Goal: Task Accomplishment & Management: Complete application form

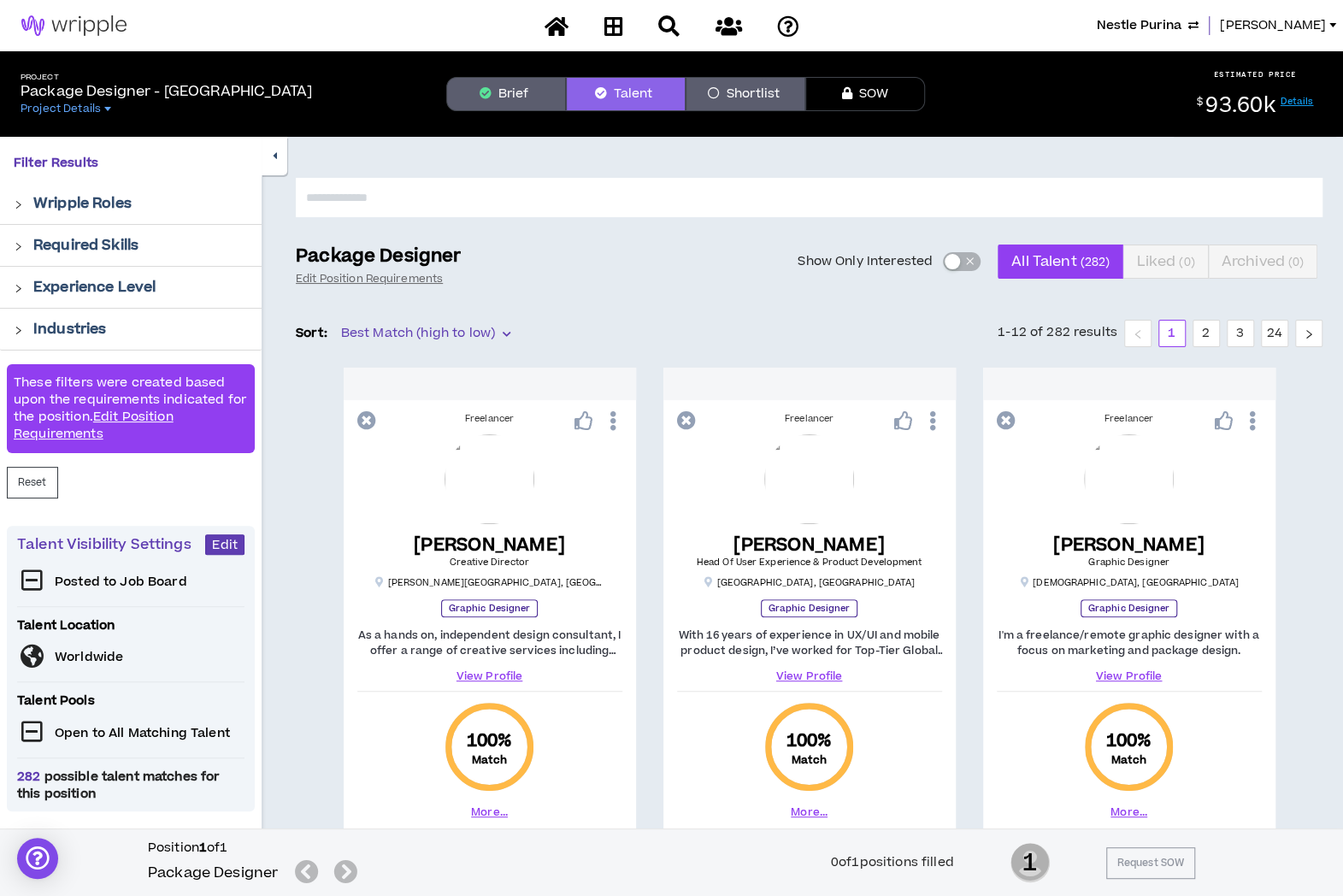
click at [1159, 19] on span "Nestle Purina" at bounding box center [1139, 26] width 85 height 19
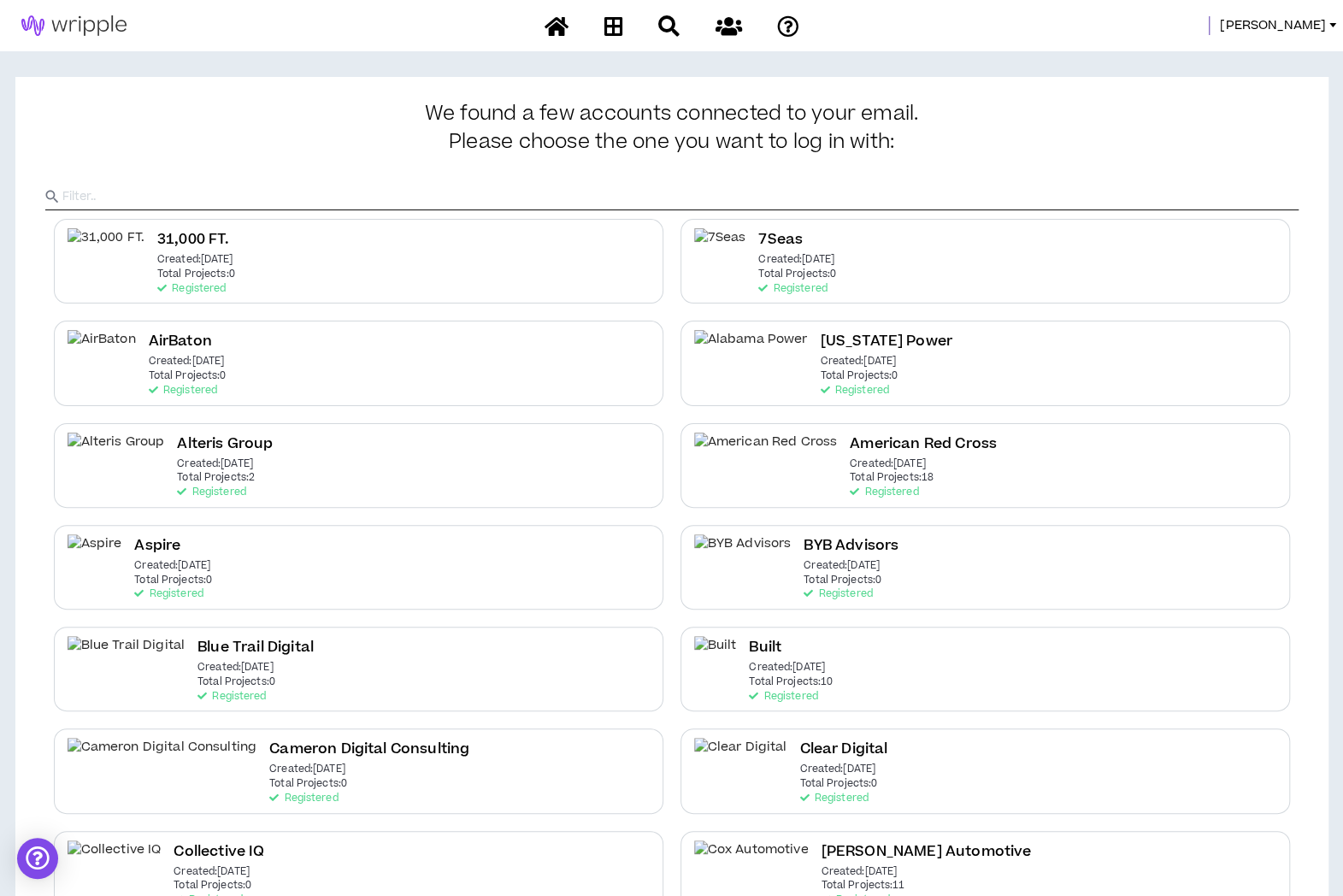
click at [1083, 200] on input "text" at bounding box center [681, 196] width 1237 height 26
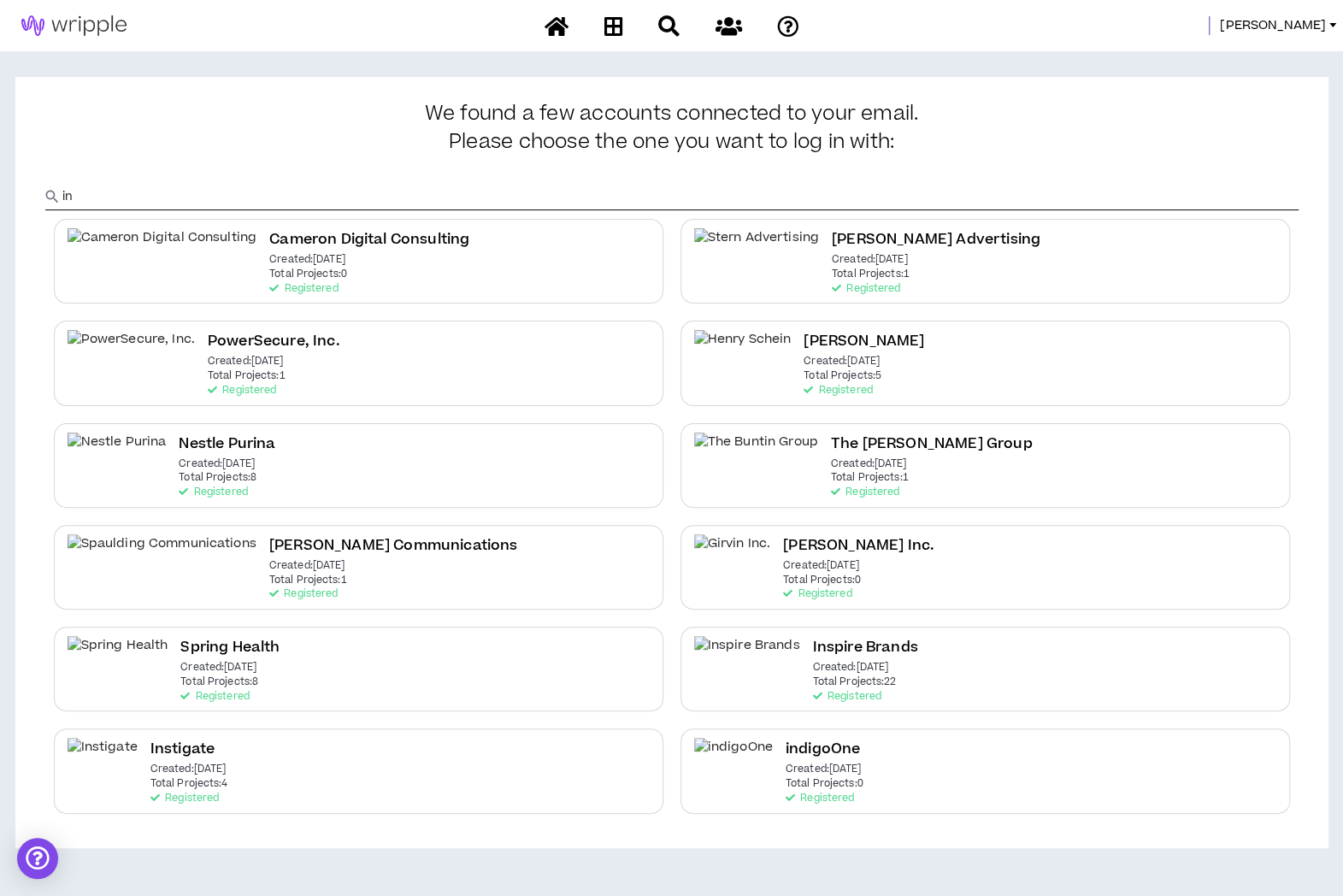
type input "in"
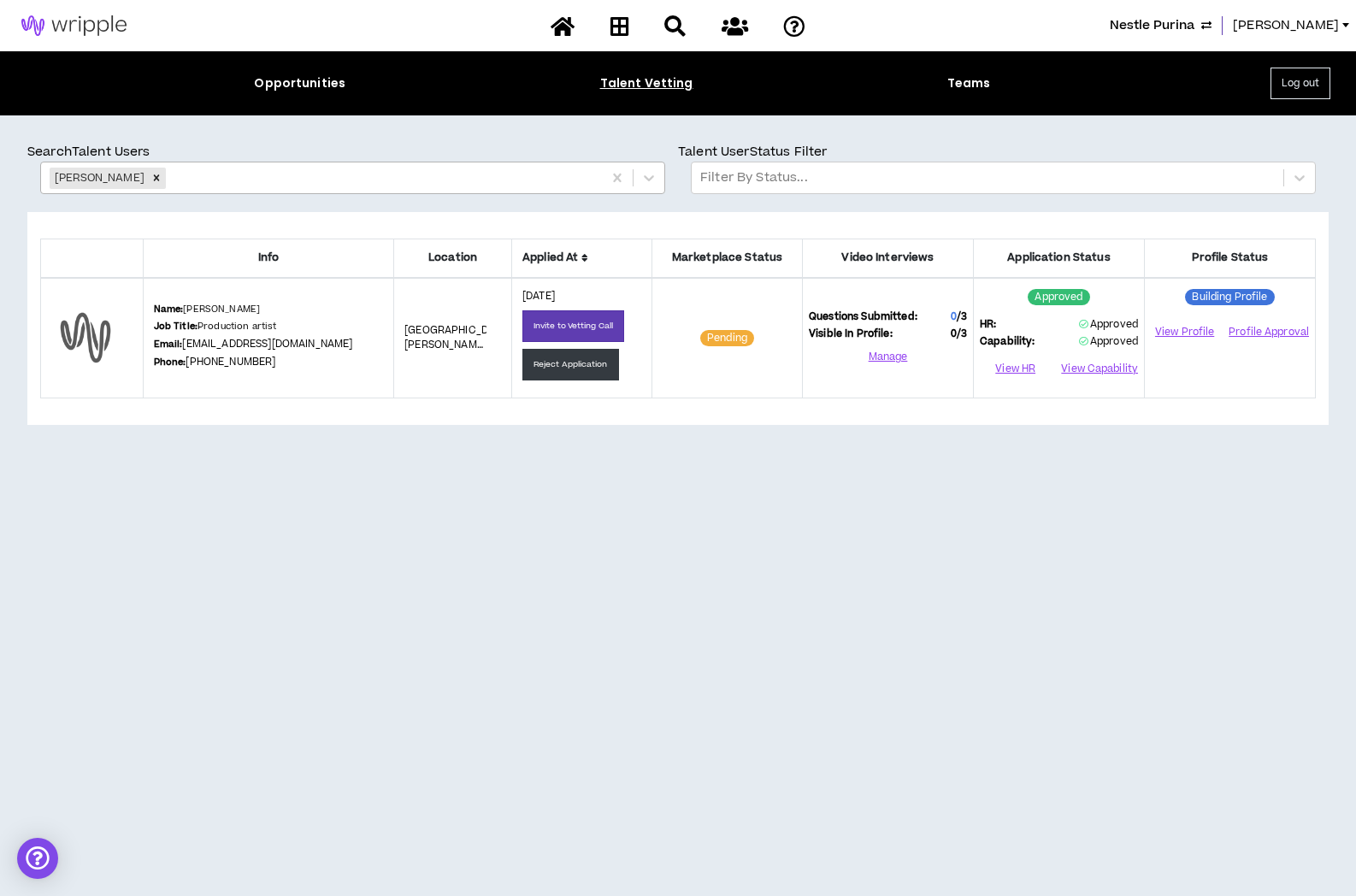
click at [155, 178] on icon "Remove Susan Copeland" at bounding box center [156, 177] width 12 height 12
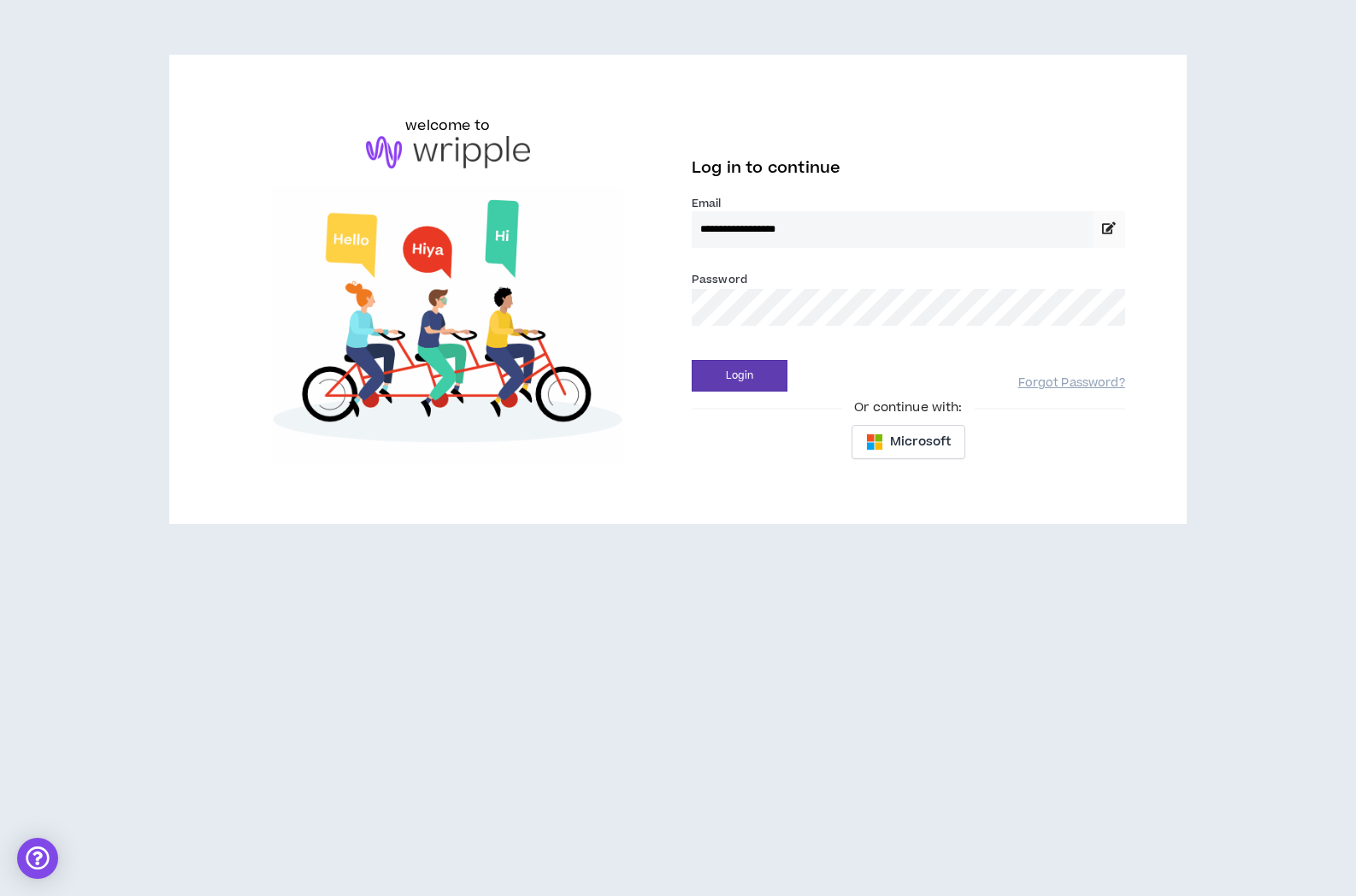
click at [155, 175] on div "**********" at bounding box center [678, 296] width 1356 height 592
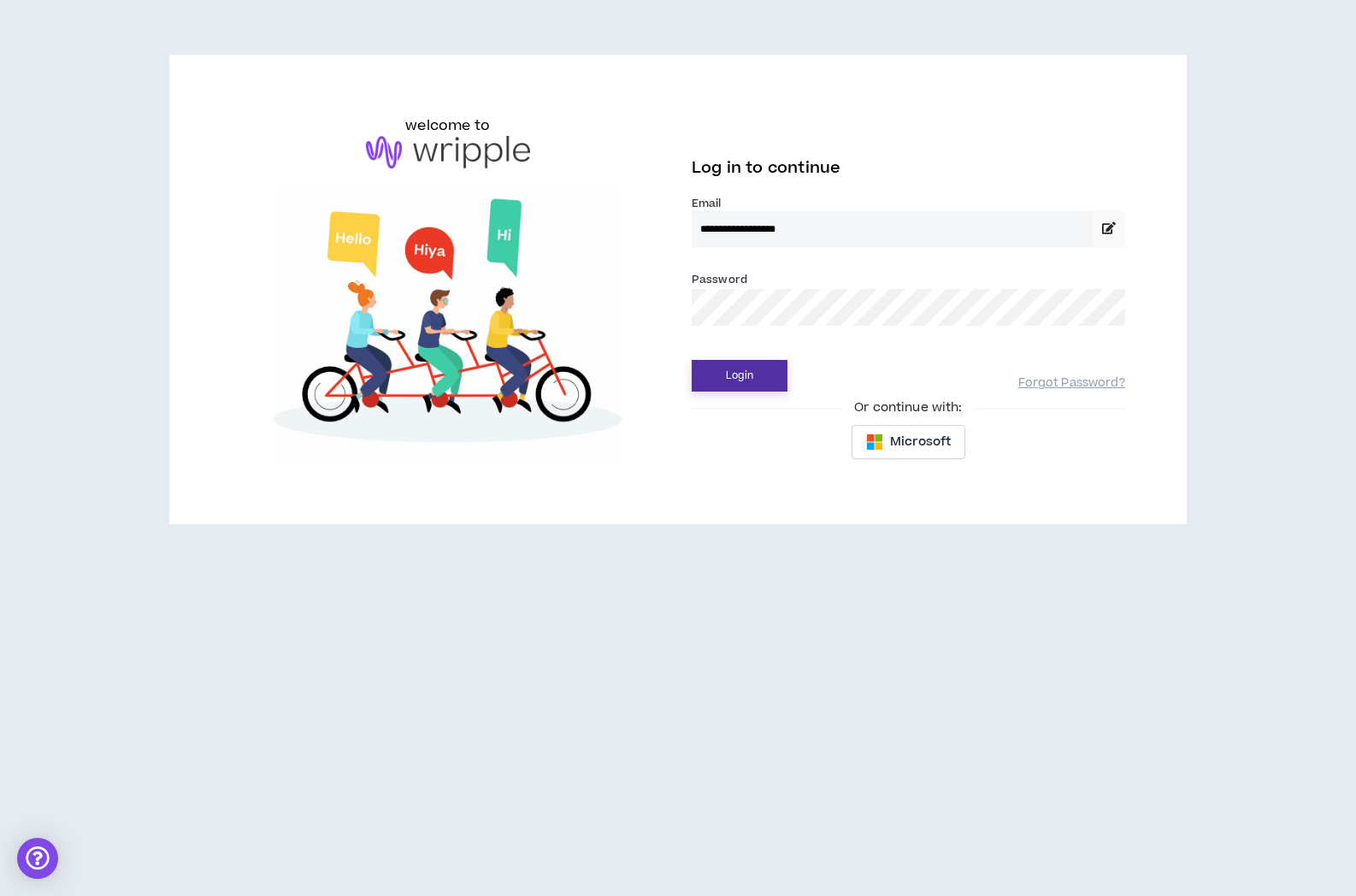
click at [750, 370] on button "Login" at bounding box center [739, 376] width 96 height 32
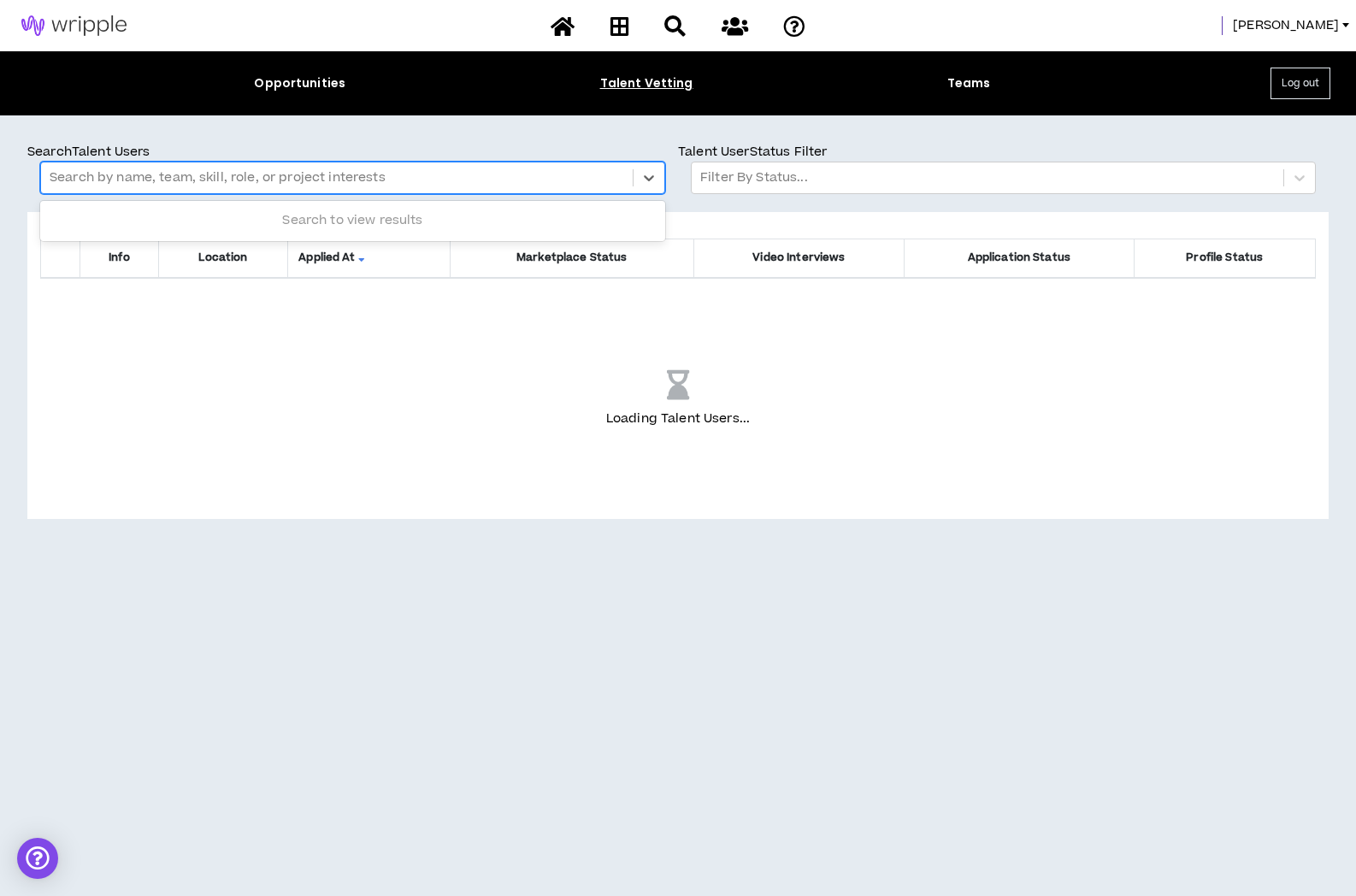
click at [576, 183] on div at bounding box center [337, 177] width 575 height 22
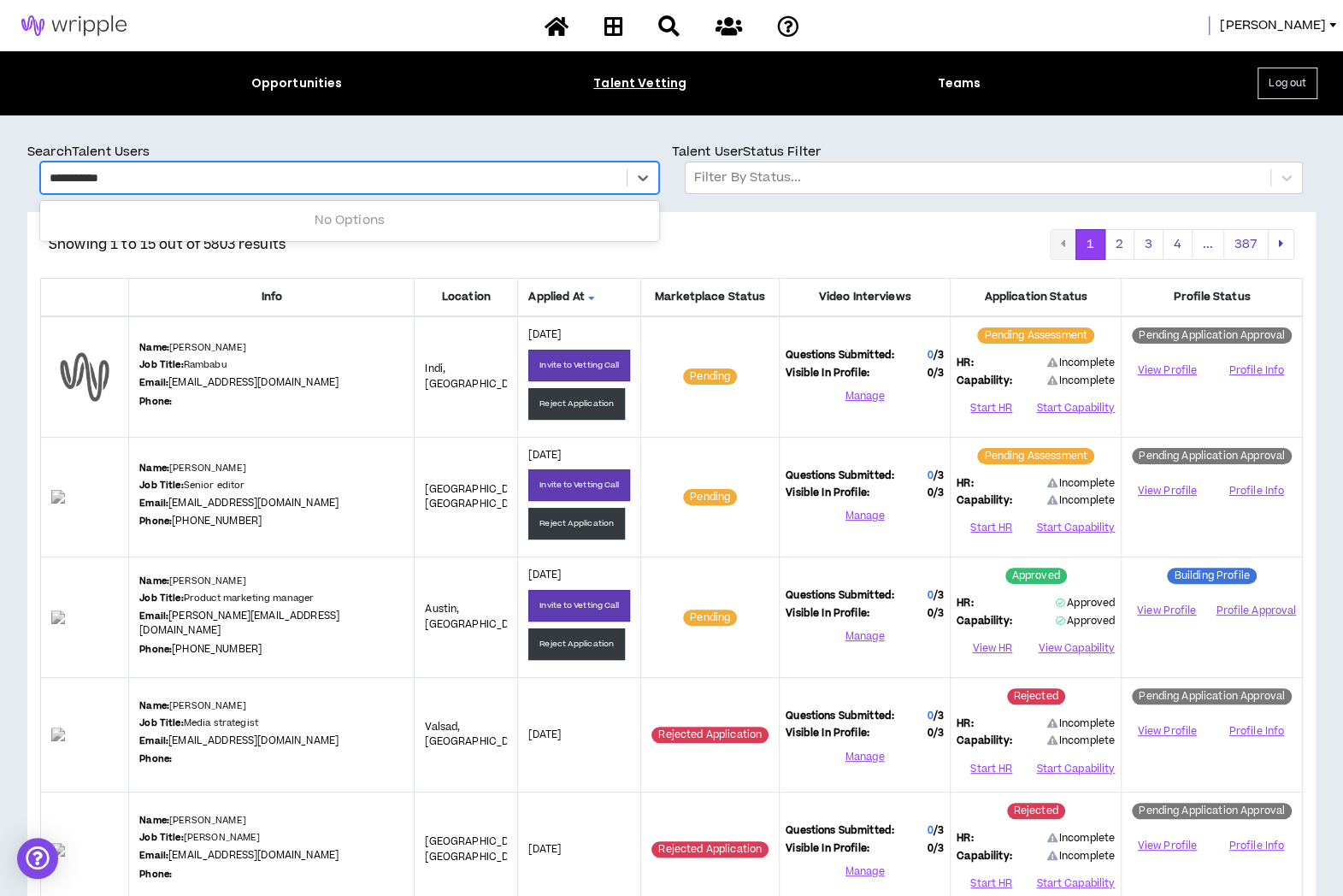
type input "**********"
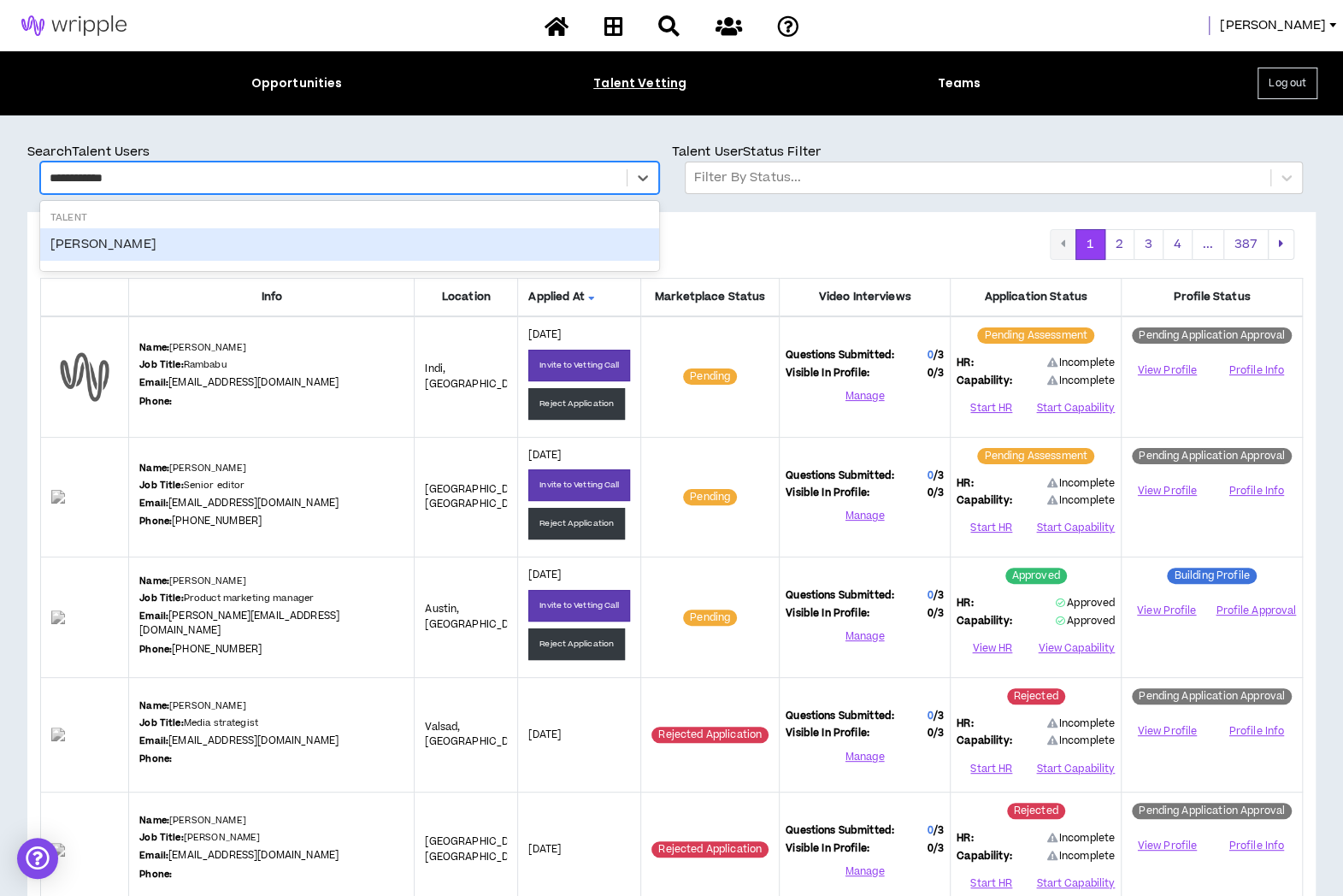
click at [449, 240] on div "John Andrews" at bounding box center [350, 244] width 619 height 33
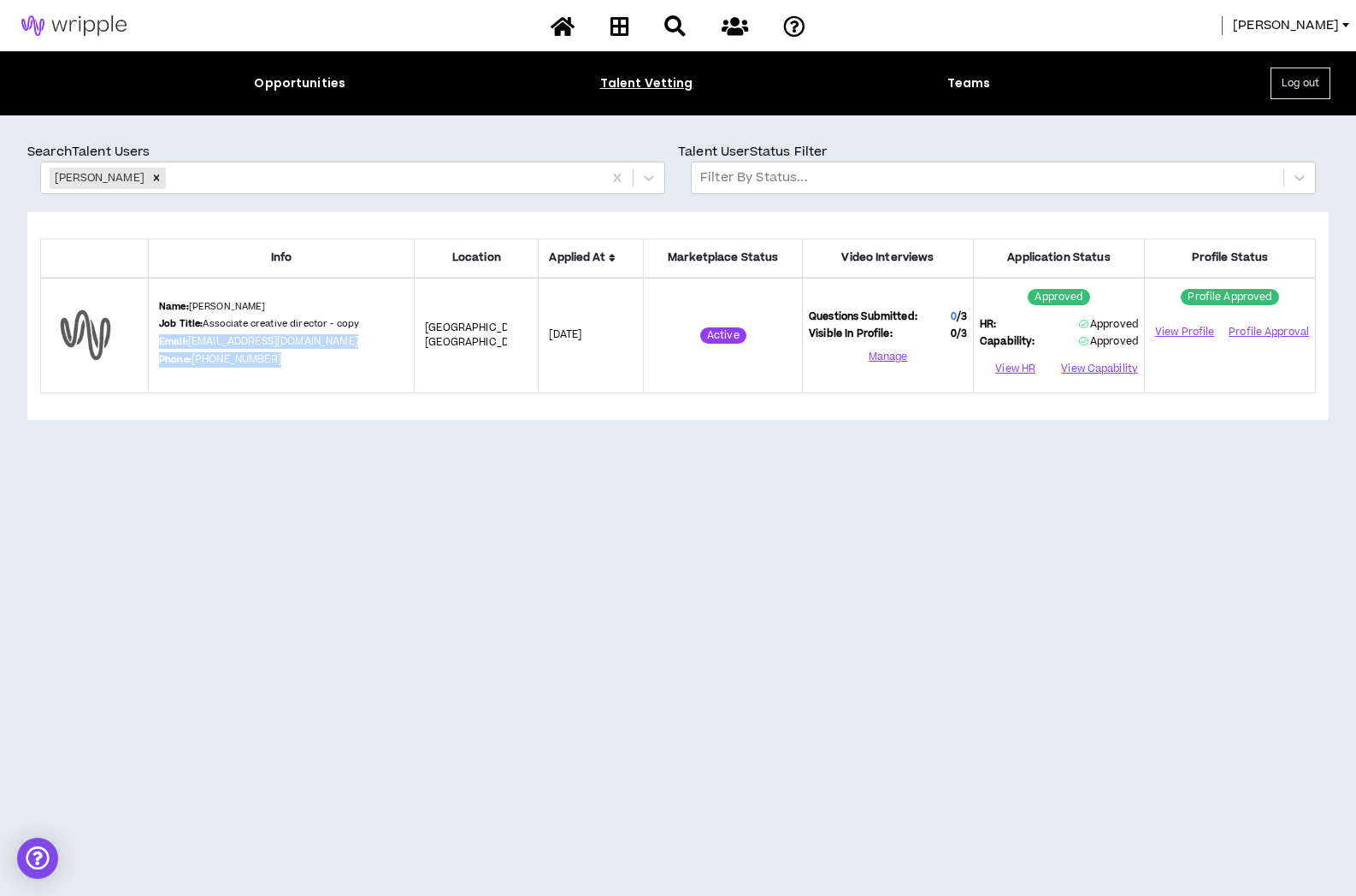
drag, startPoint x: 275, startPoint y: 362, endPoint x: 149, endPoint y: 343, distance: 127.4
click at [149, 343] on td "Name: John Andrews Job Title: Associate creative director - copy Email: johncan…" at bounding box center [281, 335] width 266 height 116
copy div "Email: johncandrews1@gmail.com Phone: (615) 403-1616"
click at [613, 25] on icon at bounding box center [620, 26] width 19 height 21
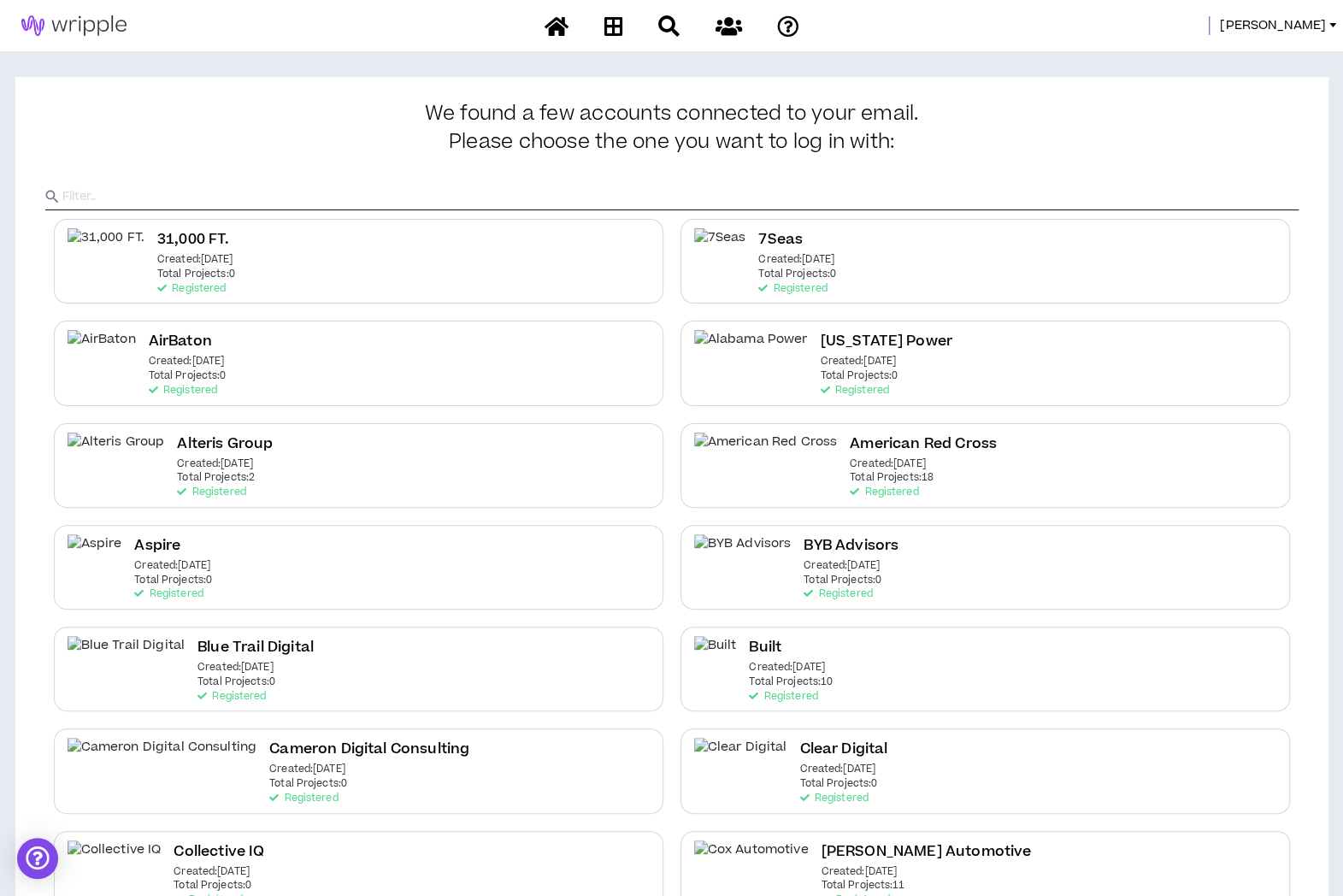
click at [159, 201] on input "text" at bounding box center [681, 196] width 1237 height 26
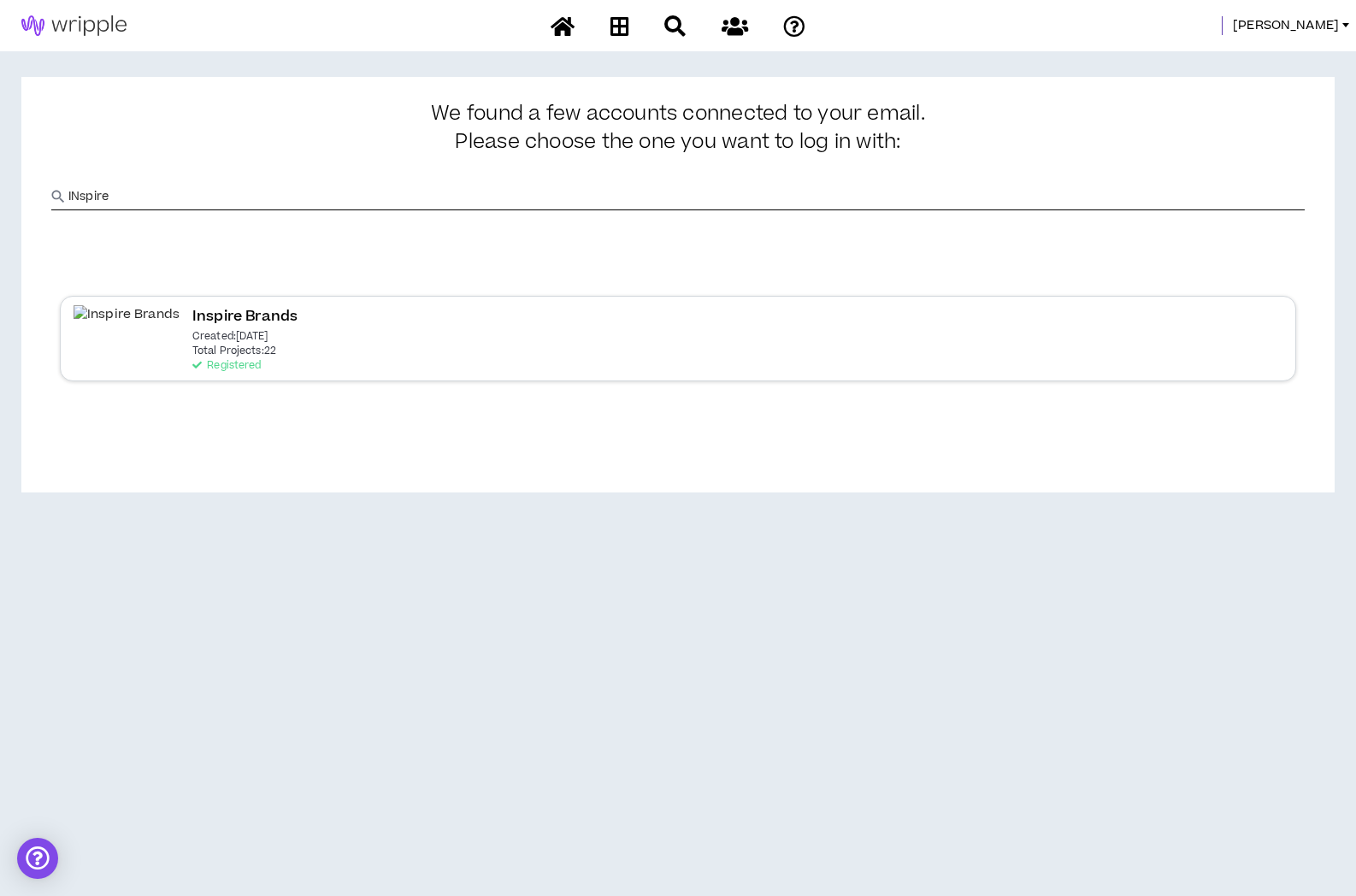
type input "INspire"
click at [192, 341] on p "Created: Mar 23 2022" at bounding box center [230, 337] width 76 height 12
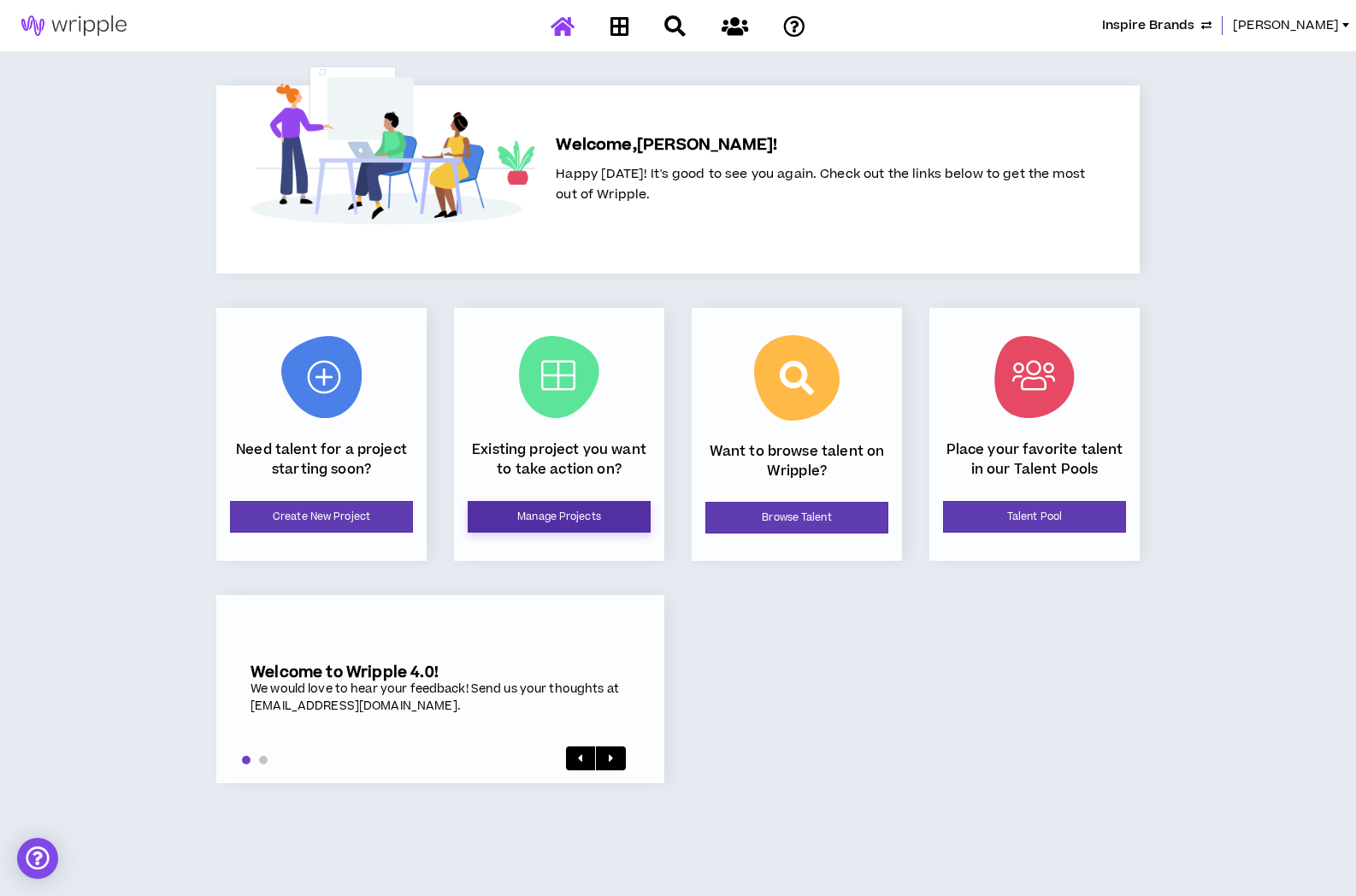
click at [523, 520] on link "Manage Projects" at bounding box center [558, 516] width 183 height 32
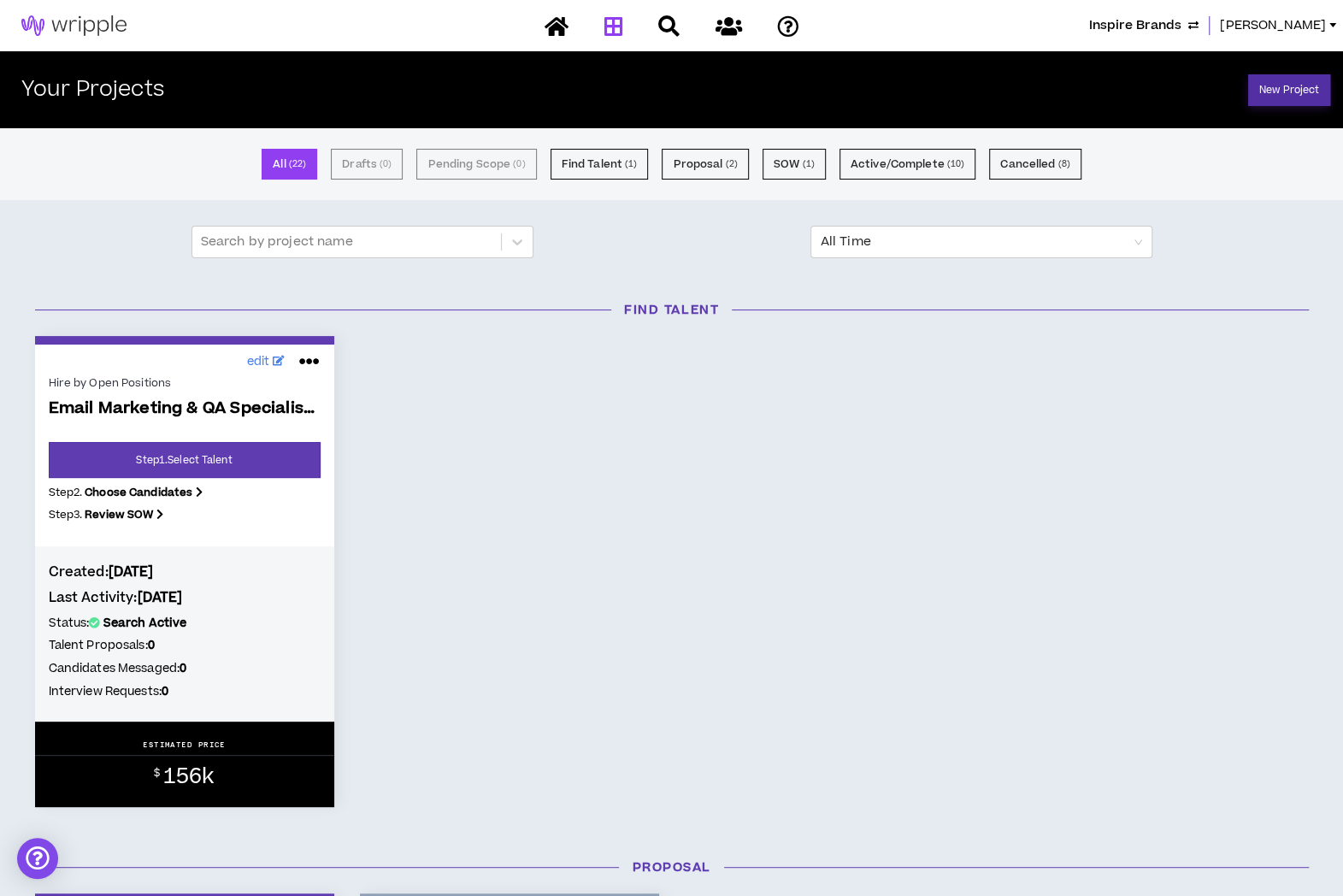
click at [1297, 87] on link "New Project" at bounding box center [1289, 90] width 82 height 32
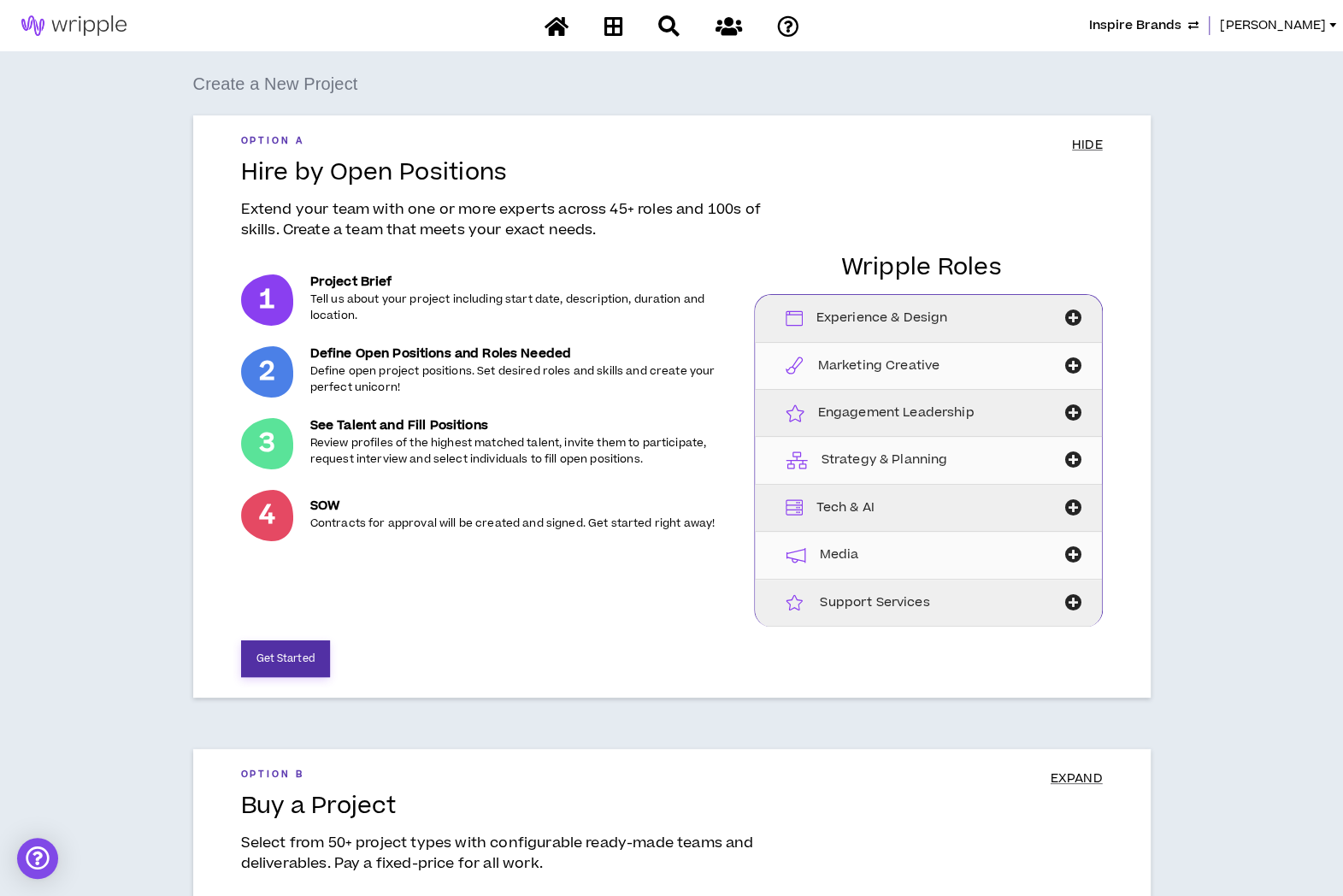
click at [299, 657] on button "Get Started" at bounding box center [286, 658] width 89 height 37
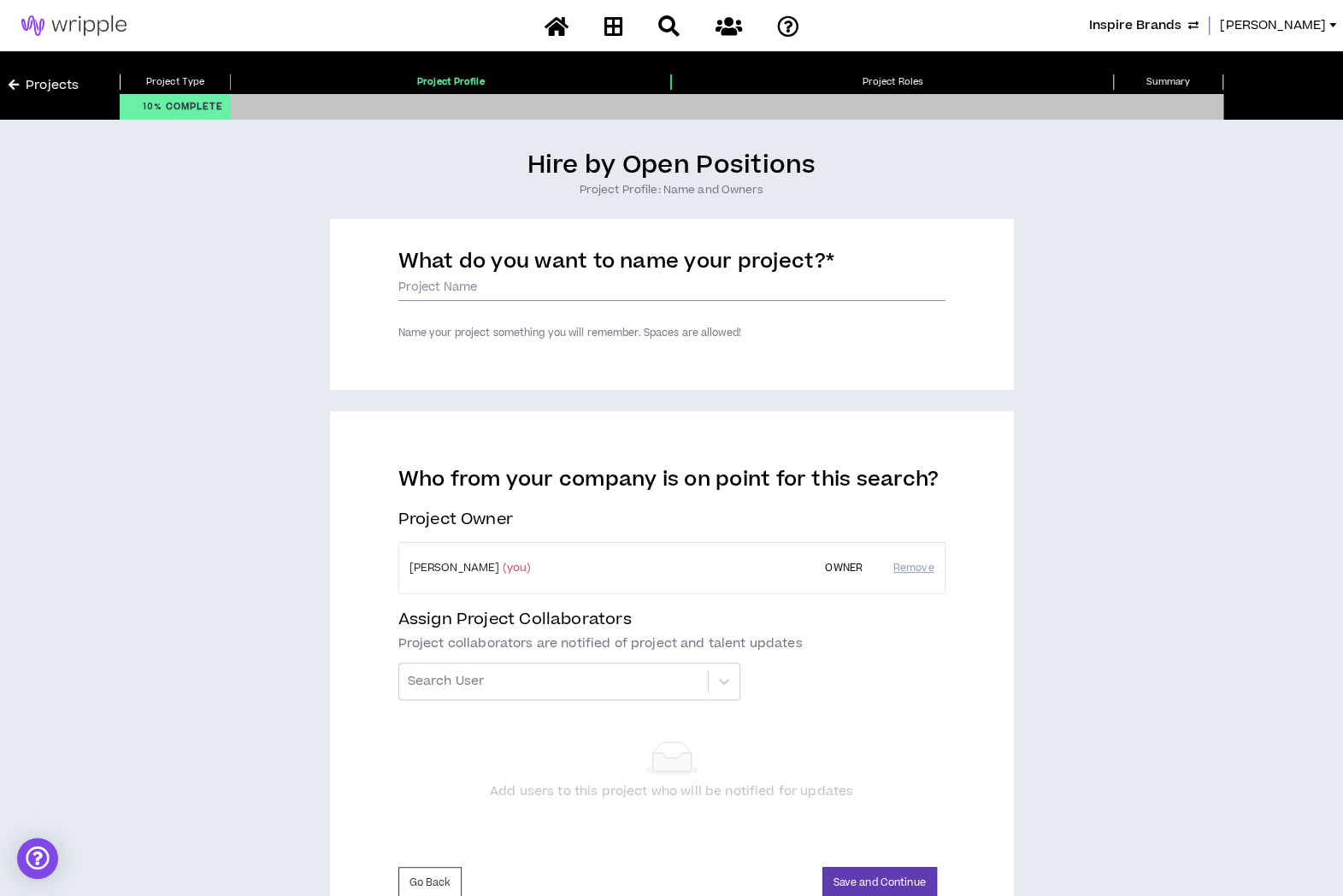
click at [495, 287] on input "What do you want to name your project? *" at bounding box center [672, 288] width 547 height 26
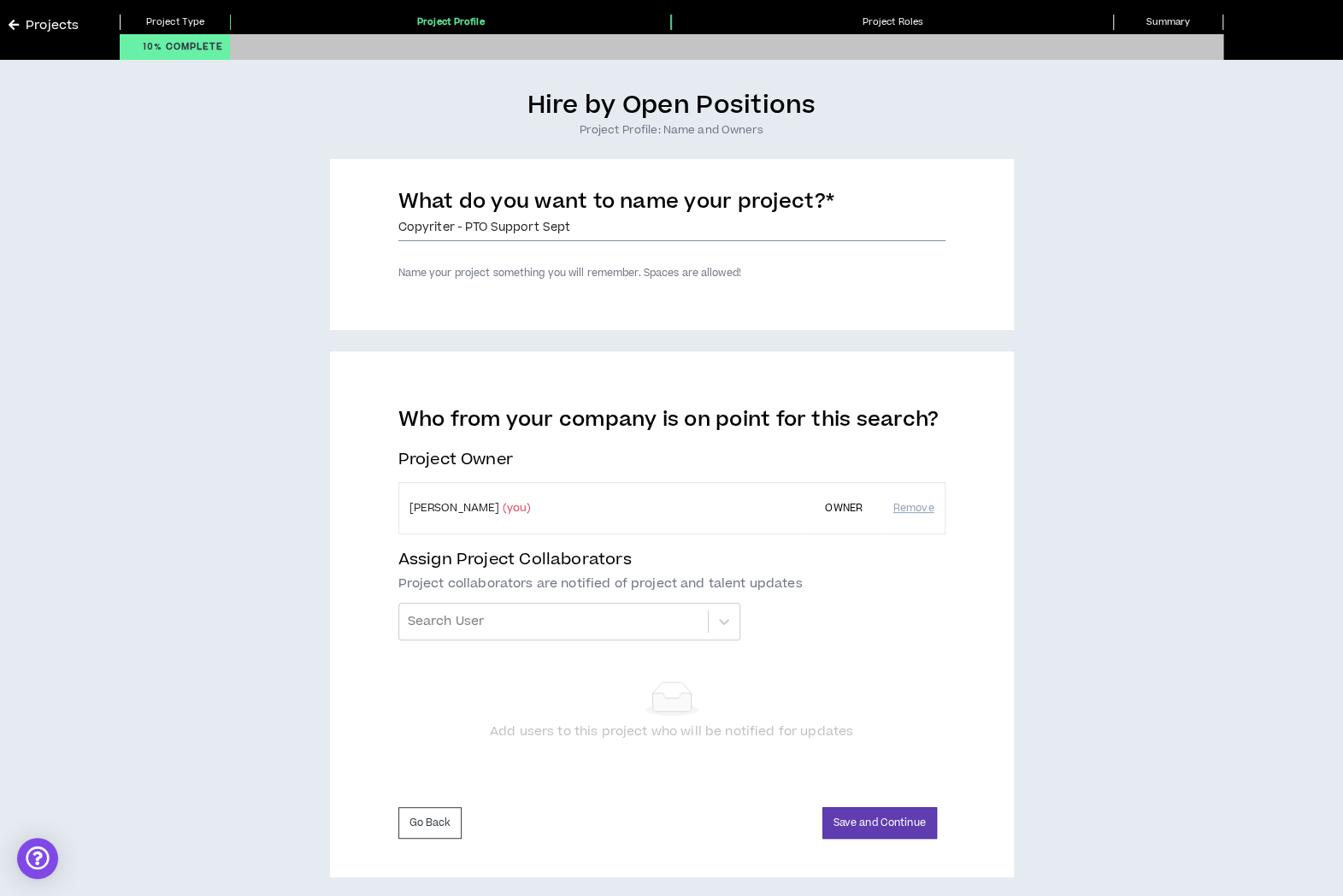
scroll to position [69, 0]
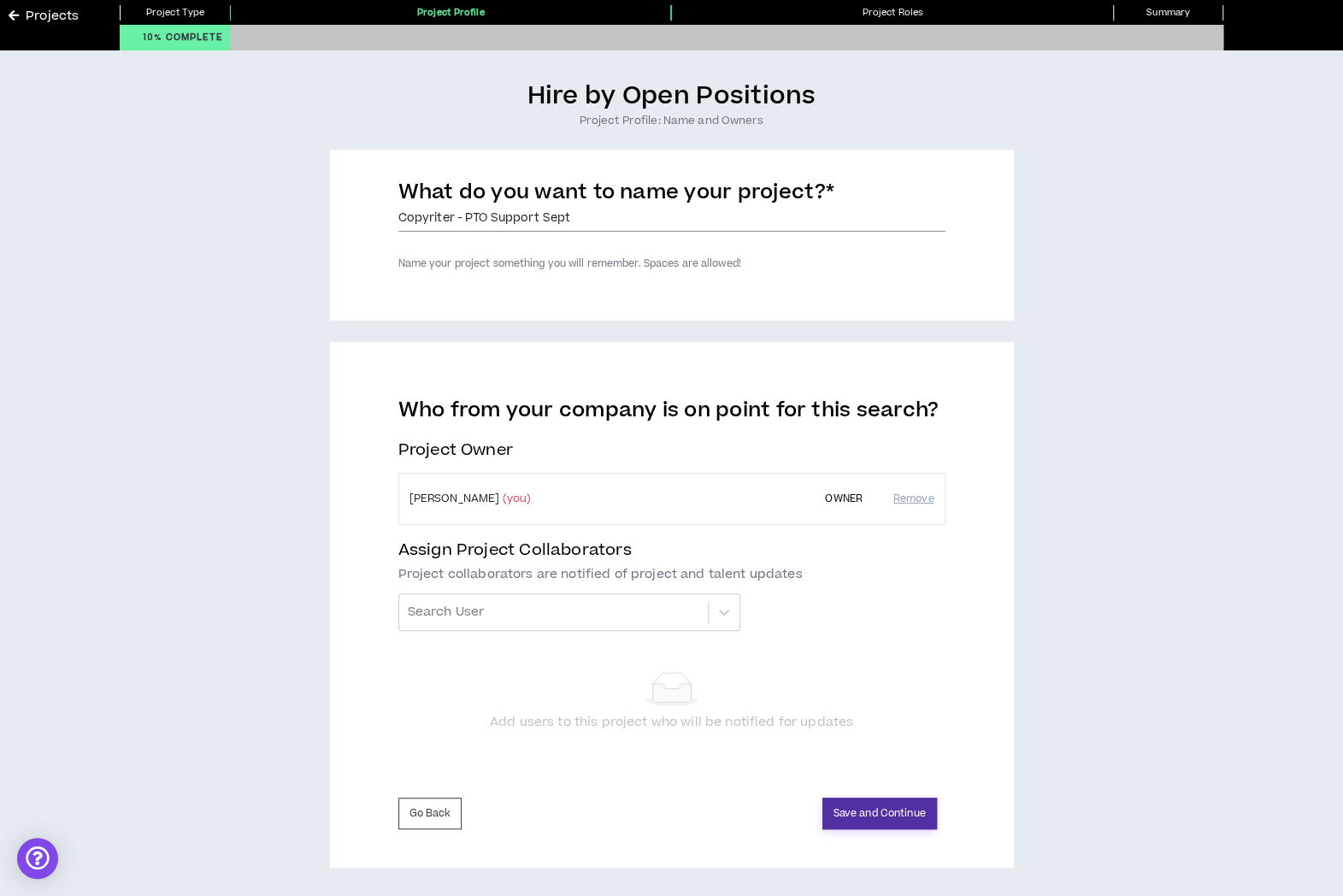
type input "Copyriter - PTO Support Sept"
click at [891, 811] on button "Save and Continue" at bounding box center [880, 813] width 115 height 32
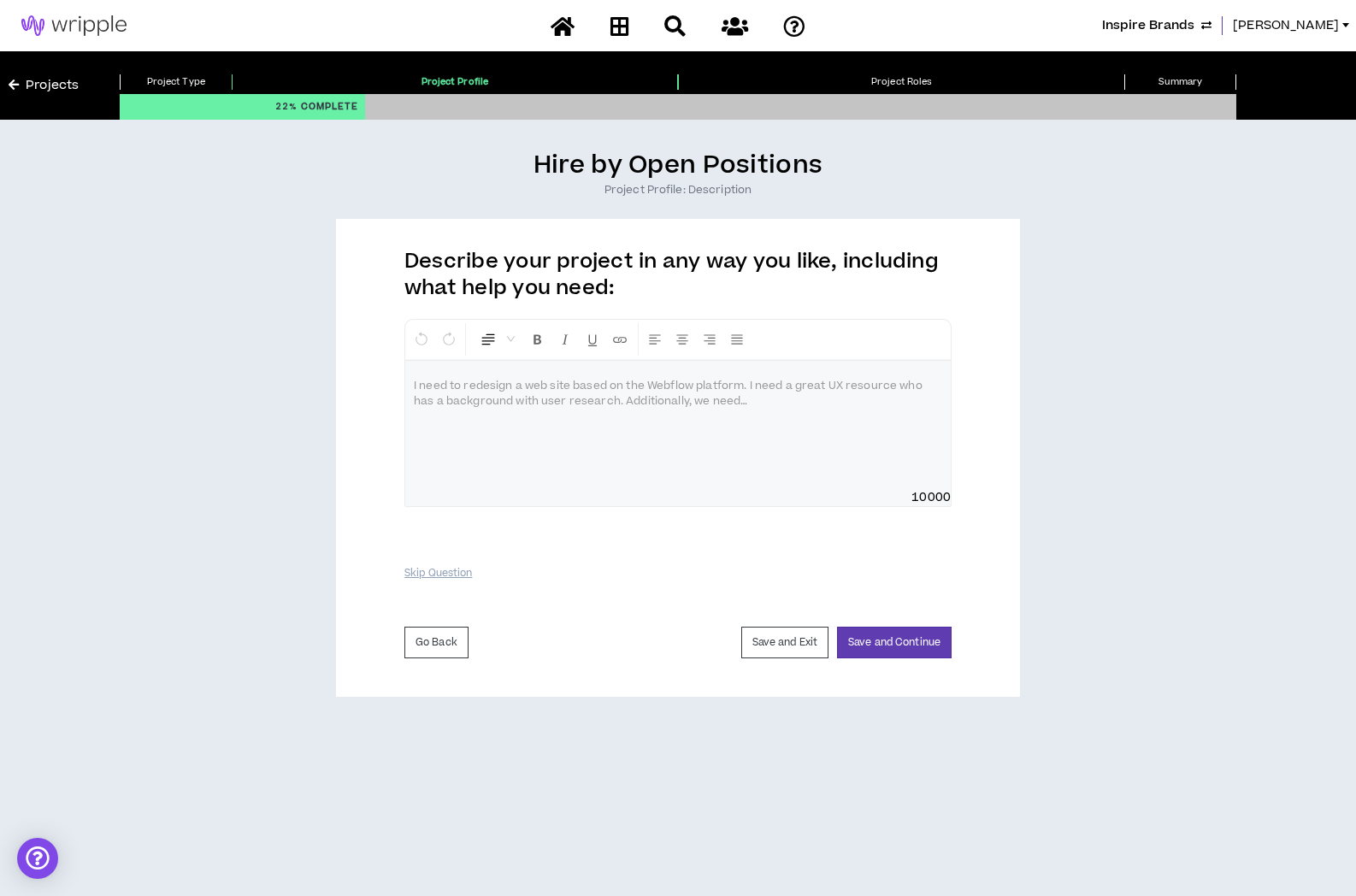
click at [590, 411] on div at bounding box center [678, 425] width 545 height 129
click at [563, 398] on div "**********" at bounding box center [678, 425] width 545 height 129
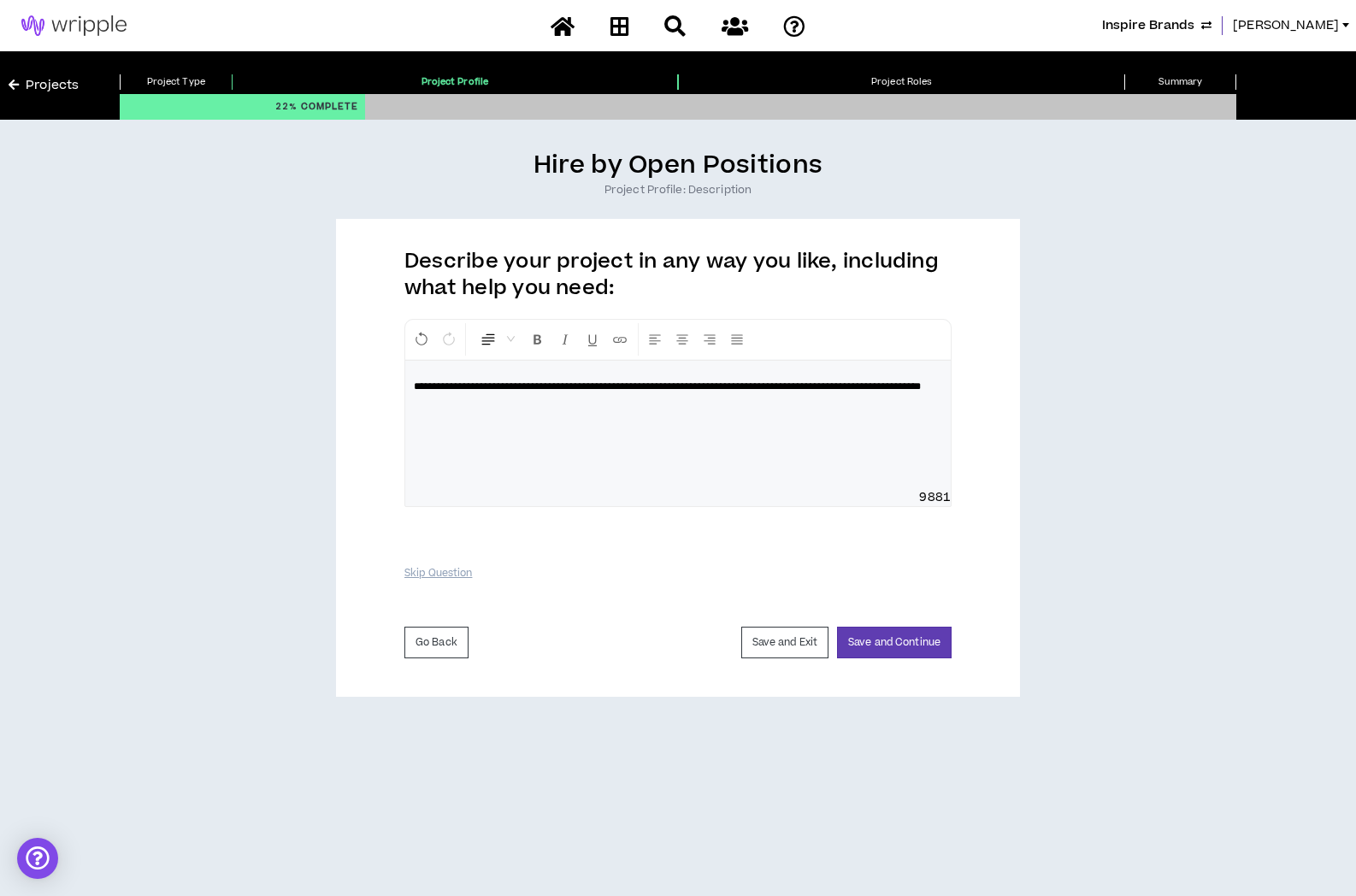
click at [518, 382] on span "**********" at bounding box center [666, 387] width 507 height 10
click at [655, 416] on div "**********" at bounding box center [678, 425] width 545 height 129
click at [890, 643] on button "Save and Continue" at bounding box center [895, 642] width 115 height 32
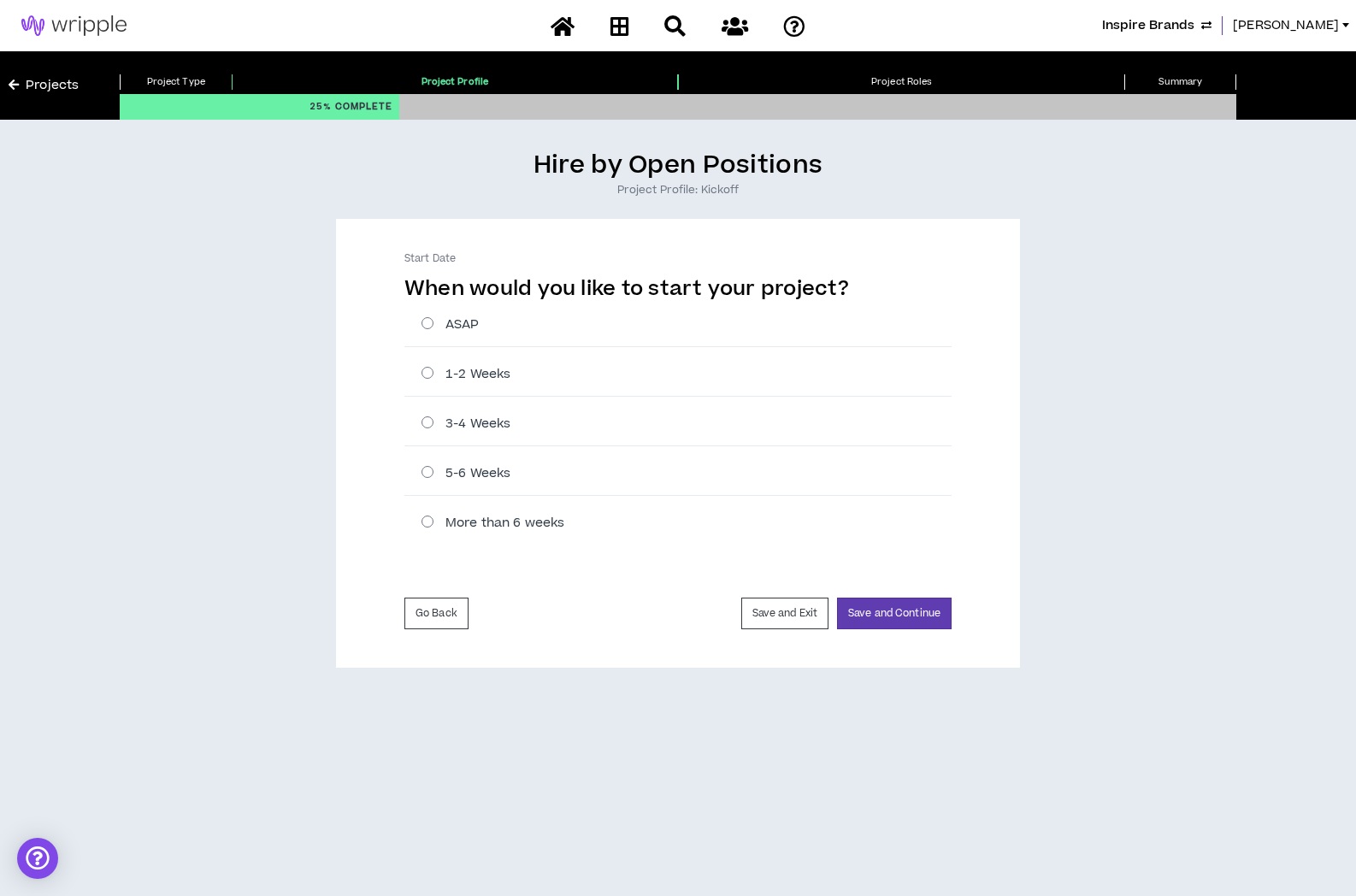
click at [437, 317] on label "ASAP" at bounding box center [686, 324] width 530 height 18
radio input "****"
click at [893, 611] on button "Save and Continue" at bounding box center [895, 613] width 115 height 32
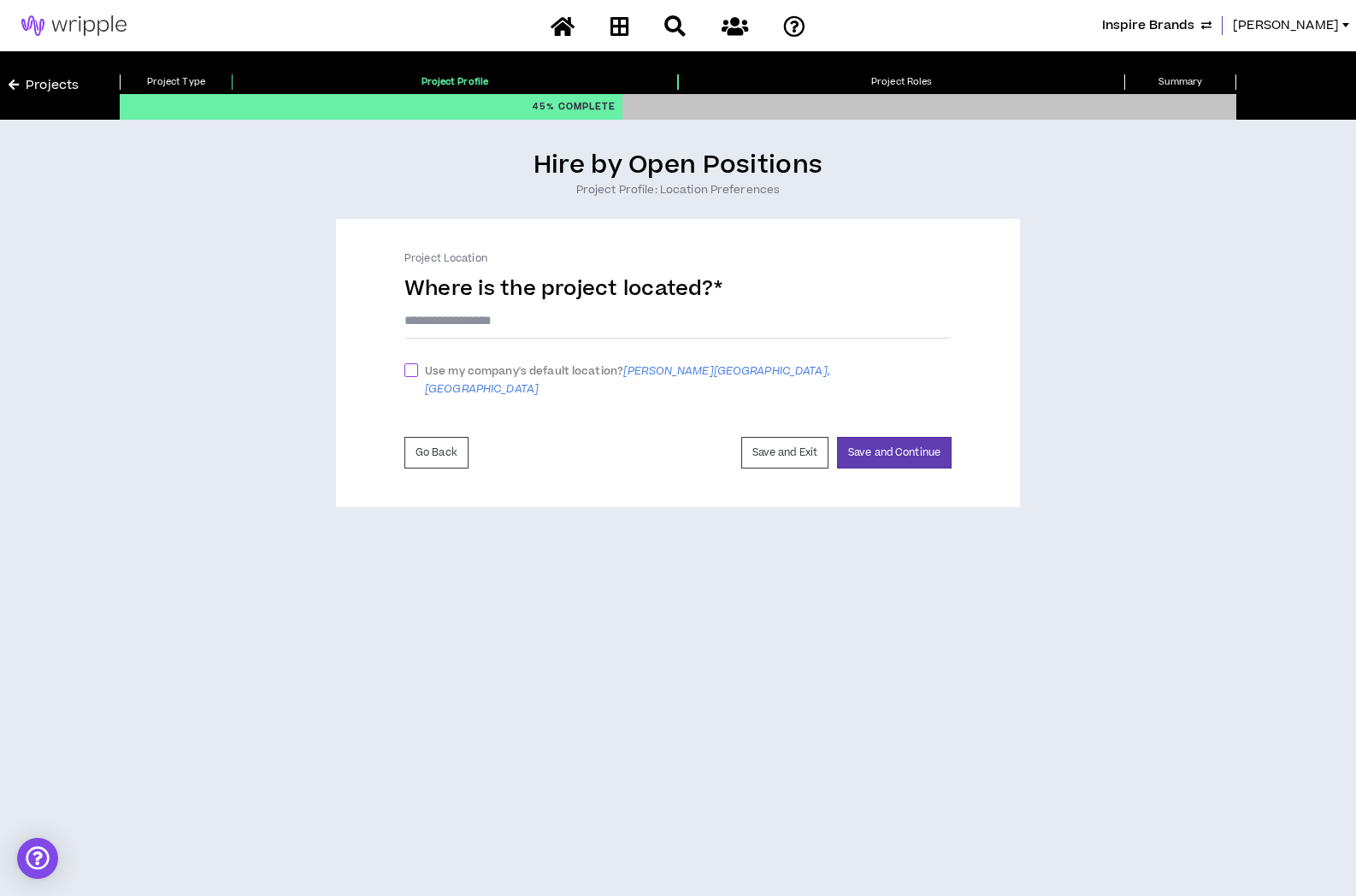
click at [406, 375] on span at bounding box center [412, 370] width 14 height 14
checkbox input "****"
click at [861, 445] on button "Save and Continue" at bounding box center [895, 456] width 115 height 32
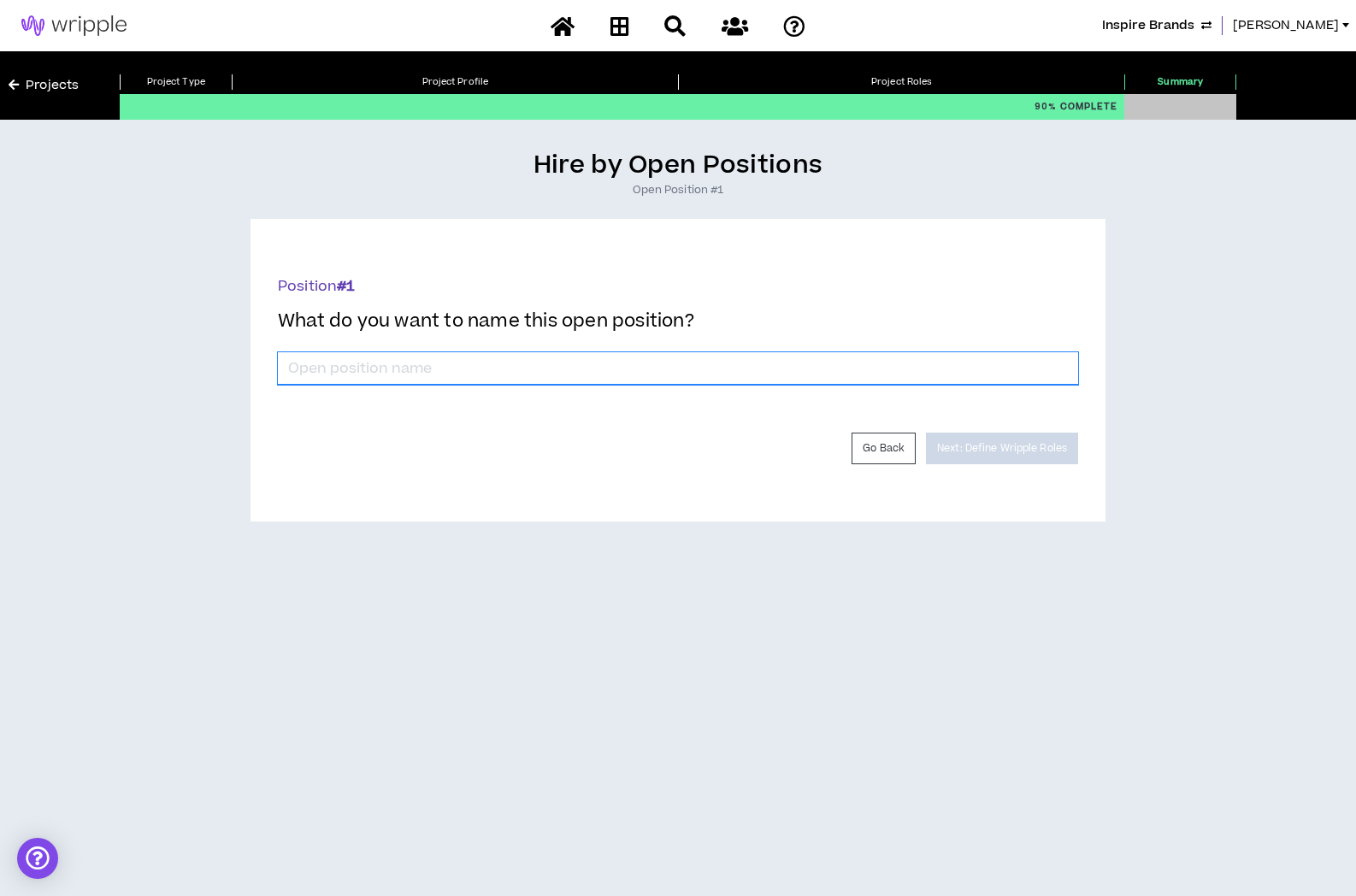
click at [792, 364] on input "*" at bounding box center [678, 369] width 800 height 33
type input "Copywriter"
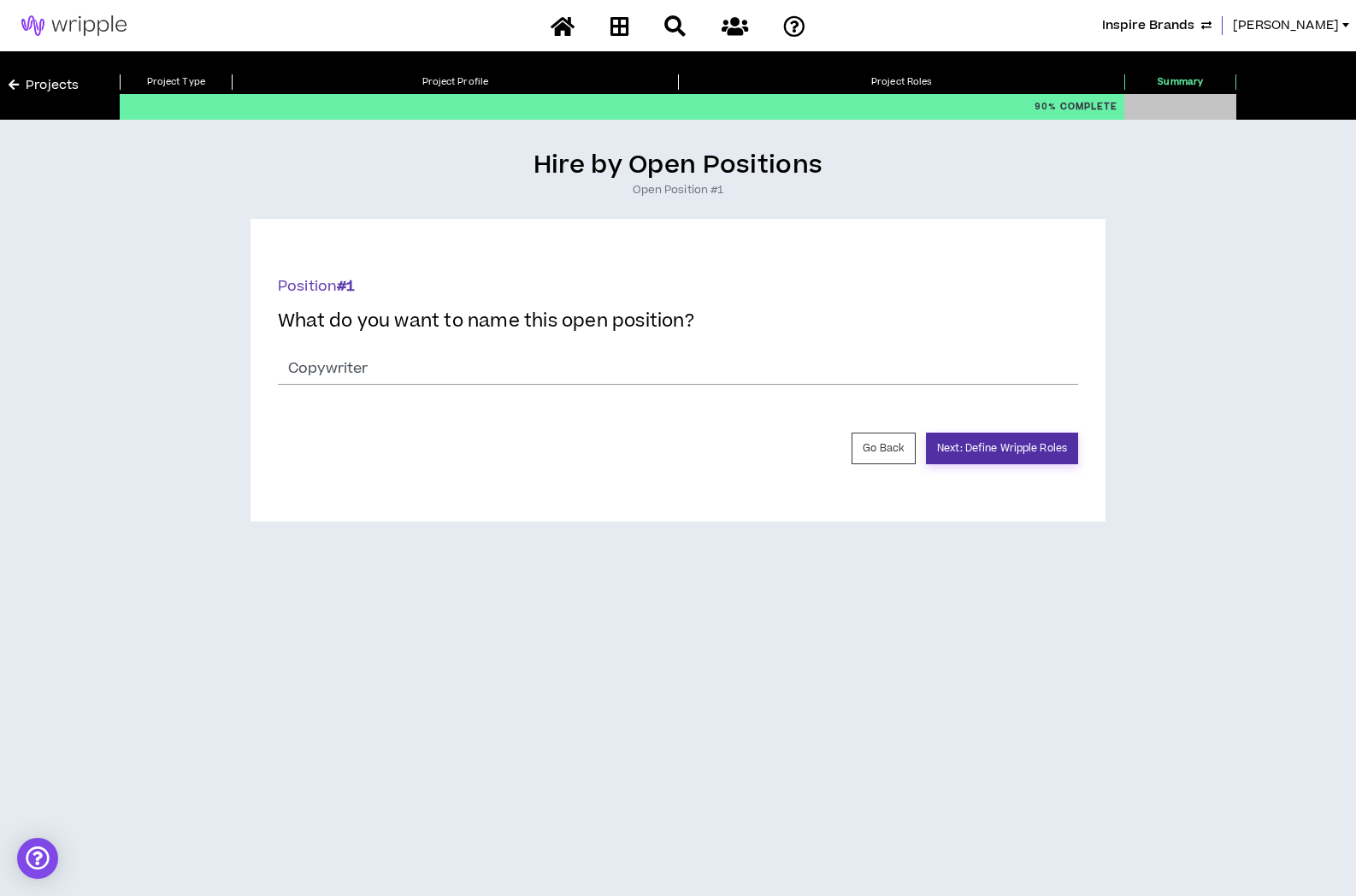
click at [1077, 447] on button "Next: Define Wripple Roles" at bounding box center [1002, 448] width 152 height 32
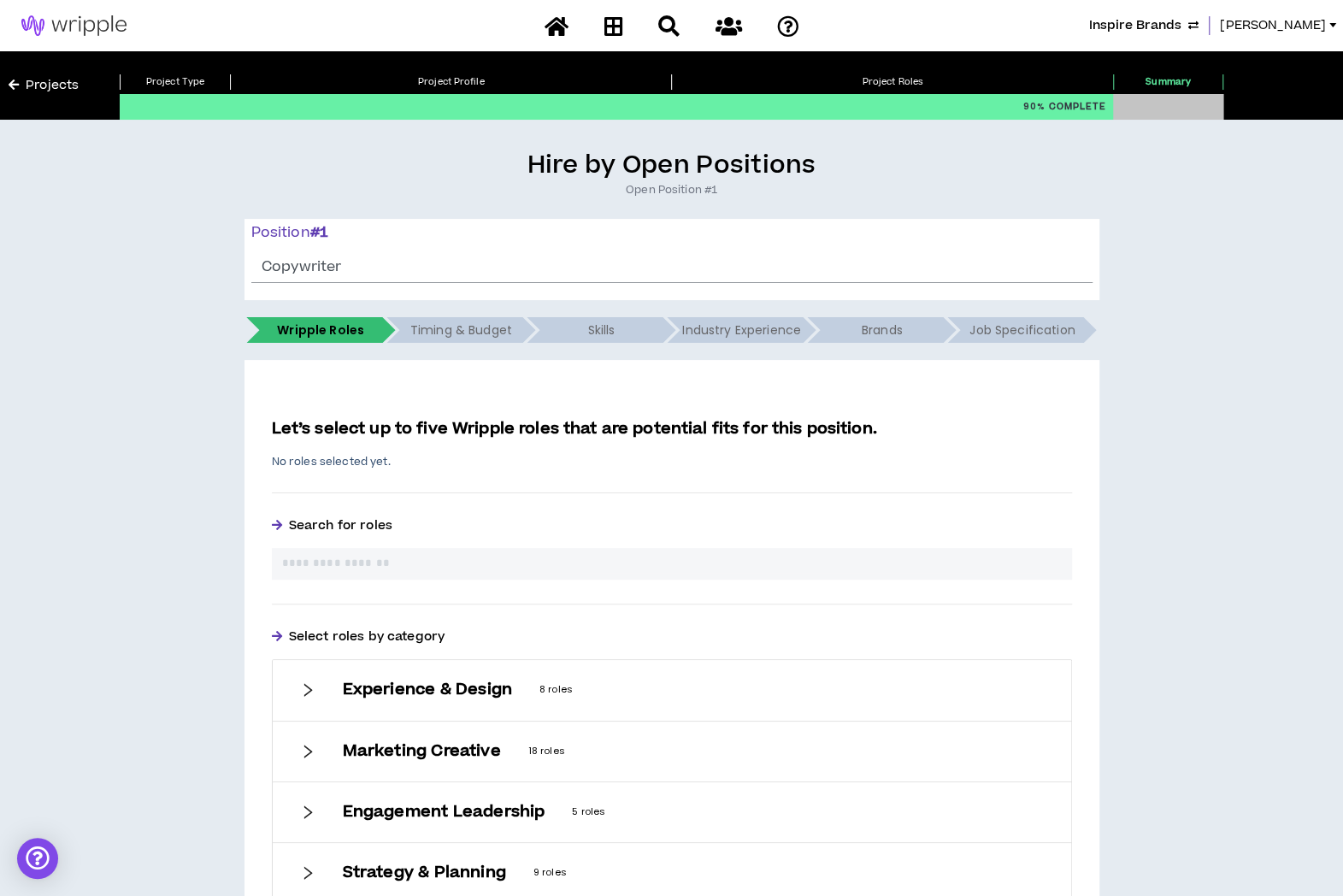
click at [721, 559] on input "text" at bounding box center [672, 563] width 780 height 18
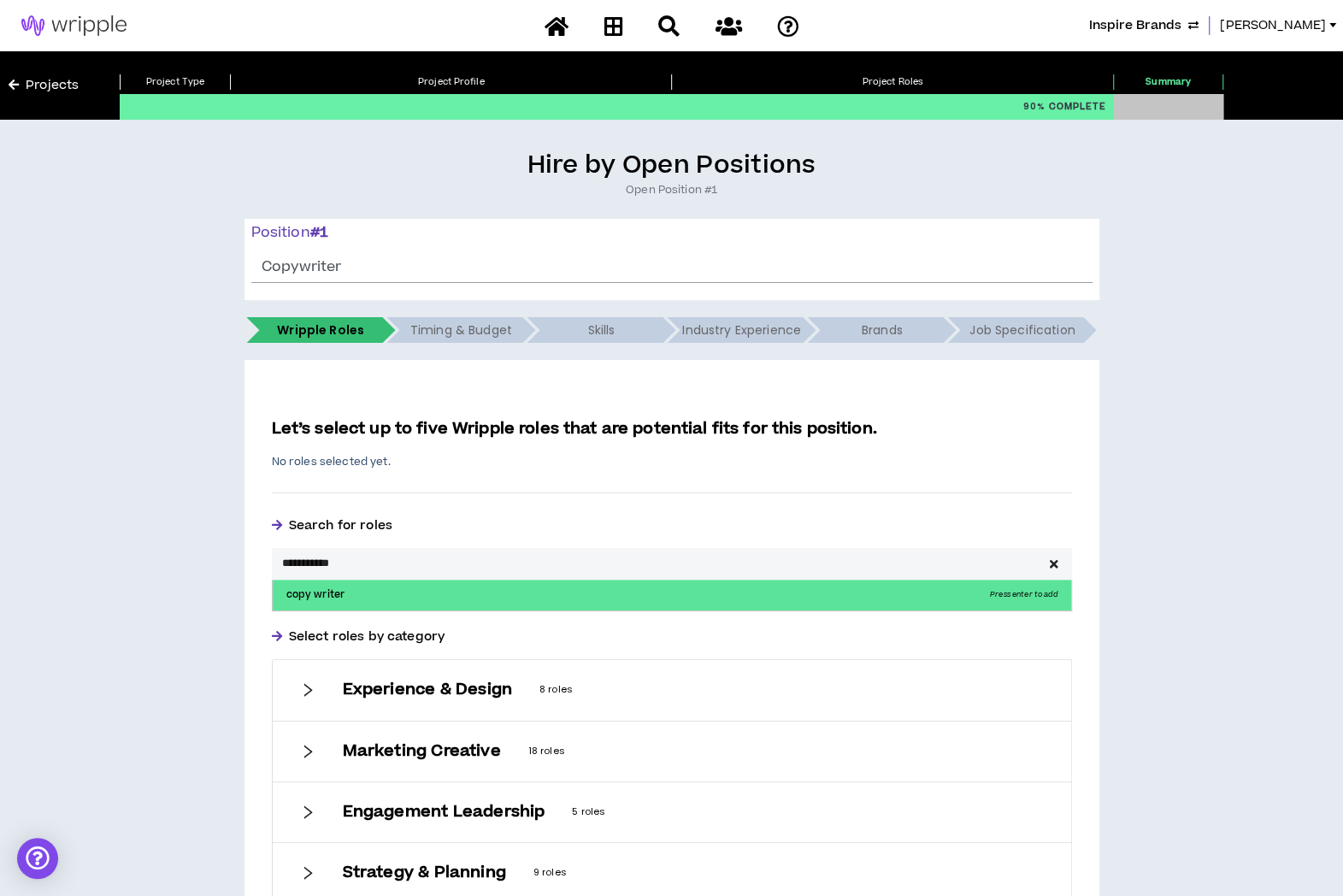
type input "**********"
click at [712, 601] on p "copy writer Press enter to add" at bounding box center [672, 595] width 798 height 31
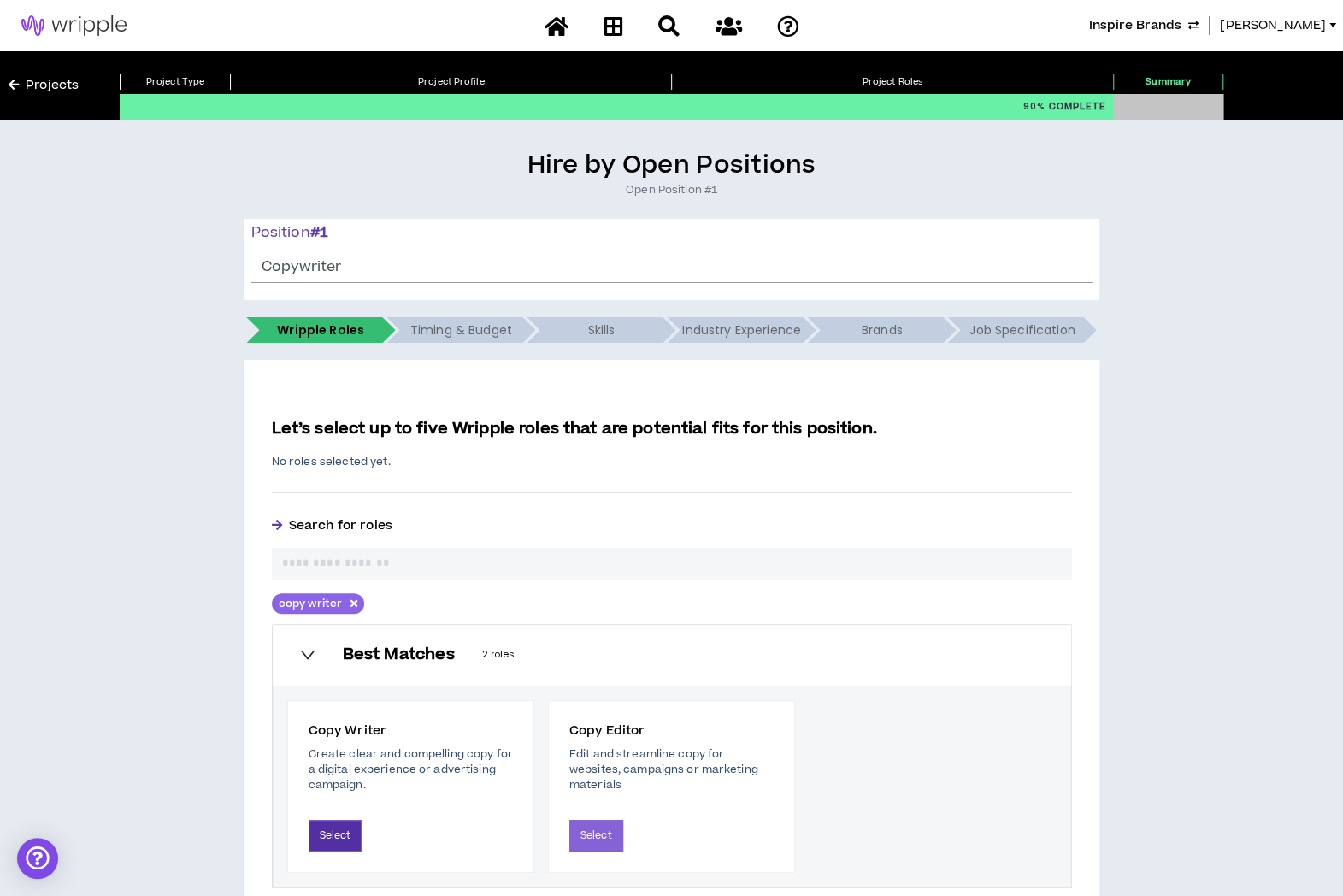
click at [344, 832] on button "Select" at bounding box center [335, 835] width 54 height 32
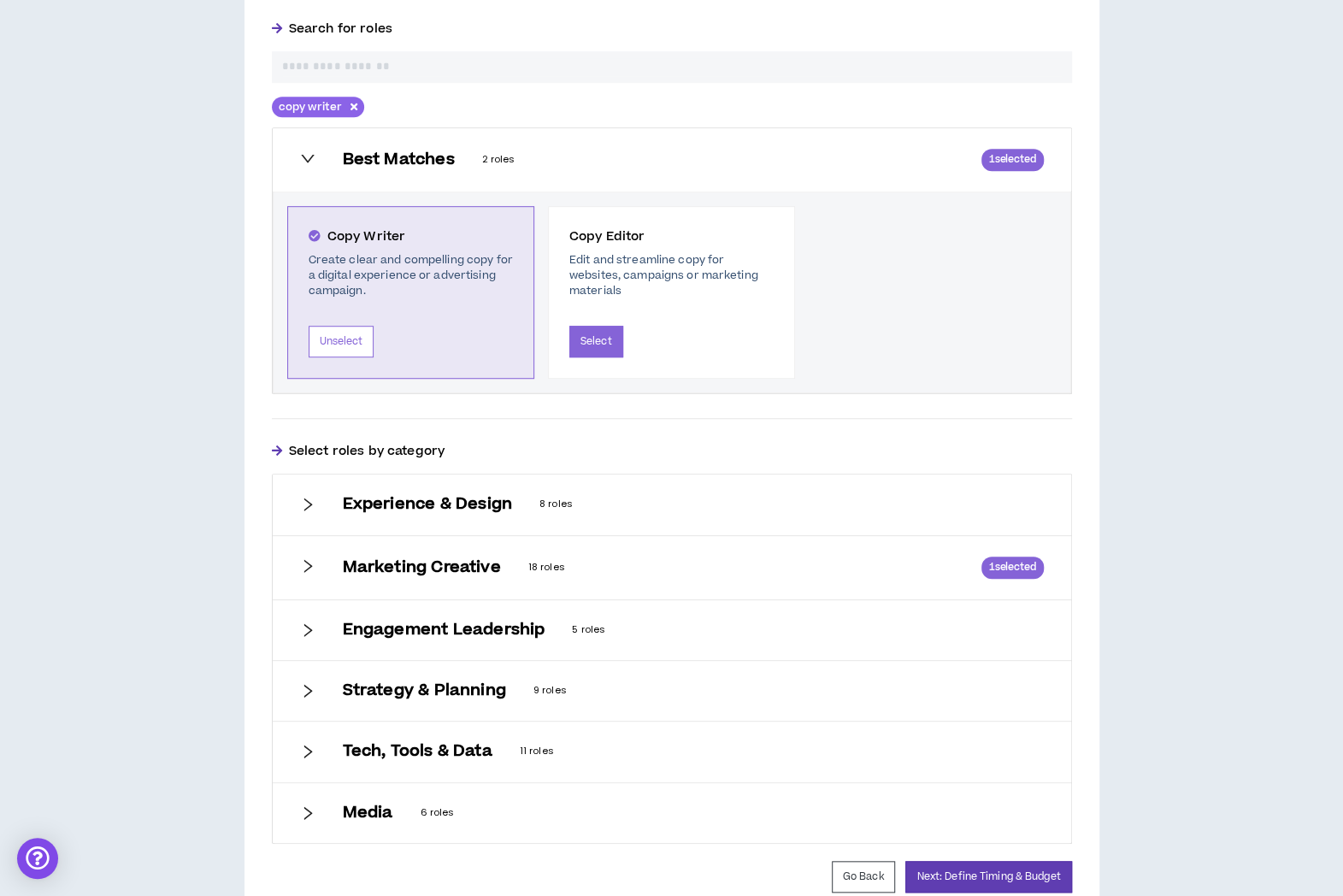
scroll to position [612, 0]
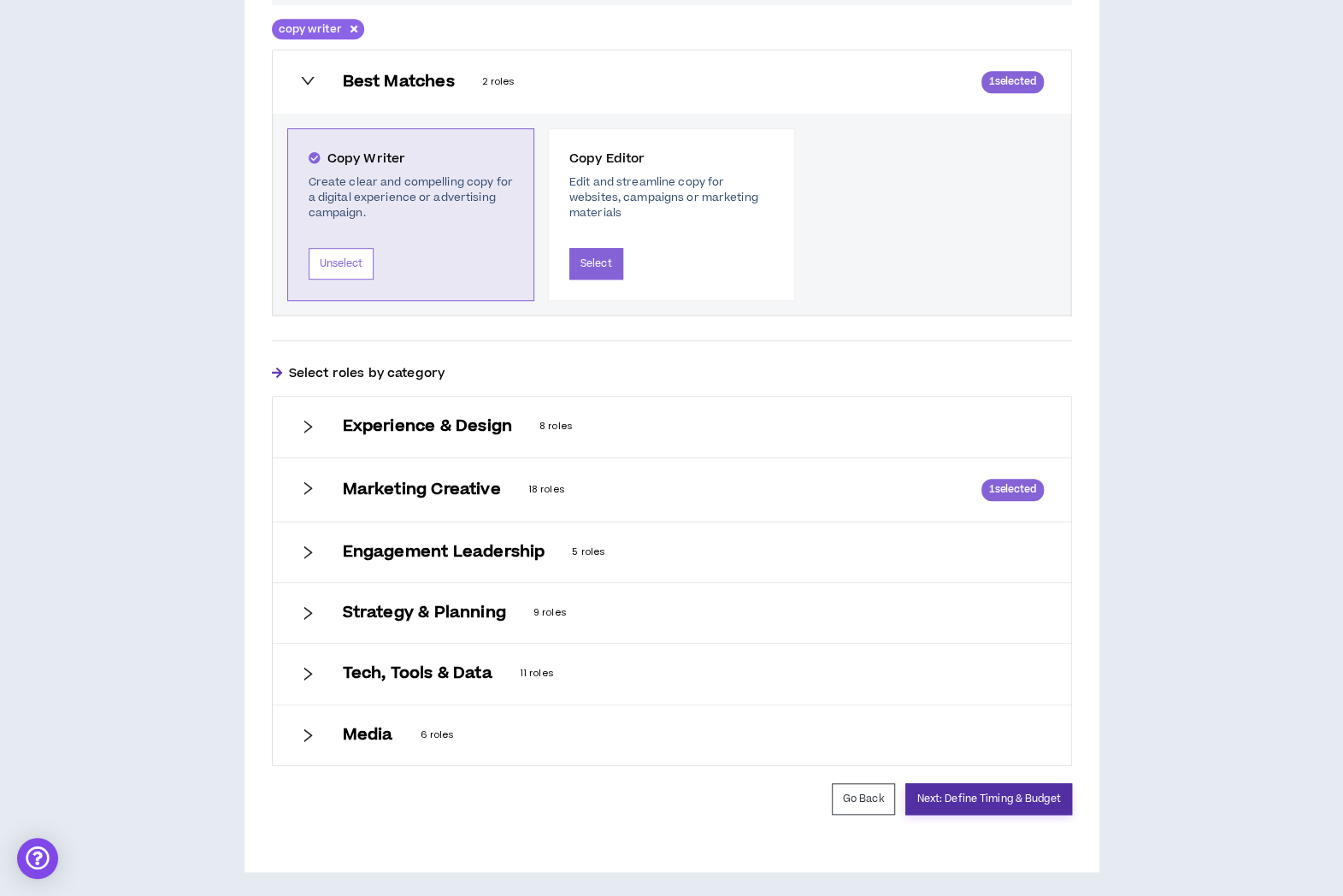
click at [937, 799] on button "Next: Define Timing & Budget" at bounding box center [988, 798] width 166 height 32
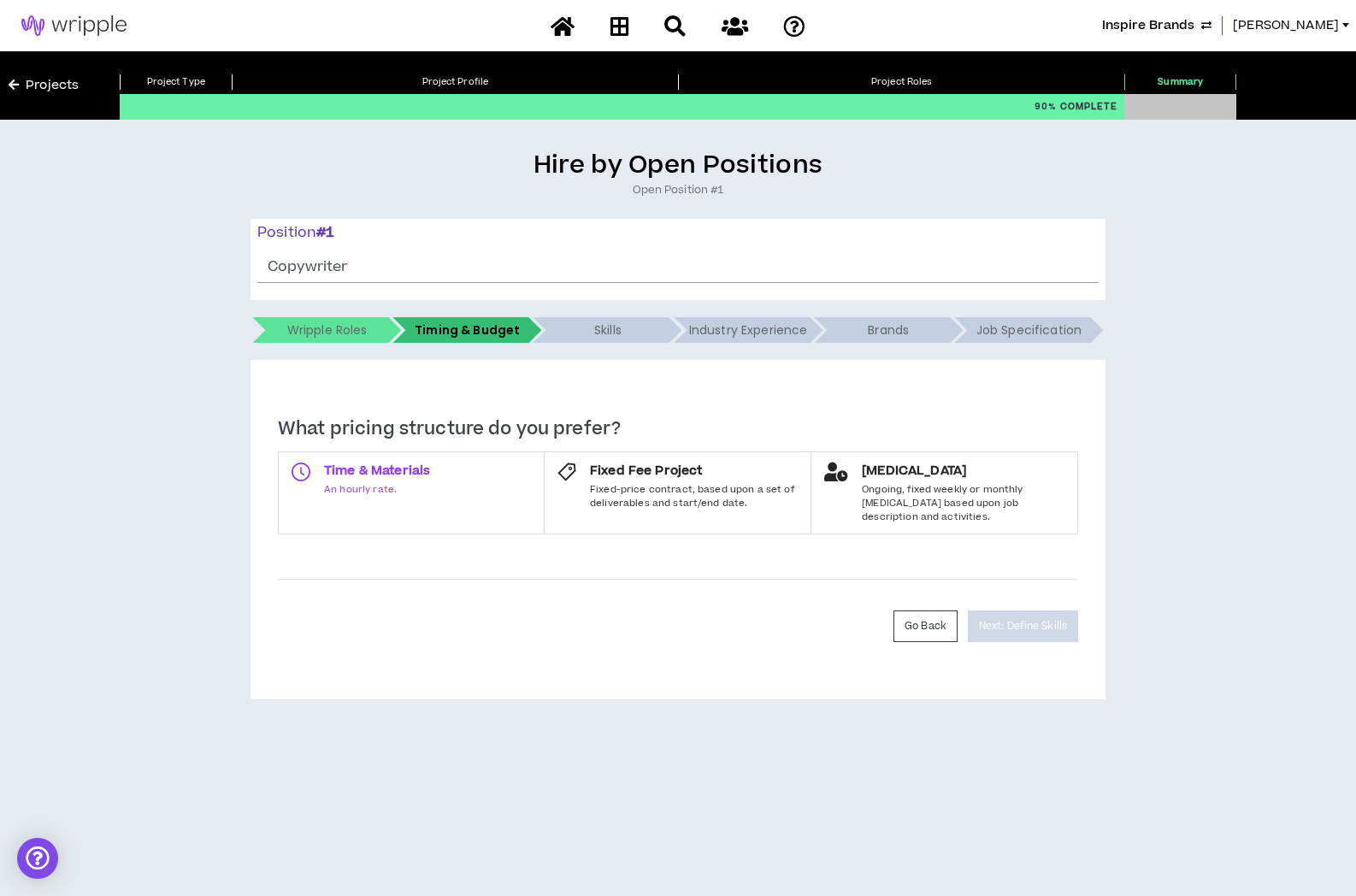
click at [497, 468] on label "Time & Materials An hourly rate." at bounding box center [411, 492] width 267 height 83
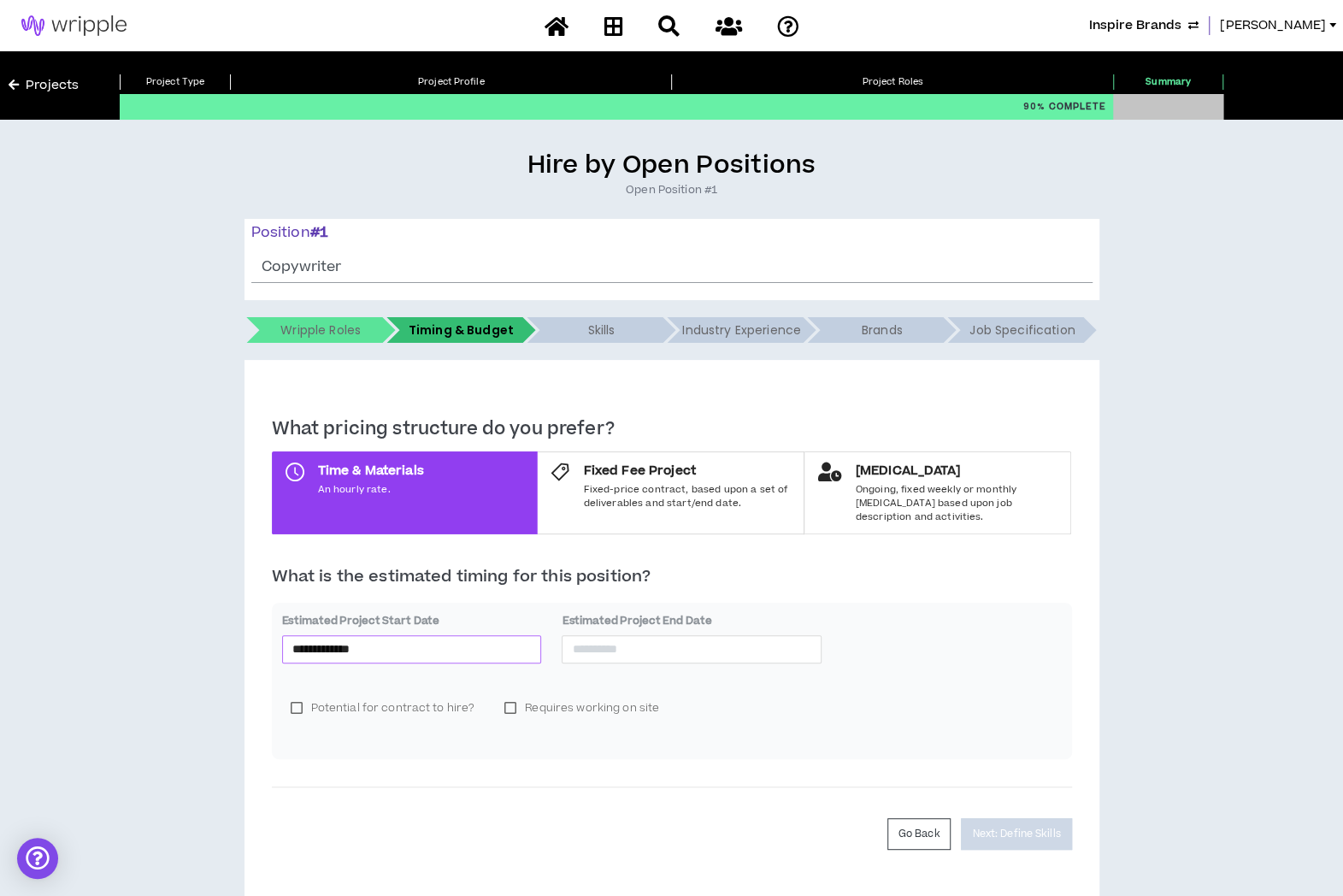
click at [448, 640] on input "**********" at bounding box center [412, 649] width 239 height 19
click at [319, 668] on span "button" at bounding box center [317, 669] width 9 height 9
type input "**********"
click at [368, 779] on div "16" at bounding box center [369, 782] width 21 height 21
click at [653, 640] on input at bounding box center [691, 649] width 239 height 19
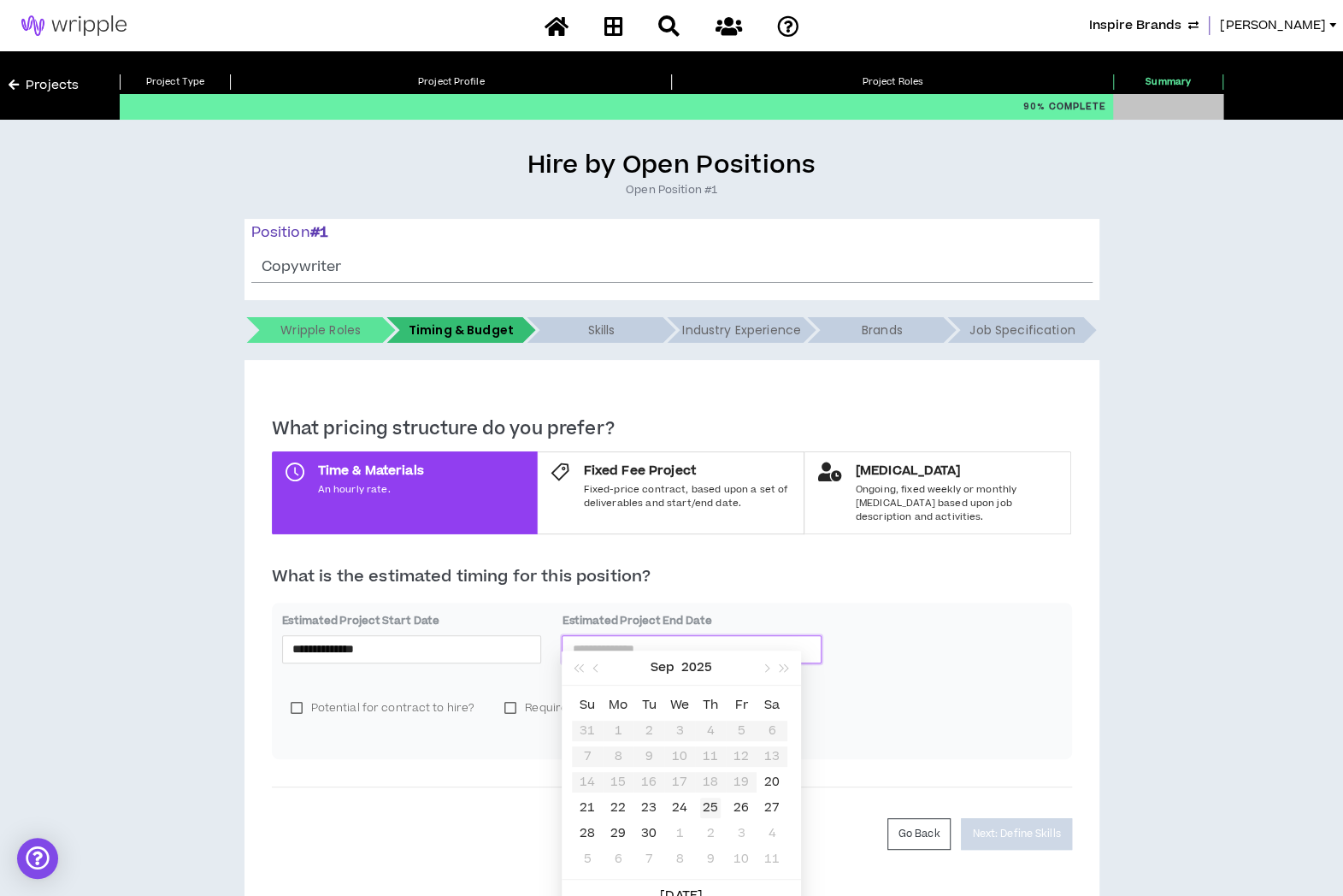
type input "**********"
click at [737, 784] on table "Su Mo Tu We Th Fr Sa 31 1 2 3 4 5 6 7 8 9 10 11 12 13 14 15 16 17 18 19 20 21 2…" at bounding box center [679, 781] width 215 height 179
type input "**********"
click at [770, 780] on div "20" at bounding box center [772, 782] width 21 height 21
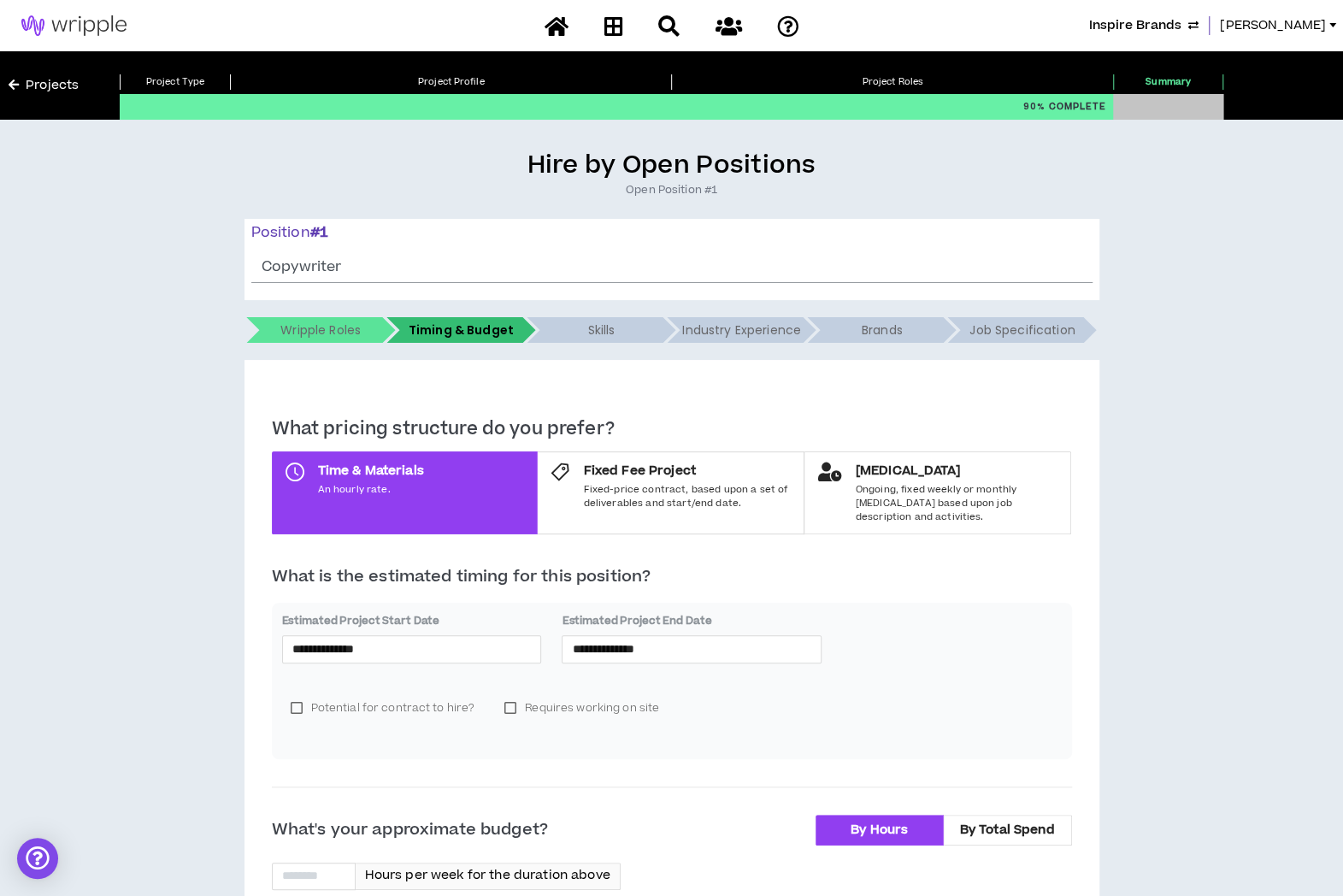
click at [917, 719] on div "Potential for contract to hire? Requires working on site" at bounding box center [672, 715] width 780 height 69
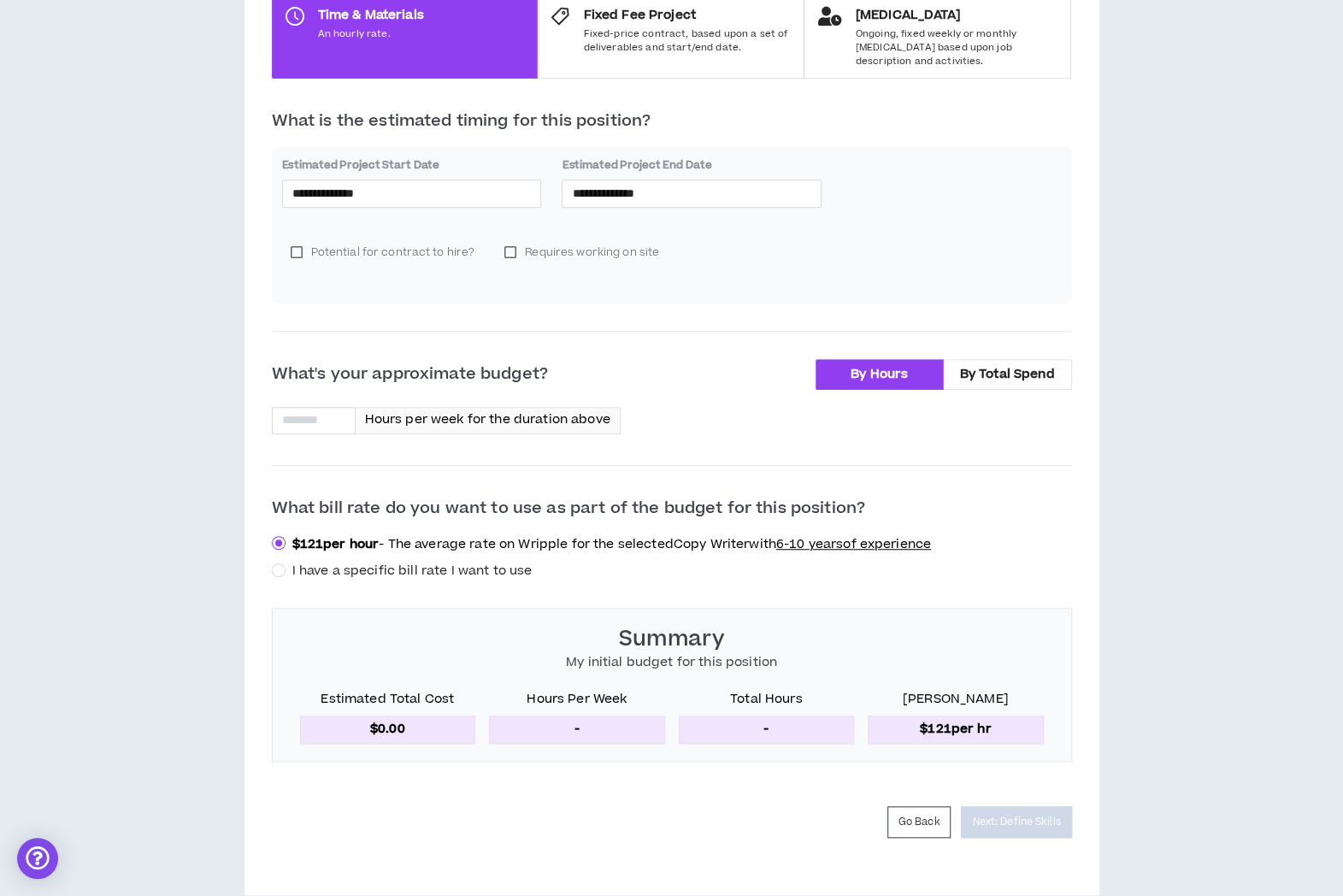
scroll to position [465, 0]
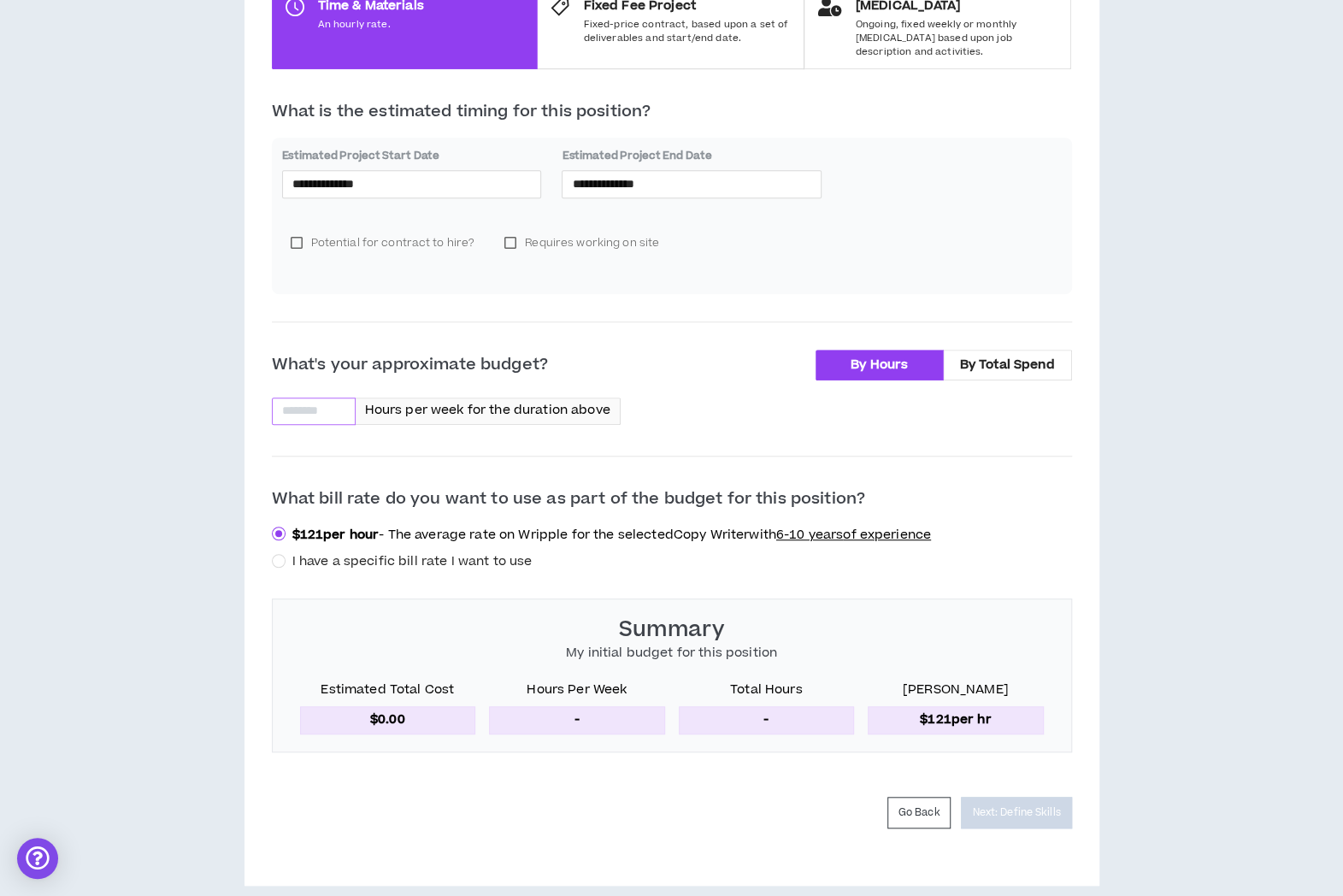
click at [316, 399] on input at bounding box center [314, 412] width 82 height 26
type input "**"
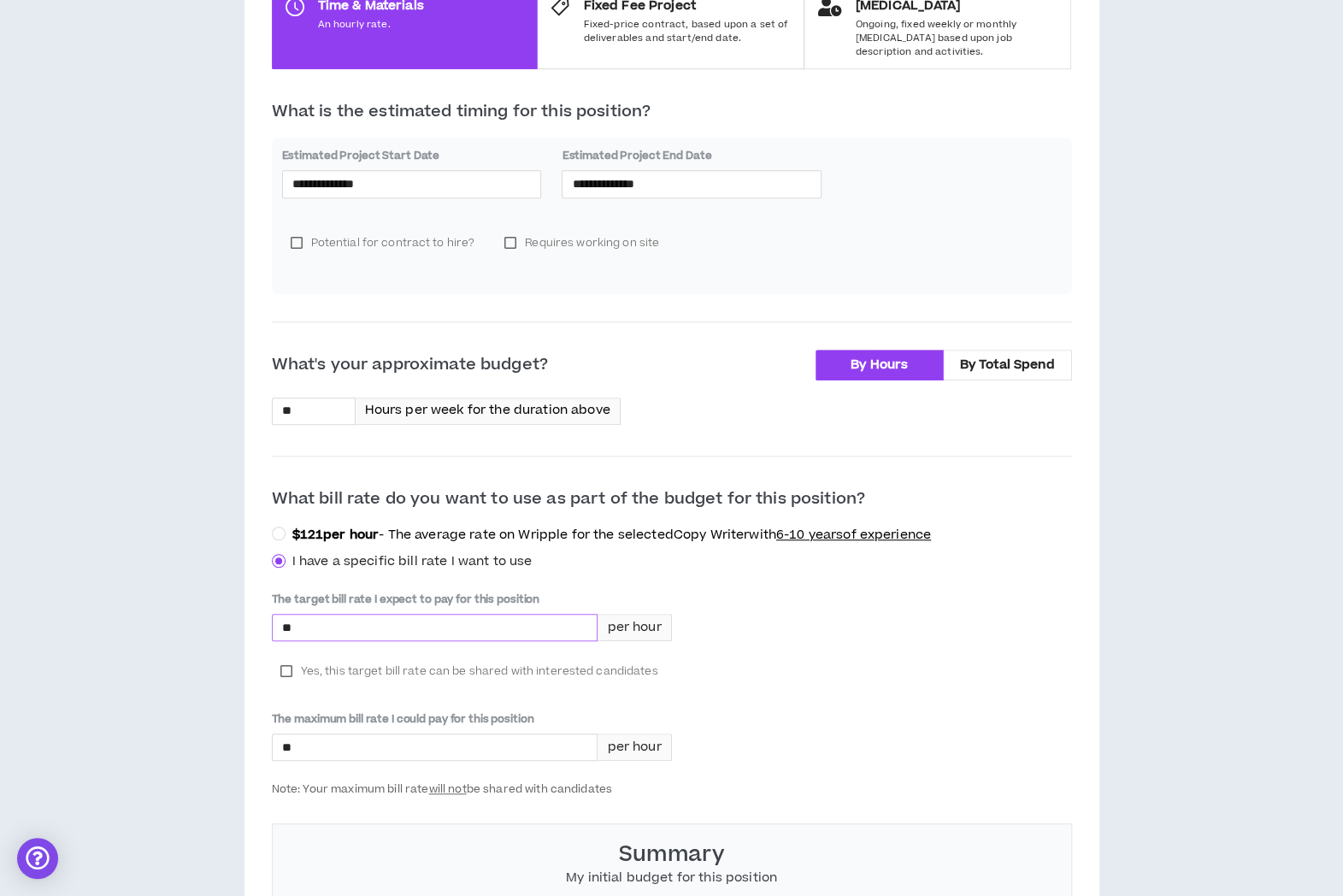
click at [340, 615] on input "*" at bounding box center [435, 628] width 325 height 26
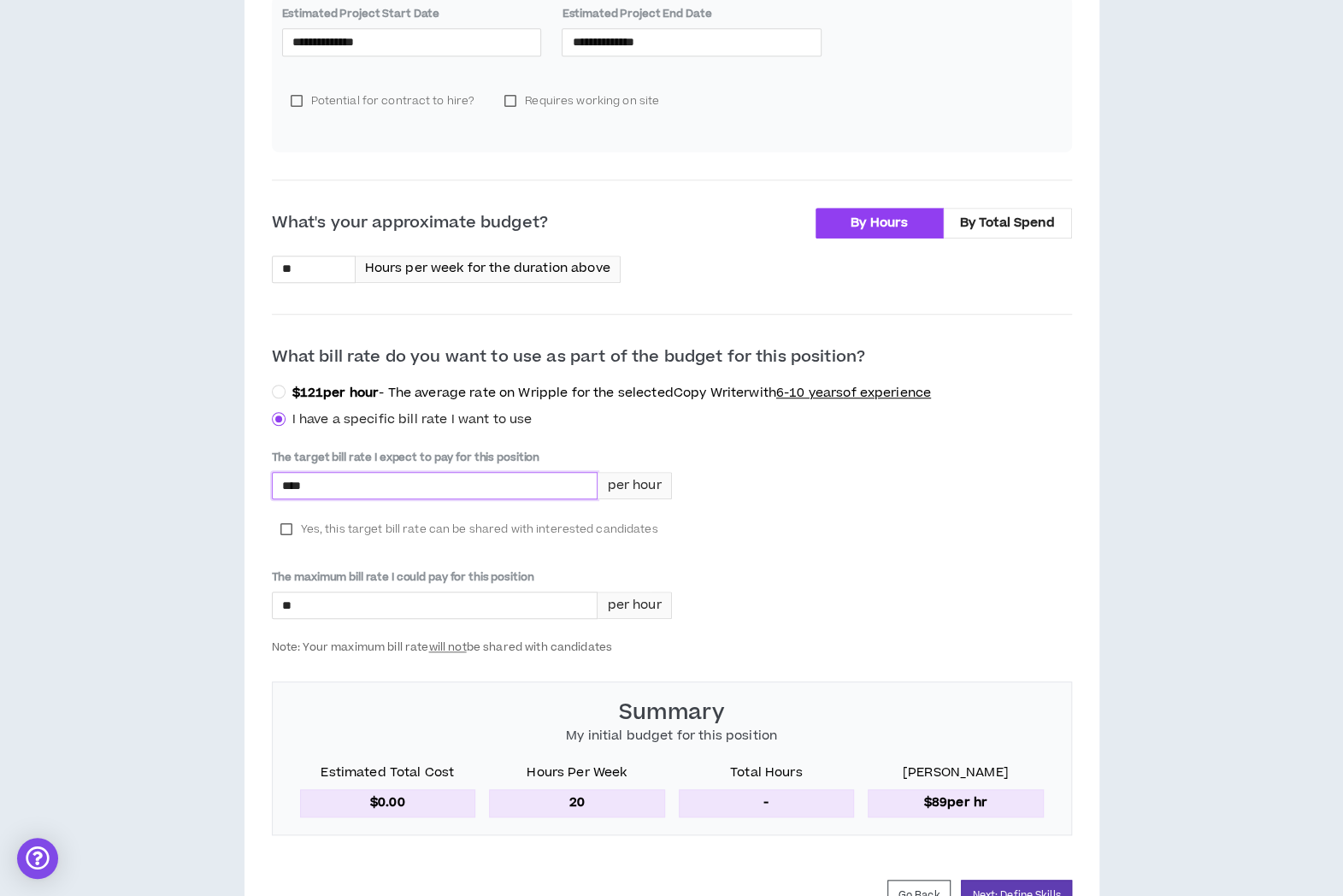
scroll to position [689, 0]
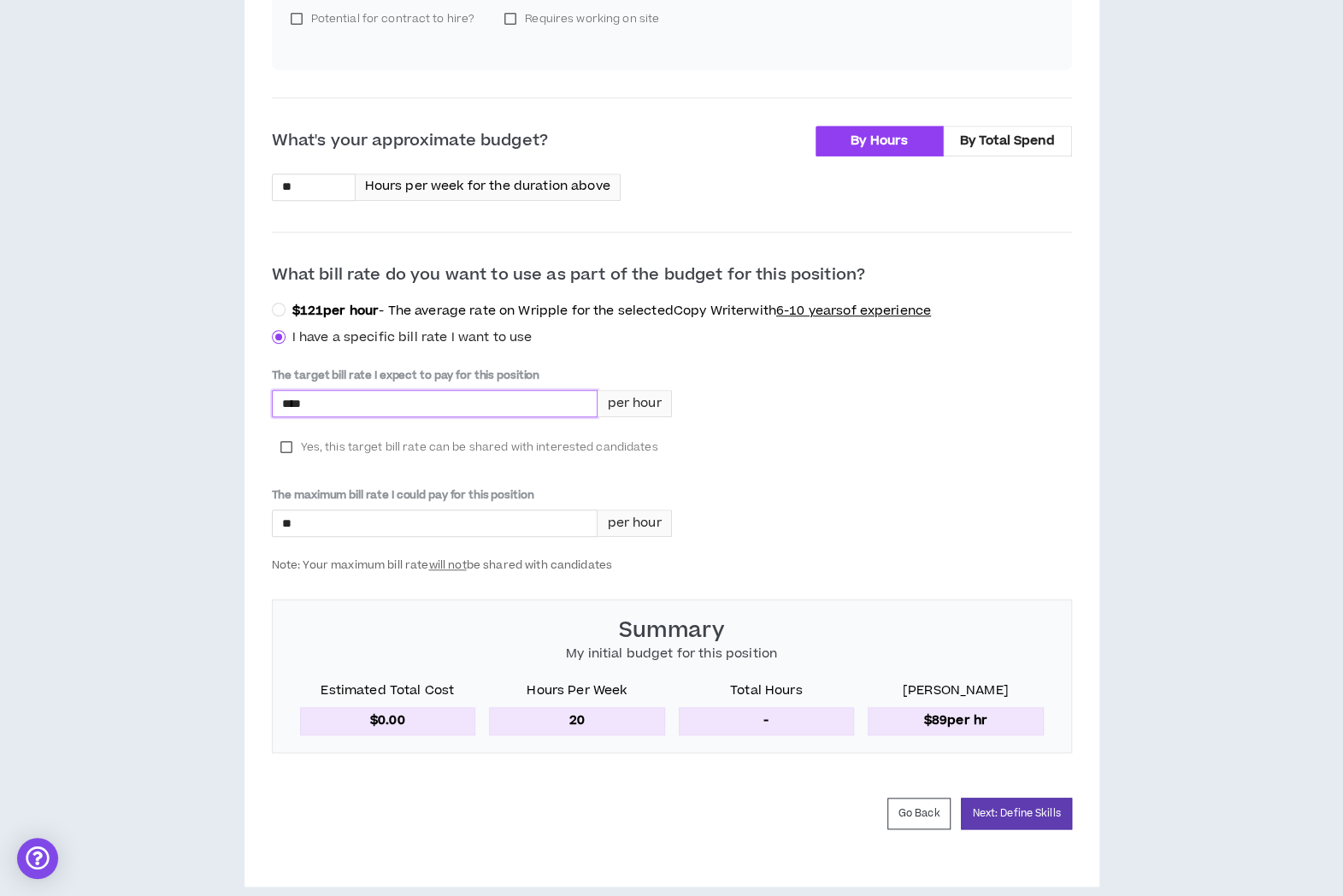
type input "****"
click at [1049, 486] on div "The target bill rate I expect to pay for this position **** per hour Yes, this …" at bounding box center [672, 470] width 800 height 204
drag, startPoint x: 399, startPoint y: 346, endPoint x: 381, endPoint y: 369, distance: 29.2
click at [399, 347] on div "The target bill rate I expect to pay for this position **** per hour Yes, this …" at bounding box center [672, 460] width 800 height 225
click at [286, 434] on label "Yes, this target bill rate can be shared with interested candidates" at bounding box center [469, 447] width 395 height 26
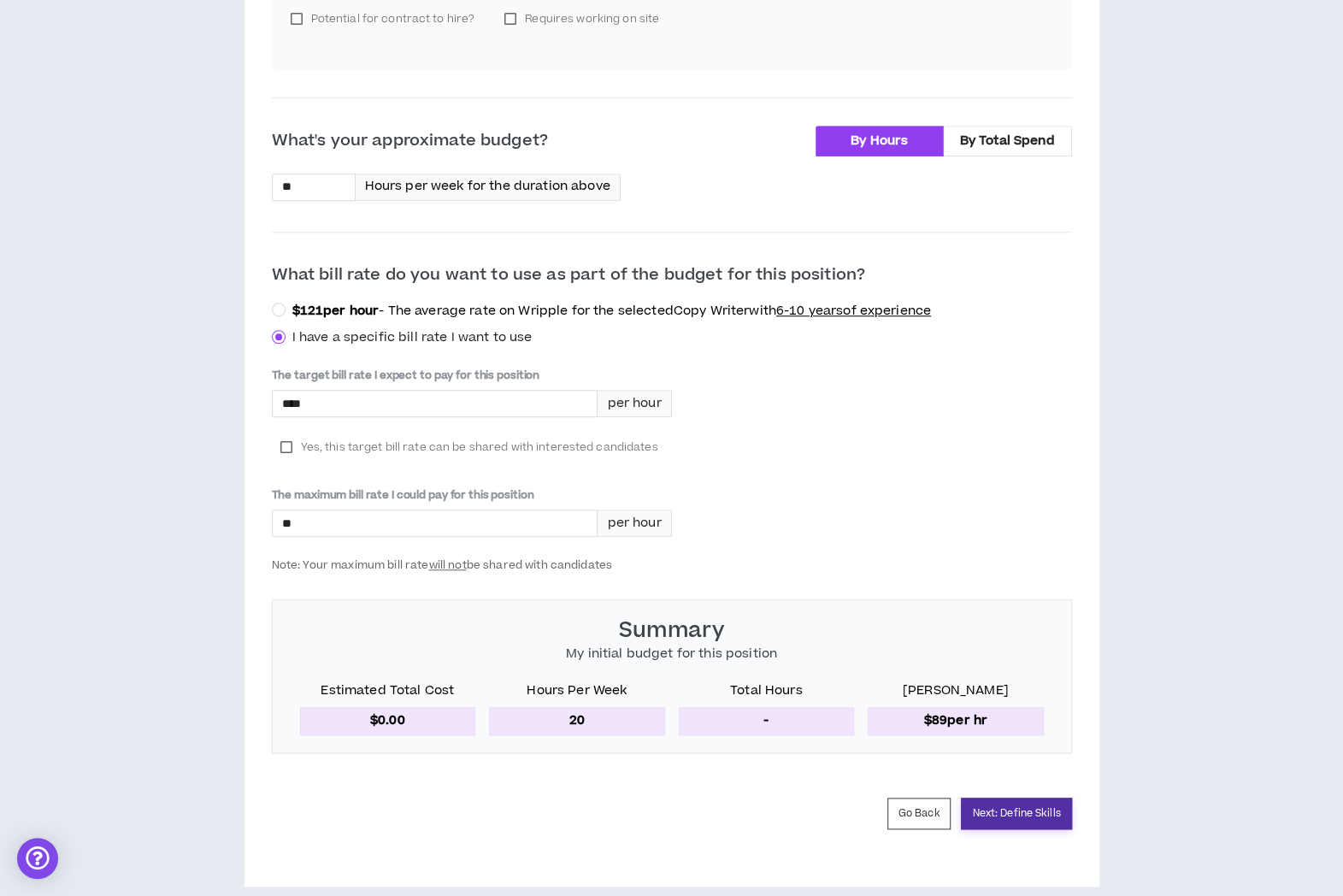
click at [1035, 797] on button "Next: Define Skills" at bounding box center [1016, 813] width 111 height 32
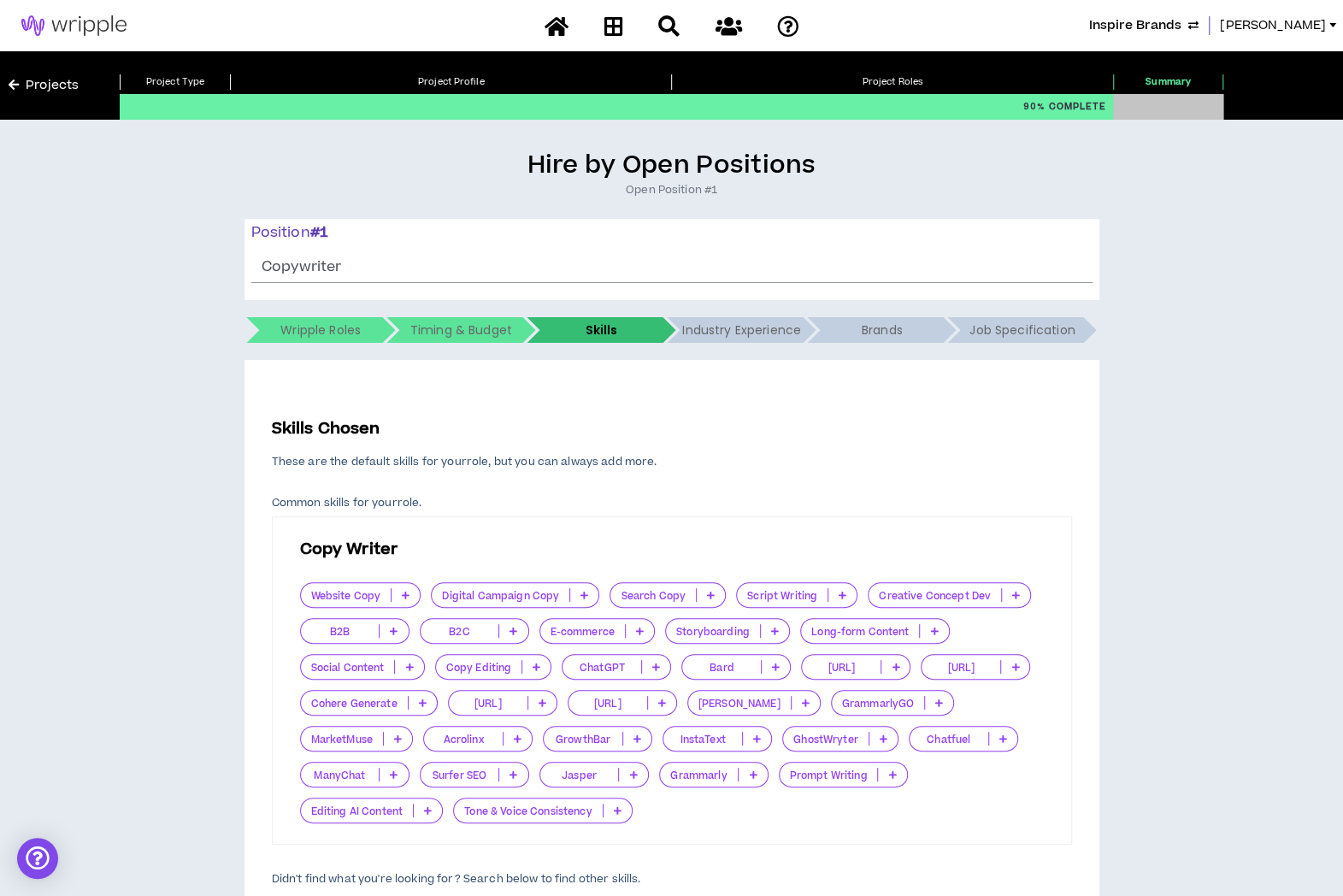
click at [405, 593] on icon at bounding box center [406, 595] width 8 height 9
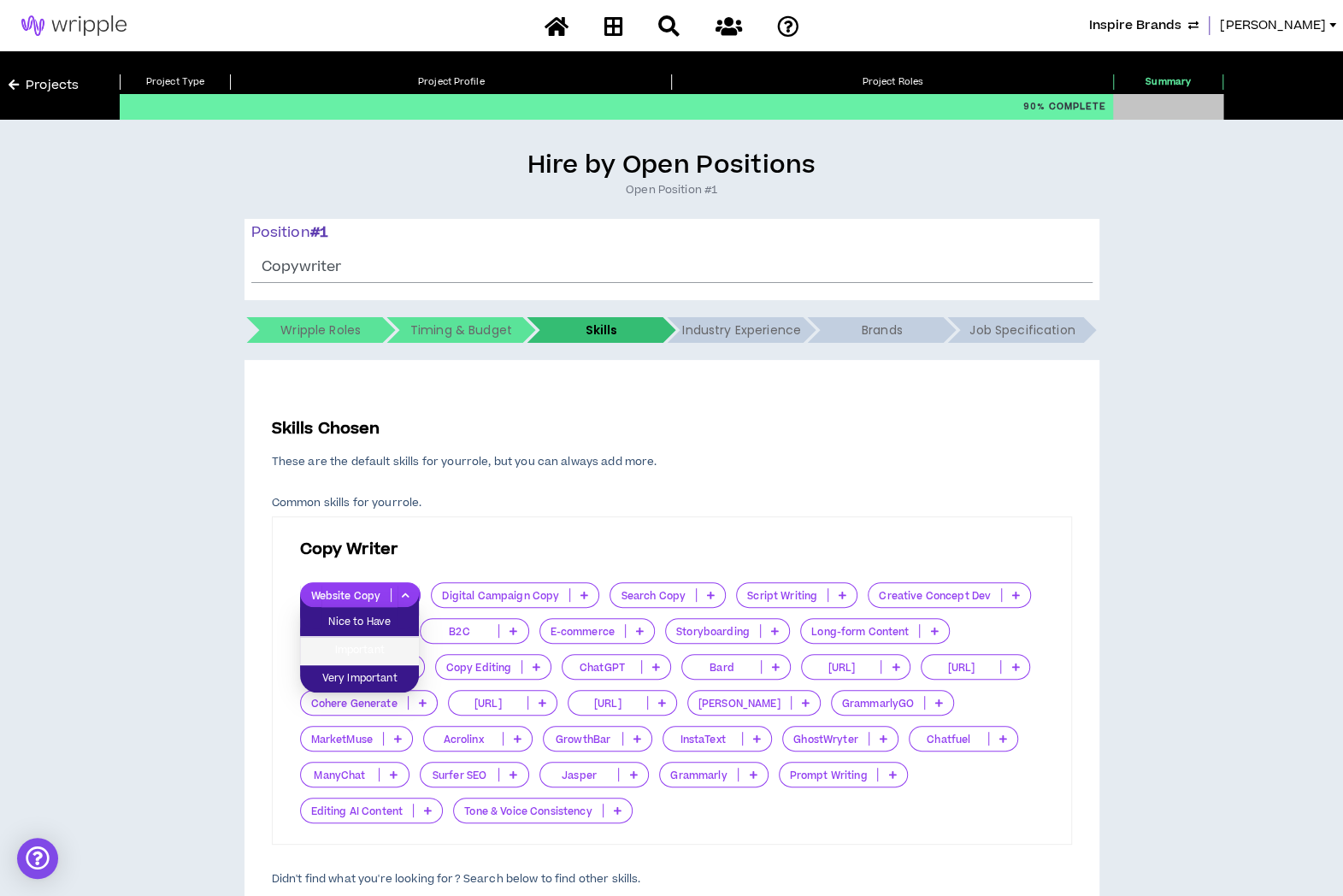
click at [400, 641] on span "Important" at bounding box center [359, 651] width 99 height 19
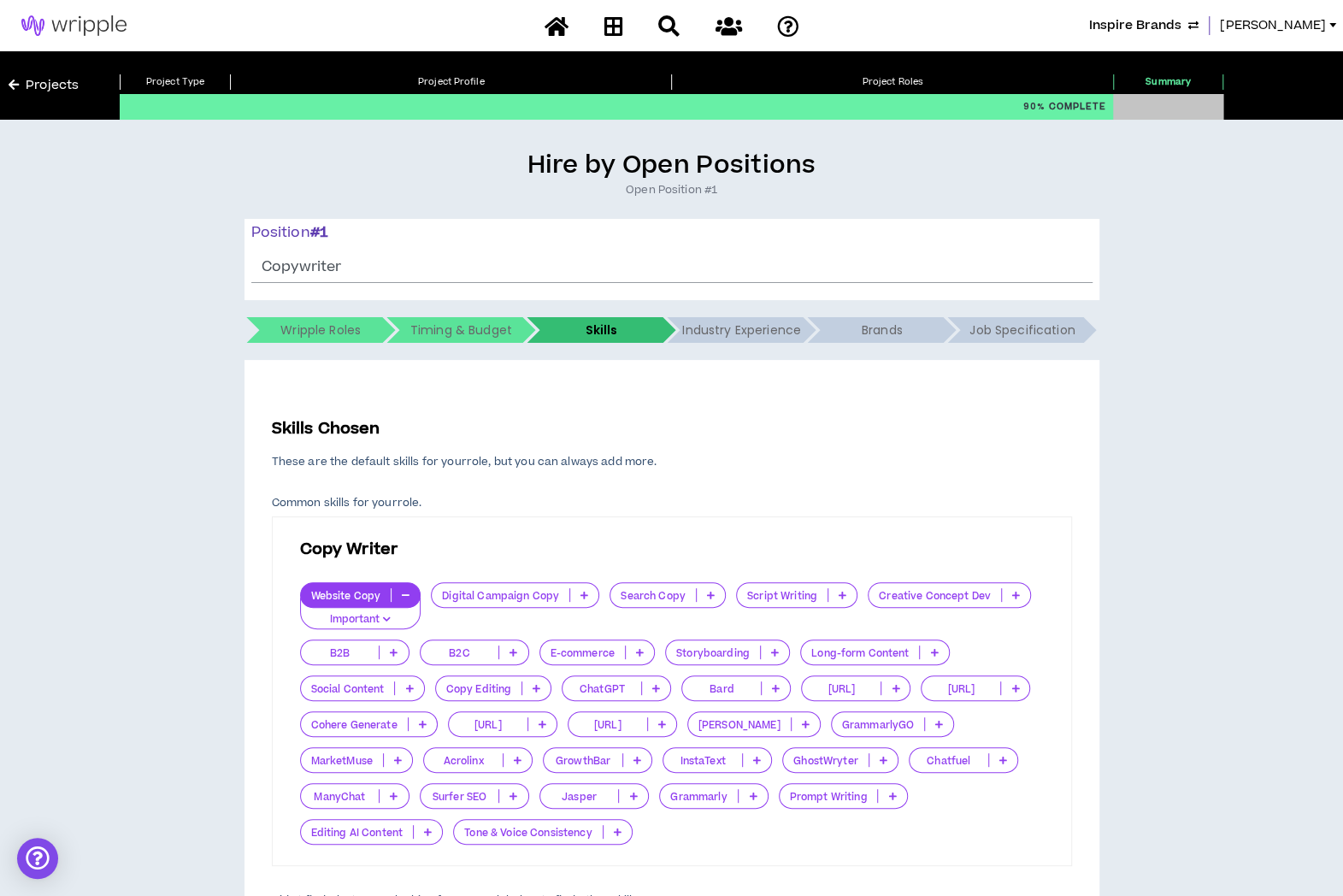
drag, startPoint x: 581, startPoint y: 594, endPoint x: 581, endPoint y: 605, distance: 11.0
click at [581, 595] on icon at bounding box center [584, 595] width 8 height 9
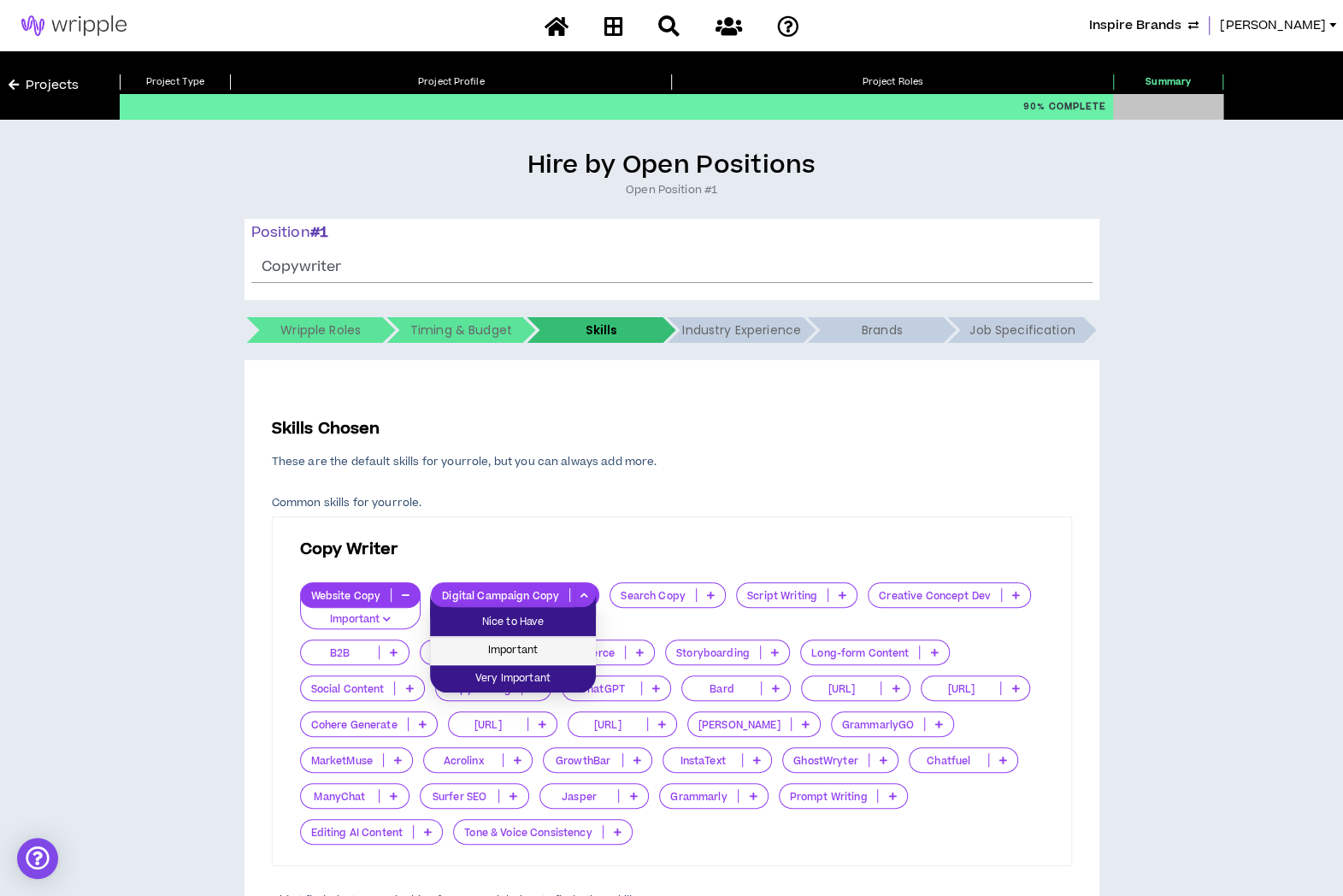
click at [569, 647] on span "Important" at bounding box center [512, 651] width 145 height 19
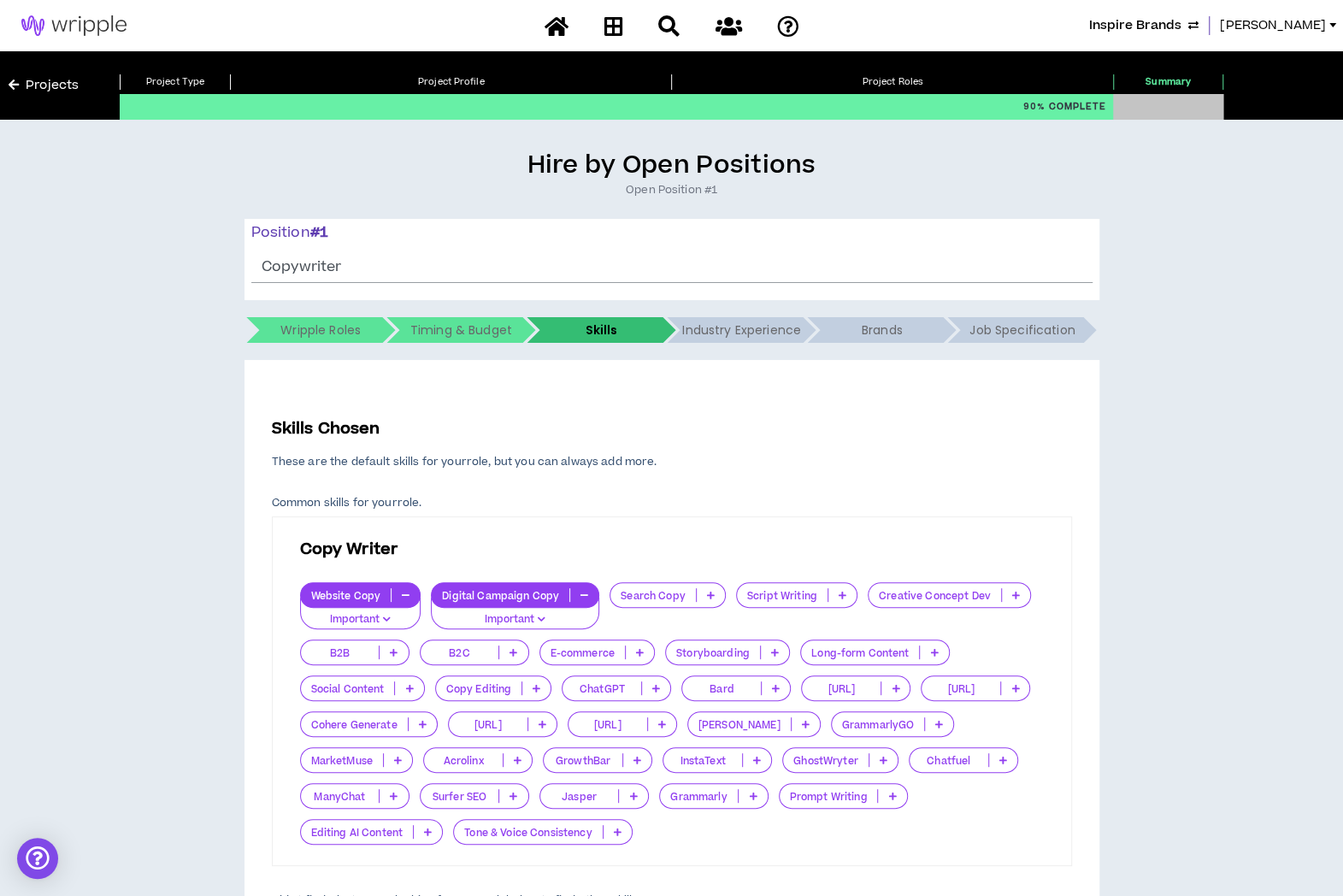
click at [408, 685] on icon at bounding box center [409, 689] width 8 height 9
click at [395, 749] on span "Important" at bounding box center [362, 743] width 104 height 19
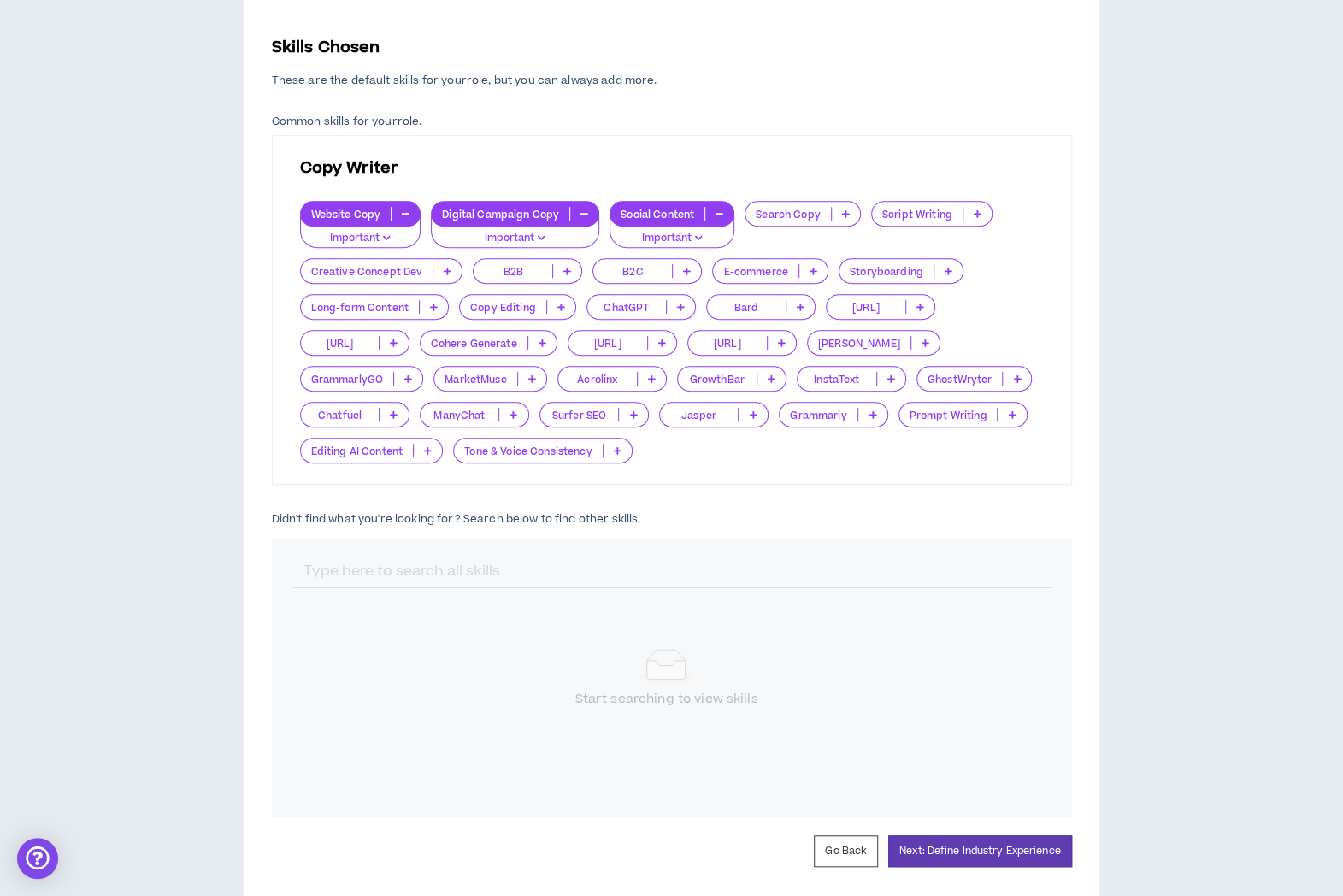
scroll to position [437, 0]
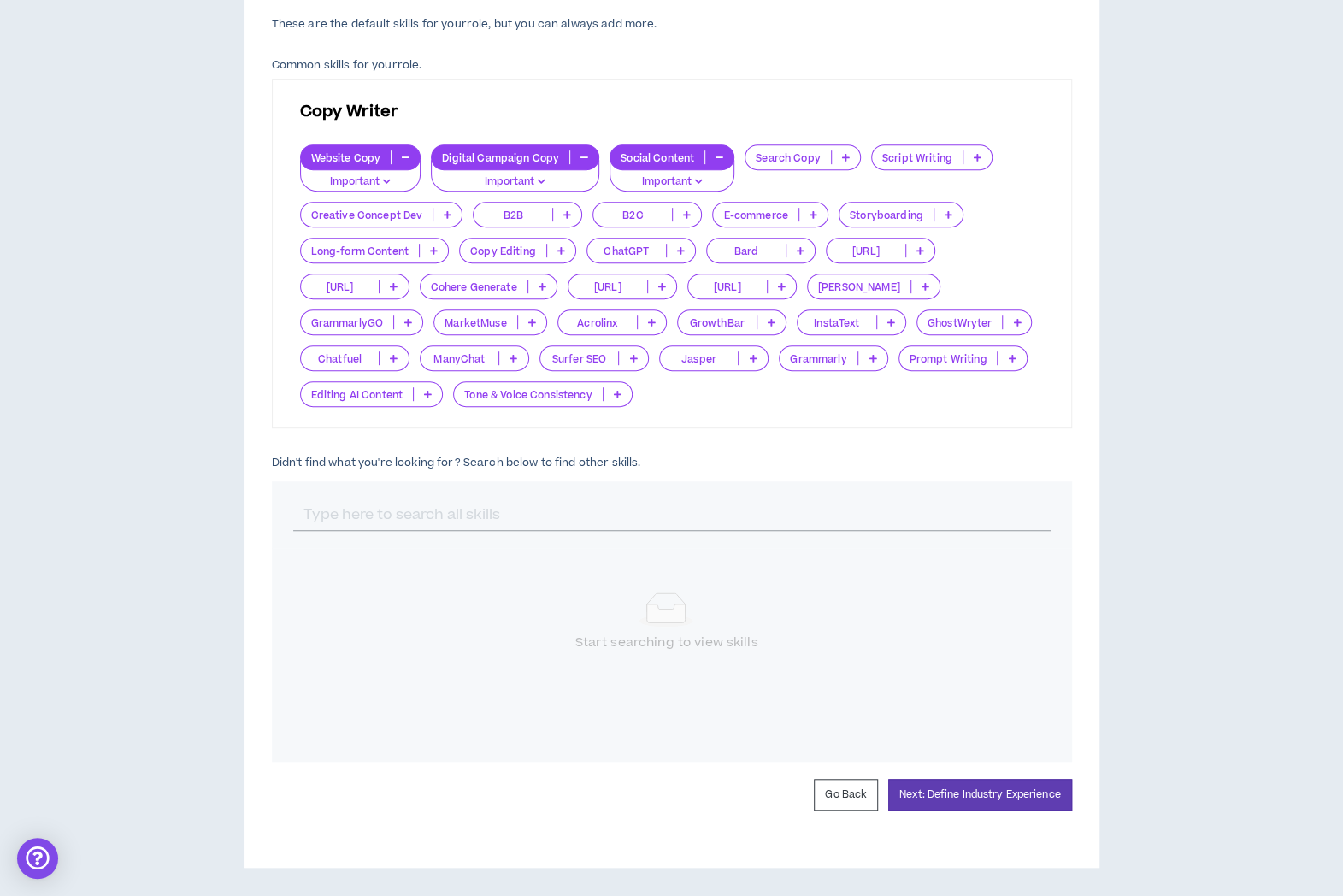
click at [1017, 771] on form "Skills Chosen These are the default skills for your role , but you can always a…" at bounding box center [672, 394] width 800 height 831
click at [1016, 783] on button "Next: Define Industry Experience" at bounding box center [980, 794] width 184 height 32
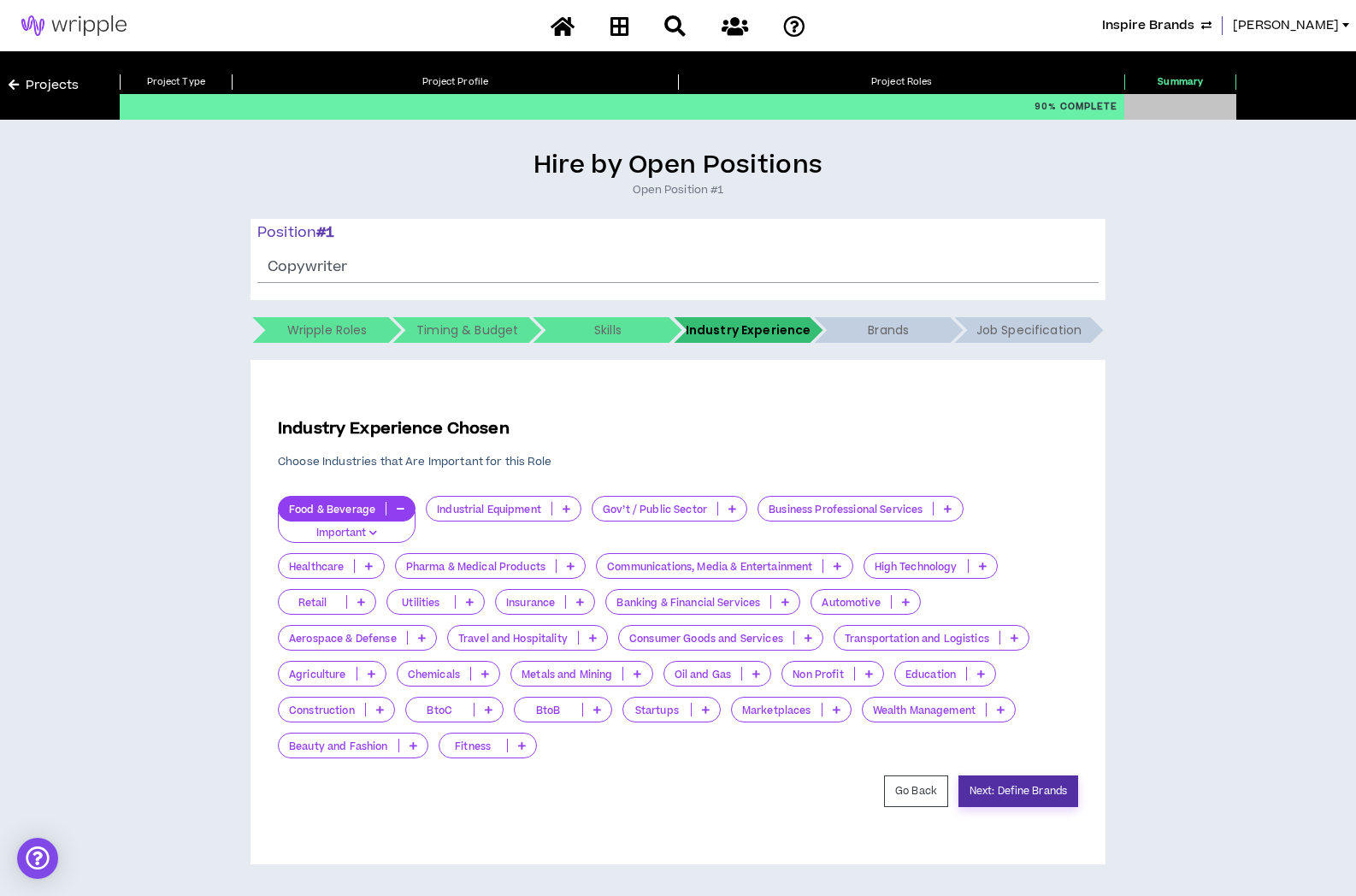
click at [1015, 790] on button "Next: Define Brands" at bounding box center [1019, 791] width 120 height 32
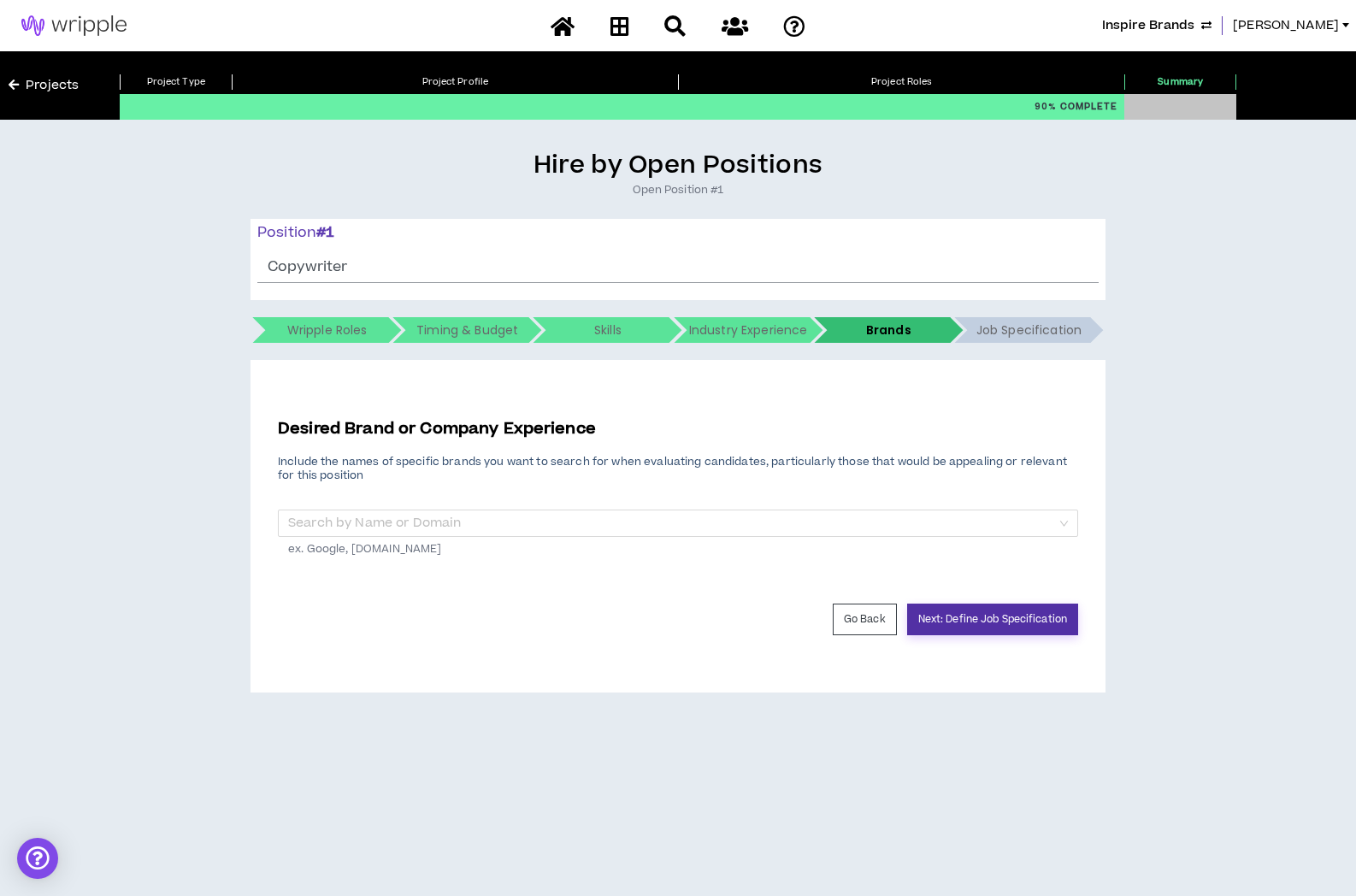
click at [962, 619] on button "Next: Define Job Specification" at bounding box center [992, 619] width 171 height 32
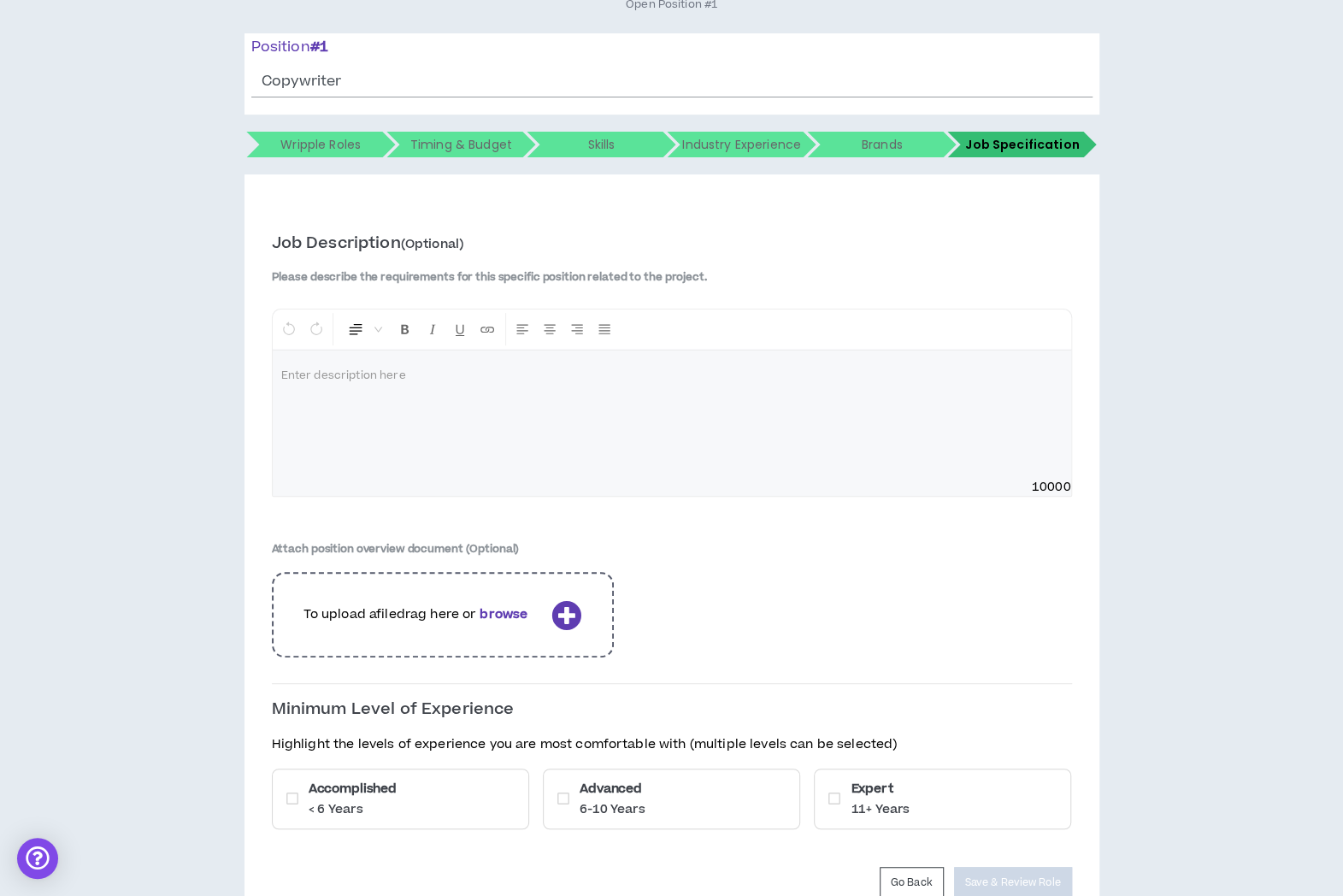
scroll to position [272, 0]
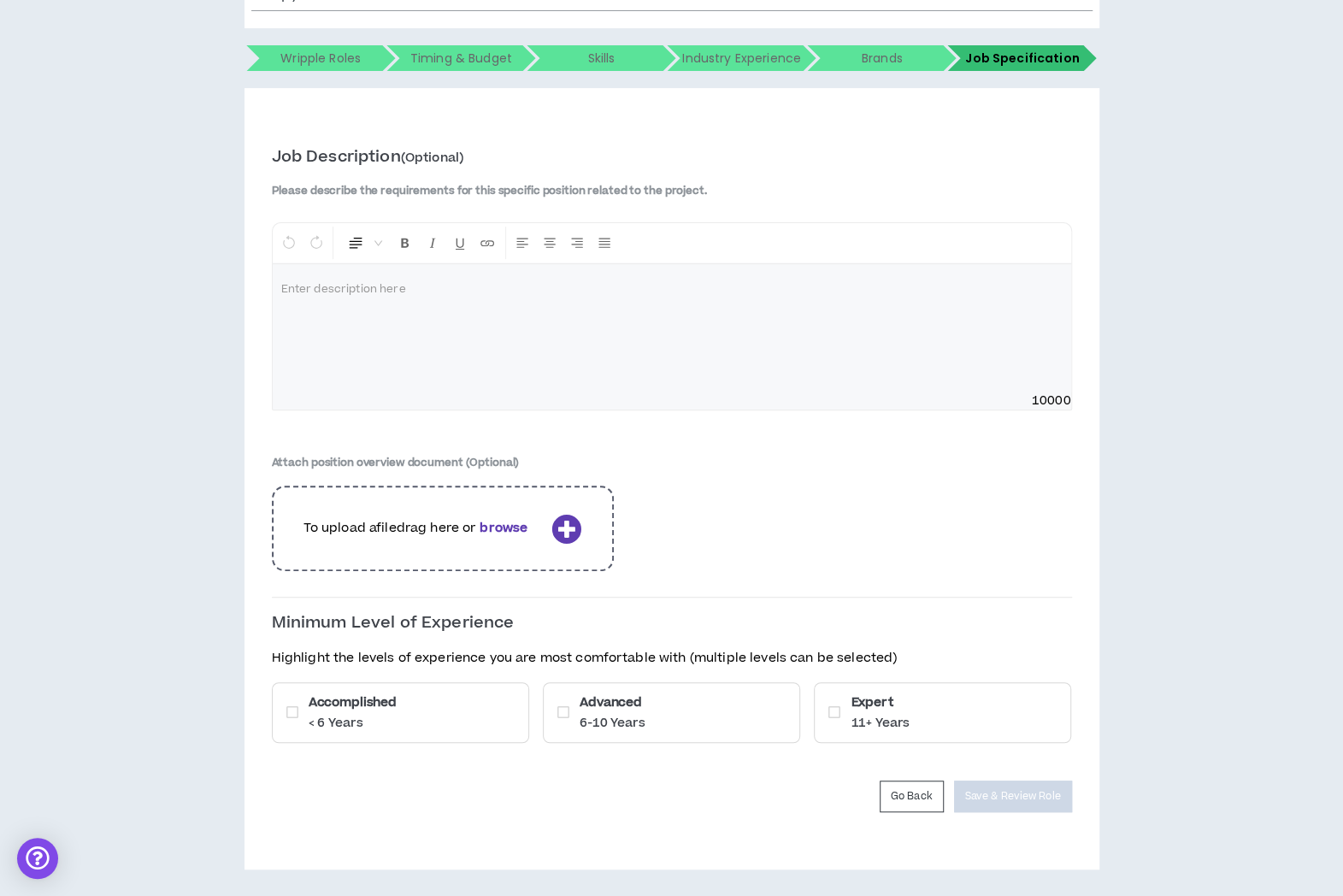
click at [728, 713] on div "Advanced 6-10 Years" at bounding box center [672, 713] width 257 height 61
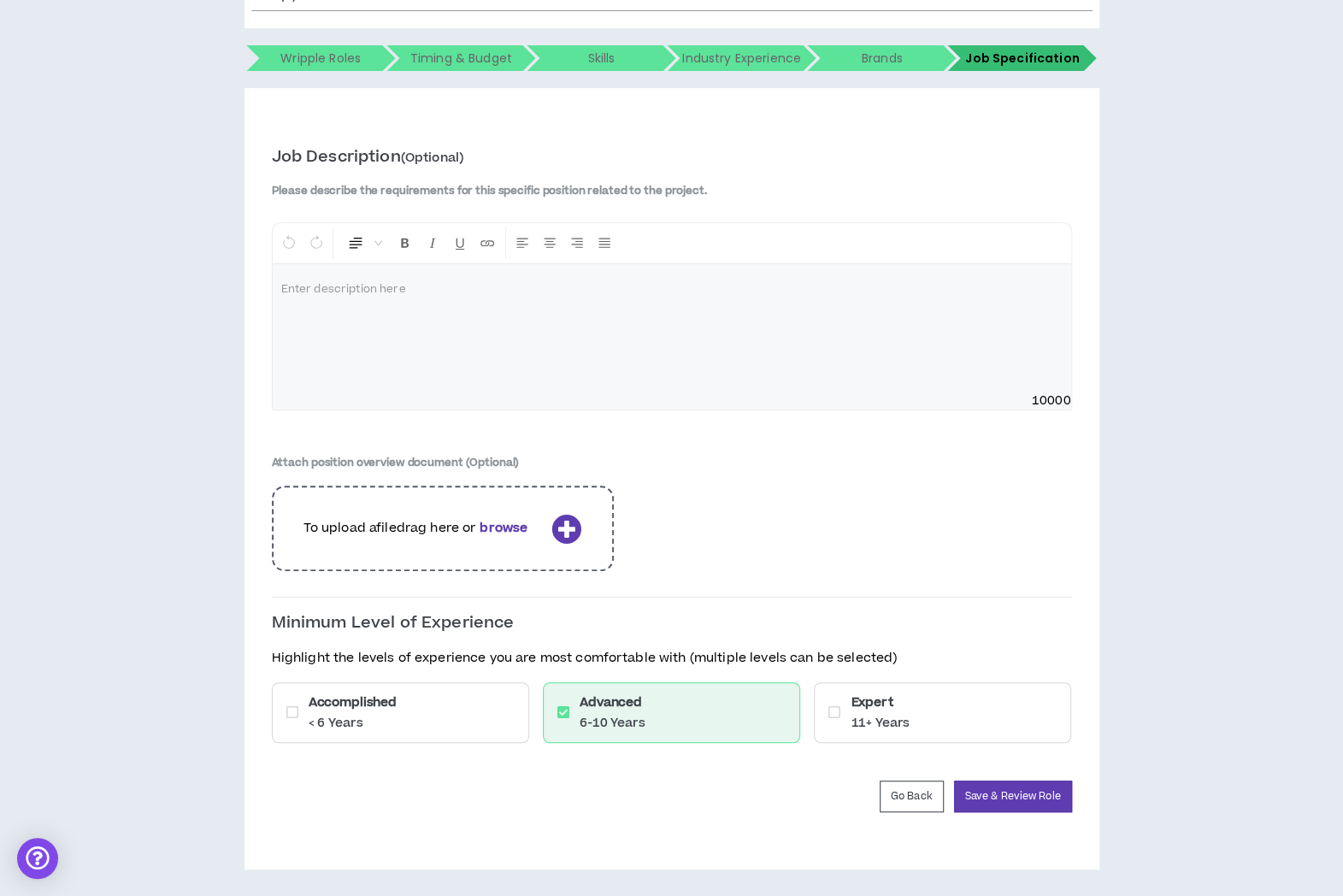
drag, startPoint x: 948, startPoint y: 719, endPoint x: 953, endPoint y: 726, distance: 8.6
click at [948, 719] on div "Expert 11+ Years" at bounding box center [943, 713] width 257 height 61
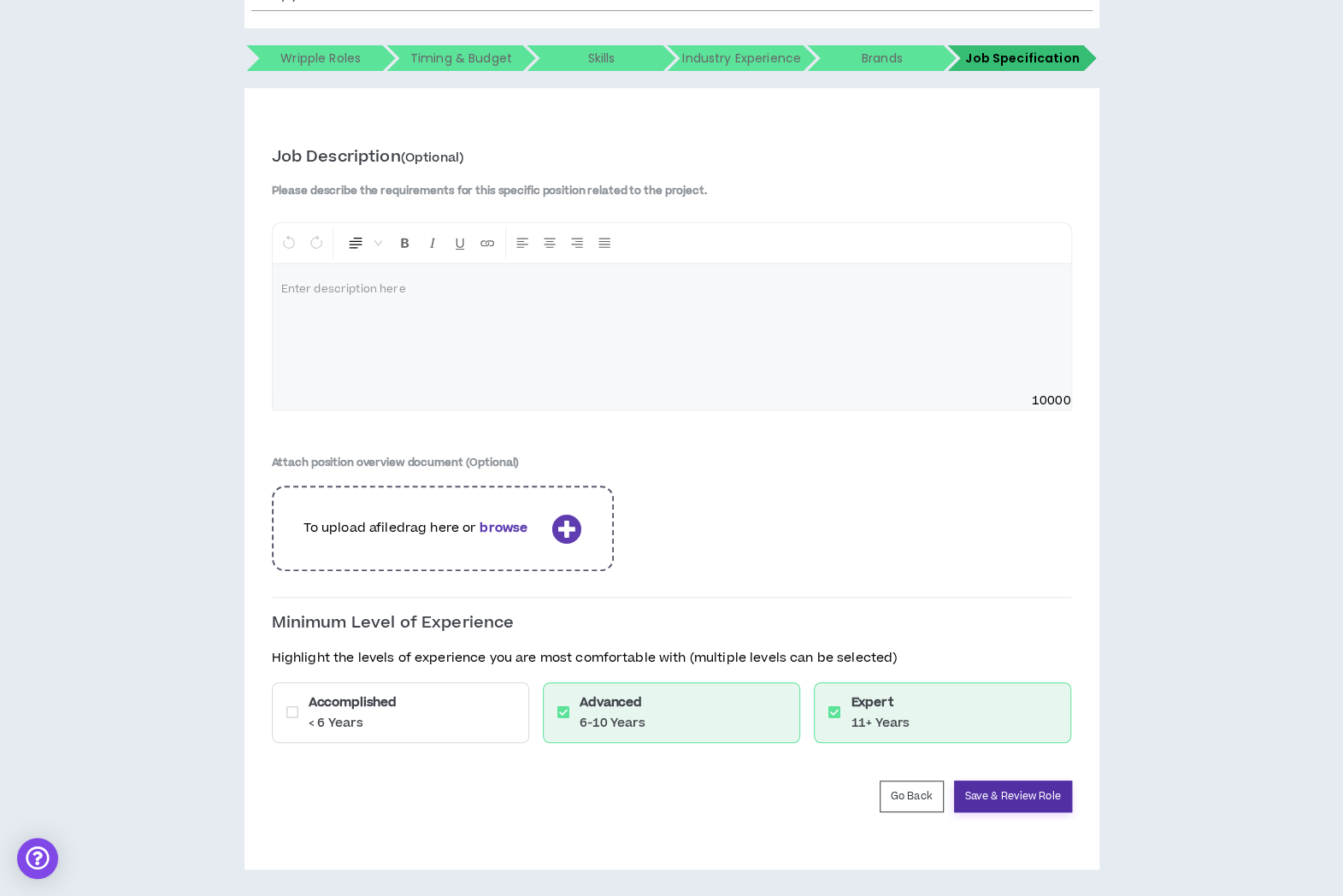
click at [990, 792] on button "Save & Review Role" at bounding box center [1014, 796] width 118 height 32
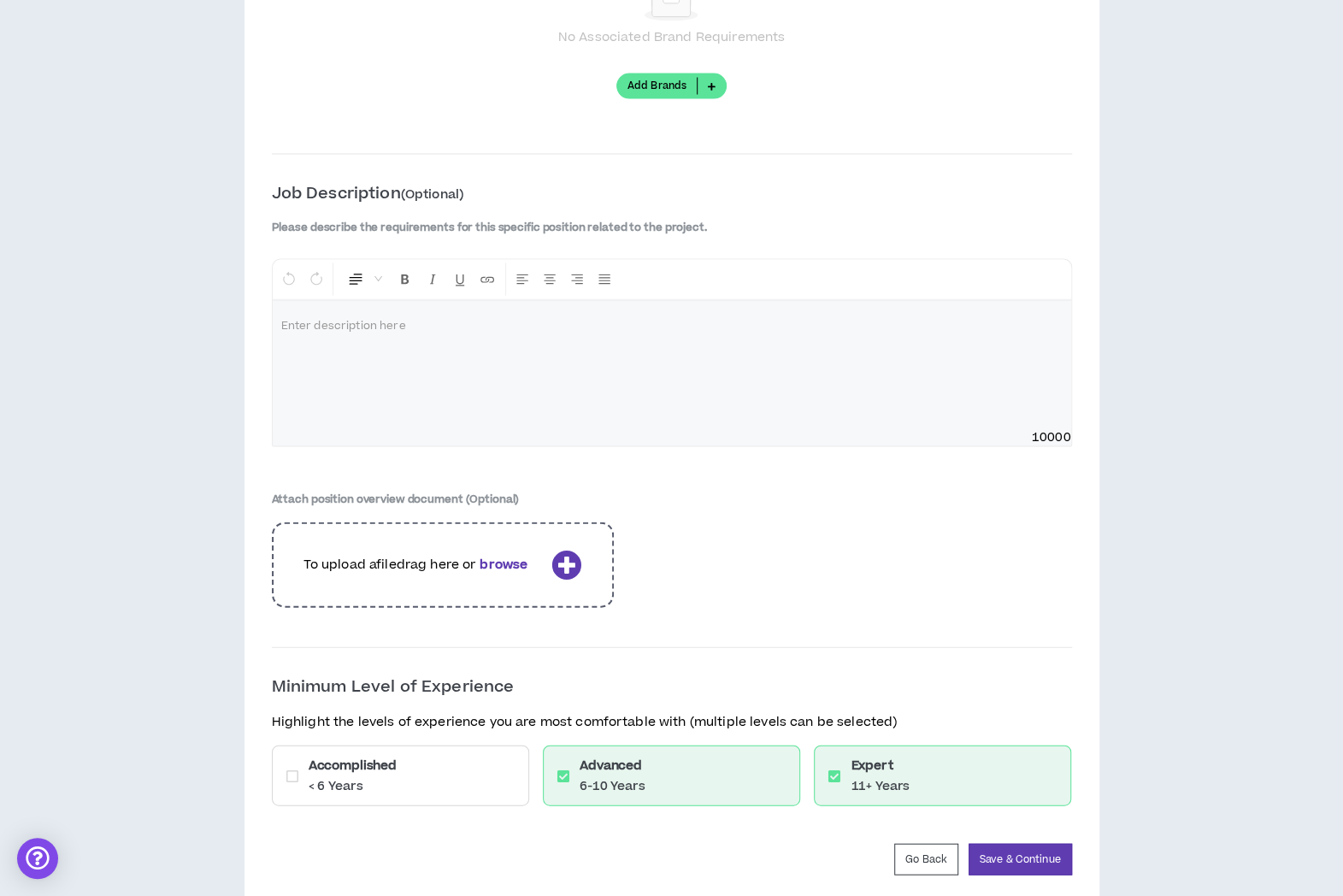
scroll to position [2060, 0]
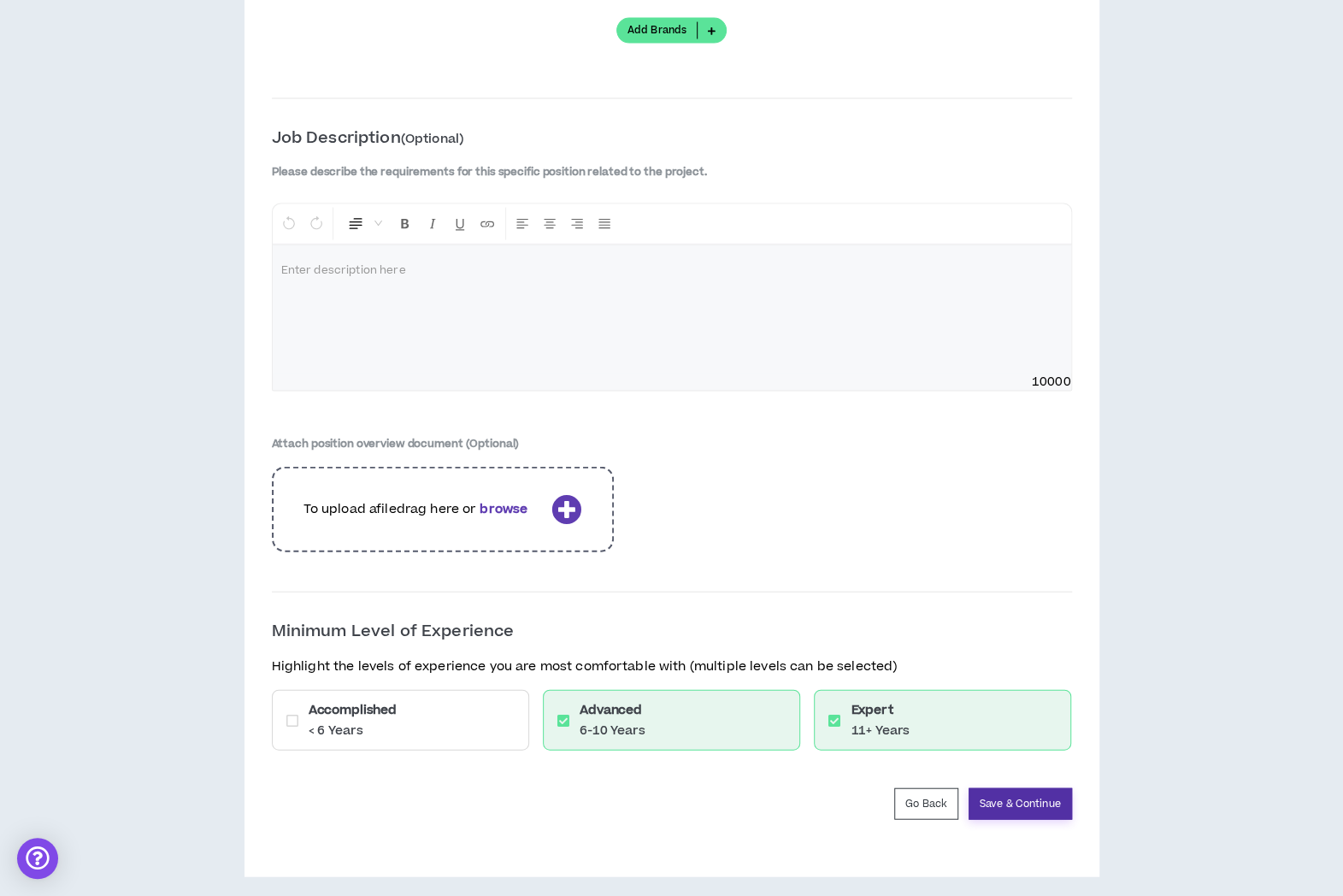
click at [995, 795] on button "Save & Continue" at bounding box center [1020, 803] width 104 height 32
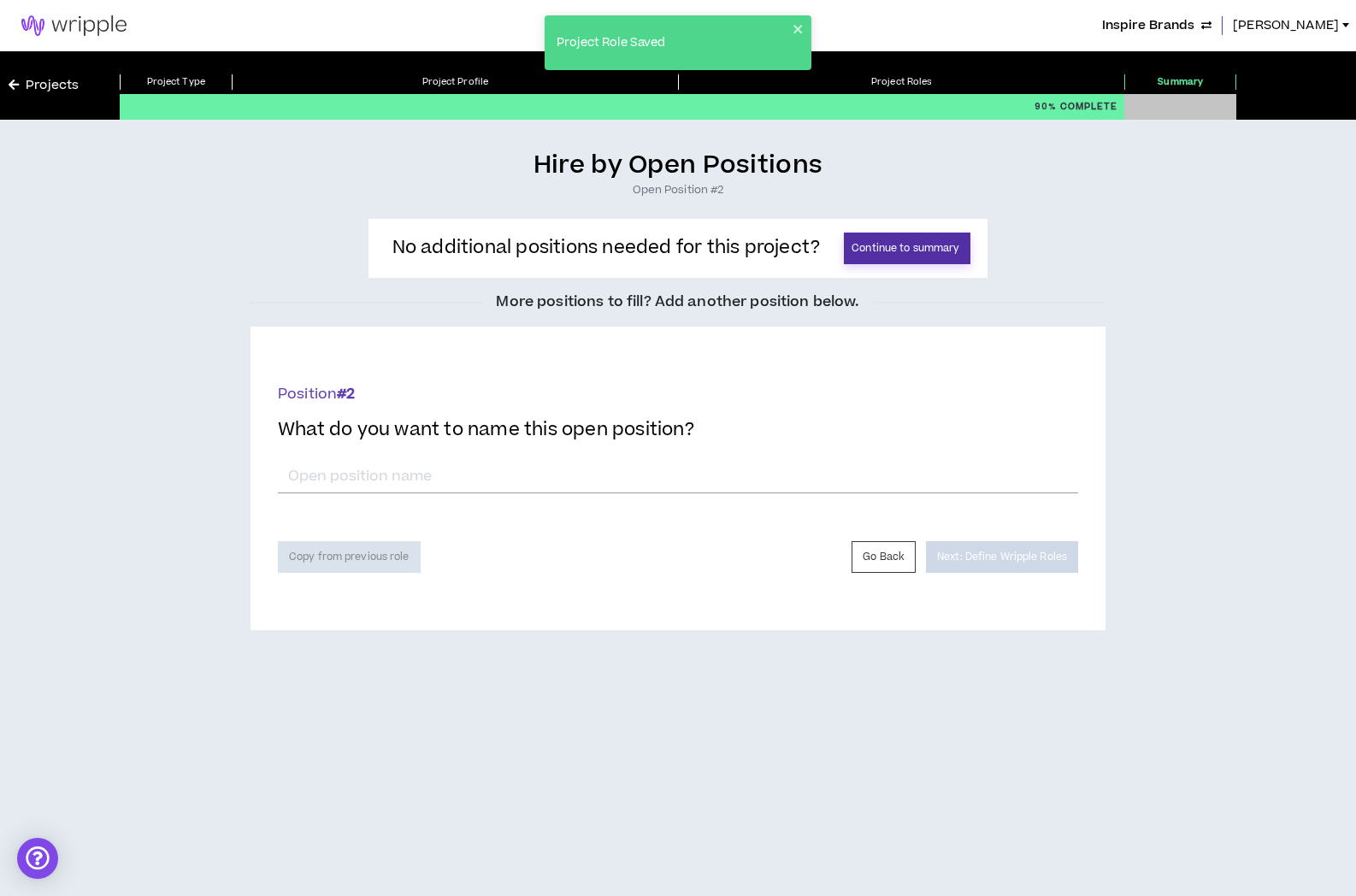
click at [901, 241] on button "Continue to summary" at bounding box center [907, 248] width 127 height 32
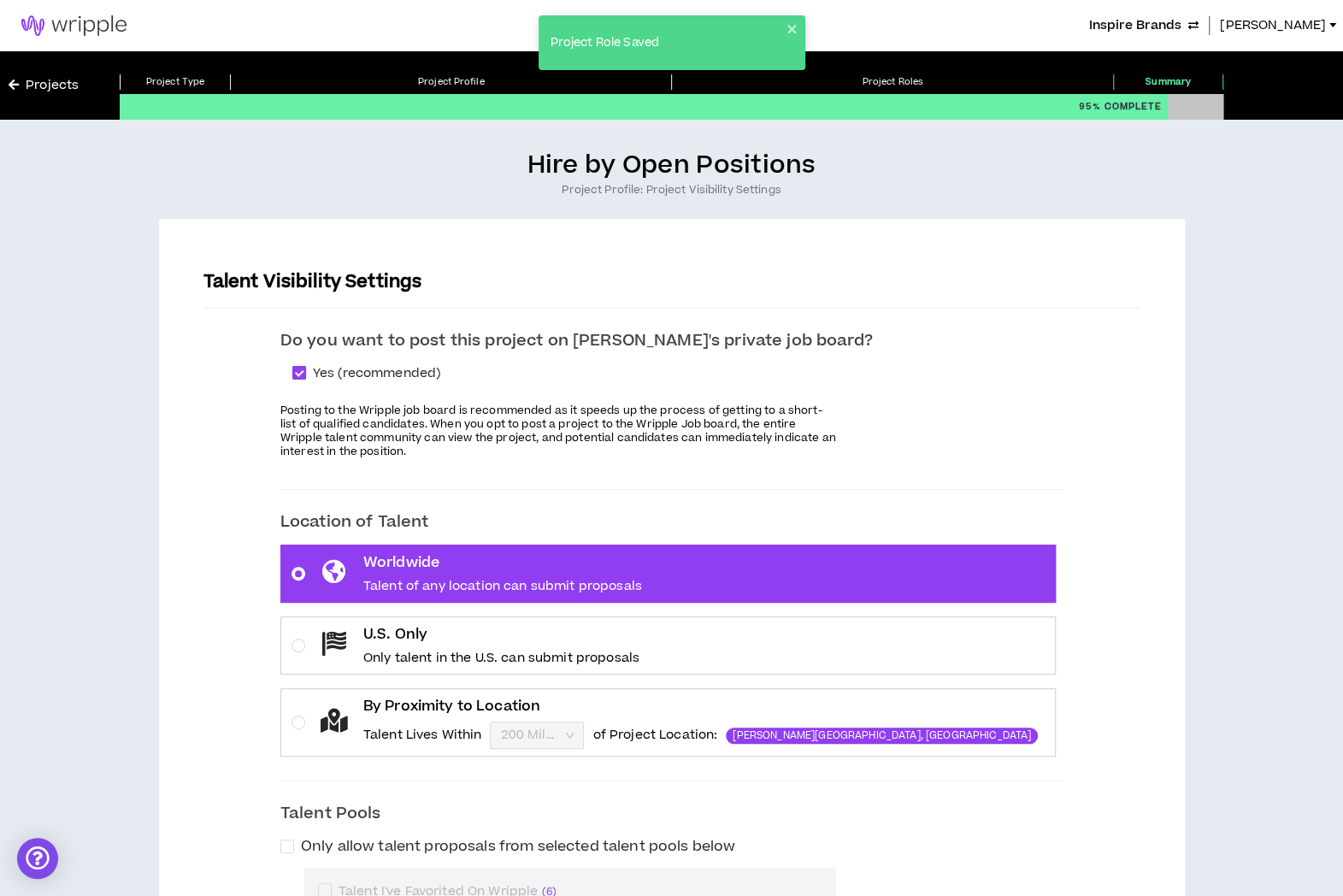
click at [306, 371] on span at bounding box center [299, 373] width 14 height 14
checkbox input "*****"
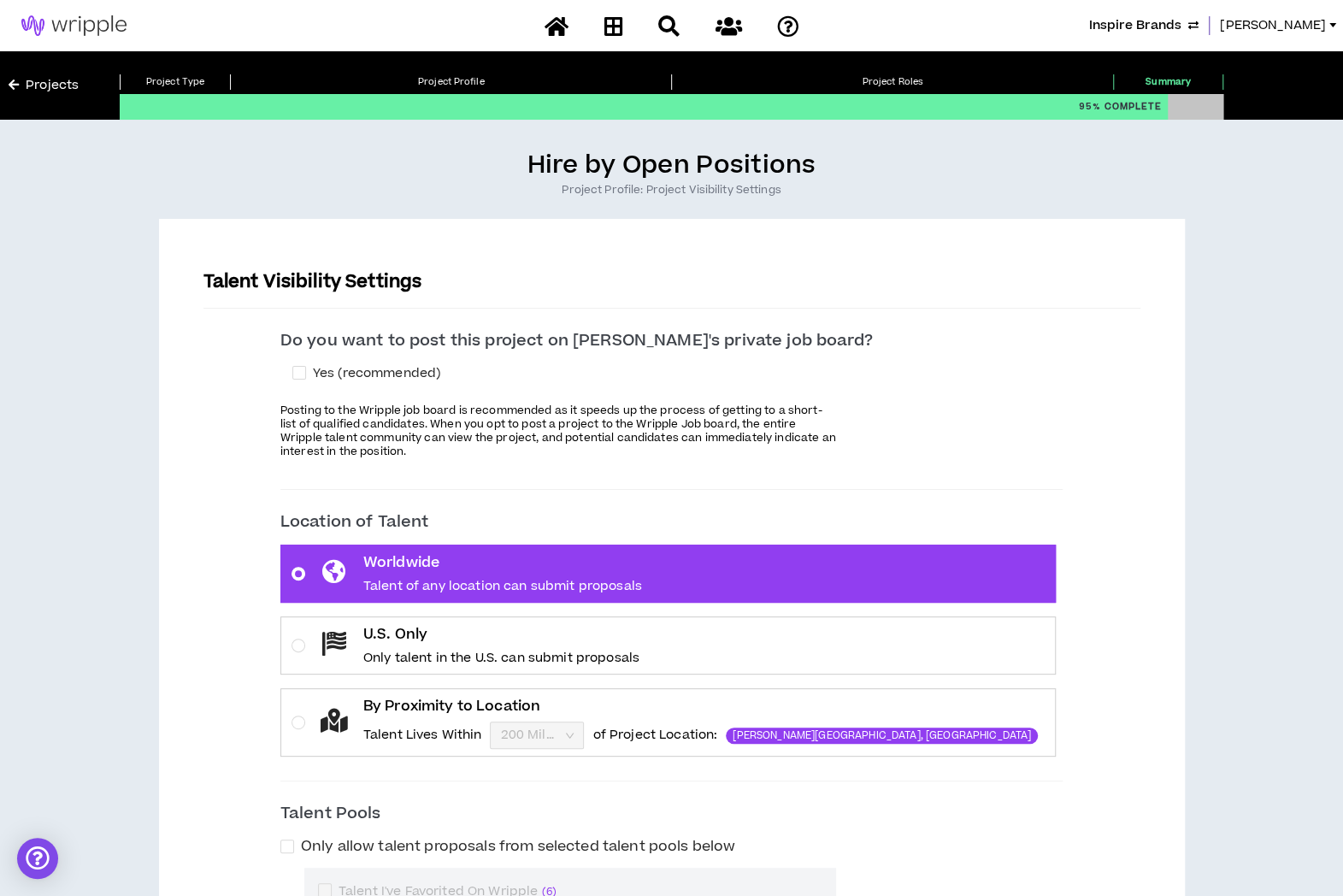
click at [856, 632] on label "U.S. Only Only talent in the U.S. can submit proposals" at bounding box center [668, 646] width 775 height 58
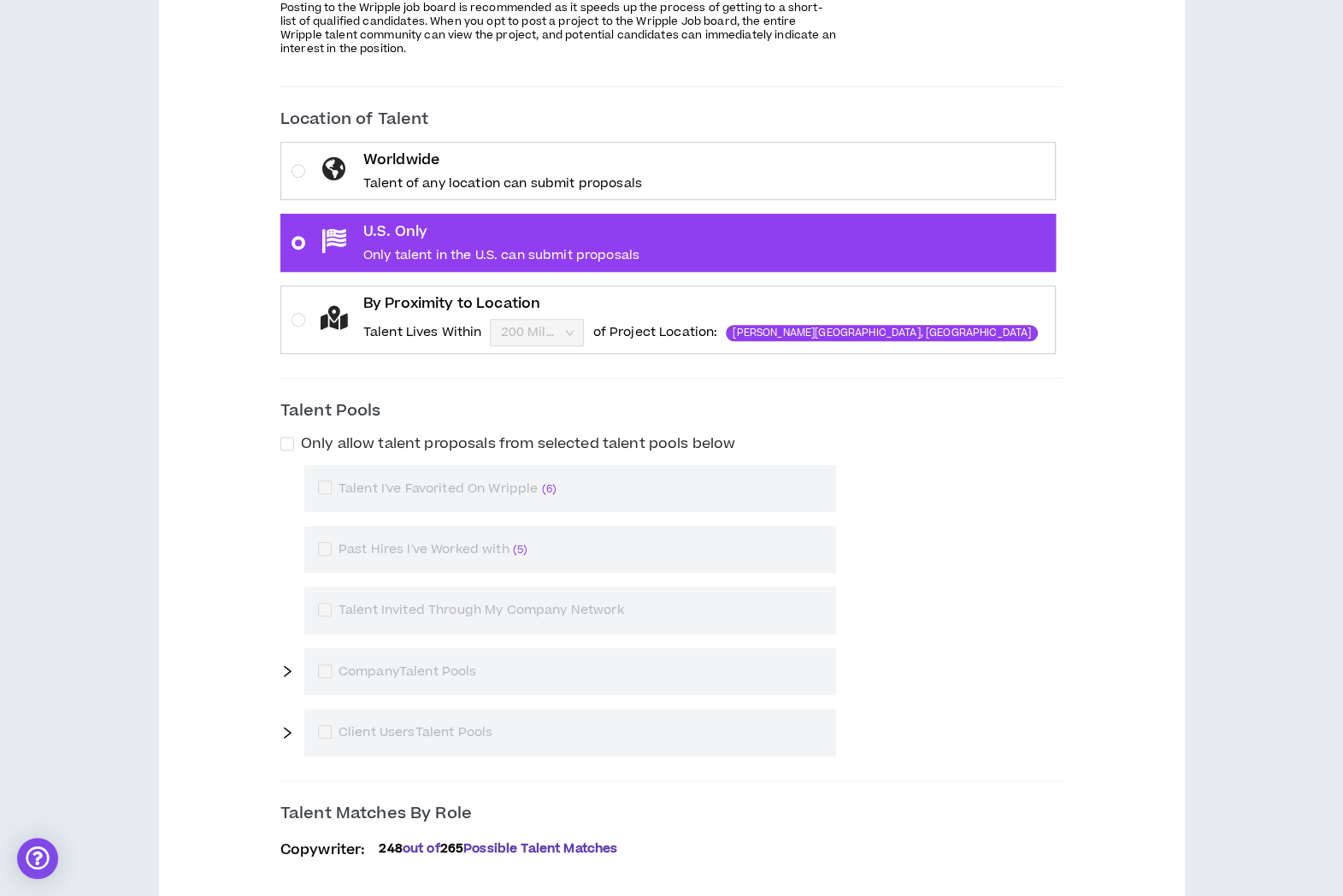
scroll to position [508, 0]
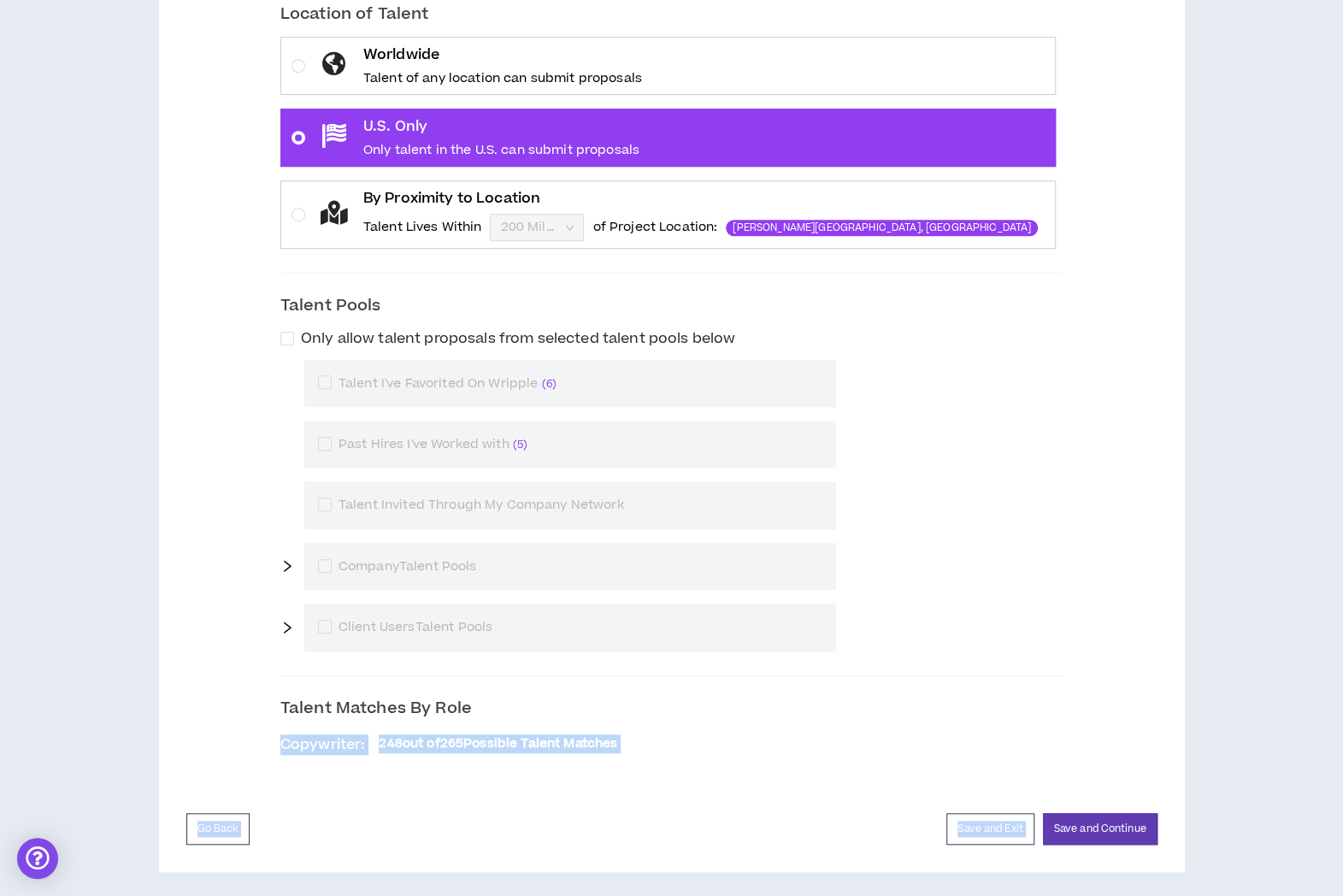
click at [777, 646] on div "Talent Visibility Settings Do you want to post this project on Wripple's privat…" at bounding box center [672, 292] width 971 height 1106
click at [332, 440] on span at bounding box center [325, 443] width 14 height 14
click at [294, 334] on span at bounding box center [287, 339] width 14 height 14
checkbox input "****"
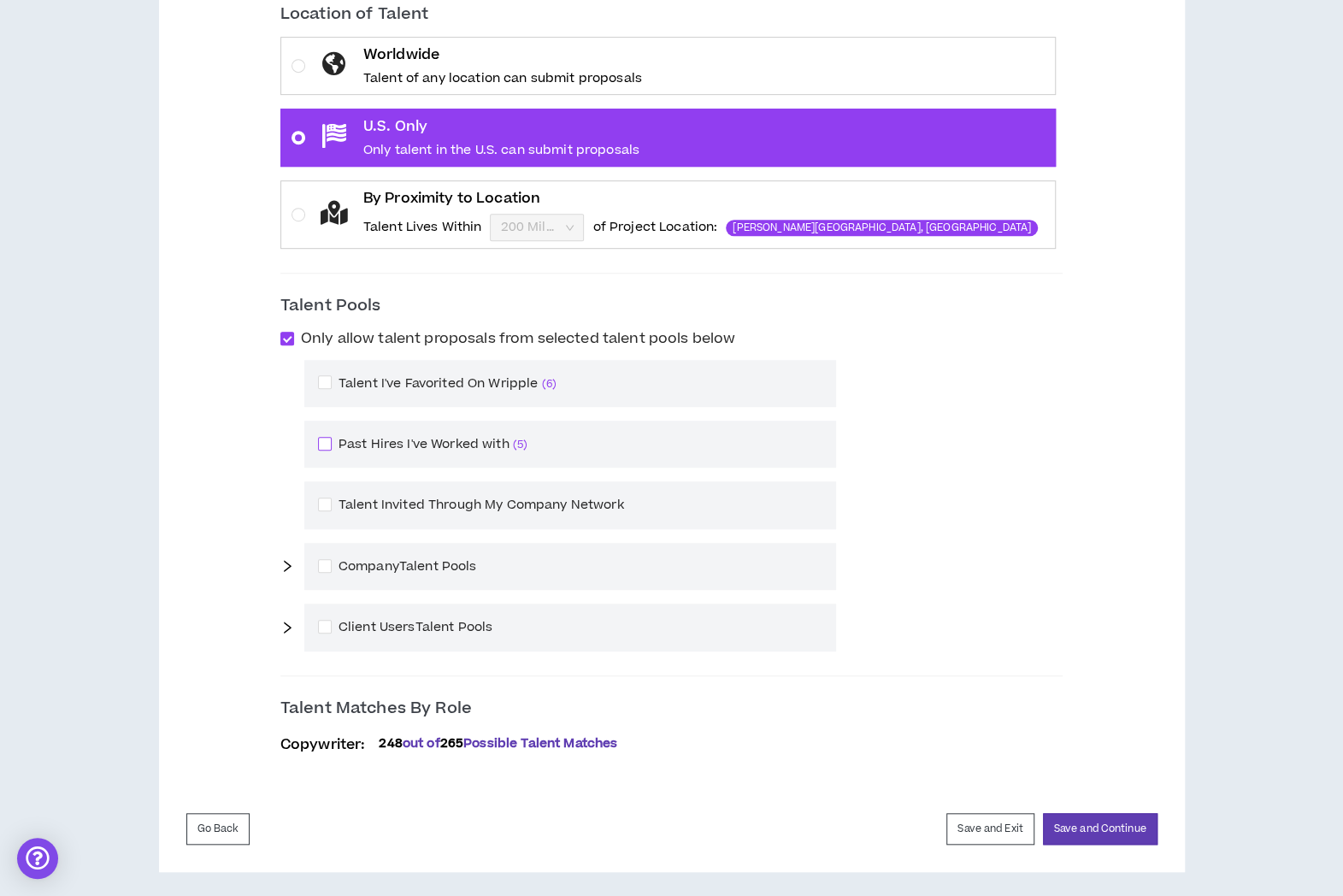
click at [332, 440] on span at bounding box center [325, 443] width 14 height 14
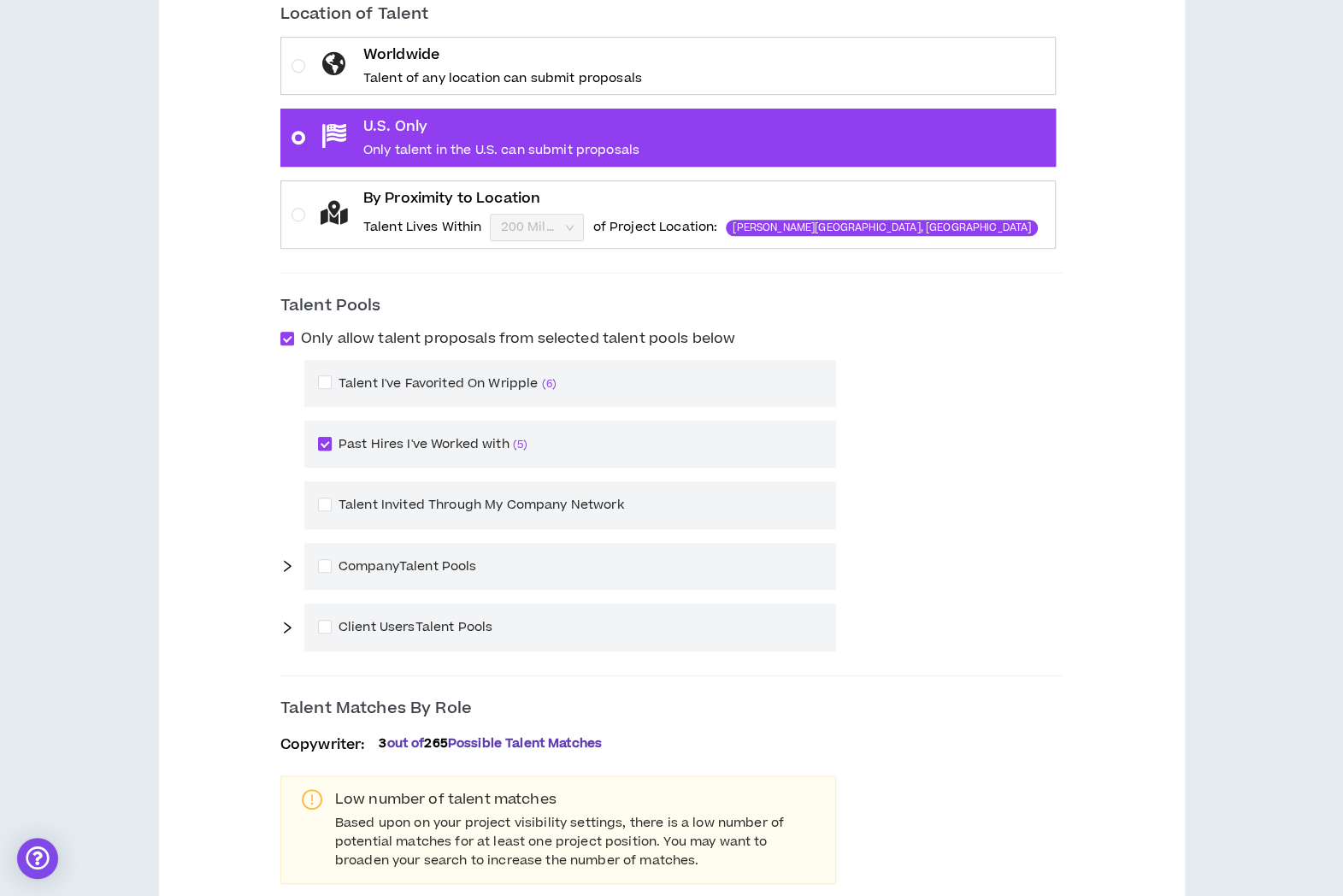
click at [332, 438] on span at bounding box center [325, 443] width 14 height 14
checkbox input "*****"
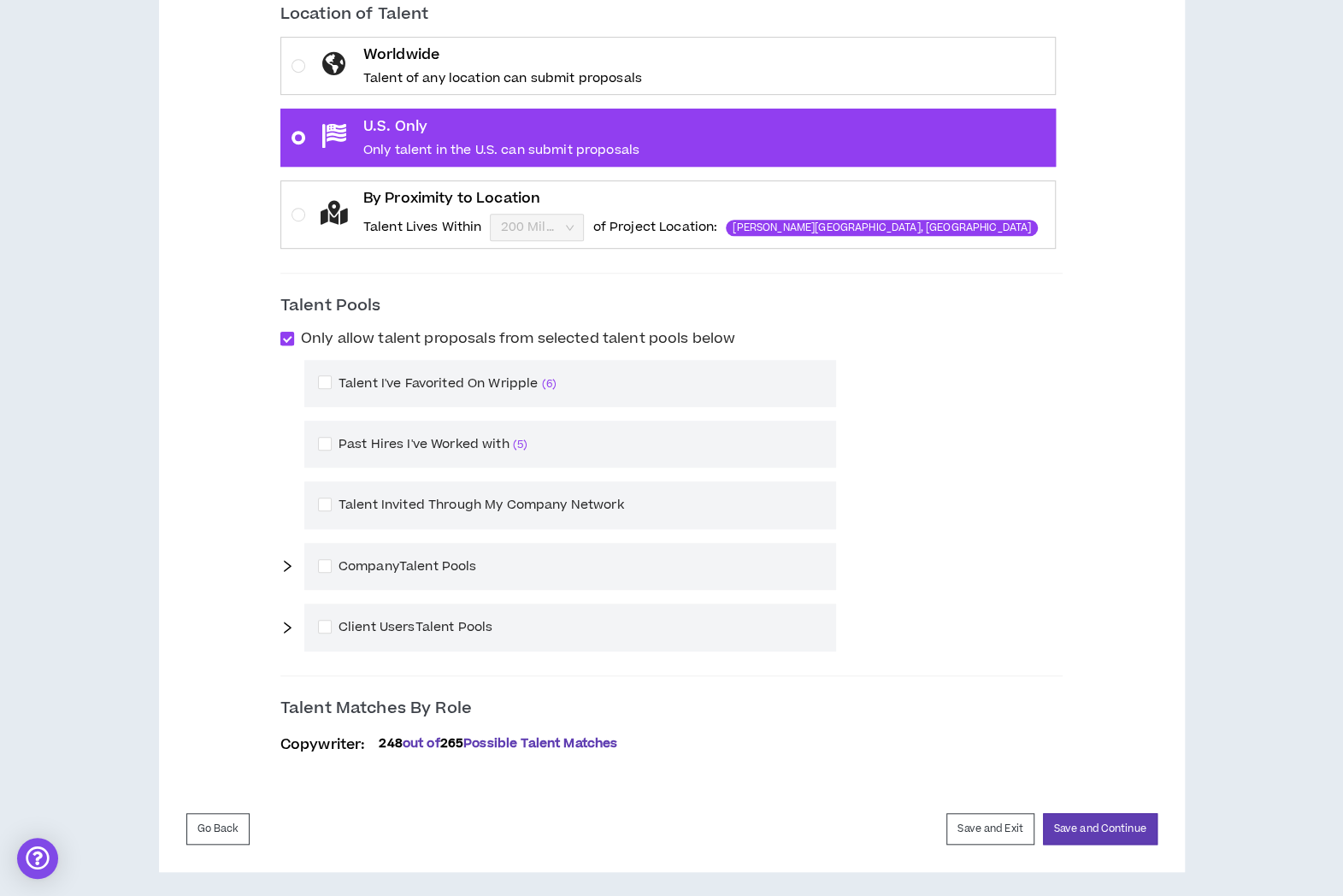
click at [294, 335] on span at bounding box center [287, 339] width 14 height 14
checkbox input "*****"
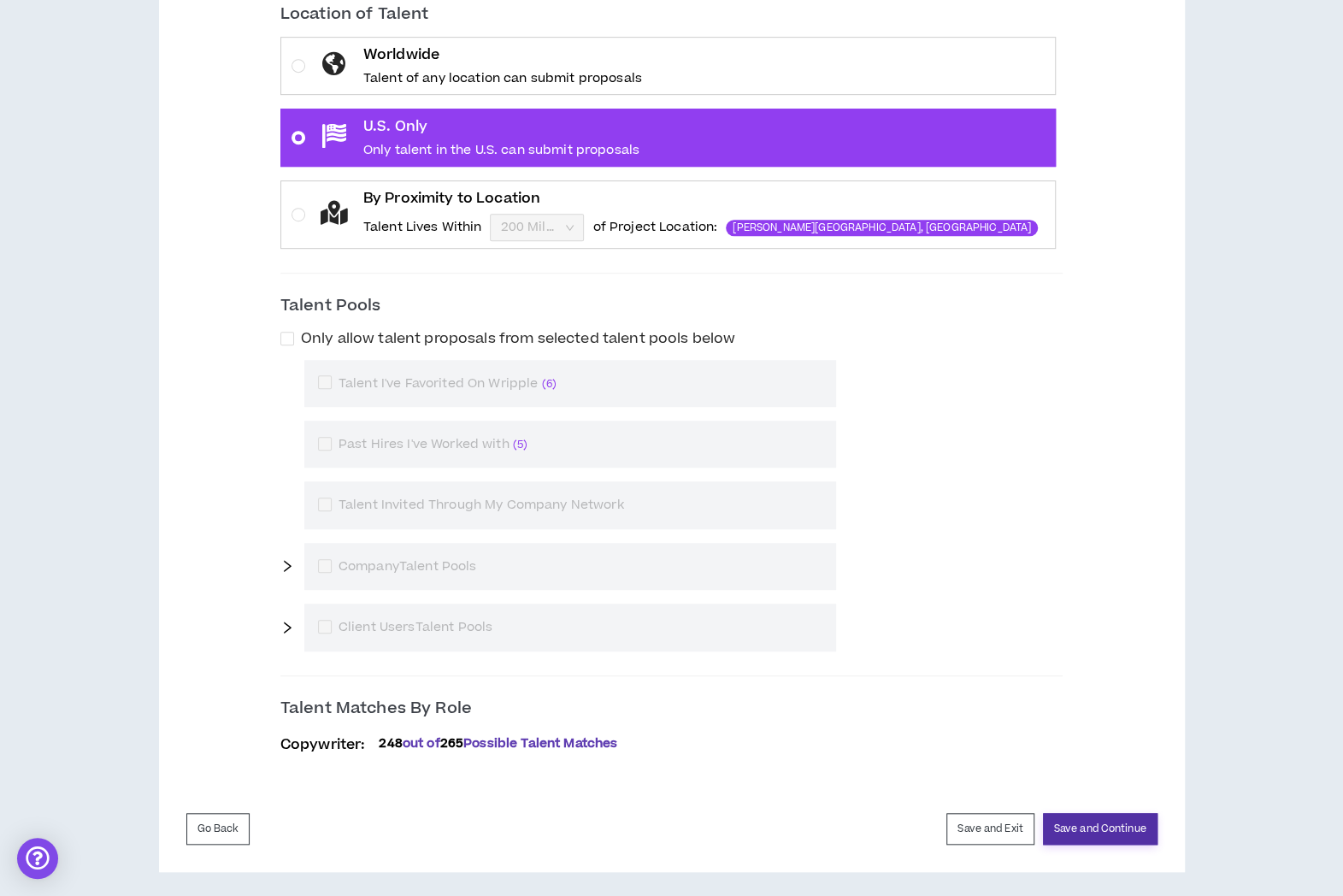
click at [1069, 825] on button "Save and Continue" at bounding box center [1100, 828] width 115 height 32
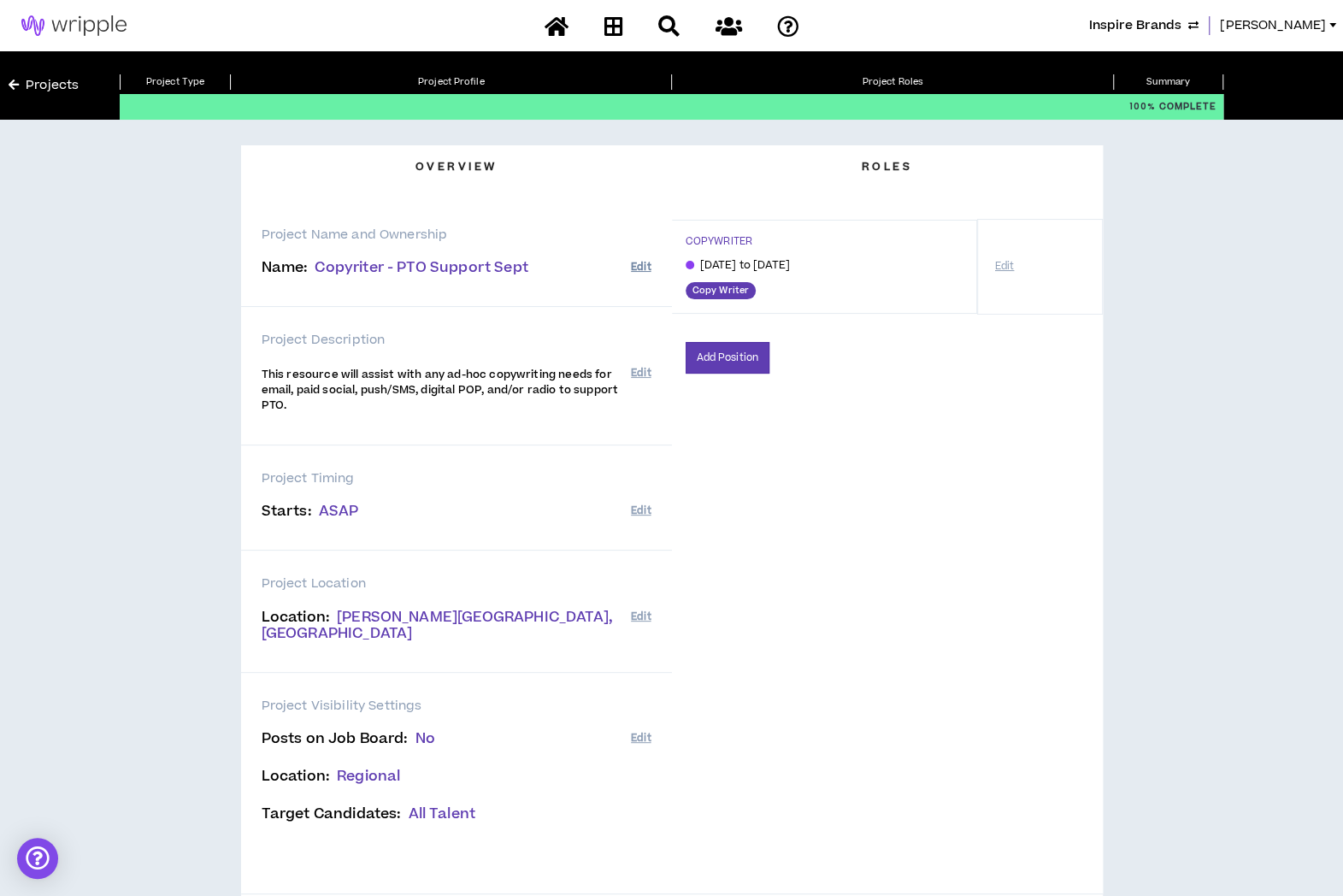
click at [645, 263] on button "Edit" at bounding box center [641, 267] width 20 height 28
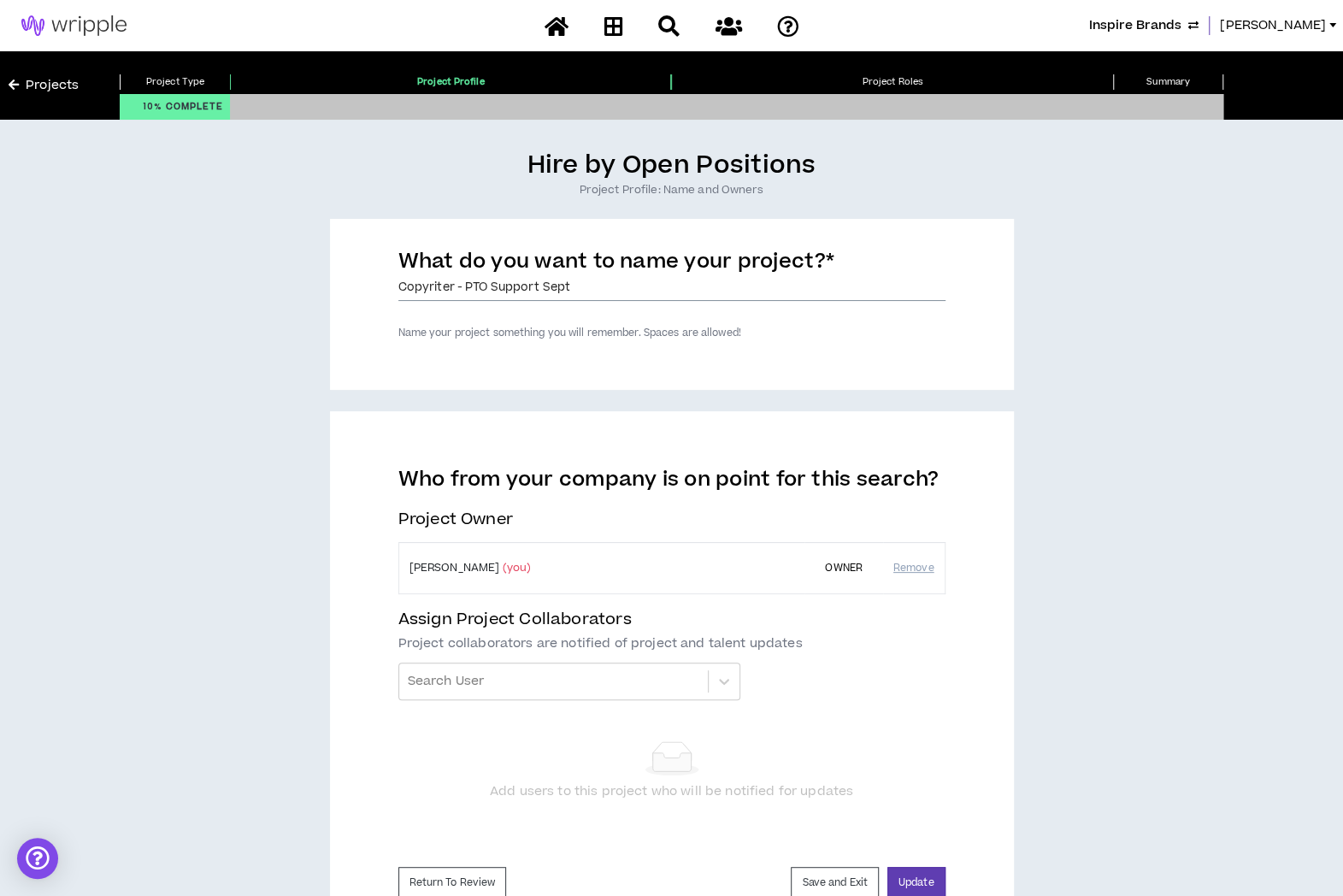
click at [424, 286] on input "Copyriter - PTO Support Sept" at bounding box center [672, 288] width 547 height 26
type input "Copywriter - PTO Support Sept"
click at [927, 885] on button "Update" at bounding box center [917, 882] width 58 height 32
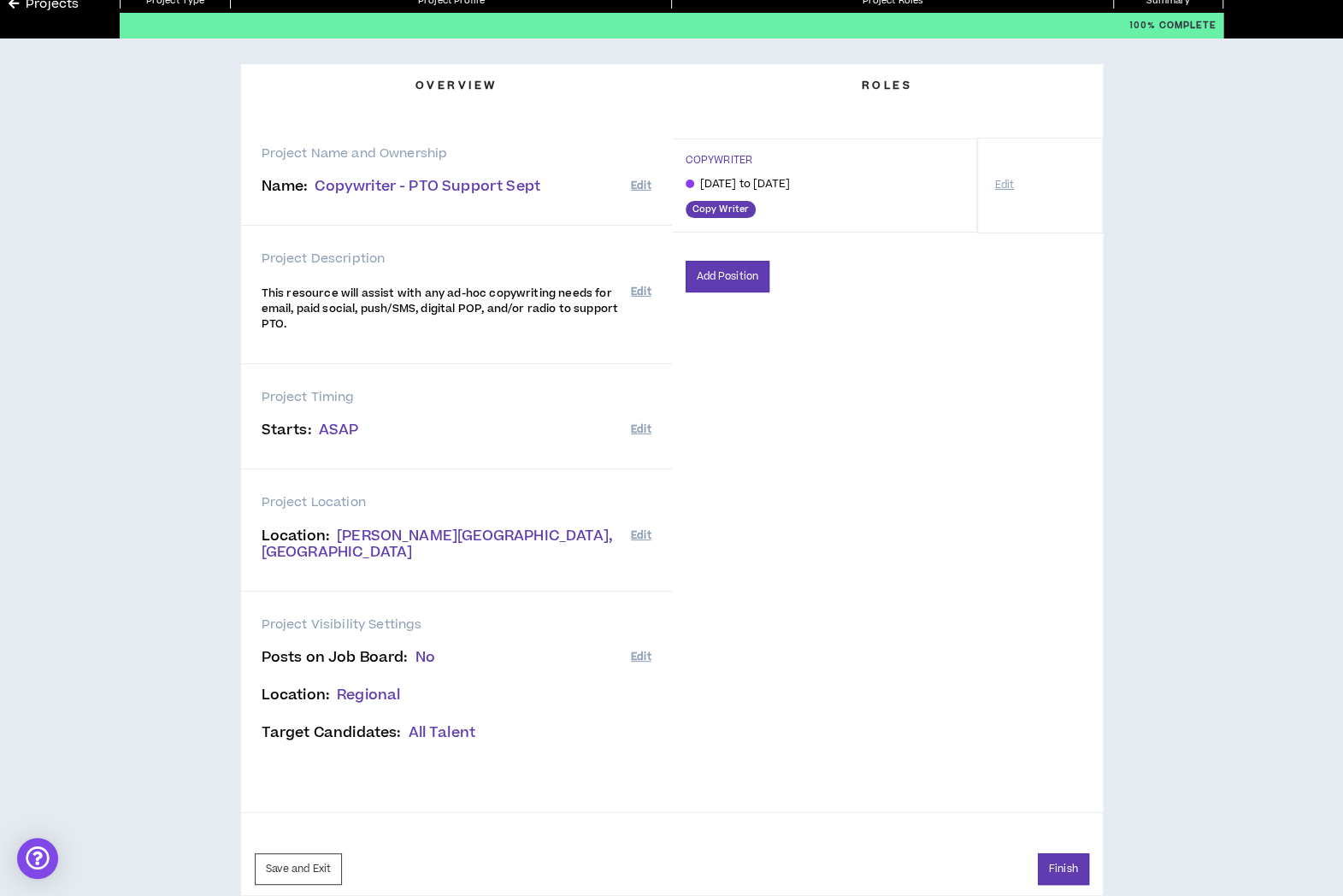
scroll to position [93, 0]
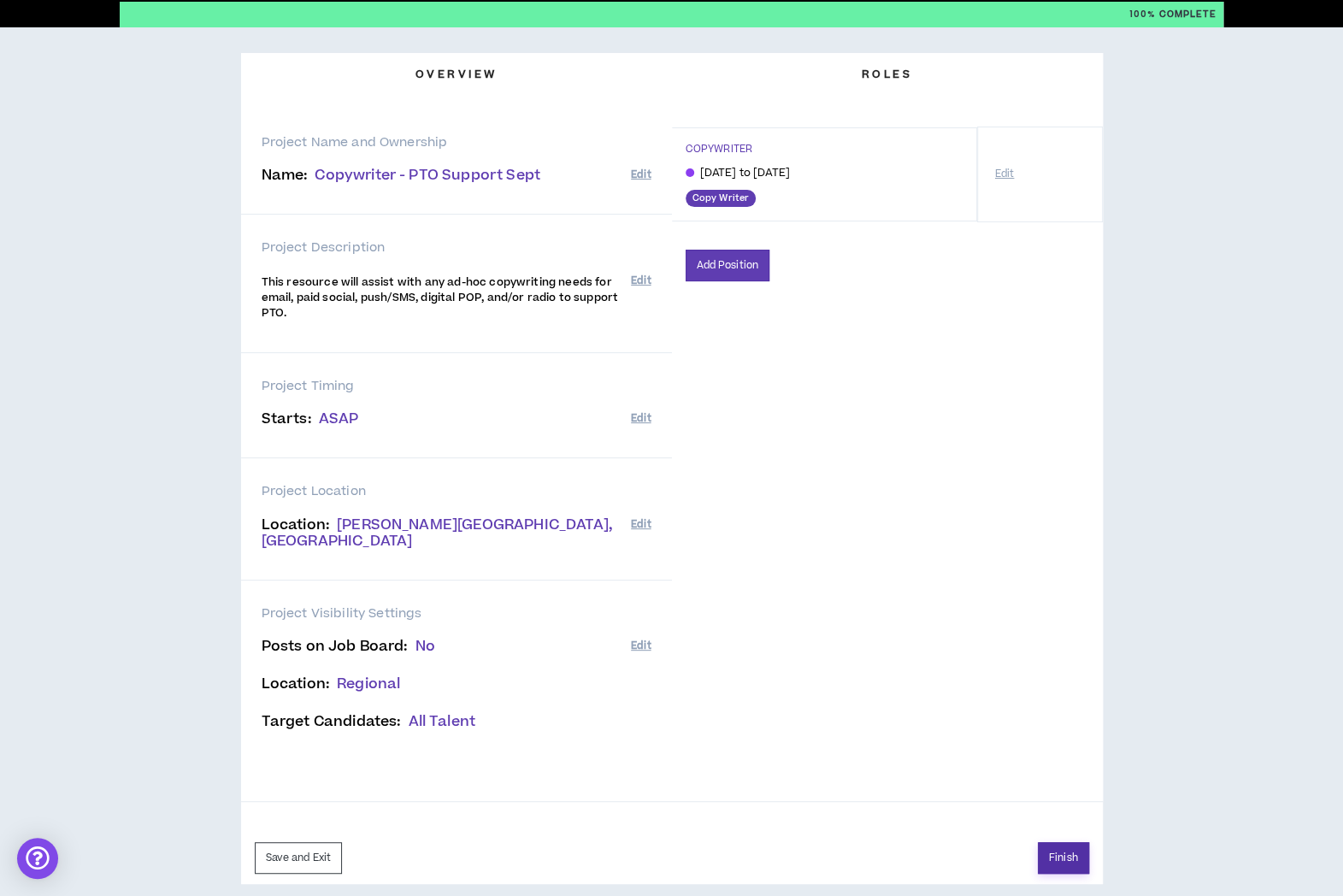
click at [1054, 842] on button "Finish" at bounding box center [1063, 857] width 51 height 32
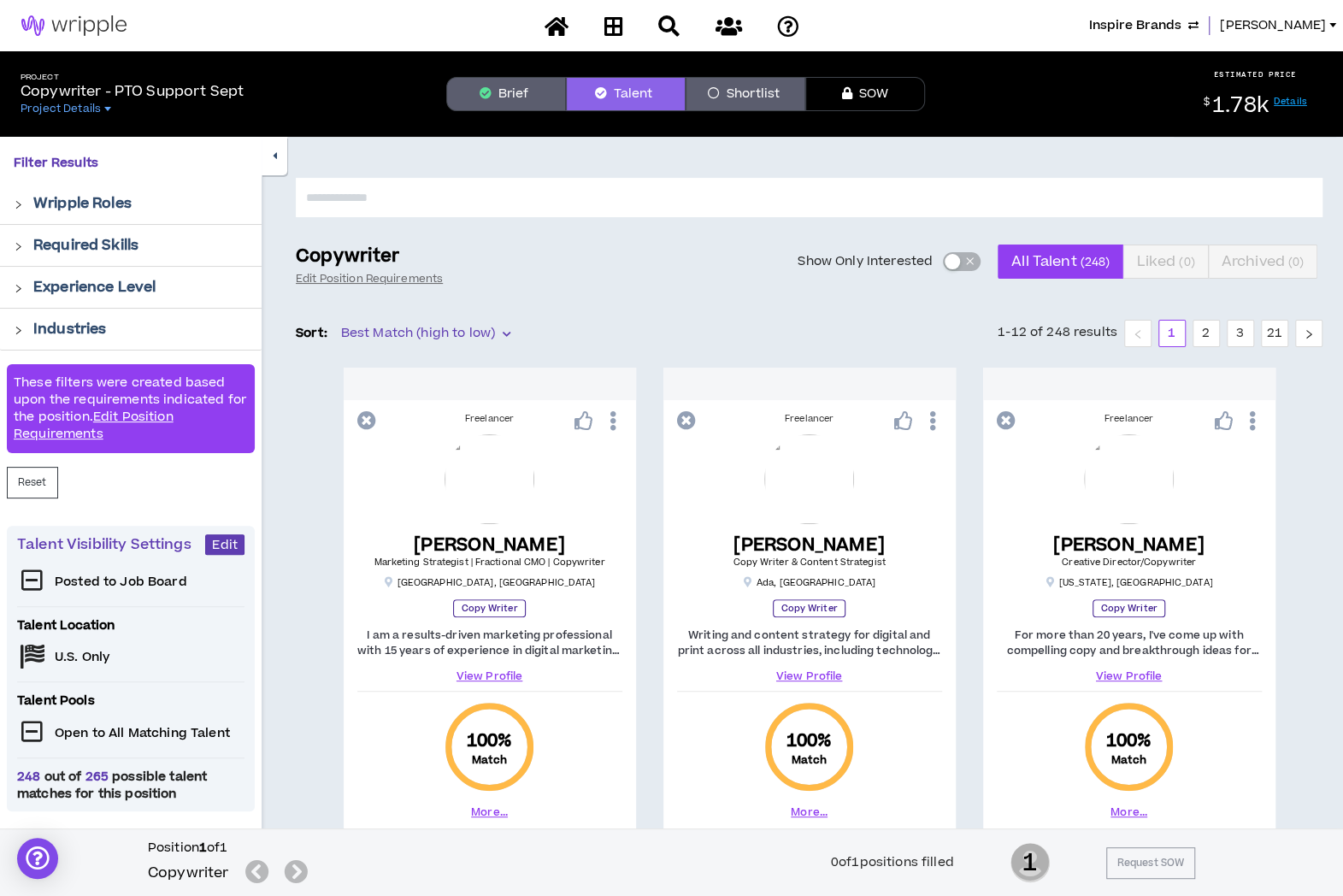
click at [503, 195] on input "text" at bounding box center [809, 197] width 1027 height 39
type input "******"
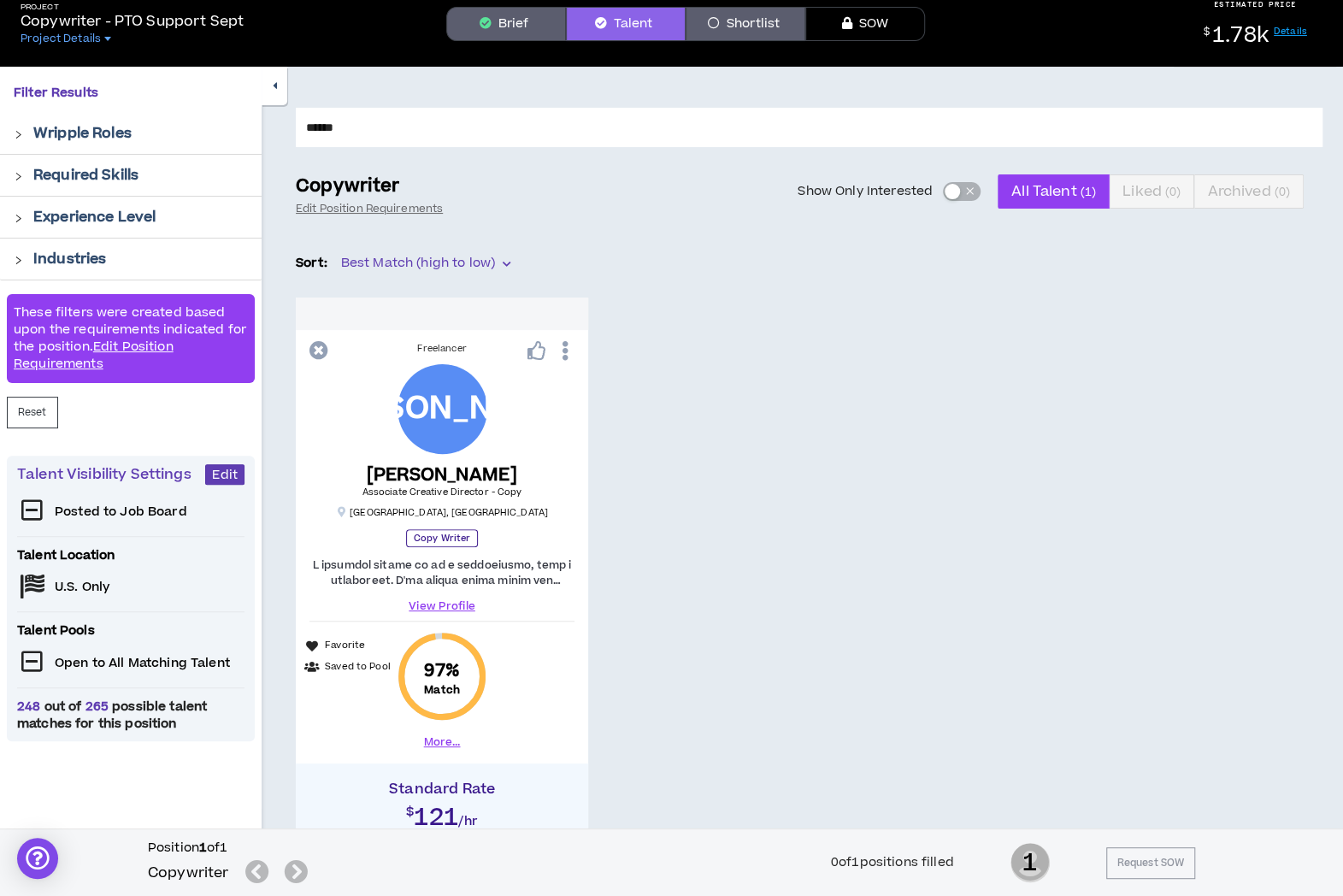
scroll to position [267, 0]
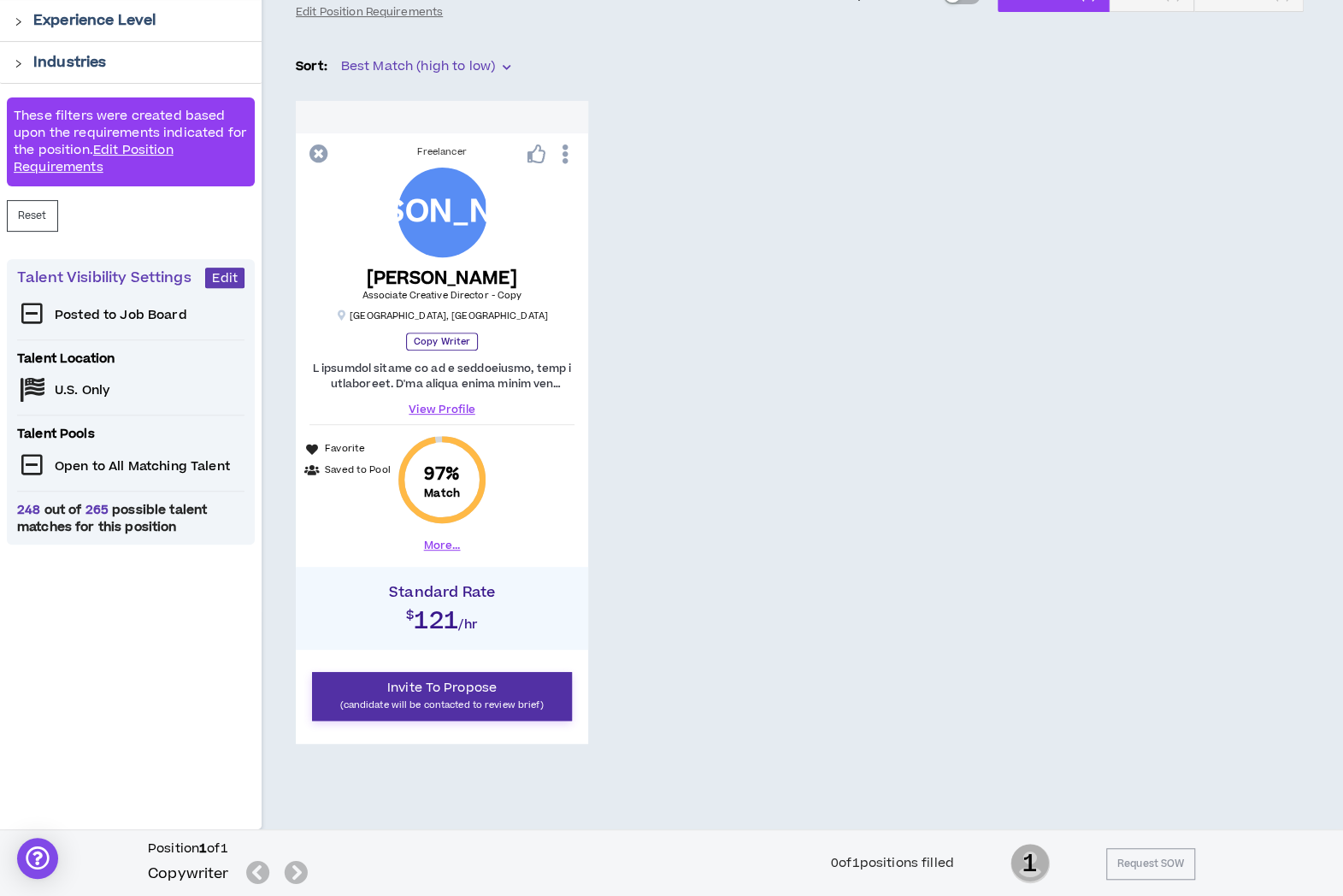
click at [466, 698] on p "(candidate will be contacted to review brief)" at bounding box center [442, 704] width 238 height 16
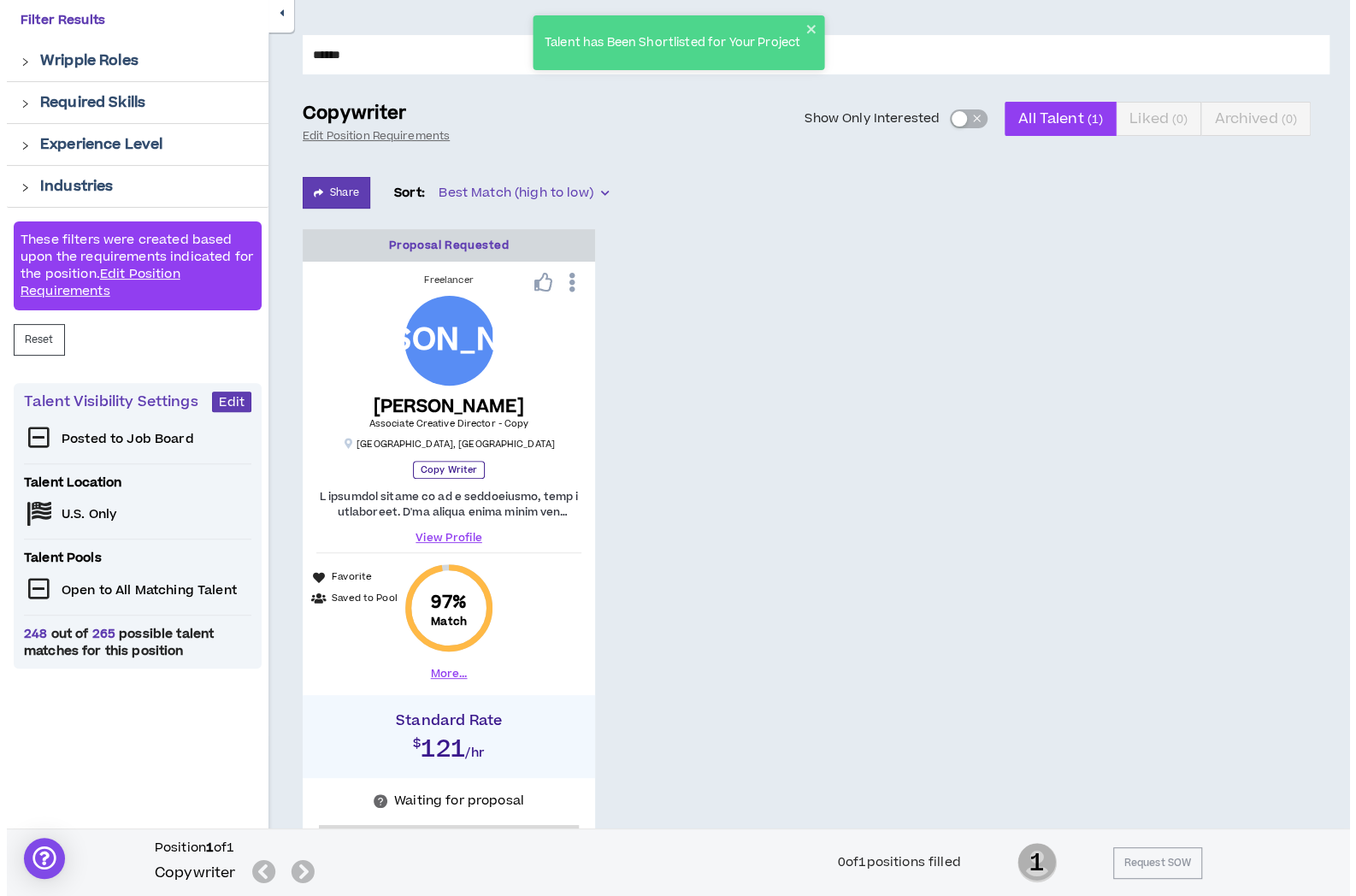
scroll to position [0, 0]
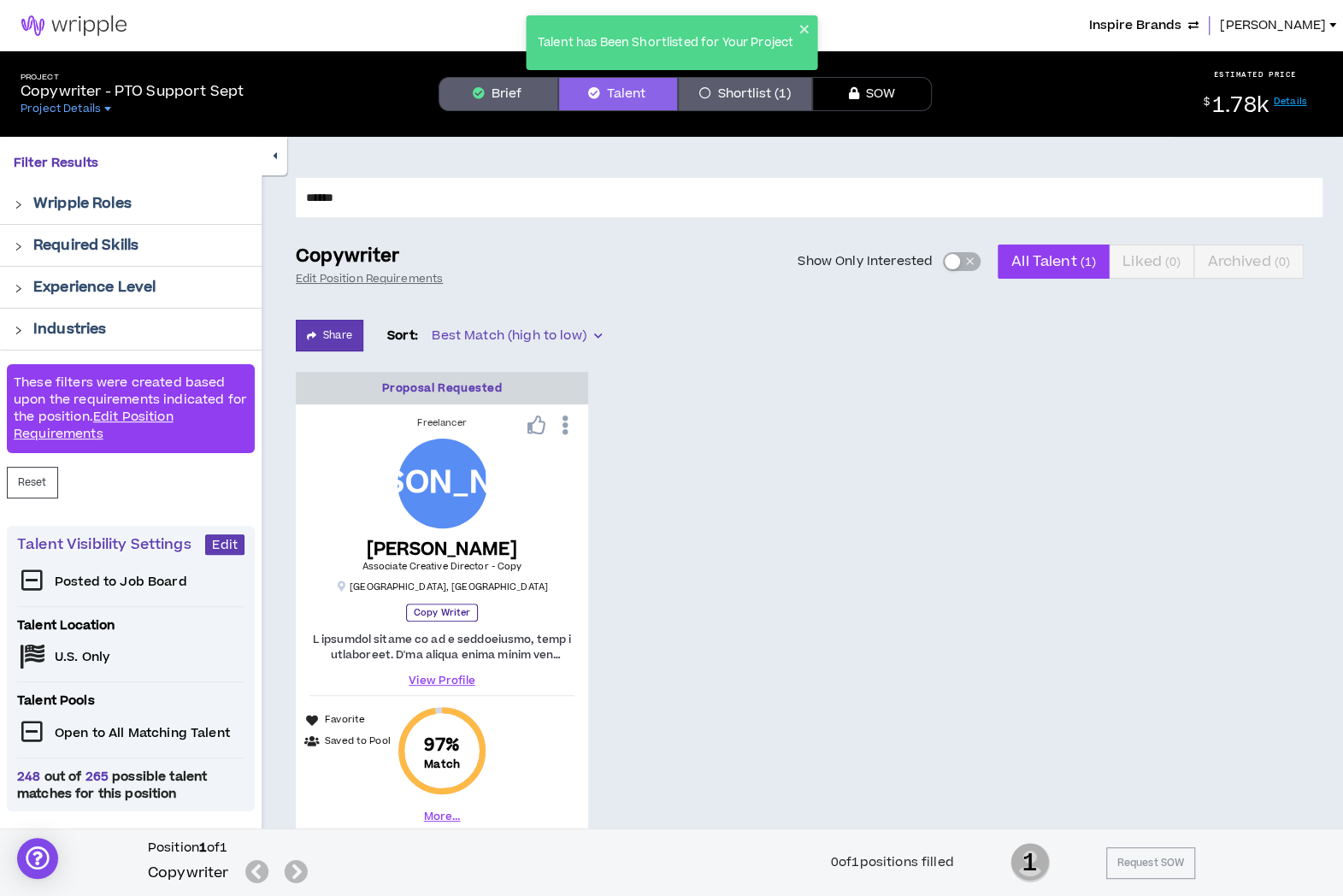
click at [1283, 27] on span "[PERSON_NAME]" at bounding box center [1274, 26] width 106 height 19
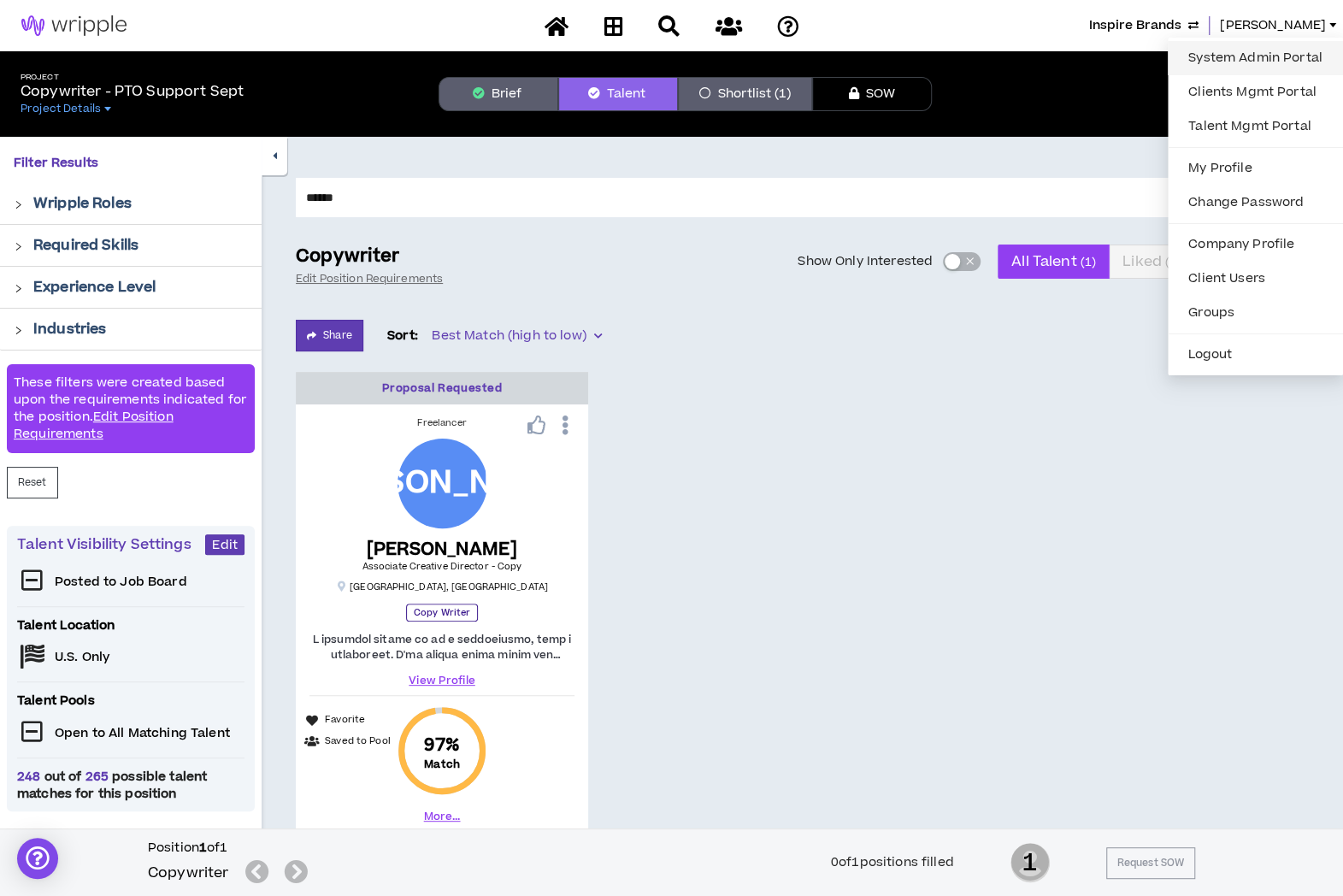
click at [1262, 52] on link "System Admin Portal" at bounding box center [1256, 58] width 154 height 26
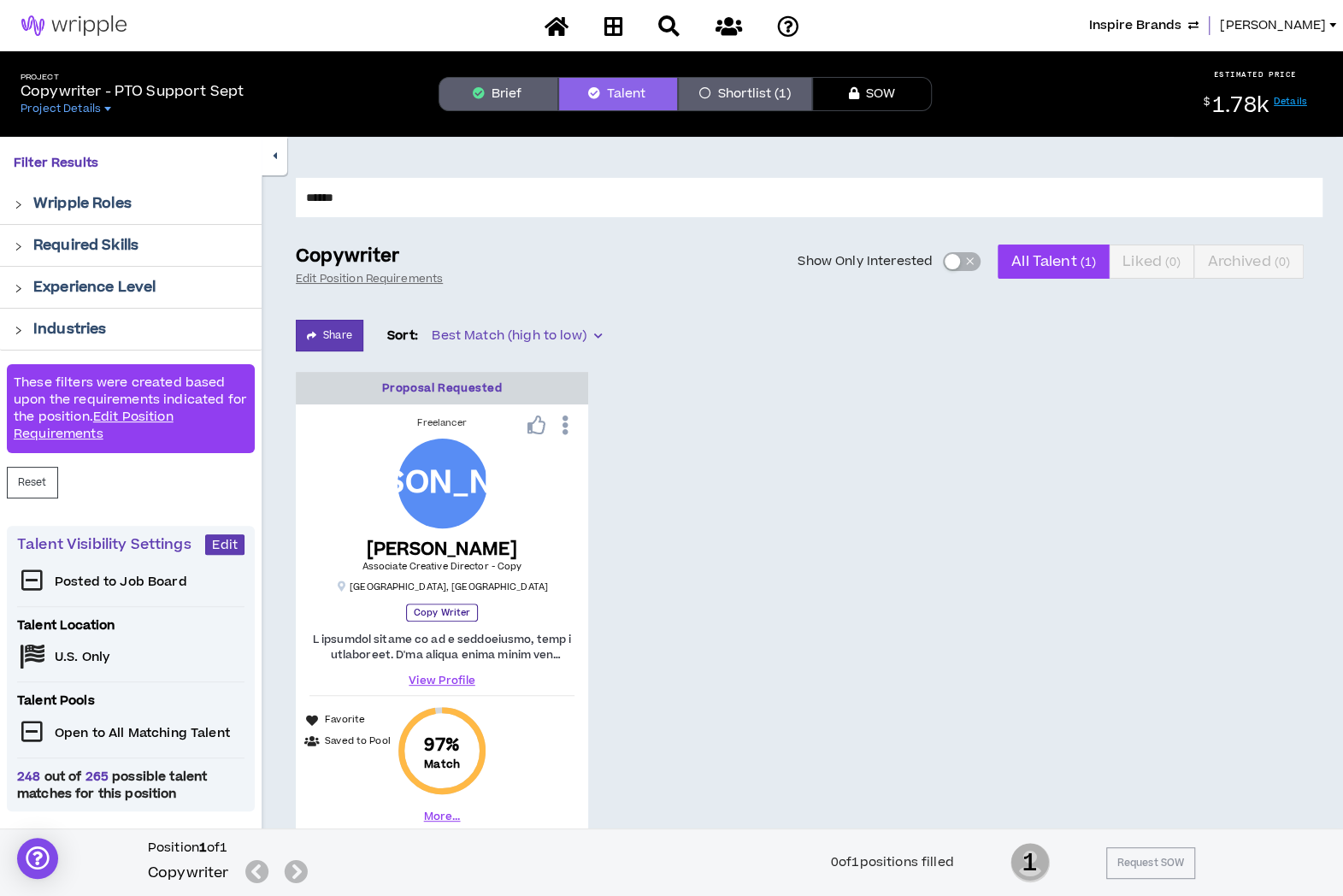
click at [1288, 23] on span "[PERSON_NAME]" at bounding box center [1274, 26] width 106 height 19
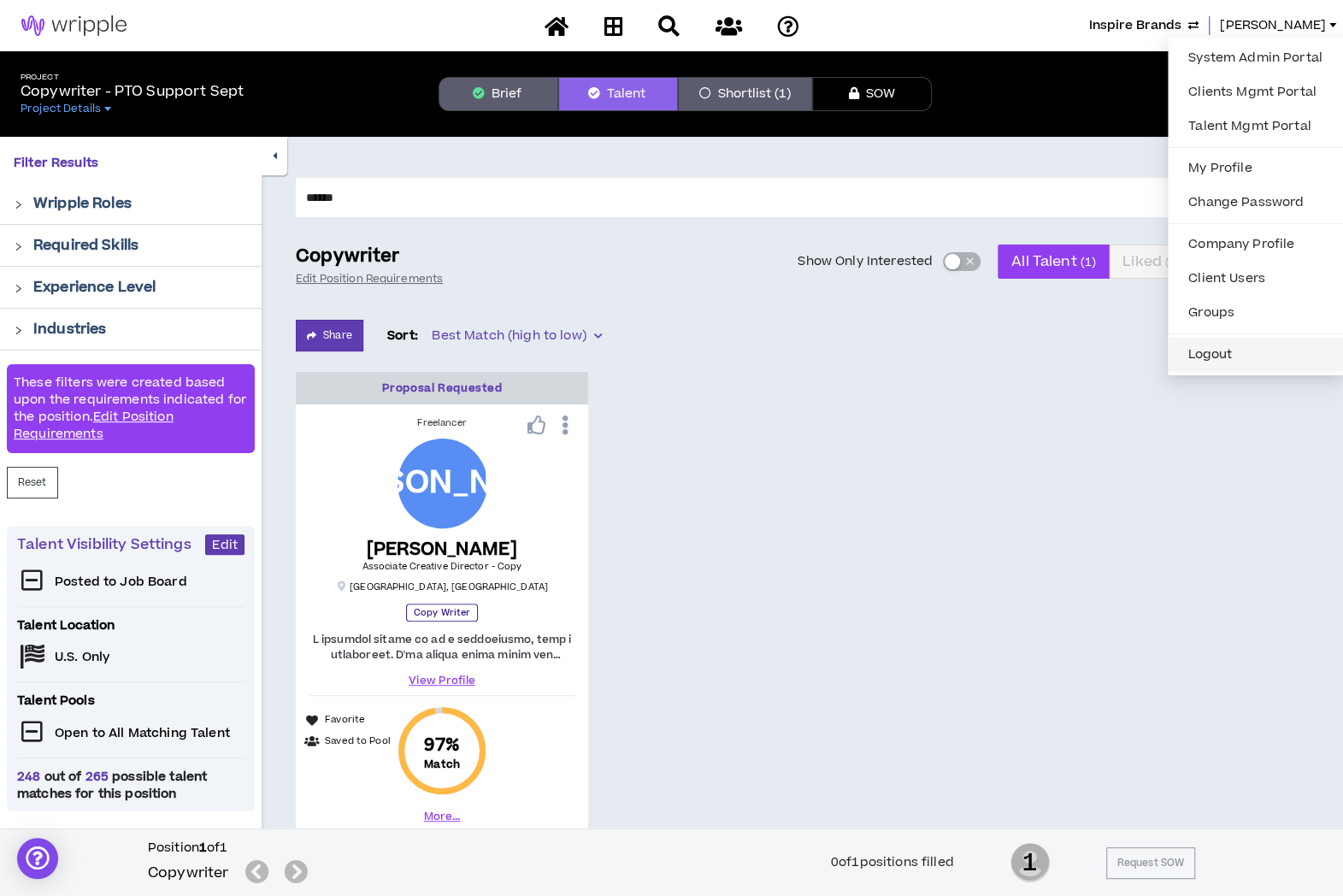
click at [1200, 365] on button "Logout" at bounding box center [1256, 355] width 154 height 26
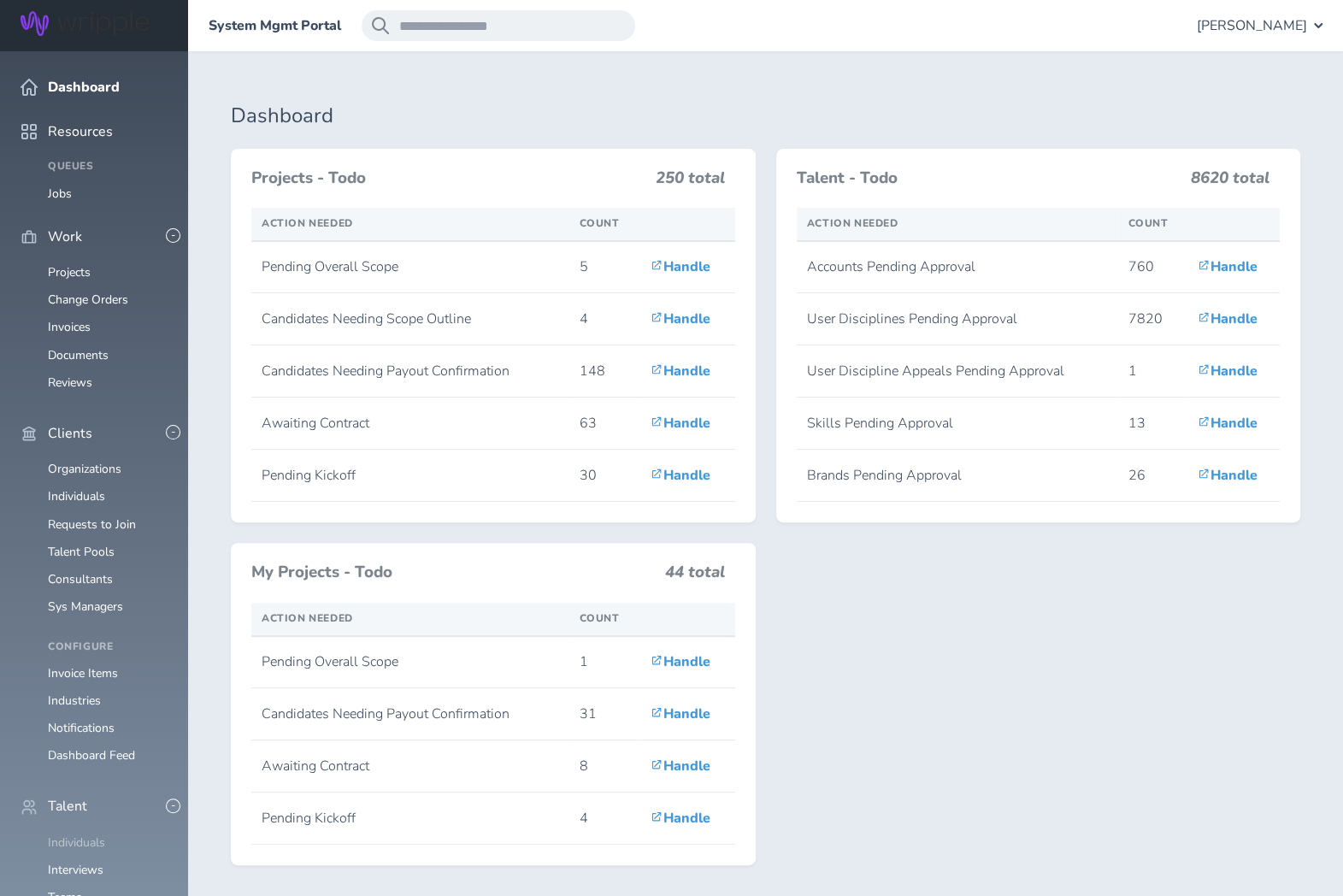
click at [67, 834] on link "Individuals" at bounding box center [76, 842] width 57 height 16
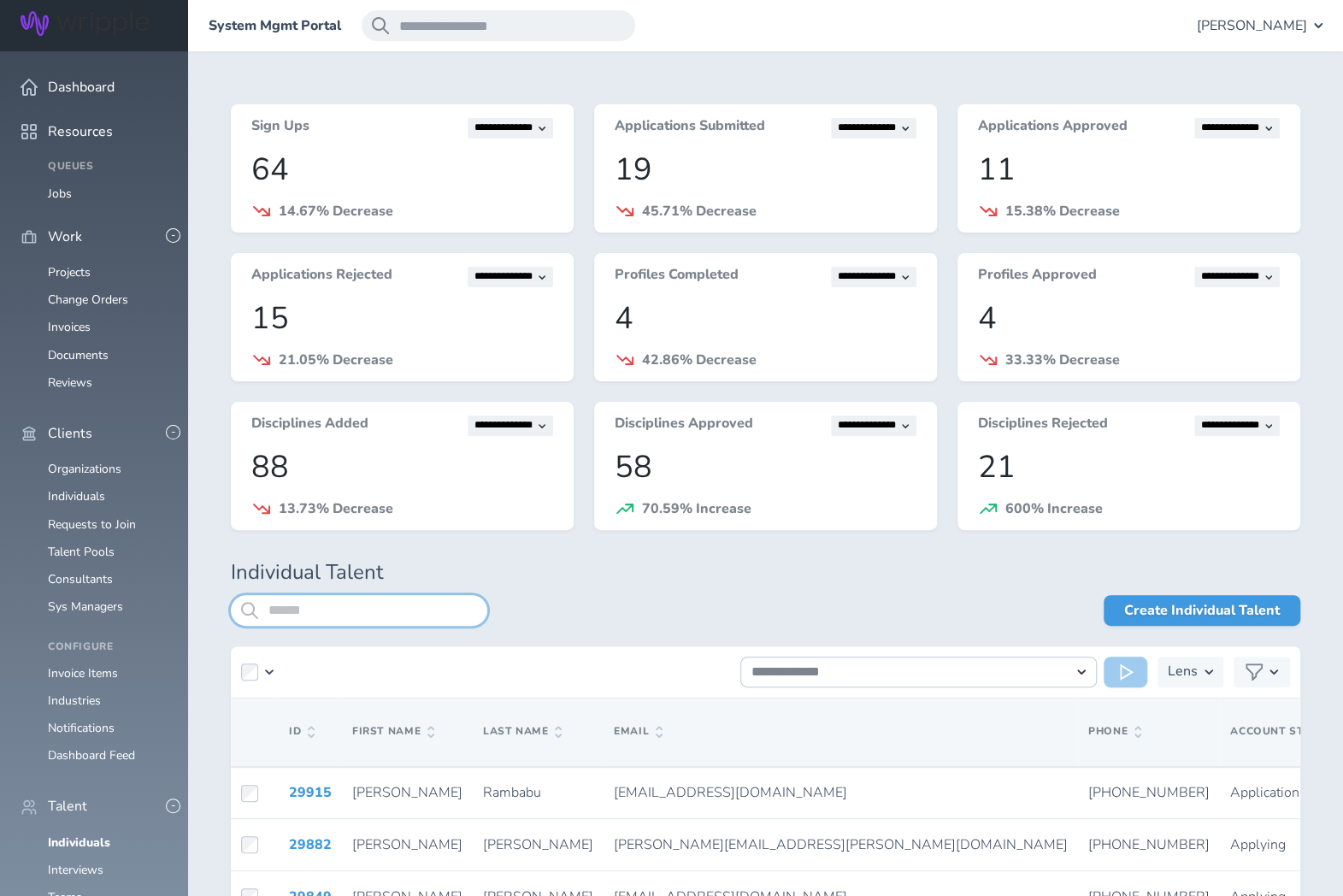
click at [282, 604] on input "search" at bounding box center [358, 610] width 256 height 31
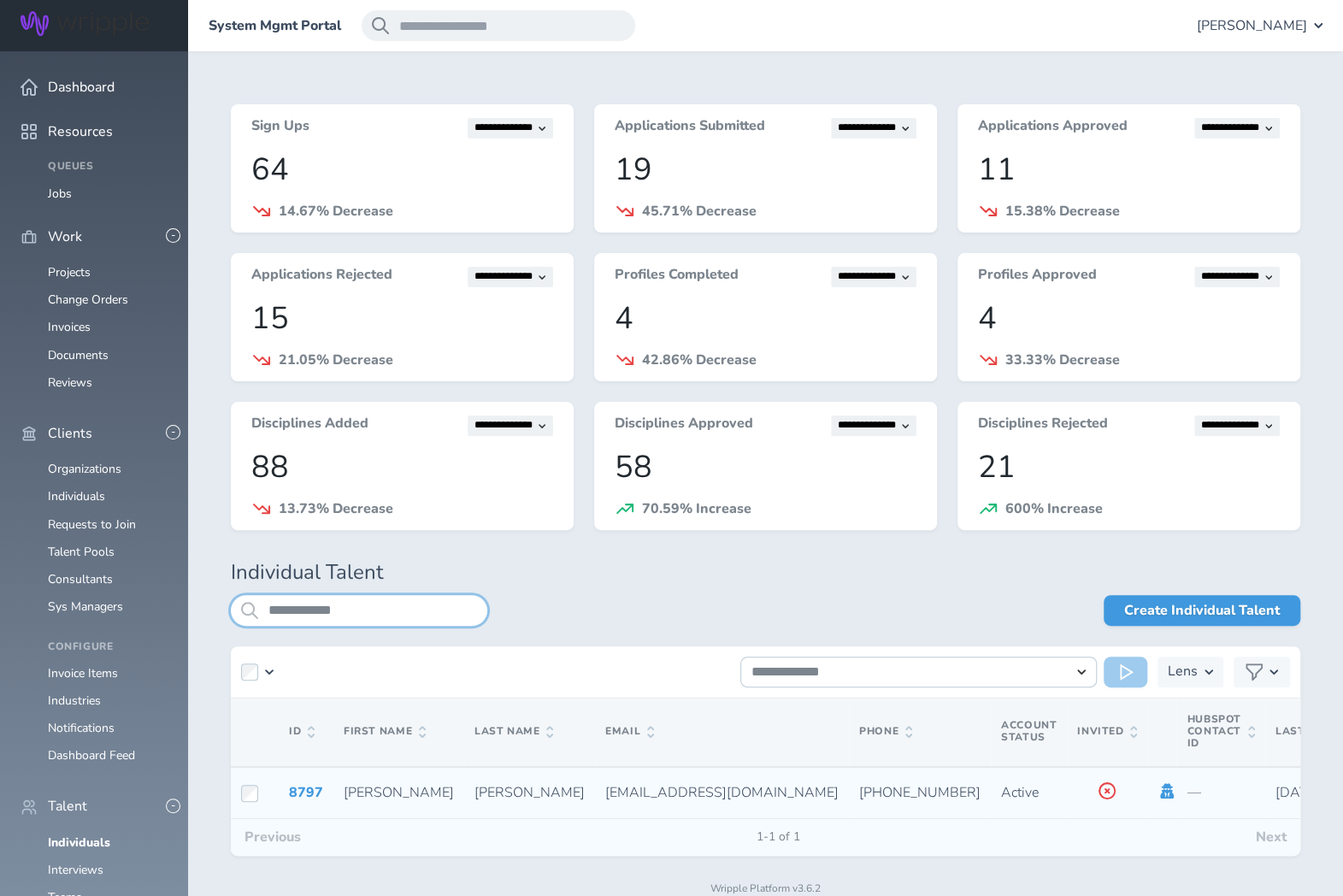
type input "**********"
click at [1161, 791] on icon at bounding box center [1168, 791] width 14 height 15
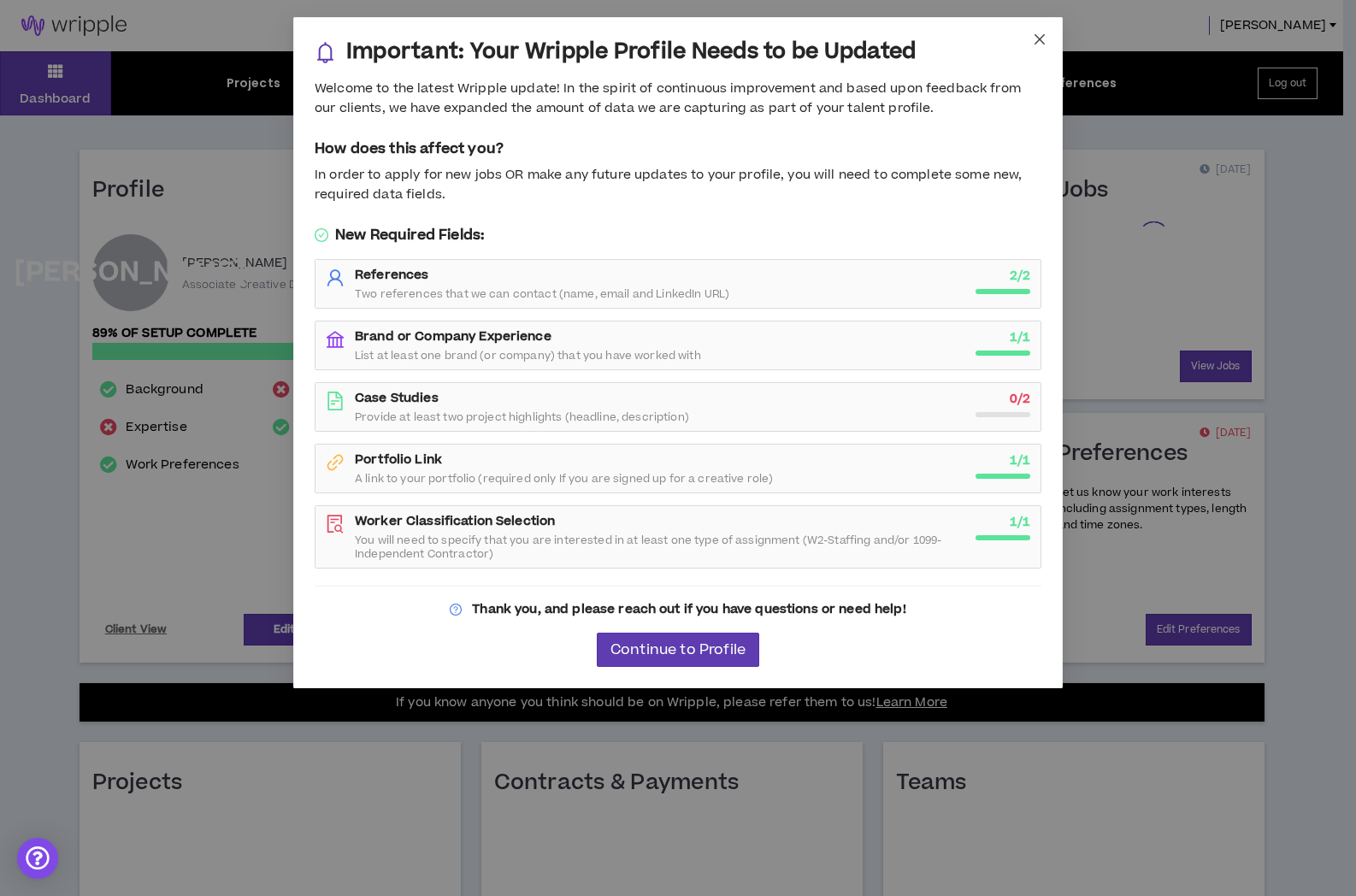
click at [1031, 36] on span "Close" at bounding box center [1040, 40] width 46 height 46
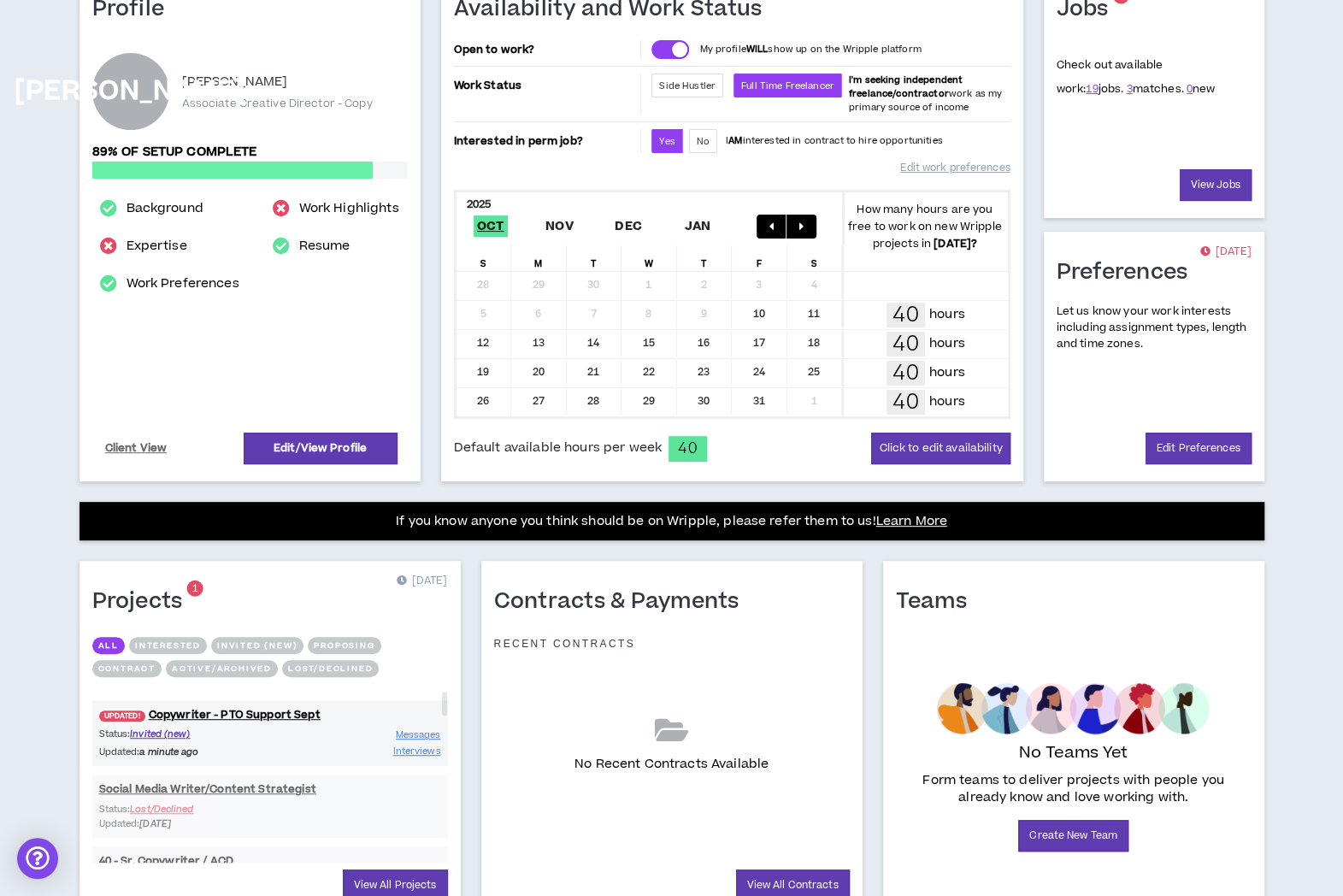
scroll to position [255, 0]
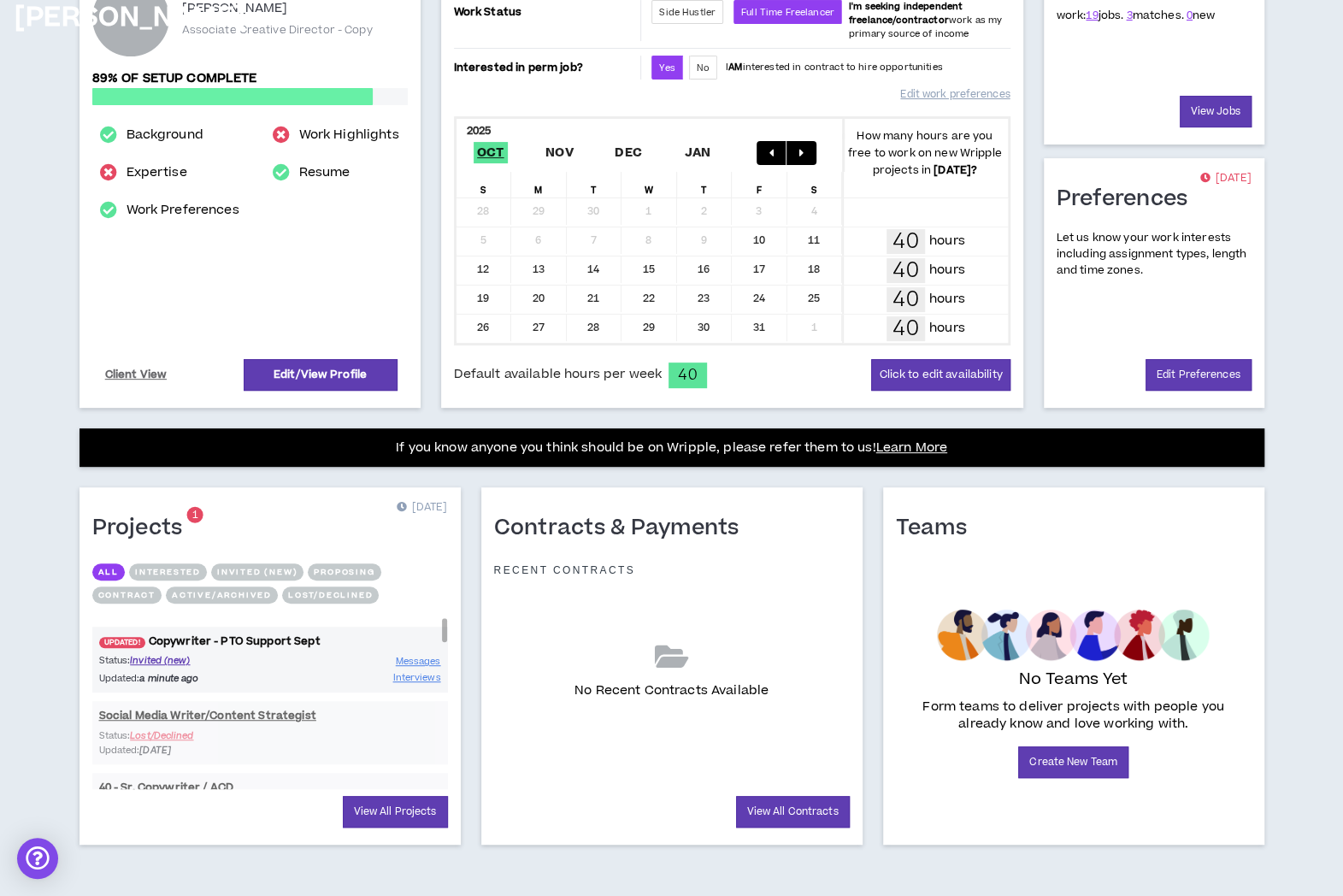
click at [164, 635] on link "UPDATED! Copywriter - PTO Support Sept" at bounding box center [270, 641] width 356 height 16
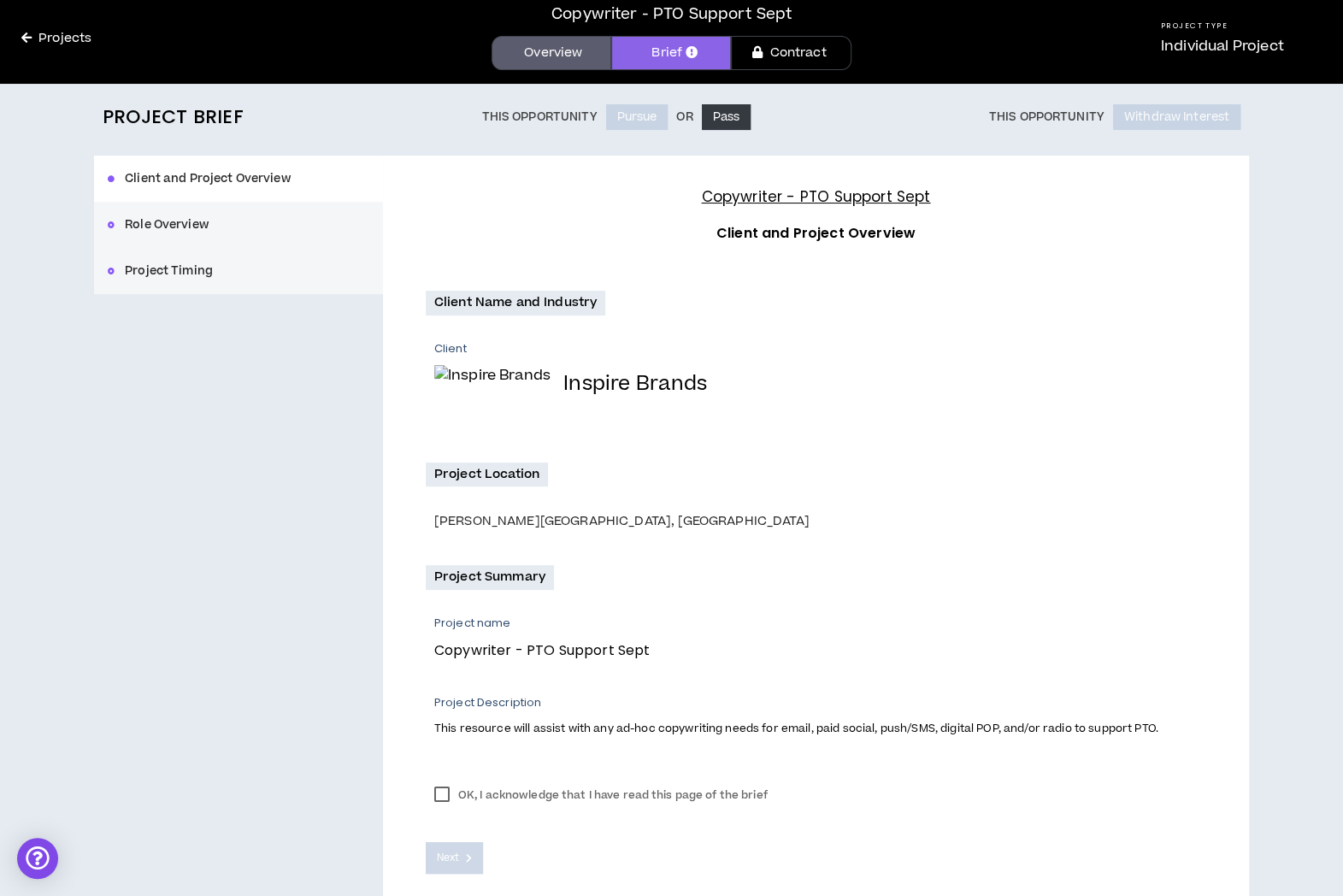
scroll to position [137, 0]
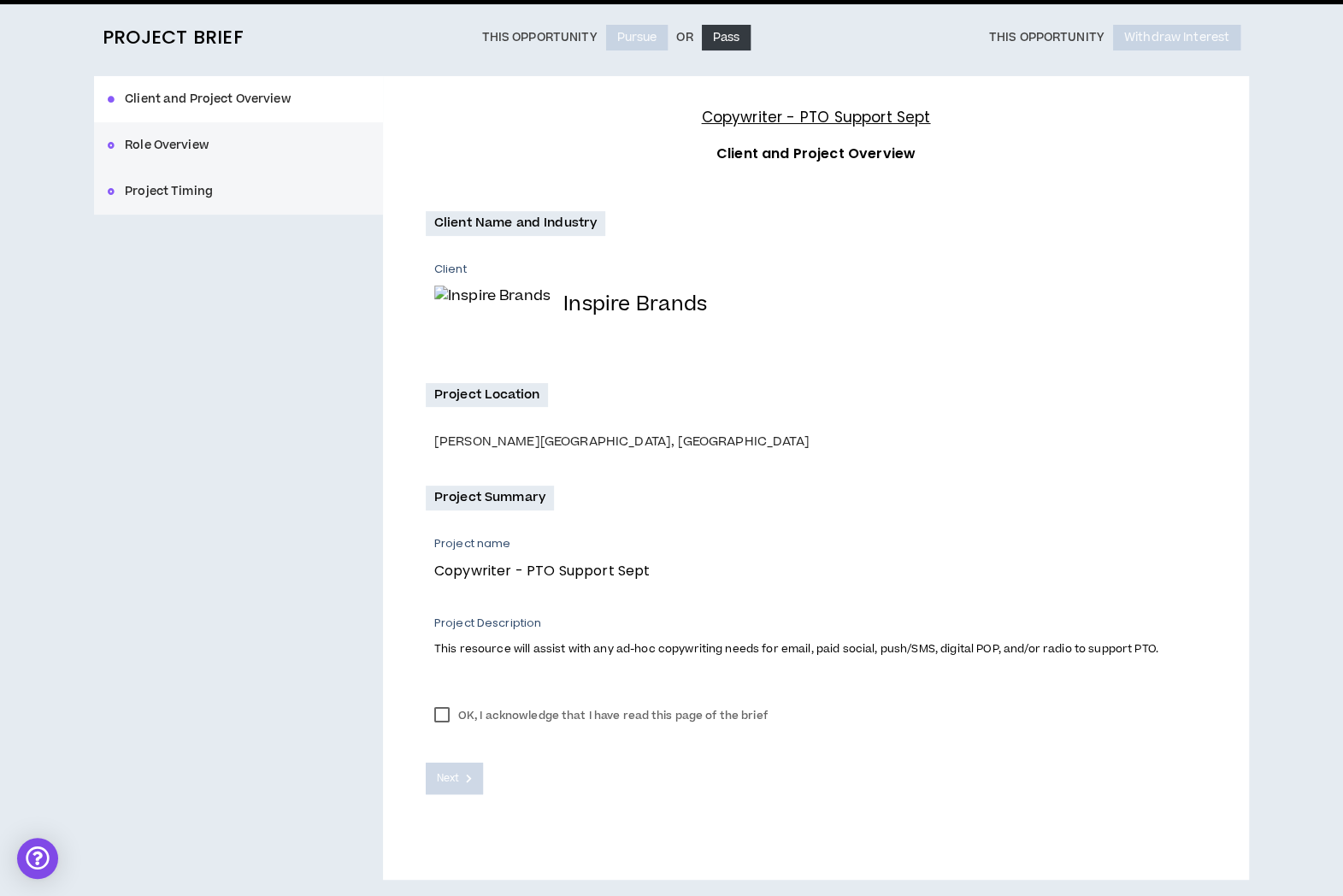
drag, startPoint x: 444, startPoint y: 716, endPoint x: 443, endPoint y: 725, distance: 9.1
click at [445, 716] on label "OK, I acknowledge that I have read this page of the brief" at bounding box center [600, 715] width 351 height 26
click at [444, 780] on span "Next" at bounding box center [448, 778] width 22 height 16
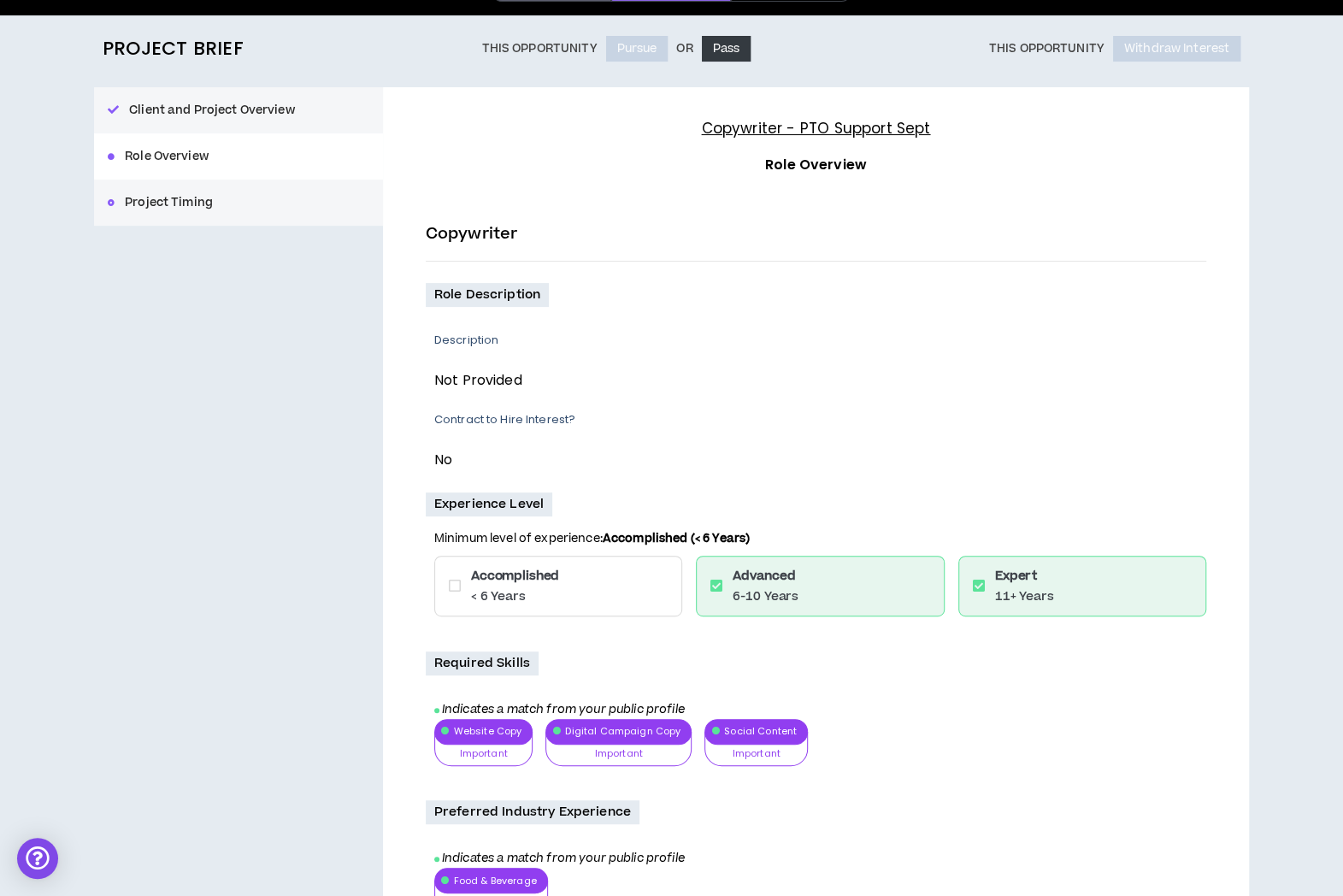
scroll to position [375, 0]
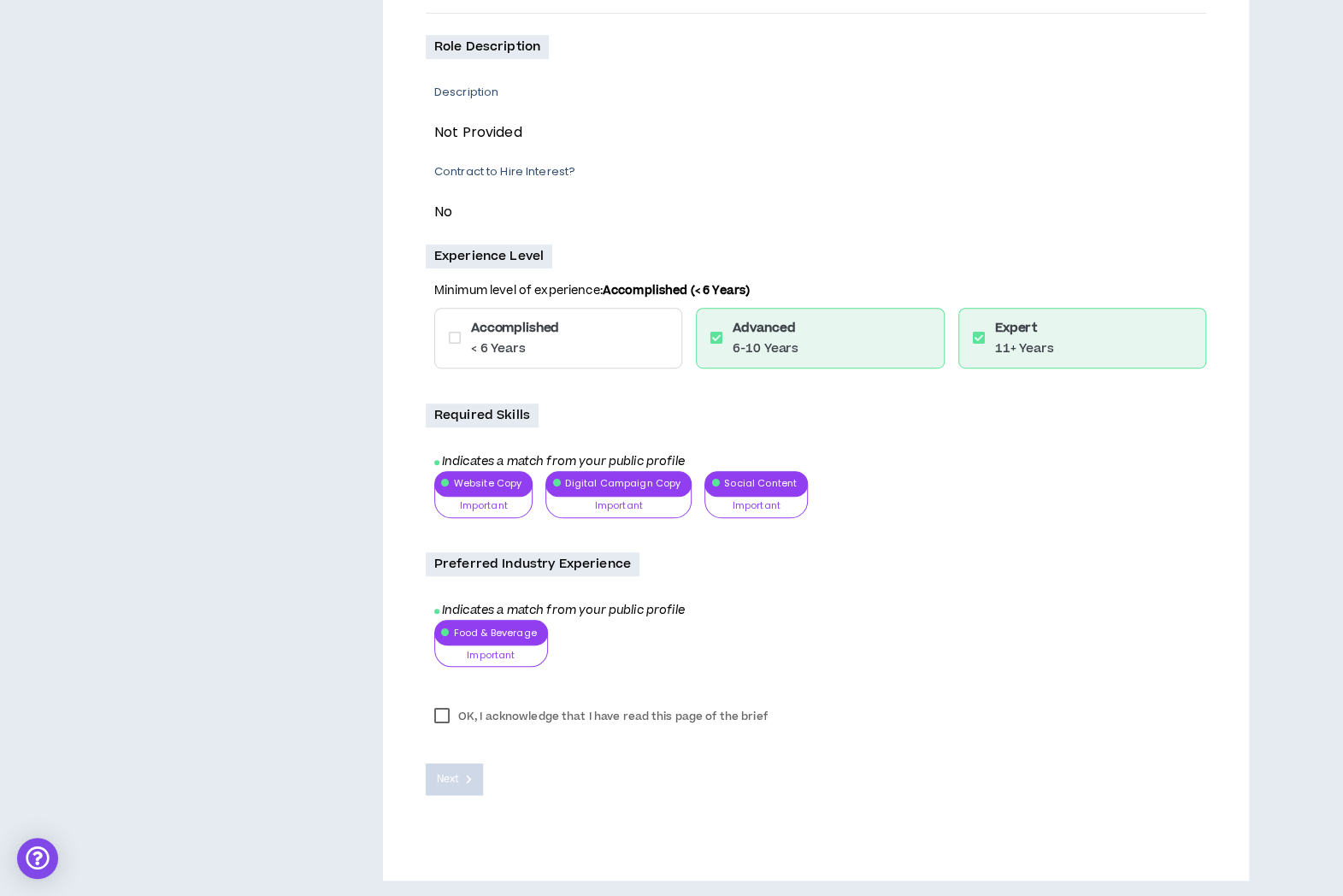
click at [443, 715] on label "OK, I acknowledge that I have read this page of the brief" at bounding box center [600, 716] width 351 height 26
click at [444, 765] on button "Next" at bounding box center [455, 779] width 58 height 32
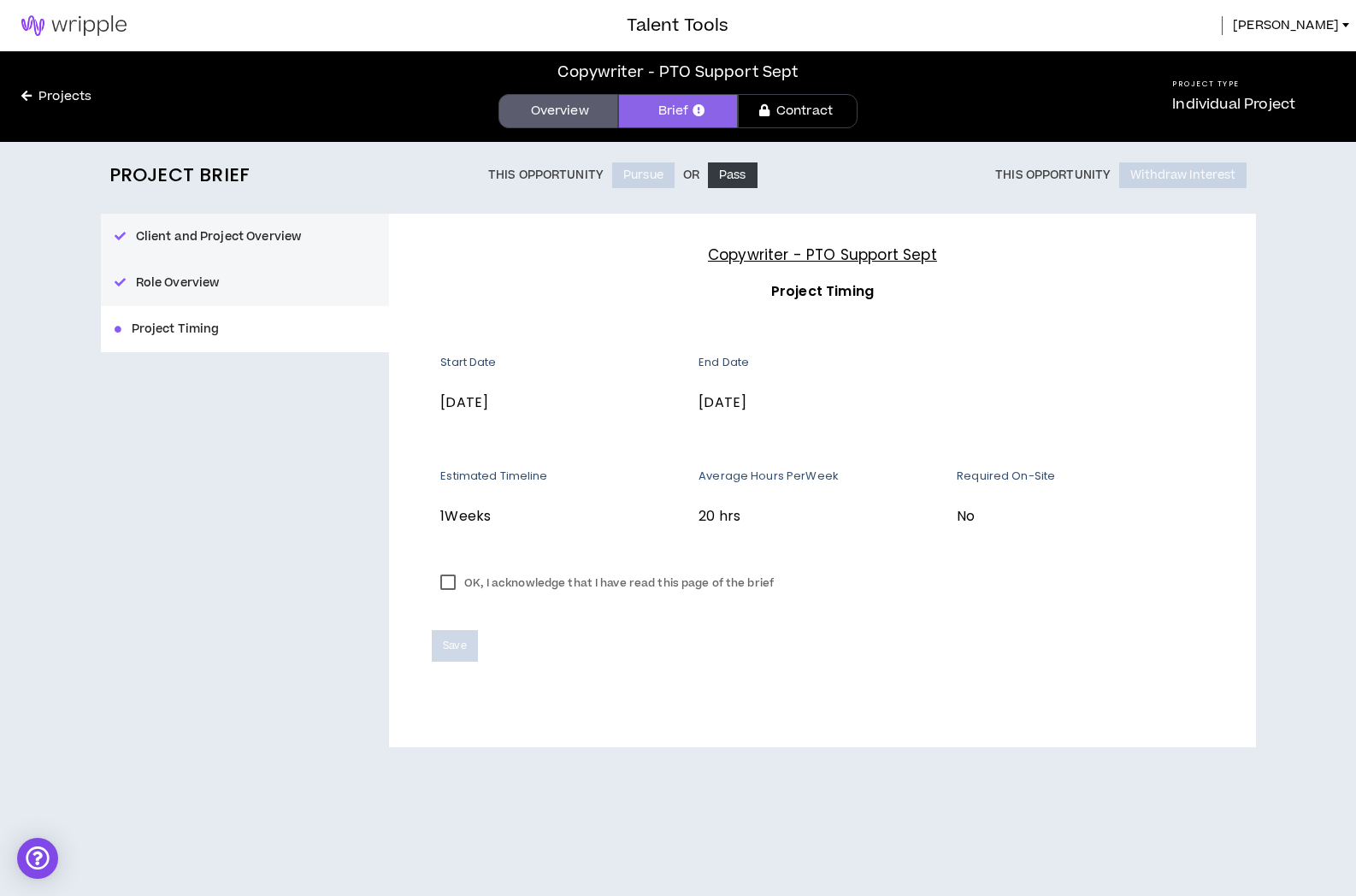
click at [449, 591] on label "OK, I acknowledge that I have read this page of the brief" at bounding box center [606, 583] width 351 height 26
click at [450, 639] on span "Save" at bounding box center [454, 646] width 23 height 16
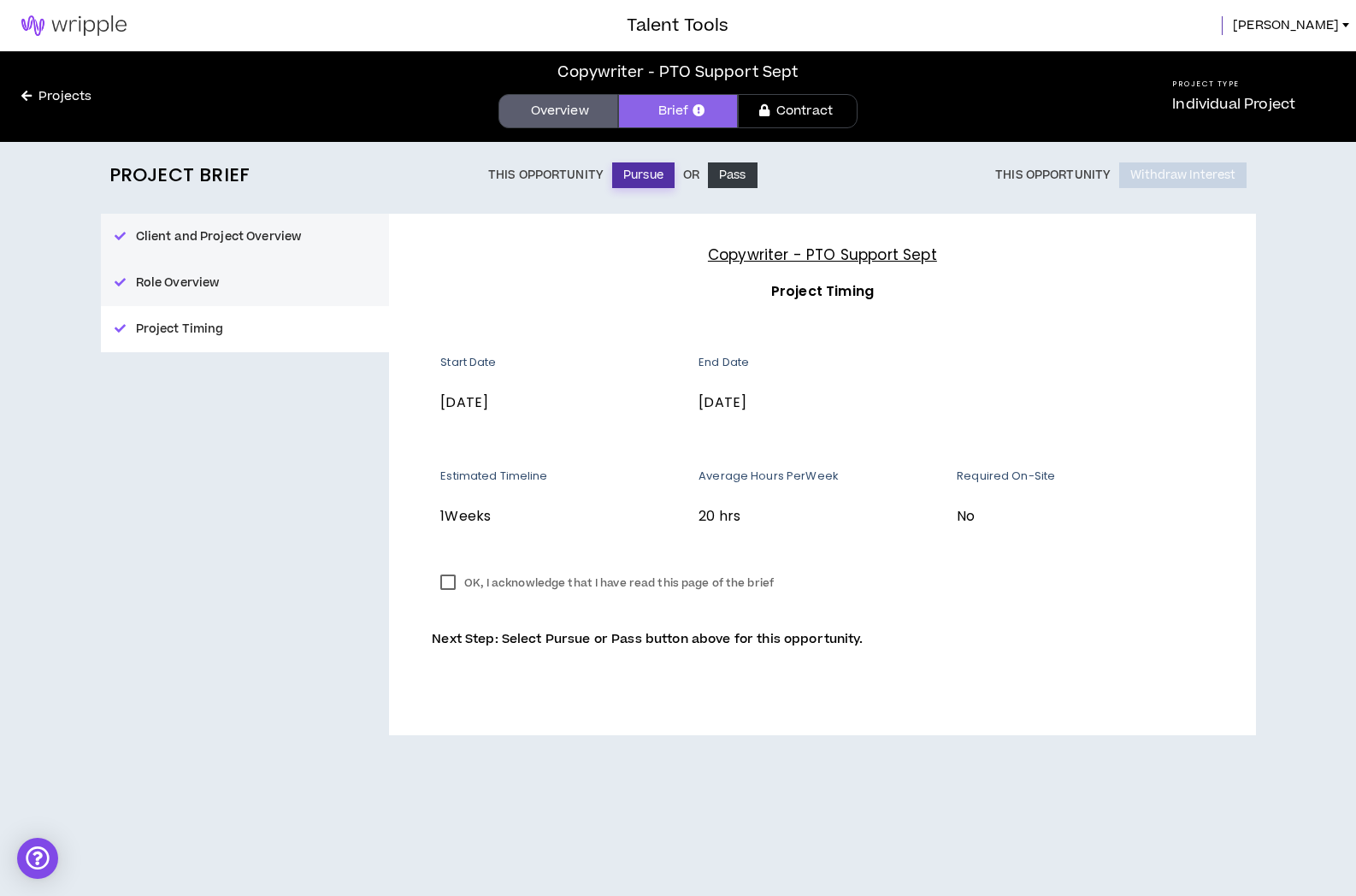
click at [654, 171] on button "Pursue" at bounding box center [643, 175] width 63 height 26
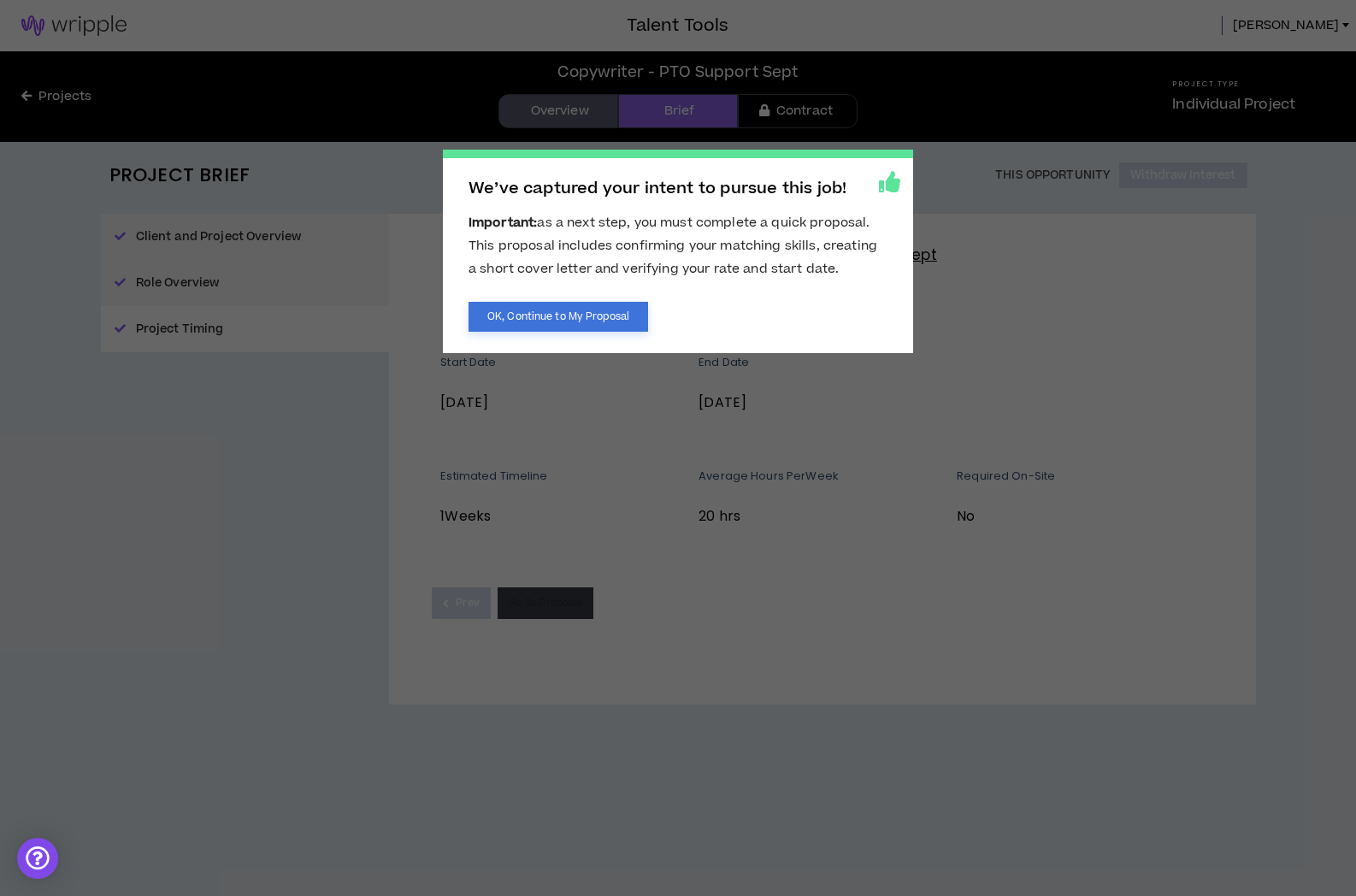
click at [537, 319] on button "OK, Continue to My Proposal" at bounding box center [557, 316] width 179 height 30
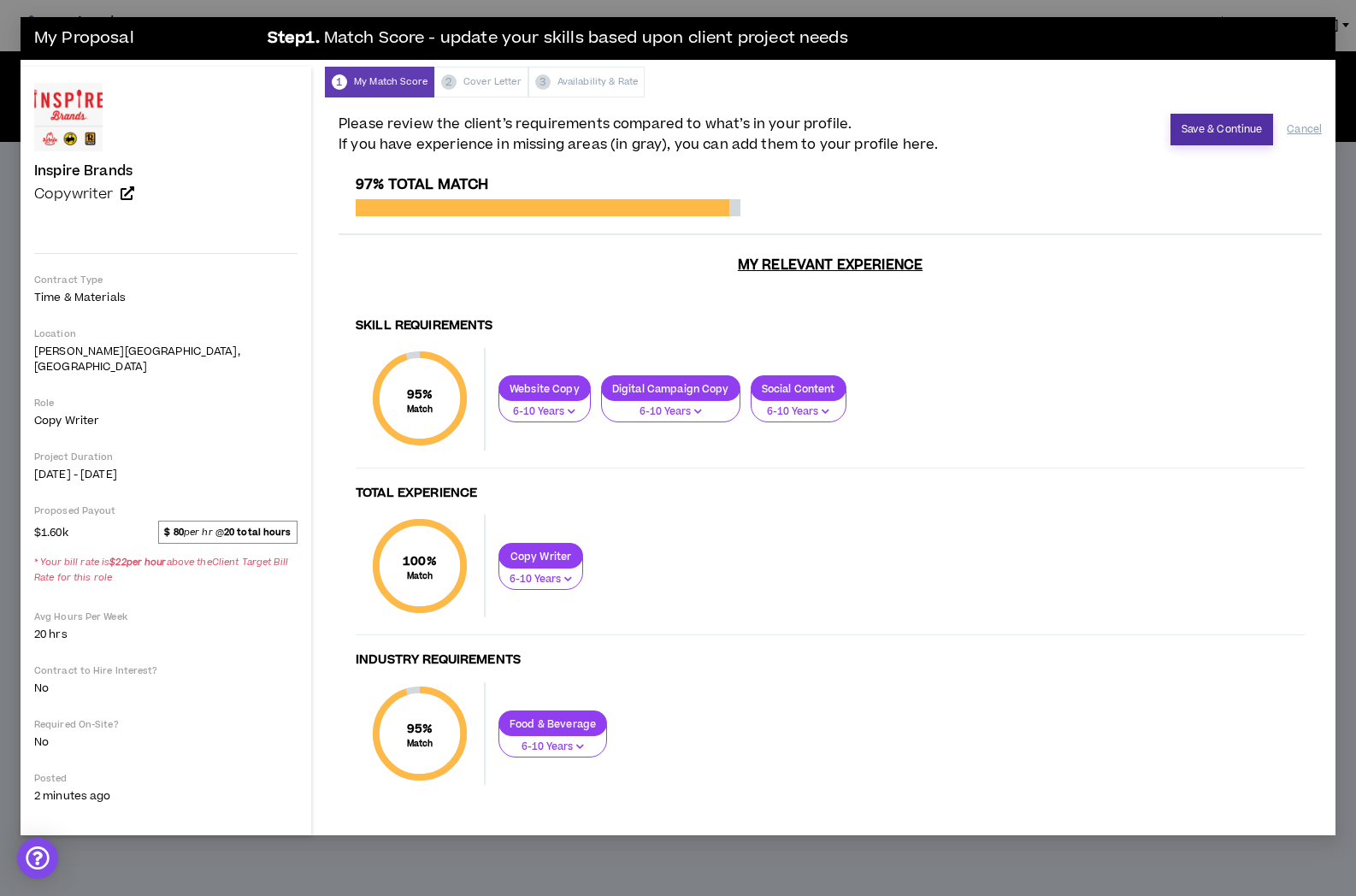
click at [1220, 122] on button "Save & Continue" at bounding box center [1222, 129] width 104 height 32
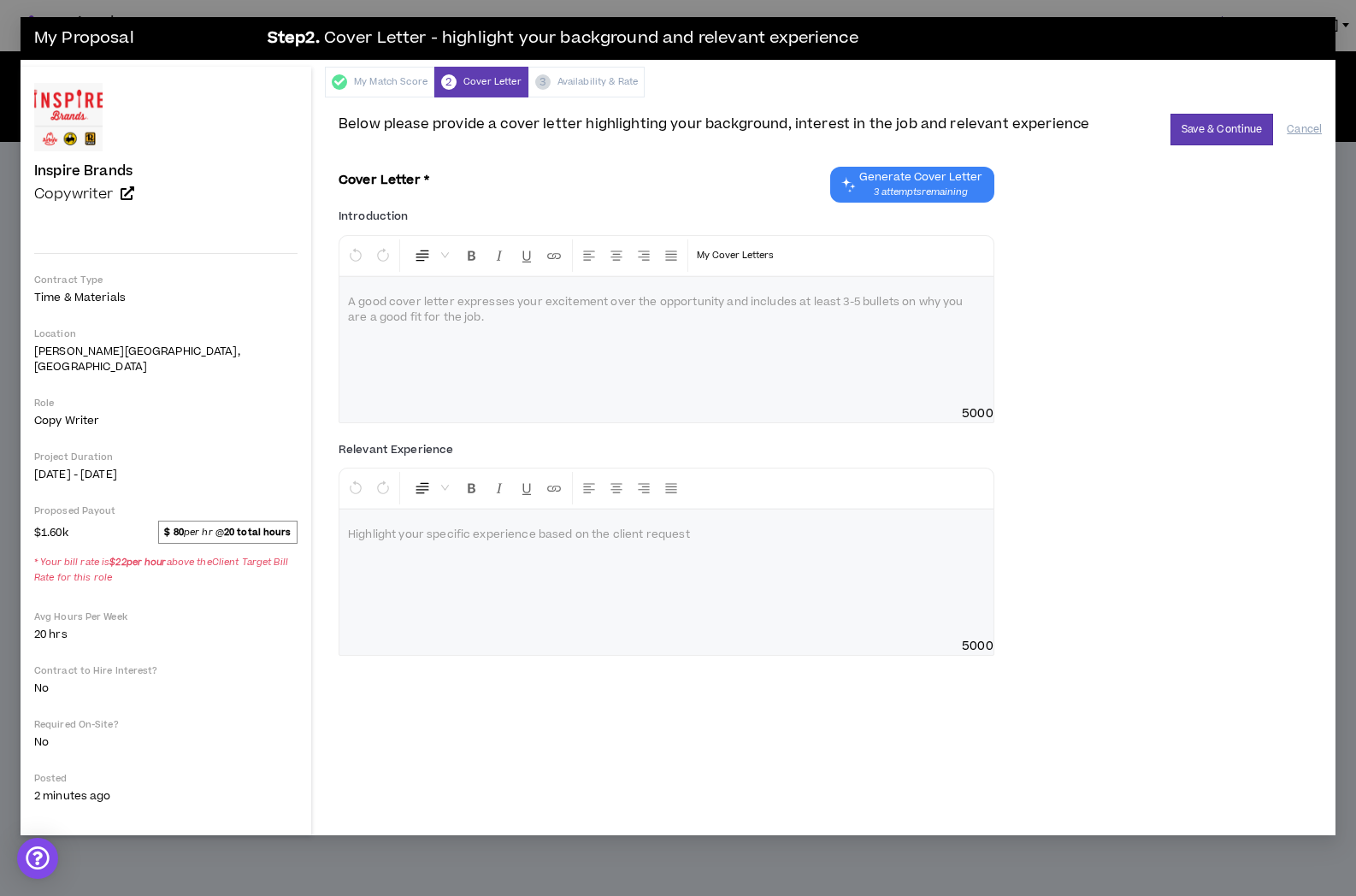
click at [902, 183] on span "Generate Cover Letter 3 attempts remaining" at bounding box center [921, 184] width 124 height 29
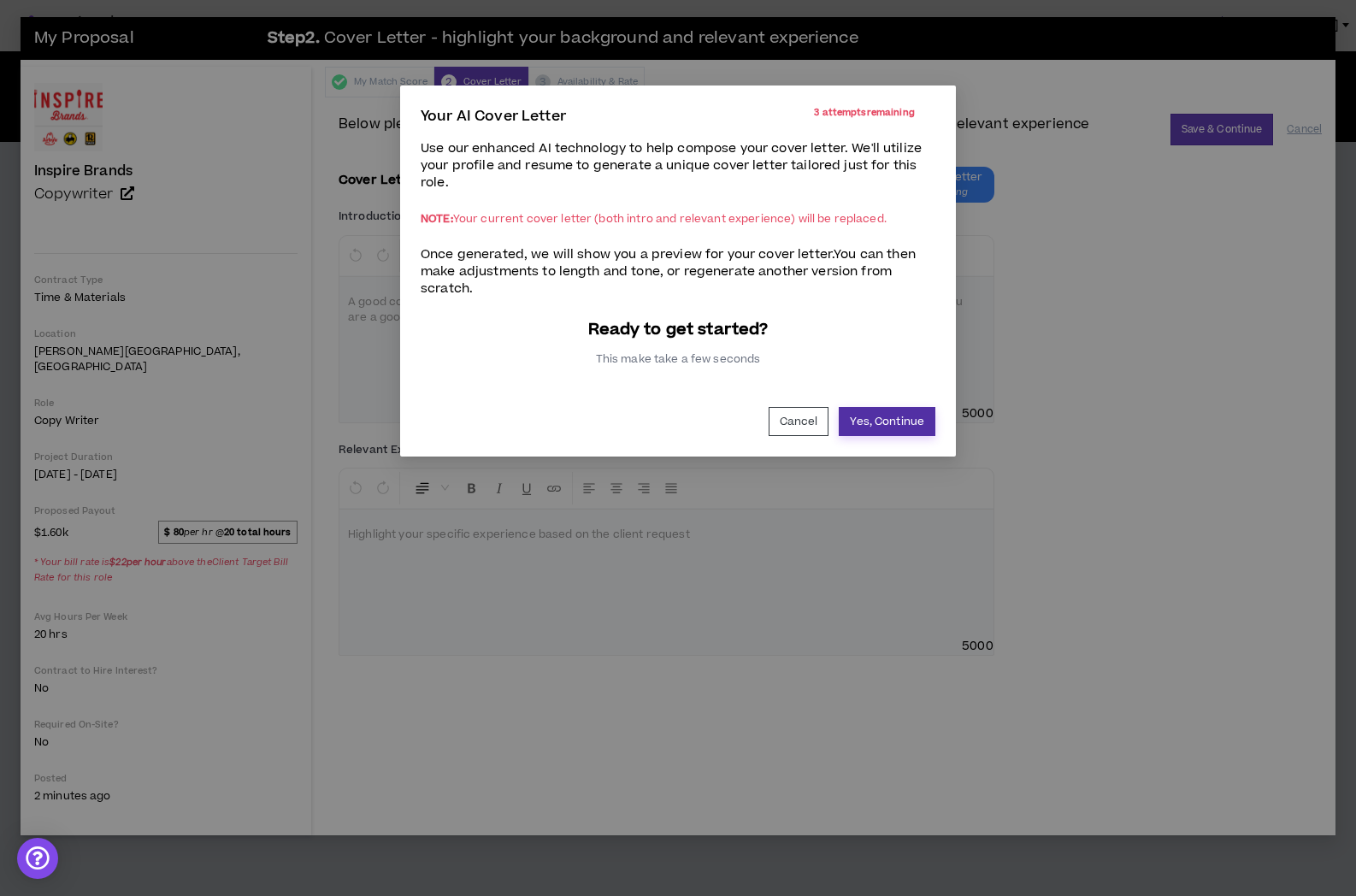
click at [889, 418] on button "Yes, Continue" at bounding box center [887, 422] width 97 height 29
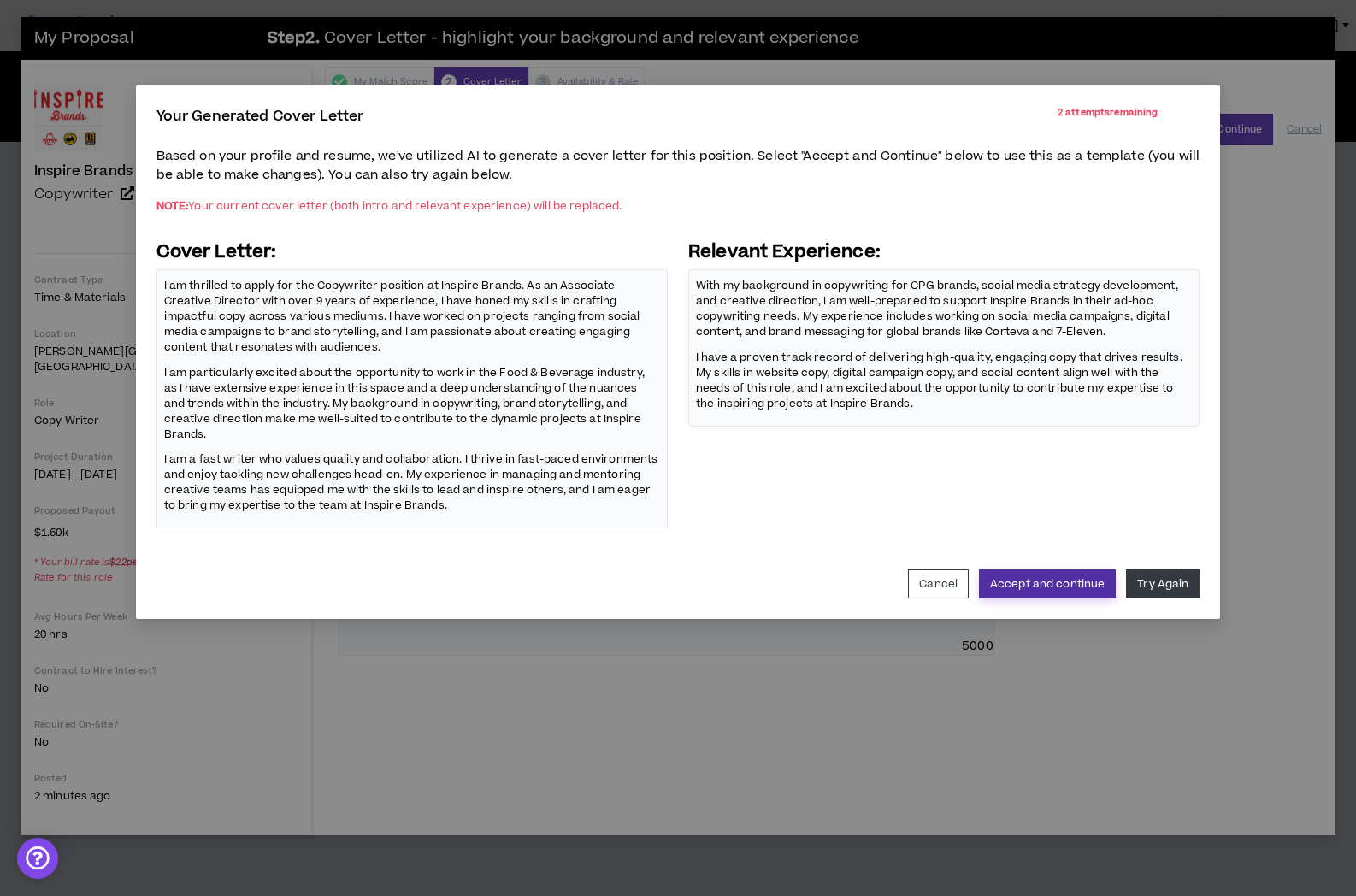
click at [1059, 573] on button "Accept and continue" at bounding box center [1047, 584] width 137 height 29
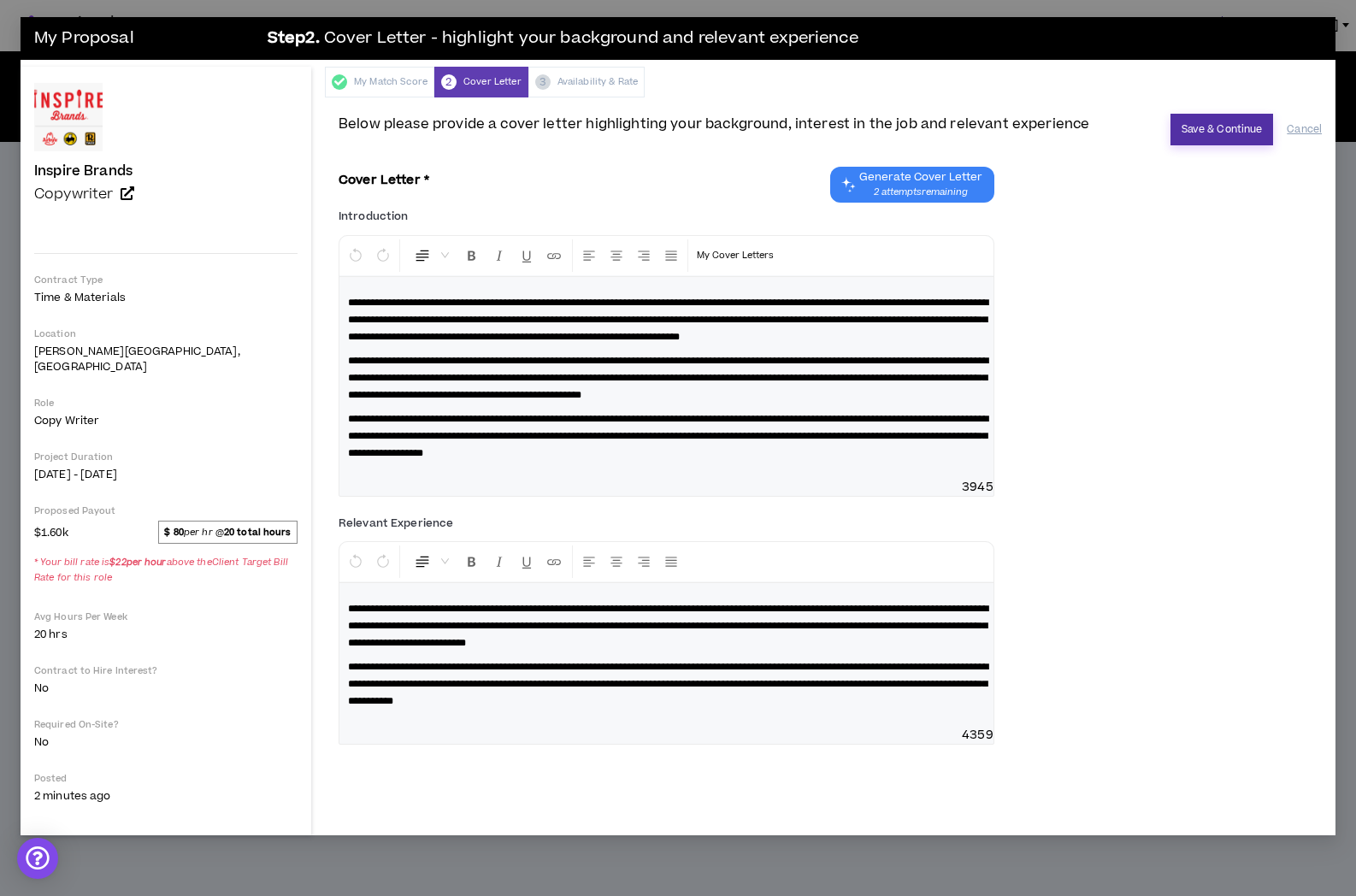
click at [1226, 133] on button "Save & Continue" at bounding box center [1222, 129] width 104 height 32
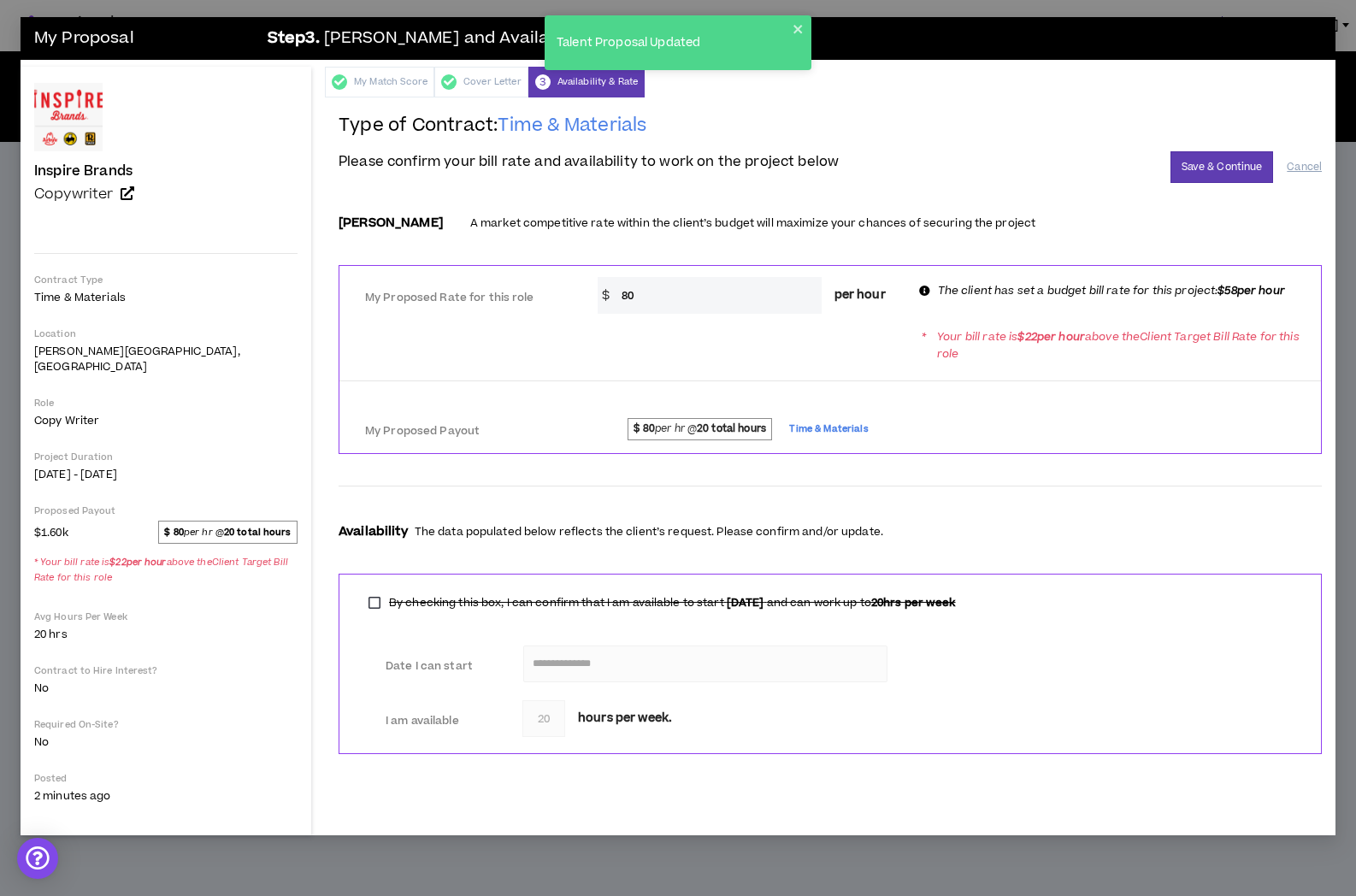
drag, startPoint x: 744, startPoint y: 298, endPoint x: 605, endPoint y: 295, distance: 139.0
click at [605, 295] on div "$ 80 per hour" at bounding box center [749, 295] width 302 height 37
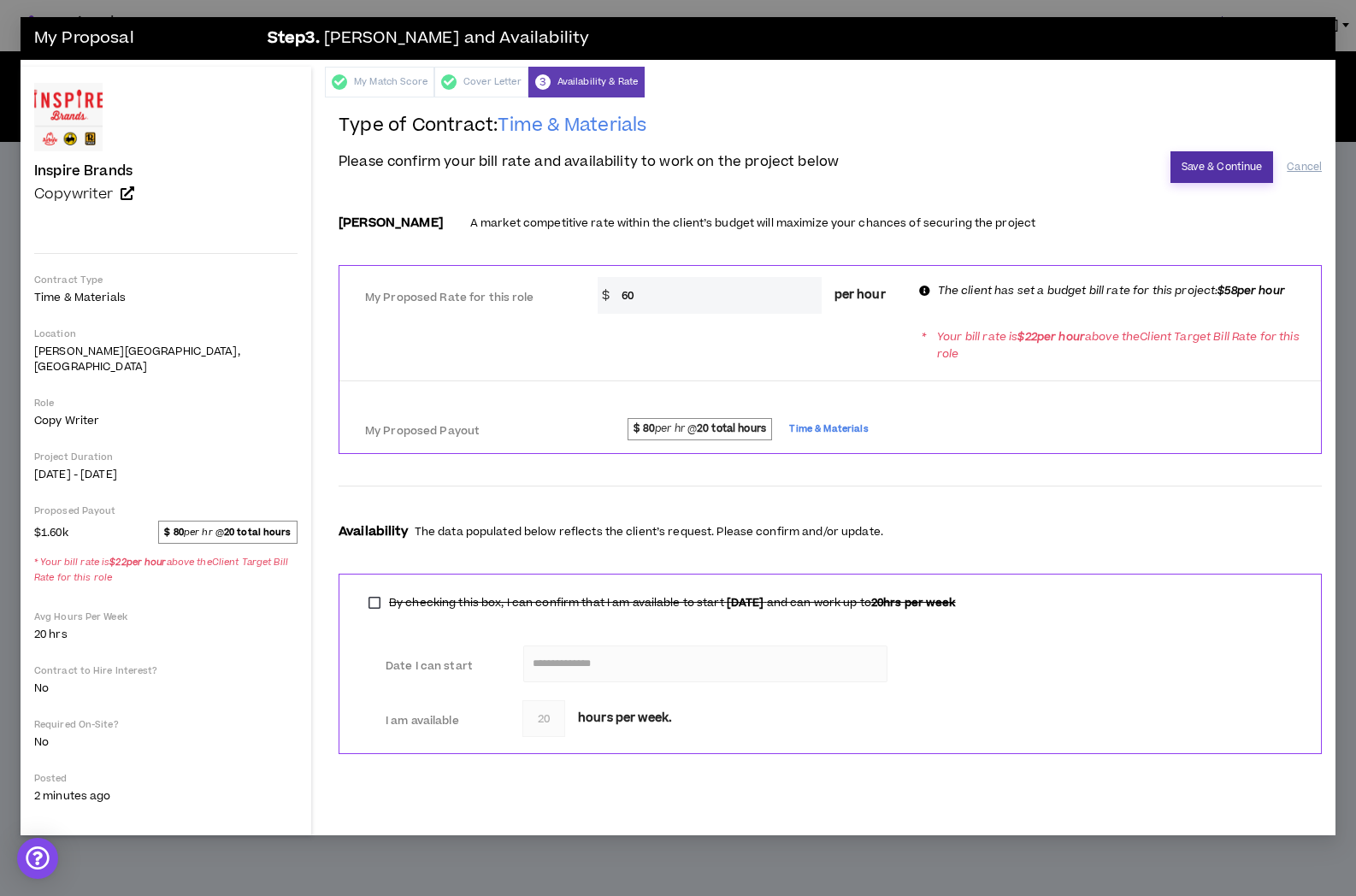
type input "60"
click at [1222, 165] on button "Save & Continue" at bounding box center [1222, 166] width 104 height 32
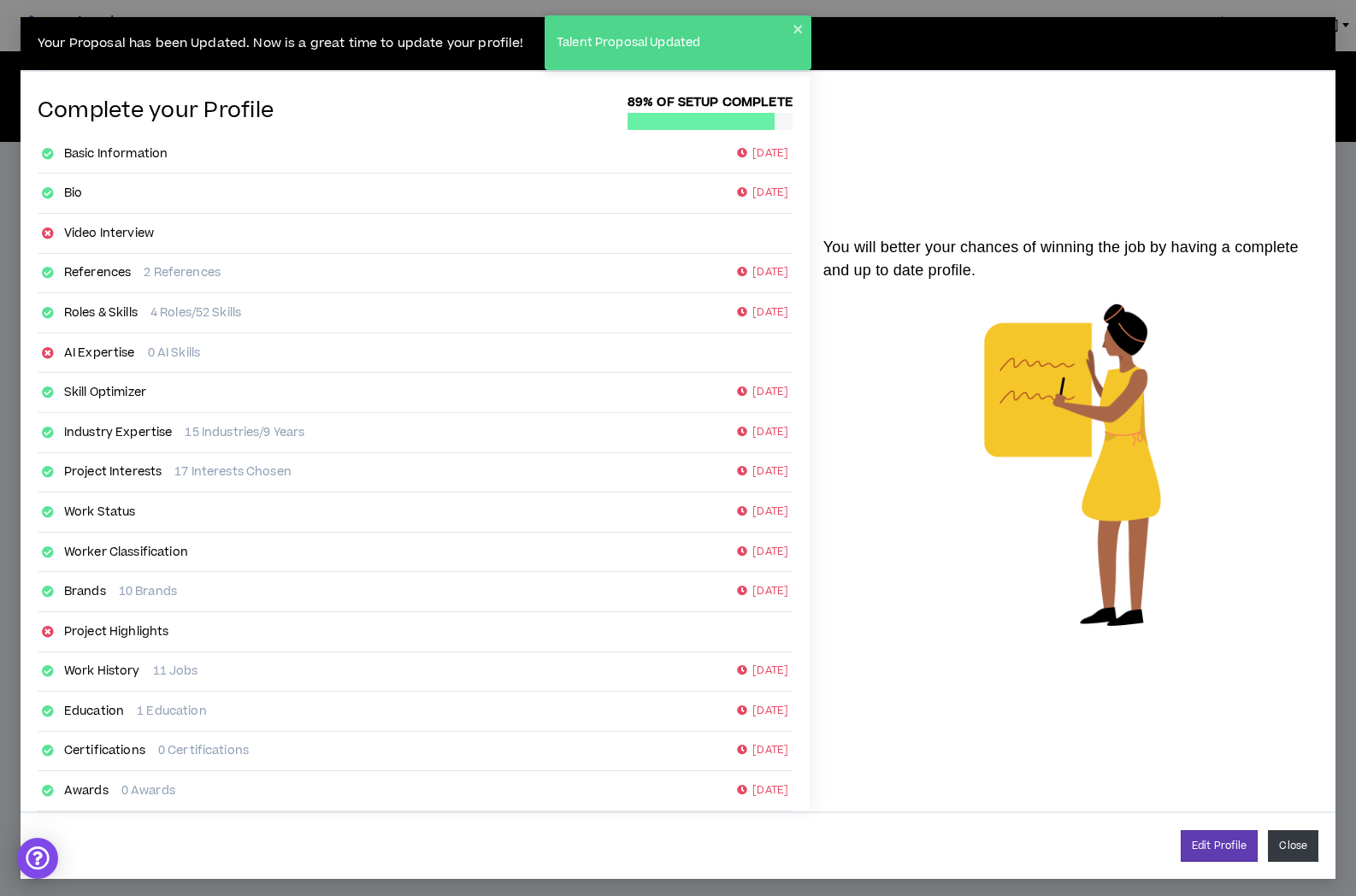
click at [1300, 839] on button "Close" at bounding box center [1293, 845] width 51 height 32
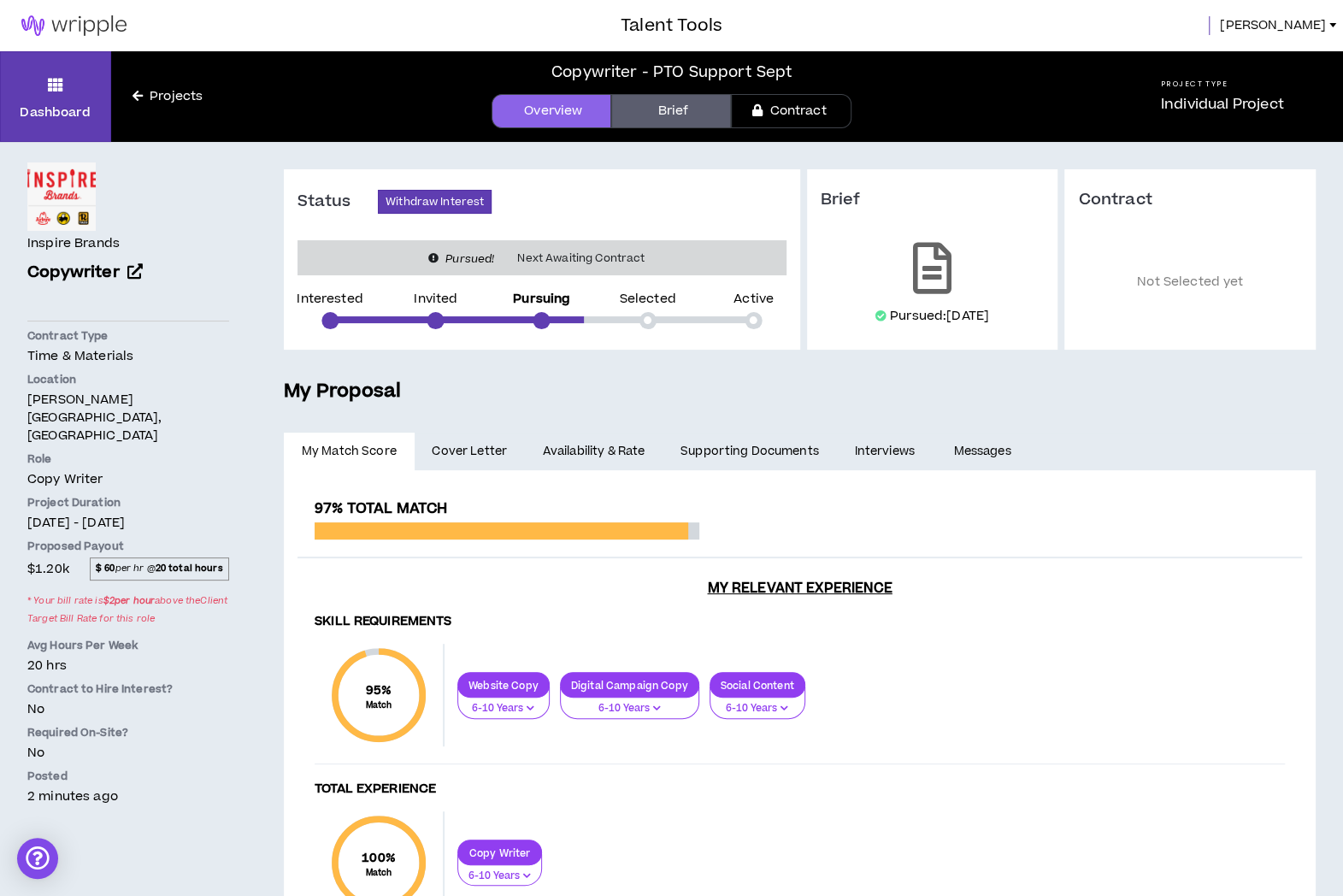
click at [1305, 26] on span "John" at bounding box center [1274, 26] width 106 height 19
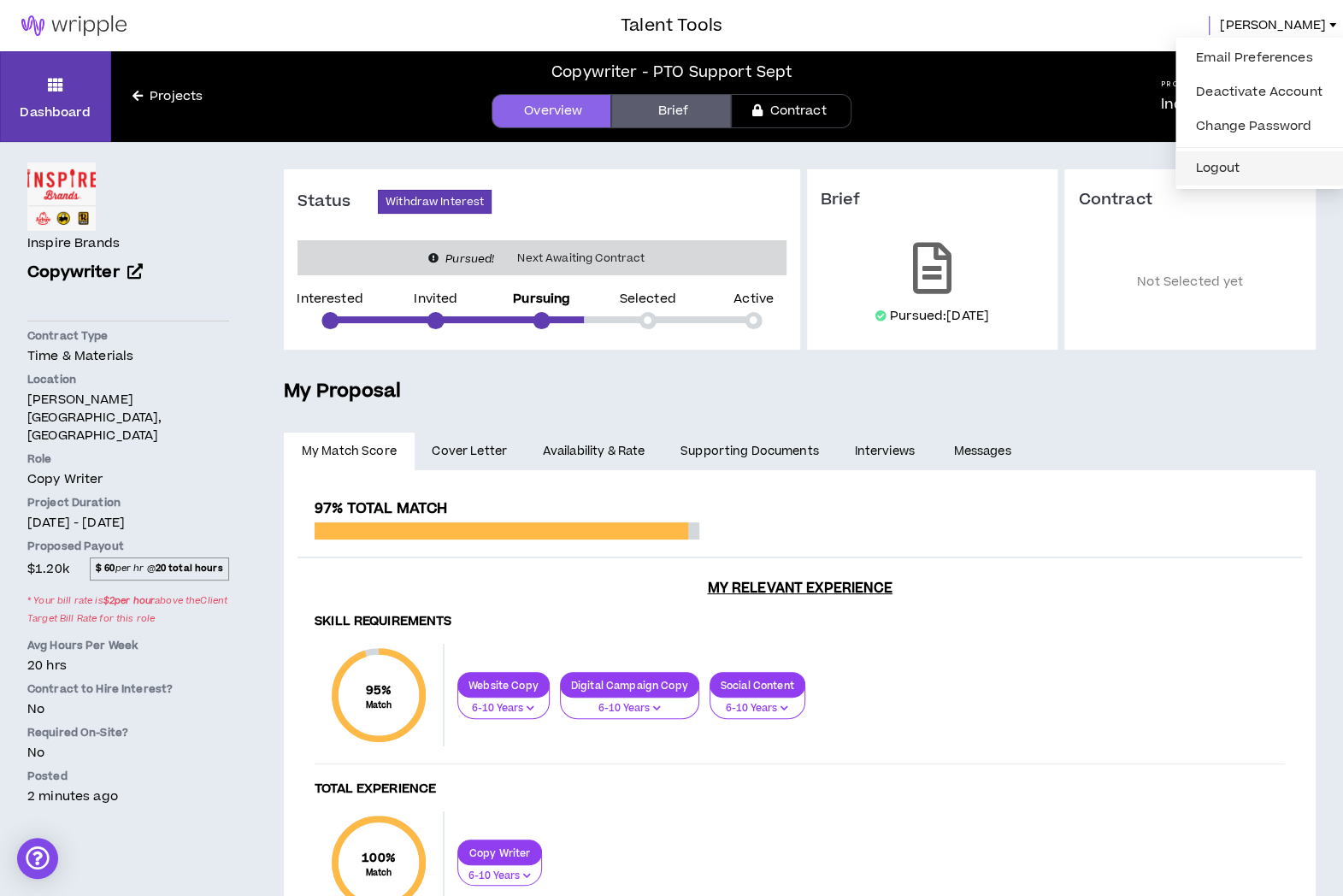
click at [1243, 161] on button "Logout" at bounding box center [1259, 168] width 147 height 26
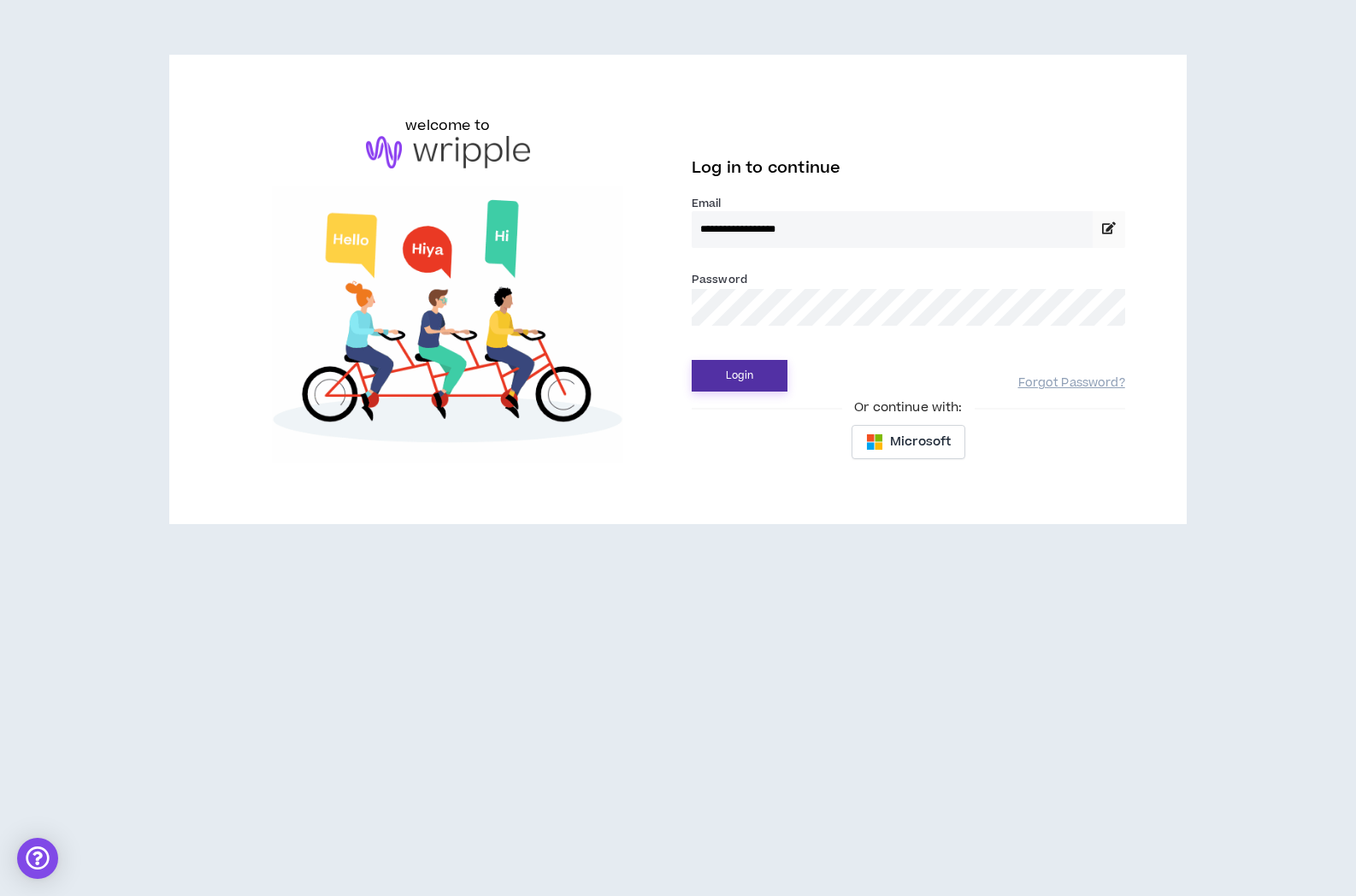
click at [750, 376] on button "Login" at bounding box center [739, 376] width 96 height 32
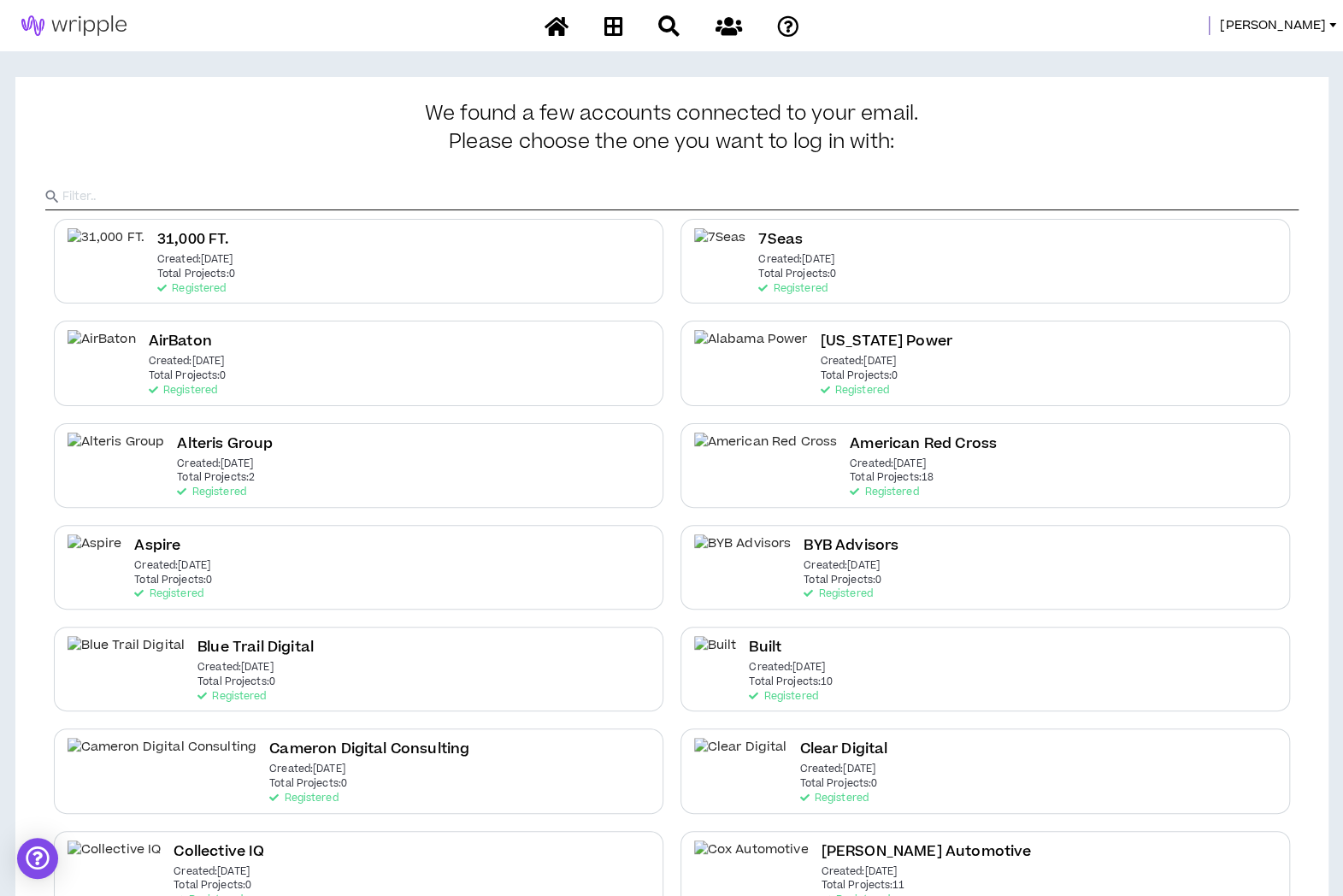
click at [810, 199] on input "text" at bounding box center [681, 196] width 1237 height 26
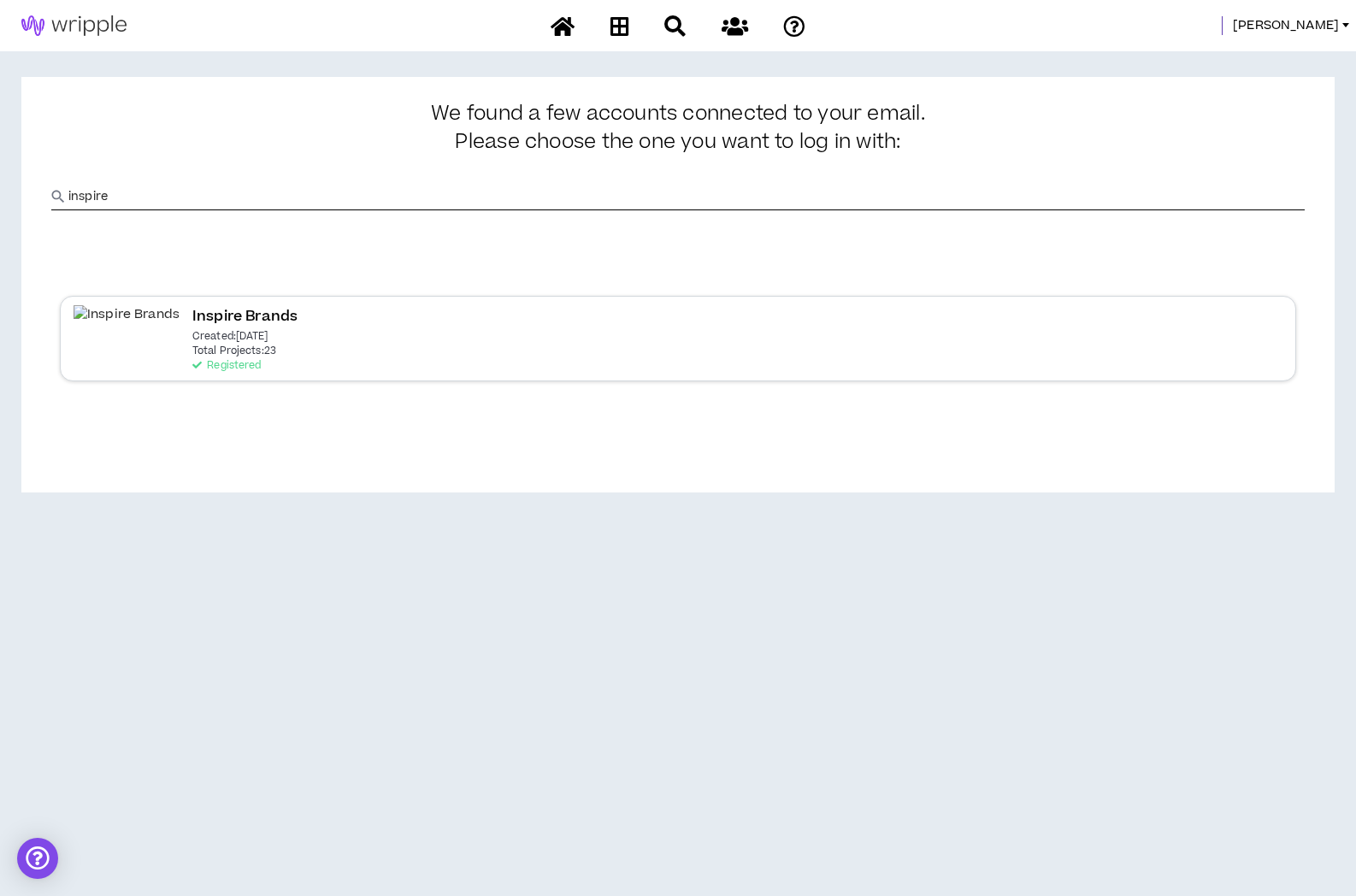
type input "inspire"
click at [432, 334] on div "Inspire Brands Created: Mar 23 2022 Total Projects: 23 Registered" at bounding box center [678, 338] width 1237 height 85
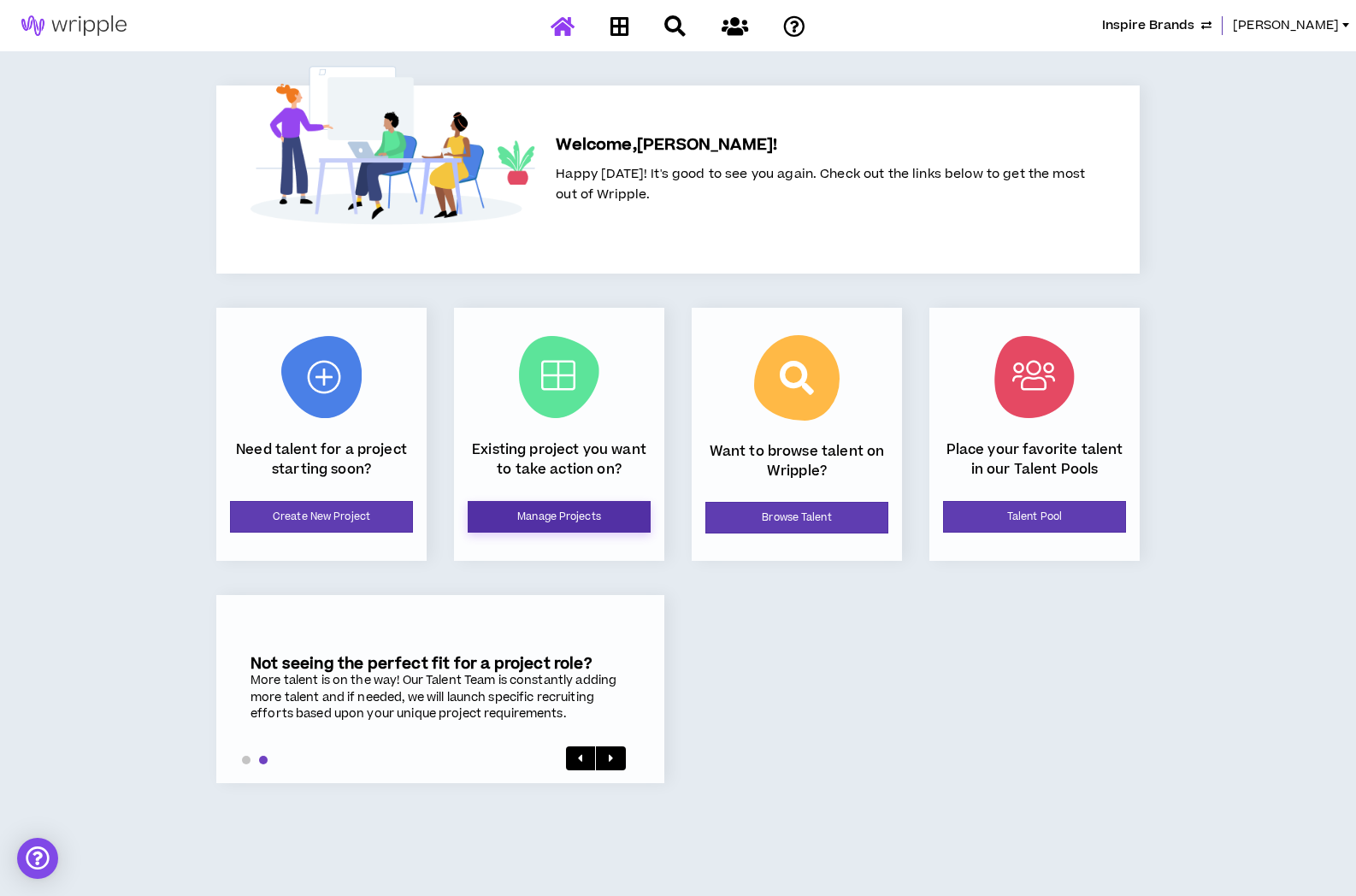
click at [550, 520] on link "Manage Projects" at bounding box center [558, 516] width 183 height 32
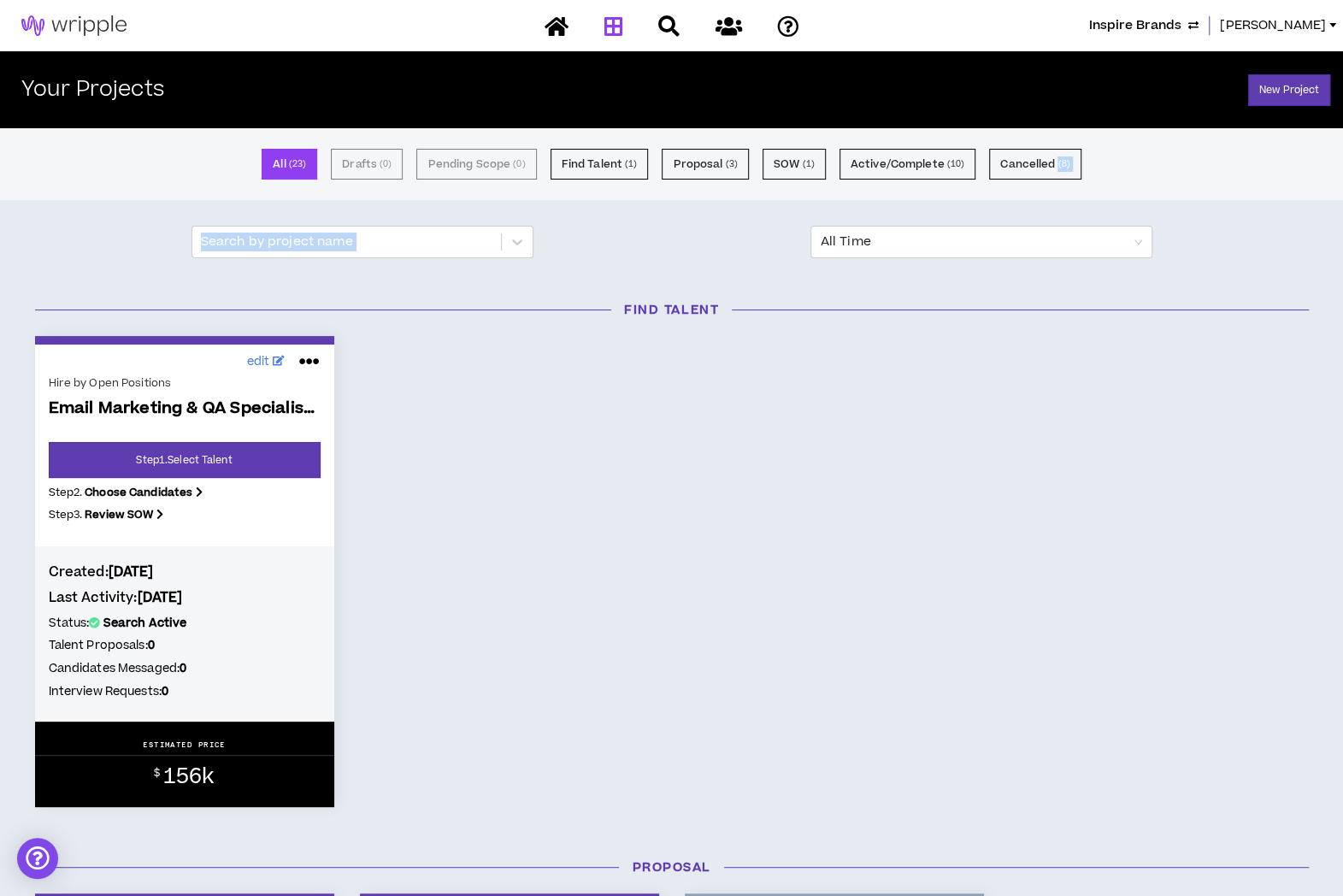
drag, startPoint x: 1341, startPoint y: 168, endPoint x: 1371, endPoint y: 247, distance: 84.5
click at [1343, 247] on html "Inspire Brands Amanda Your Projects New Project All ( 23 ) Drafts ( 0 ) Pending…" at bounding box center [672, 448] width 1343 height 896
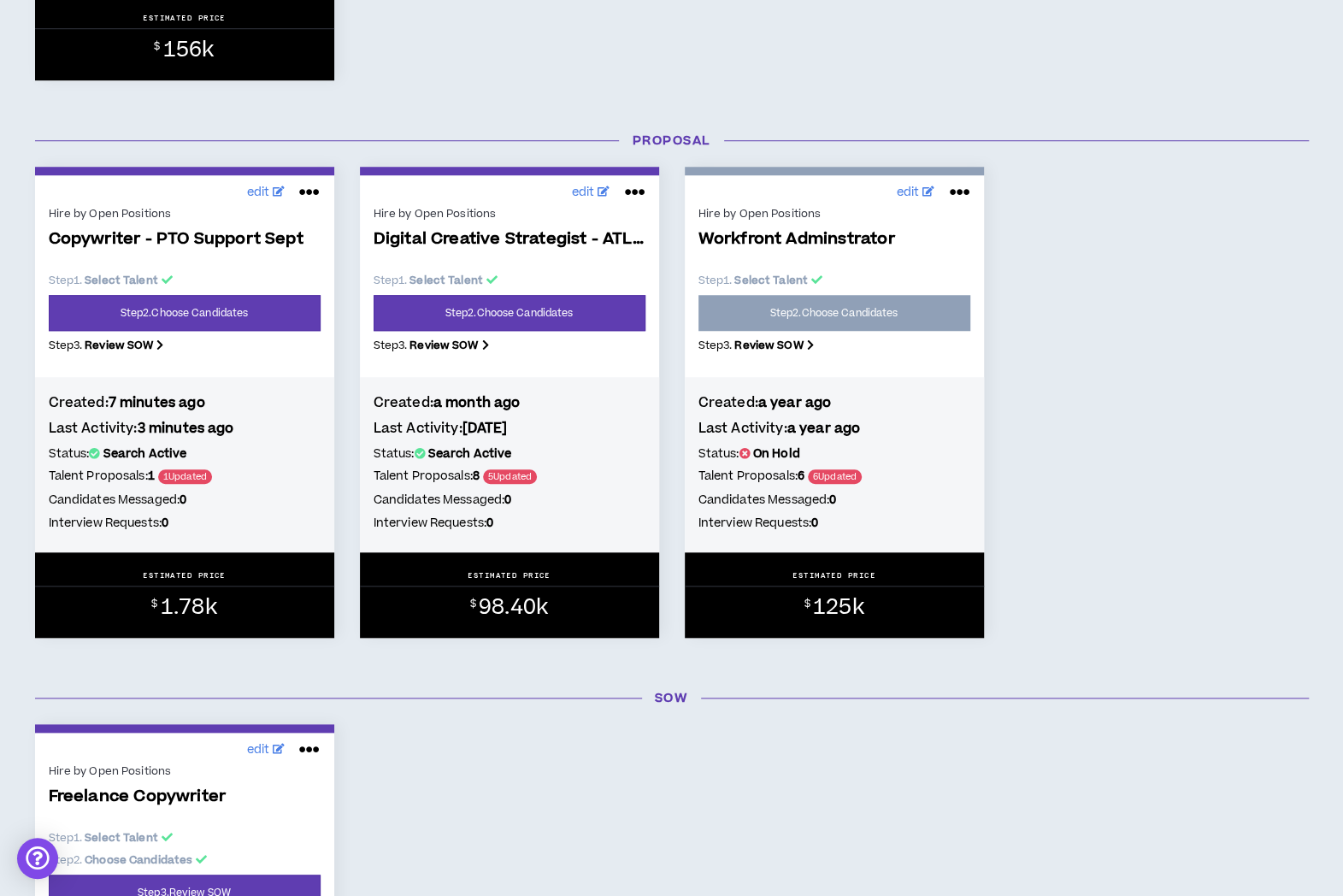
scroll to position [731, 0]
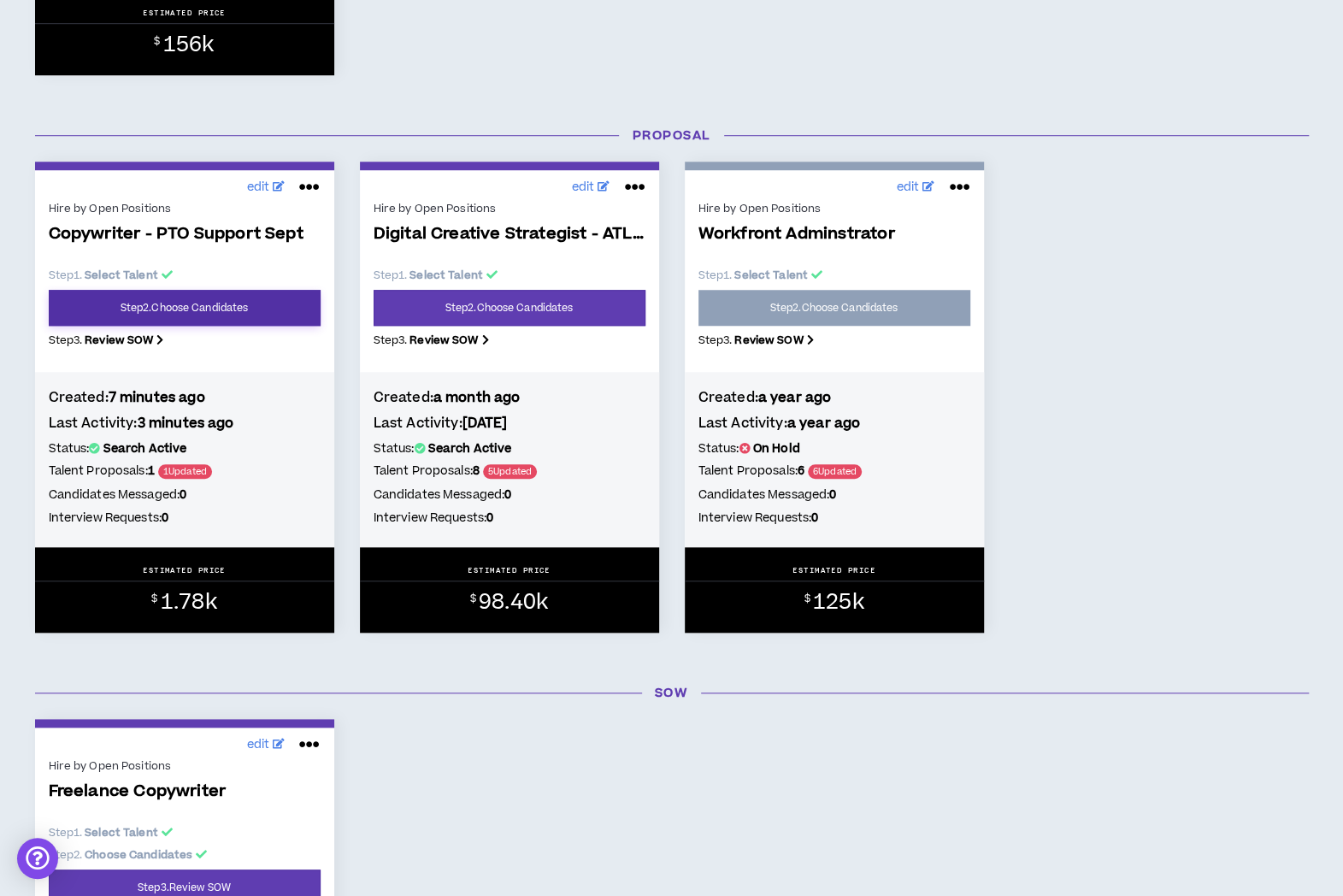
click at [272, 315] on link "Step 2 . Choose Candidates" at bounding box center [184, 308] width 272 height 36
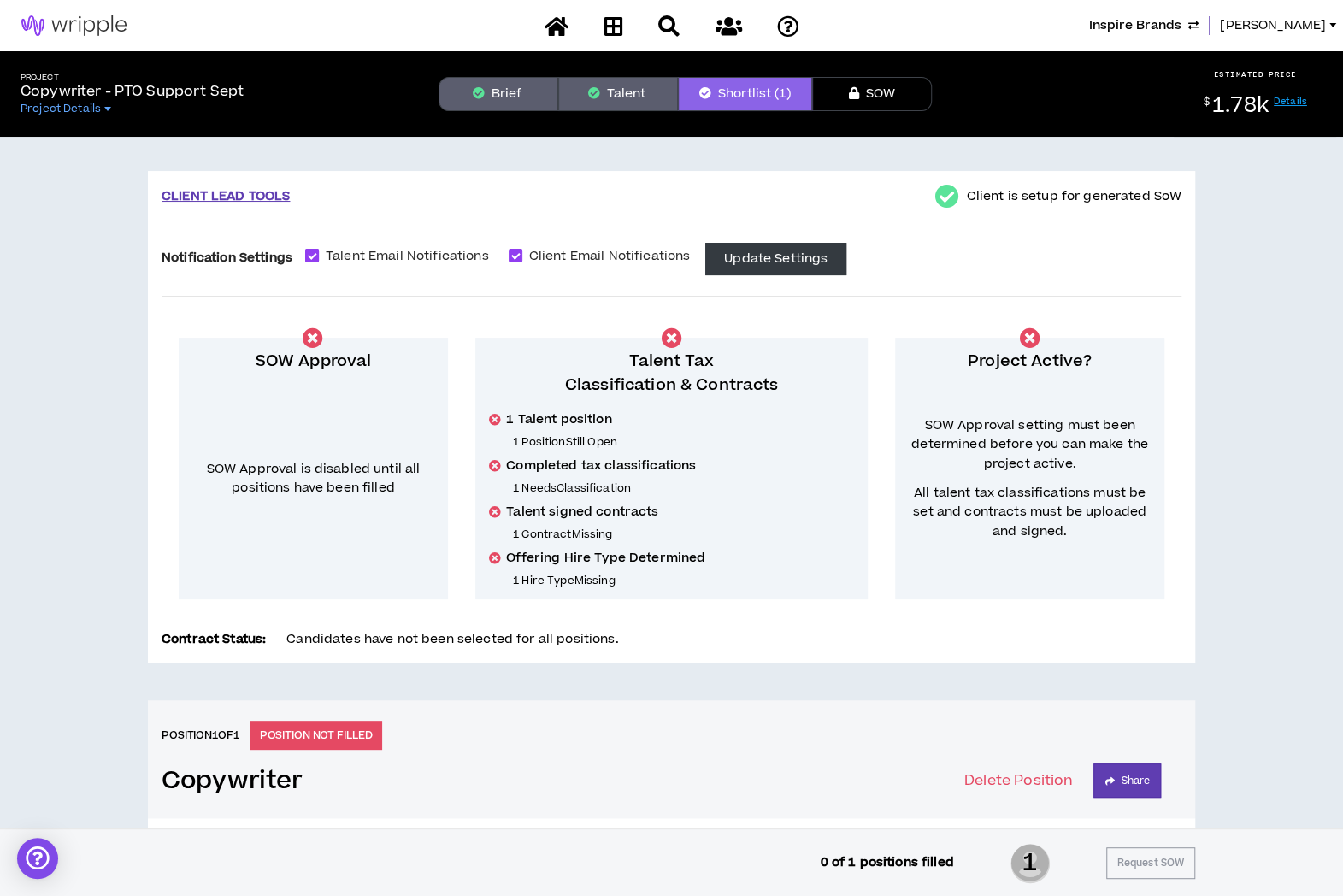
click at [344, 256] on span "Talent Email Notifications" at bounding box center [407, 256] width 177 height 19
checkbox input "*****"
click at [580, 259] on span "Client Email Notifications" at bounding box center [610, 256] width 175 height 19
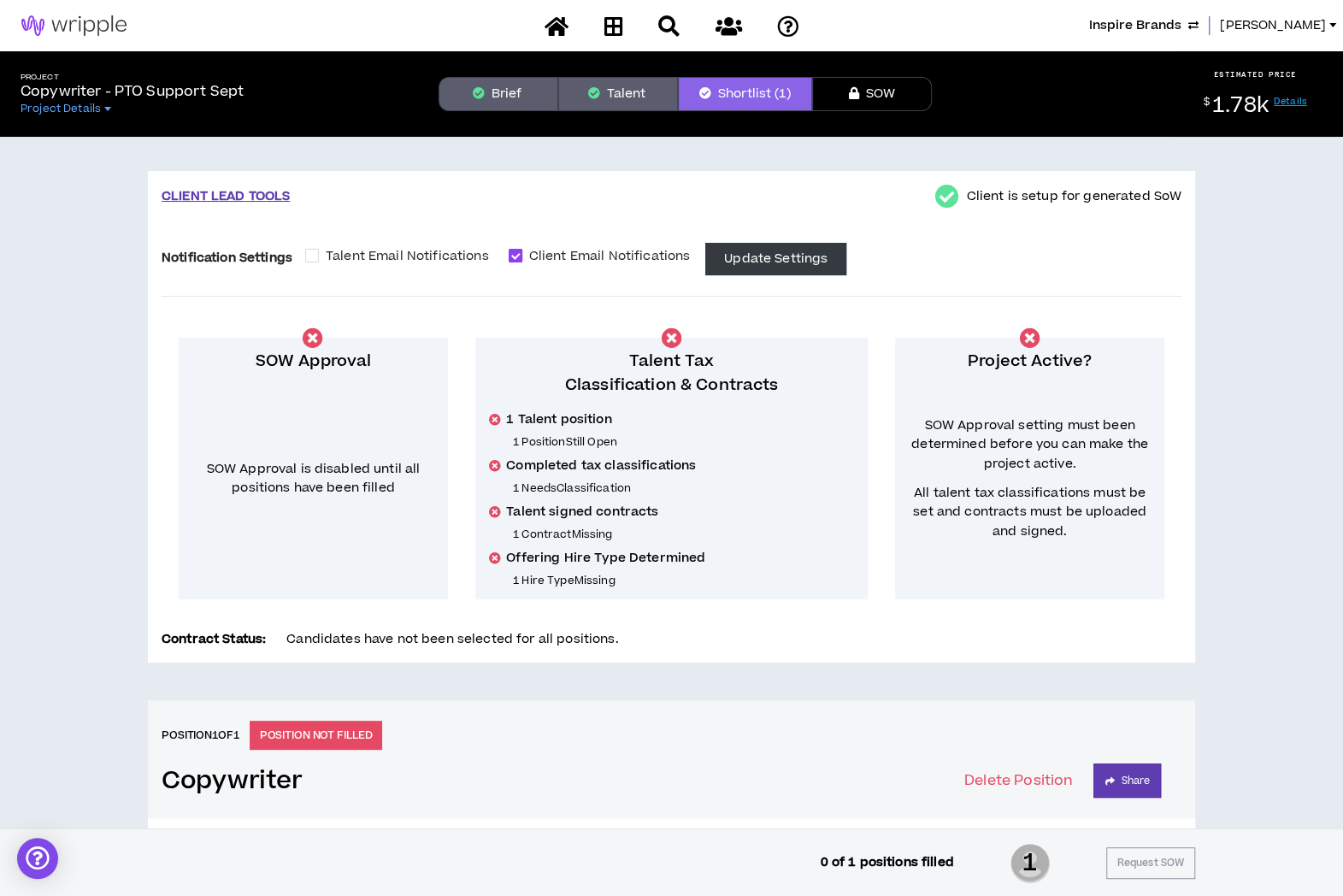
checkbox input "*****"
click at [745, 256] on button "Update Settings" at bounding box center [775, 259] width 141 height 33
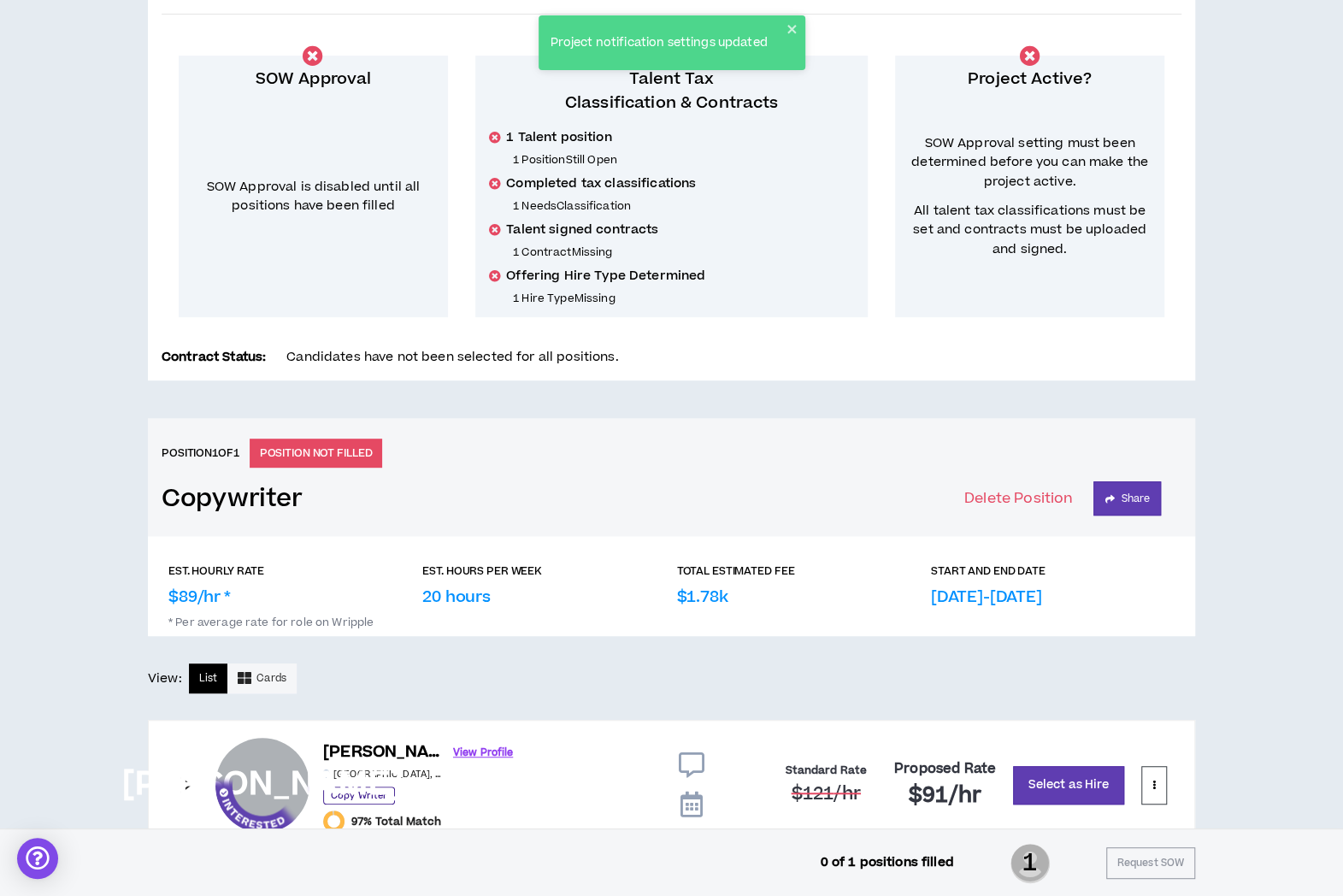
scroll to position [337, 0]
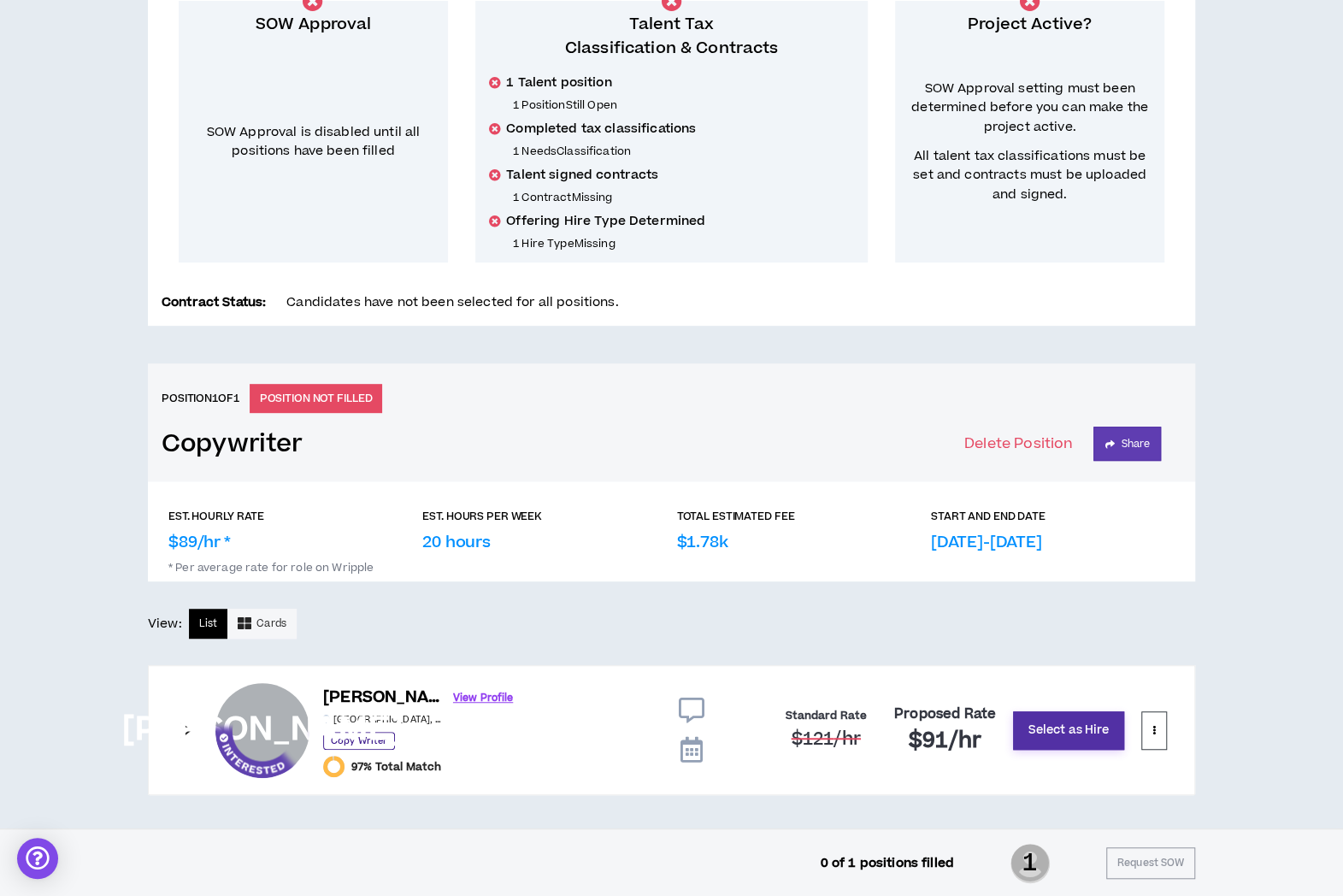
click at [1077, 737] on button "Select as Hire" at bounding box center [1069, 730] width 111 height 39
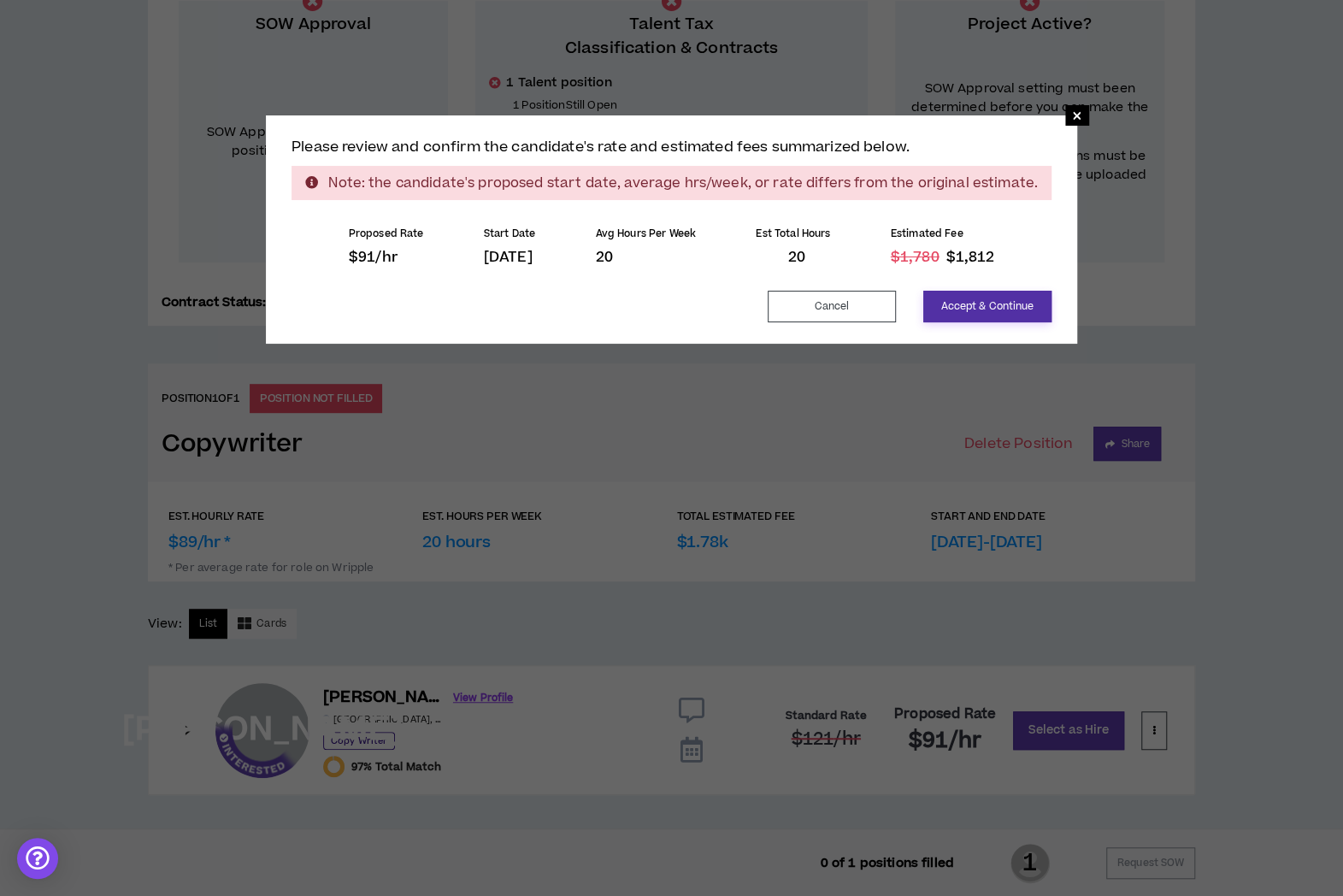
click at [938, 319] on button "Accept & Continue" at bounding box center [988, 306] width 129 height 32
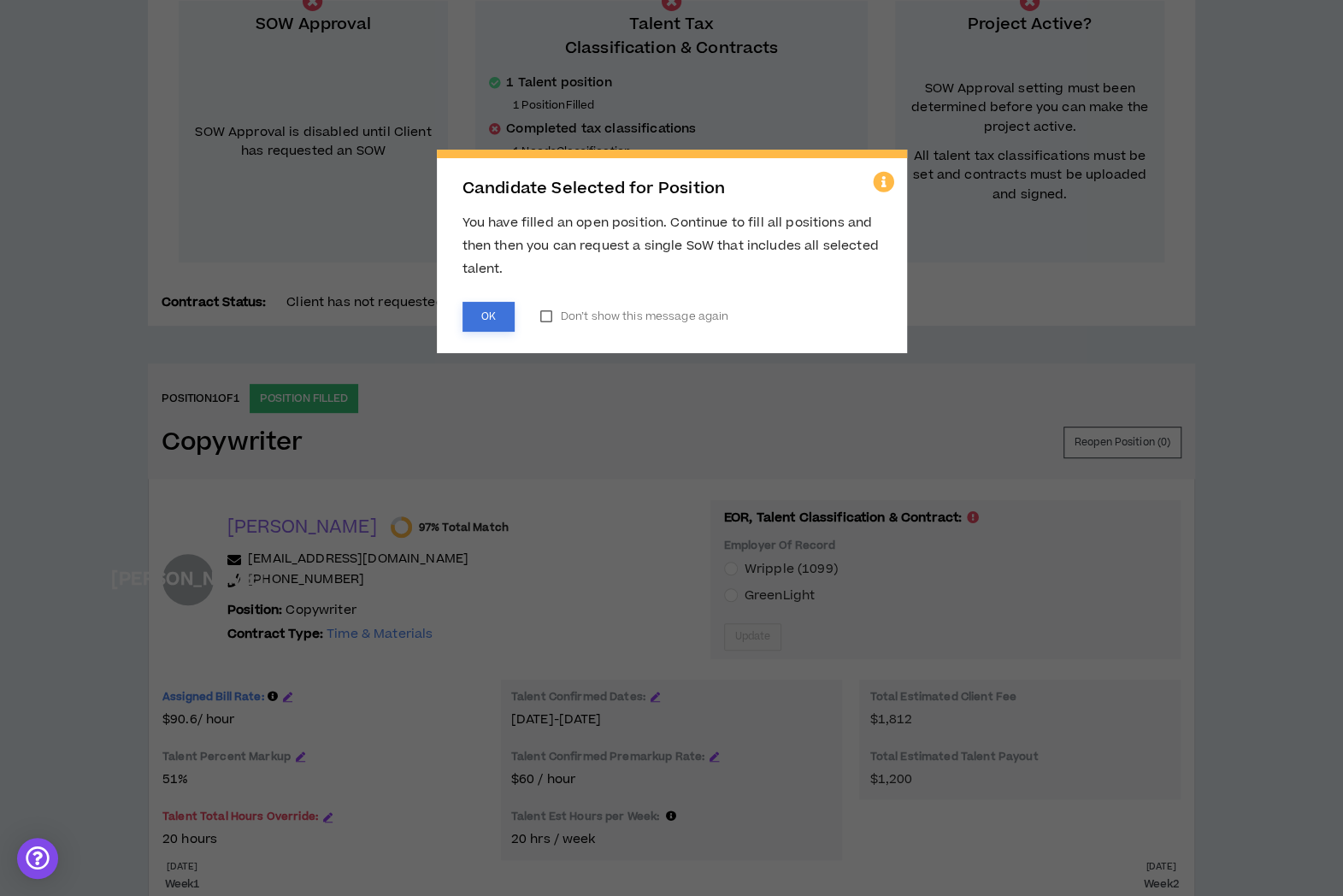
click at [477, 317] on button "OK" at bounding box center [488, 316] width 52 height 30
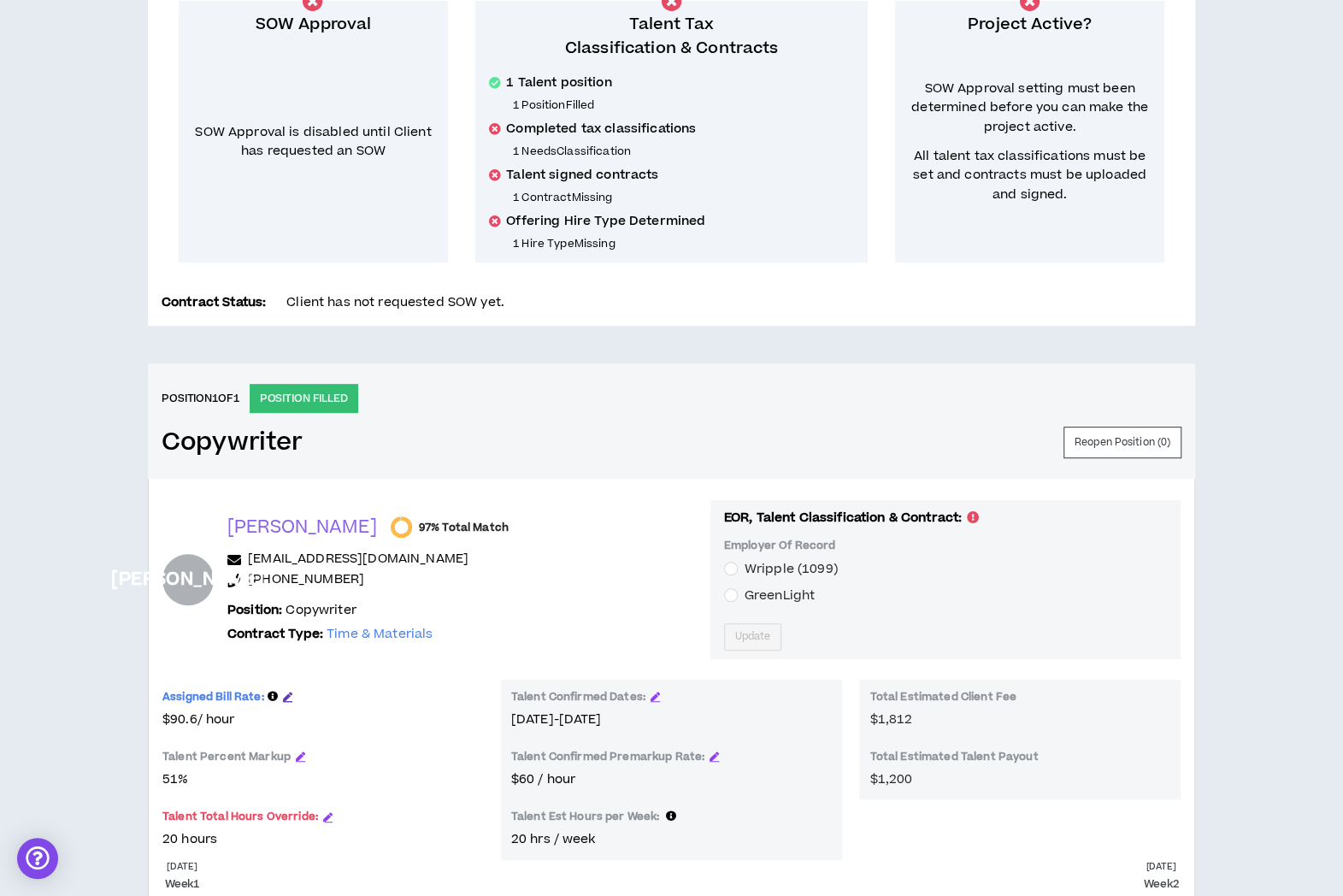
click at [289, 693] on icon "button" at bounding box center [287, 695] width 9 height 9
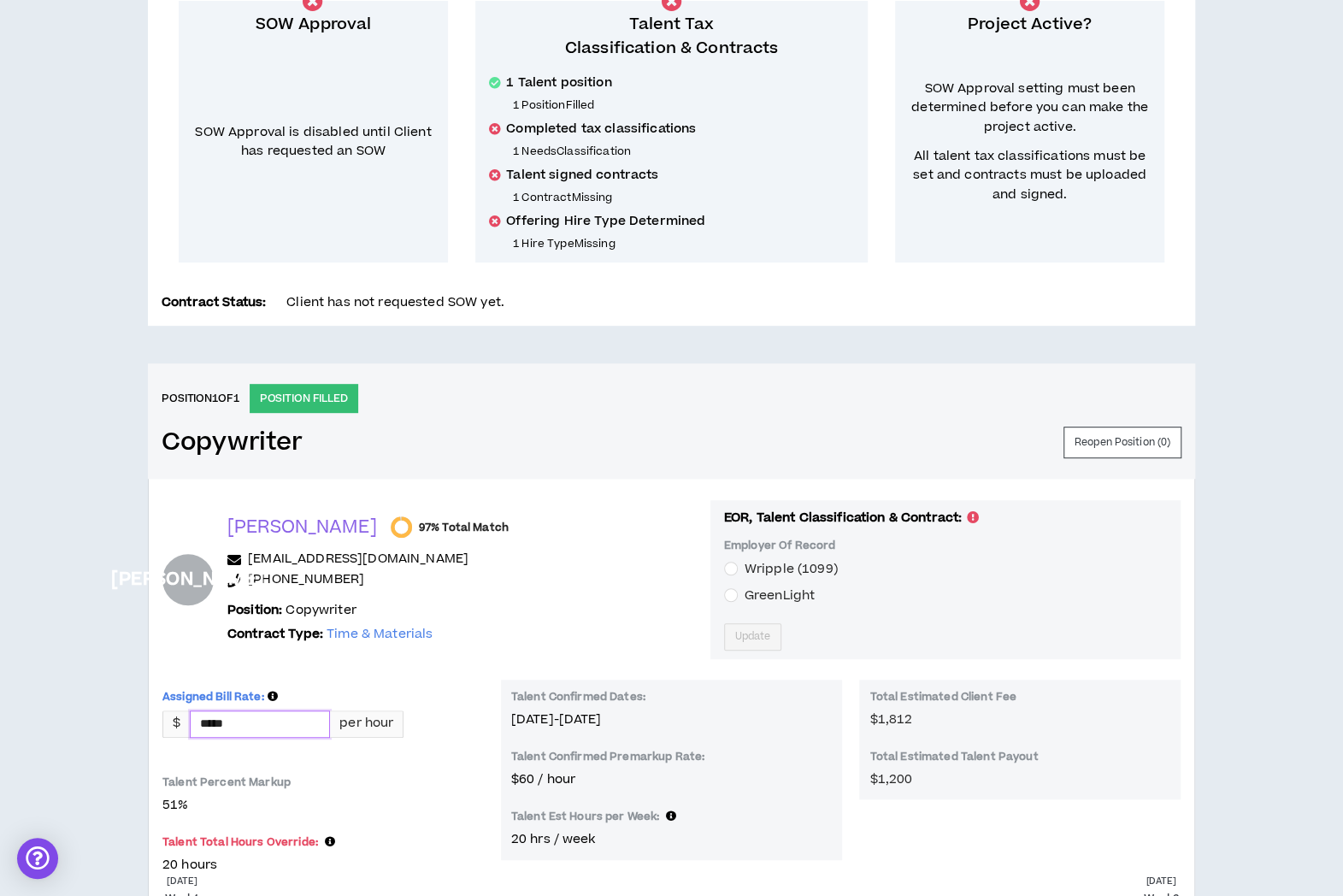
drag, startPoint x: 298, startPoint y: 719, endPoint x: 180, endPoint y: 725, distance: 118.2
click at [180, 725] on div "$ ***** per hour" at bounding box center [282, 724] width 241 height 27
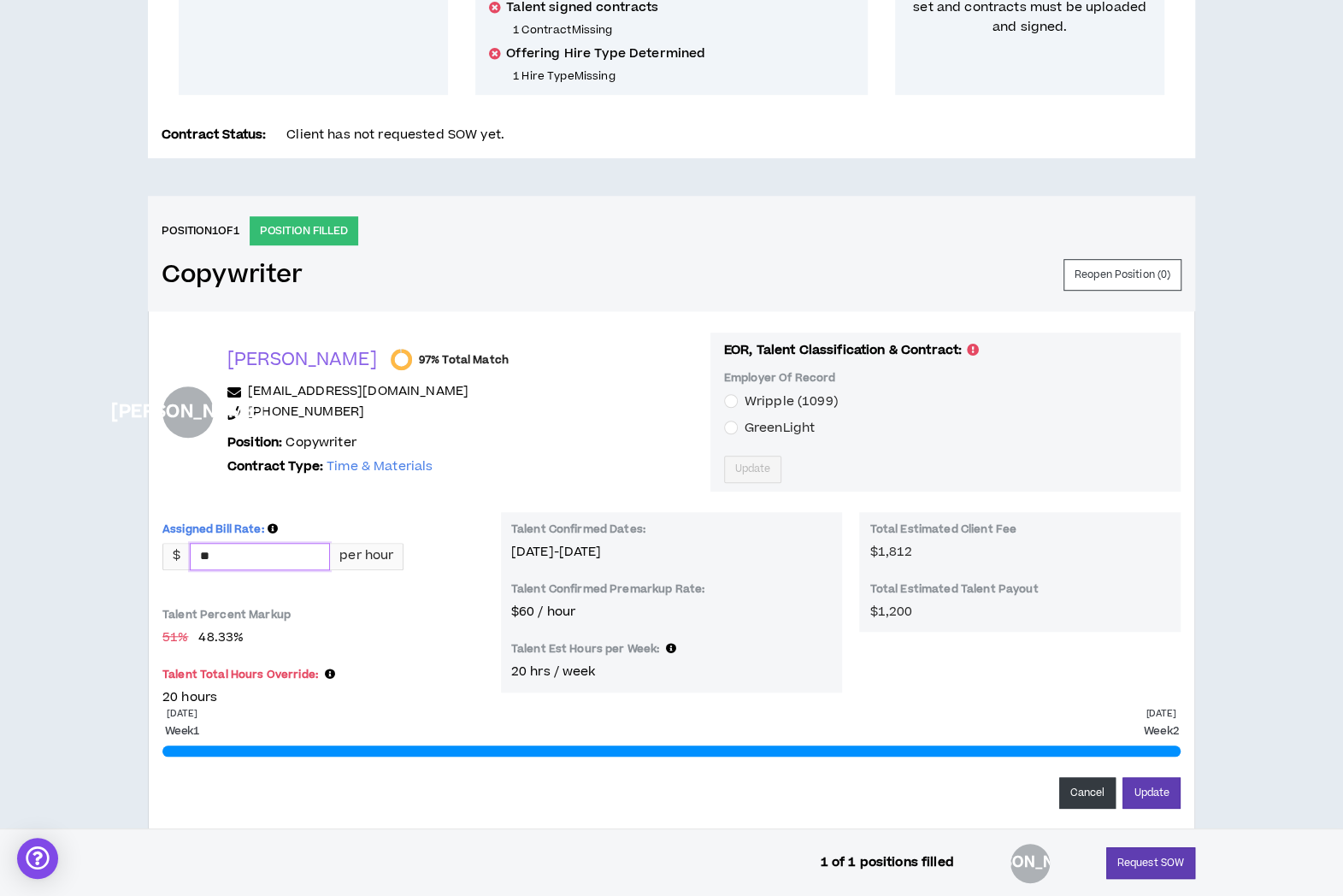
scroll to position [522, 0]
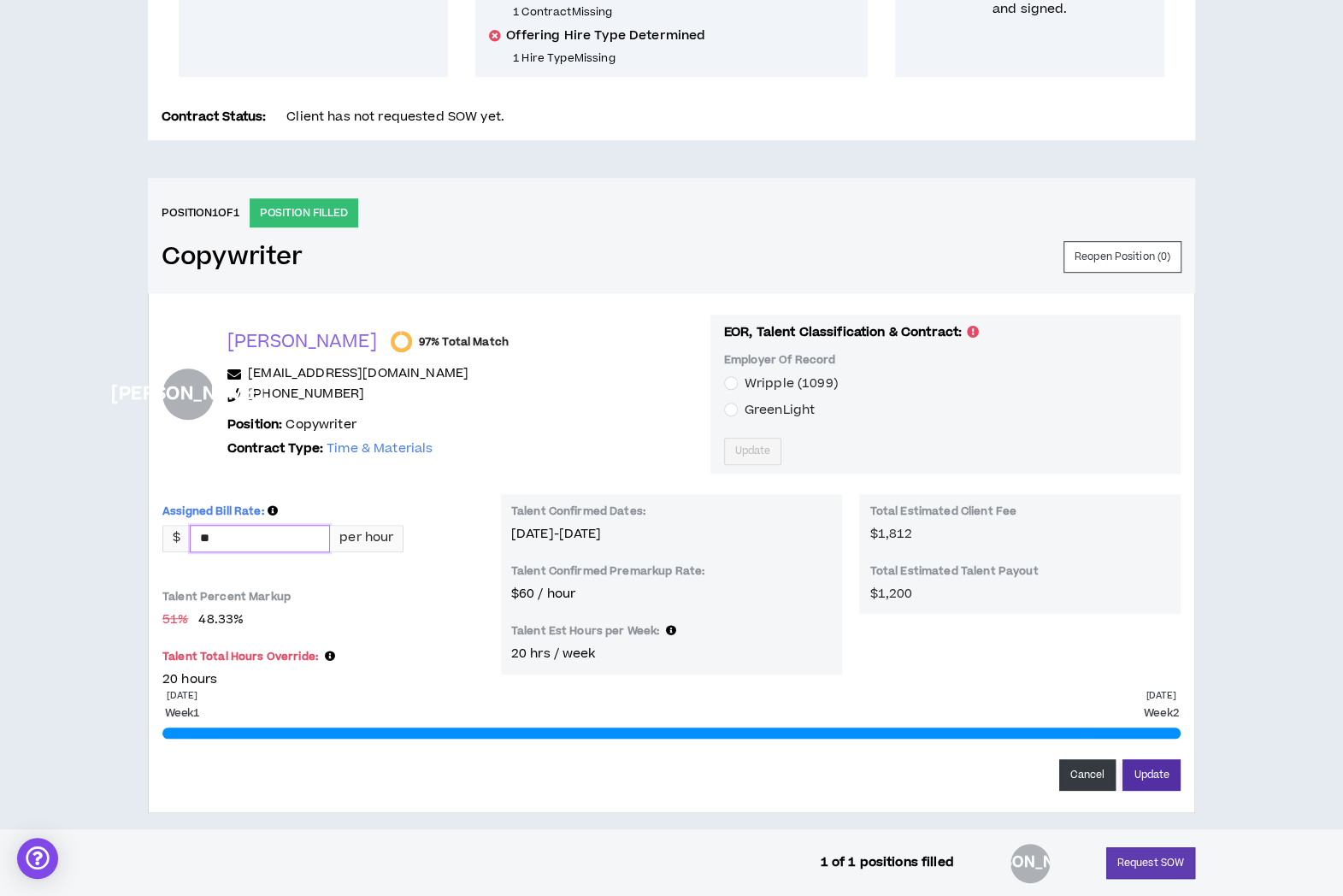
type input "*****"
click at [1154, 779] on button "Update" at bounding box center [1152, 774] width 58 height 32
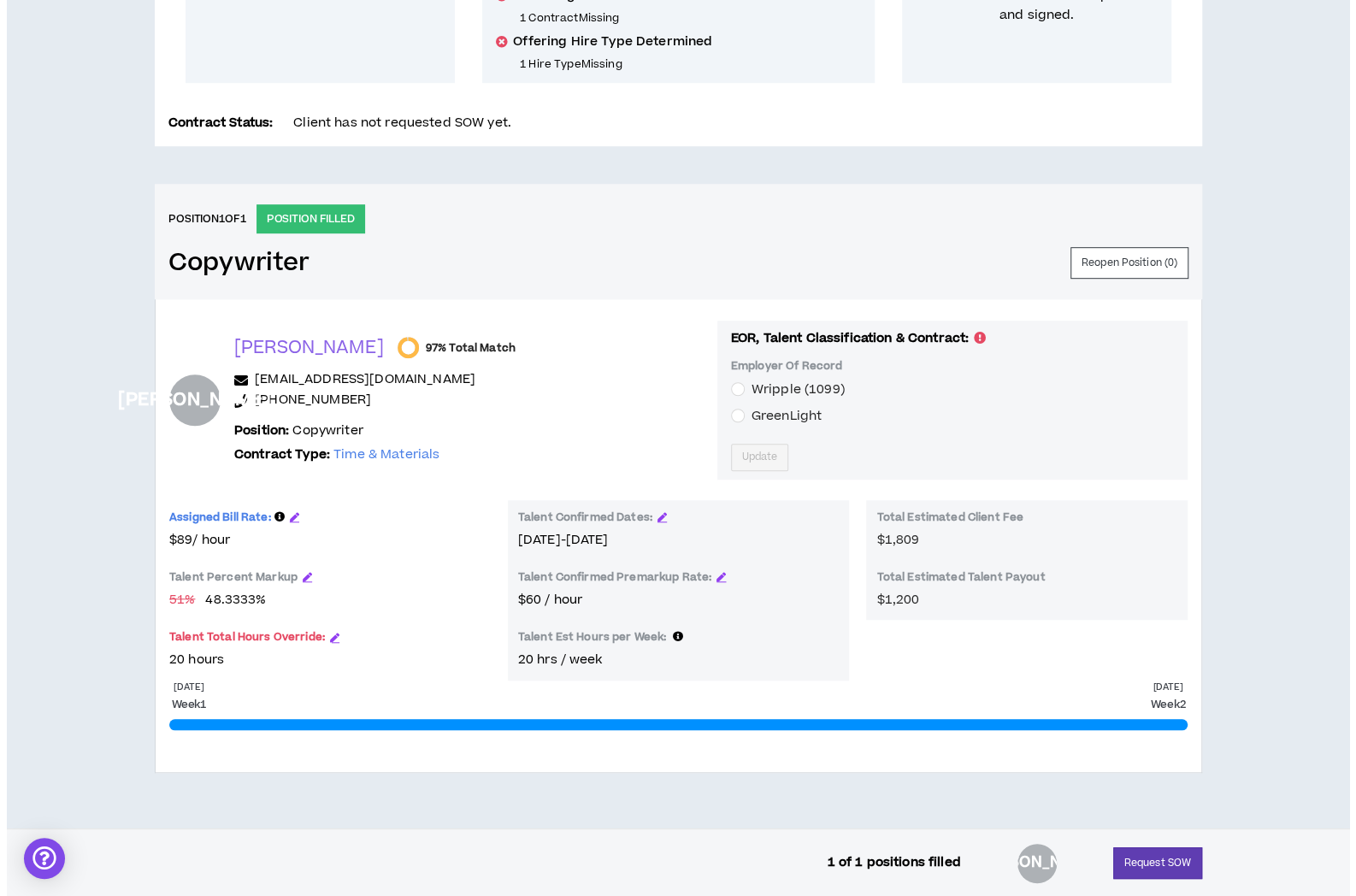
scroll to position [514, 0]
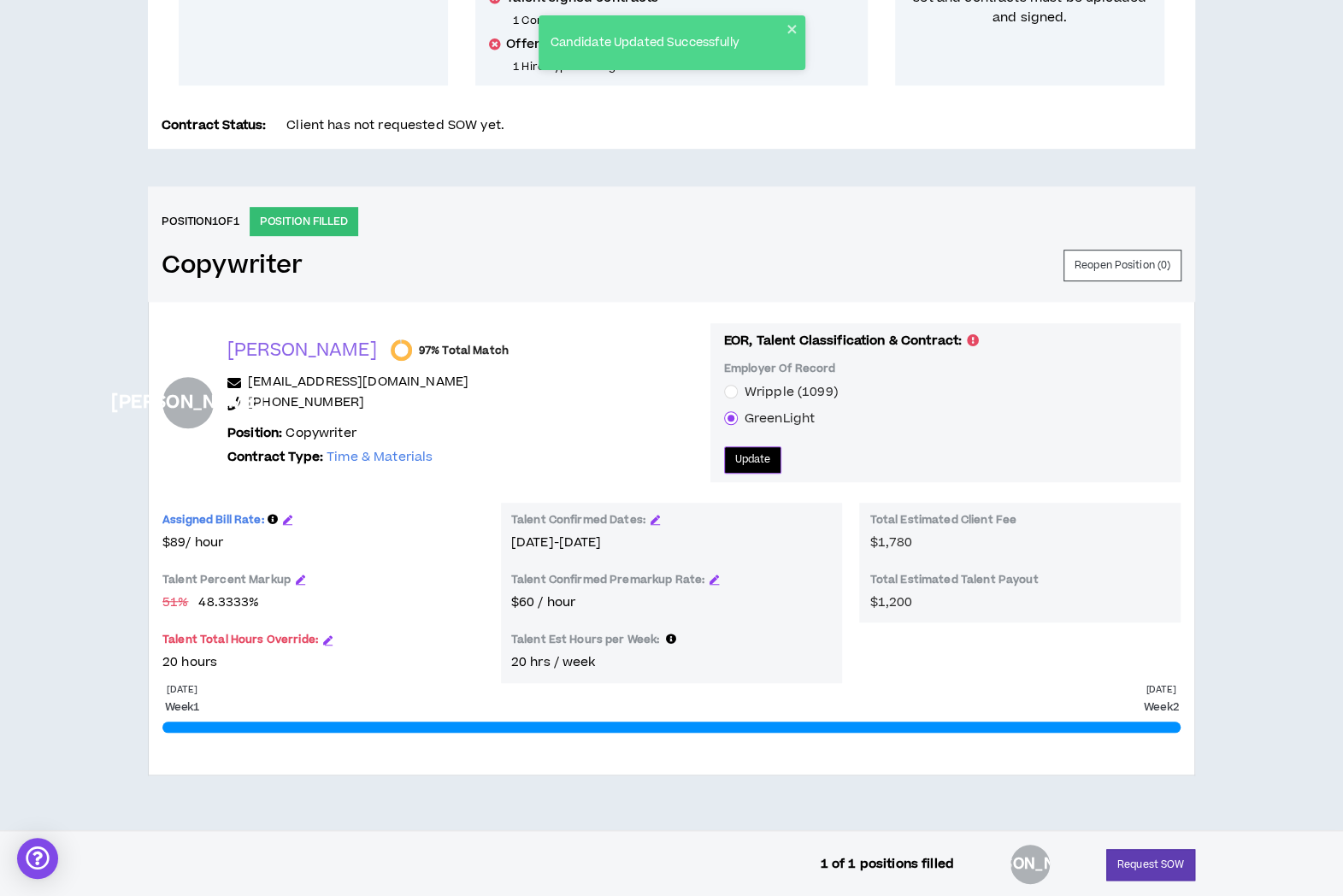
click at [735, 457] on span "Update" at bounding box center [753, 459] width 36 height 16
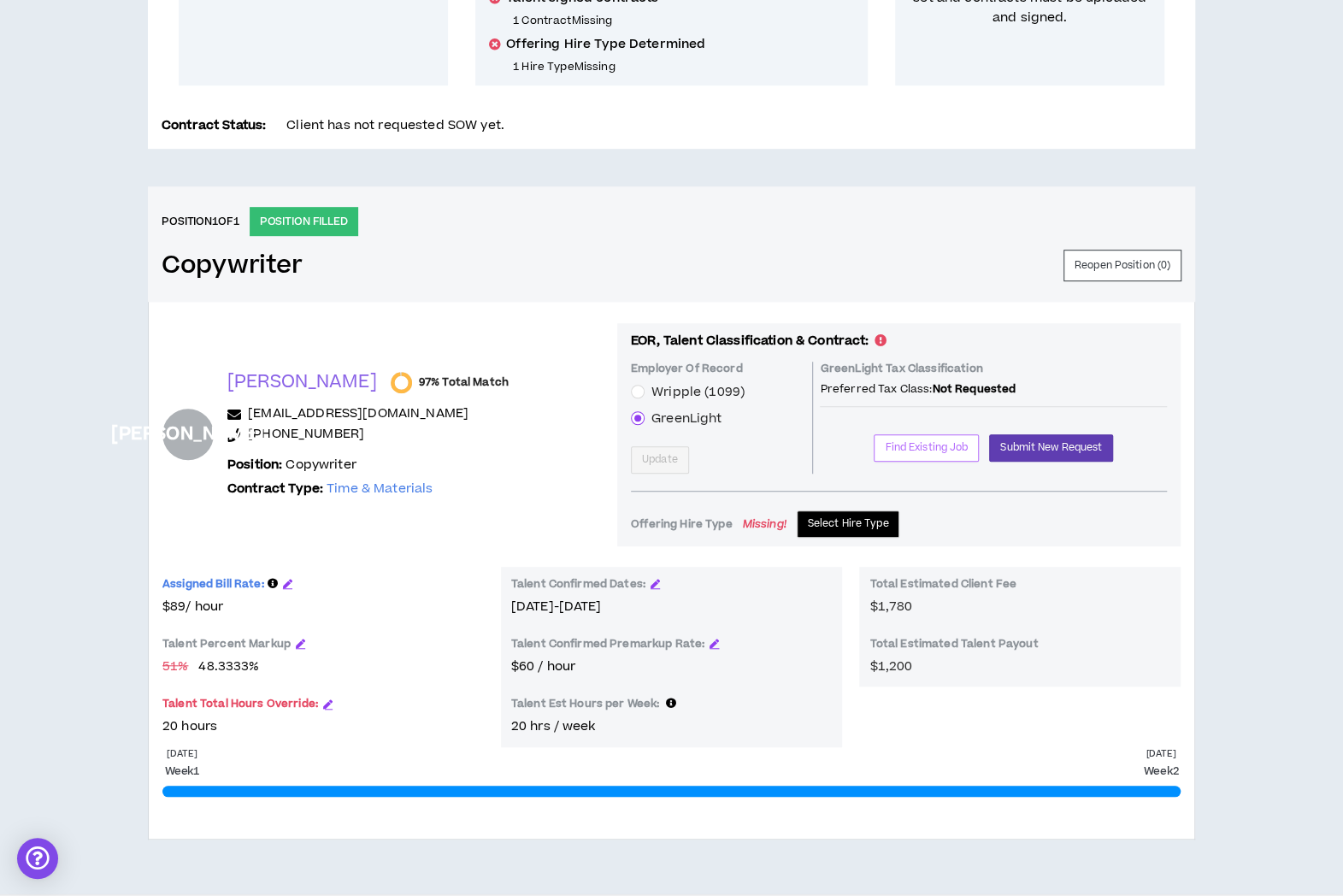
click at [926, 445] on span "Find Existing Job" at bounding box center [926, 447] width 83 height 16
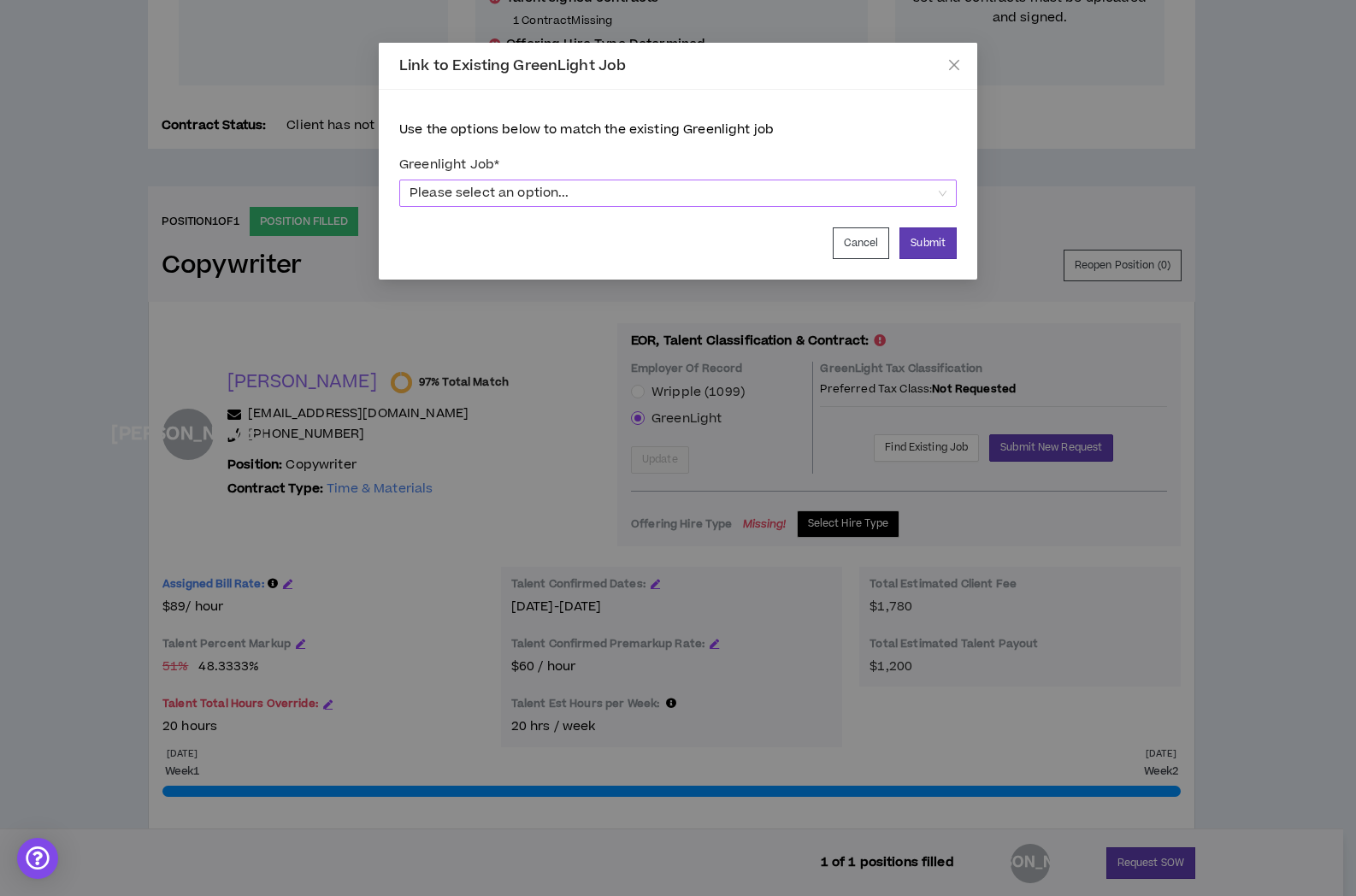
click at [907, 194] on span "Please select an option..." at bounding box center [678, 193] width 537 height 26
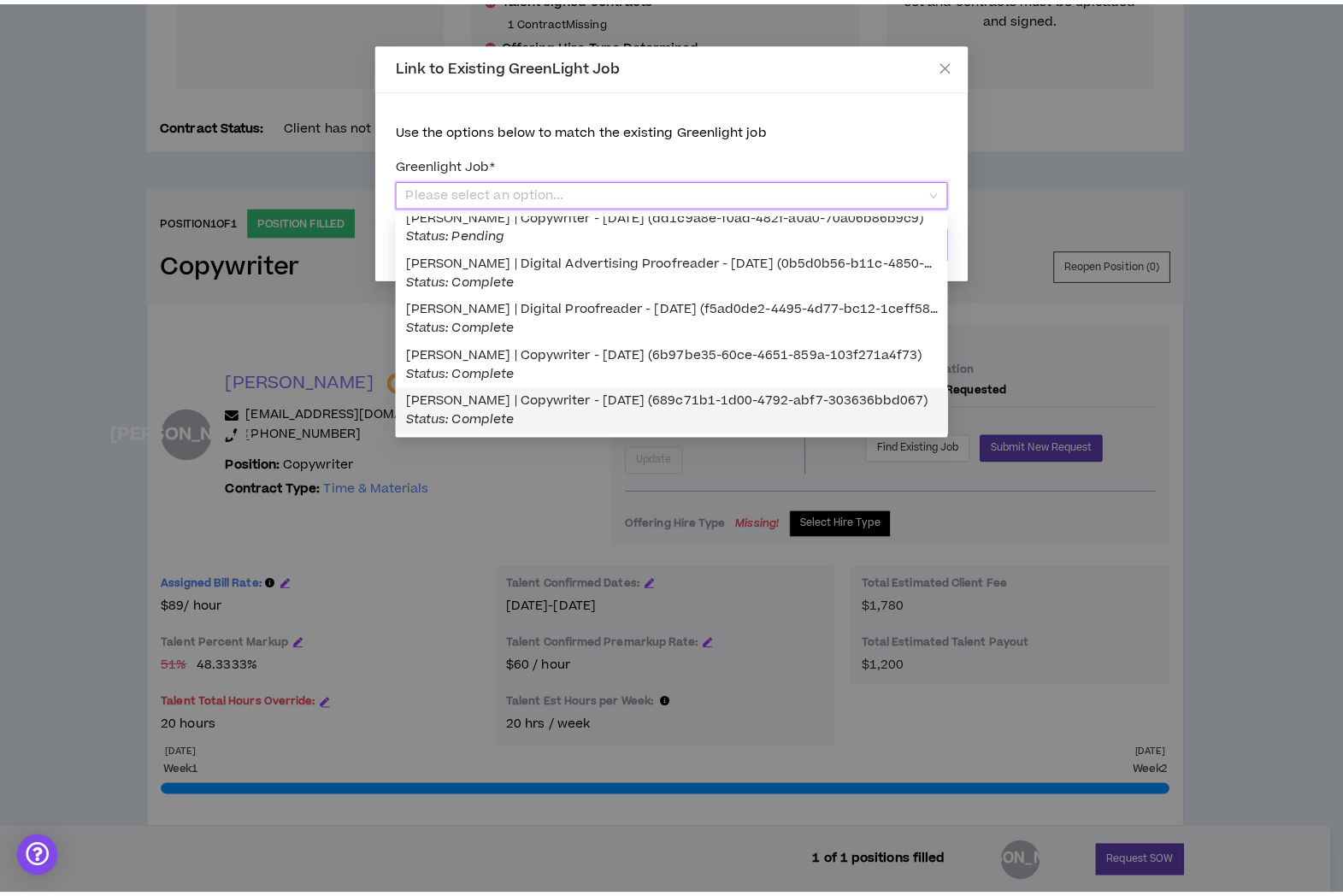
scroll to position [86, 0]
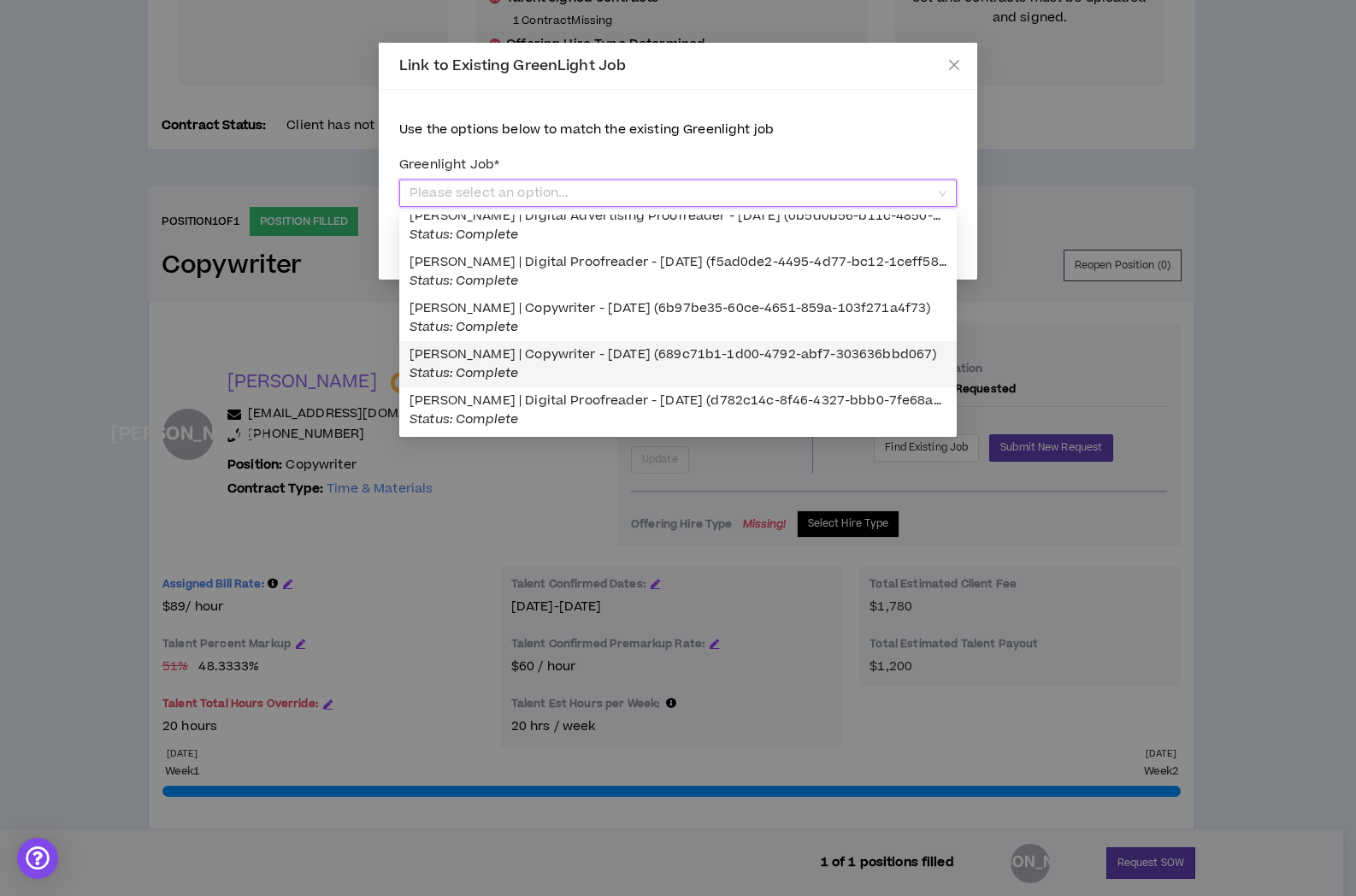
click at [814, 367] on div "John Andrews | Copywriter - 09/24/2024 (689c71b1-1d00-4792-abf7-303636bbd067) S…" at bounding box center [678, 364] width 537 height 38
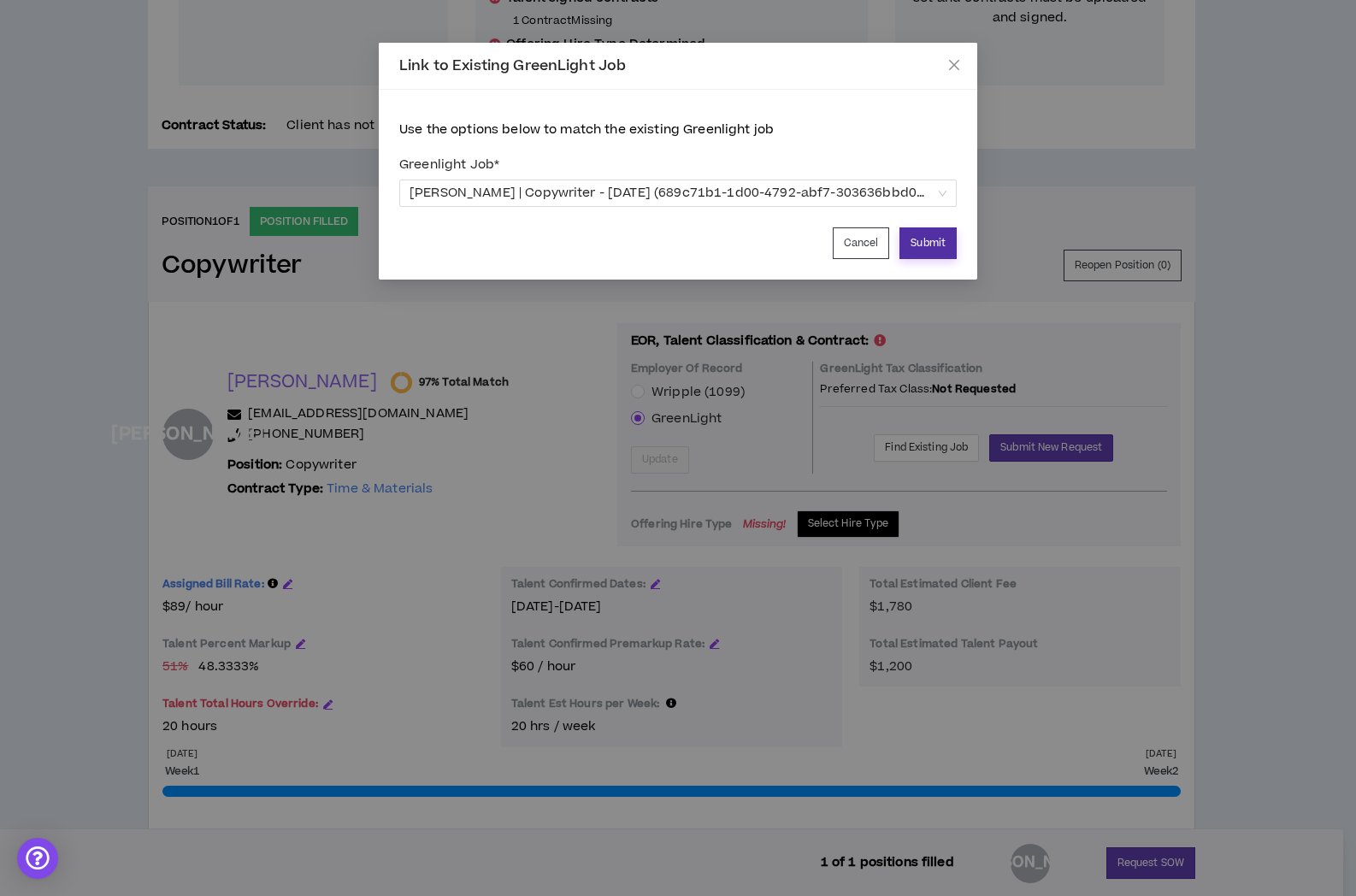
click at [924, 245] on button "Submit" at bounding box center [928, 243] width 57 height 32
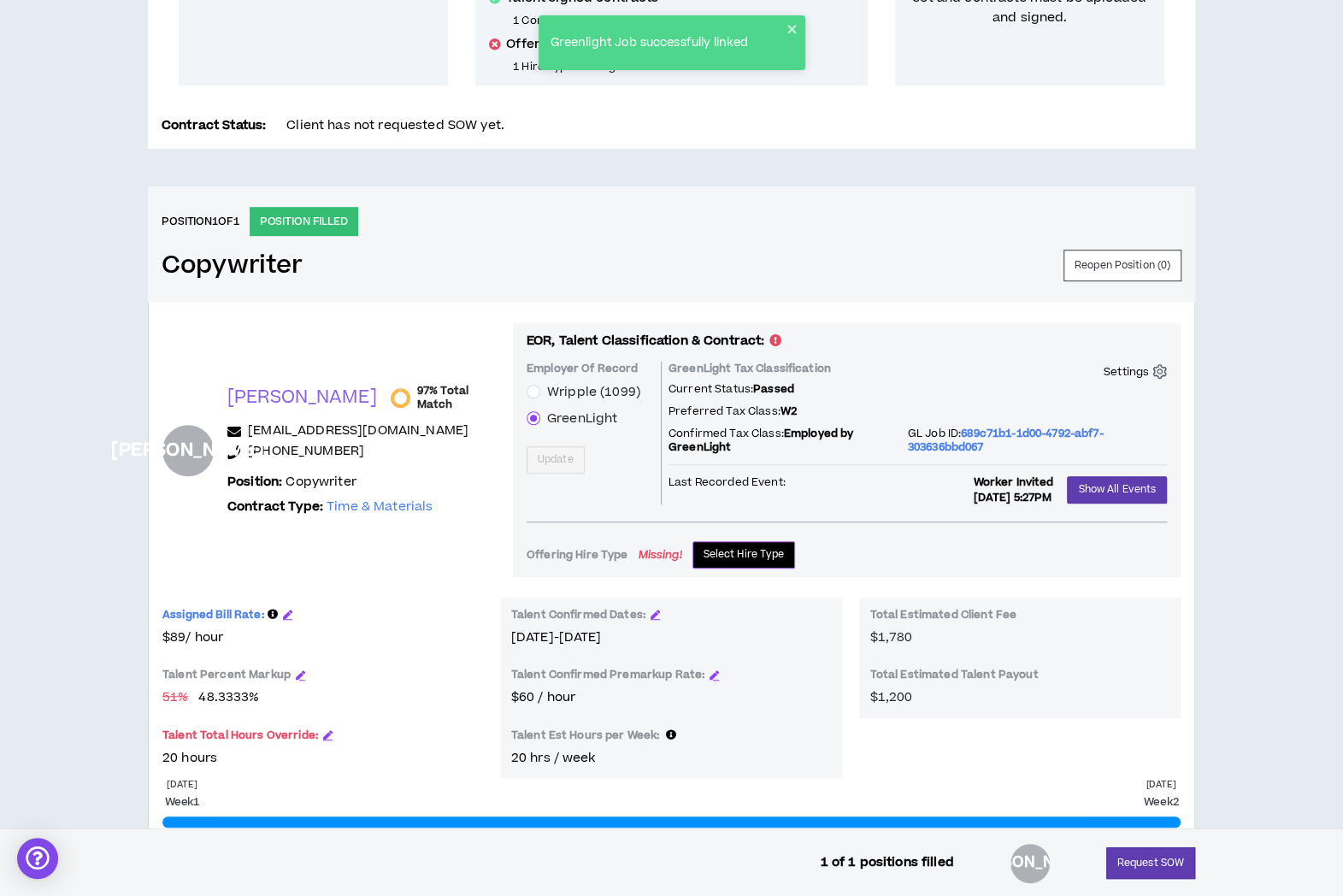
click at [739, 551] on span "Select Hire Type" at bounding box center [744, 554] width 81 height 16
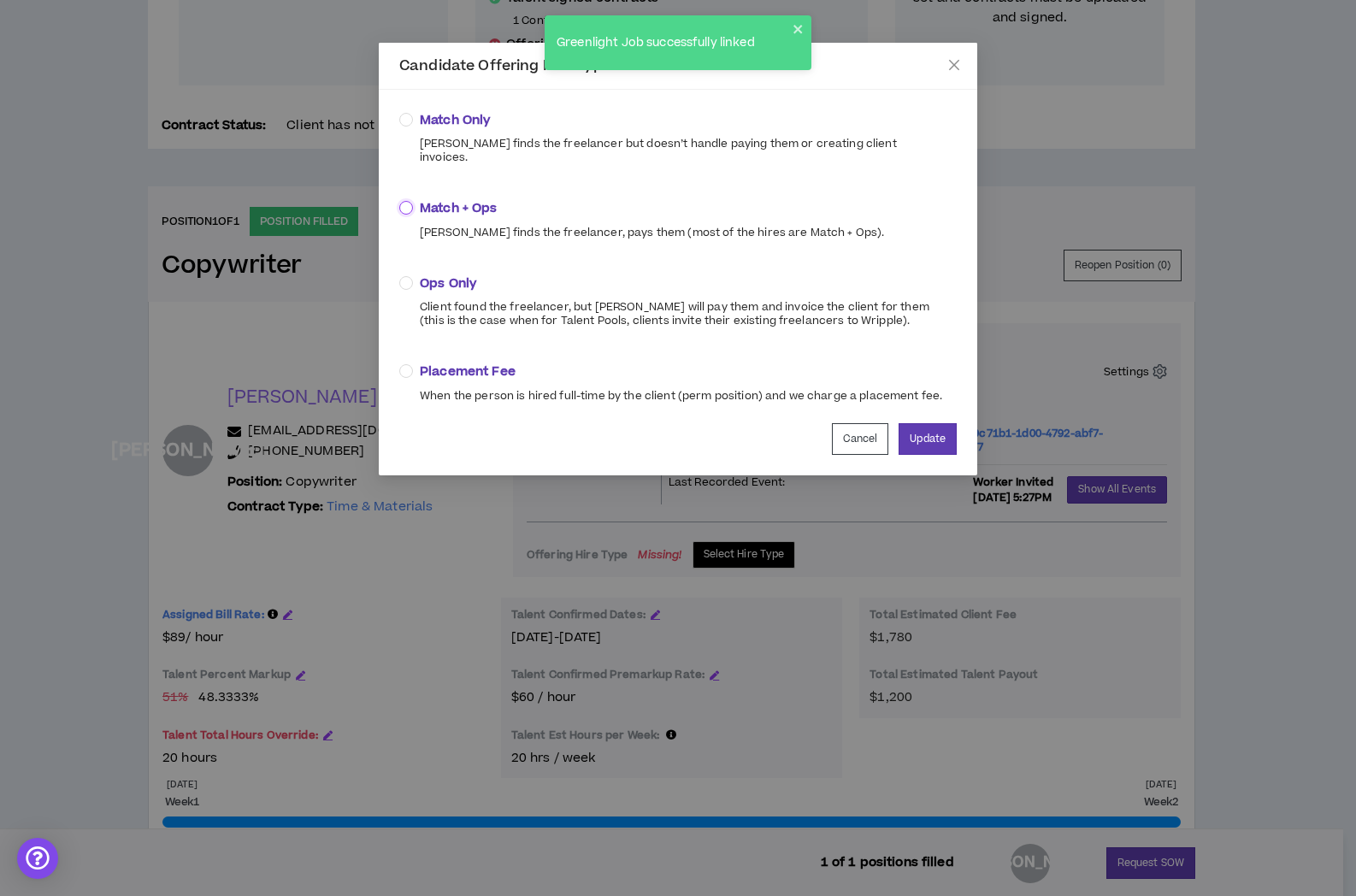
click at [413, 198] on label "Match + Ops Wripple finds the freelancer, pays them (most of the hires are Matc…" at bounding box center [645, 218] width 491 height 40
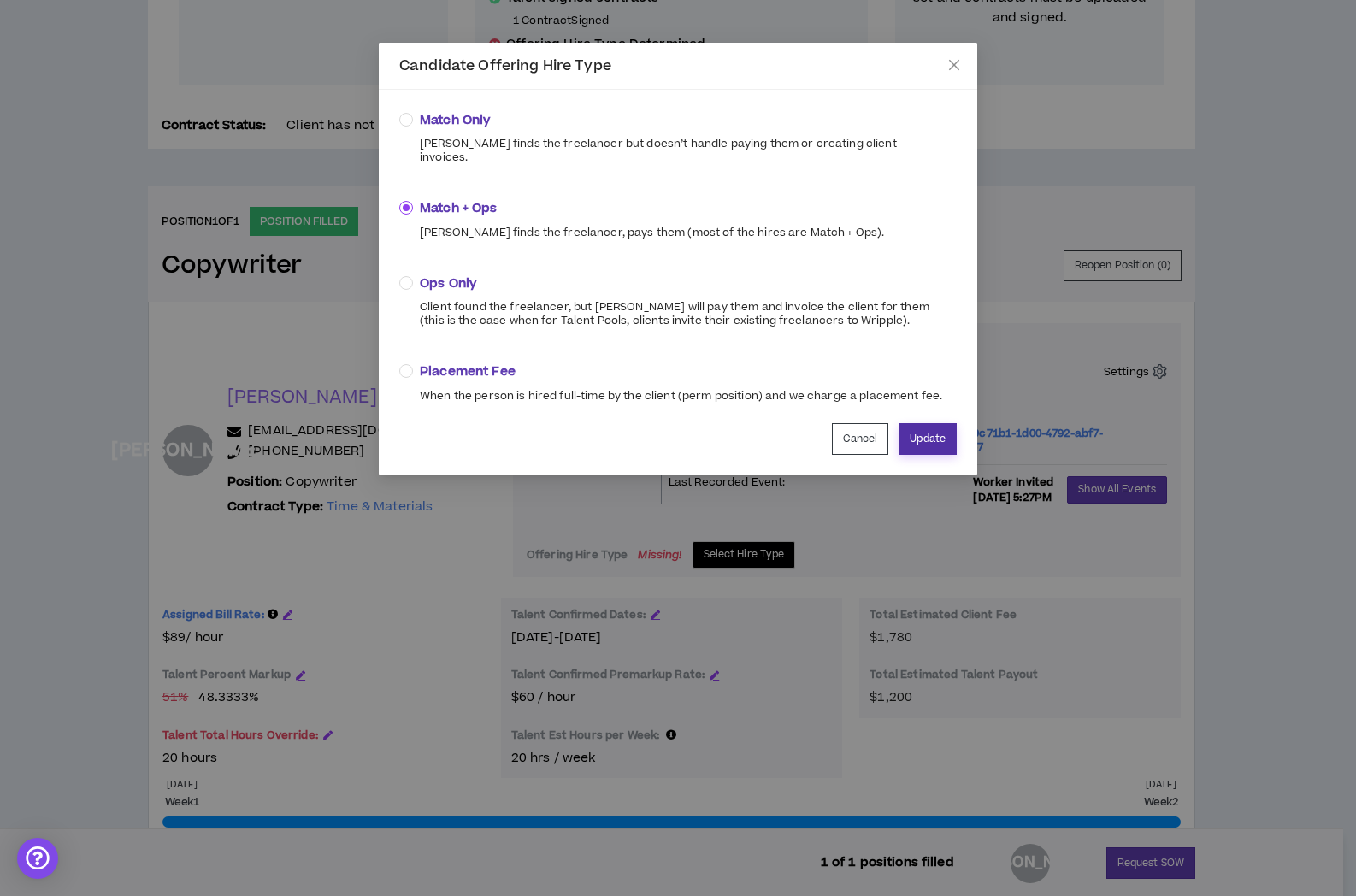
click at [933, 423] on button "Update" at bounding box center [928, 438] width 58 height 32
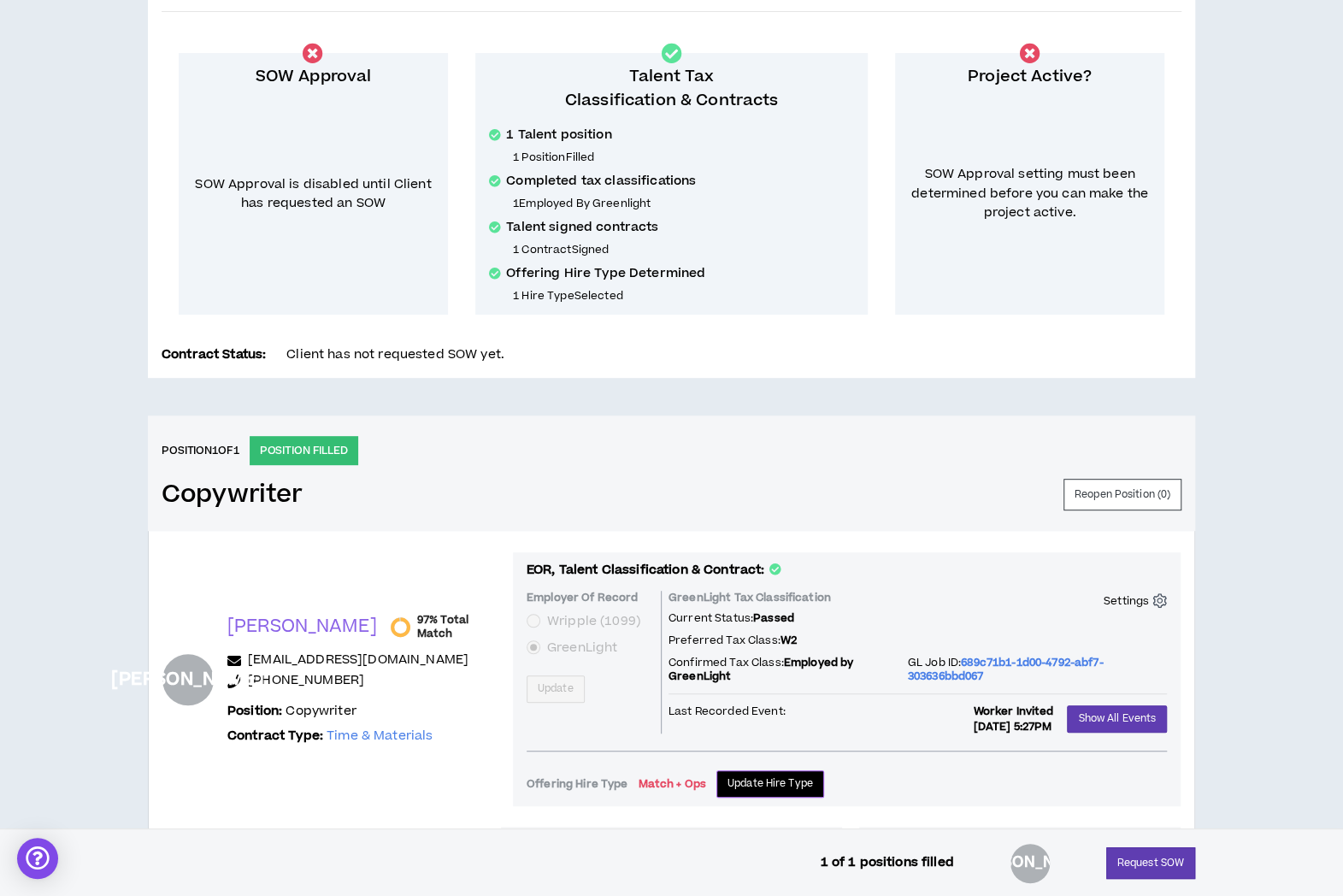
scroll to position [609, 0]
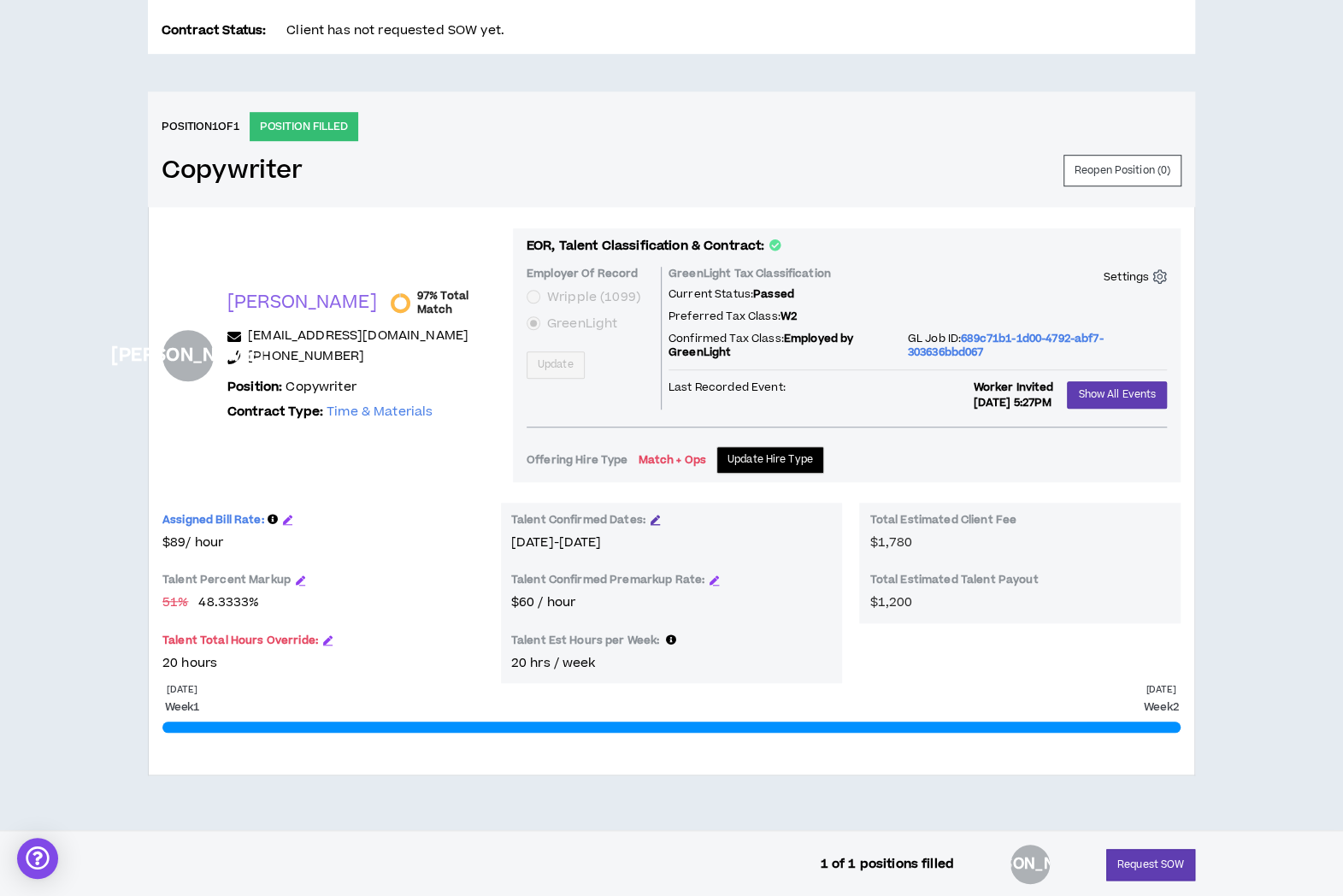
click at [652, 514] on icon "button" at bounding box center [655, 519] width 9 height 9
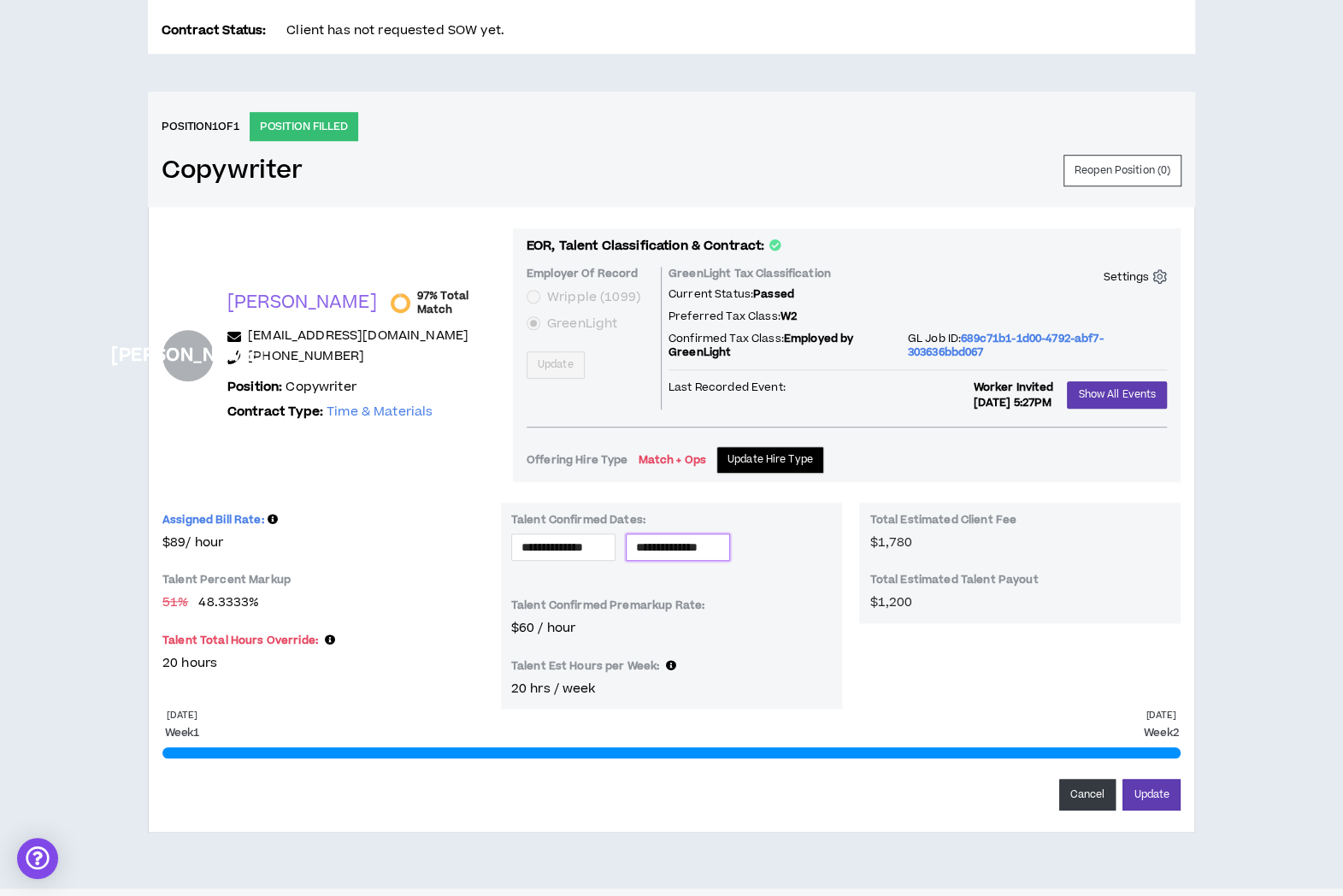
click at [699, 549] on input "**********" at bounding box center [678, 547] width 84 height 19
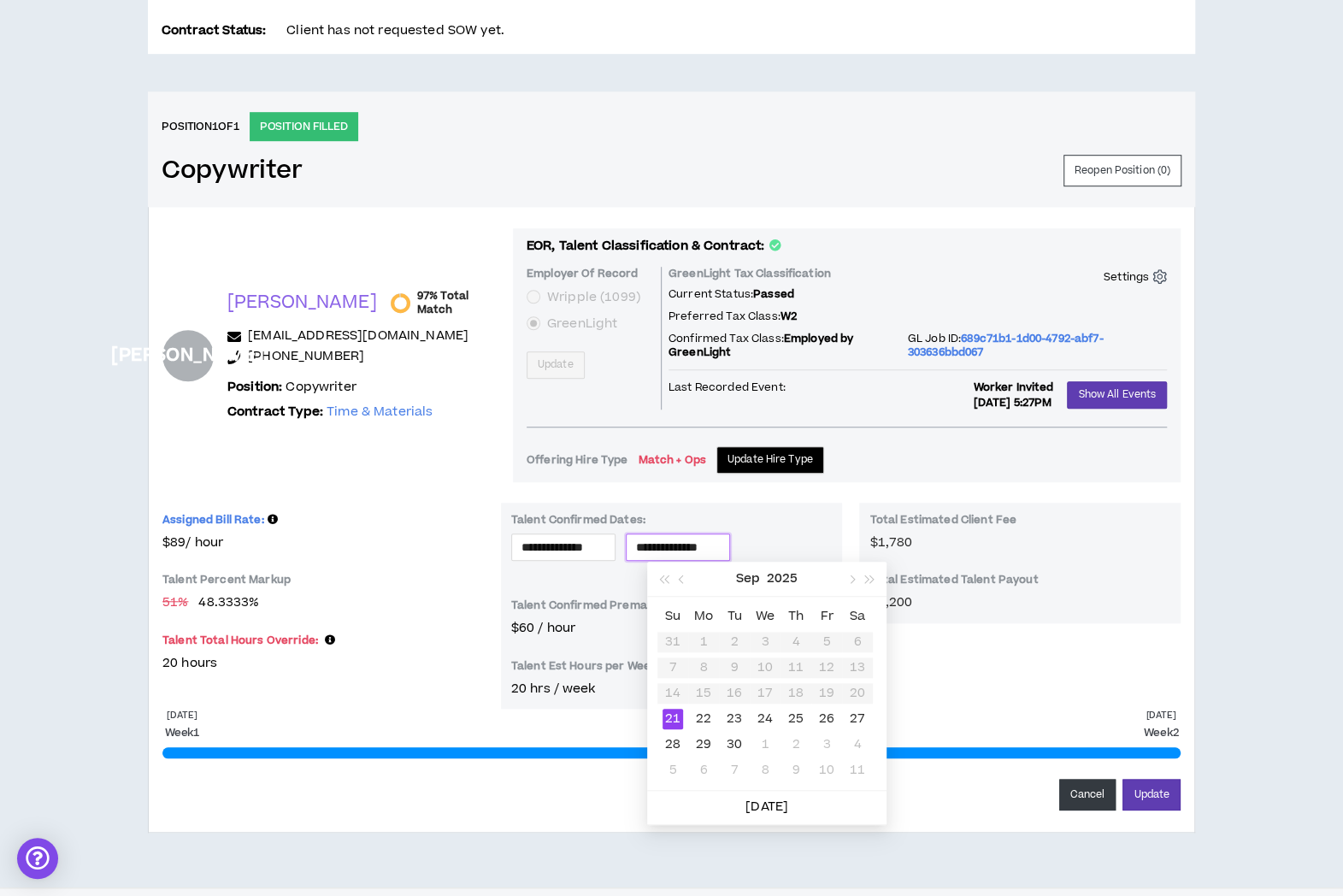
type input "**********"
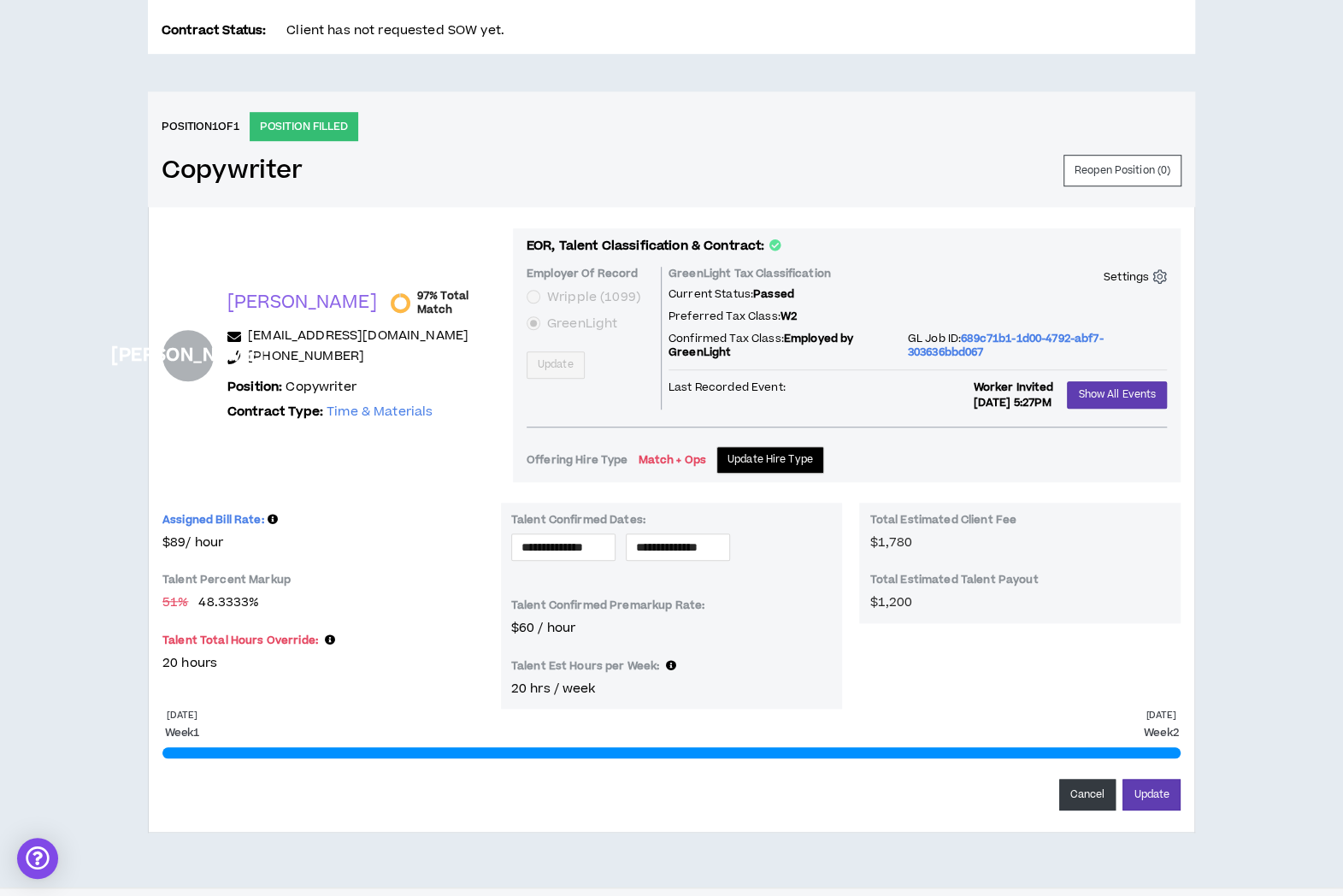
click at [1235, 621] on div "CLIENT LEAD TOOLS Client is setup for generated SoW Notification Settings Talen…" at bounding box center [672, 207] width 1343 height 1359
click at [1079, 796] on button "Cancel" at bounding box center [1087, 794] width 57 height 32
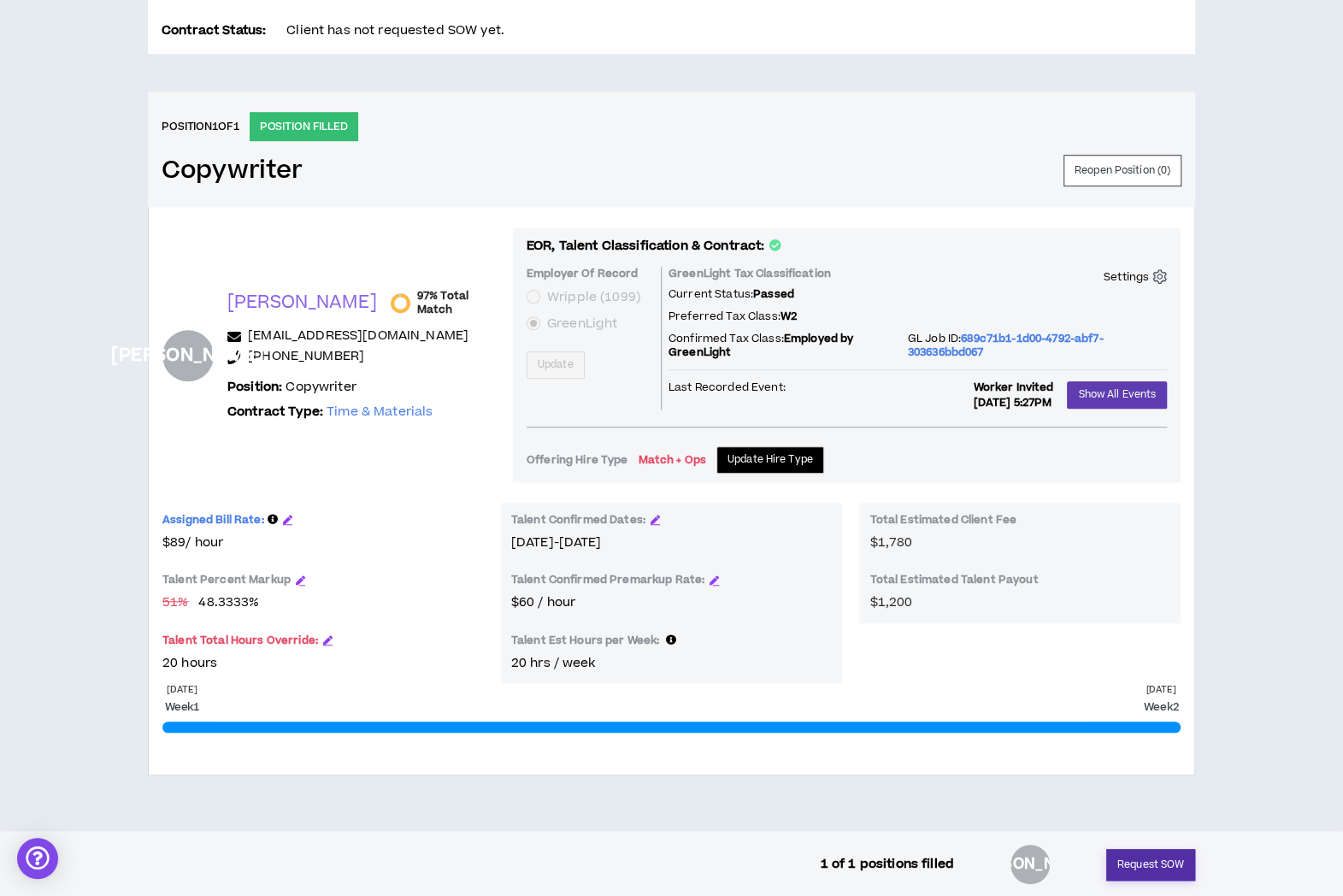
click at [1132, 863] on button "Request SOW" at bounding box center [1151, 864] width 89 height 32
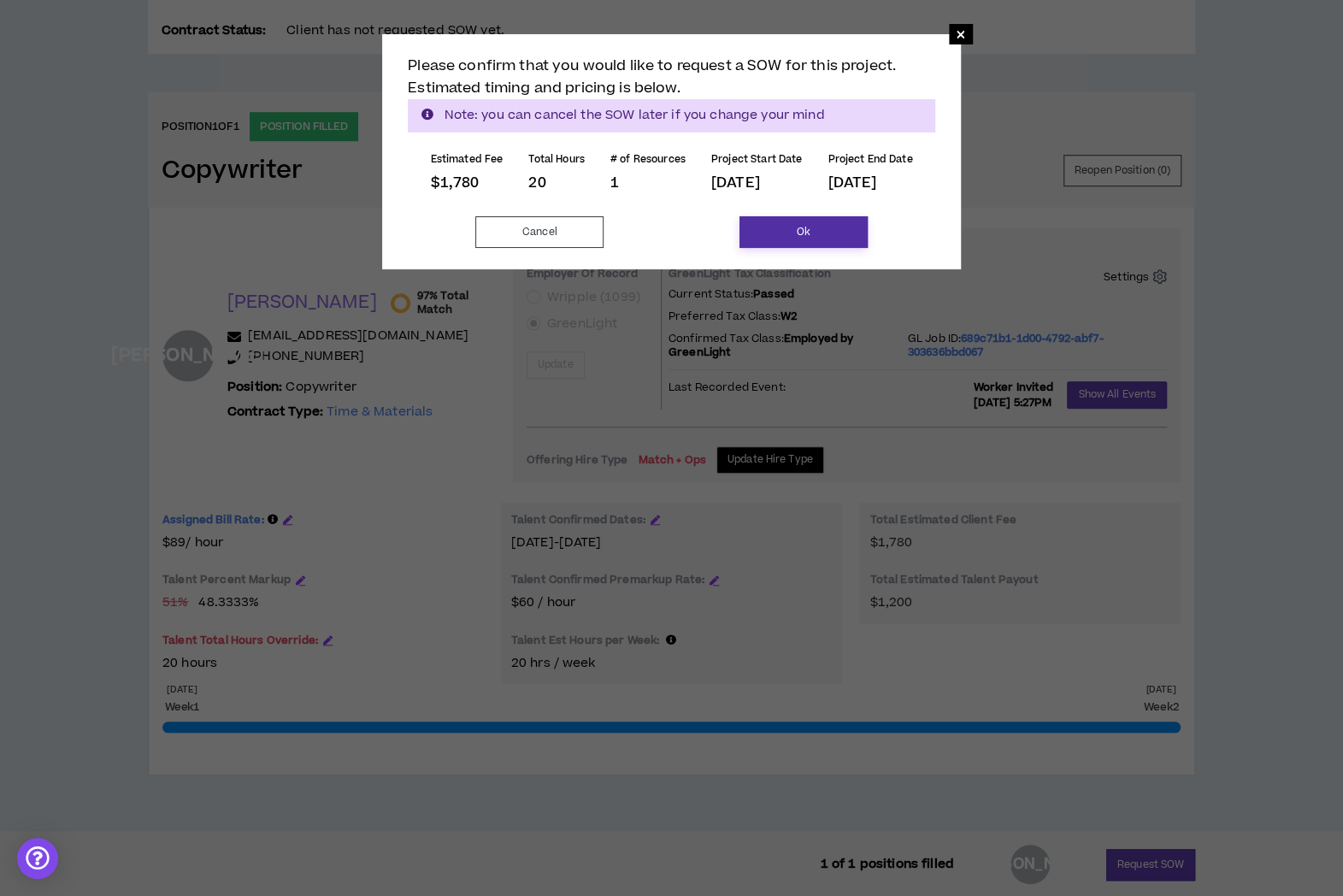
click at [762, 219] on button "Ok" at bounding box center [804, 232] width 129 height 32
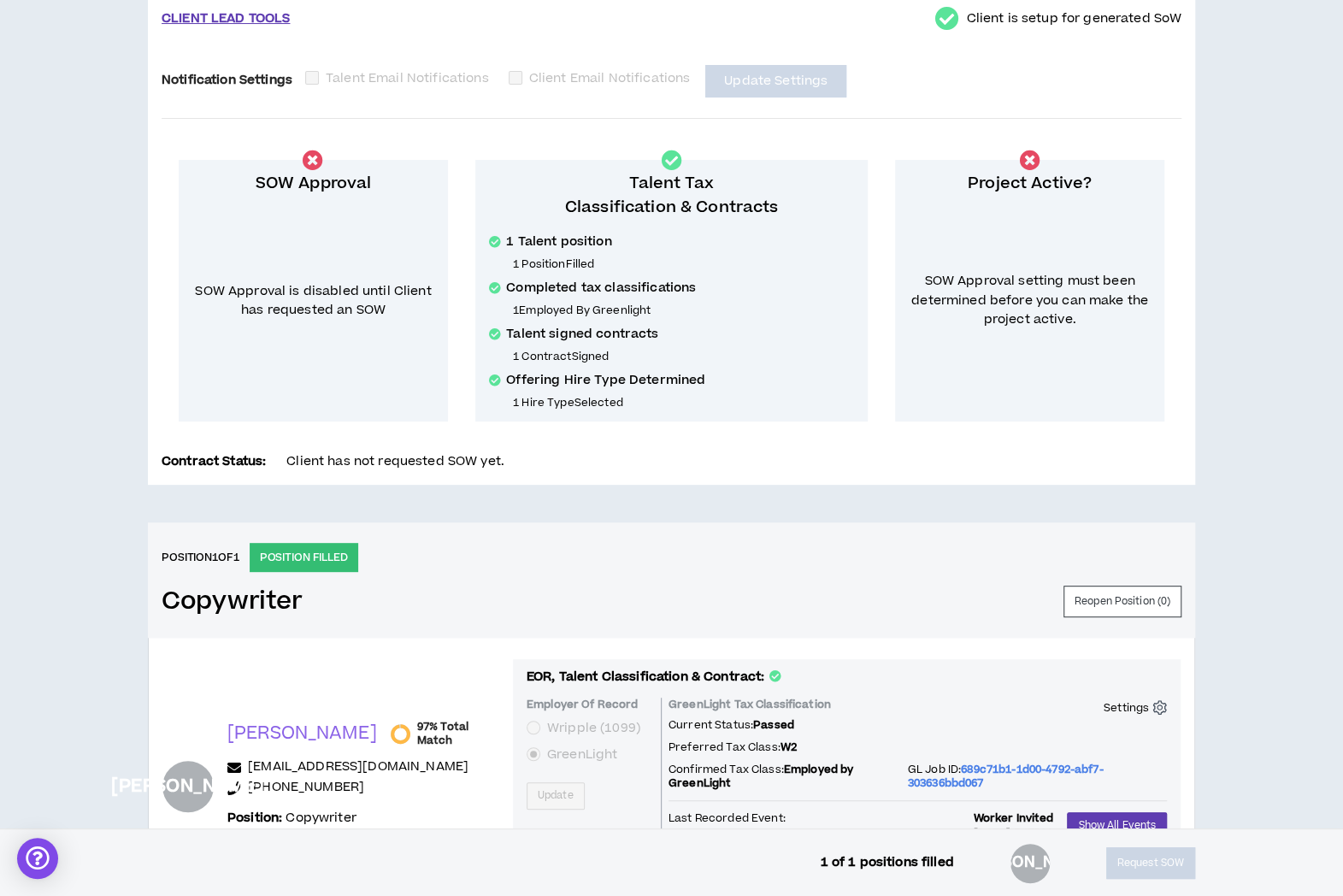
scroll to position [34, 0]
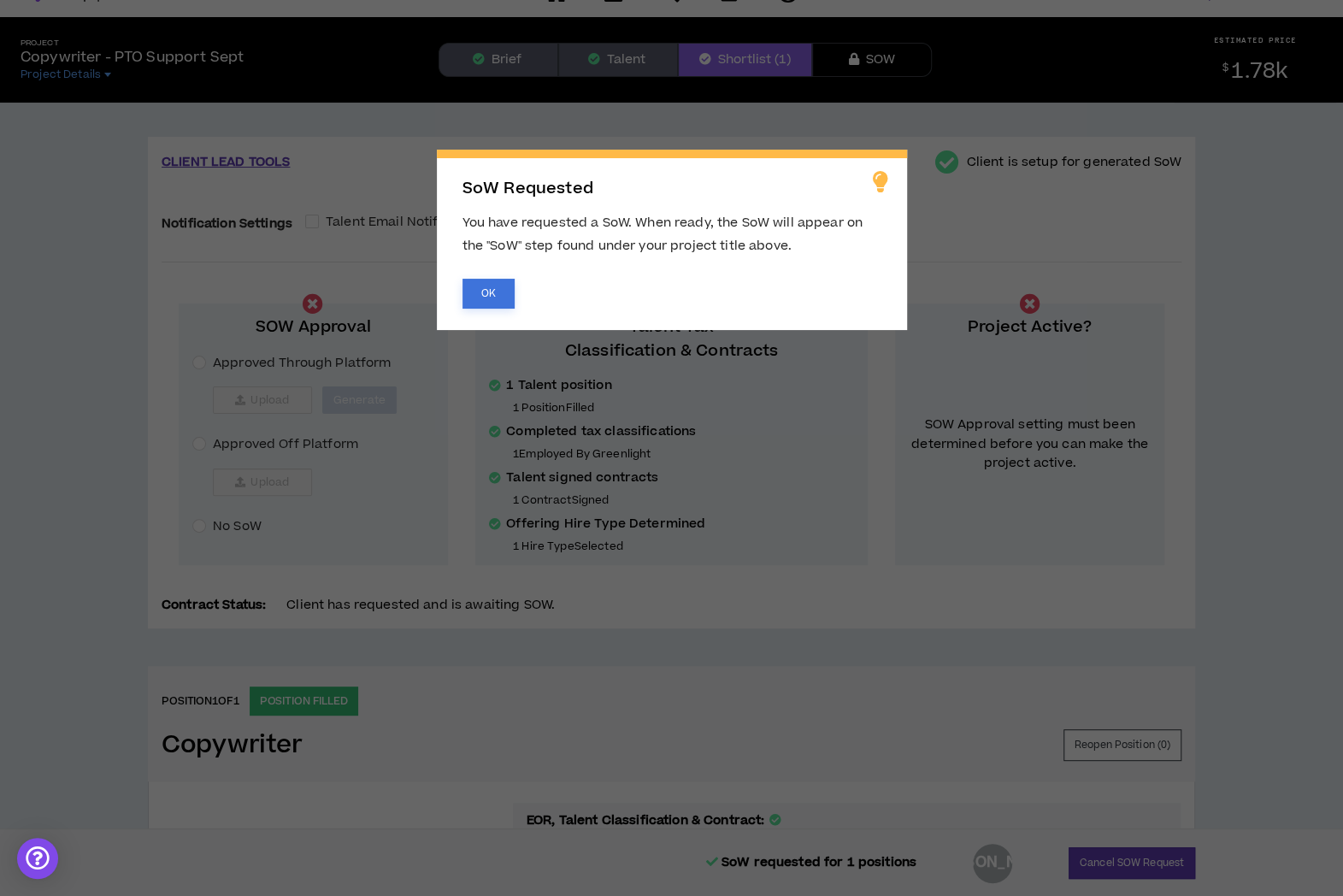
click at [478, 295] on button "OK" at bounding box center [488, 293] width 52 height 30
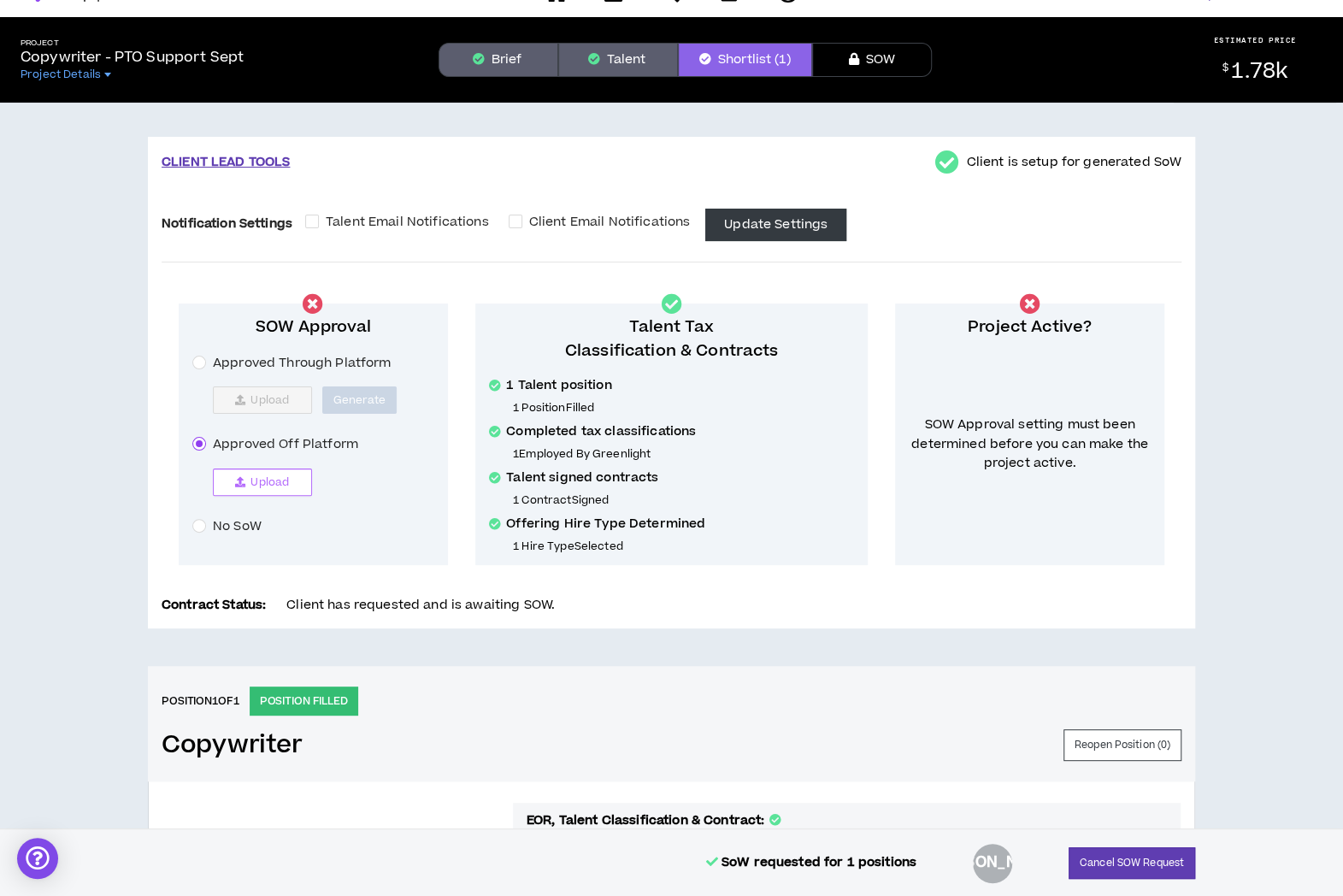
click at [241, 477] on icon "button" at bounding box center [240, 482] width 10 height 10
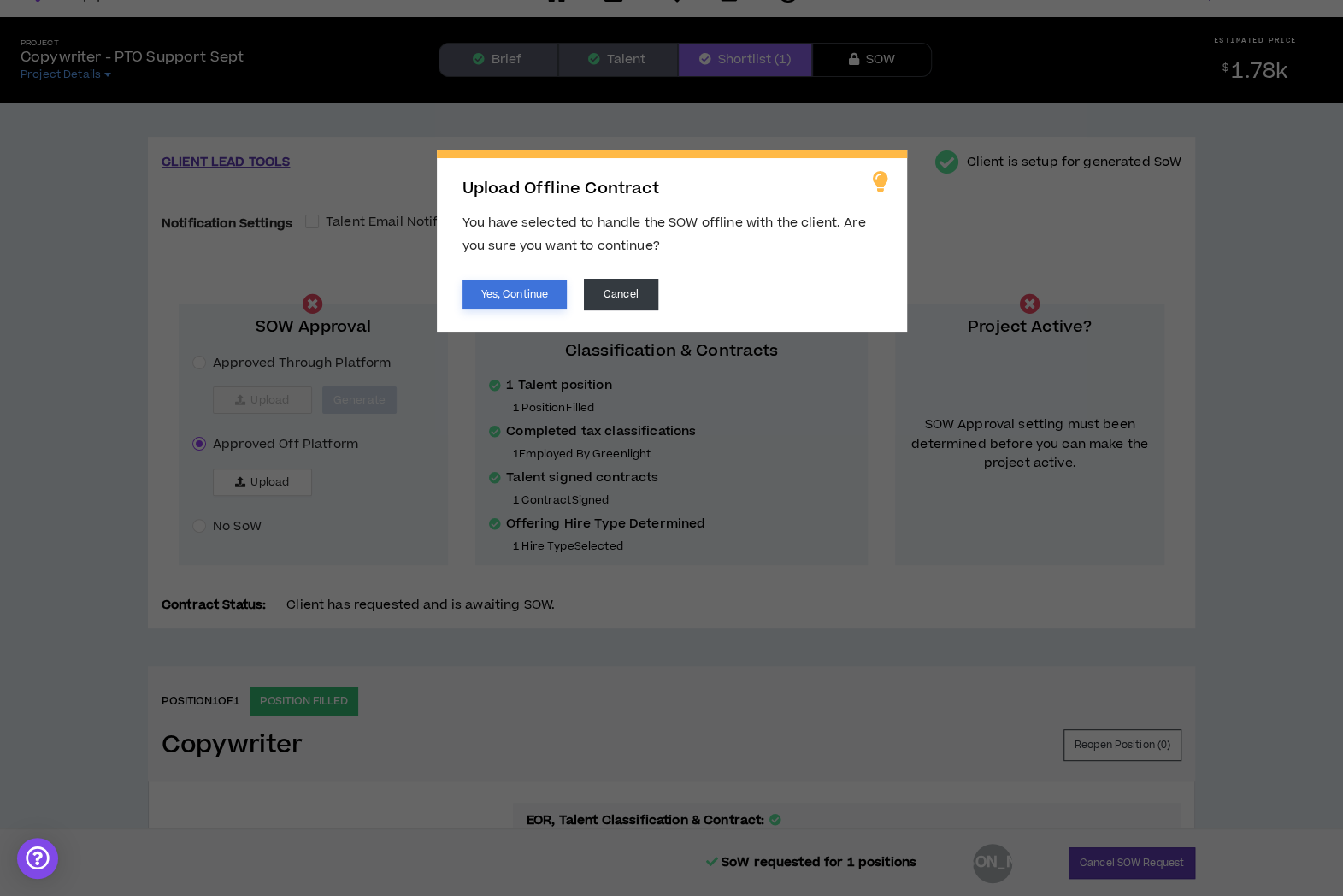
click at [520, 283] on button "Yes, Continue" at bounding box center [515, 294] width 105 height 30
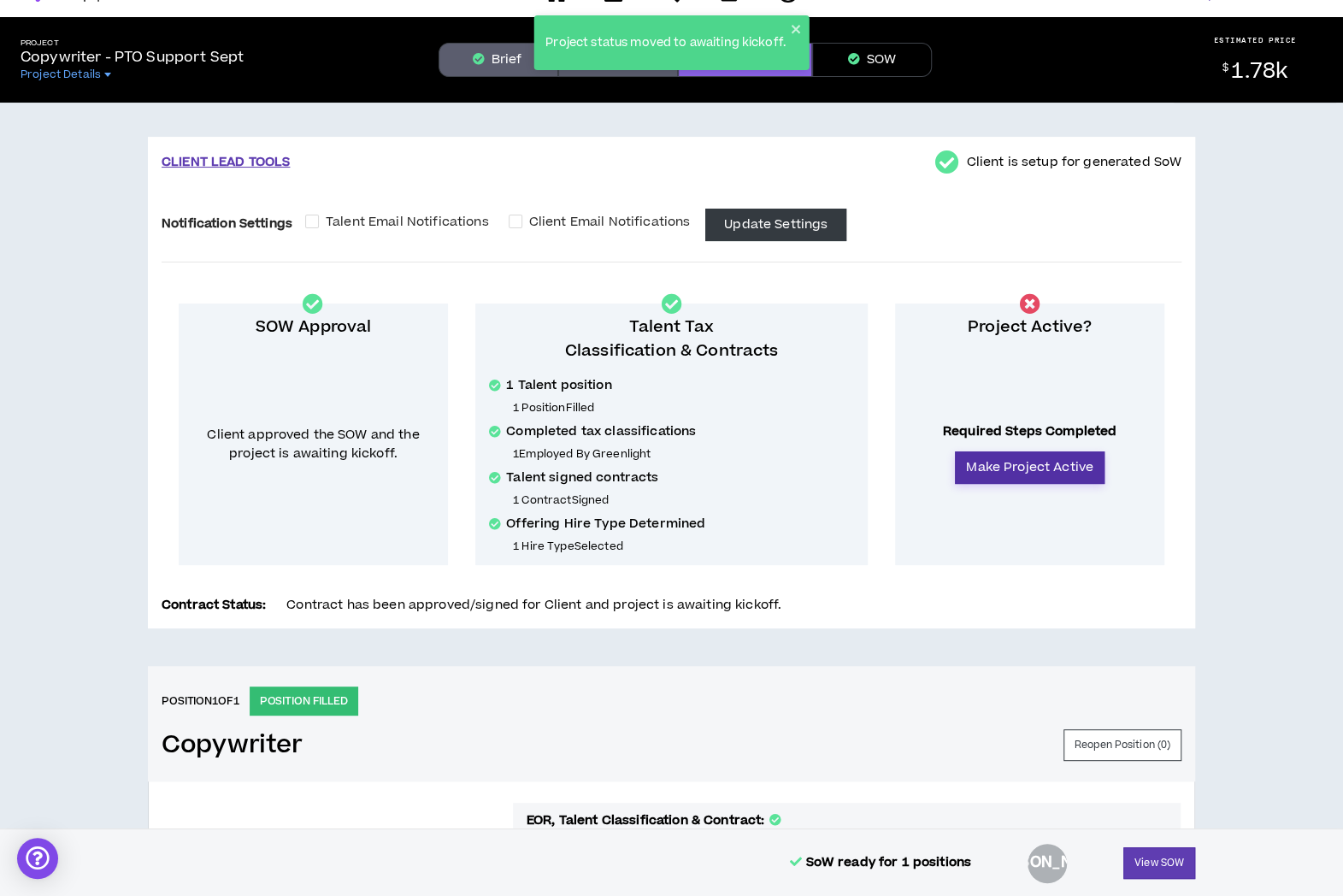
click at [1034, 479] on button "Make Project Active" at bounding box center [1030, 467] width 149 height 33
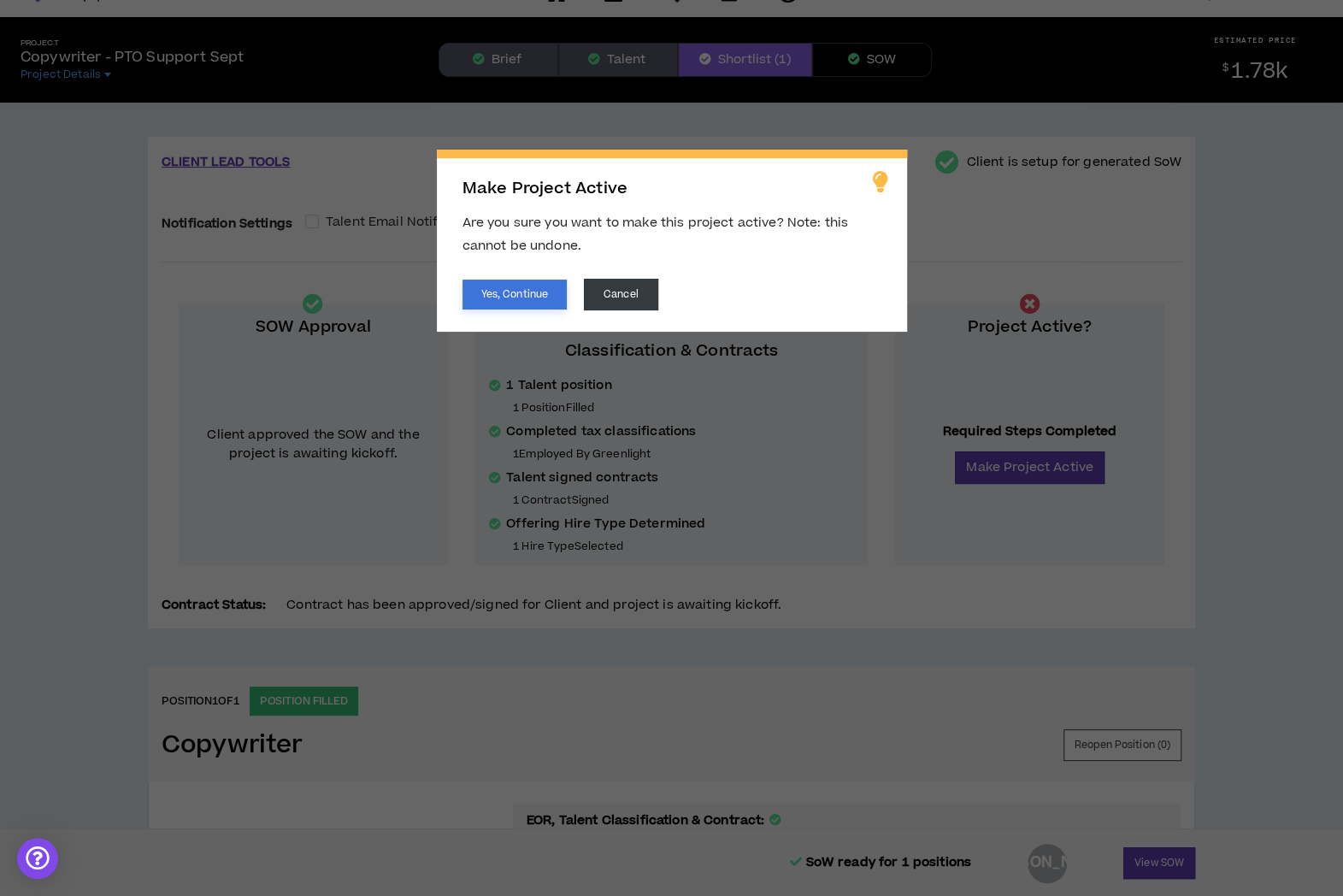
click at [503, 293] on button "Yes, Continue" at bounding box center [515, 294] width 105 height 30
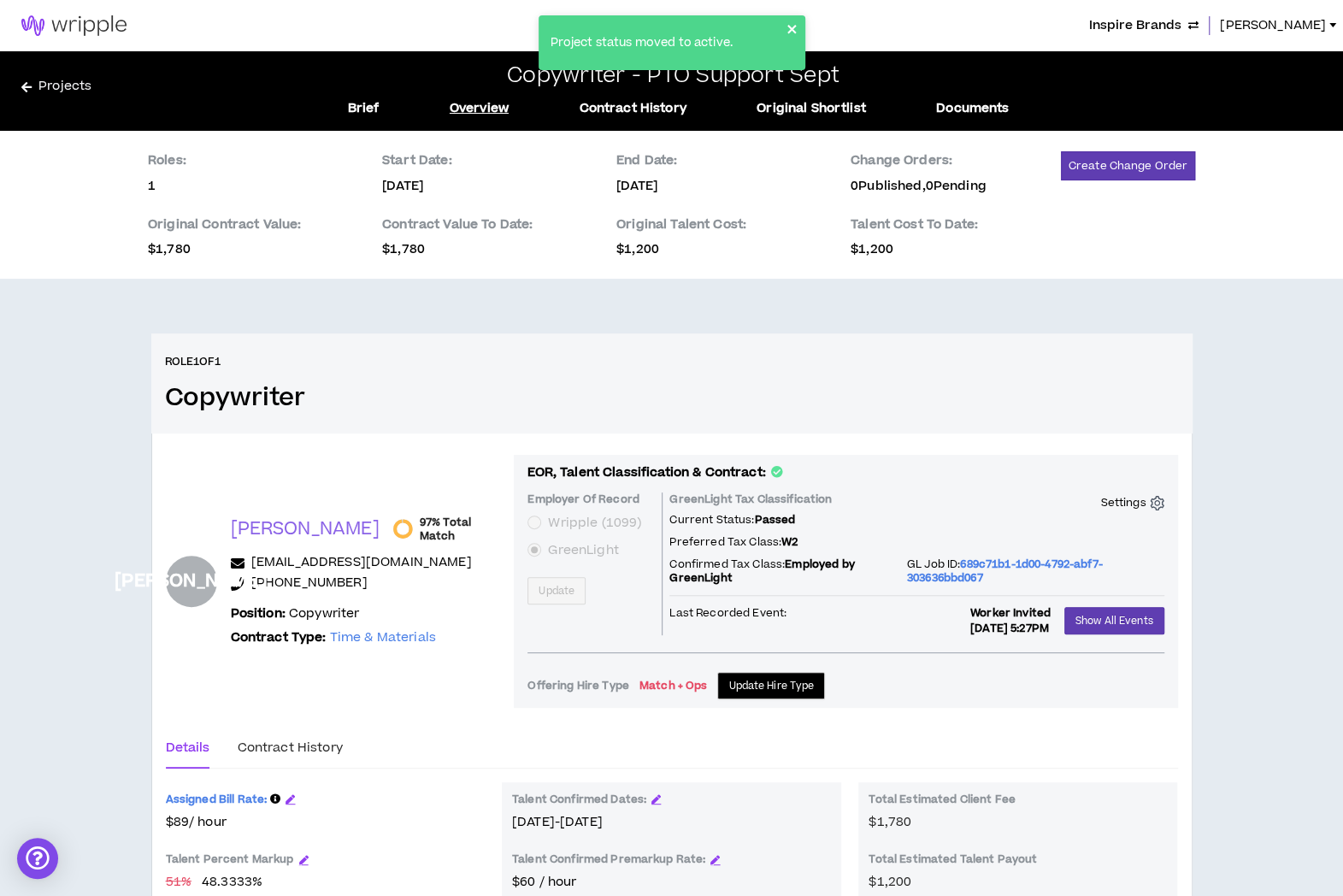
click at [791, 27] on icon "close" at bounding box center [792, 29] width 12 height 14
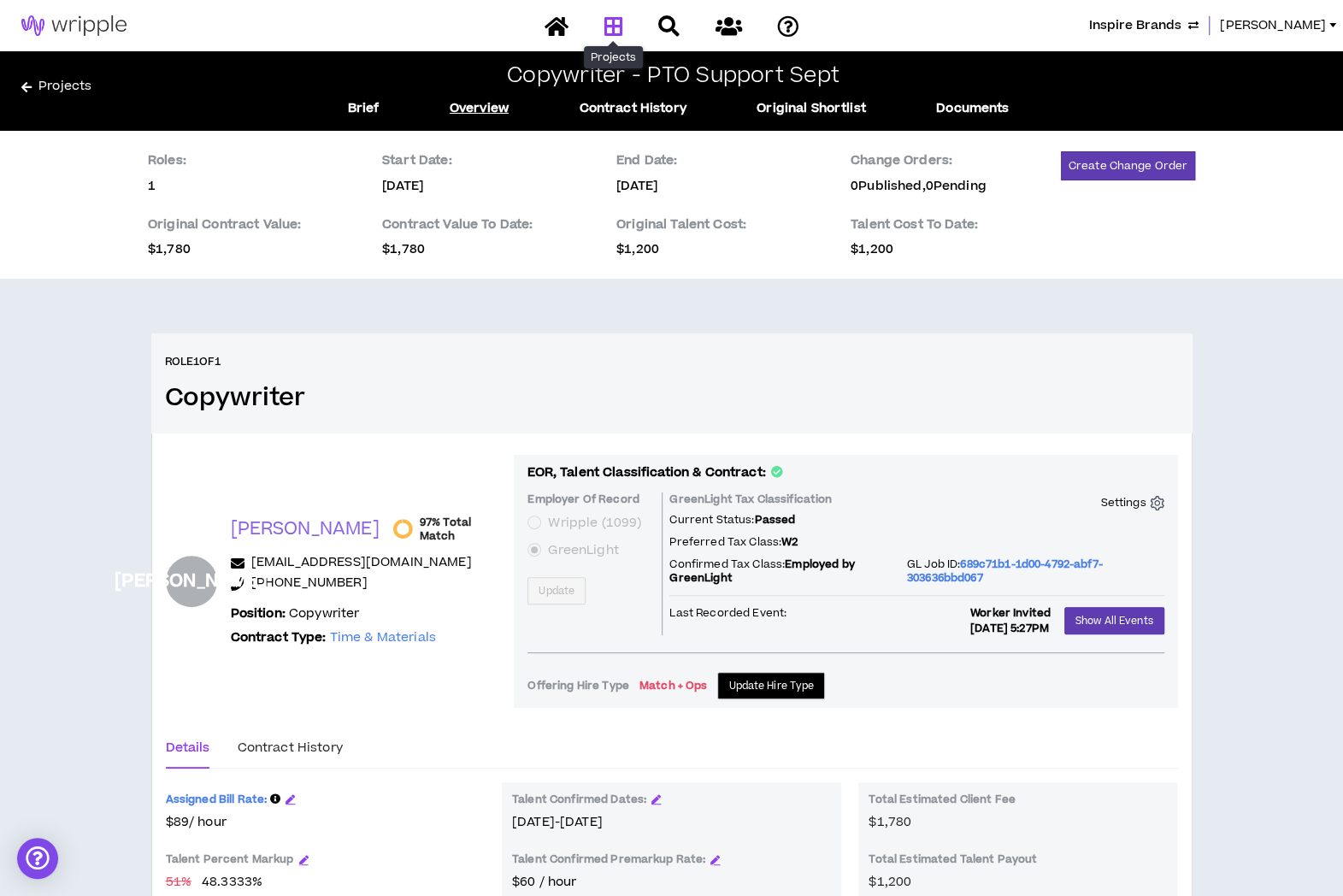
click at [617, 25] on icon at bounding box center [613, 26] width 19 height 21
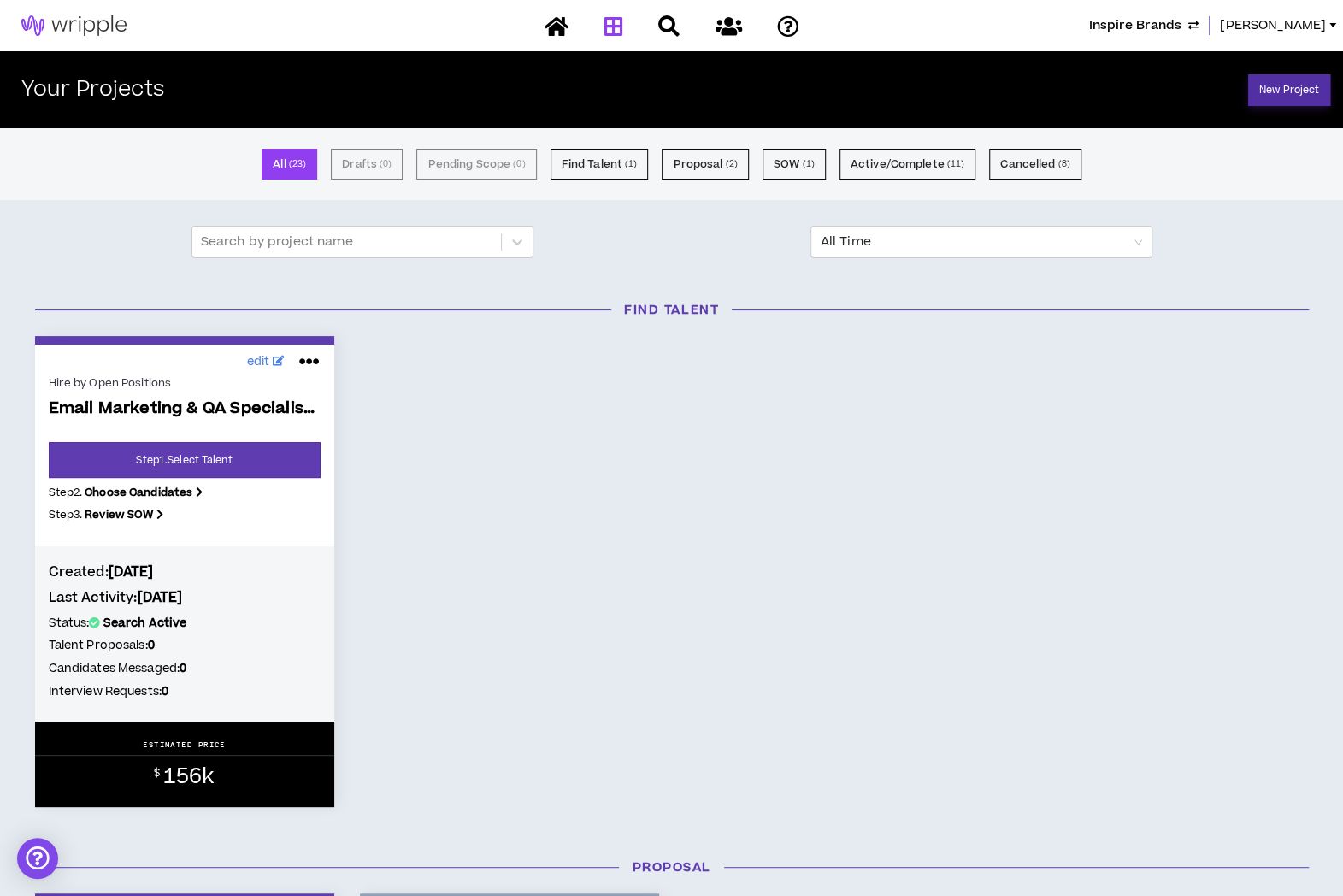
click at [1260, 87] on link "New Project" at bounding box center [1289, 90] width 82 height 32
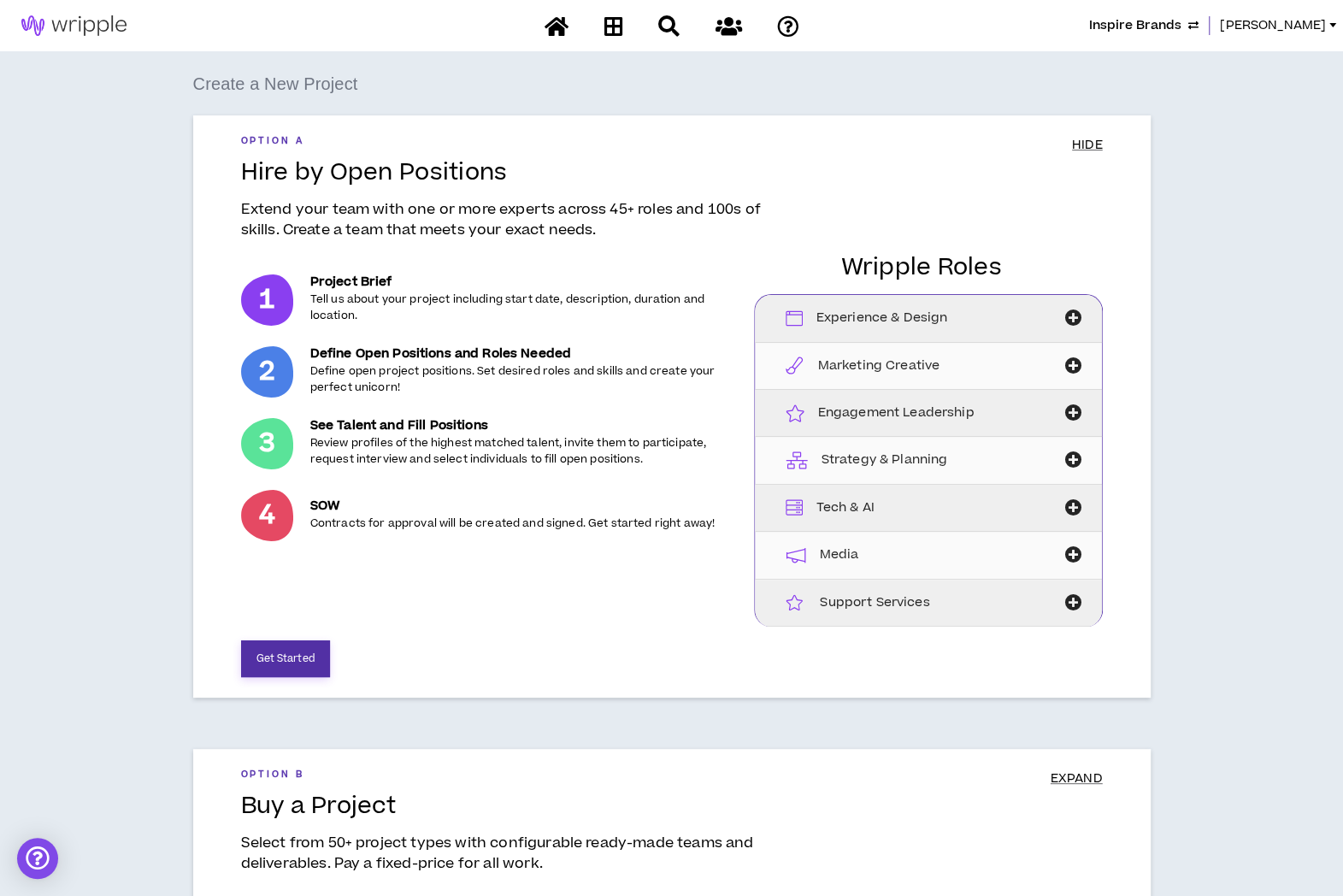
click at [293, 640] on button "Get Started" at bounding box center [286, 658] width 89 height 37
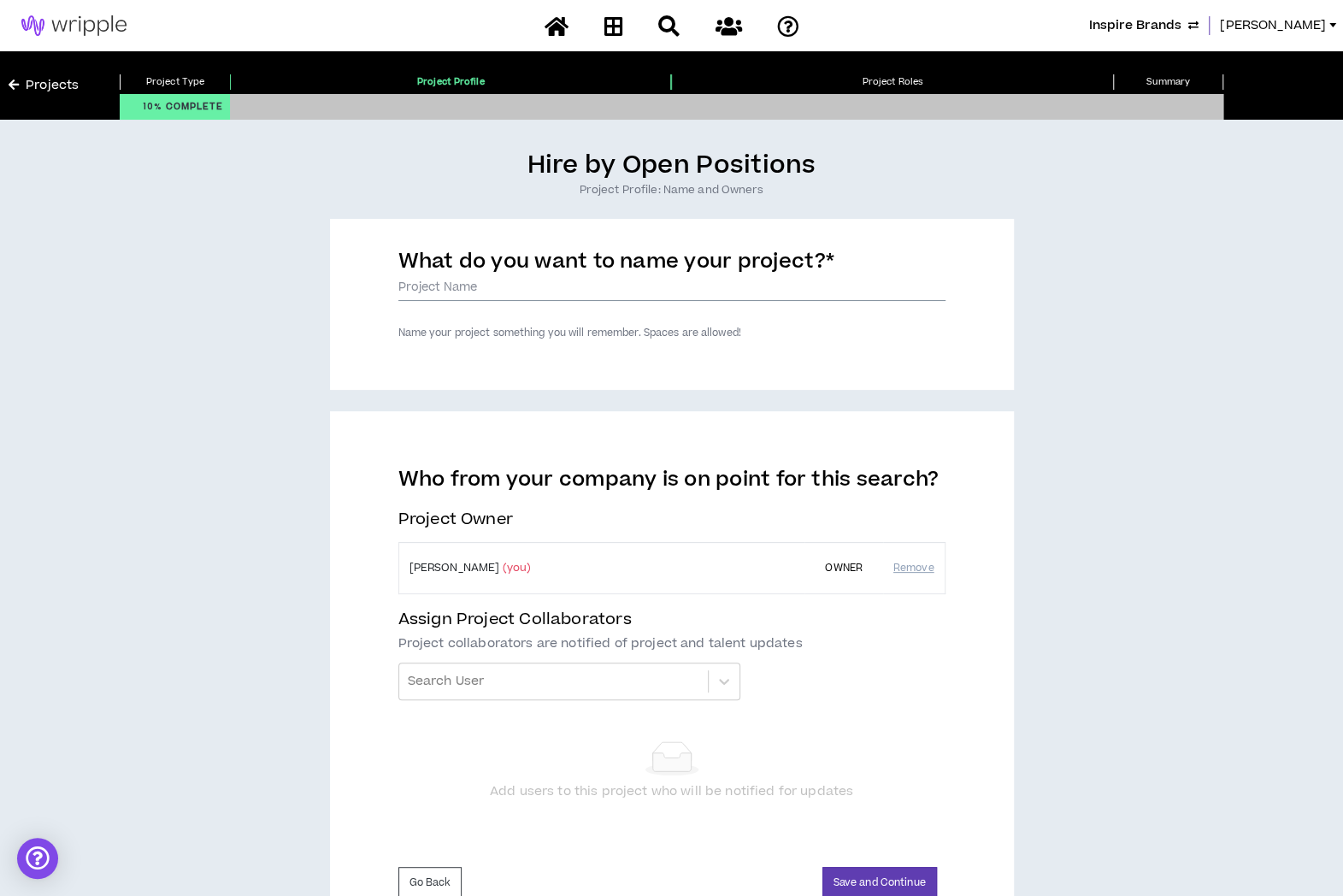
click at [406, 290] on input "What do you want to name your project? *" at bounding box center [672, 288] width 547 height 26
type input "Copywriting Support - PTO Oct"
click at [1147, 511] on div "Hire by Open Positions Project Profile: Name and Owners What do you want to nam…" at bounding box center [672, 543] width 1326 height 787
click at [856, 866] on button "Save and Continue" at bounding box center [880, 882] width 115 height 32
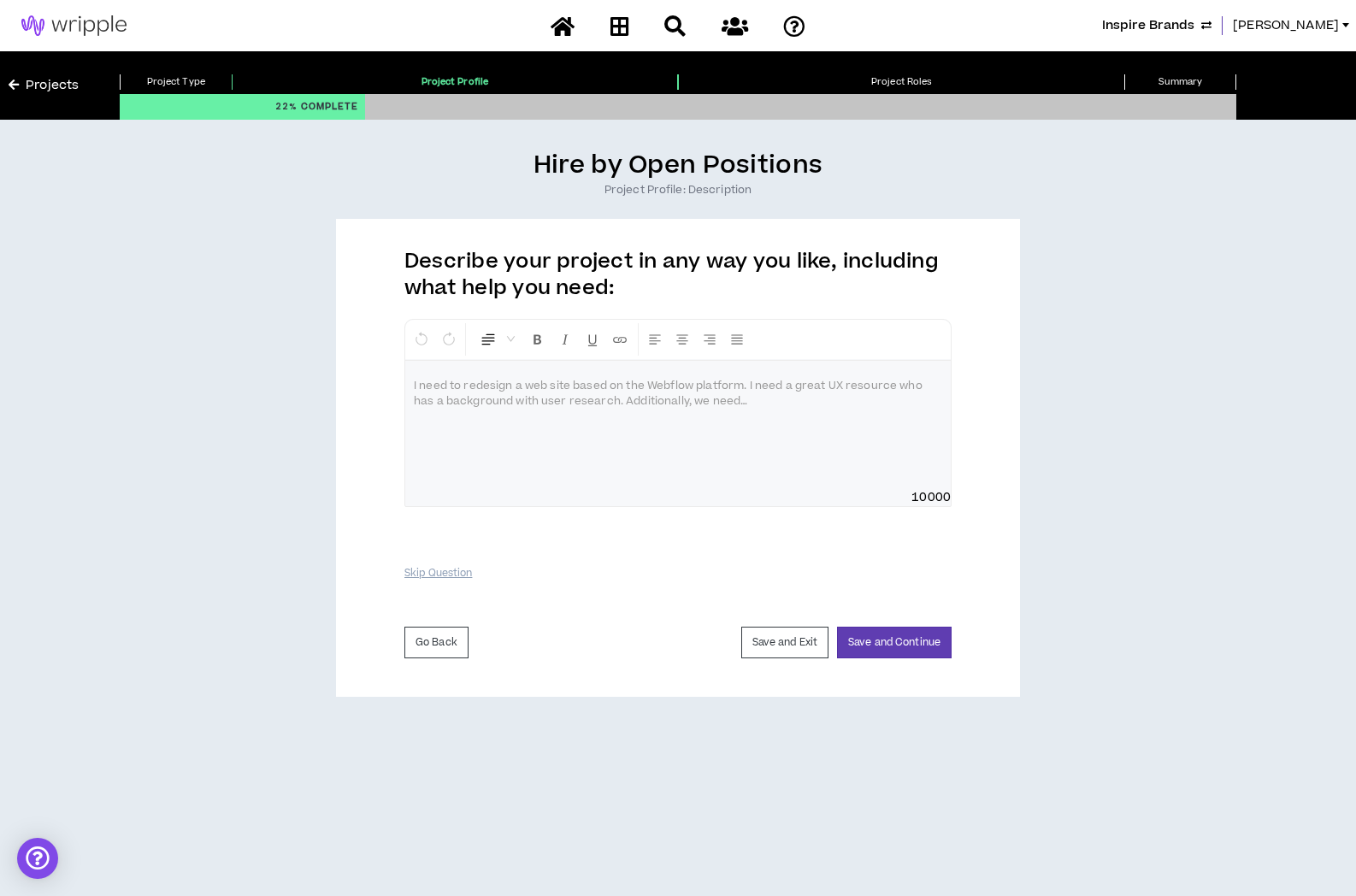
click at [551, 396] on div at bounding box center [678, 425] width 545 height 129
click at [706, 384] on p at bounding box center [678, 387] width 528 height 17
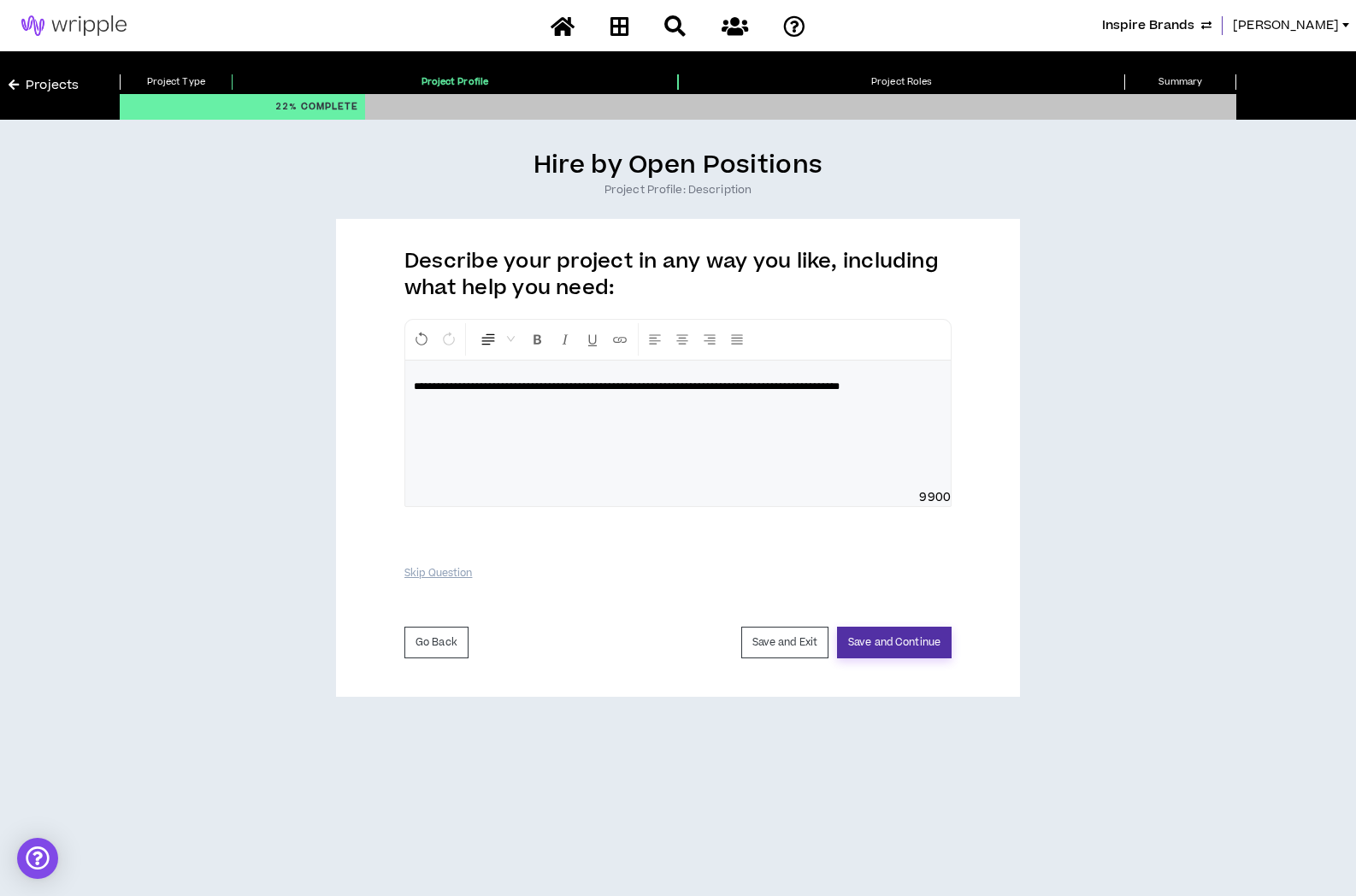
click at [876, 640] on button "Save and Continue" at bounding box center [895, 642] width 115 height 32
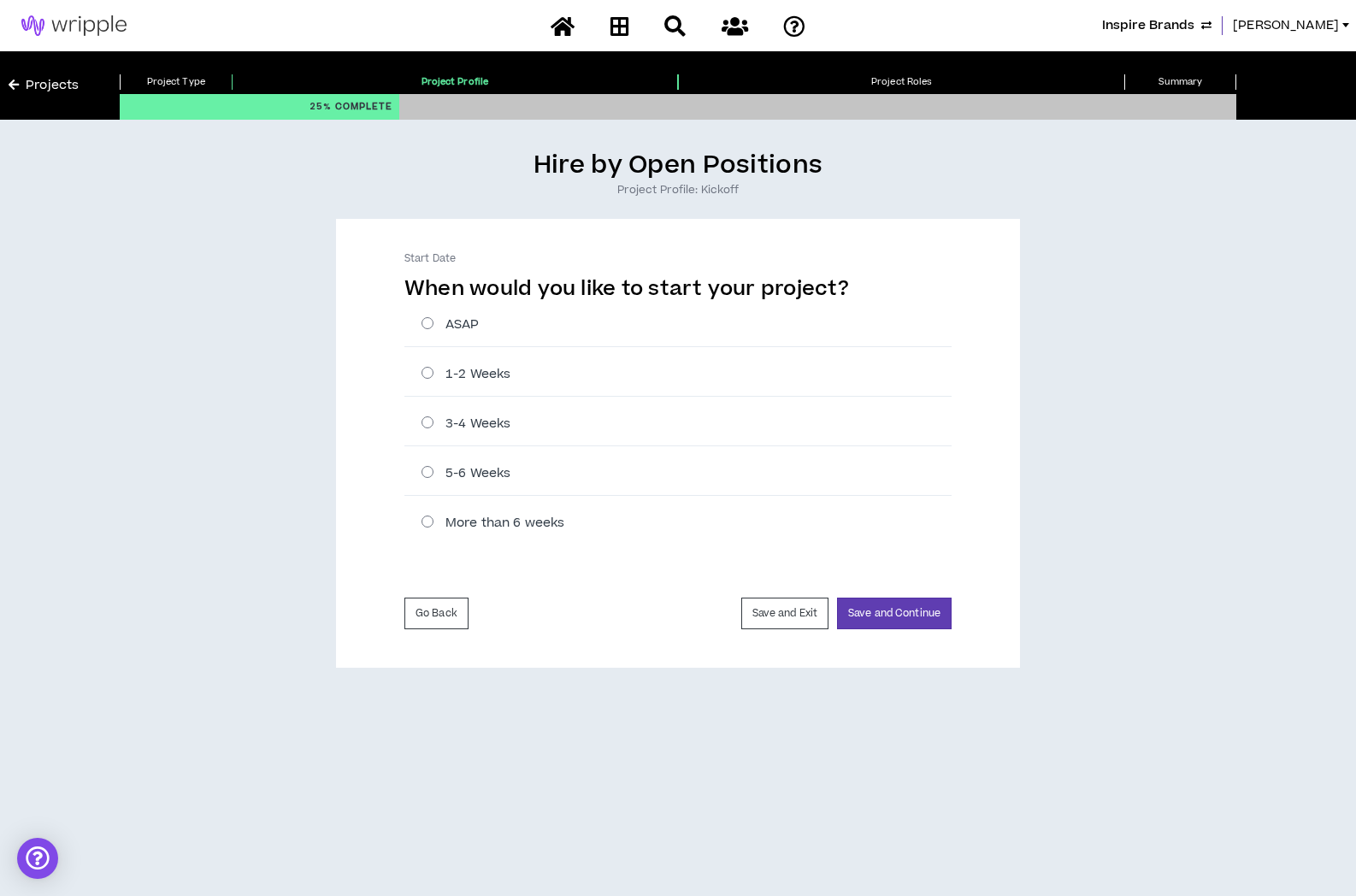
click at [422, 322] on label "ASAP" at bounding box center [686, 324] width 530 height 18
radio input "****"
click at [911, 618] on button "Save and Continue" at bounding box center [895, 613] width 115 height 32
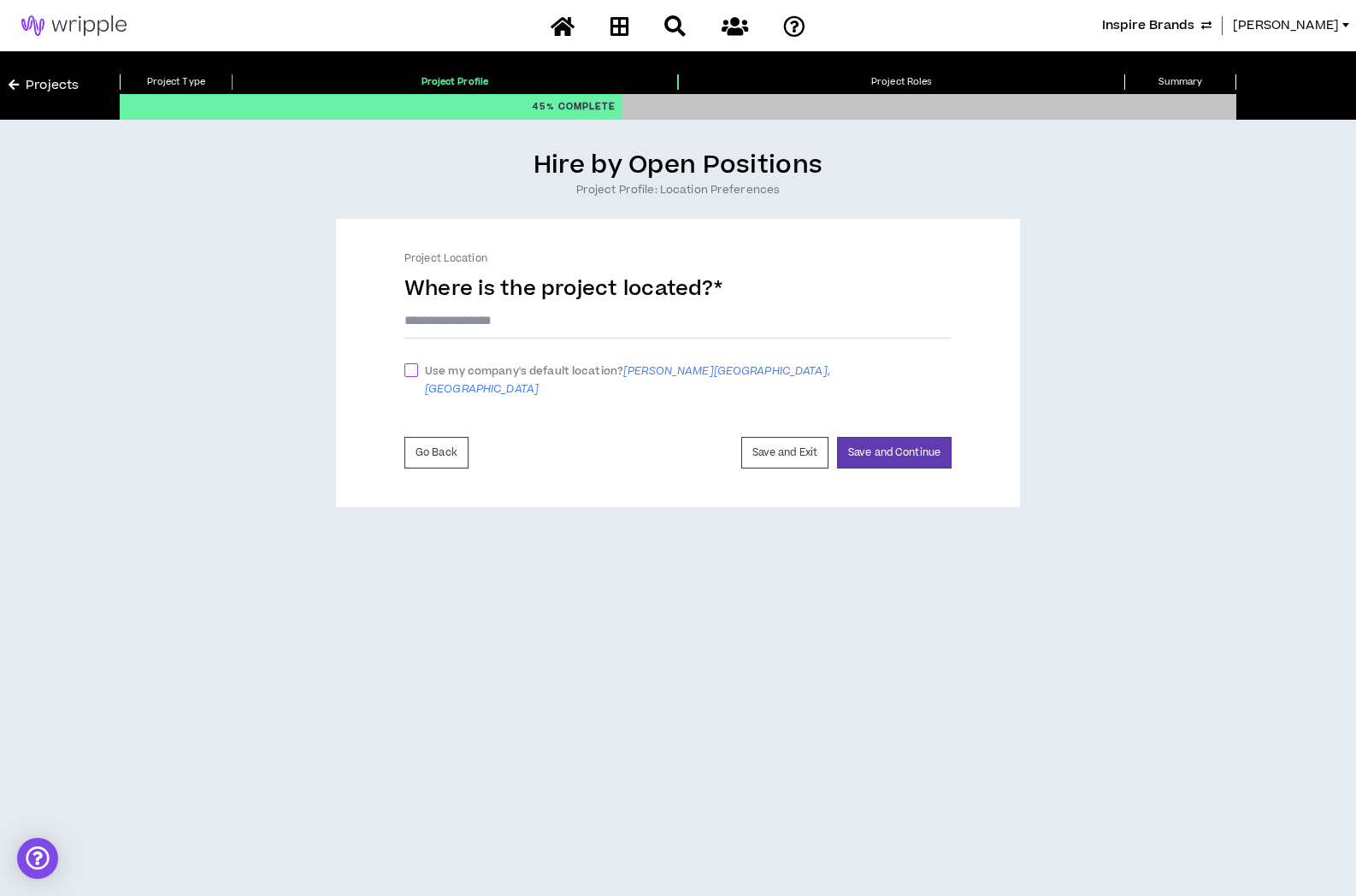
click at [617, 367] on span "Use my company's default location? Sandy Springs, GA" at bounding box center [684, 381] width 533 height 36
checkbox input "****"
click at [877, 447] on button "Save and Continue" at bounding box center [895, 456] width 115 height 32
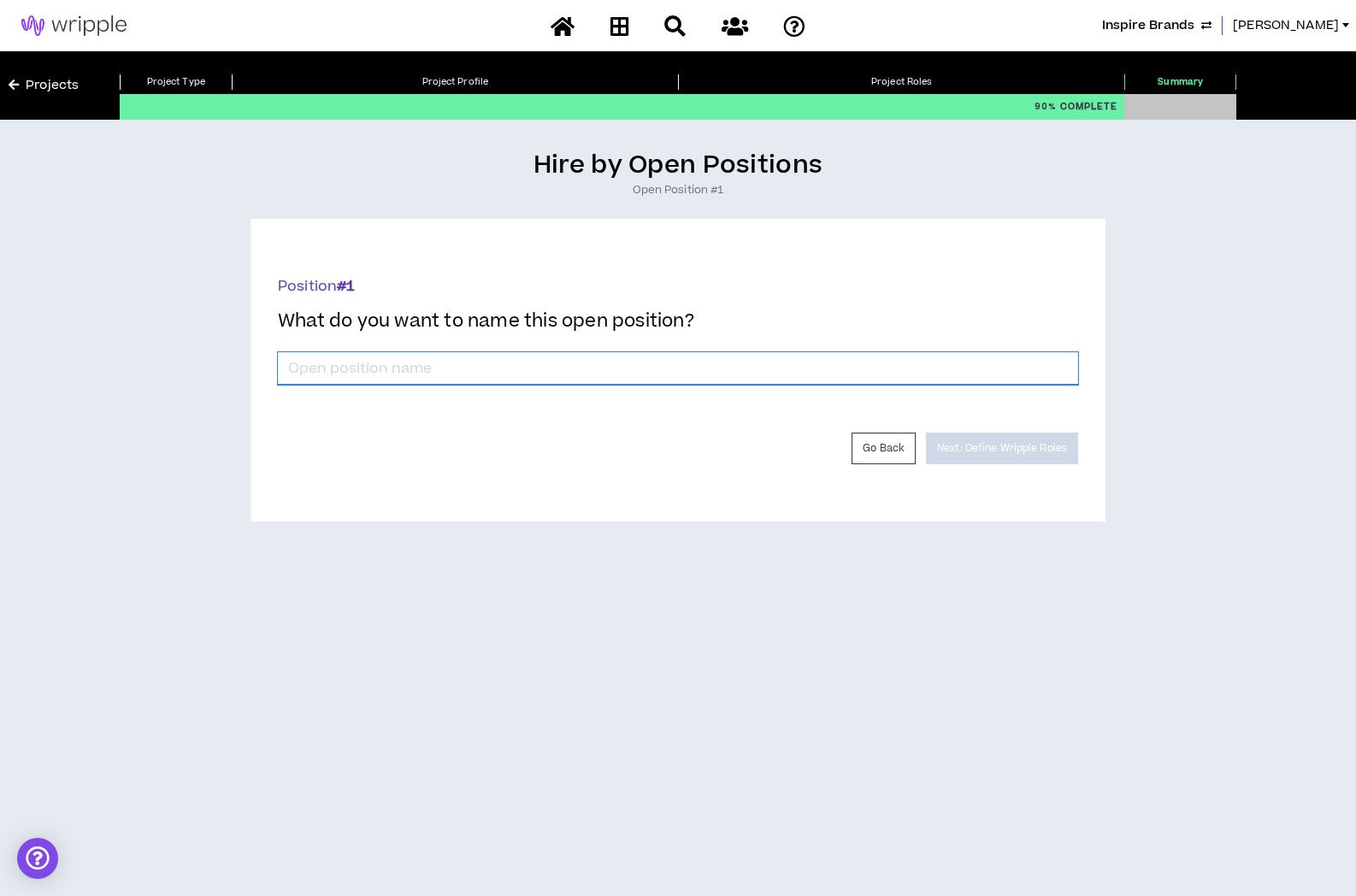
click at [678, 370] on input "*" at bounding box center [678, 369] width 800 height 33
type input "Copywriter"
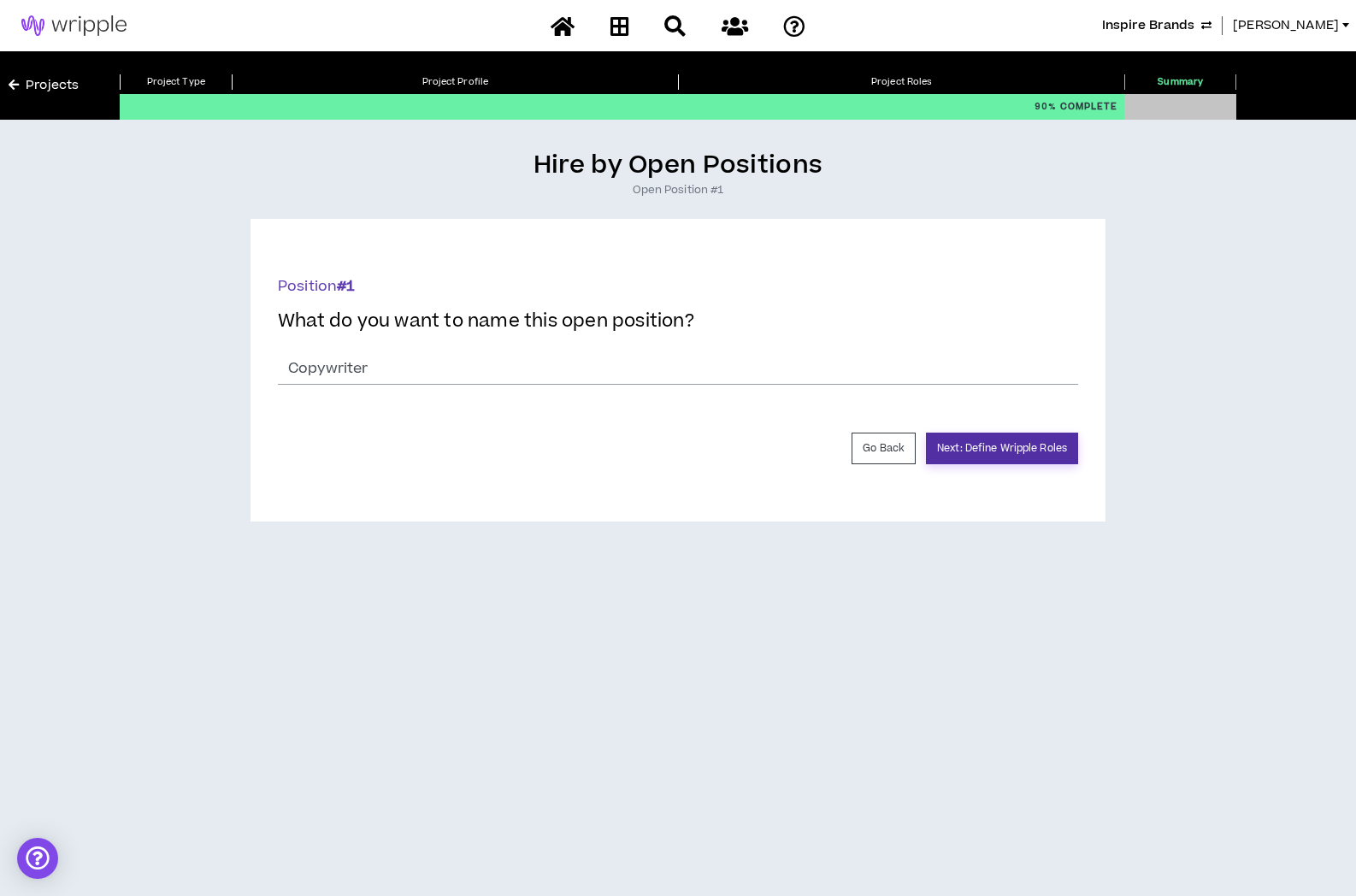
click at [1024, 435] on button "Next: Define Wripple Roles" at bounding box center [1002, 448] width 152 height 32
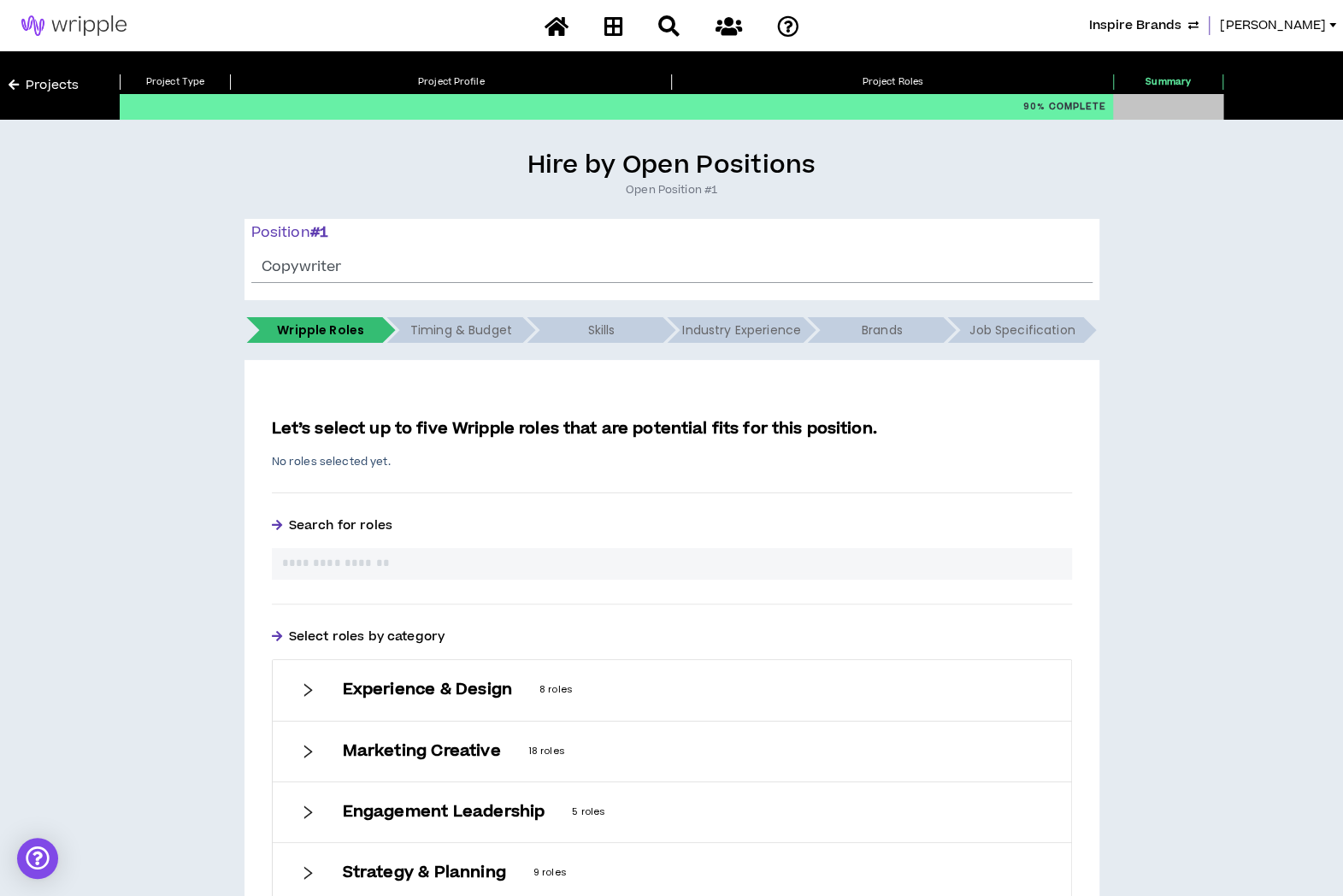
click at [807, 567] on input "text" at bounding box center [672, 563] width 780 height 18
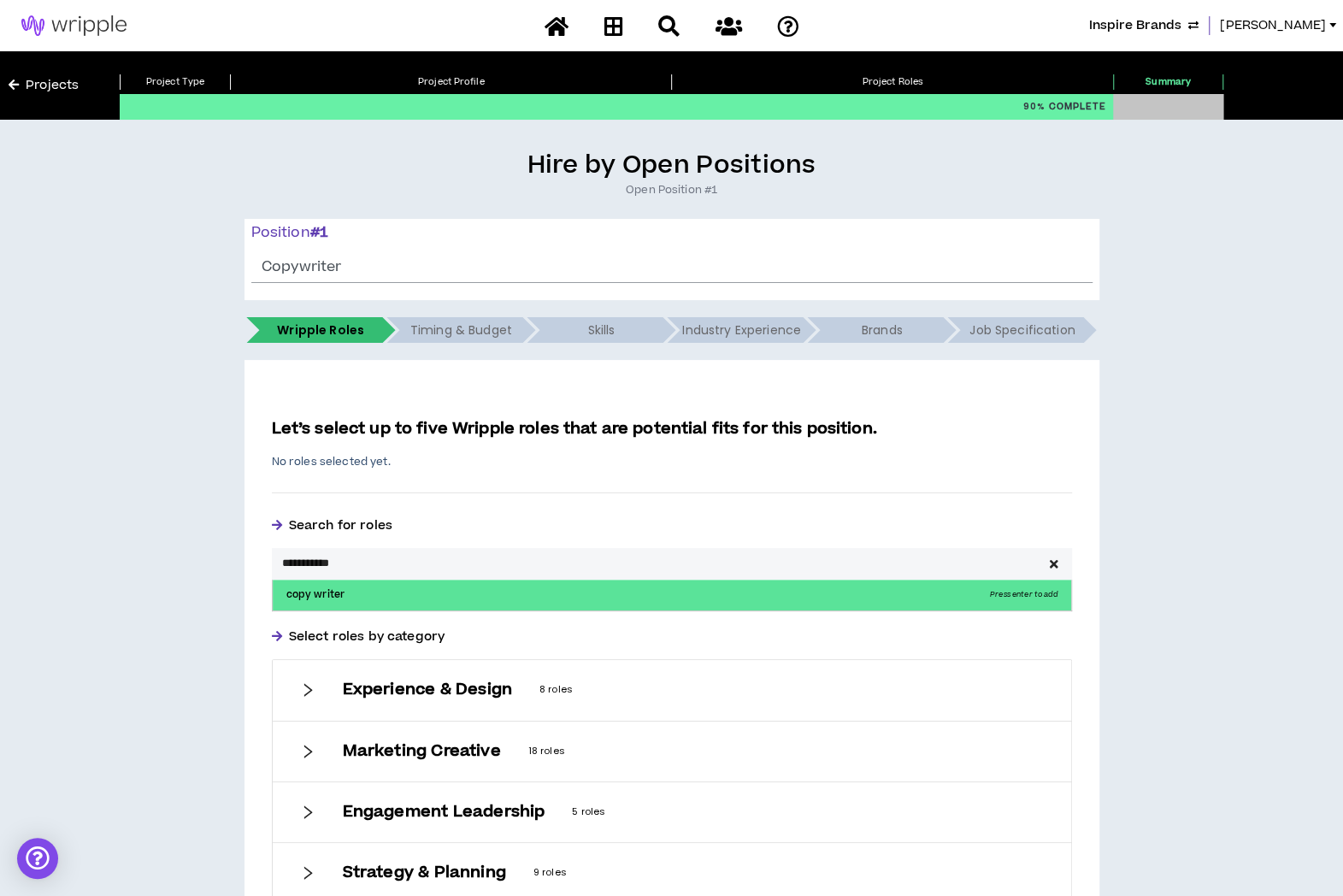
type input "**********"
click at [802, 588] on p "copy writer Press enter to add" at bounding box center [672, 595] width 798 height 31
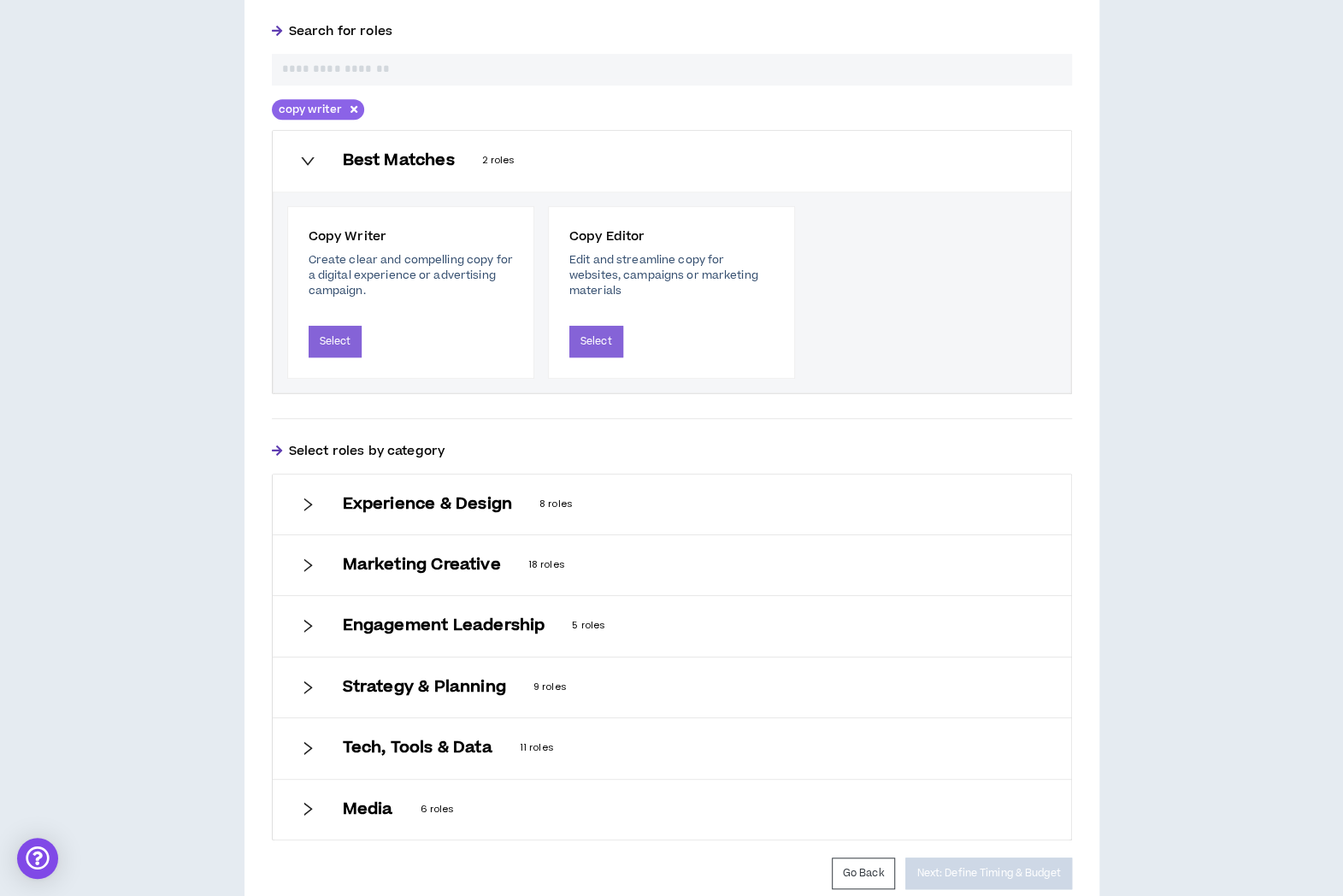
scroll to position [496, 0]
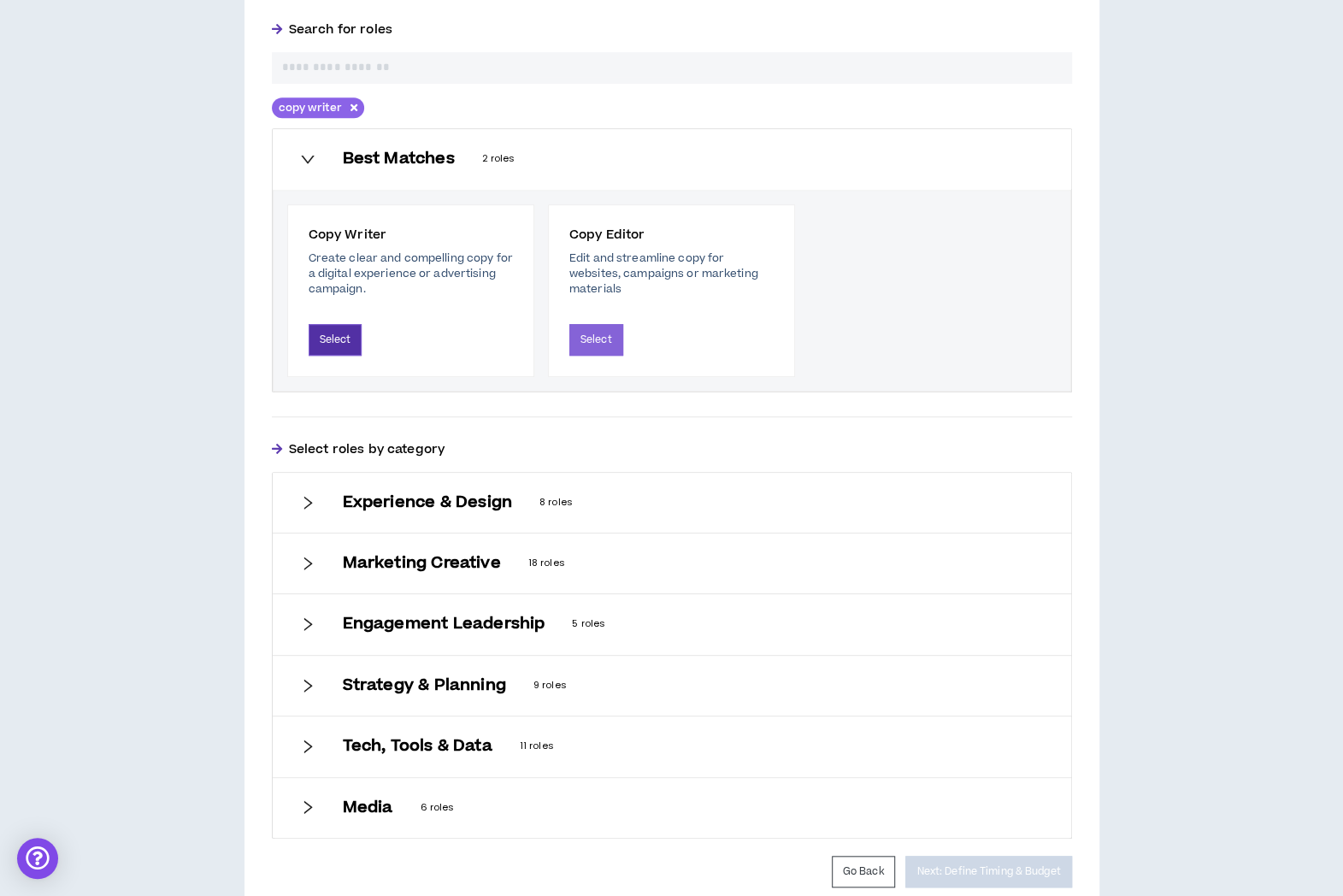
click at [328, 334] on button "Select" at bounding box center [335, 340] width 54 height 32
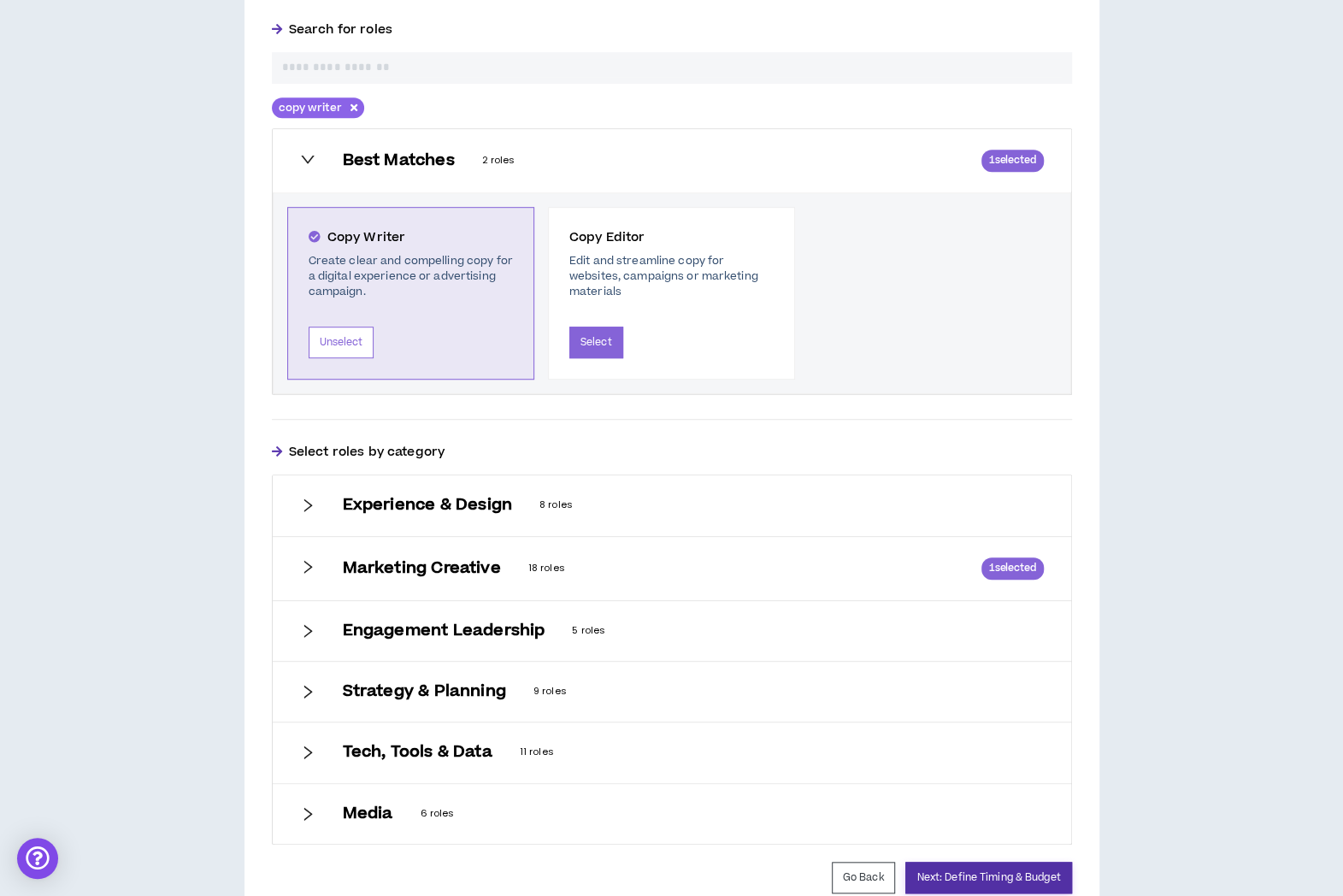
click at [934, 866] on button "Next: Define Timing & Budget" at bounding box center [988, 877] width 166 height 32
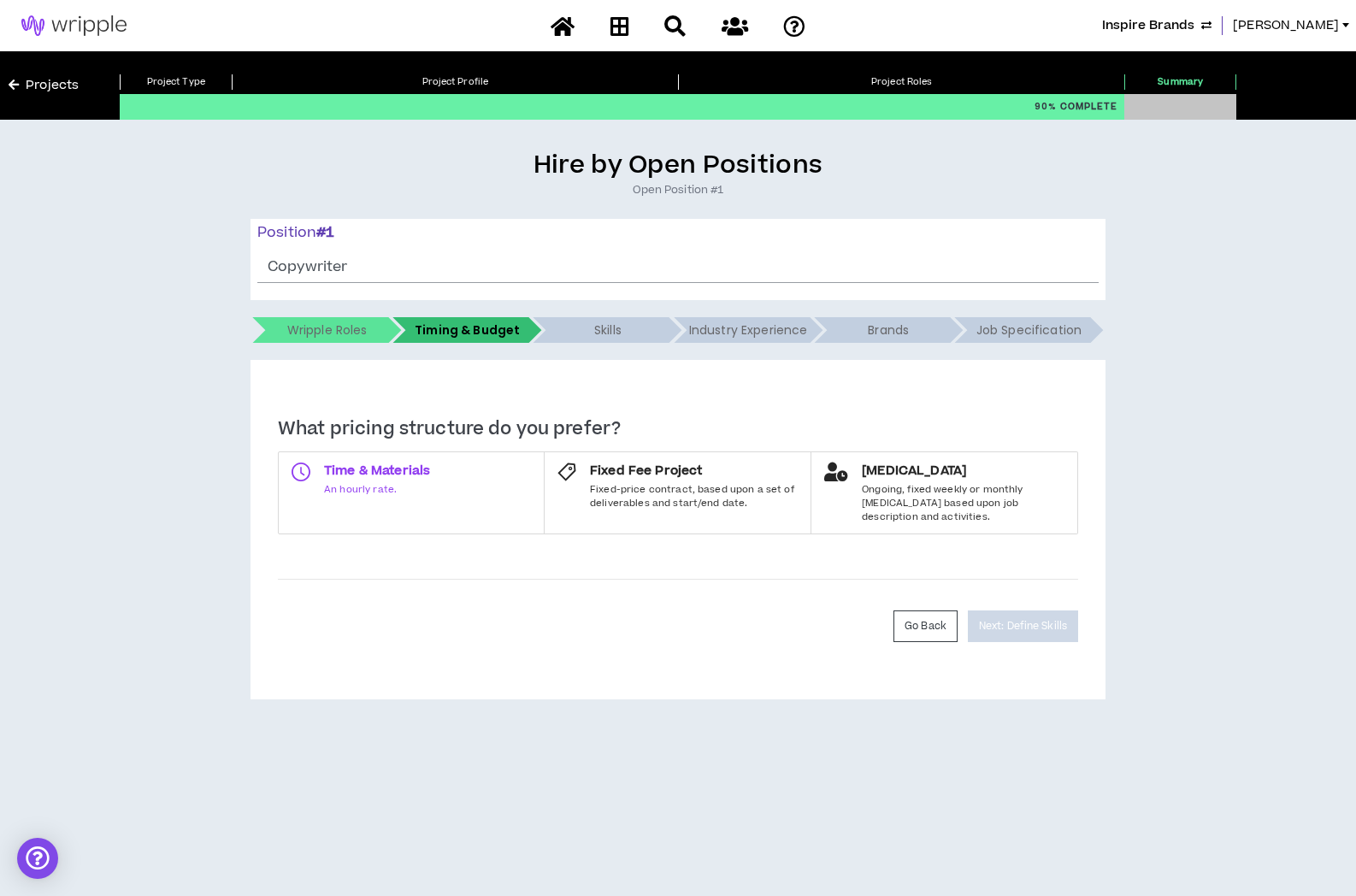
click at [417, 472] on span "Time & Materials" at bounding box center [377, 471] width 106 height 17
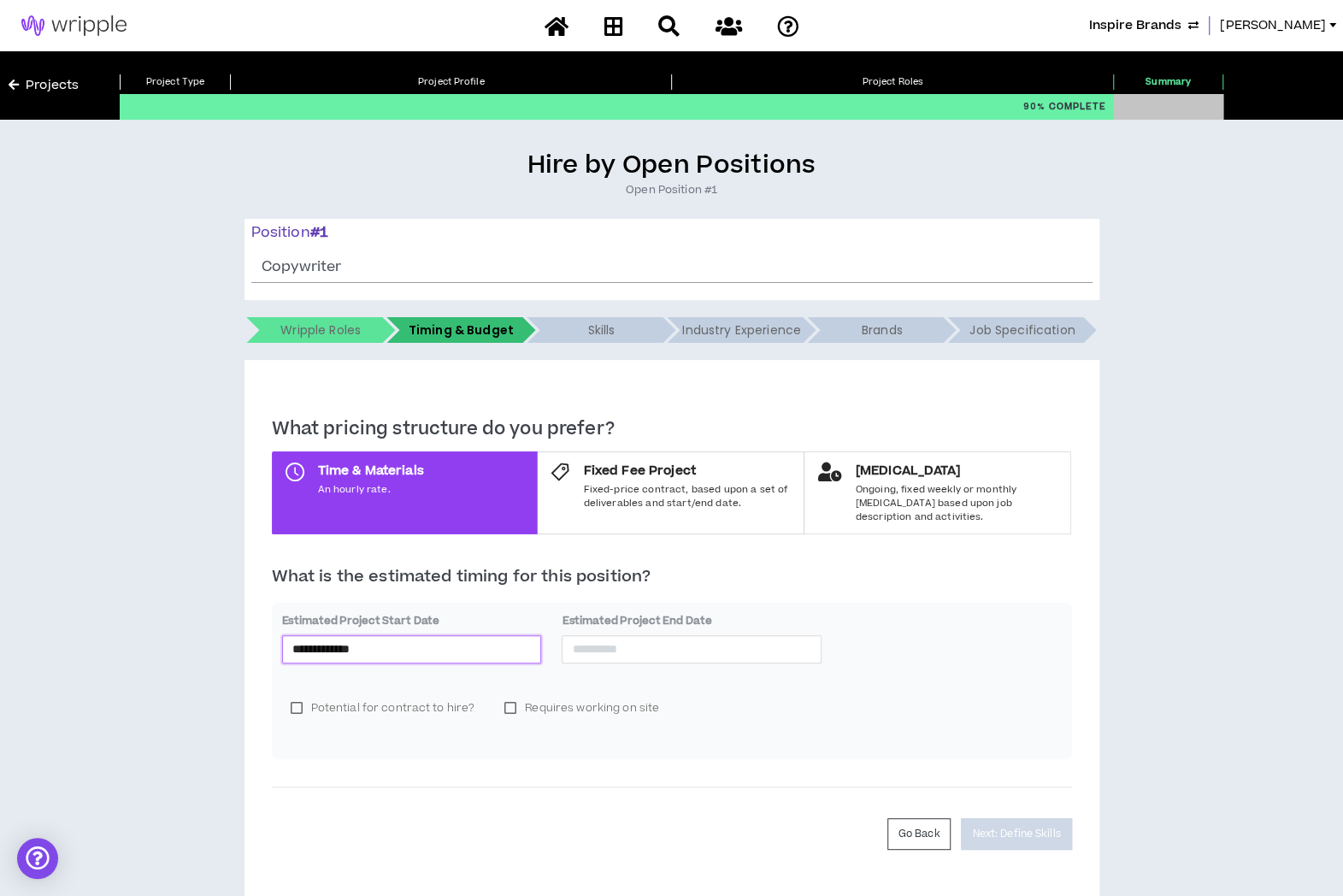
click at [420, 640] on input "**********" at bounding box center [412, 649] width 239 height 19
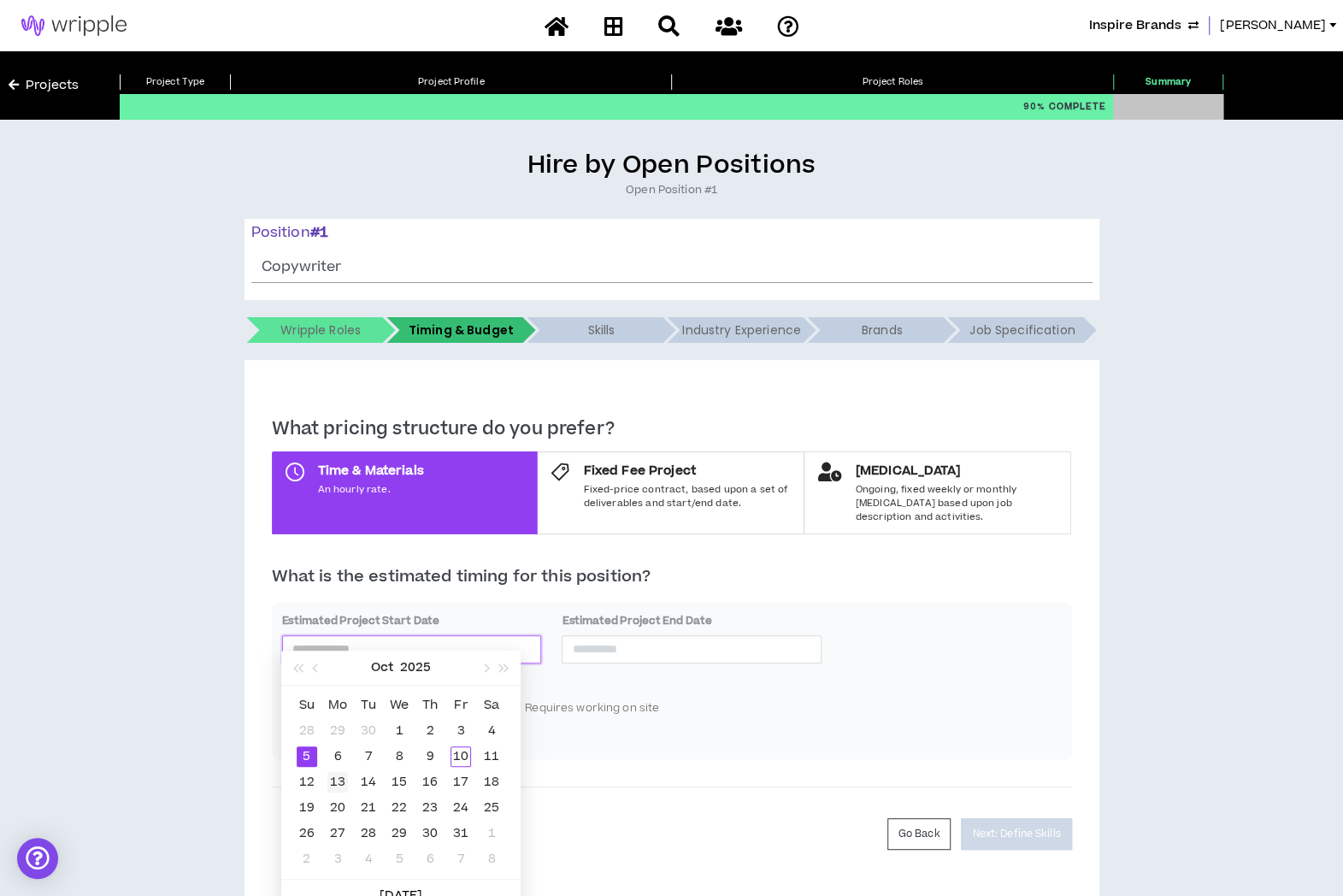
type input "**********"
click at [340, 779] on div "13" at bounding box center [338, 782] width 21 height 21
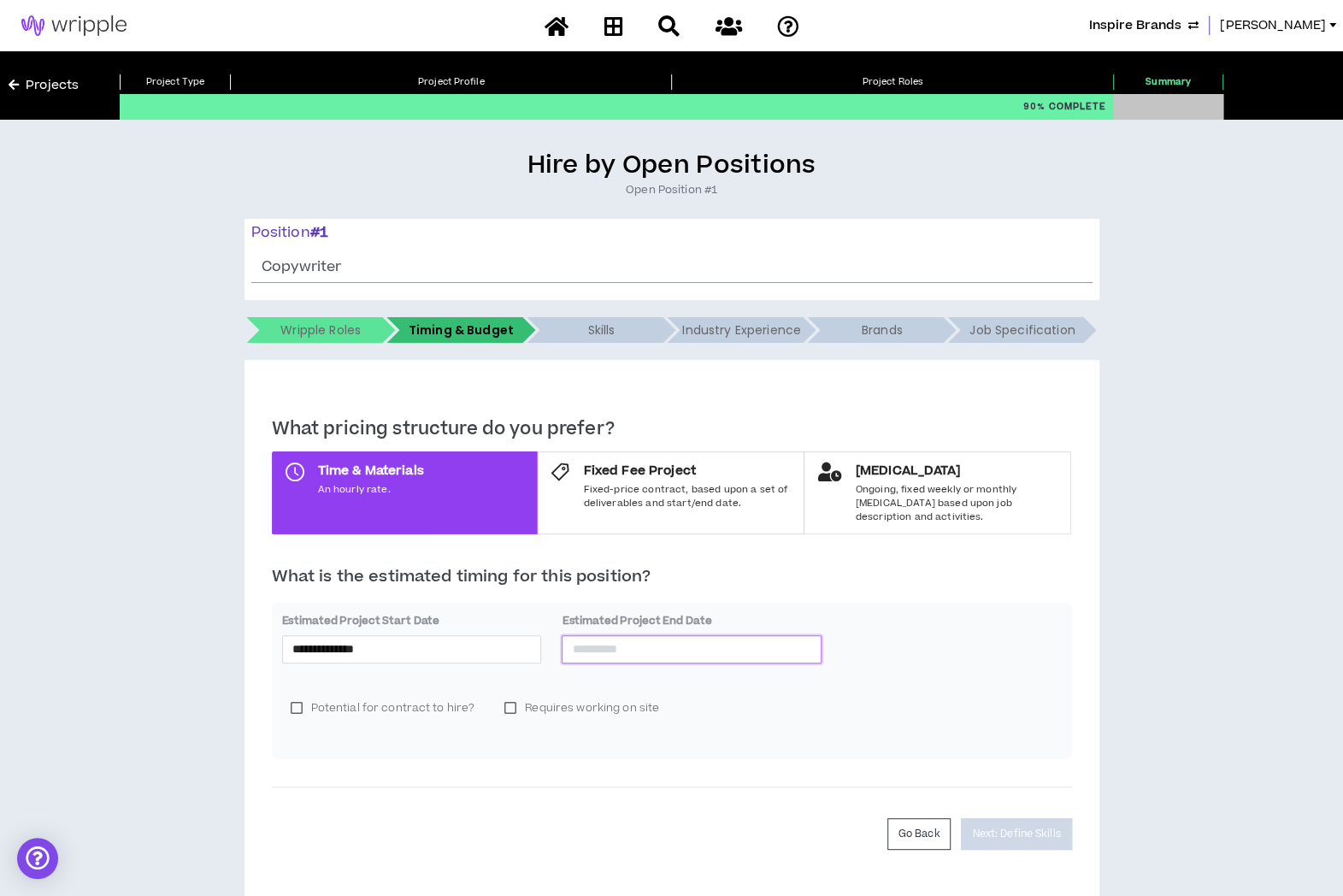
click at [643, 640] on input at bounding box center [691, 649] width 239 height 19
type input "**********"
click at [768, 780] on div "18" at bounding box center [772, 782] width 21 height 21
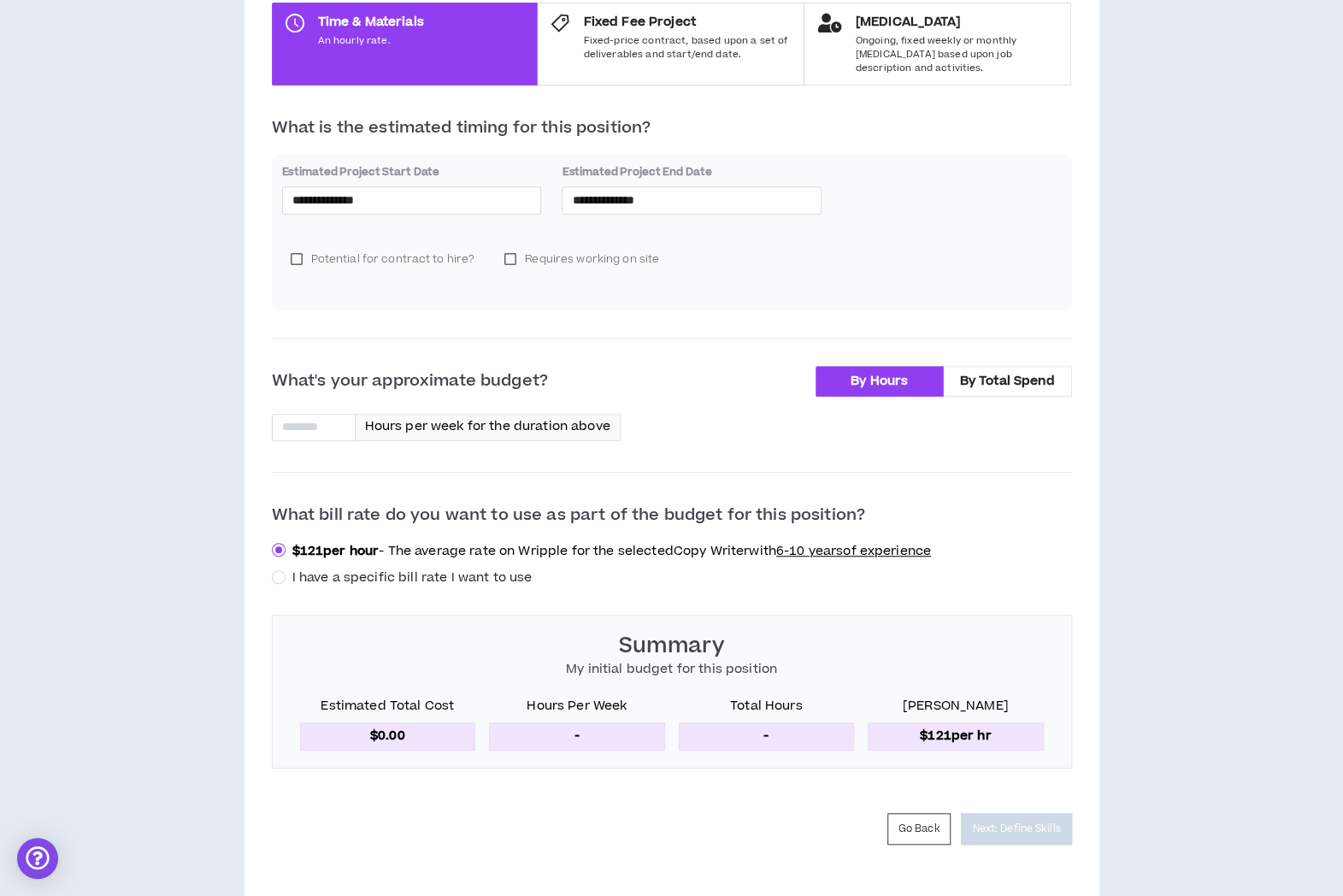
scroll to position [465, 0]
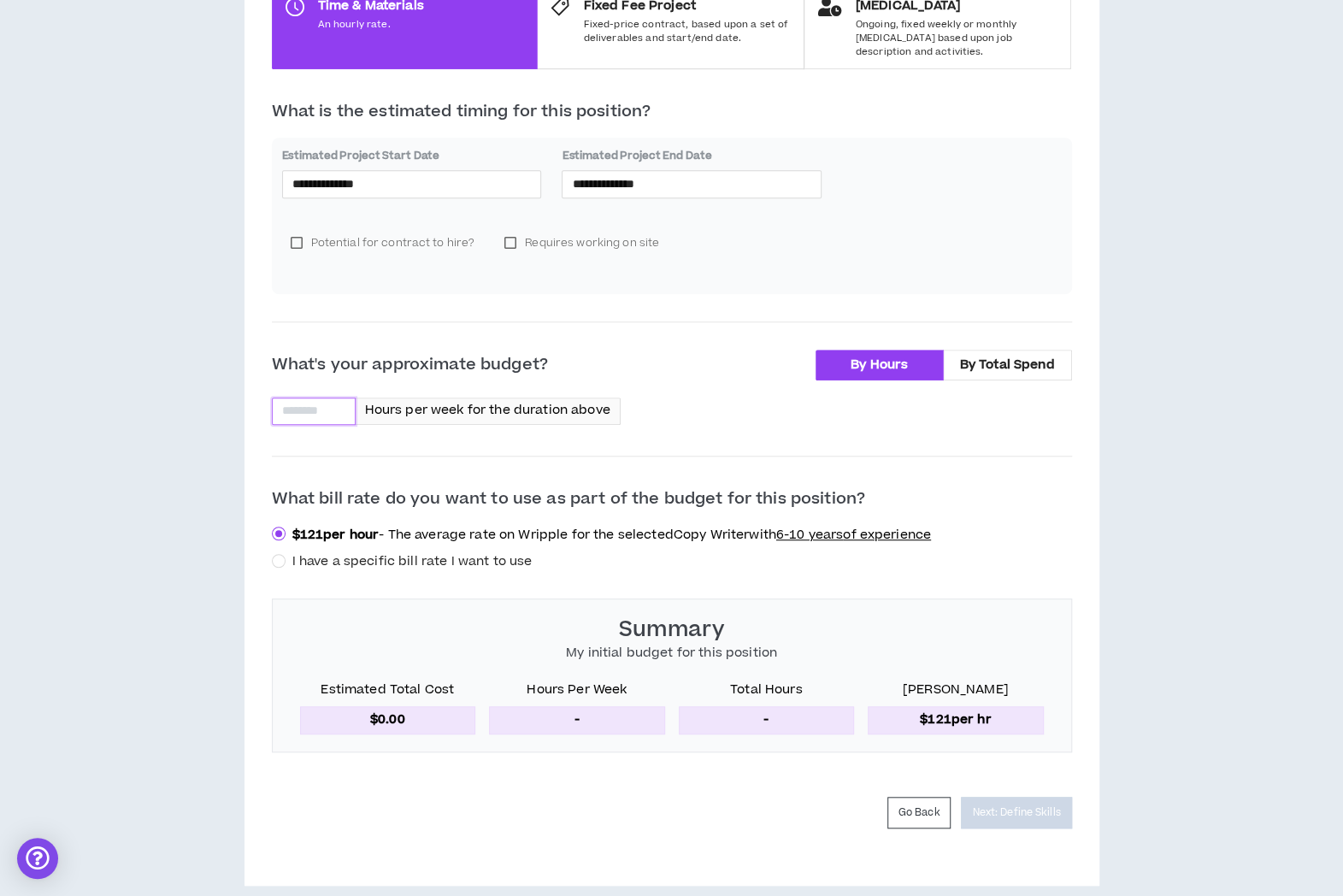
click at [315, 402] on input at bounding box center [314, 412] width 82 height 26
type input "**"
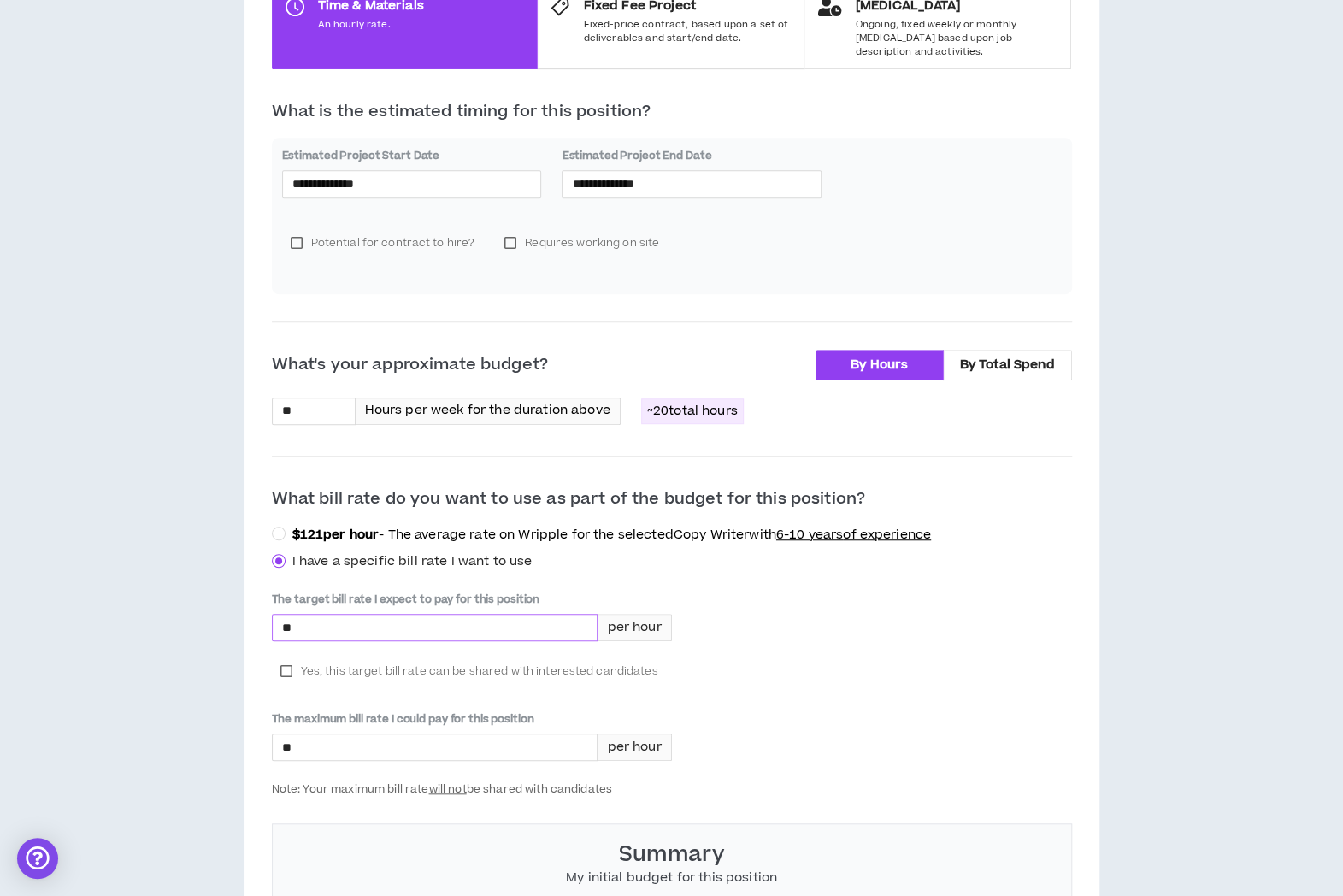
click at [337, 615] on input "*" at bounding box center [435, 628] width 325 height 26
type input "****"
click at [289, 658] on label "Yes, this target bill rate can be shared with interested candidates" at bounding box center [469, 671] width 395 height 26
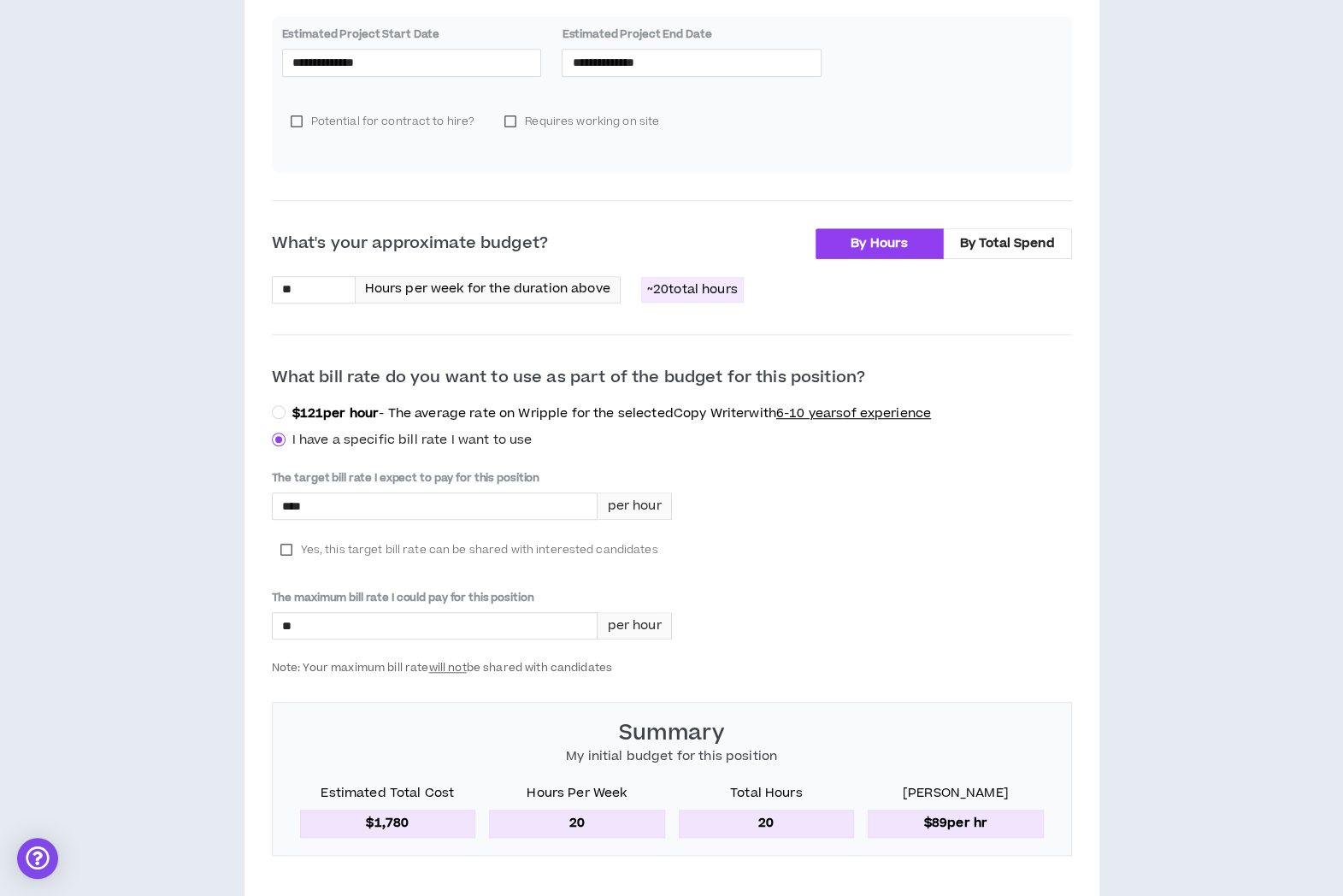
scroll to position [689, 0]
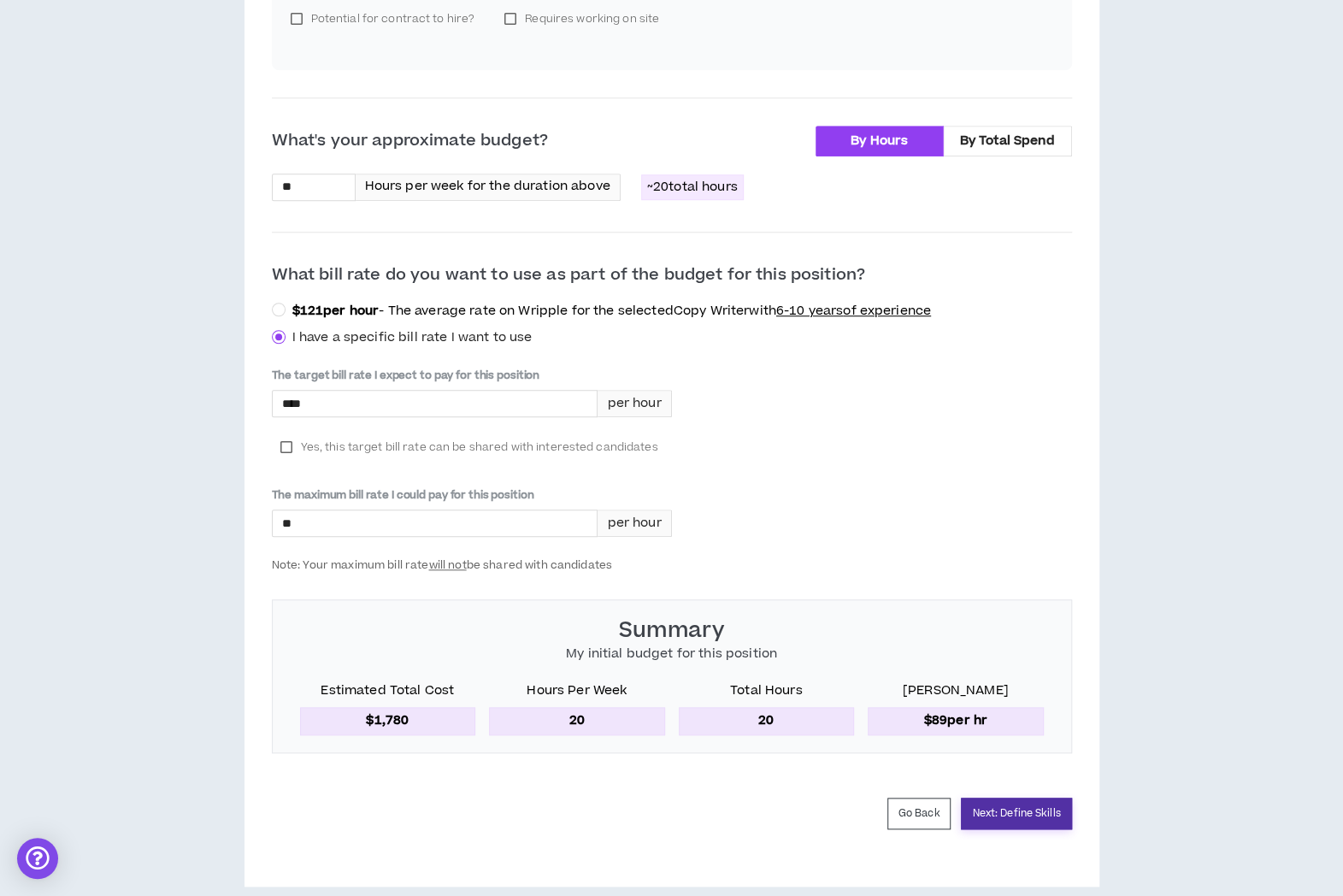
click at [997, 797] on button "Next: Define Skills" at bounding box center [1016, 813] width 111 height 32
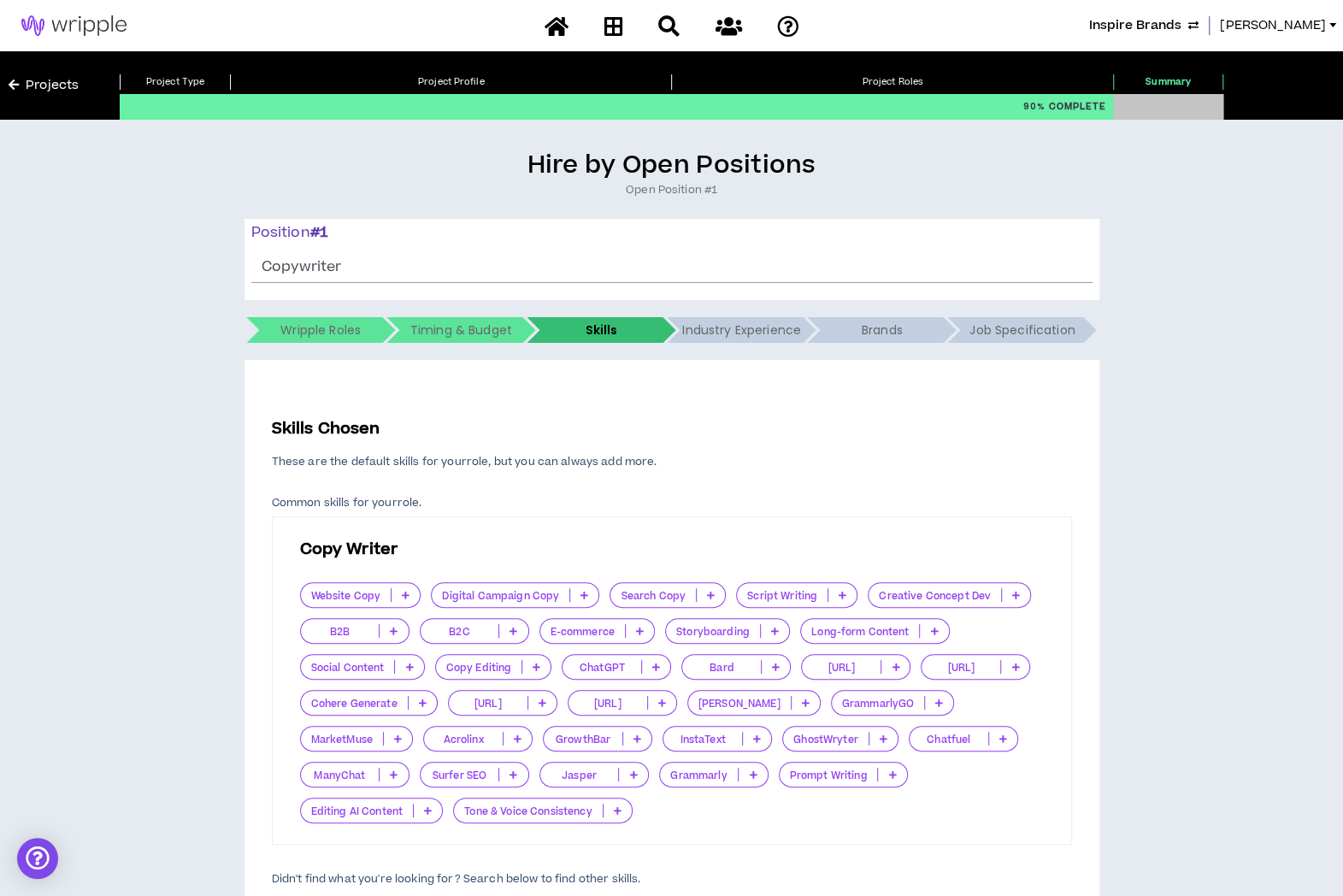
click at [352, 598] on p "Website Copy" at bounding box center [346, 595] width 91 height 13
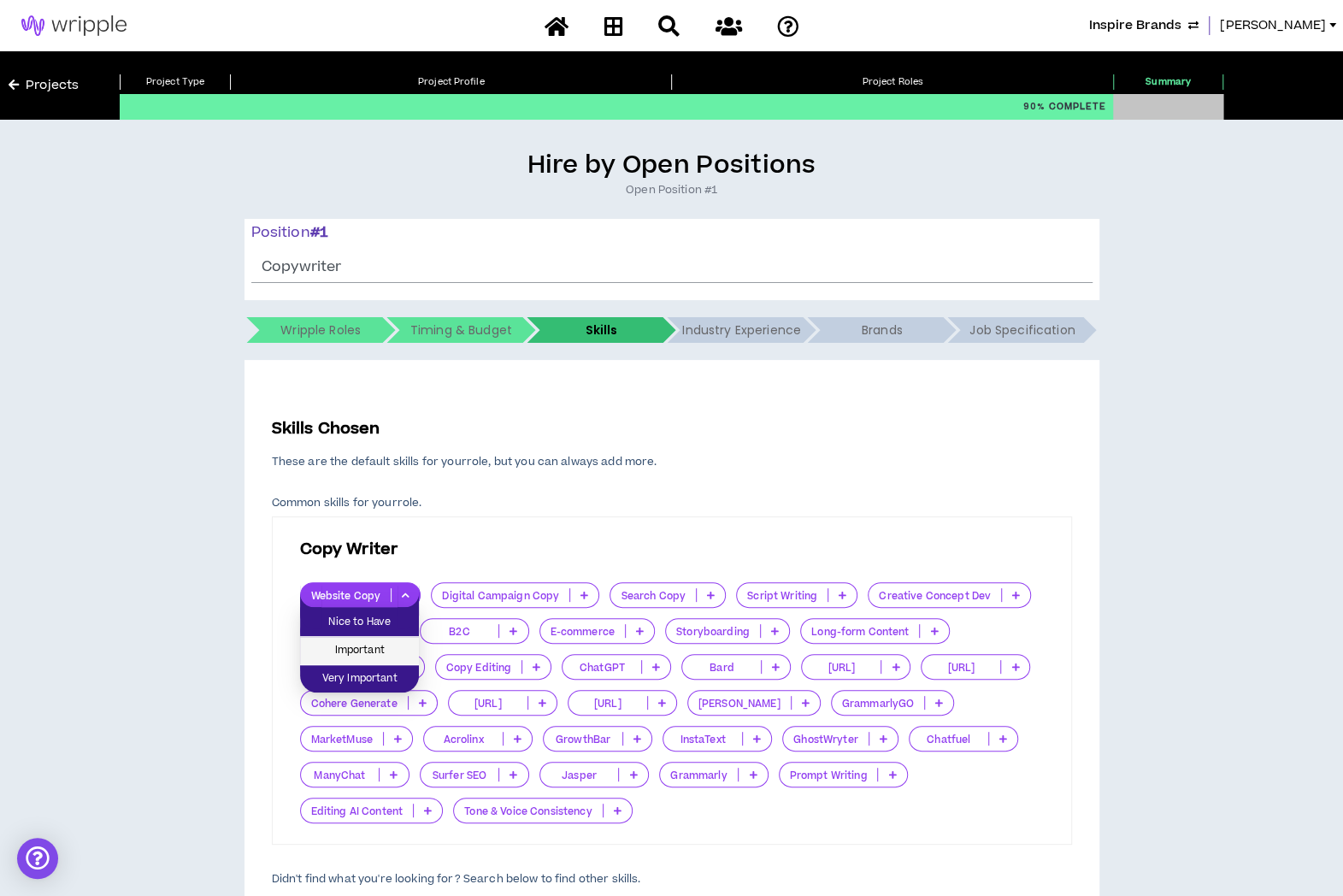
click at [358, 645] on span "Important" at bounding box center [359, 651] width 99 height 19
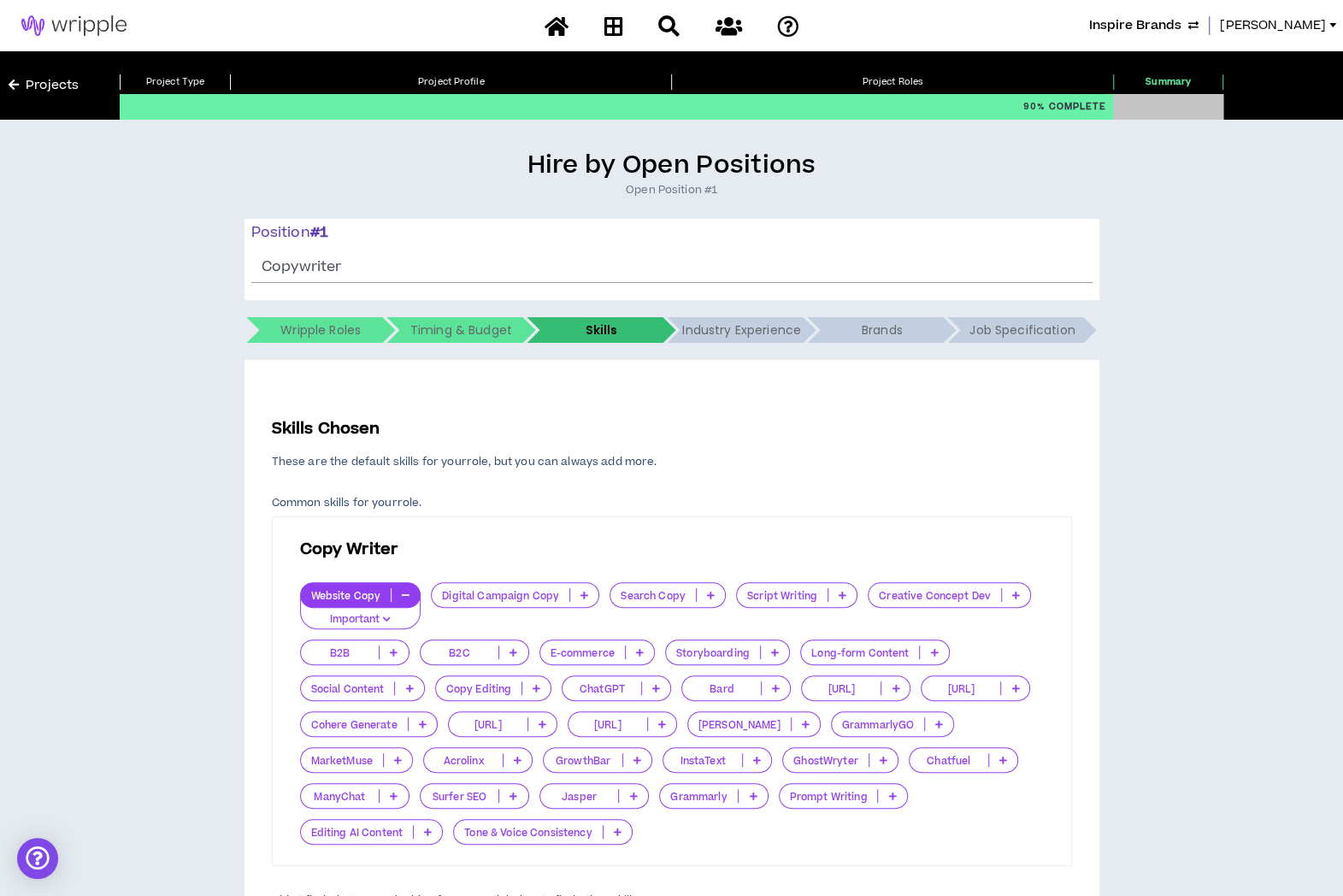
click at [472, 691] on p "Copy Editing" at bounding box center [479, 689] width 87 height 13
click at [471, 746] on span "Important" at bounding box center [491, 743] width 93 height 19
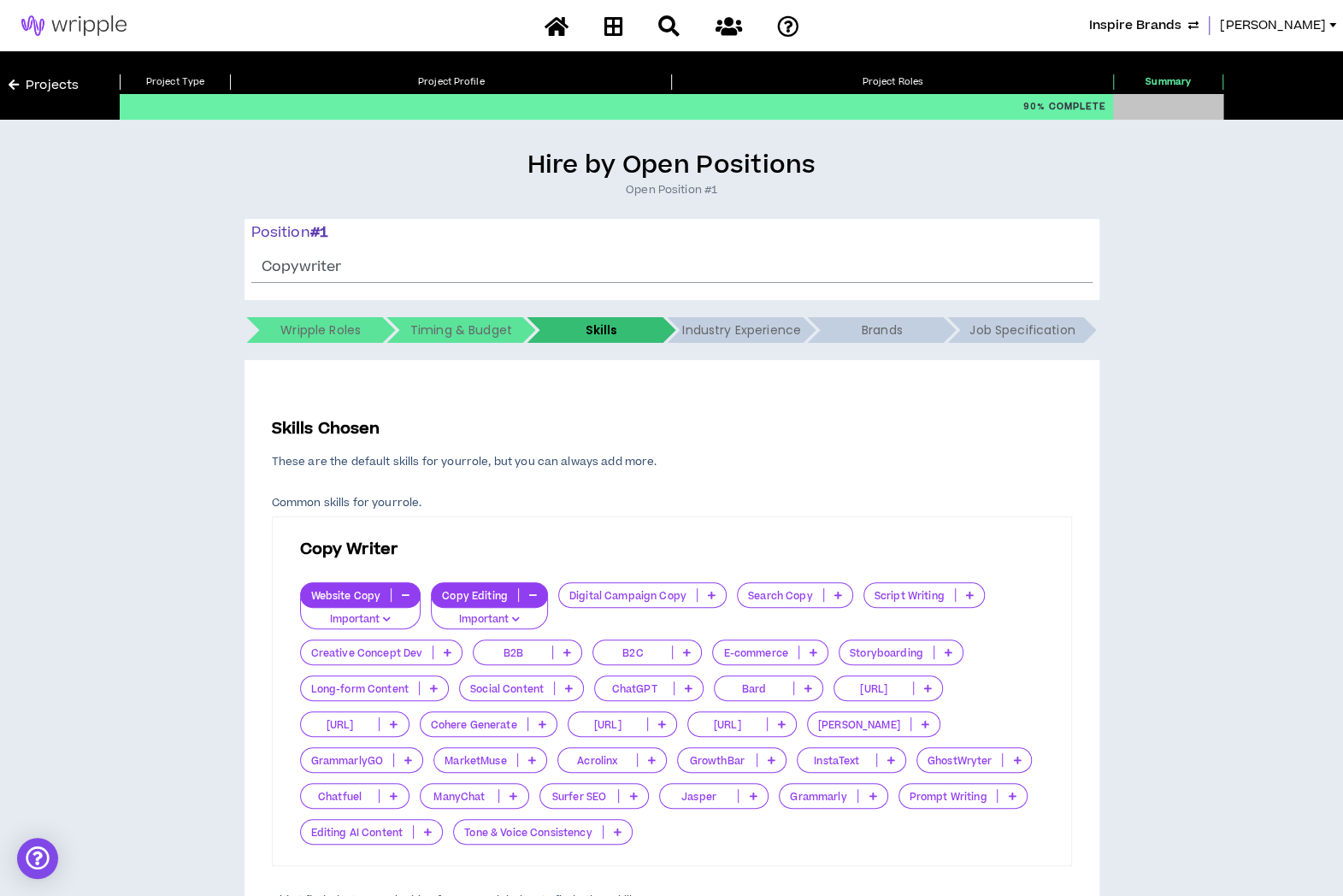
click at [500, 689] on p "Social Content" at bounding box center [507, 689] width 94 height 13
click at [494, 743] on span "Important" at bounding box center [520, 743] width 104 height 19
click at [812, 598] on p "Digital Campaign Copy" at bounding box center [762, 595] width 137 height 13
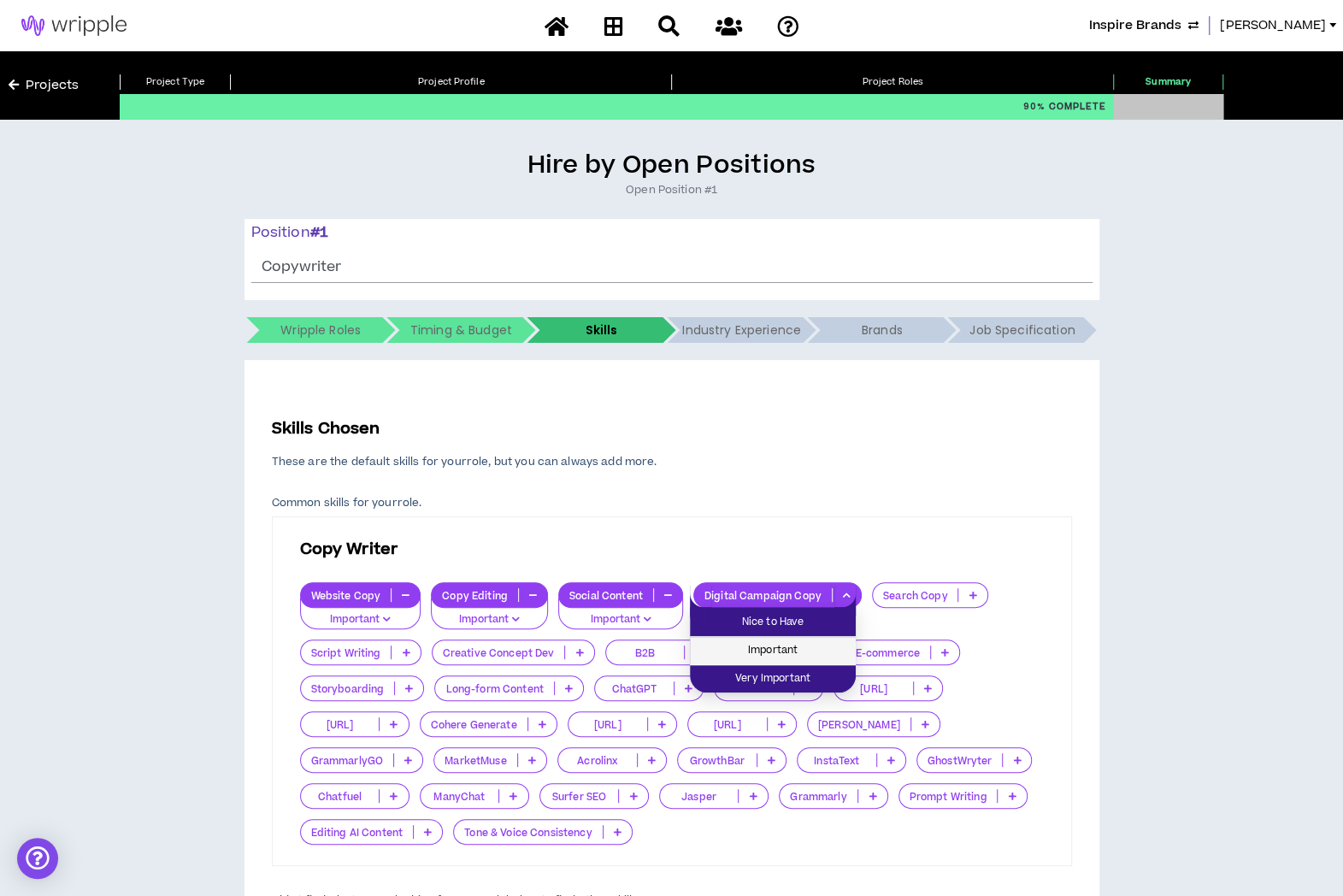
click at [788, 659] on li "Important" at bounding box center [772, 651] width 166 height 28
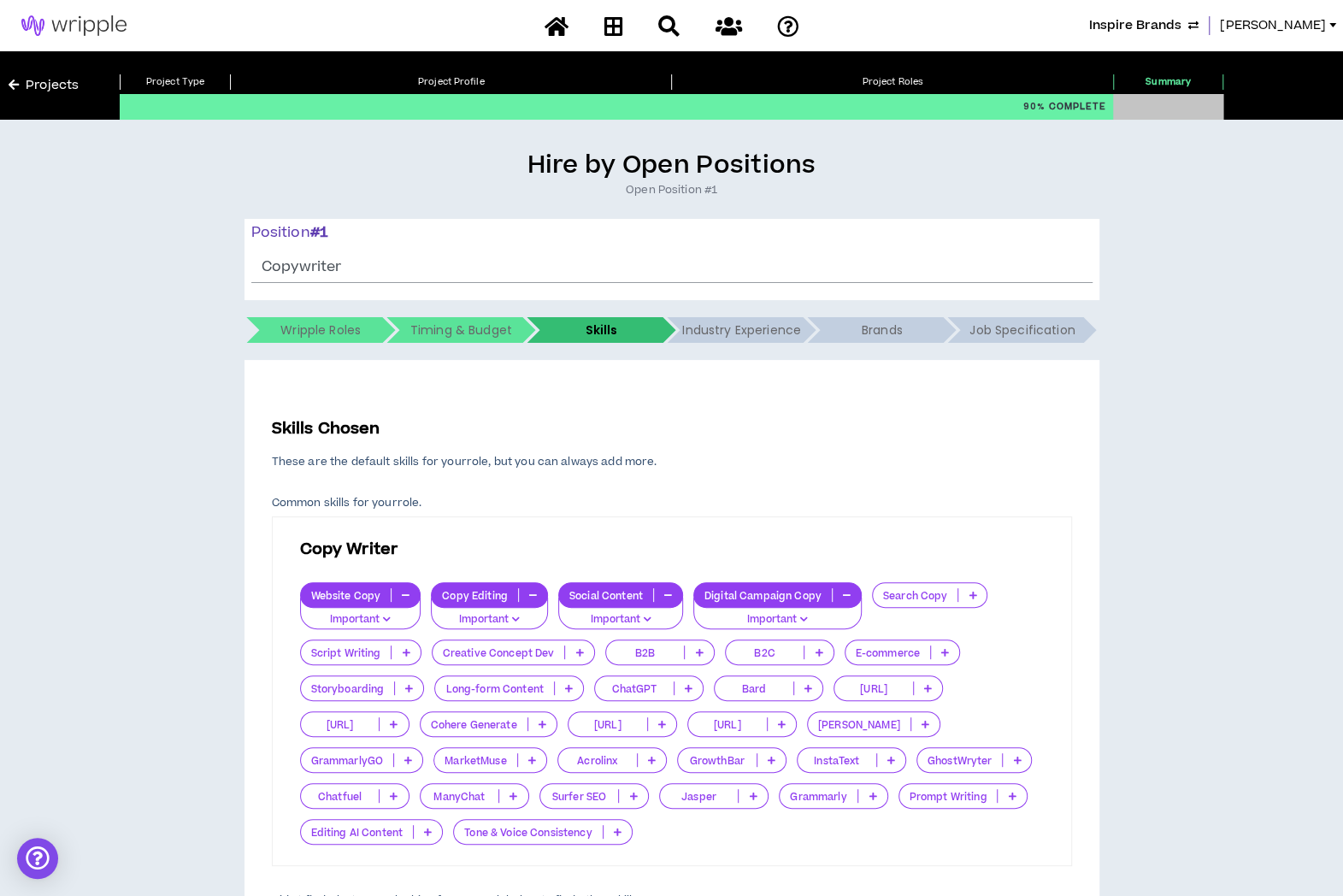
click at [535, 649] on p "Creative Concept Dev" at bounding box center [498, 652] width 133 height 13
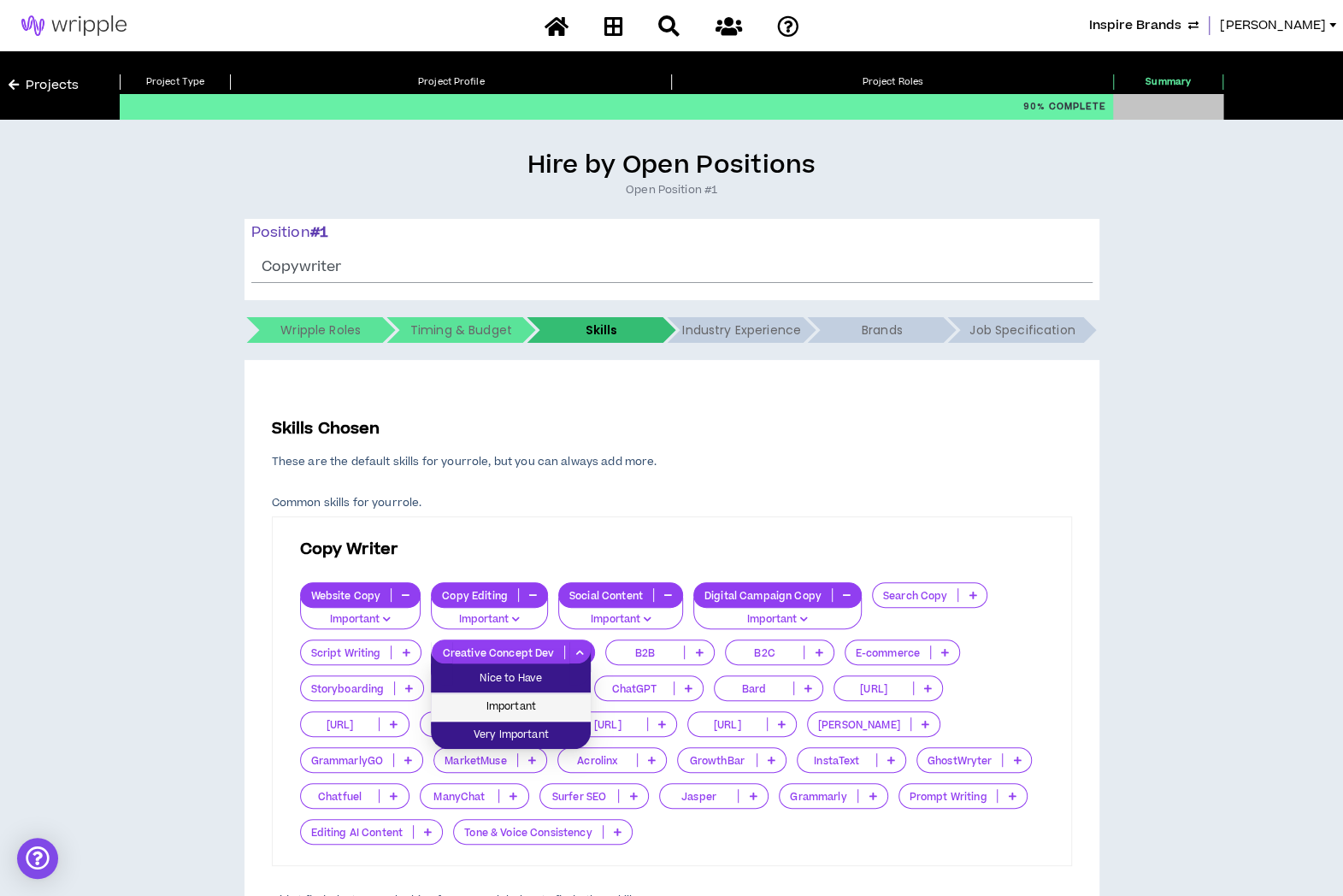
click at [518, 703] on span "Important" at bounding box center [510, 707] width 139 height 19
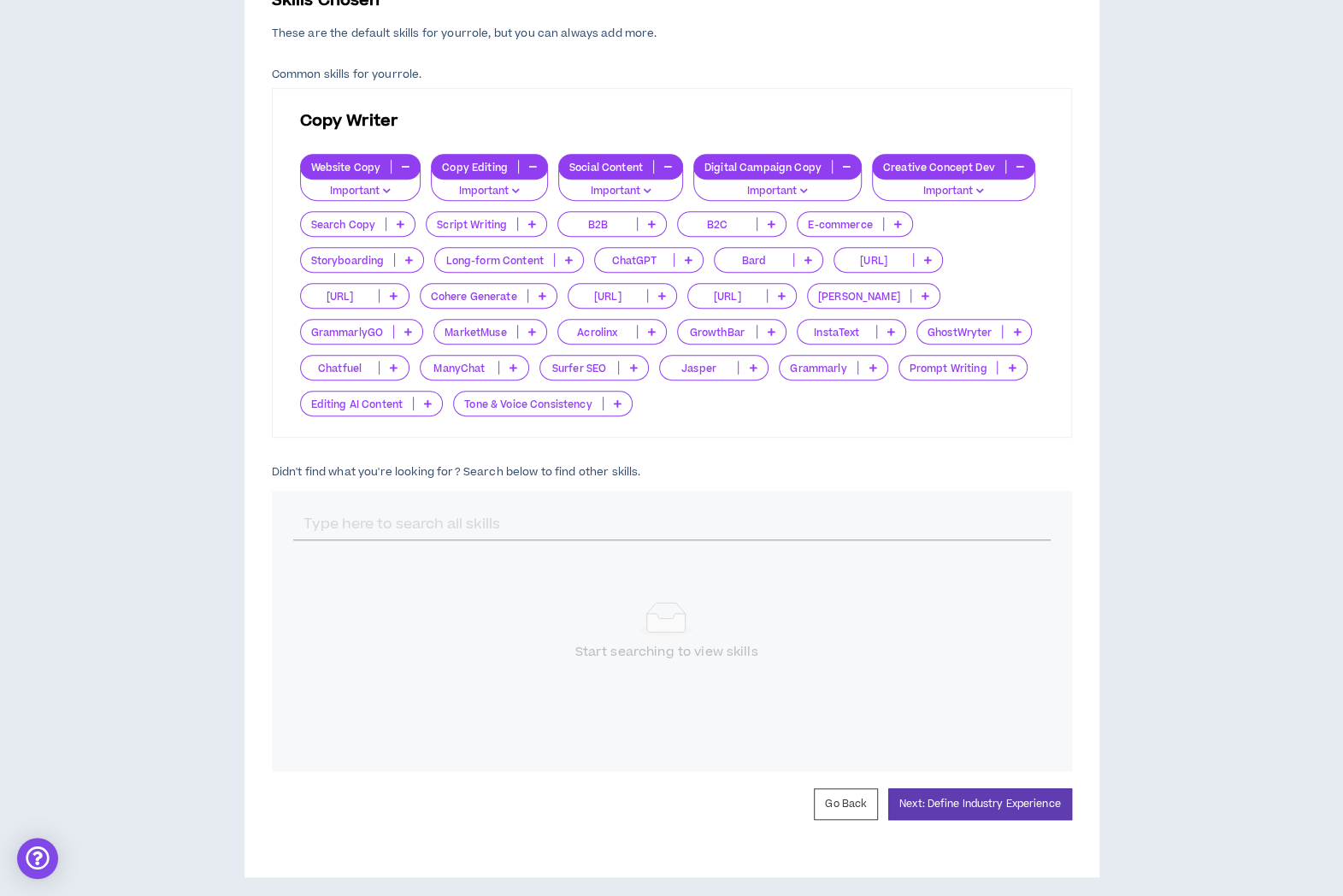
scroll to position [437, 0]
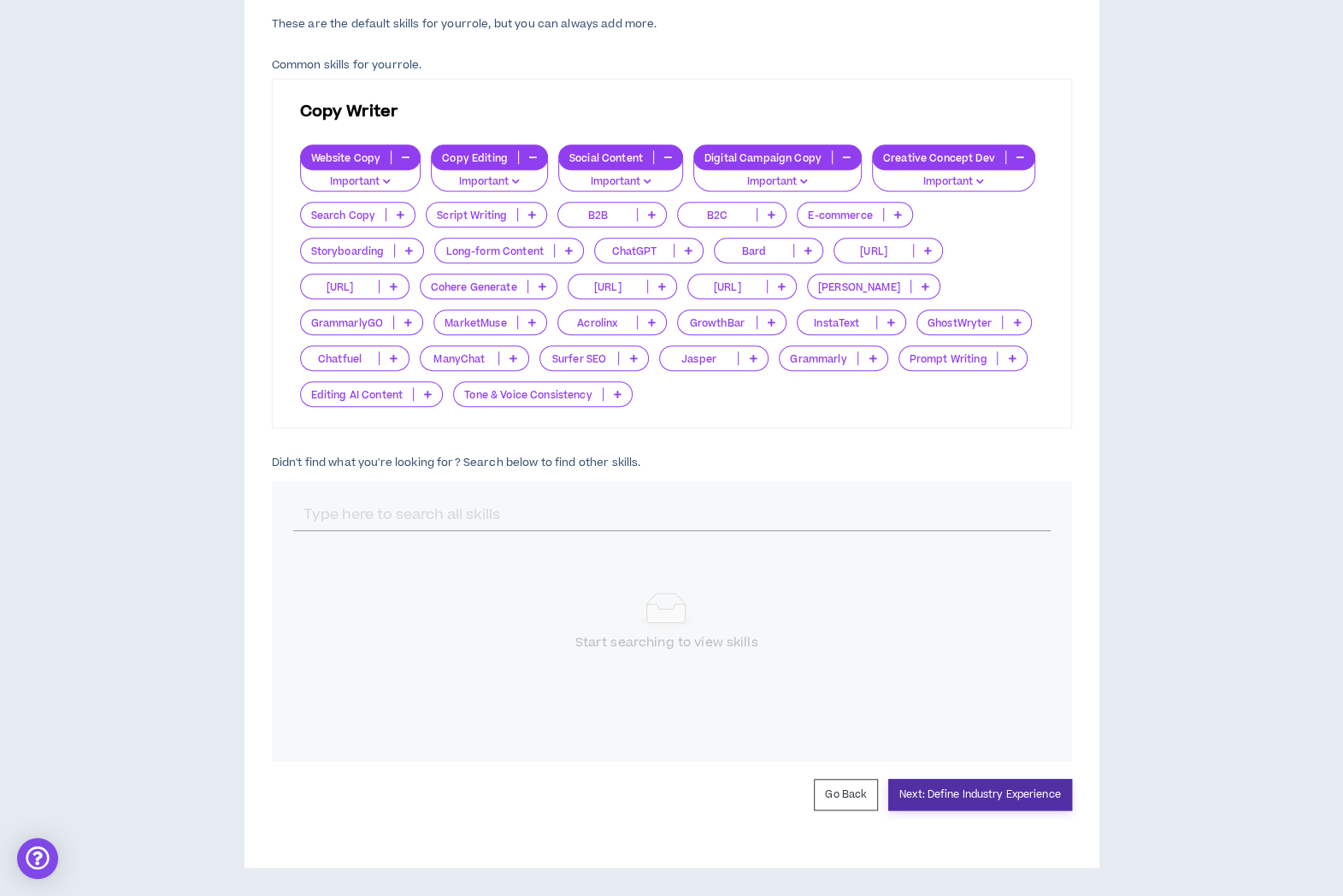
click at [929, 795] on button "Next: Define Industry Experience" at bounding box center [980, 794] width 184 height 32
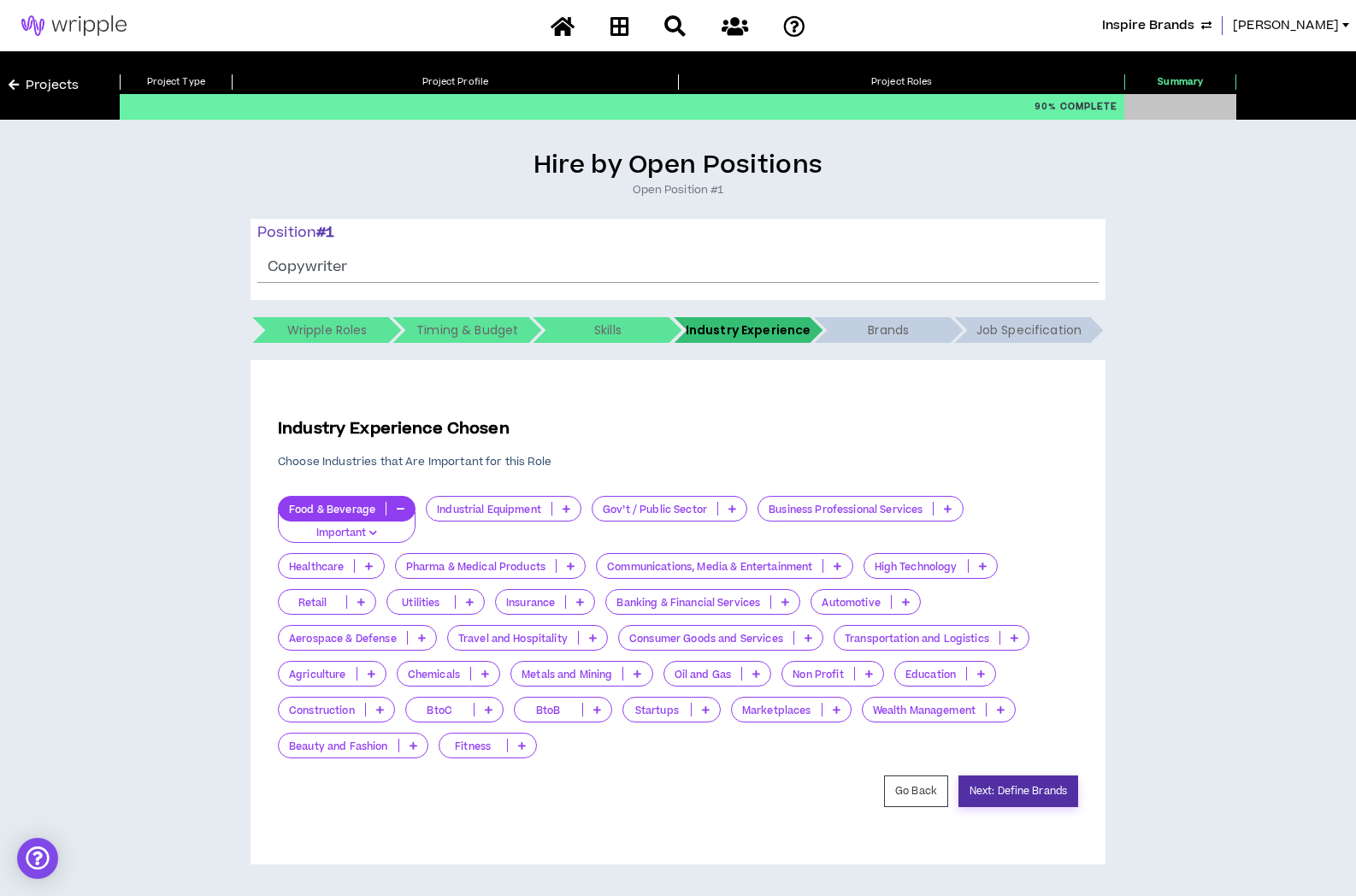
click at [1074, 787] on button "Next: Define Brands" at bounding box center [1019, 791] width 120 height 32
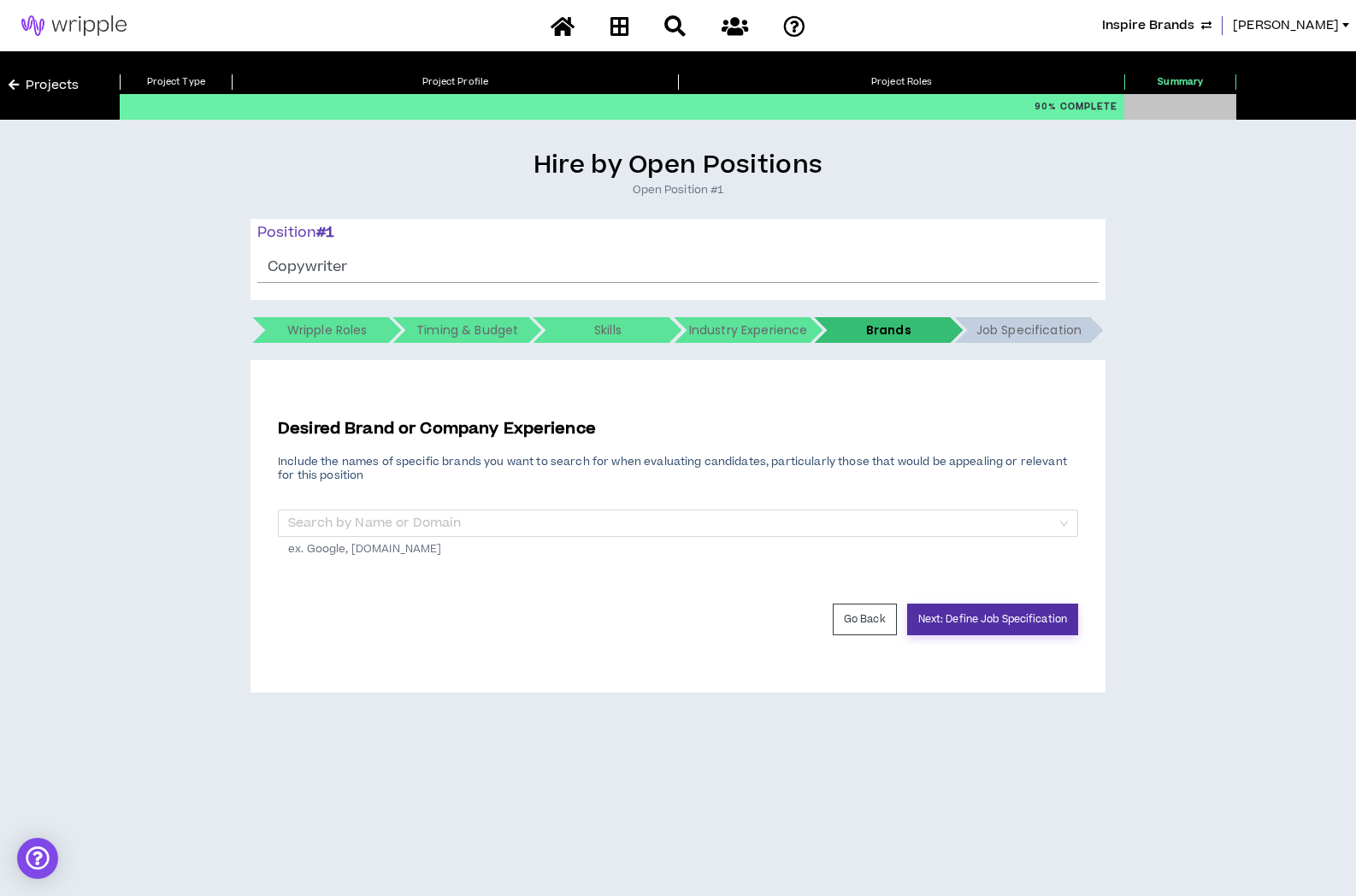
click at [1010, 628] on button "Next: Define Job Specification" at bounding box center [992, 619] width 171 height 32
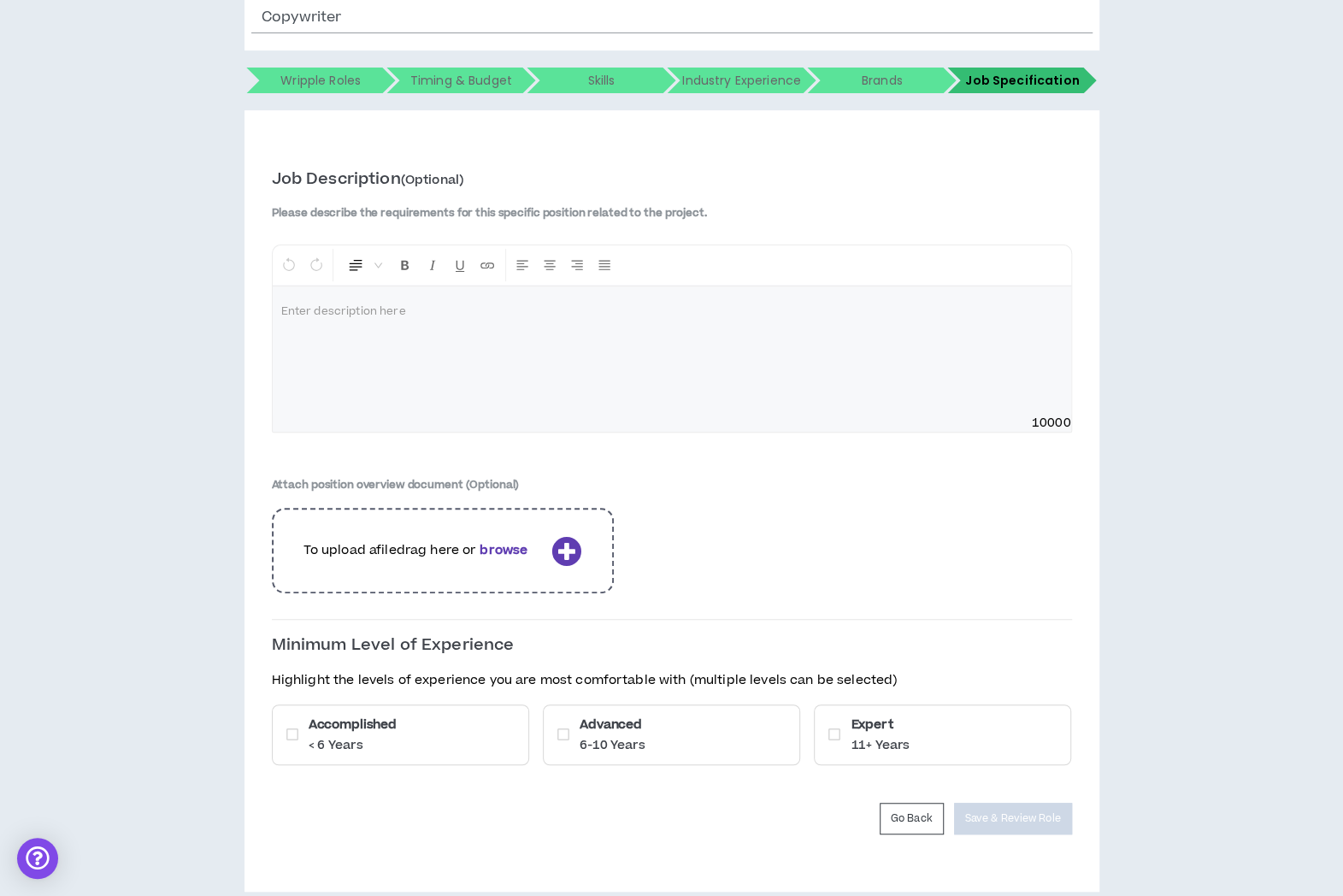
scroll to position [272, 0]
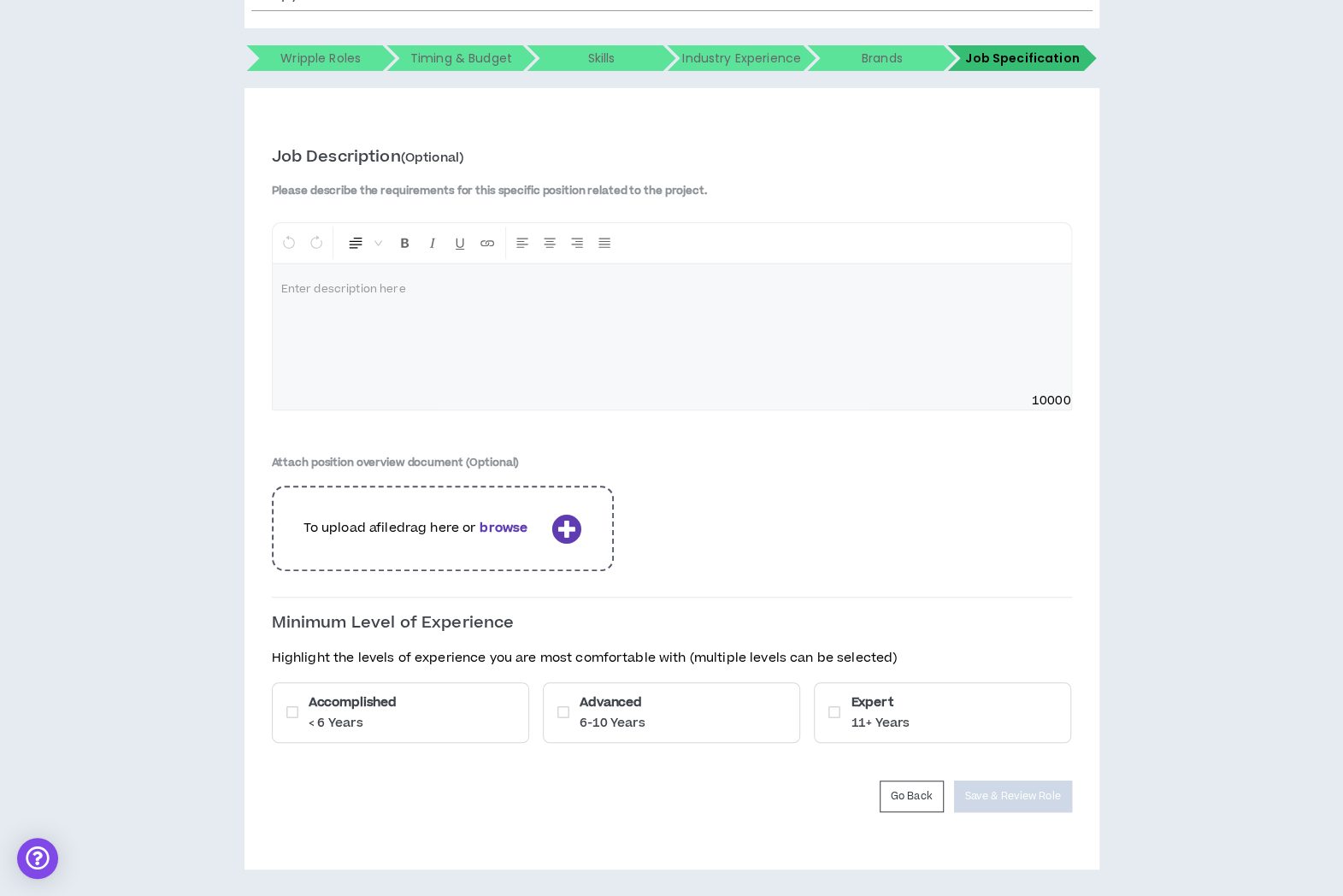
click at [687, 727] on div "Advanced 6-10 Years" at bounding box center [672, 713] width 257 height 61
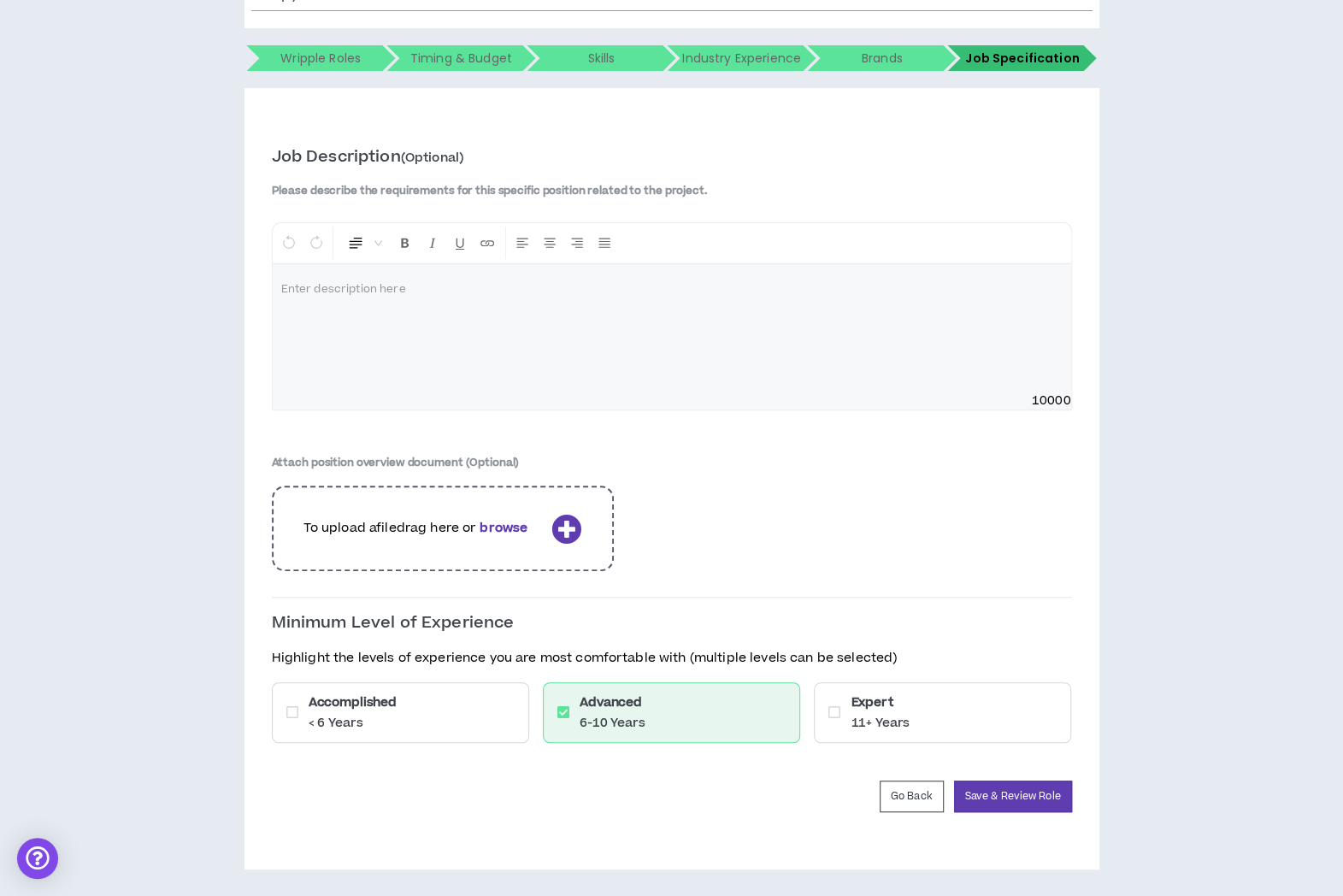
click at [883, 731] on div "Expert 11+ Years" at bounding box center [943, 713] width 257 height 61
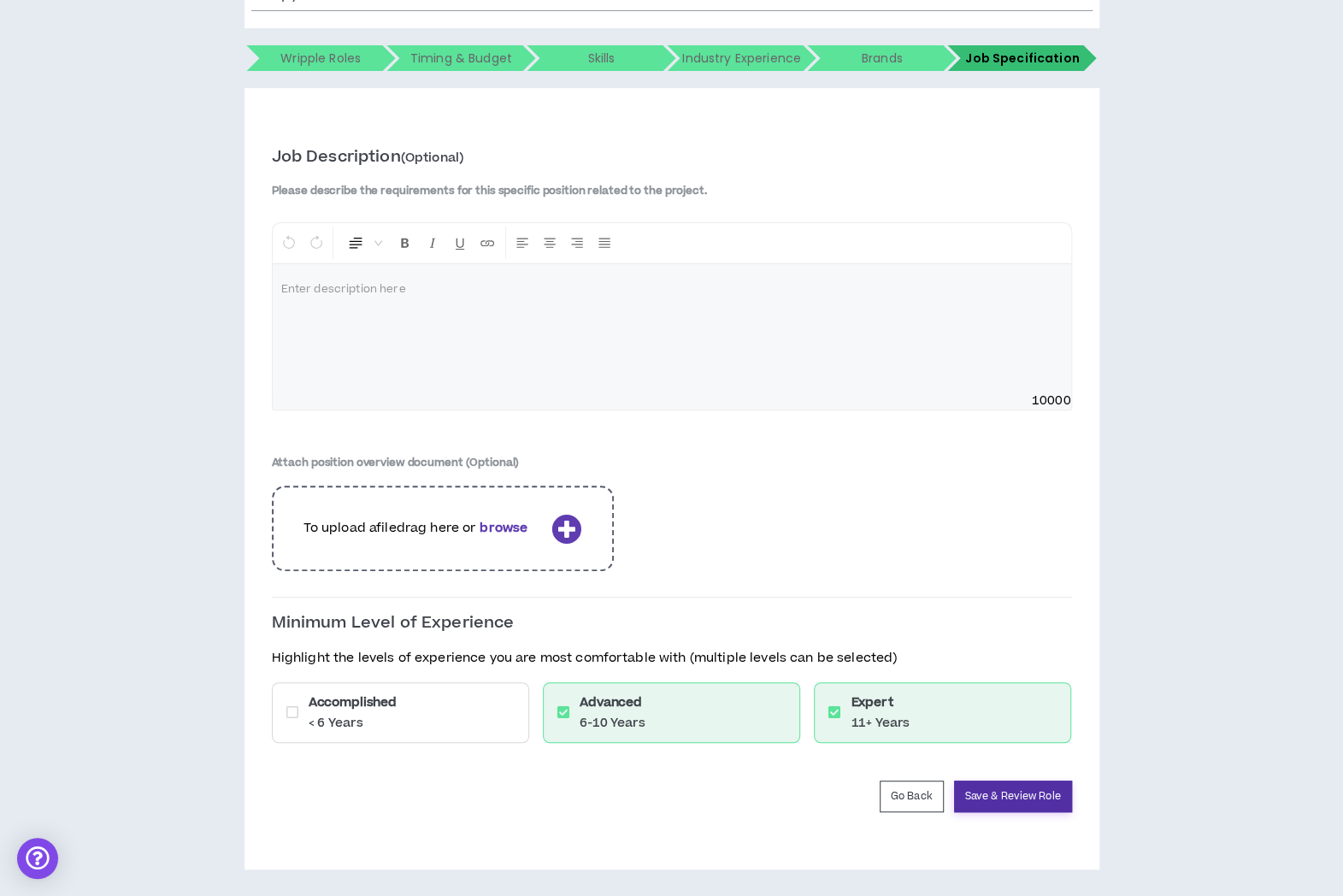
click at [985, 789] on button "Save & Review Role" at bounding box center [1014, 796] width 118 height 32
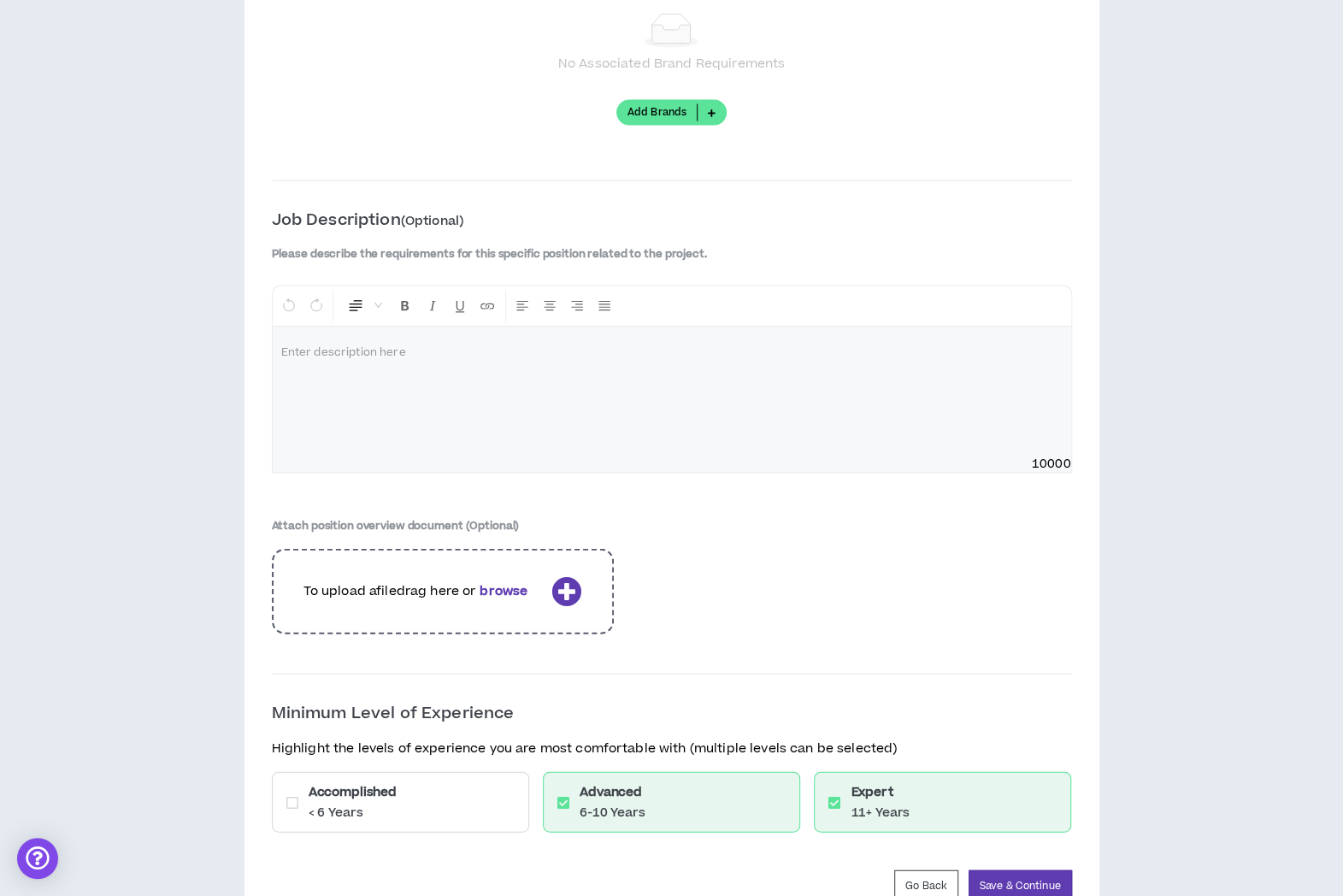
scroll to position [2108, 0]
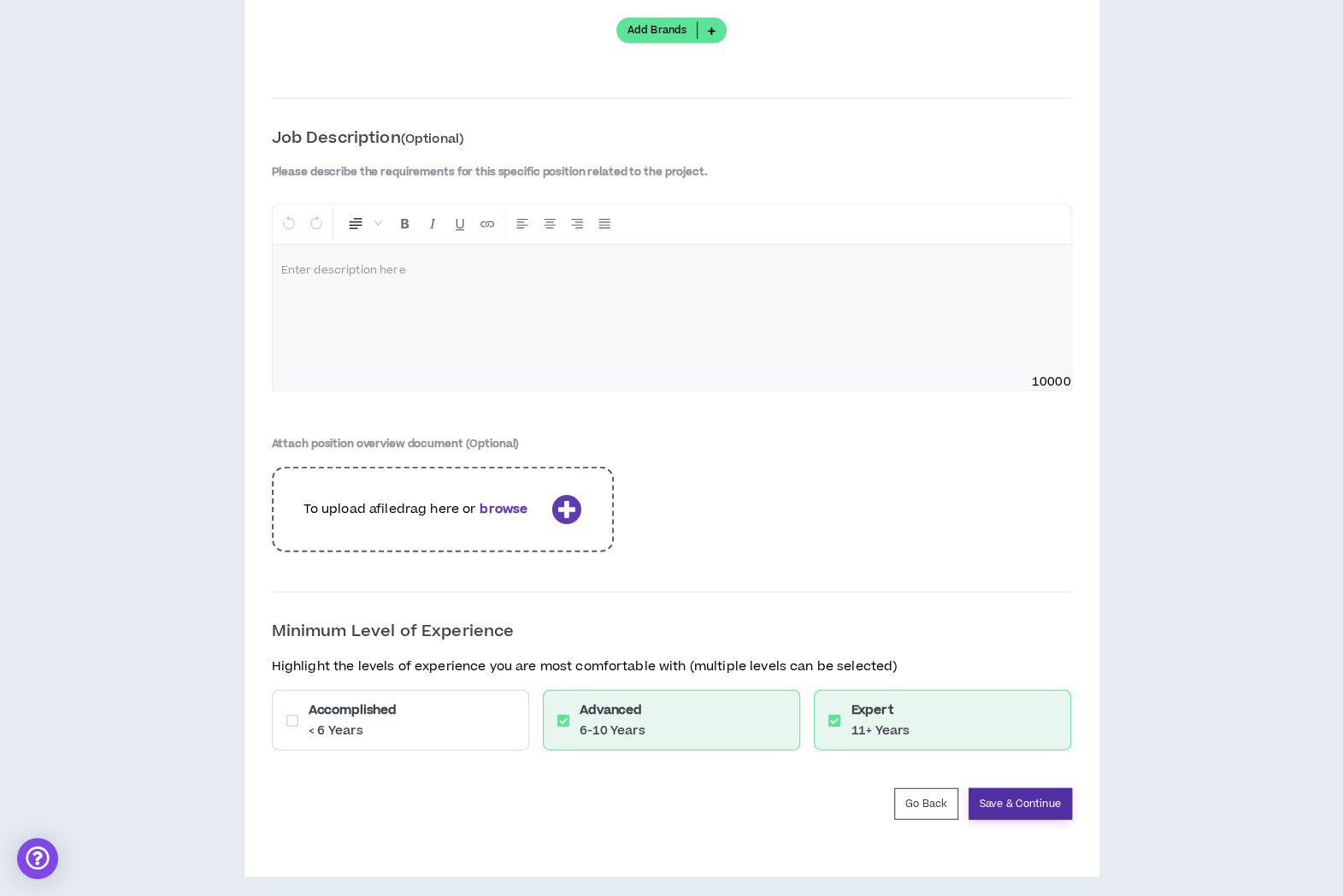
click at [1030, 804] on button "Save & Continue" at bounding box center [1020, 803] width 104 height 32
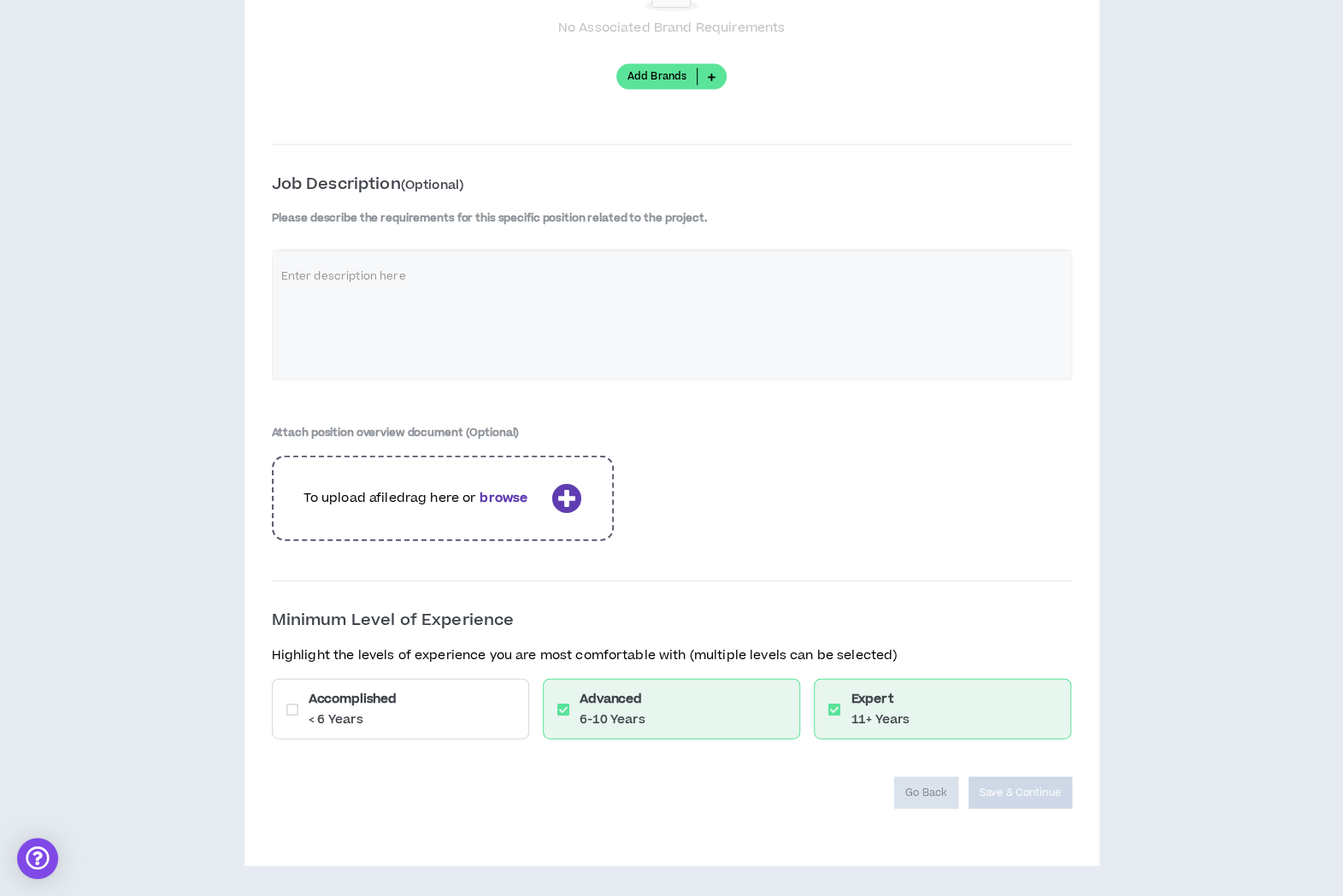
scroll to position [2053, 0]
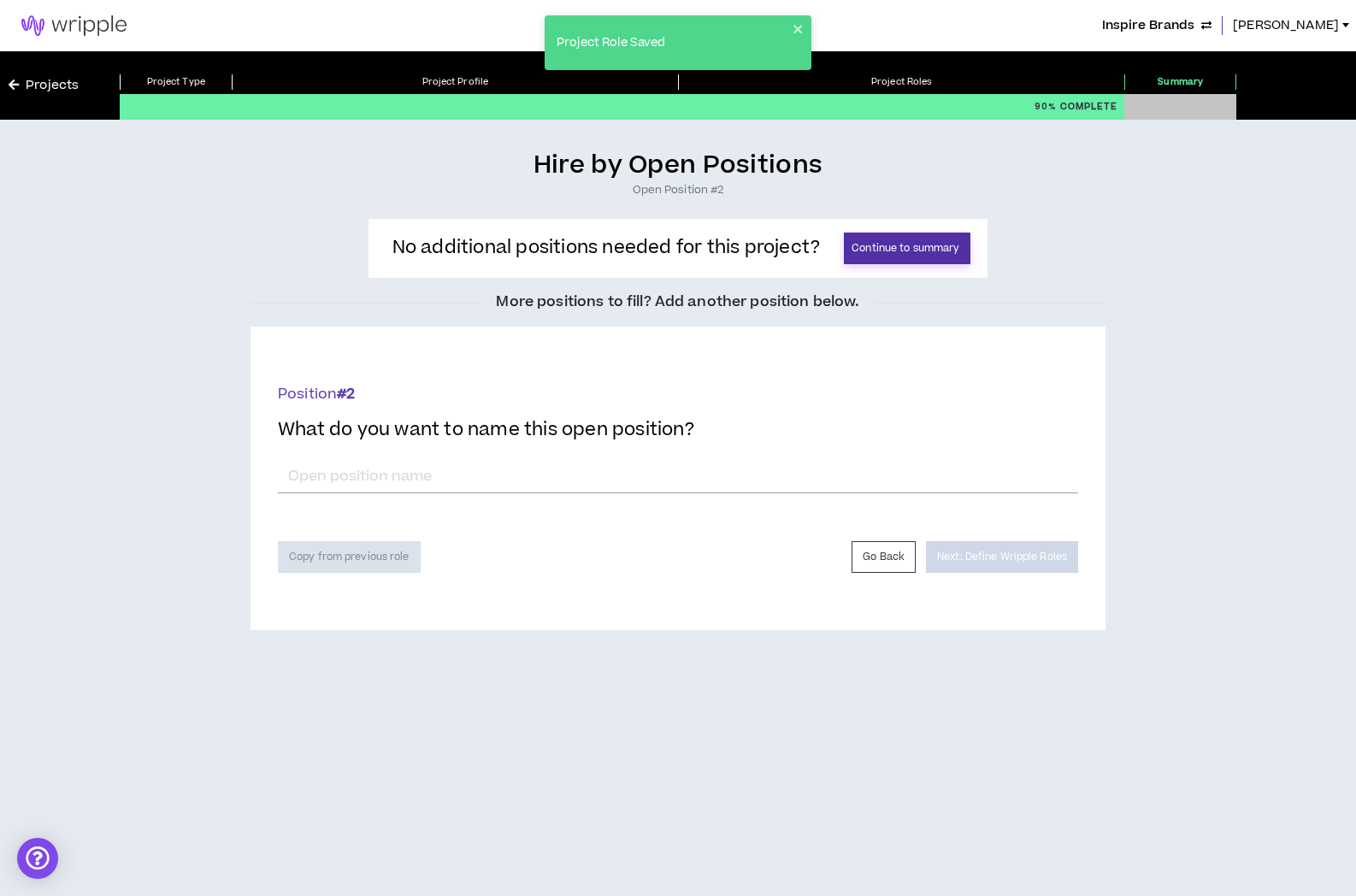
click at [867, 242] on button "Continue to summary" at bounding box center [907, 248] width 127 height 32
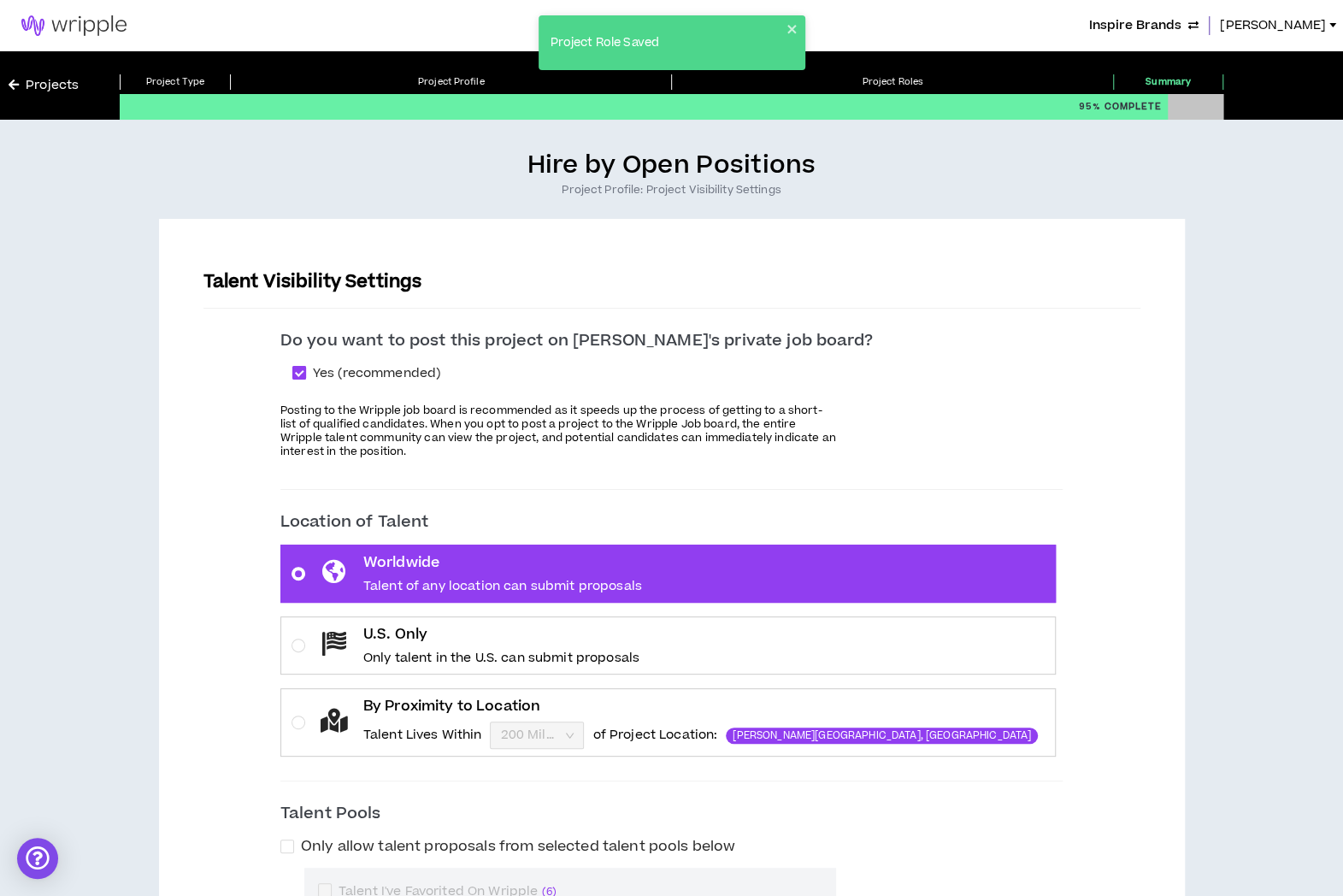
click at [306, 379] on span at bounding box center [299, 373] width 14 height 14
checkbox input "*****"
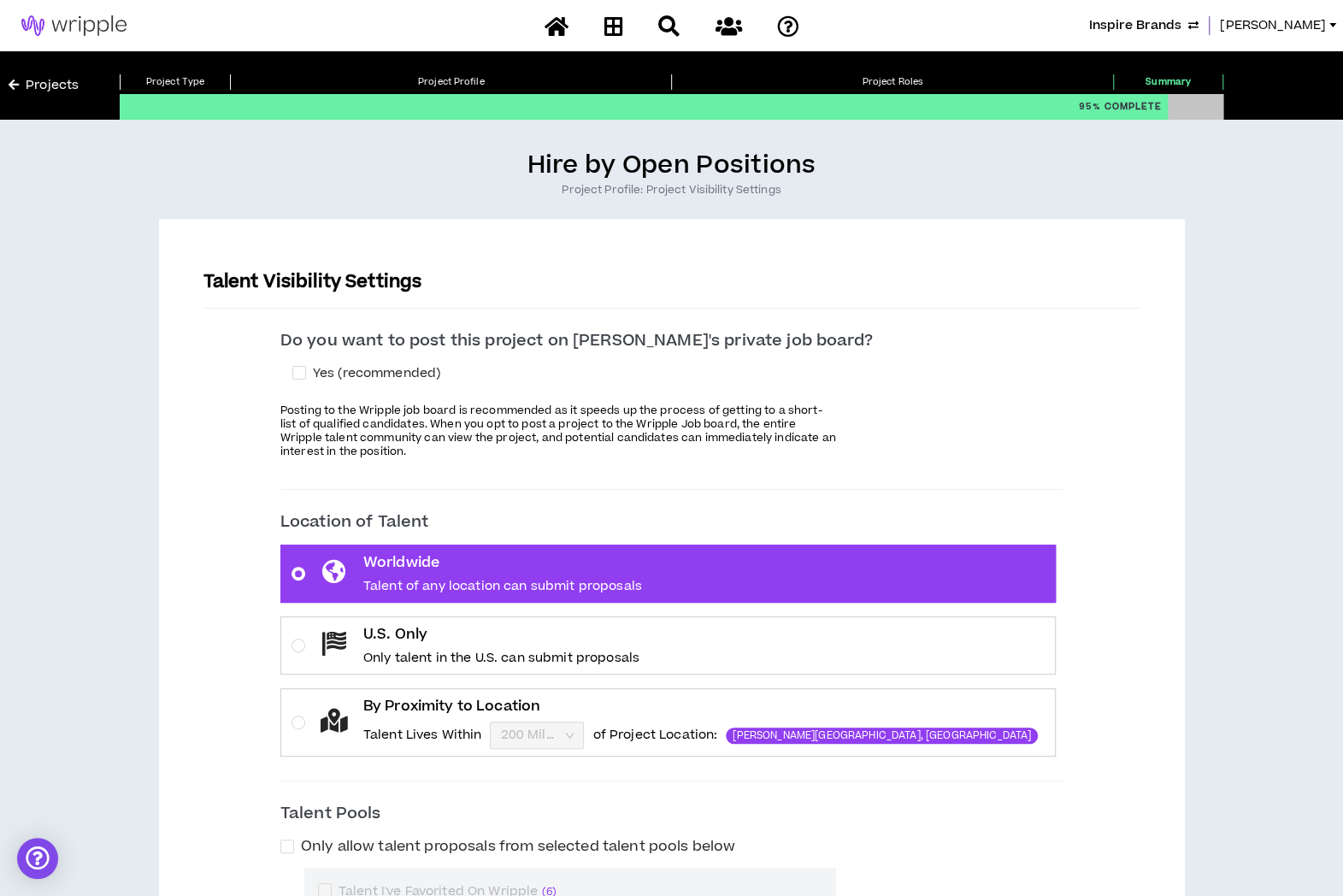
click at [836, 649] on label "U.S. Only Only talent in the U.S. can submit proposals" at bounding box center [668, 646] width 775 height 58
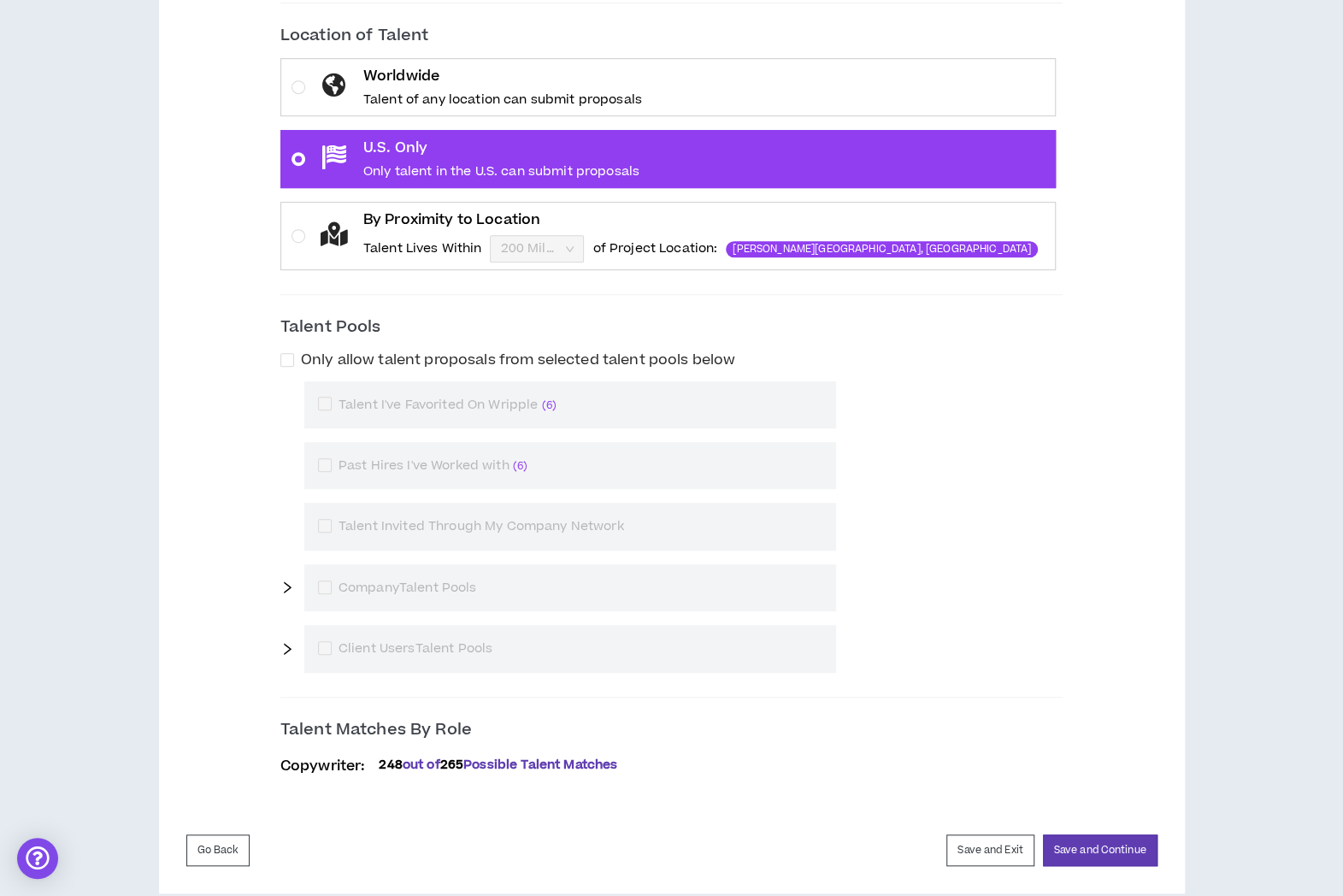
scroll to position [508, 0]
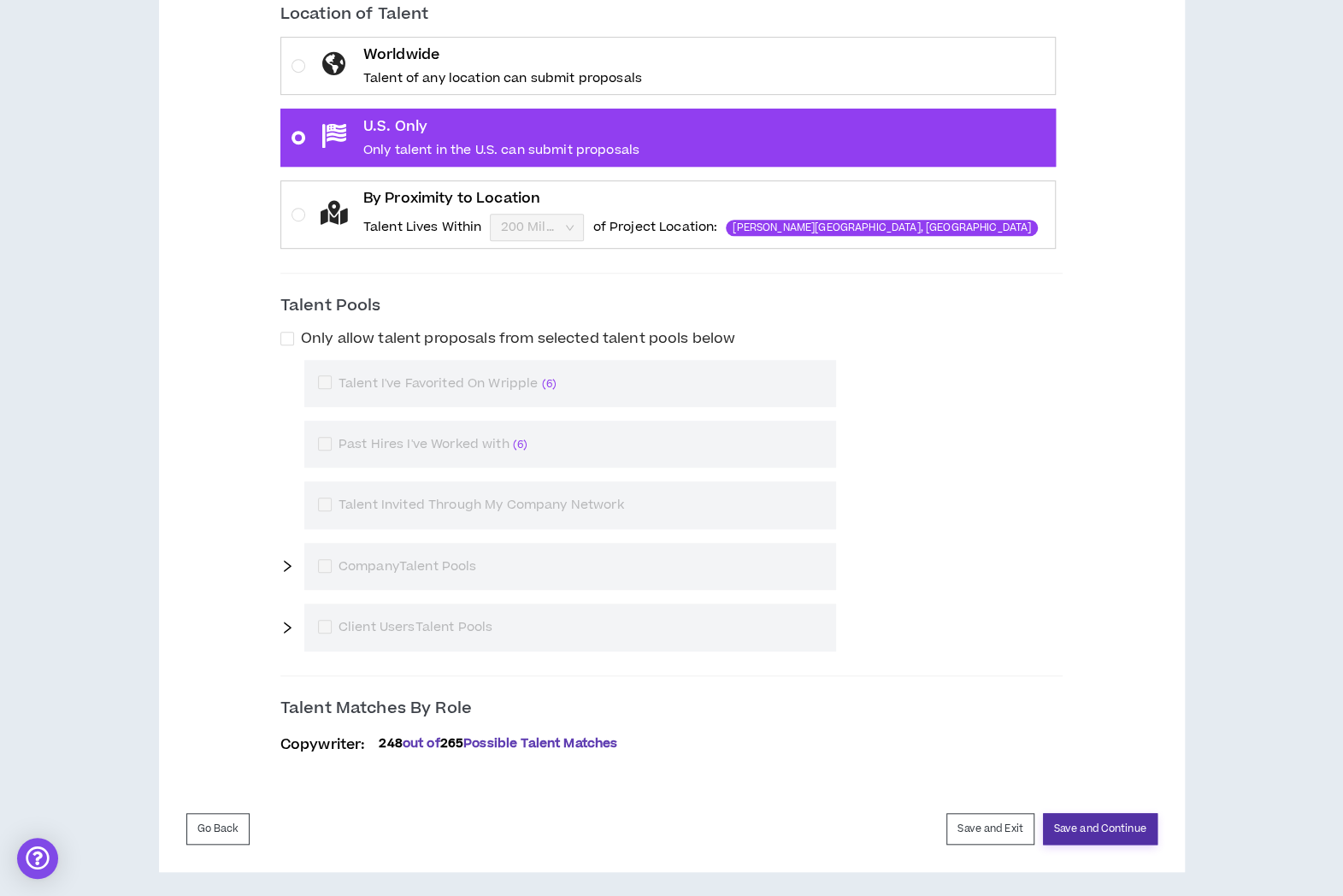
click at [1105, 820] on button "Save and Continue" at bounding box center [1100, 828] width 115 height 32
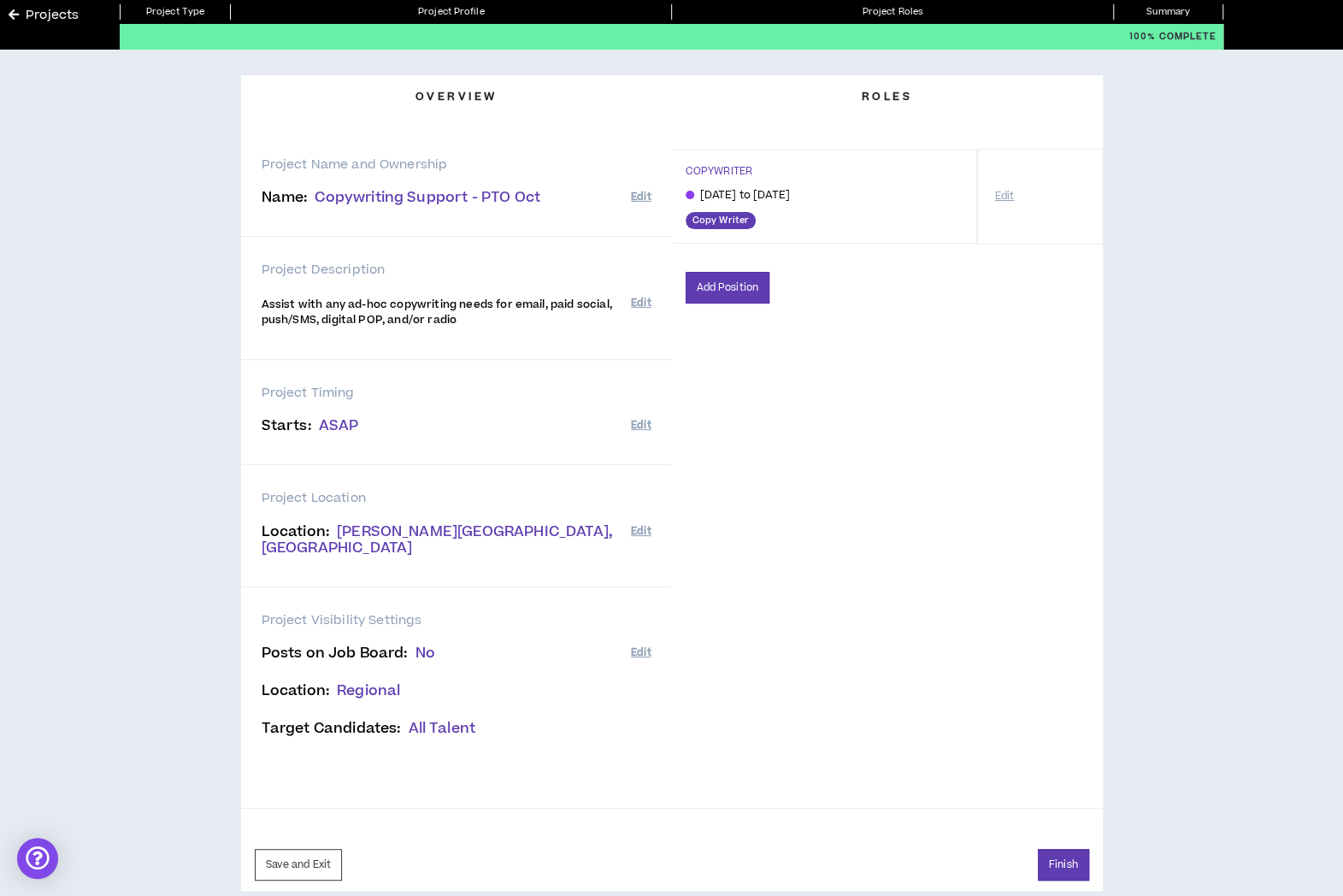
scroll to position [77, 0]
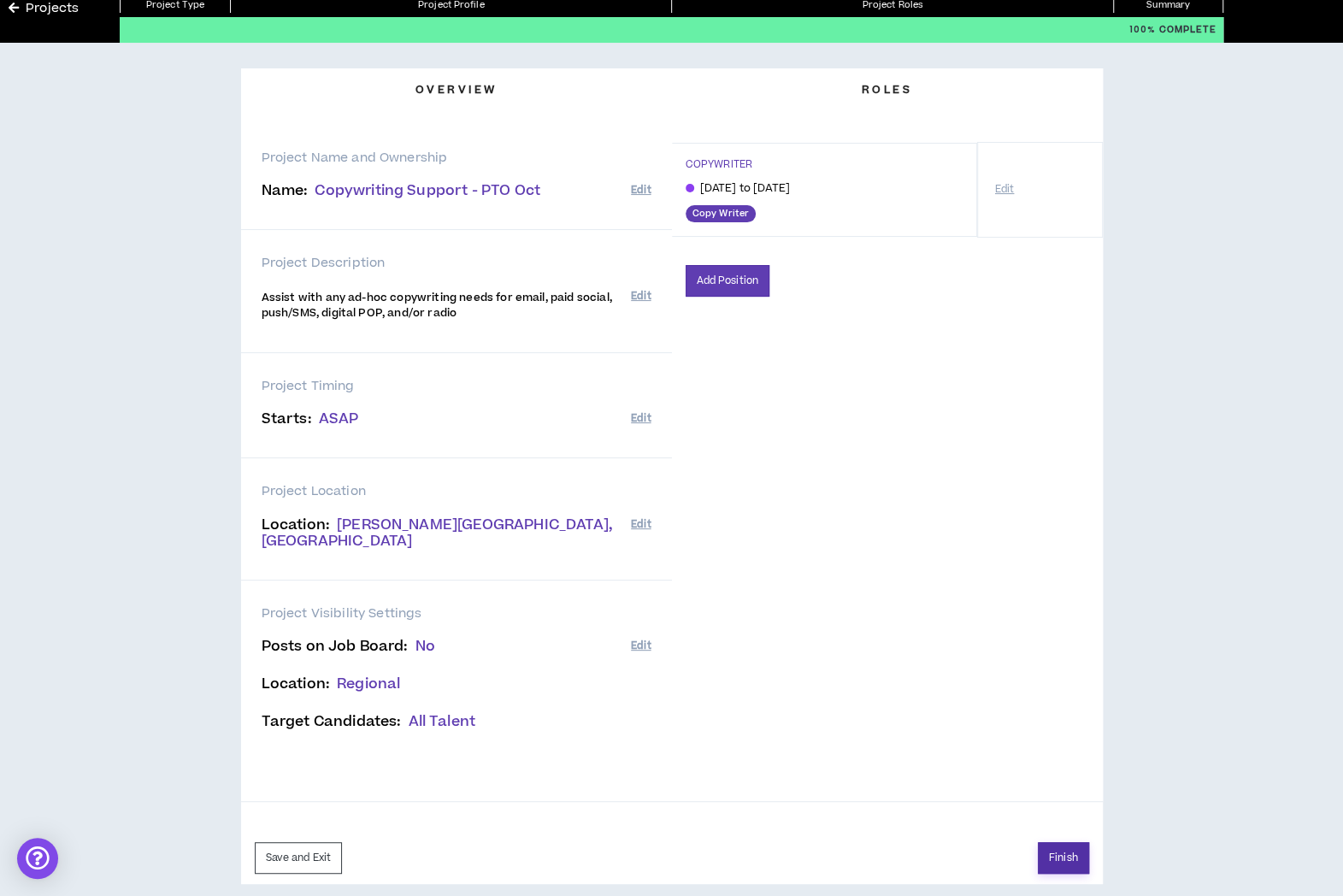
click at [1074, 842] on button "Finish" at bounding box center [1063, 857] width 51 height 32
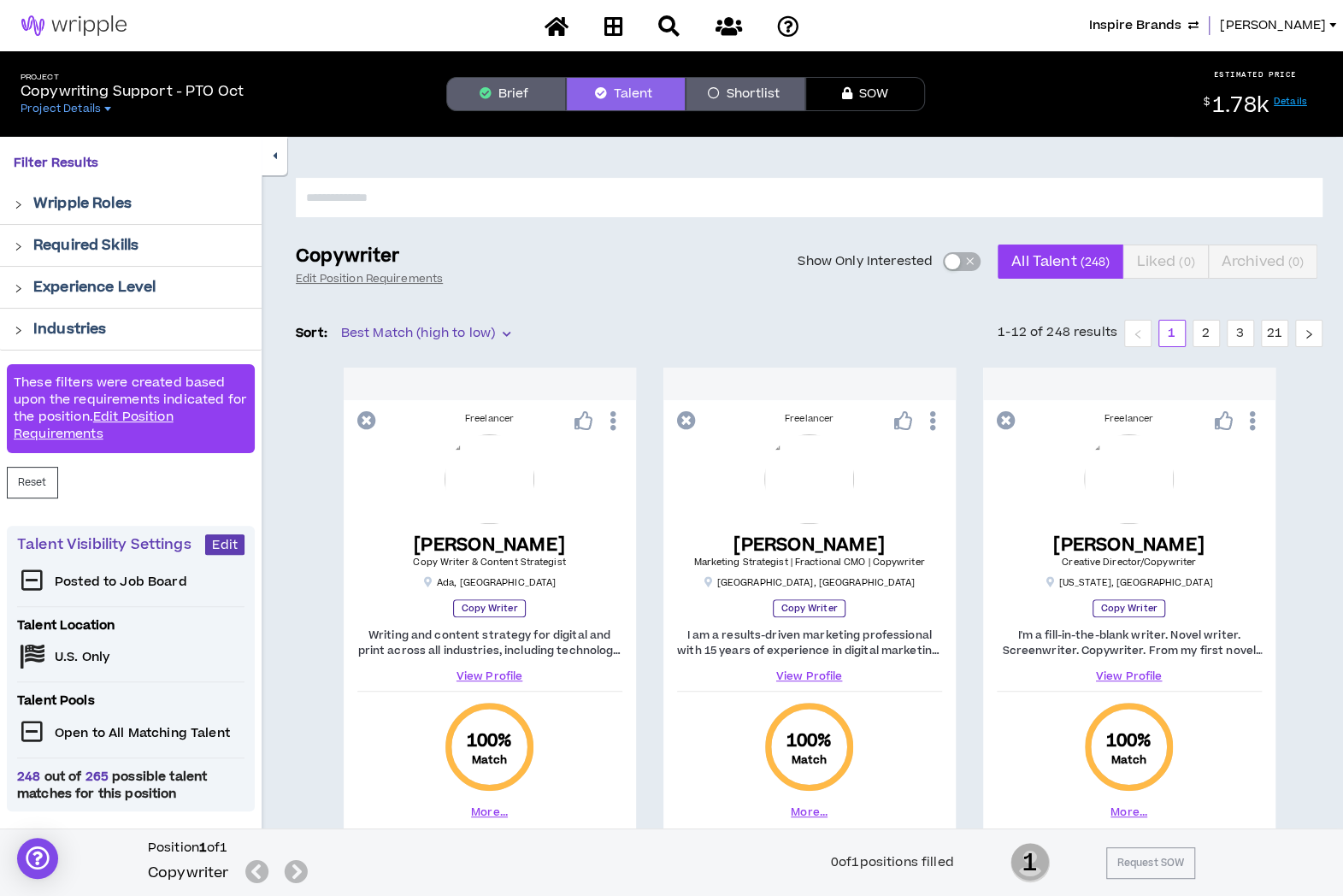
click at [623, 201] on input "text" at bounding box center [809, 197] width 1027 height 39
type input "**********"
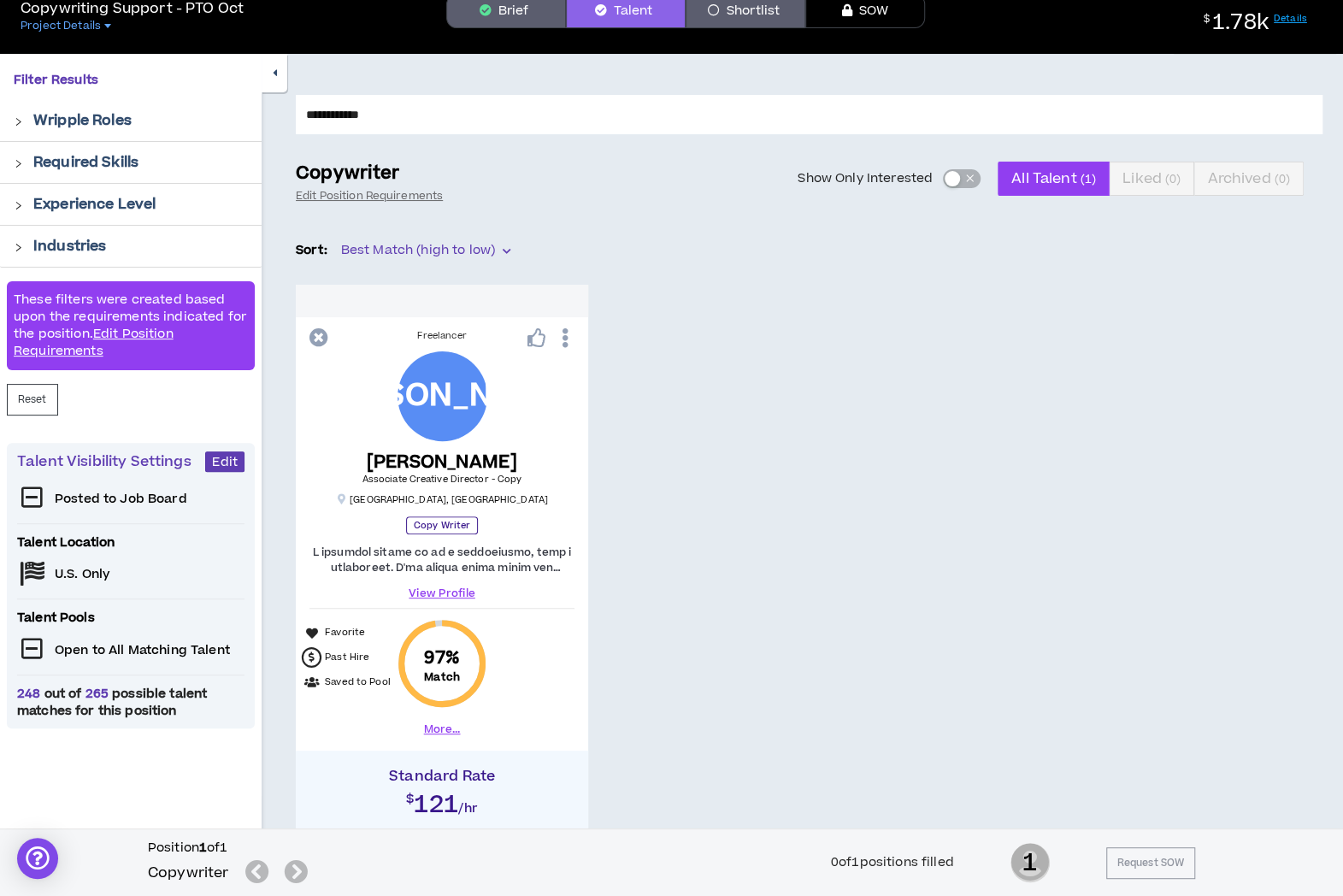
scroll to position [267, 0]
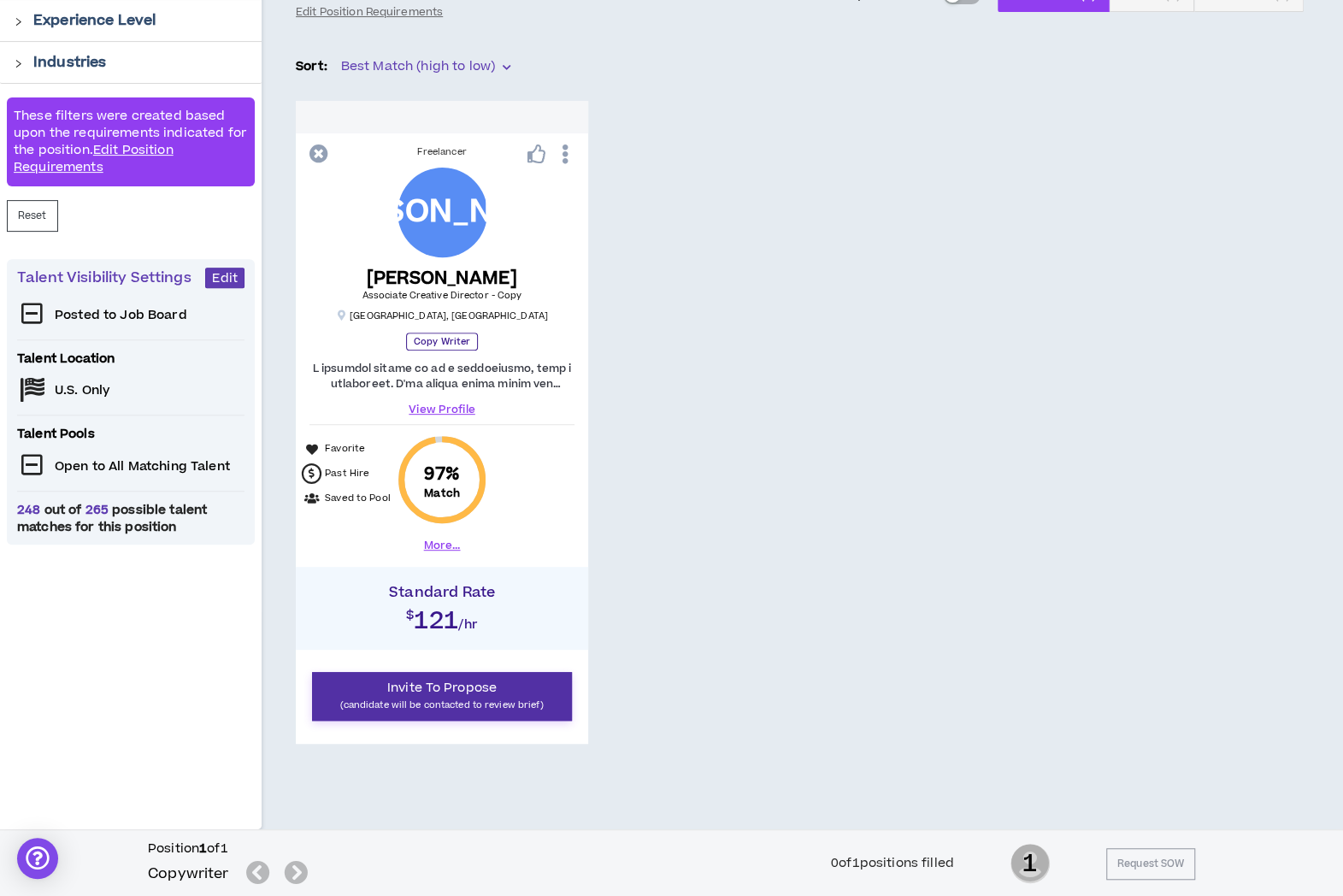
click at [476, 687] on span "Invite To Propose" at bounding box center [443, 688] width 110 height 18
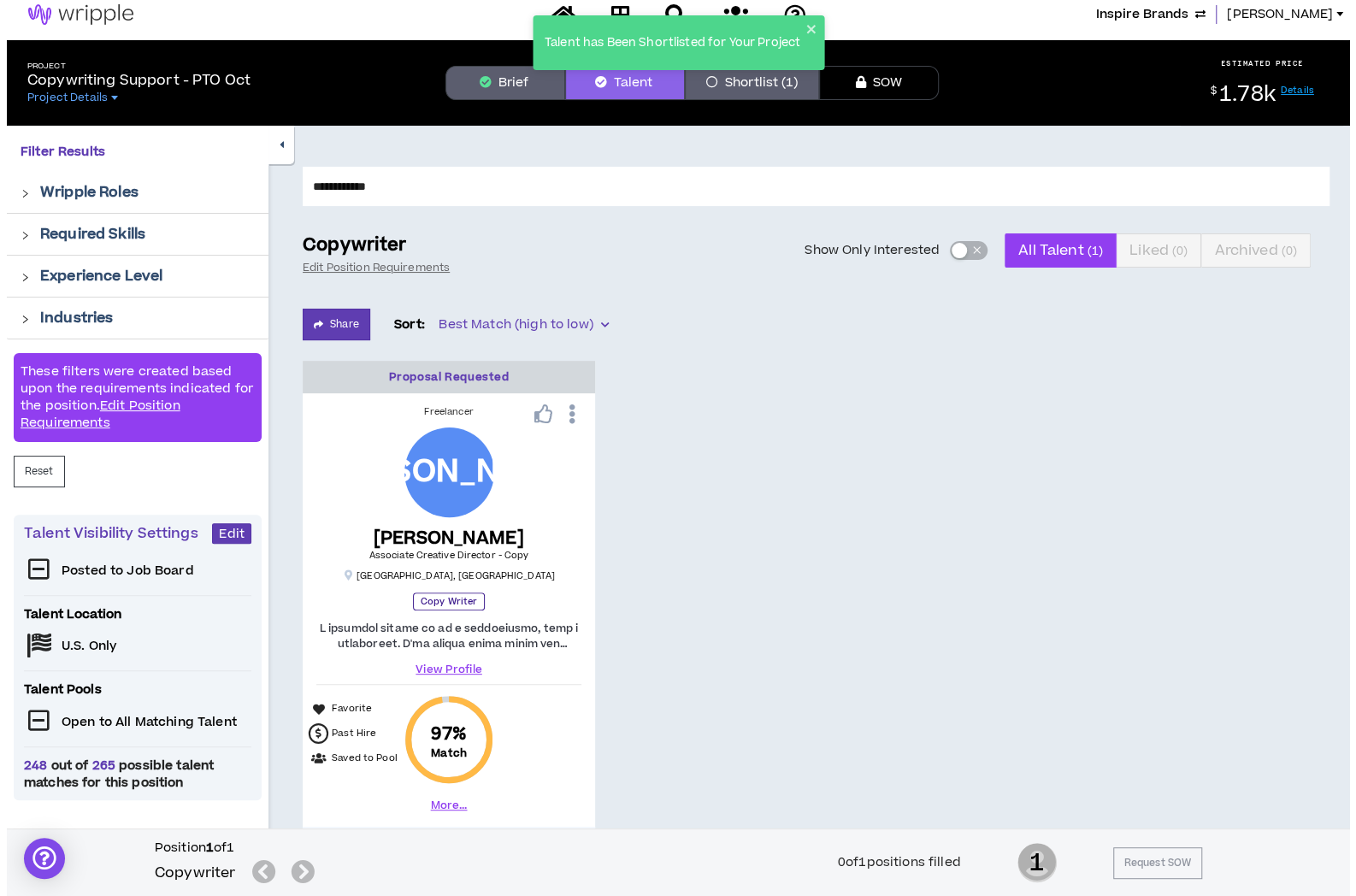
scroll to position [0, 0]
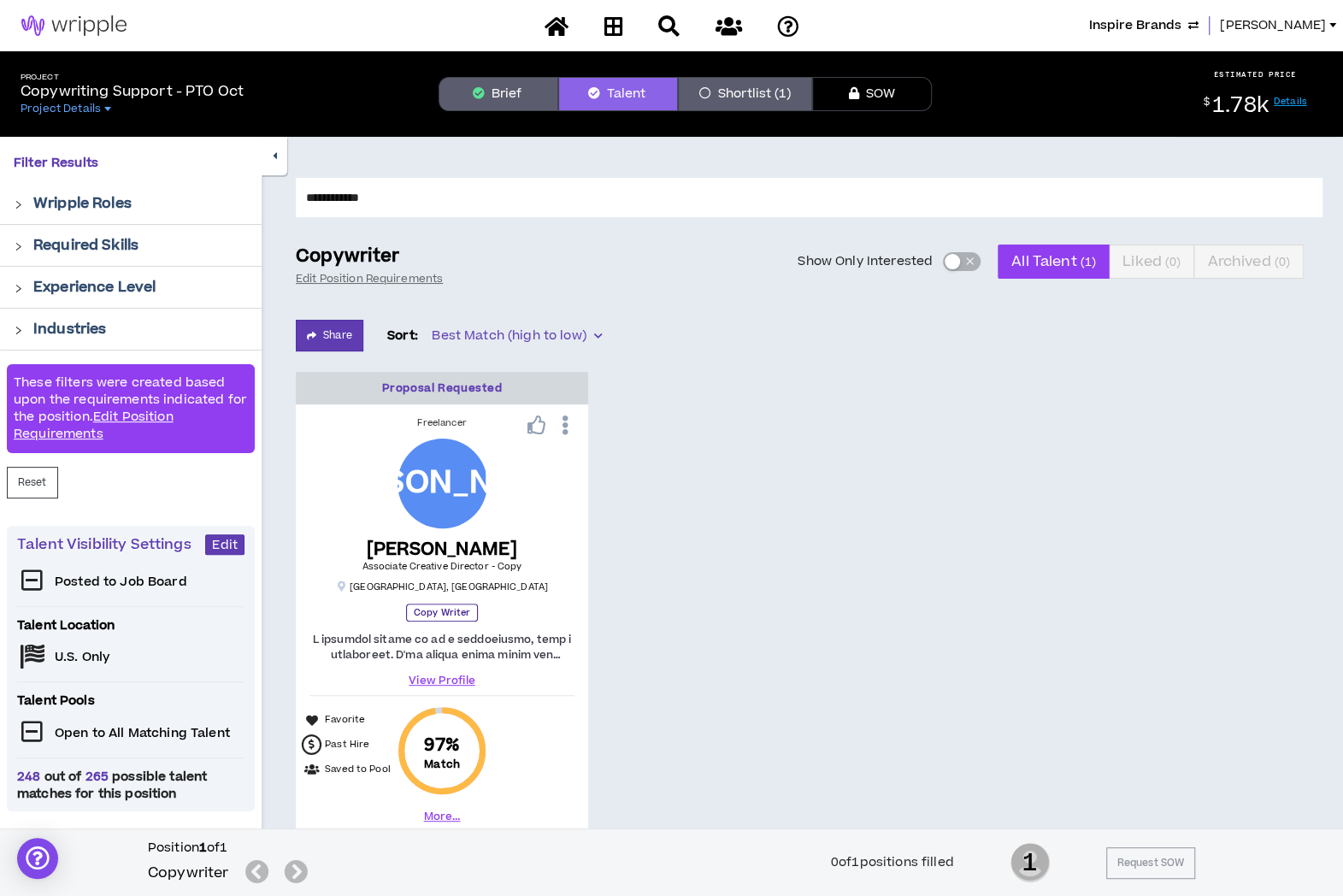
click at [1294, 25] on span "[PERSON_NAME]" at bounding box center [1274, 26] width 106 height 19
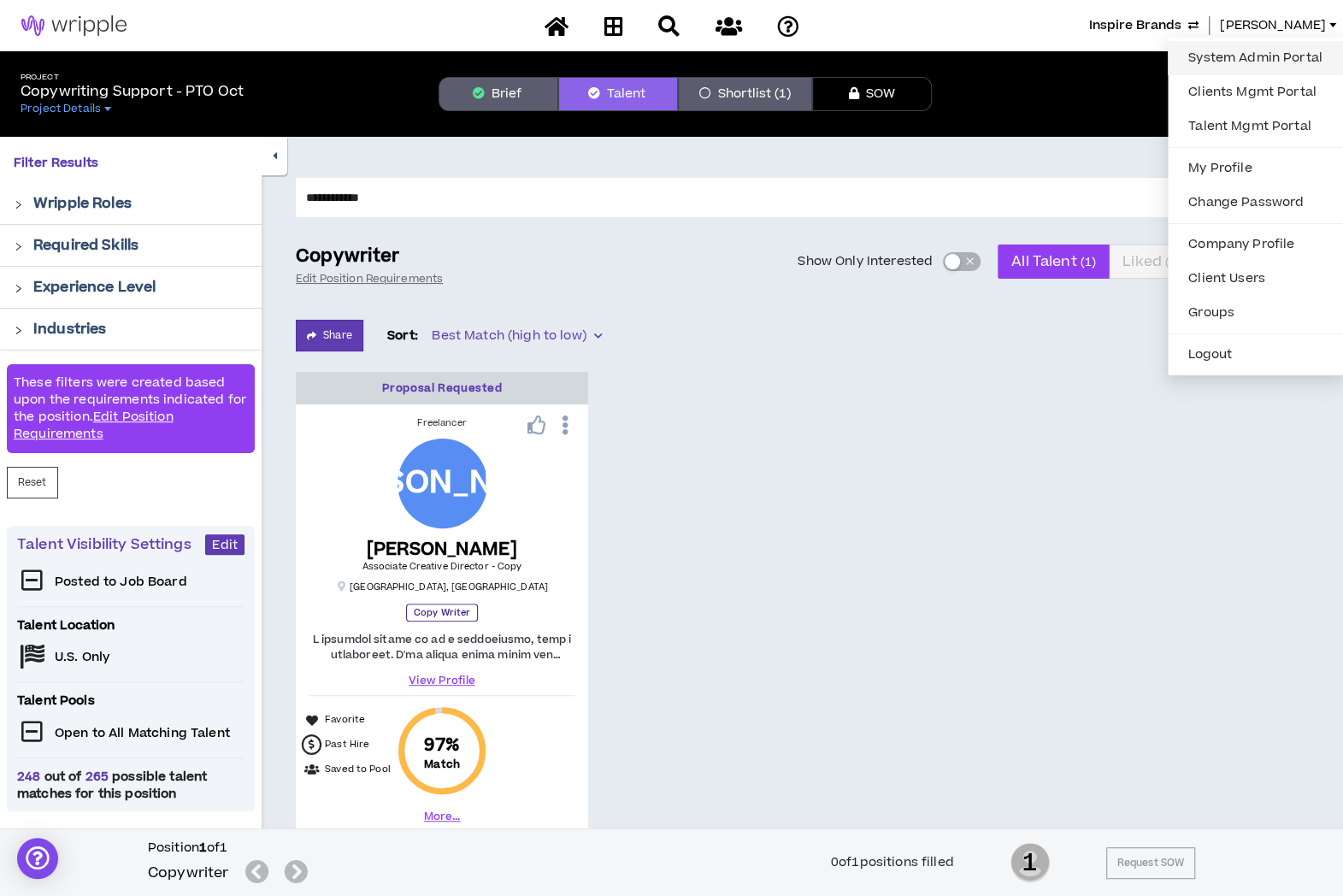
click at [1258, 55] on link "System Admin Portal" at bounding box center [1256, 58] width 154 height 26
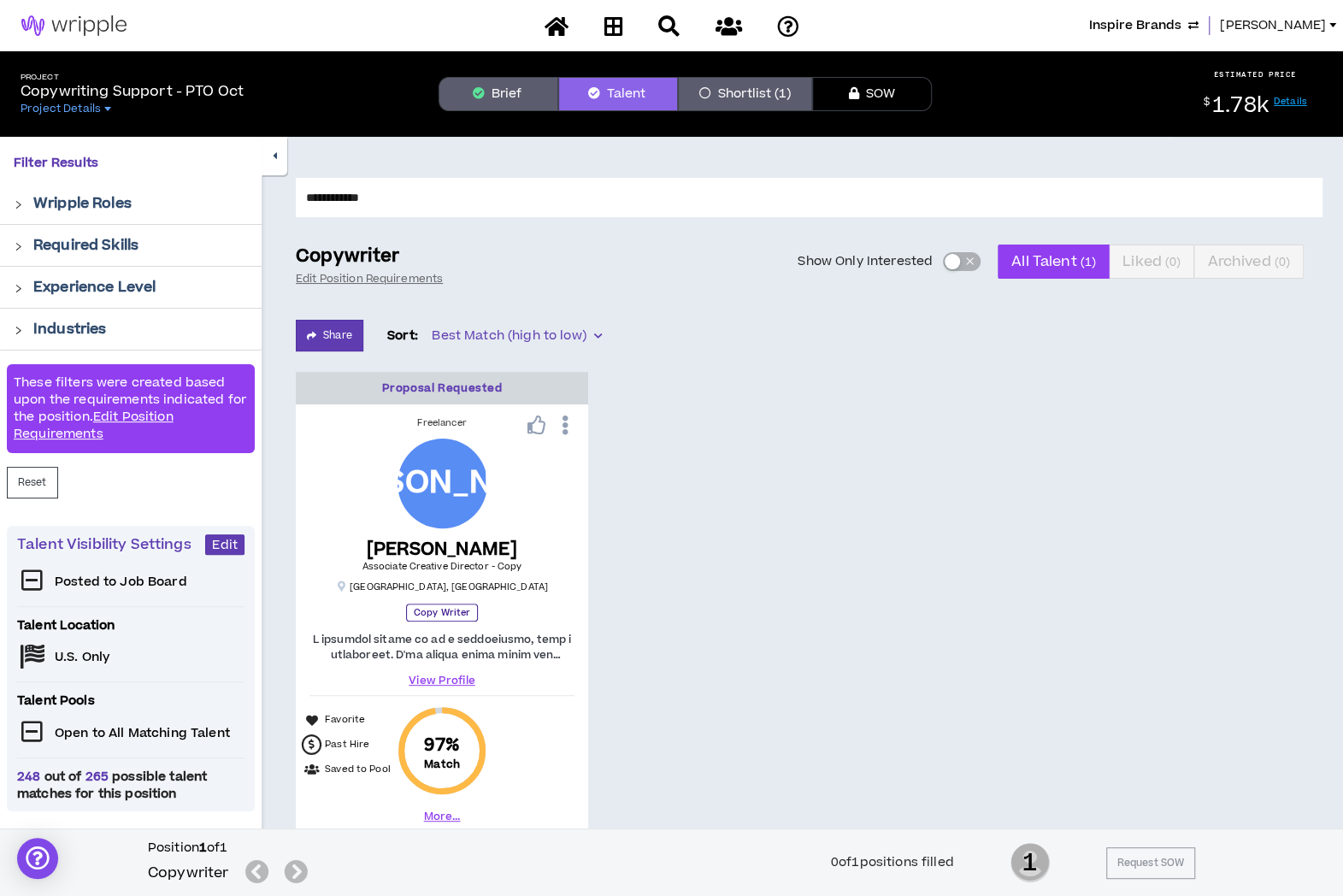
click at [1290, 25] on span "[PERSON_NAME]" at bounding box center [1274, 26] width 106 height 19
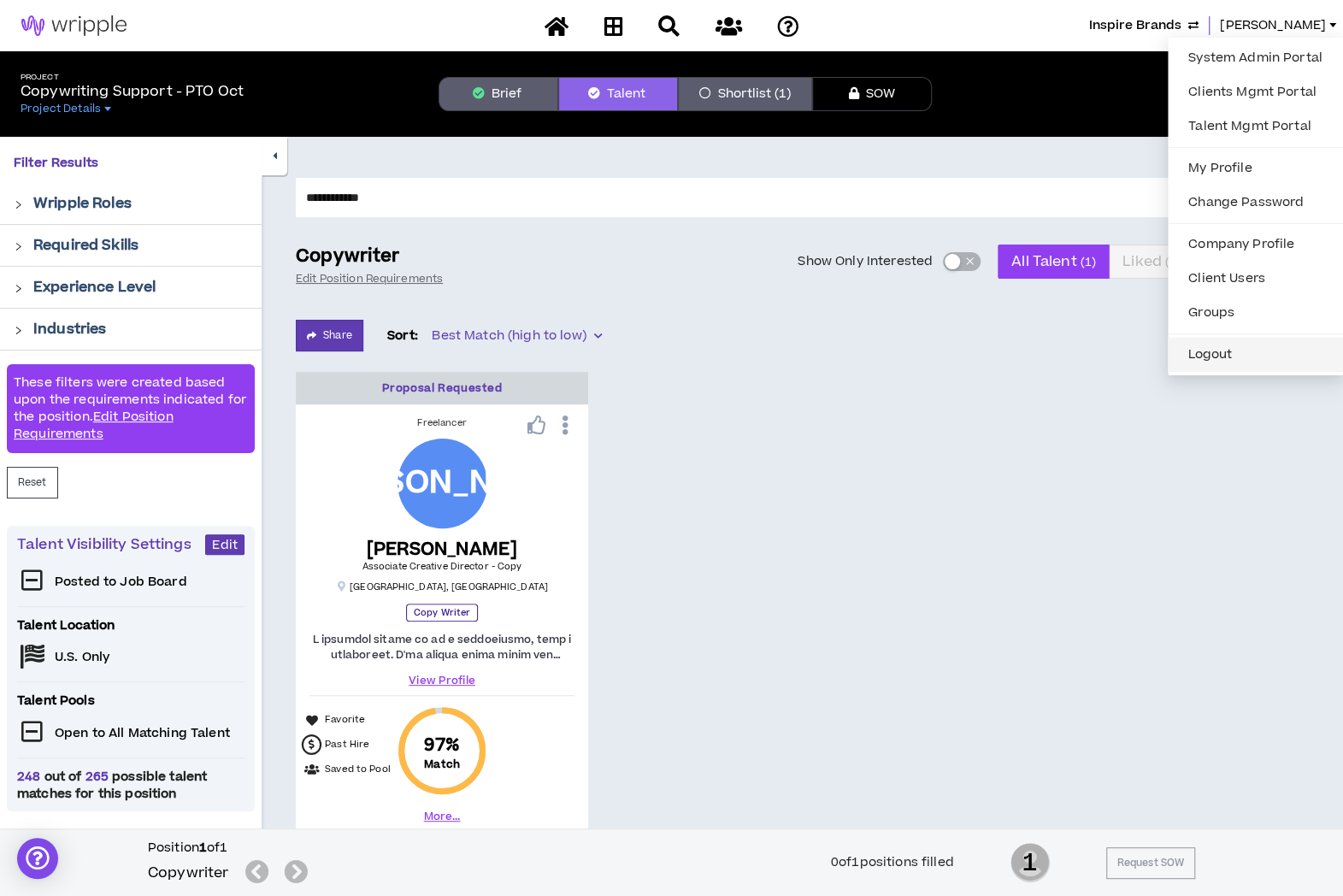
click at [1197, 357] on button "Logout" at bounding box center [1256, 355] width 154 height 26
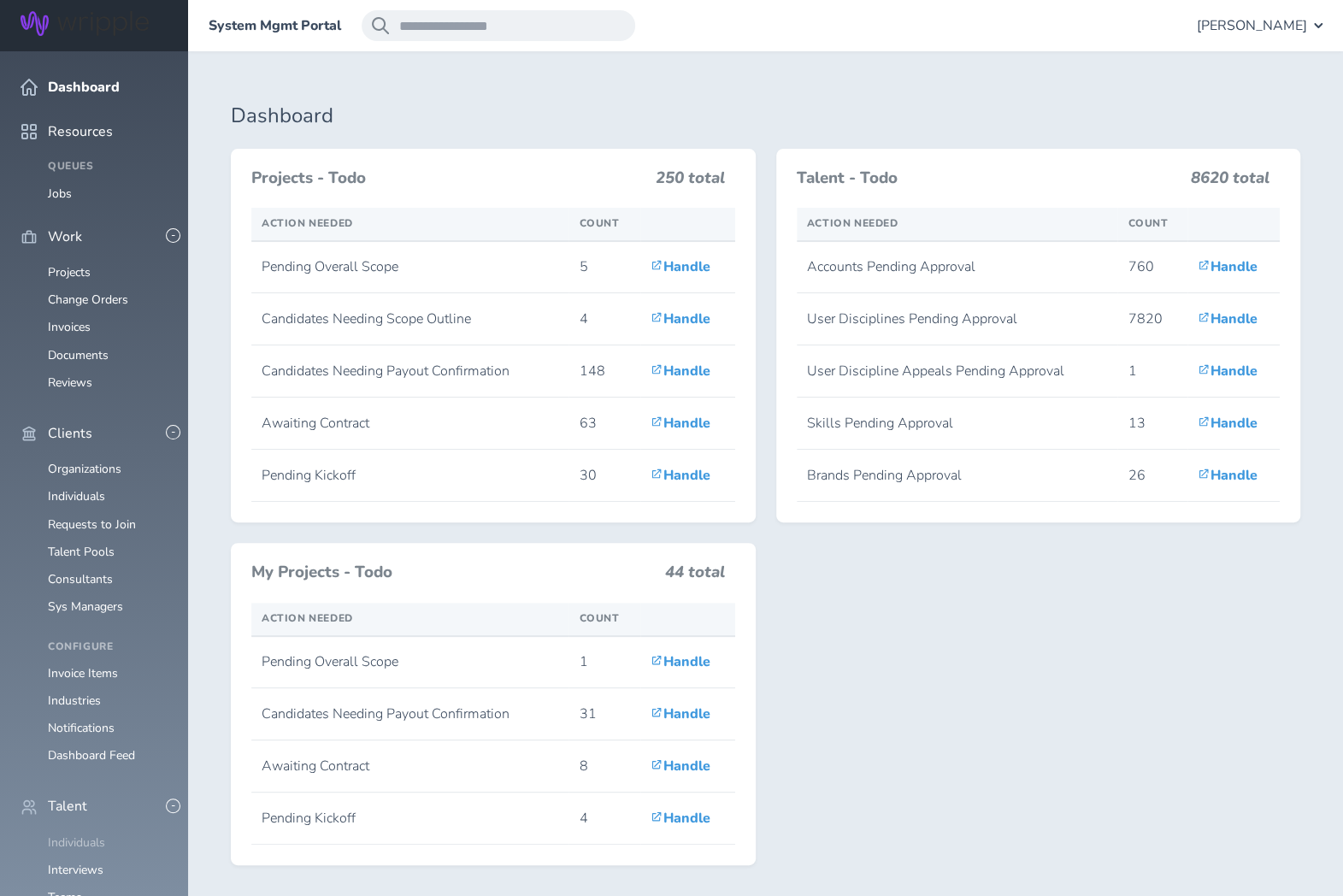
click at [85, 834] on link "Individuals" at bounding box center [76, 842] width 57 height 16
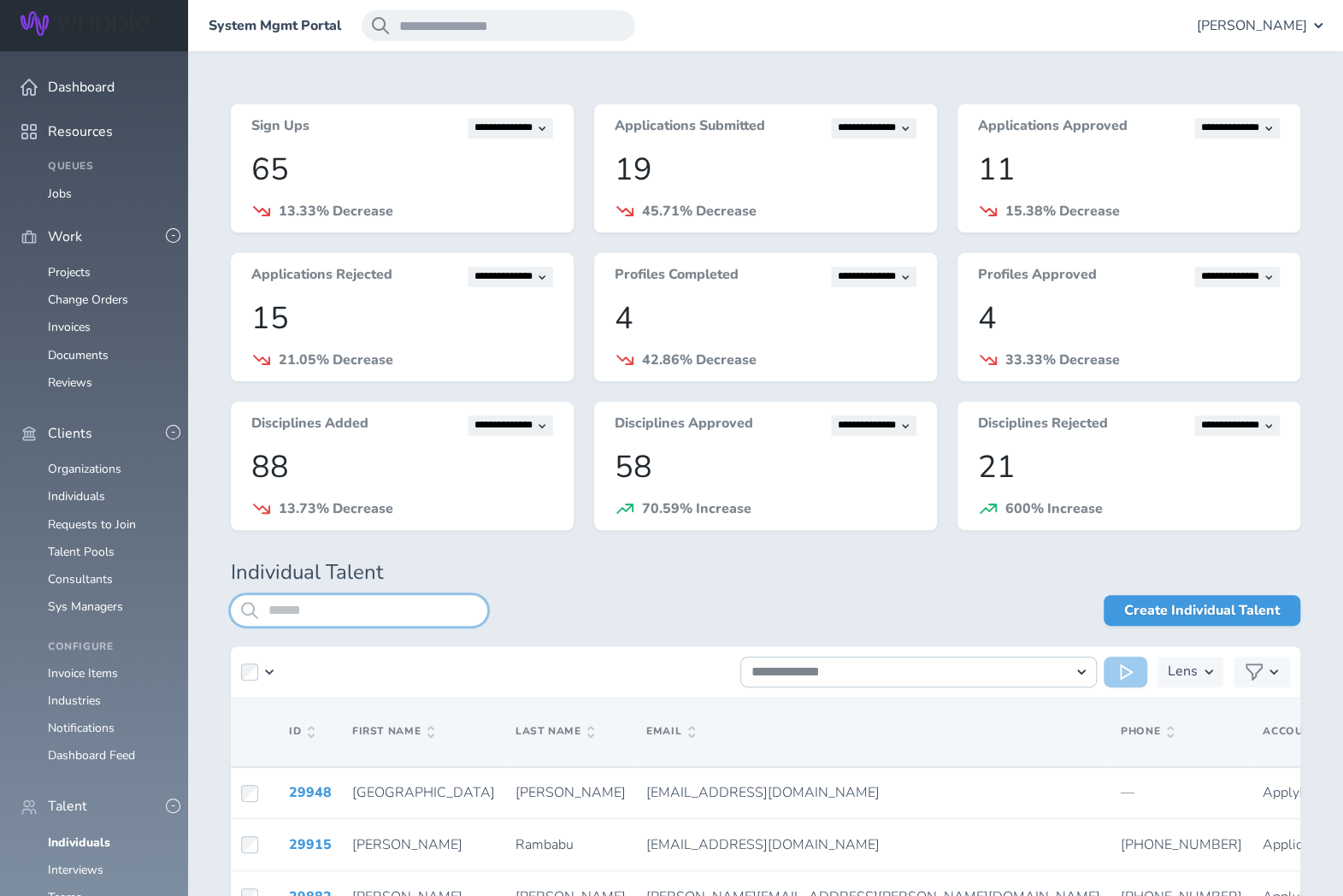
click at [364, 616] on input "search" at bounding box center [358, 610] width 256 height 31
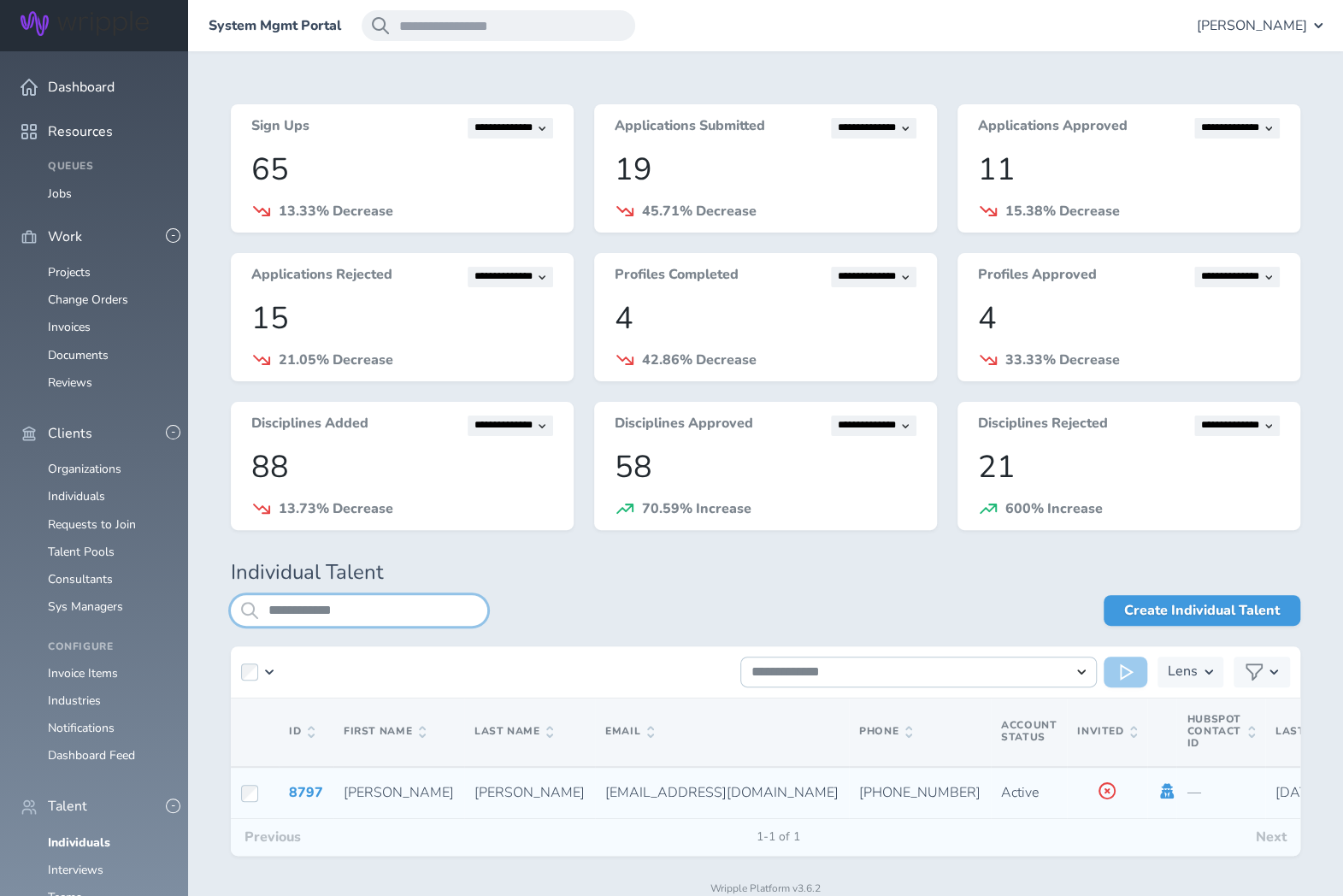
type input "**********"
click at [1161, 791] on icon at bounding box center [1168, 791] width 14 height 15
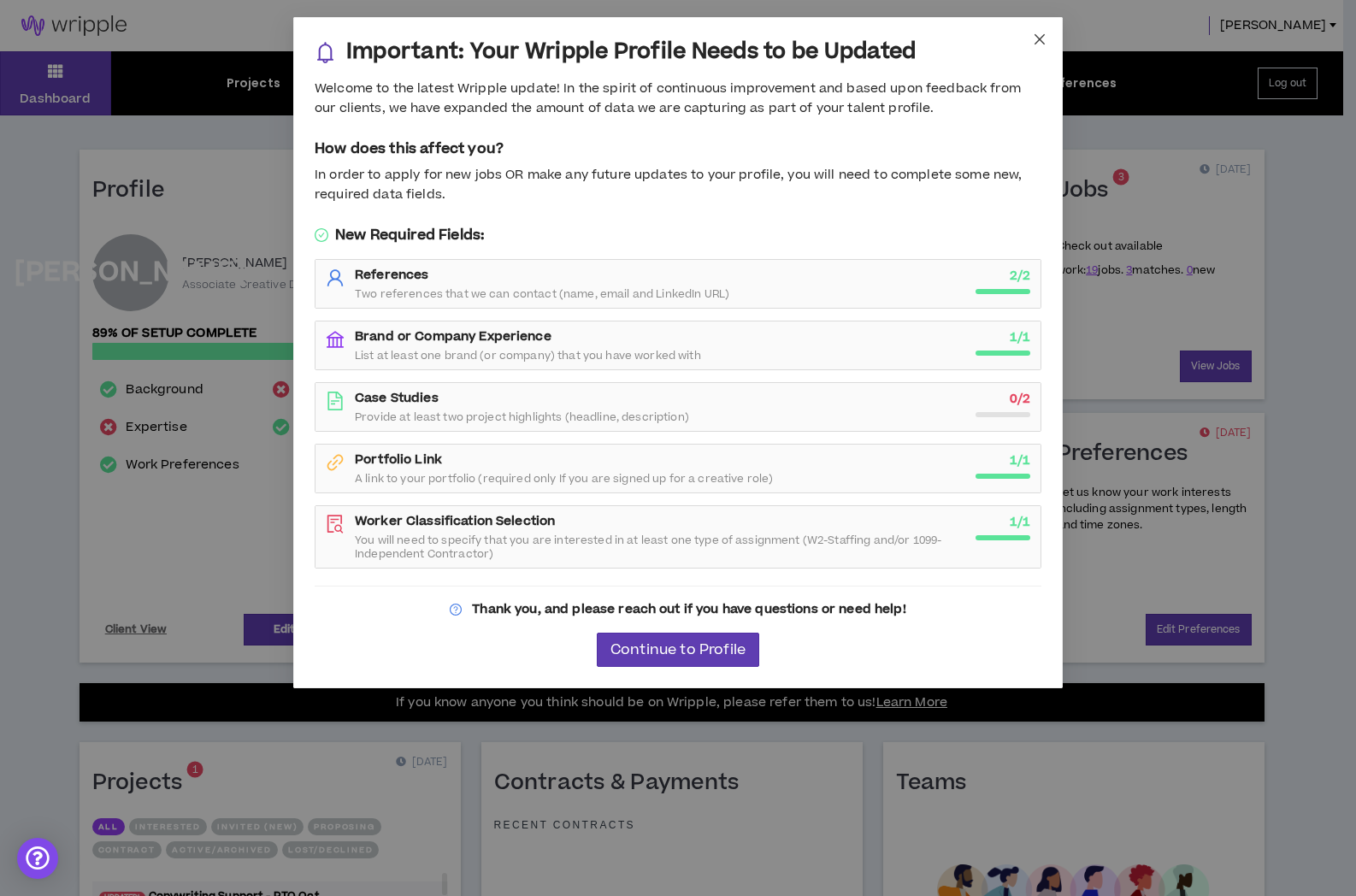
click at [1040, 35] on icon "close" at bounding box center [1040, 39] width 14 height 14
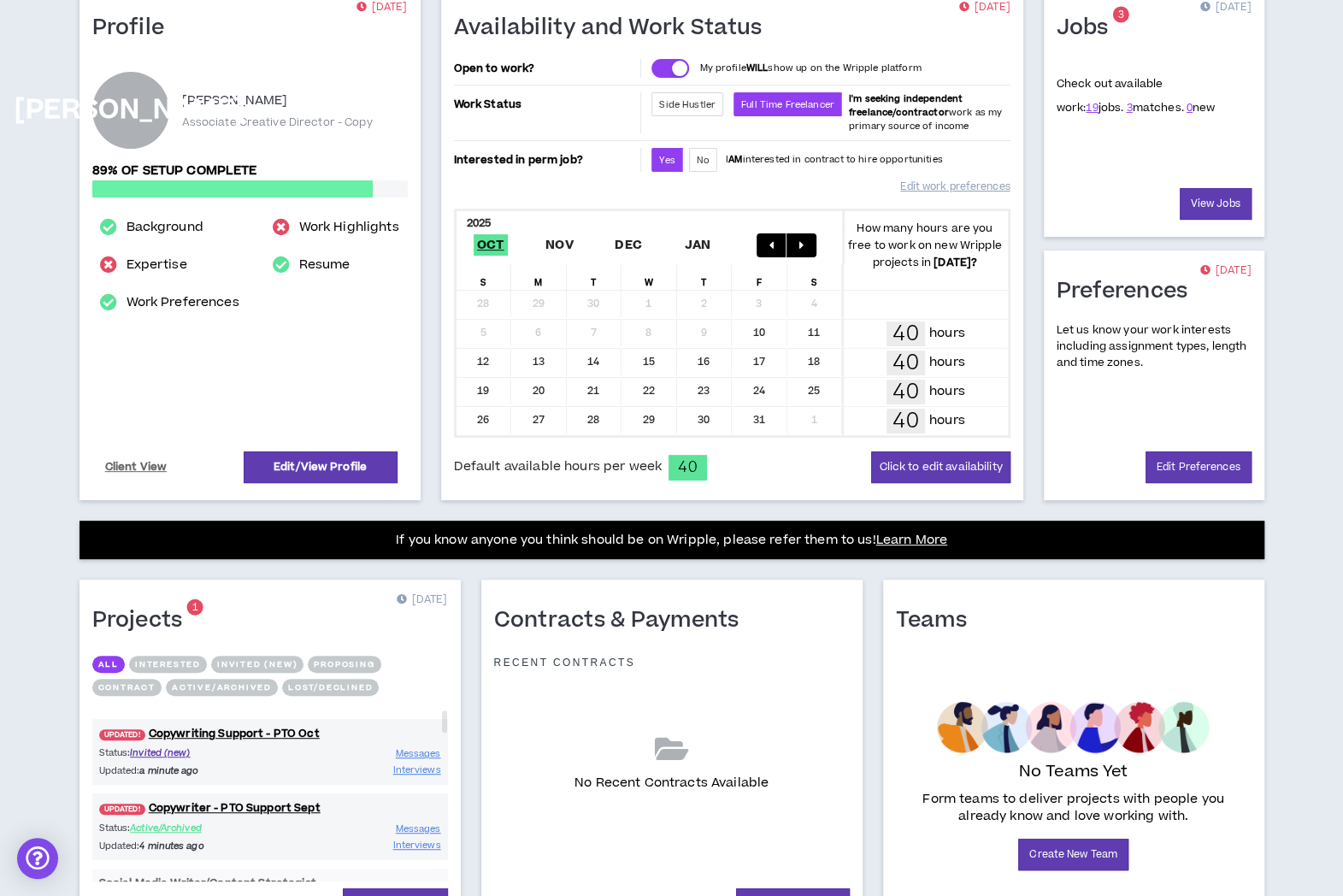
scroll to position [255, 0]
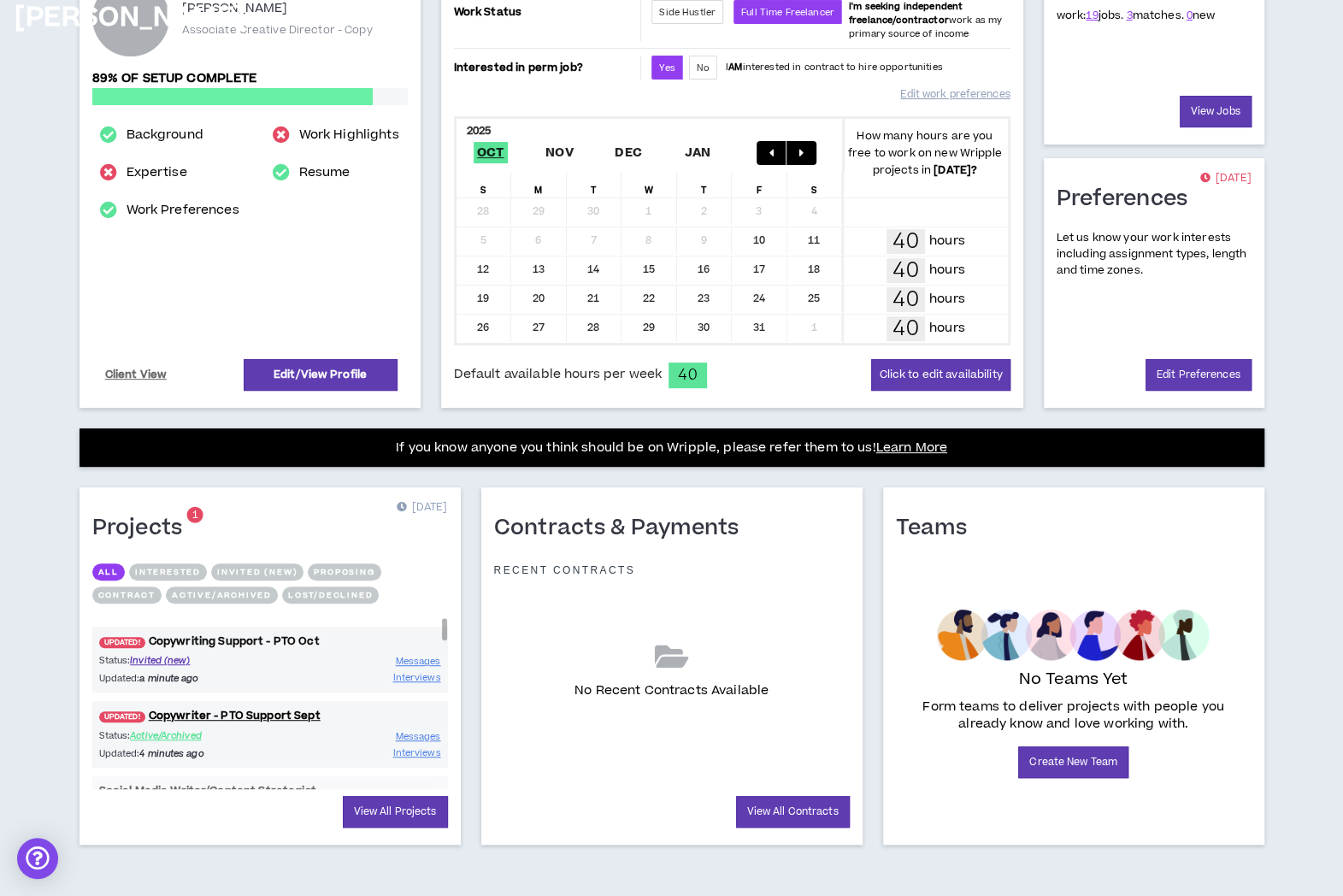
click at [282, 637] on link "UPDATED! Copywriting Support - PTO Oct" at bounding box center [270, 641] width 356 height 16
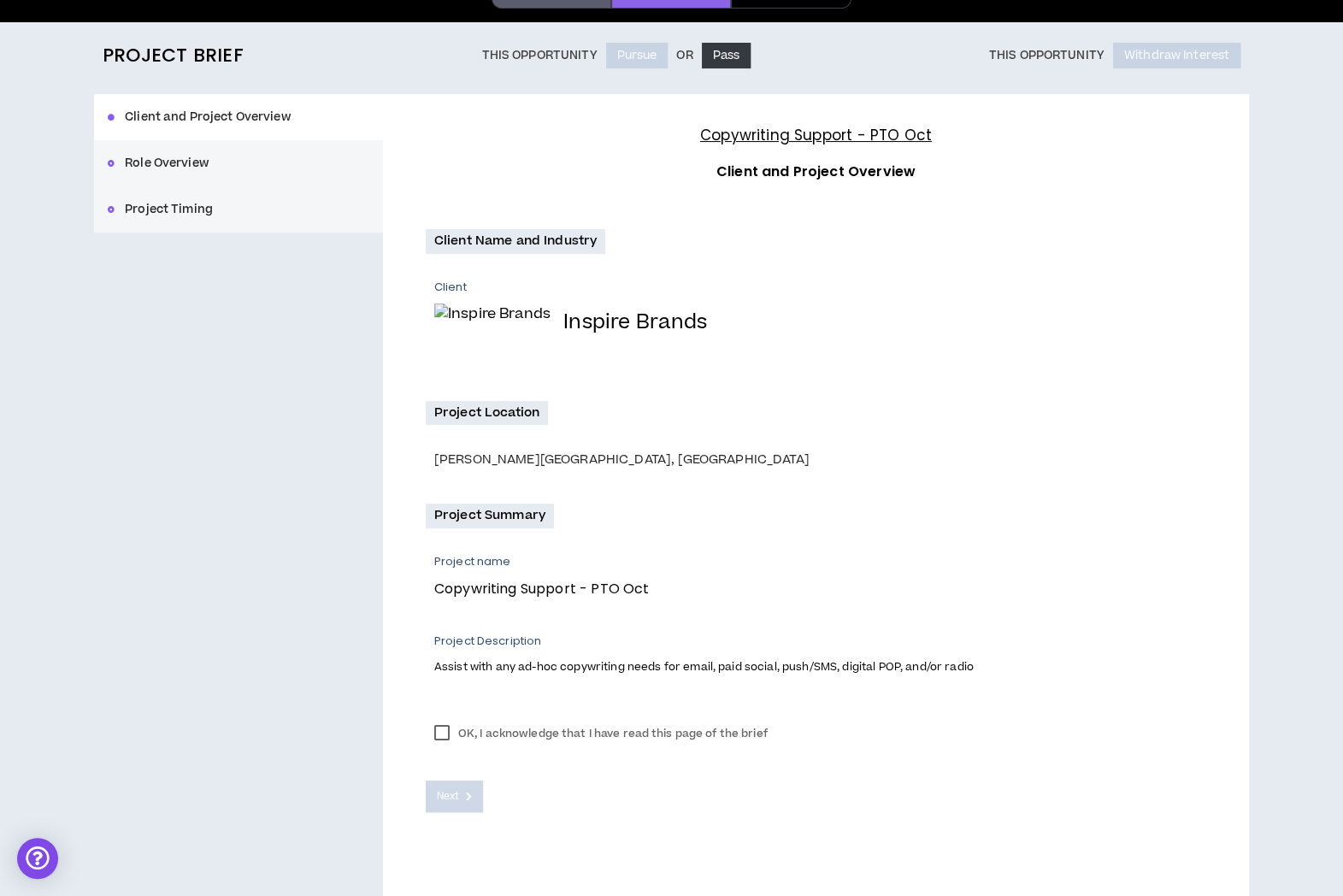
scroll to position [137, 0]
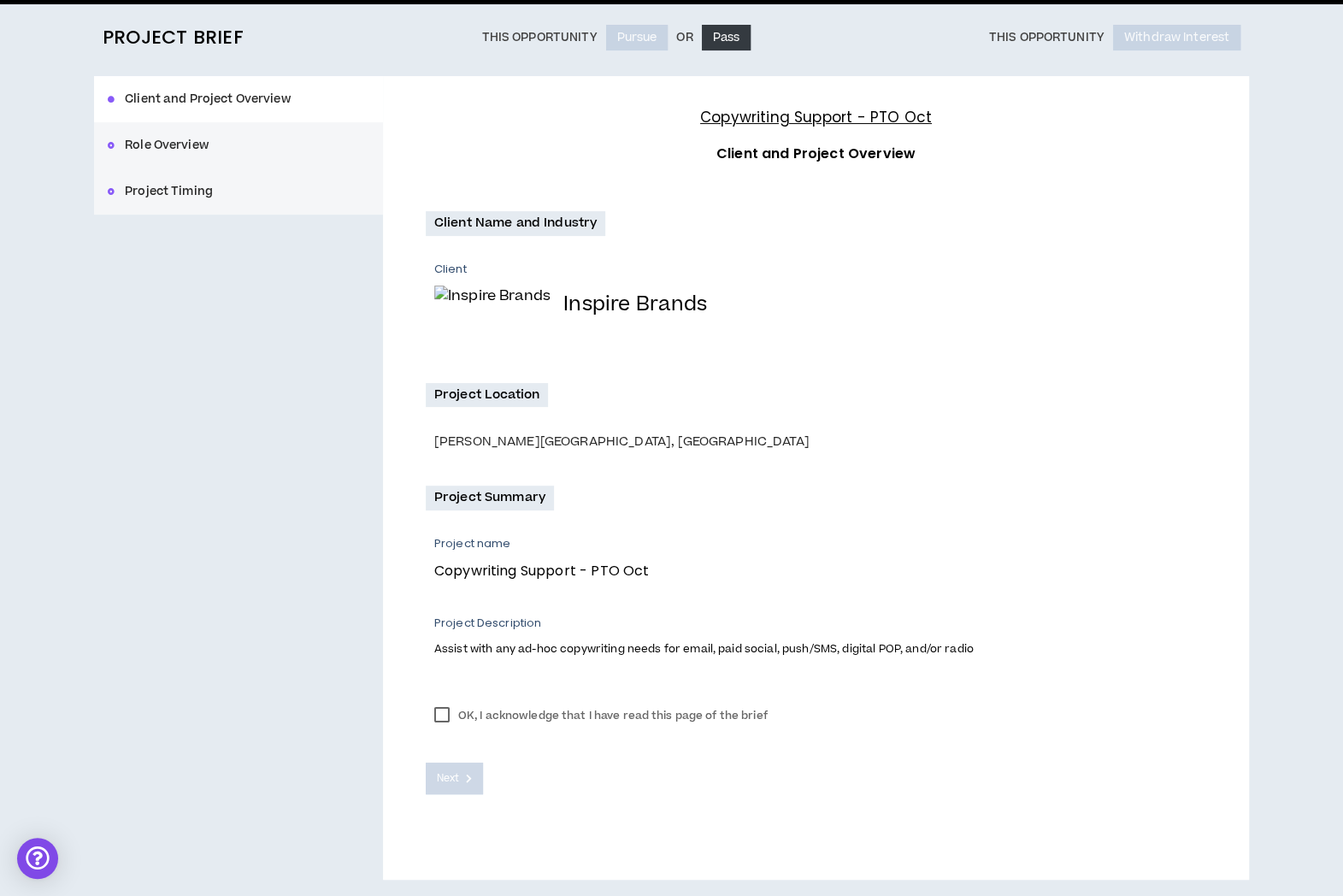
click at [449, 713] on label "OK, I acknowledge that I have read this page of the brief" at bounding box center [600, 715] width 351 height 26
click at [428, 785] on button "Next" at bounding box center [455, 778] width 58 height 32
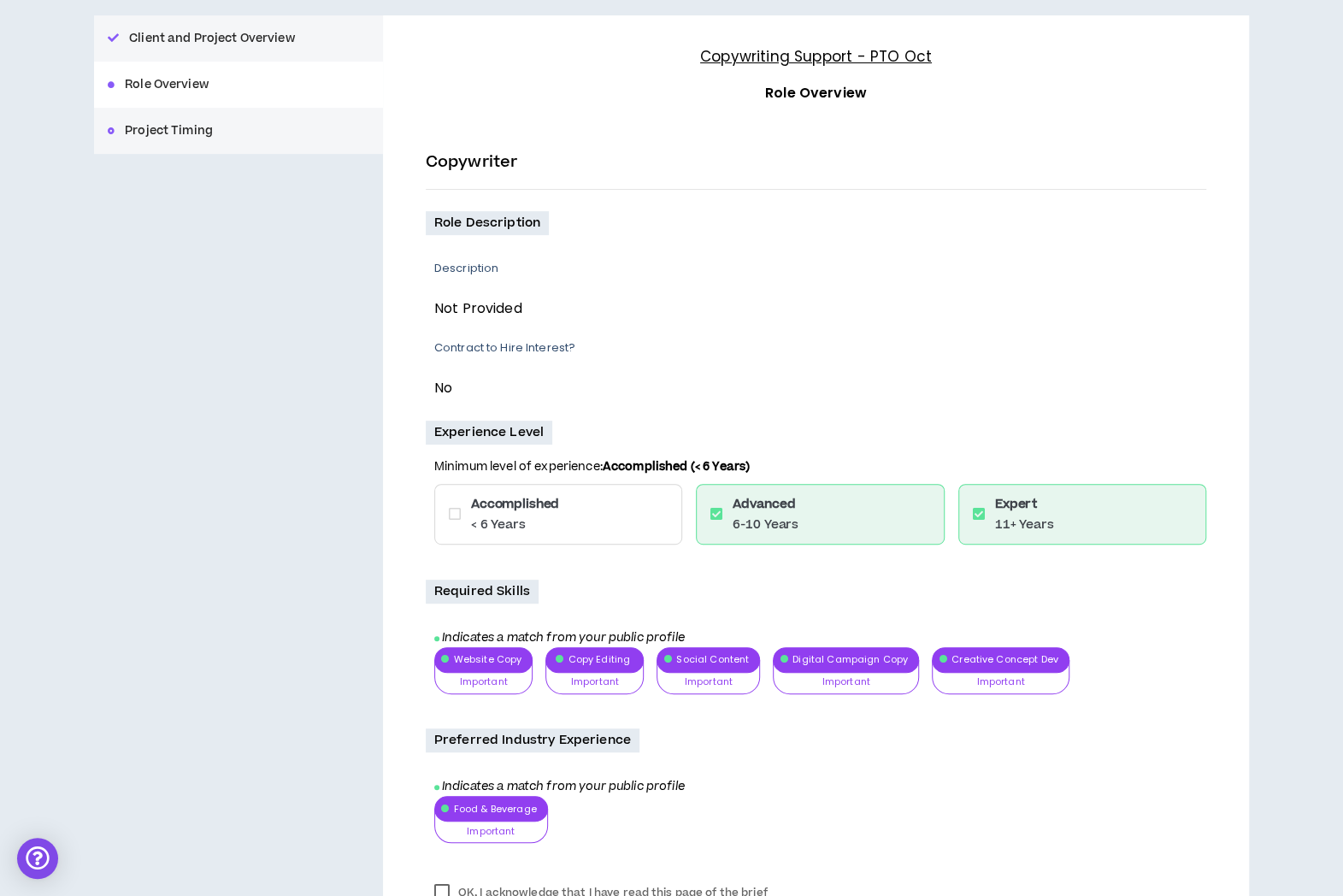
scroll to position [375, 0]
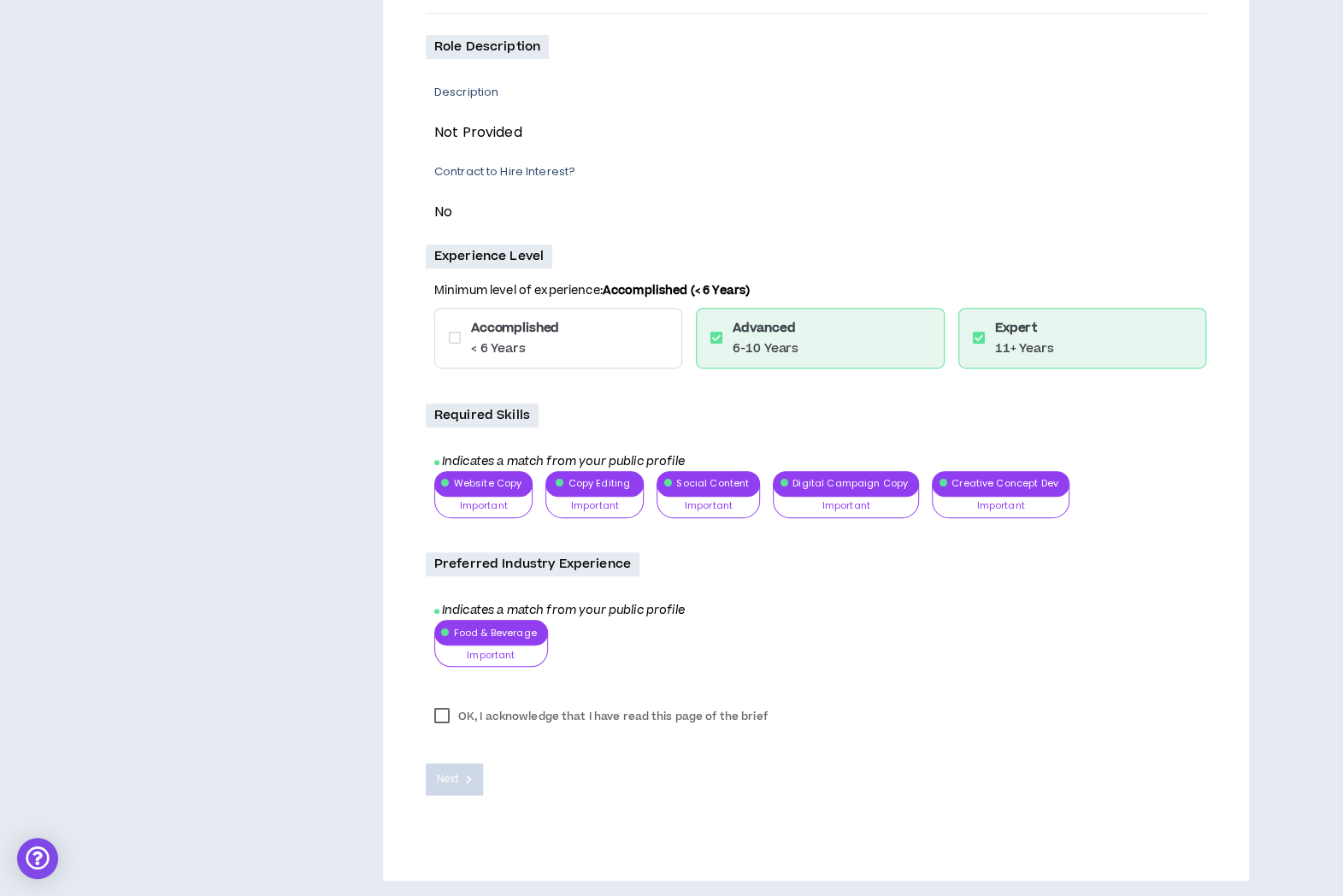
click at [440, 713] on label "OK, I acknowledge that I have read this page of the brief" at bounding box center [600, 716] width 351 height 26
click at [454, 778] on span "Next" at bounding box center [448, 779] width 22 height 16
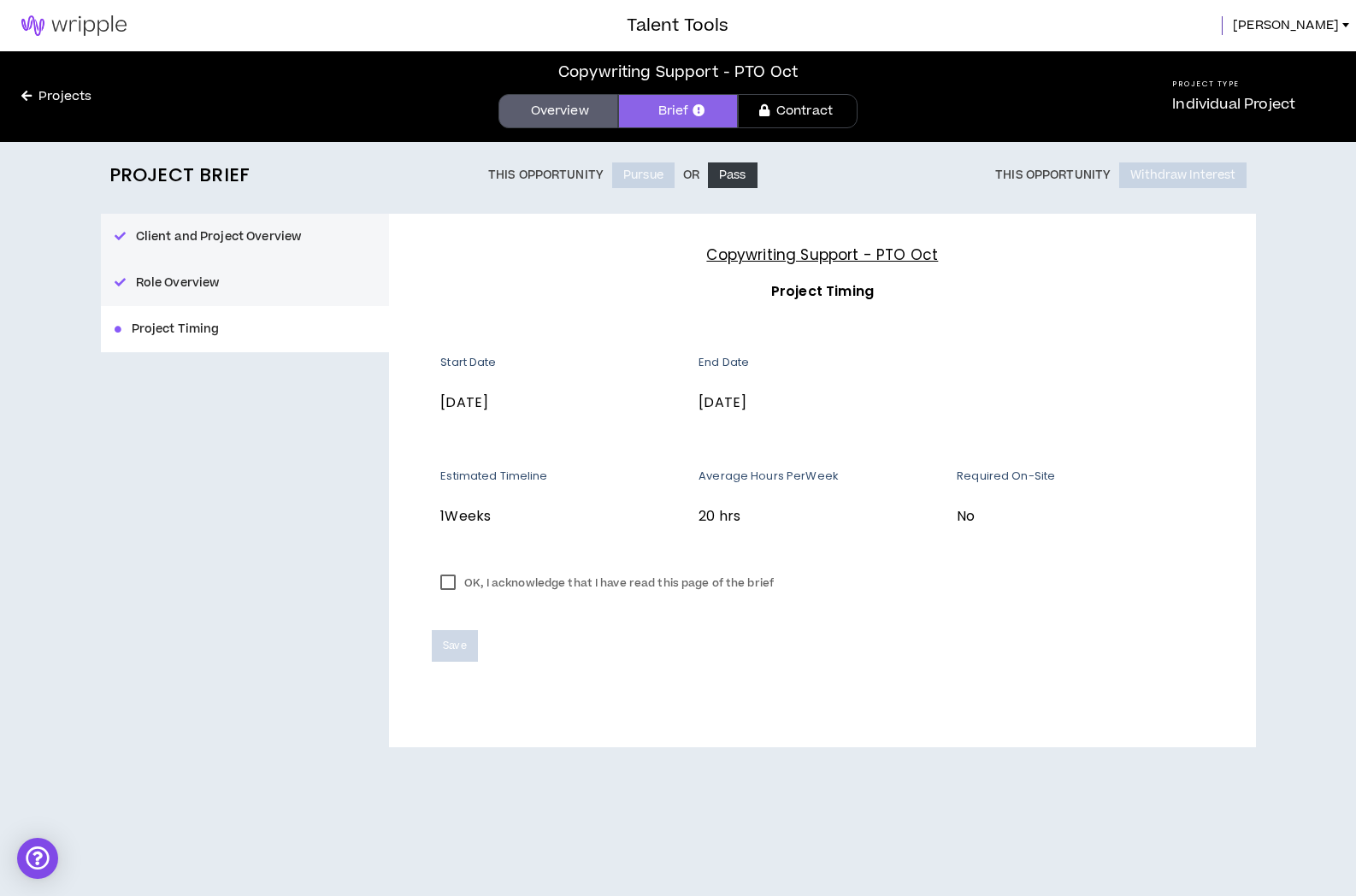
click at [455, 580] on label "OK, I acknowledge that I have read this page of the brief" at bounding box center [606, 583] width 351 height 26
click at [449, 647] on span "Save" at bounding box center [454, 646] width 23 height 16
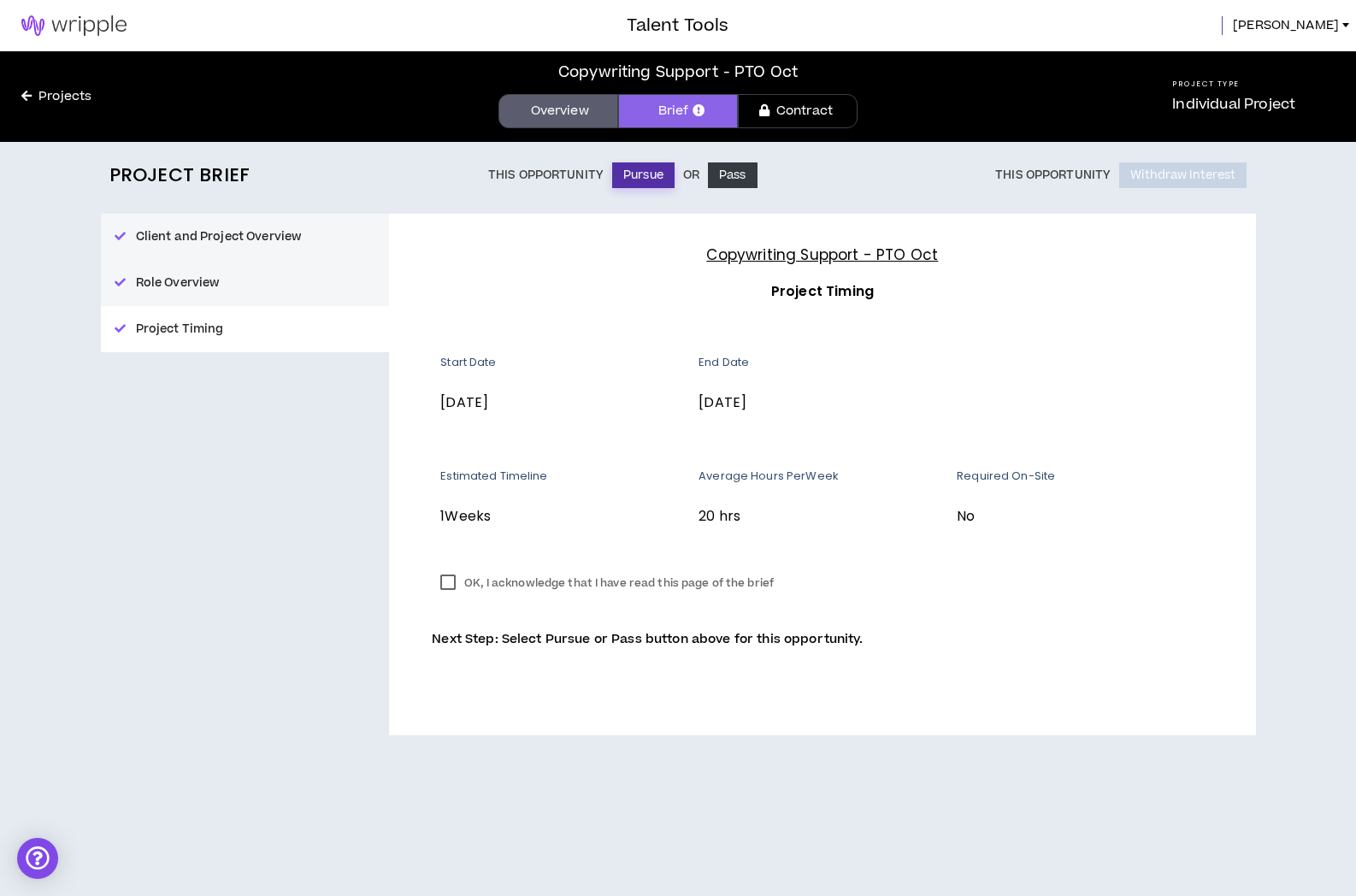
click at [636, 175] on button "Pursue" at bounding box center [643, 175] width 63 height 26
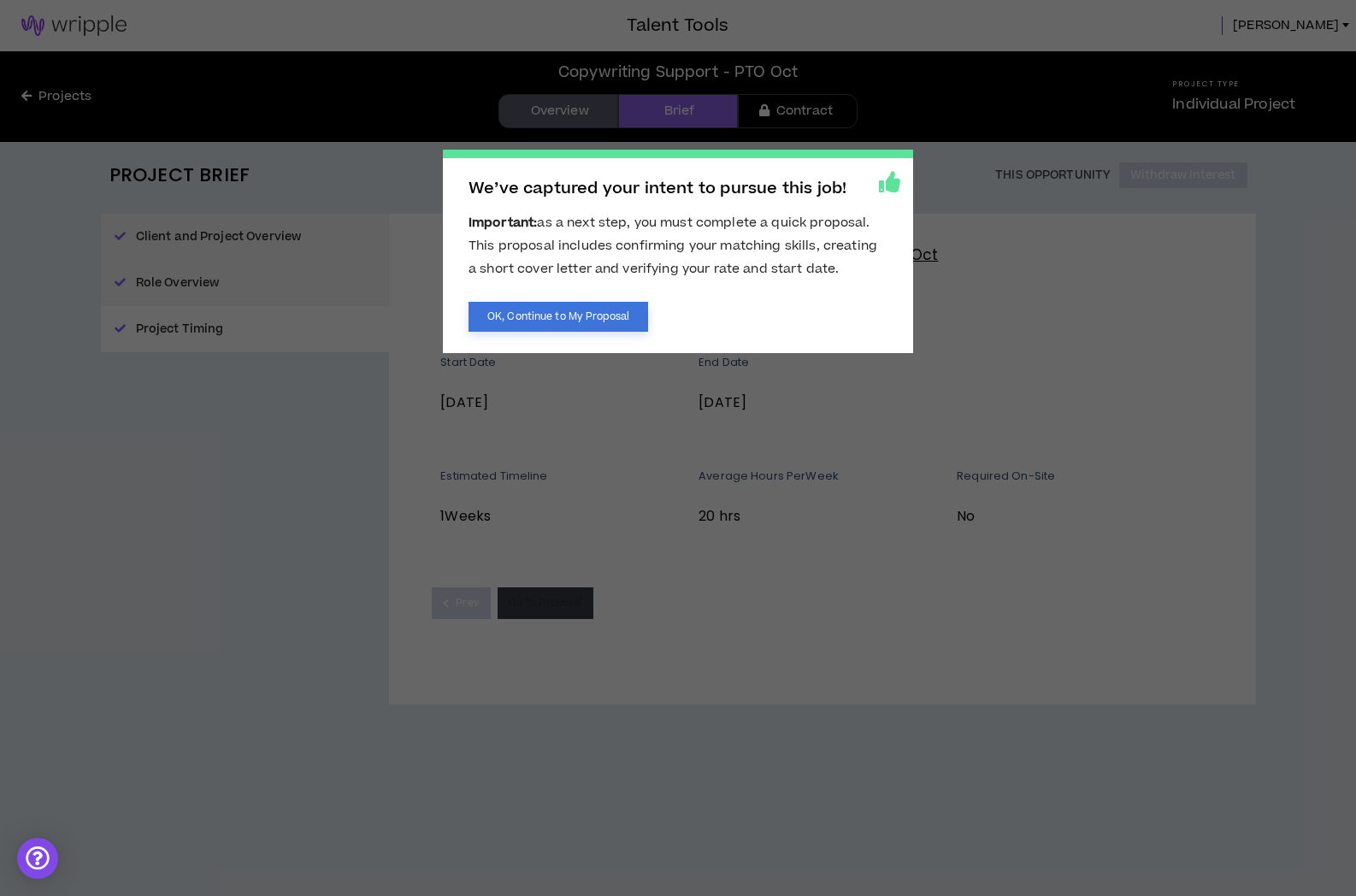
click at [551, 304] on button "OK, Continue to My Proposal" at bounding box center [557, 316] width 179 height 30
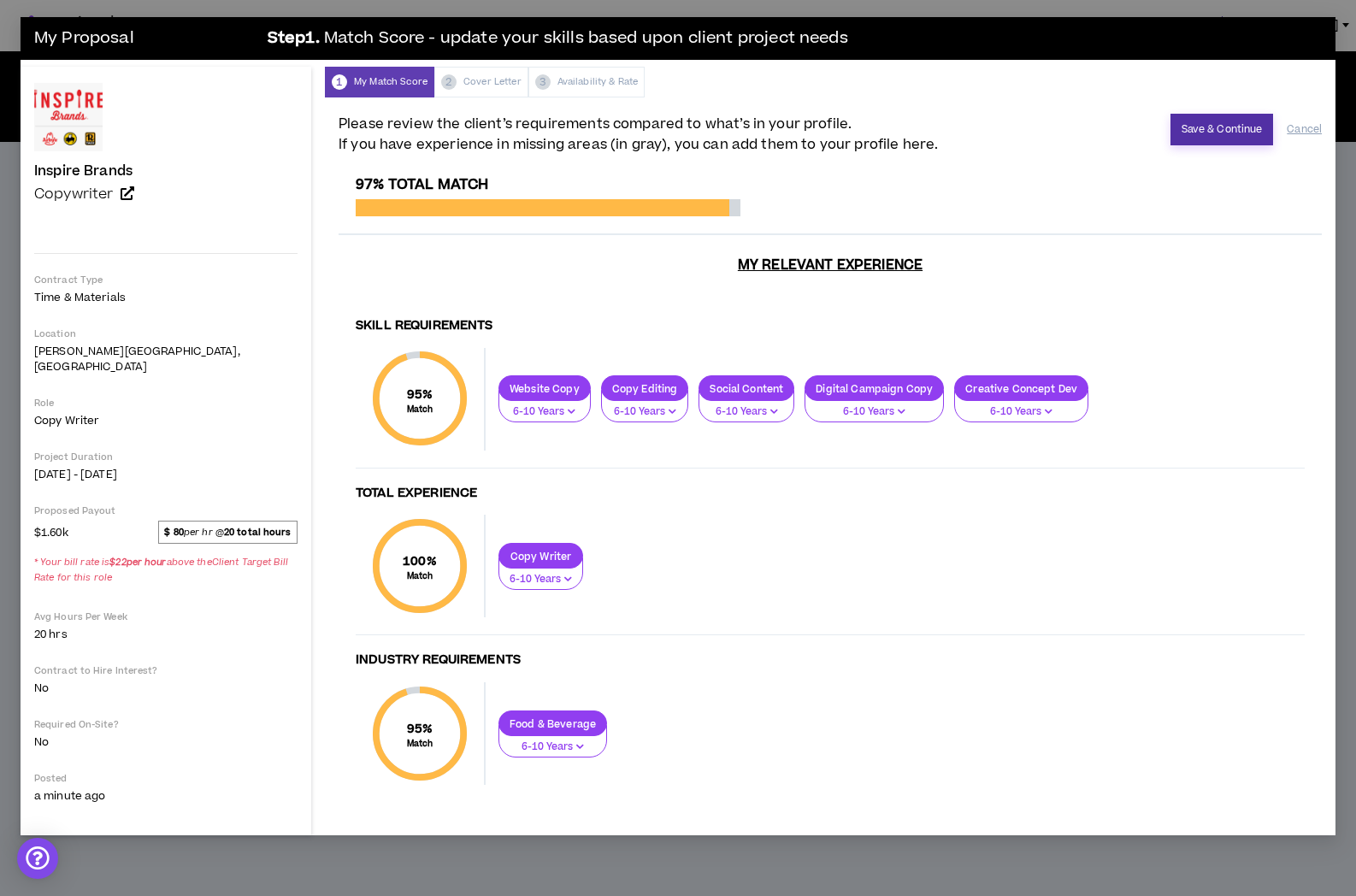
click at [1214, 134] on button "Save & Continue" at bounding box center [1222, 129] width 104 height 32
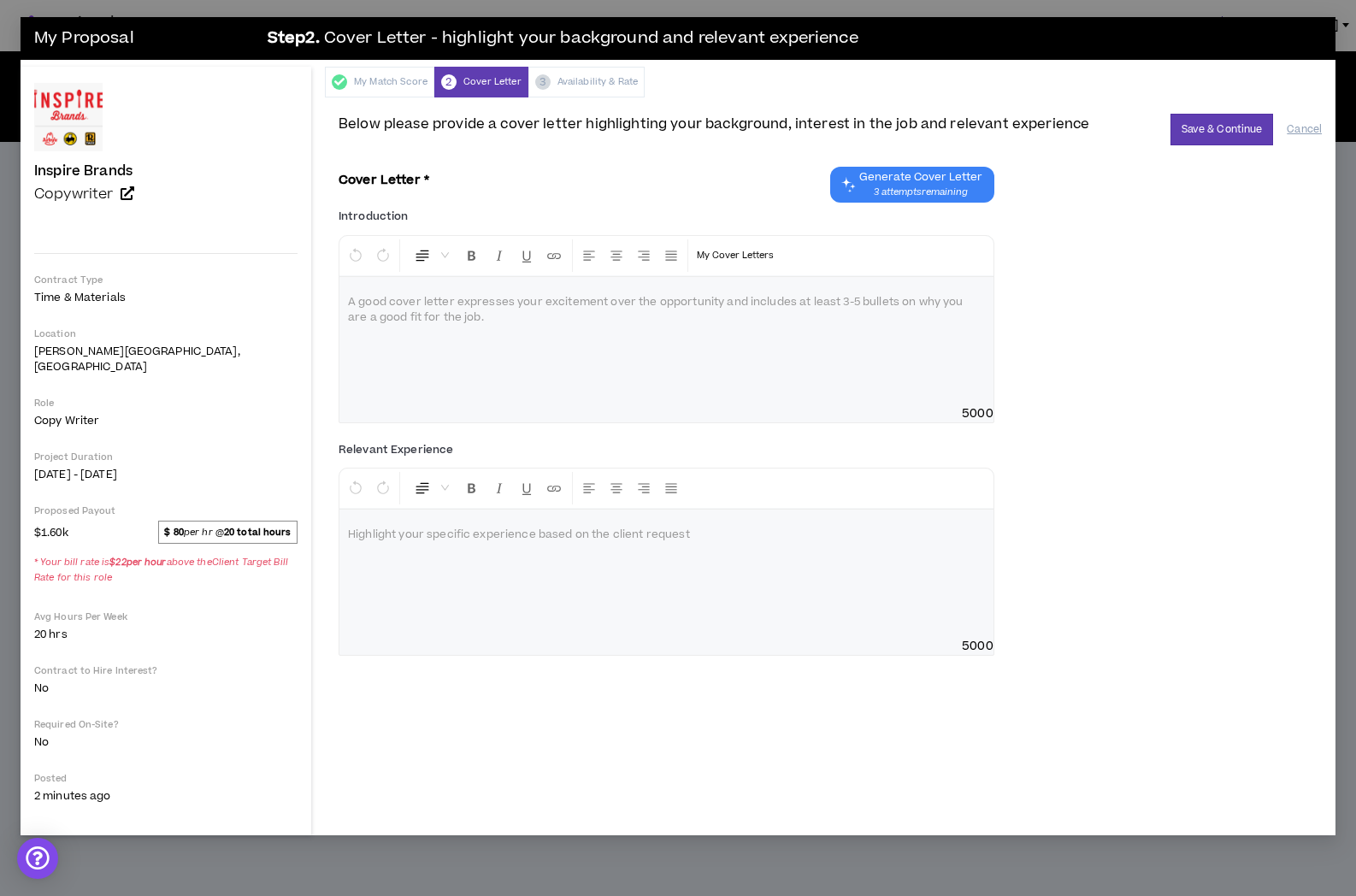
click at [901, 194] on span "3 attempts remaining" at bounding box center [921, 192] width 124 height 14
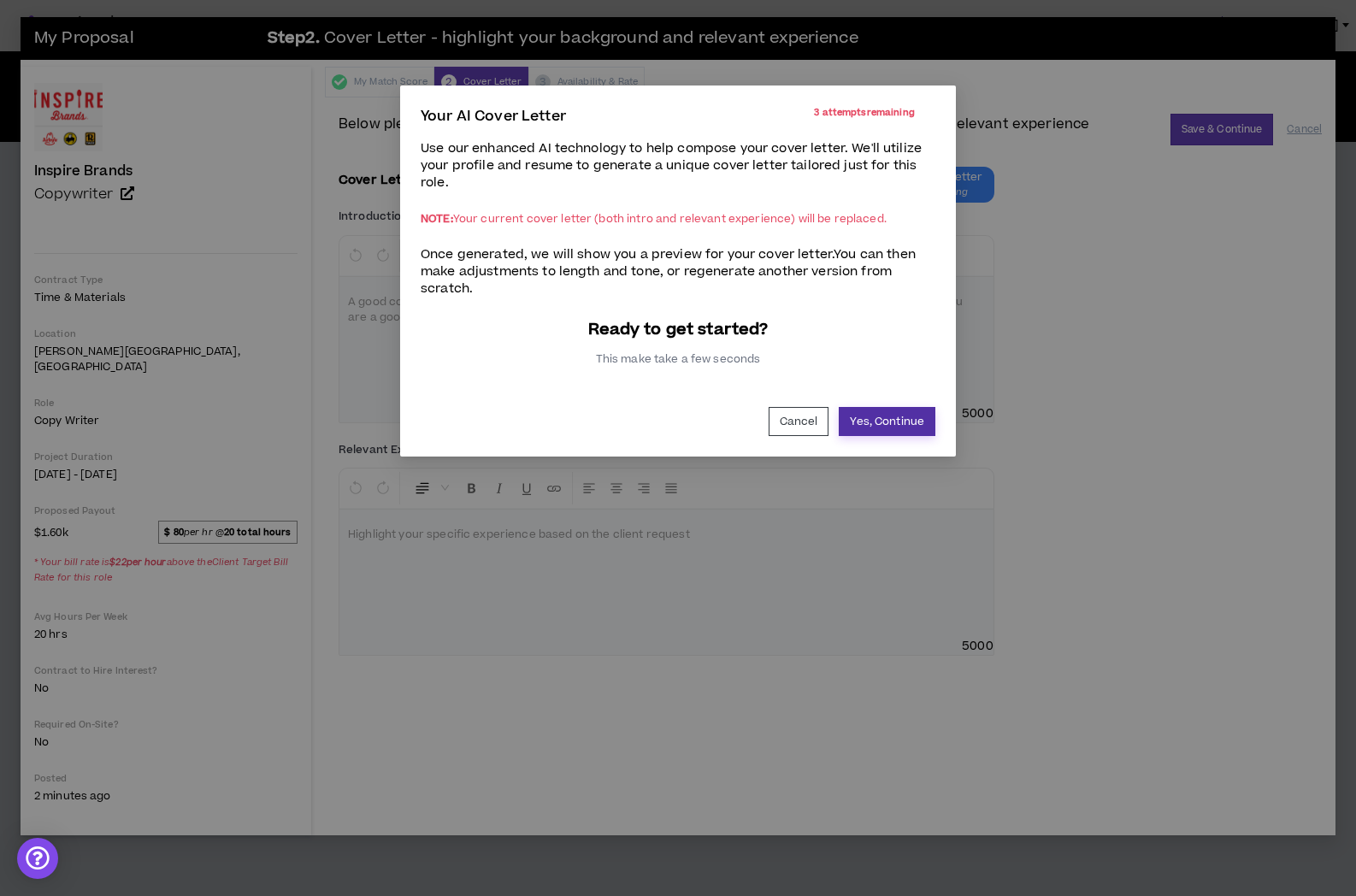
click at [860, 419] on button "Yes, Continue" at bounding box center [887, 422] width 97 height 29
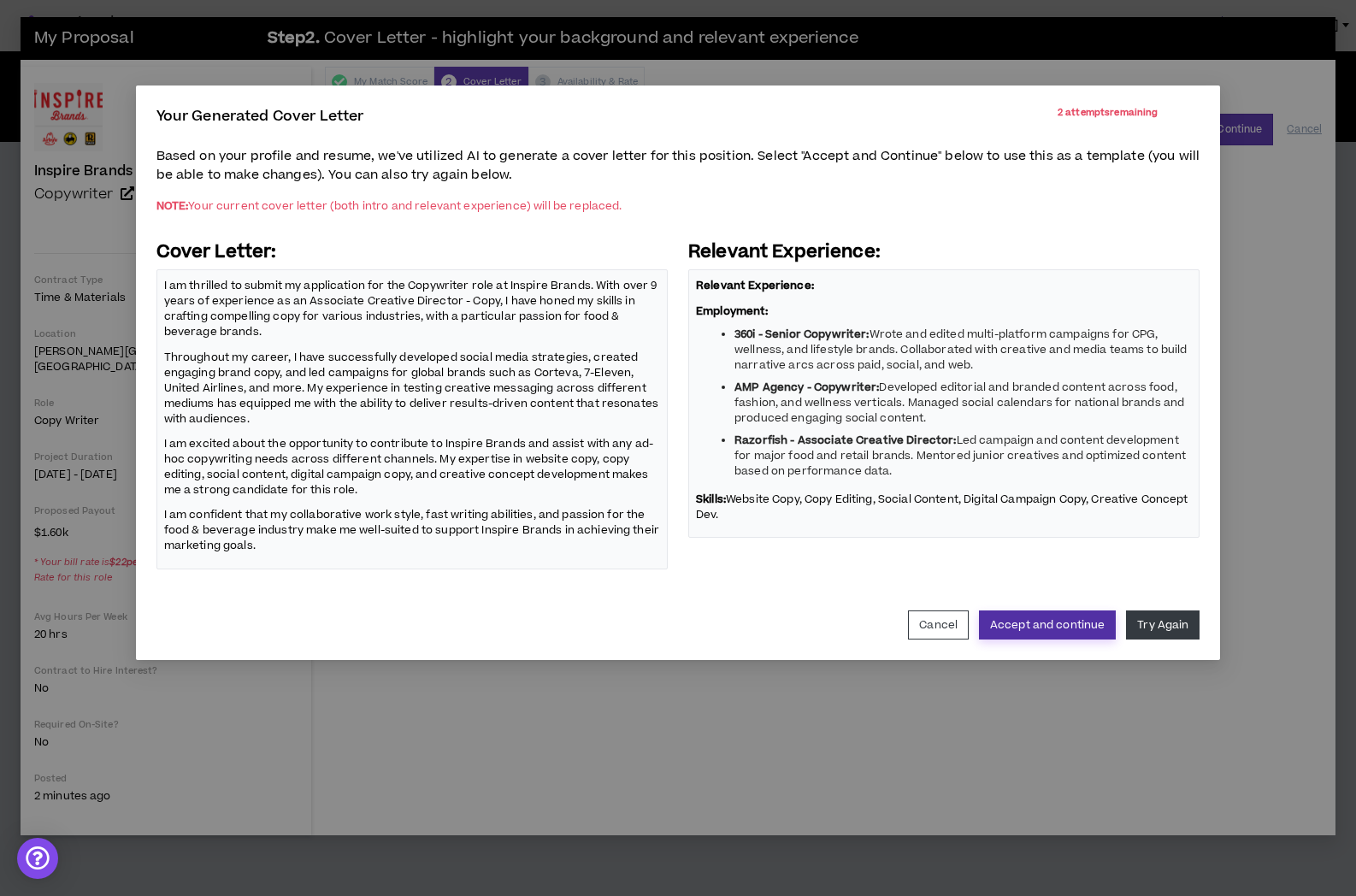
click at [1069, 622] on button "Accept and continue" at bounding box center [1047, 625] width 137 height 29
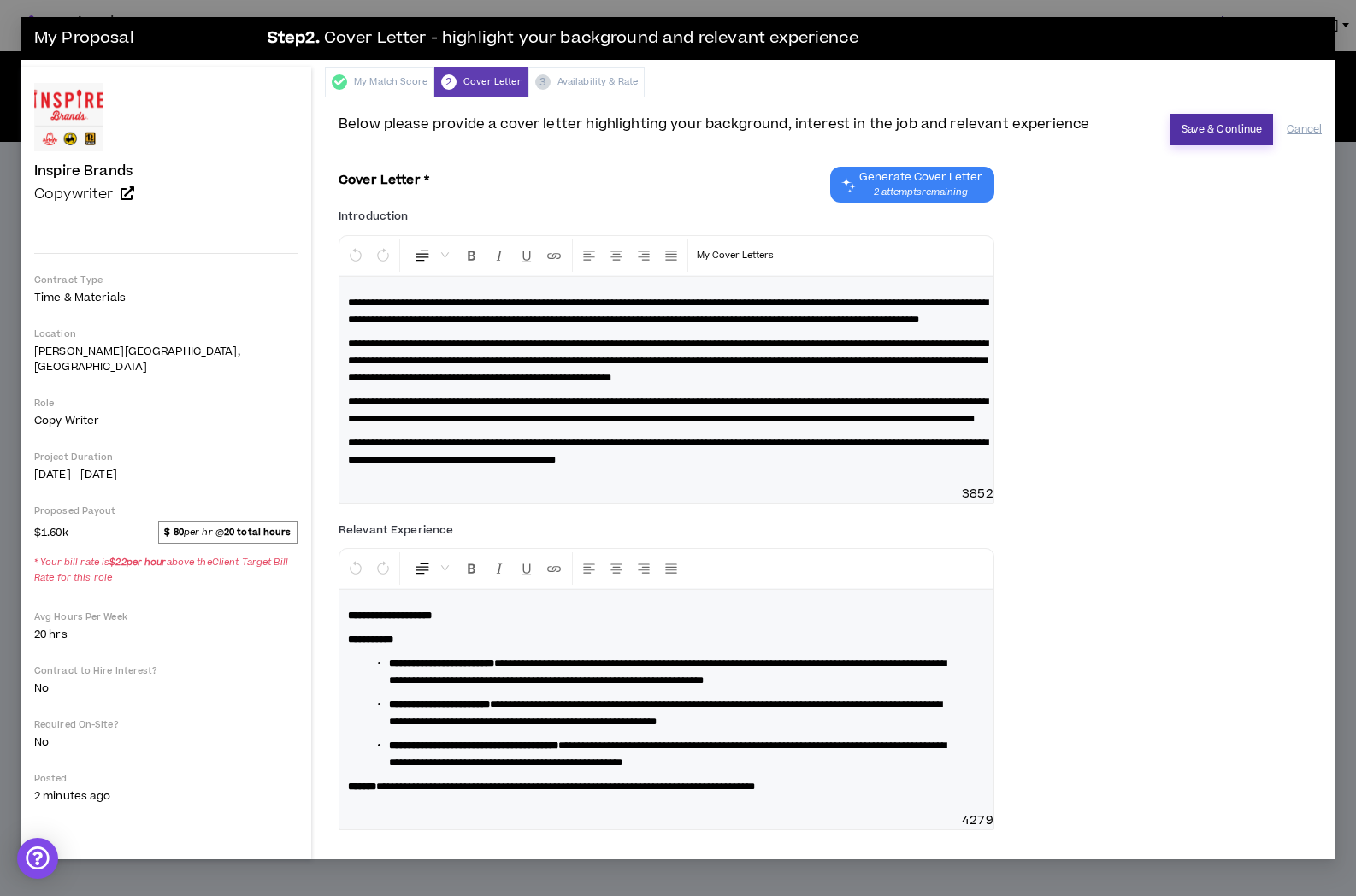
click at [1195, 123] on button "Save & Continue" at bounding box center [1222, 129] width 104 height 32
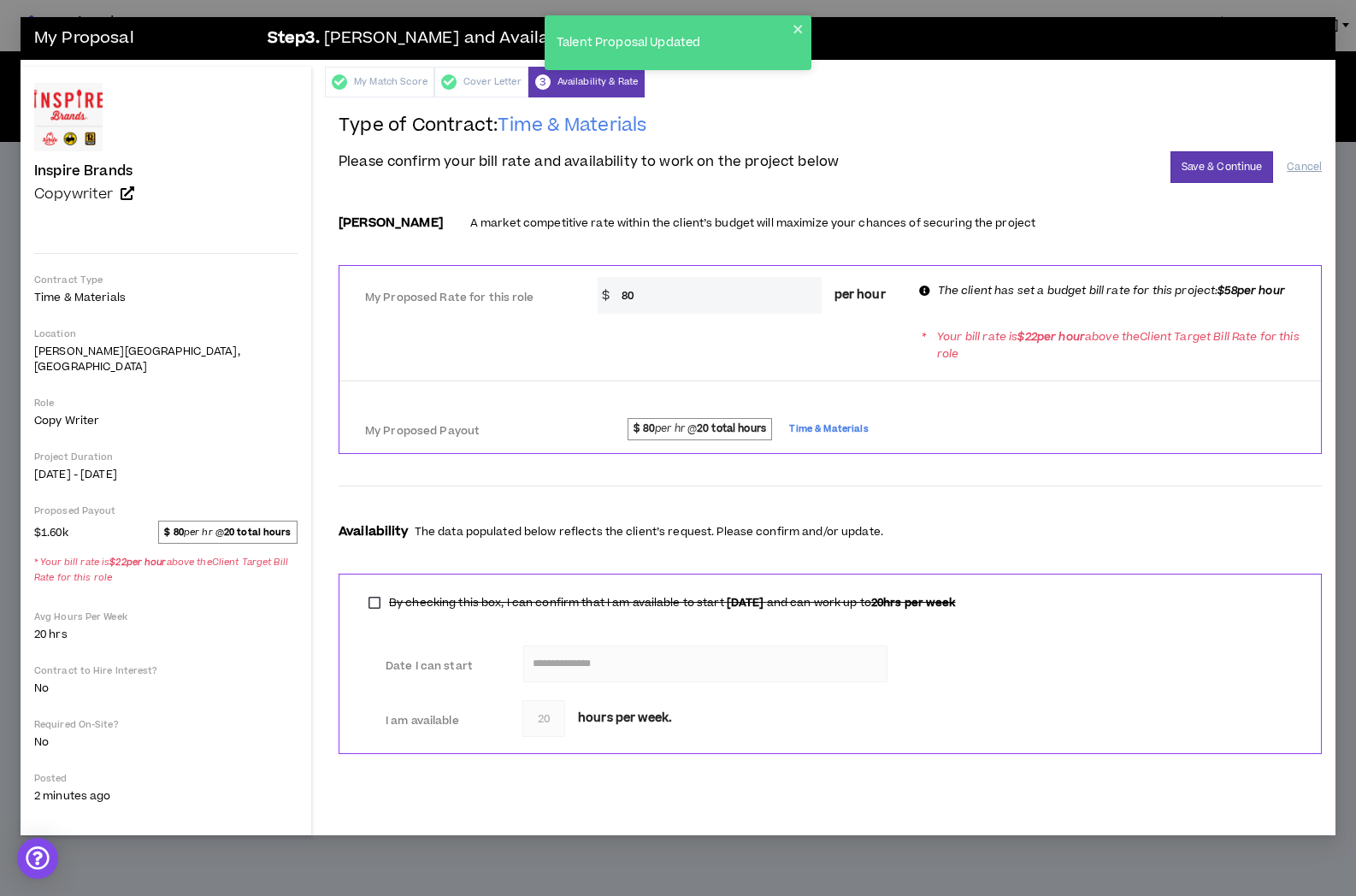
drag, startPoint x: 660, startPoint y: 292, endPoint x: 592, endPoint y: 292, distance: 68.0
click at [592, 292] on div "* $ 80 per hour" at bounding box center [749, 295] width 328 height 37
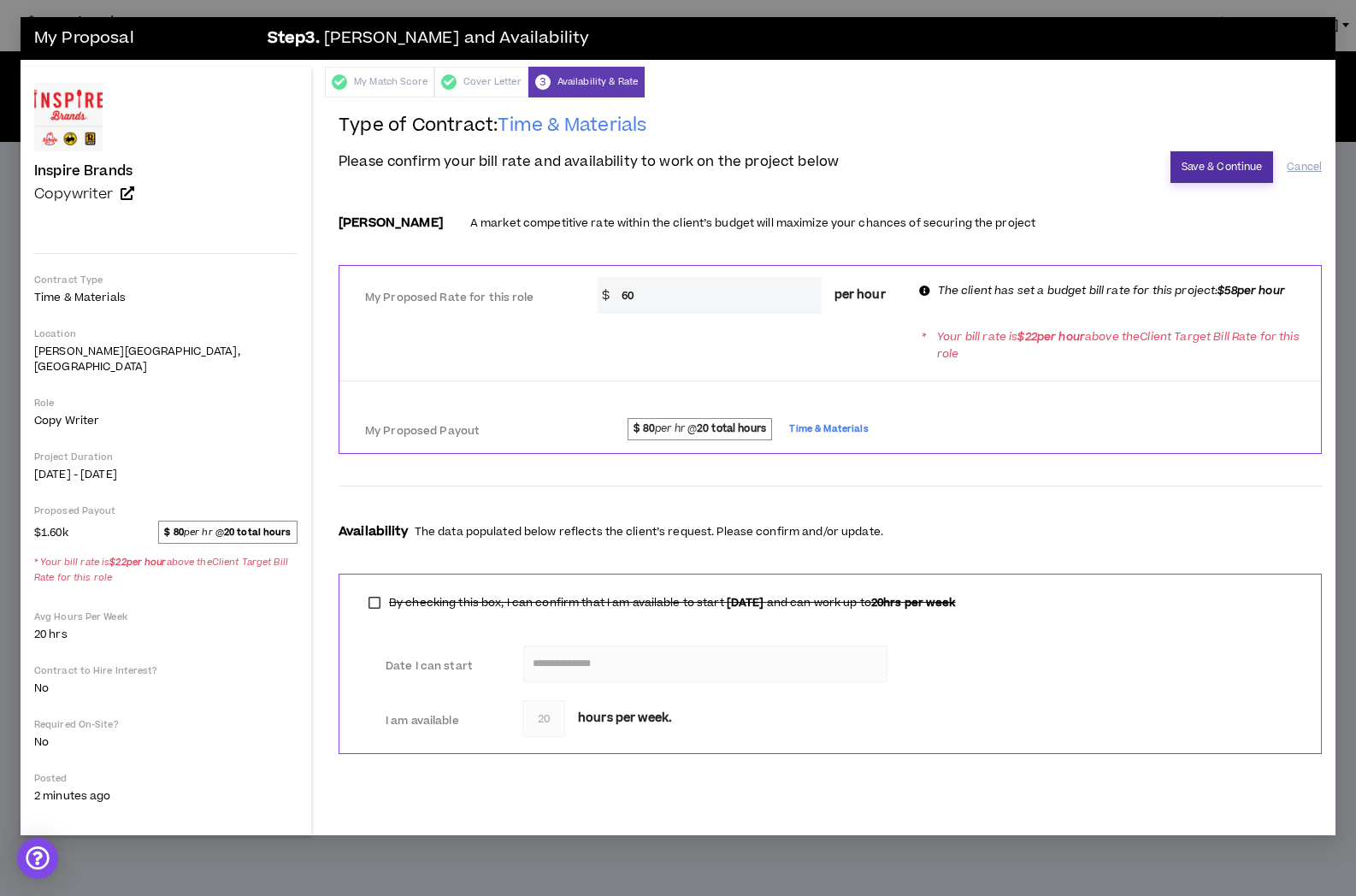
type input "60"
click at [1190, 173] on button "Save & Continue" at bounding box center [1222, 166] width 104 height 32
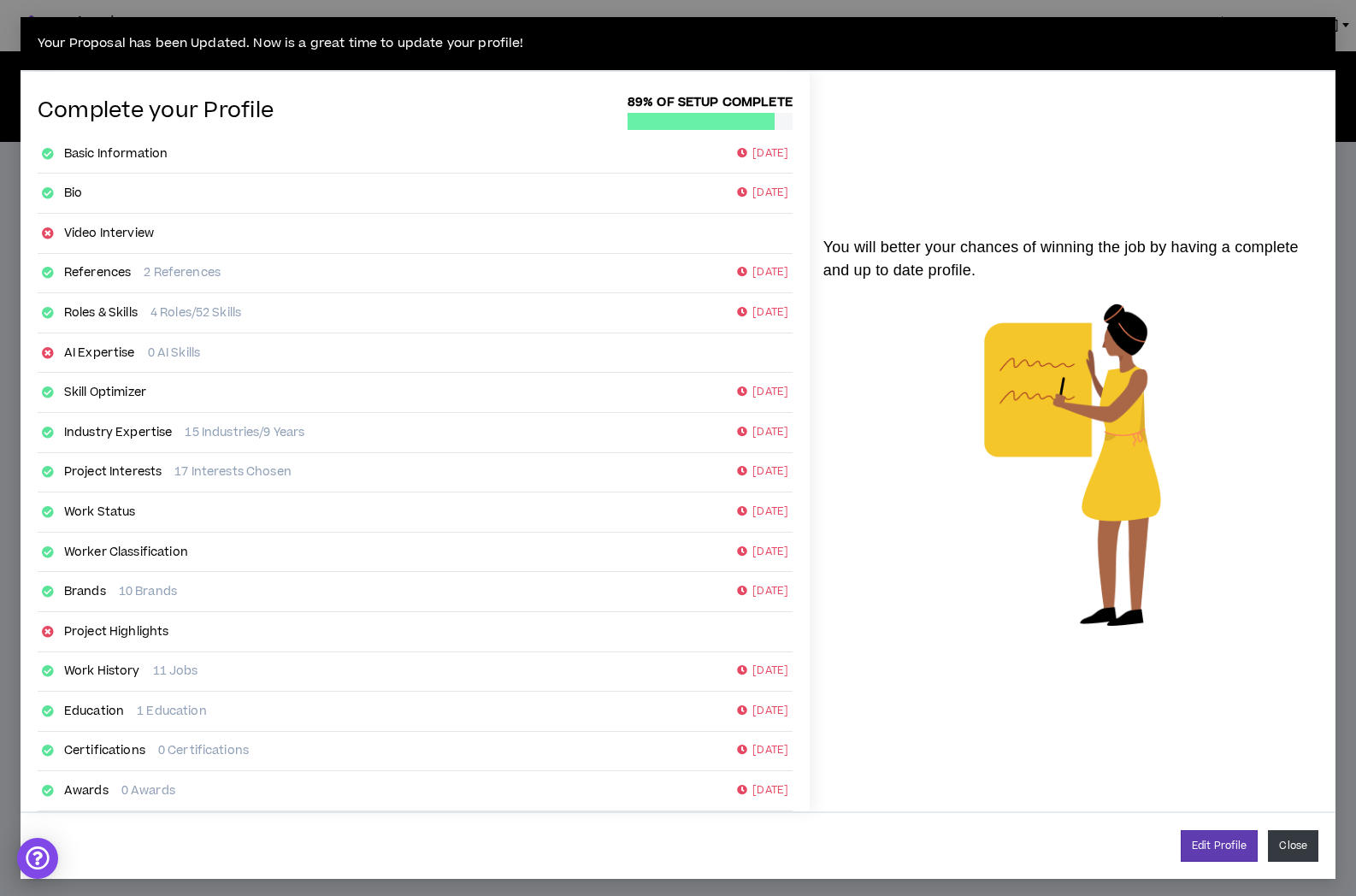
click at [1293, 851] on button "Close" at bounding box center [1293, 845] width 51 height 32
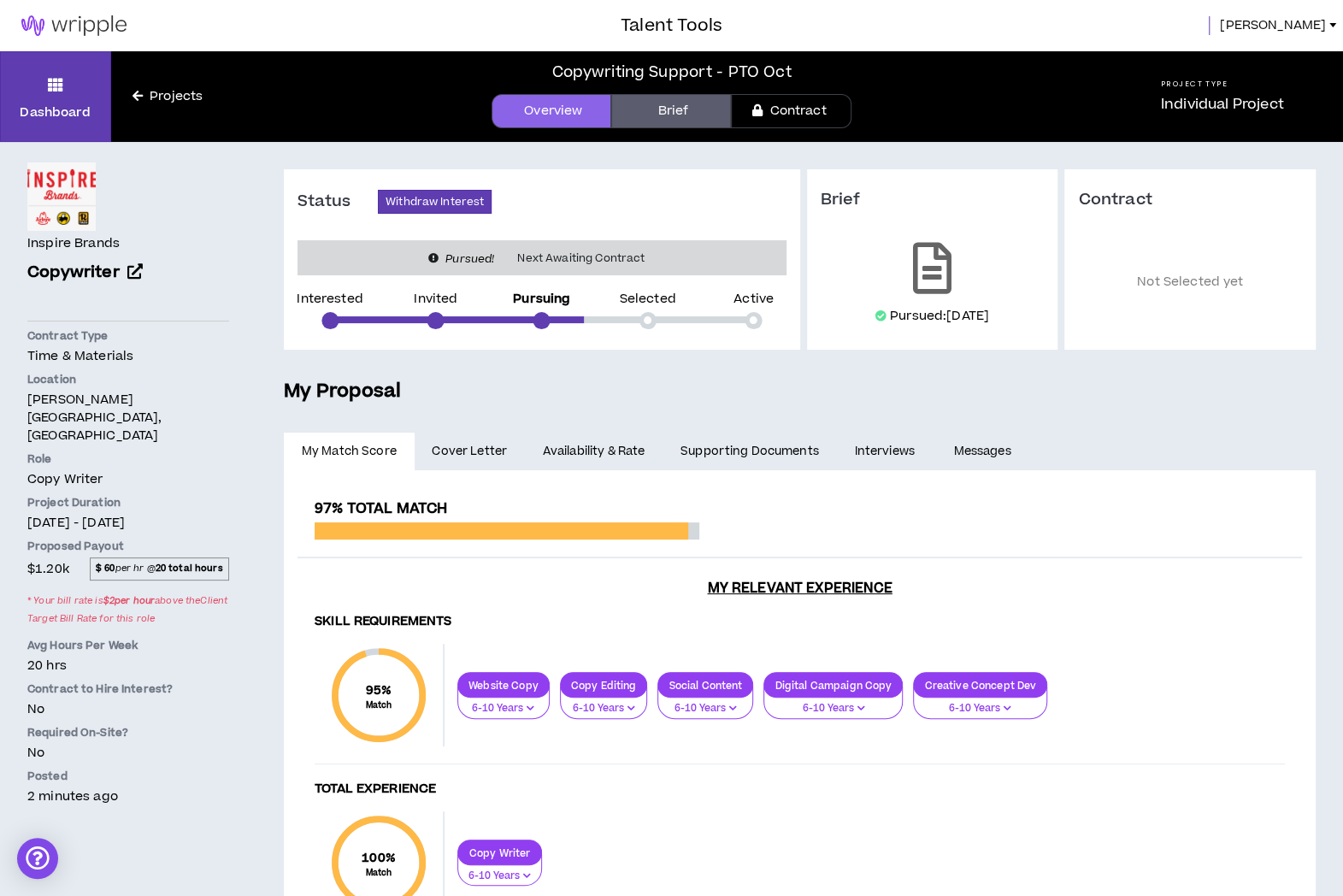
click at [1308, 22] on span "[PERSON_NAME]" at bounding box center [1274, 26] width 106 height 19
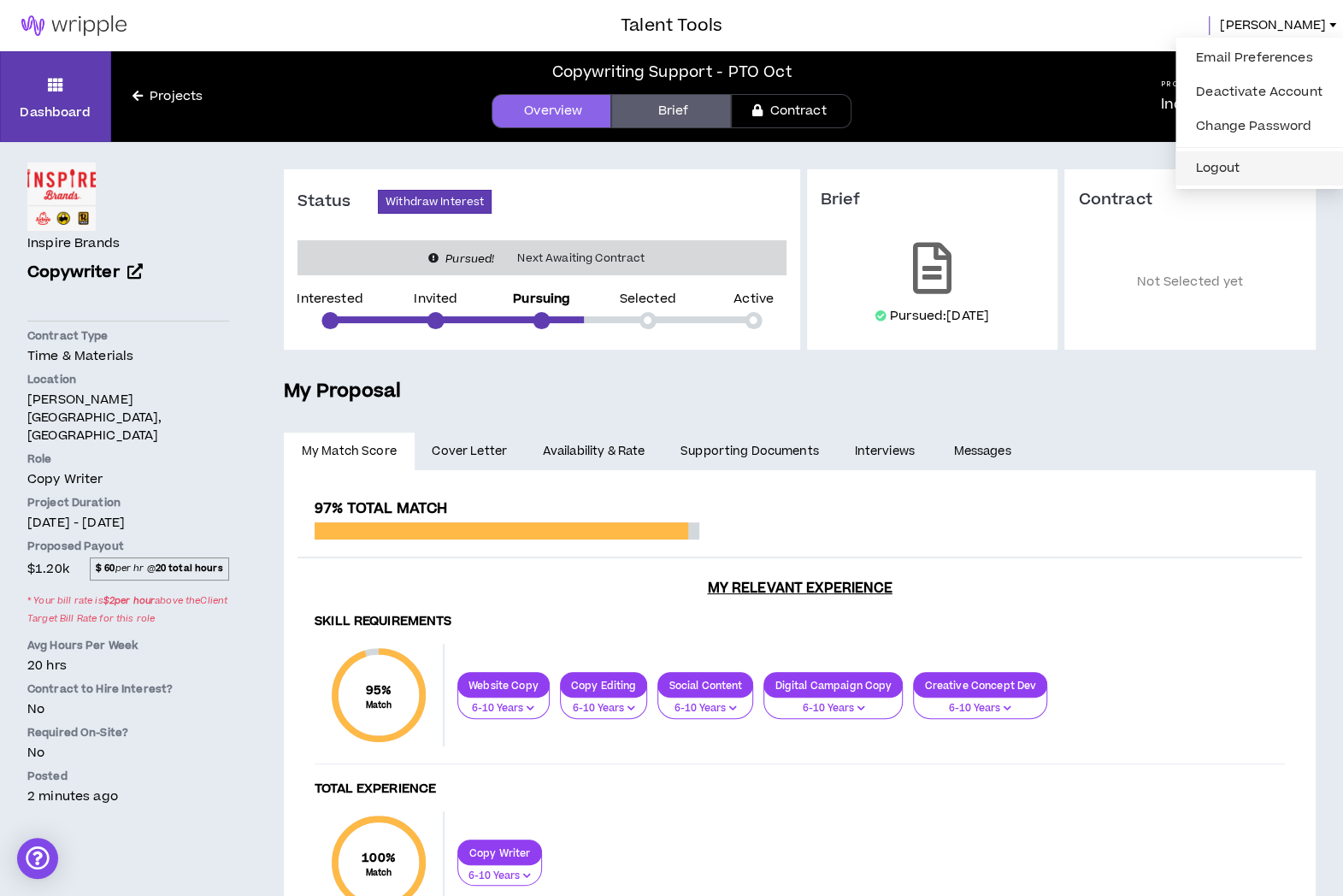
click at [1214, 166] on button "Logout" at bounding box center [1259, 168] width 147 height 26
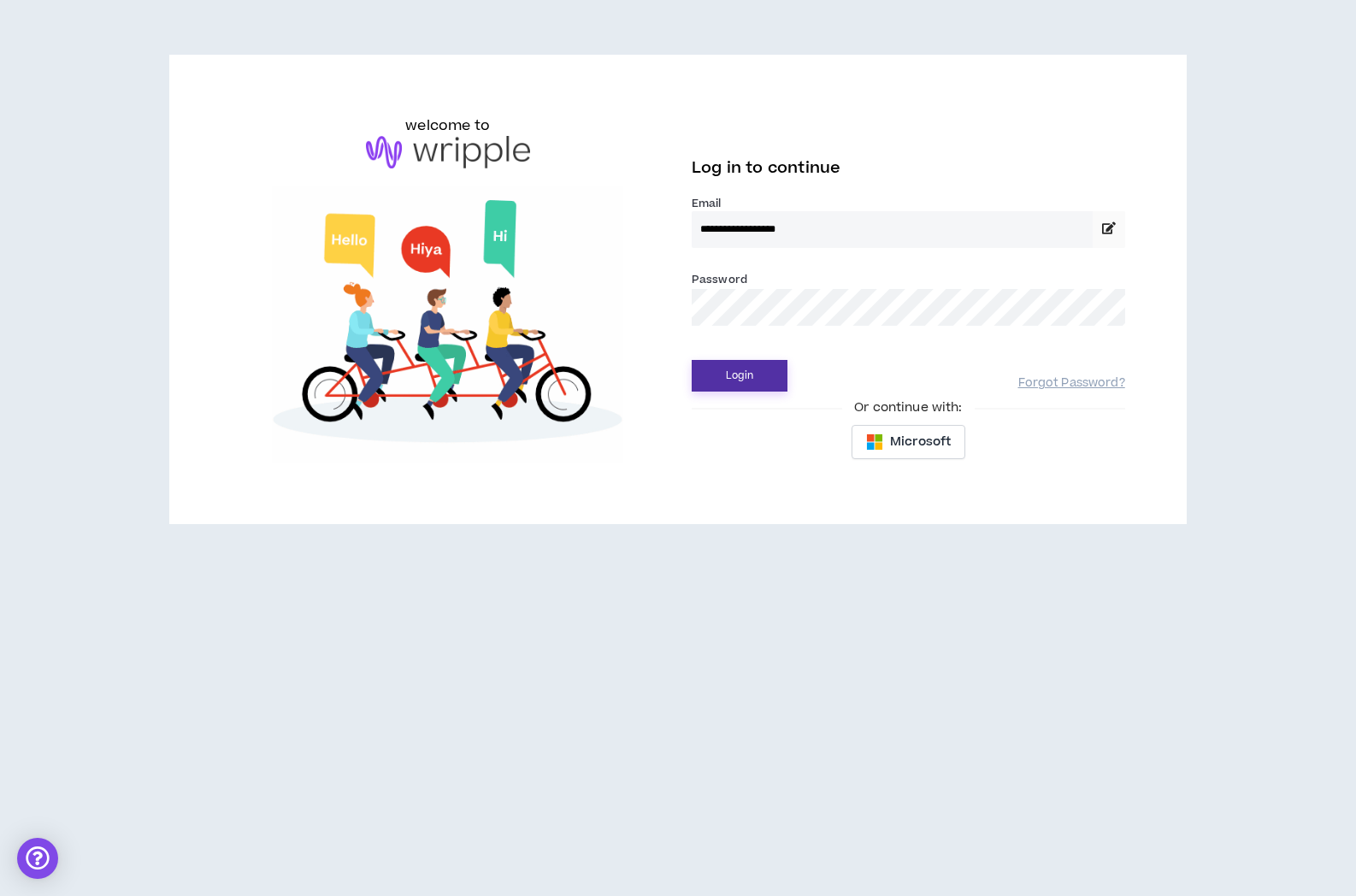
click at [724, 368] on button "Login" at bounding box center [739, 376] width 96 height 32
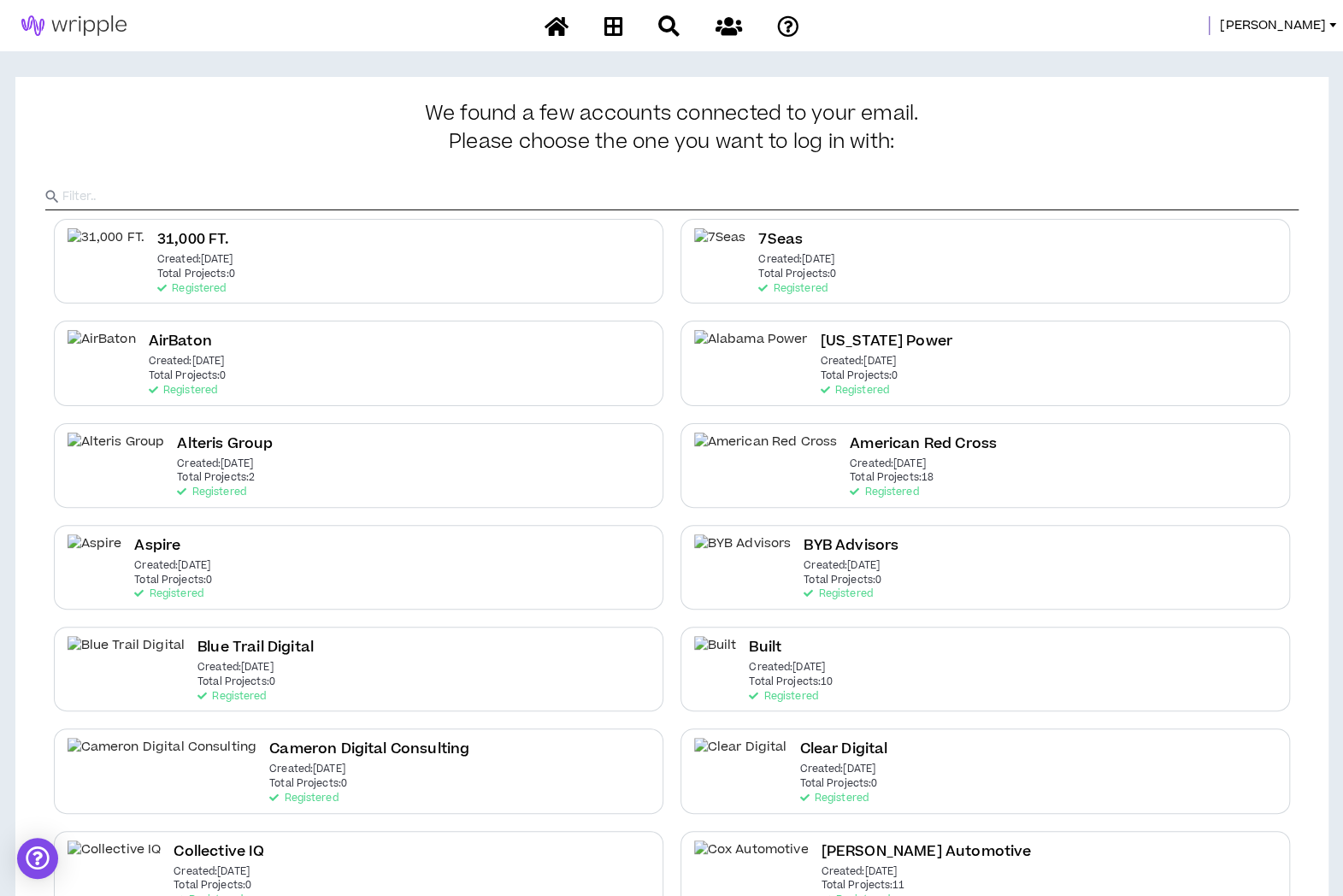
click at [690, 190] on input "text" at bounding box center [681, 196] width 1237 height 26
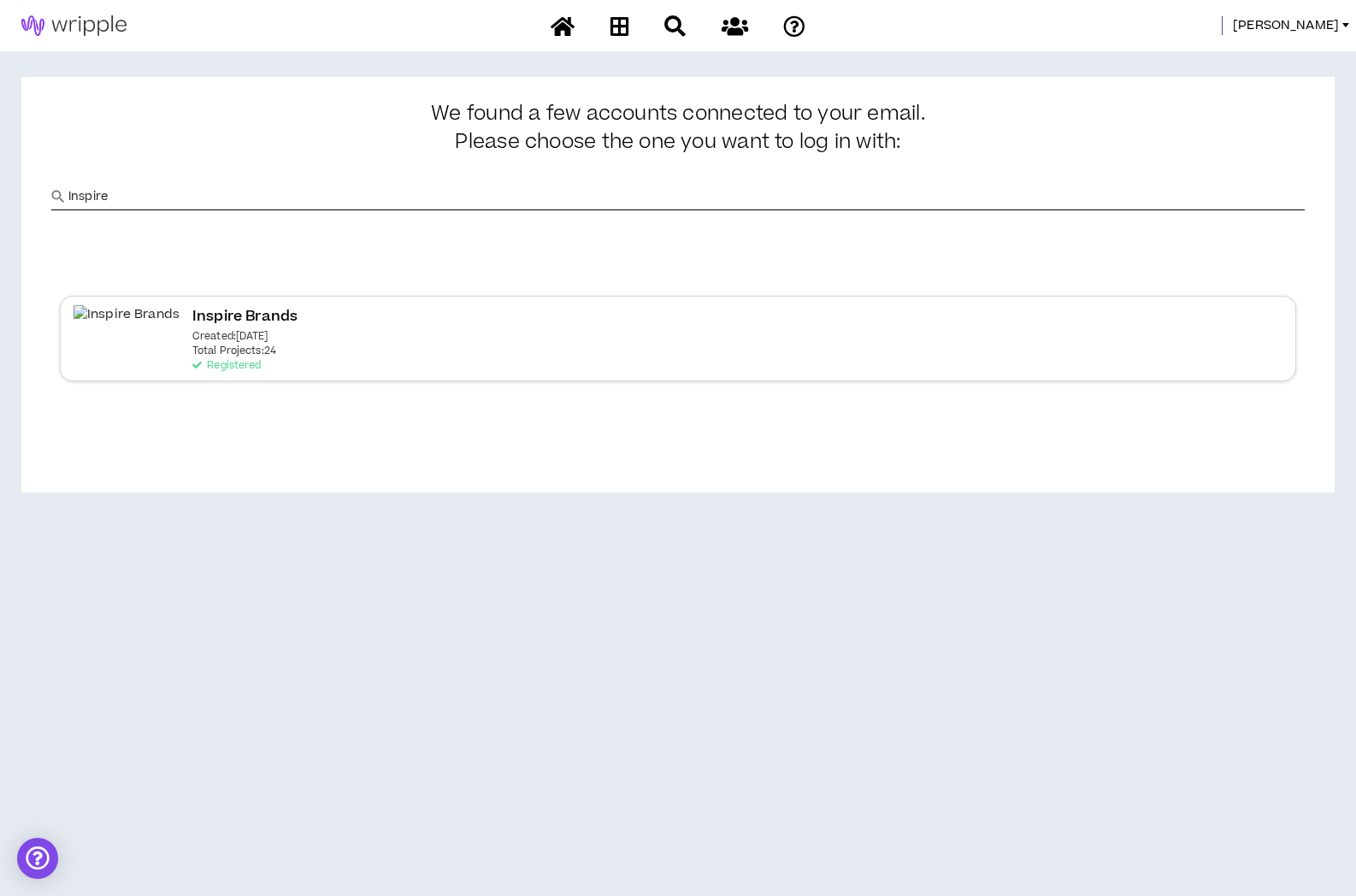
type input "Inspire"
click at [289, 351] on div "Inspire Brands Created: [DATE] Total Projects: 24 Registered" at bounding box center [678, 338] width 1237 height 85
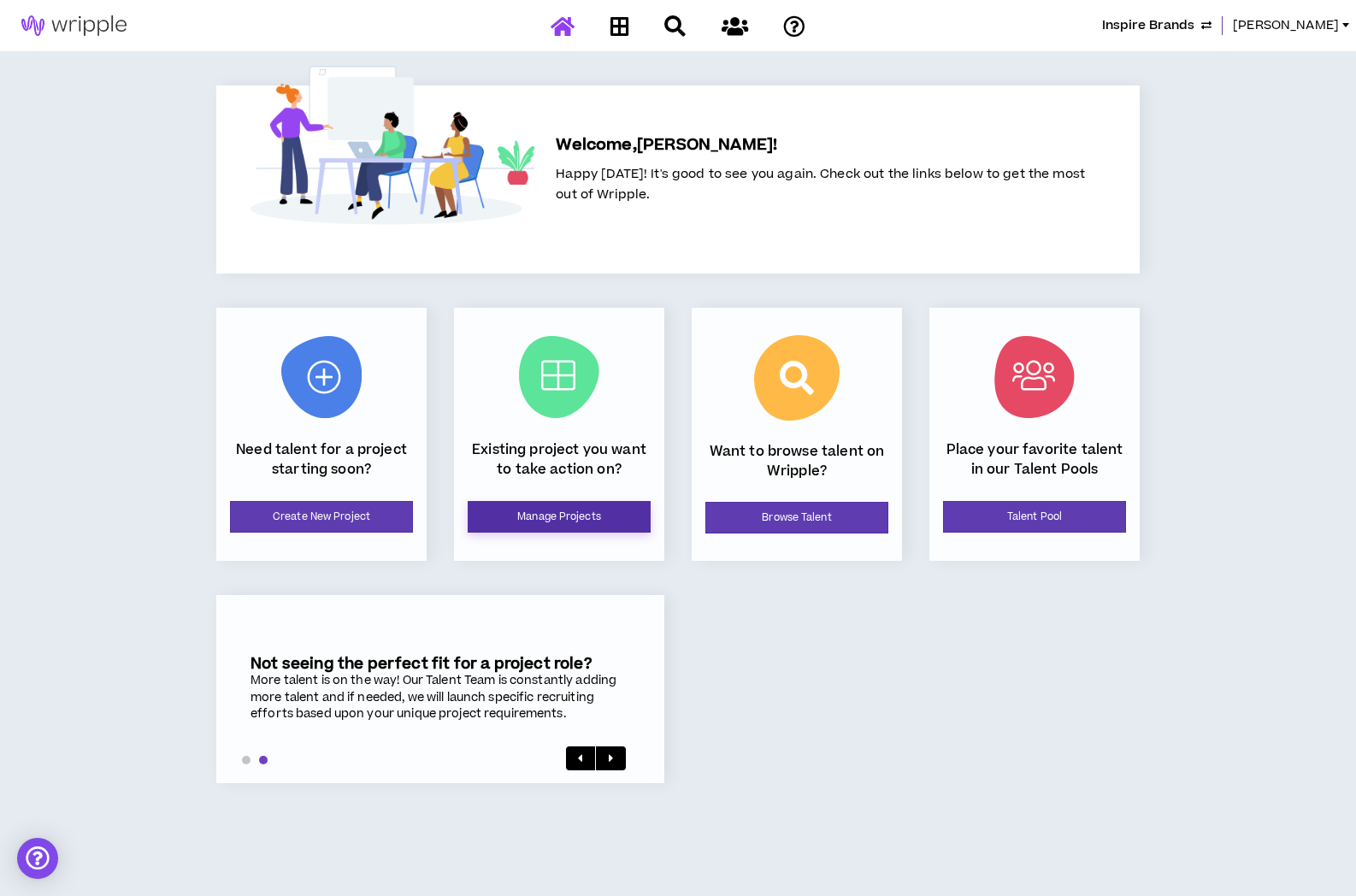
click at [535, 515] on link "Manage Projects" at bounding box center [558, 516] width 183 height 32
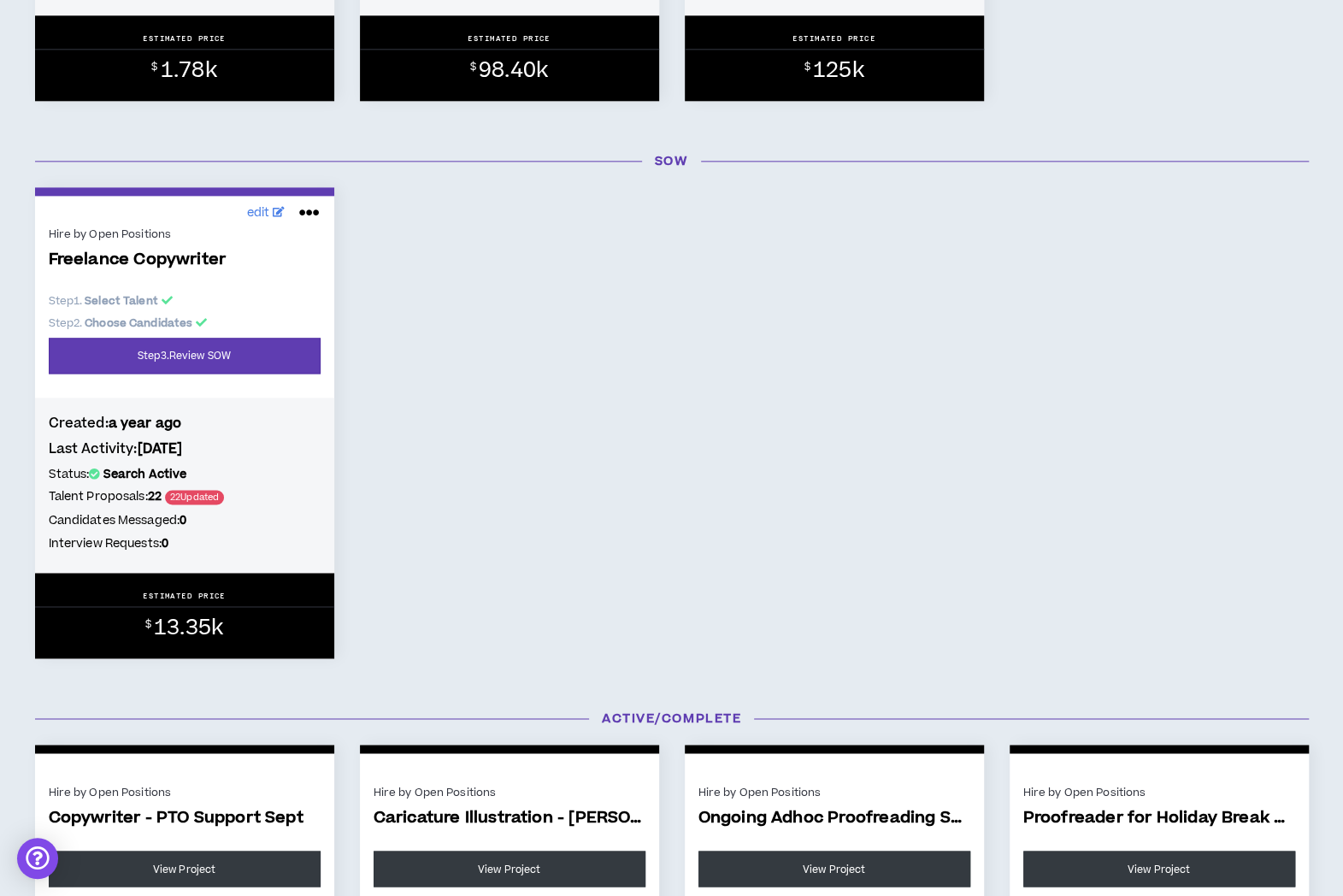
scroll to position [1266, 0]
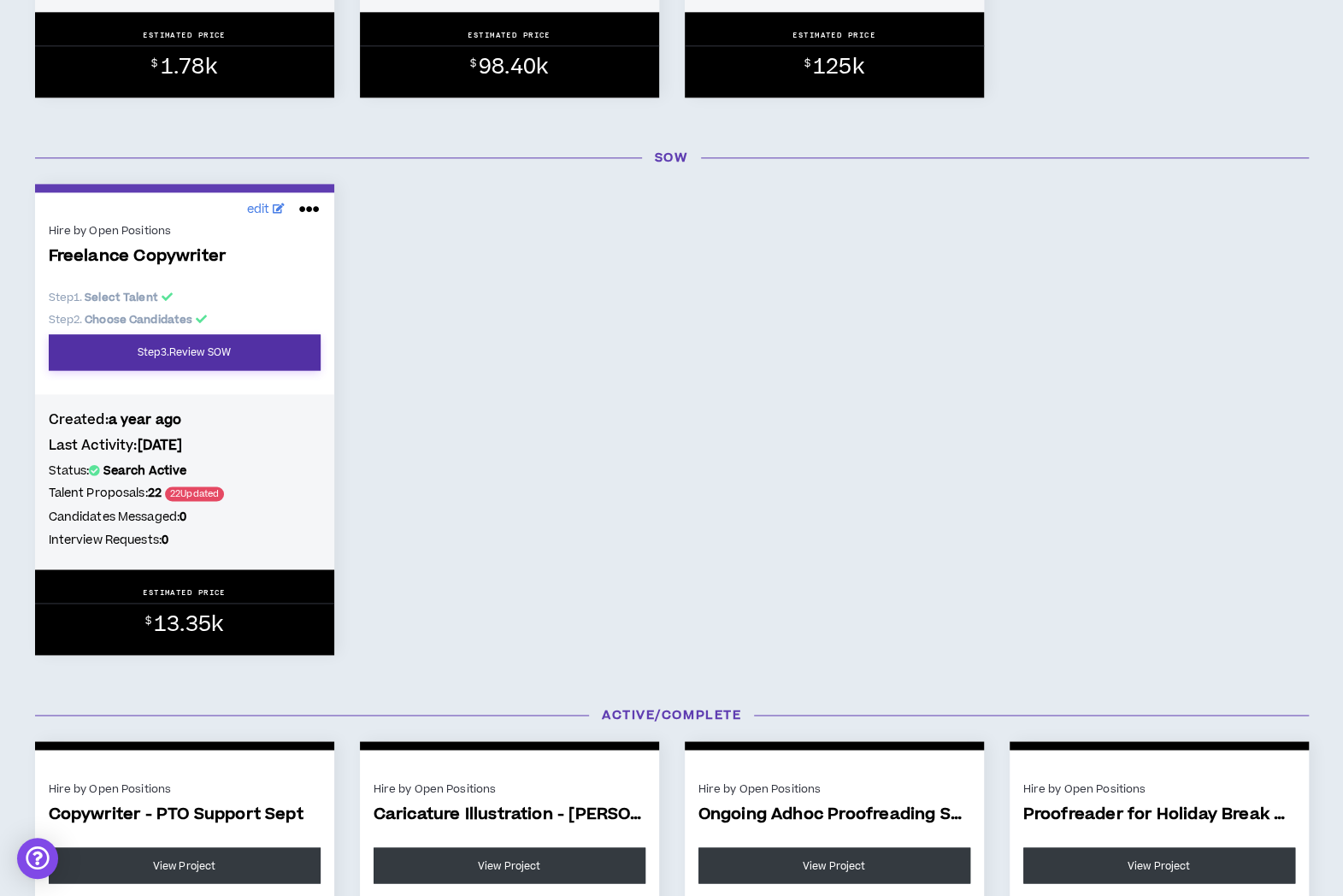
click at [101, 370] on link "Step 3 . Review SOW" at bounding box center [184, 352] width 272 height 36
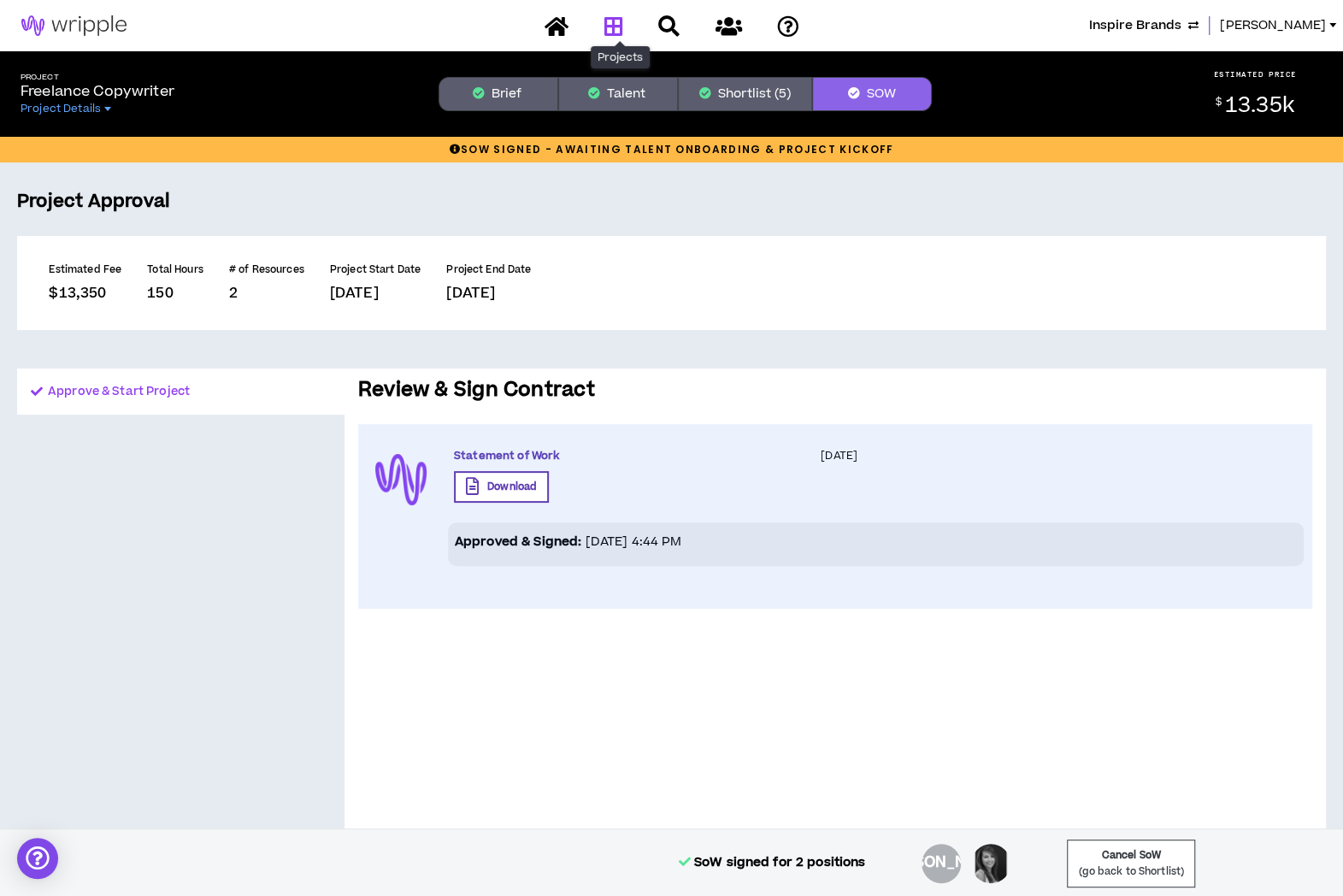
click at [619, 20] on icon at bounding box center [613, 26] width 19 height 21
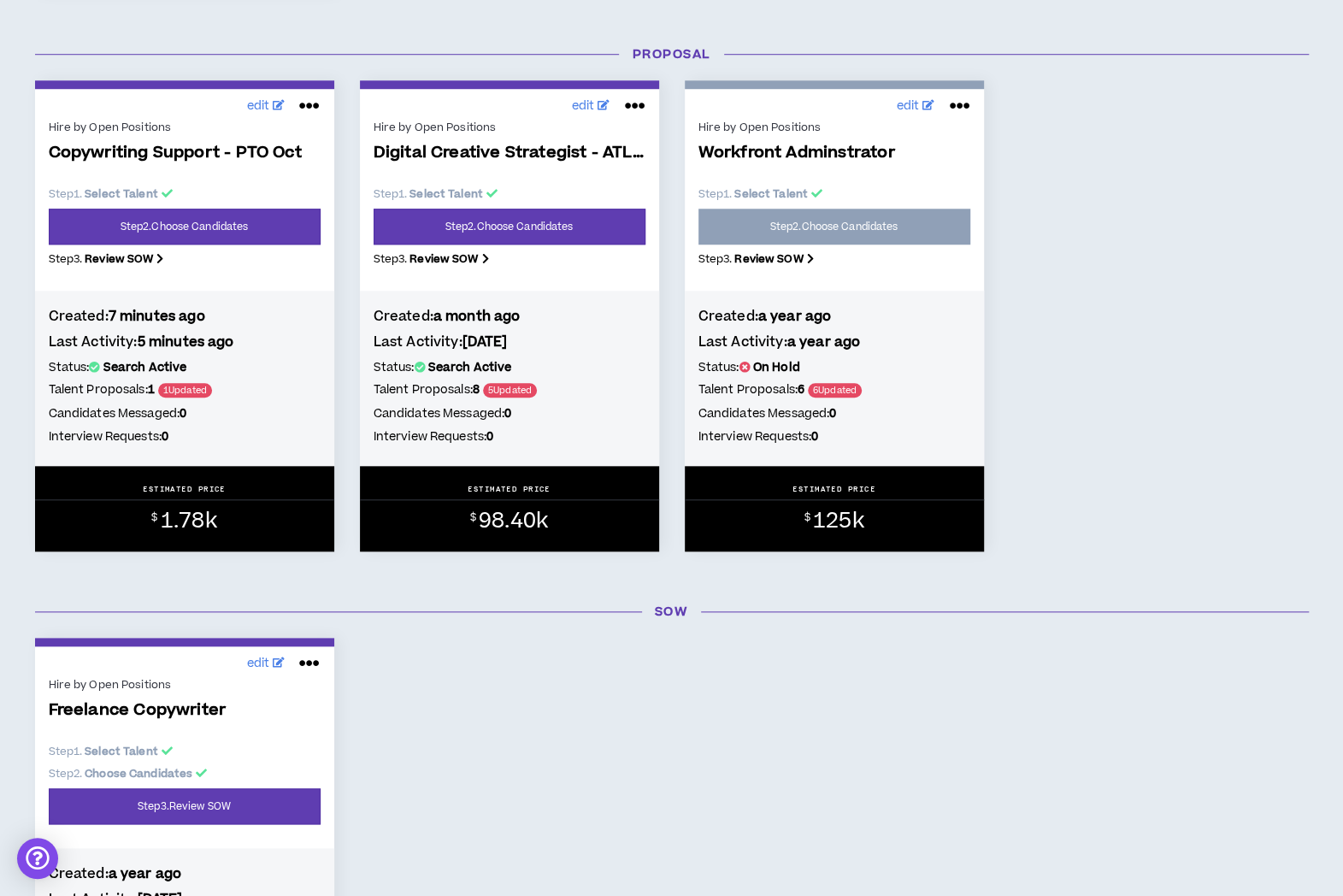
scroll to position [810, 0]
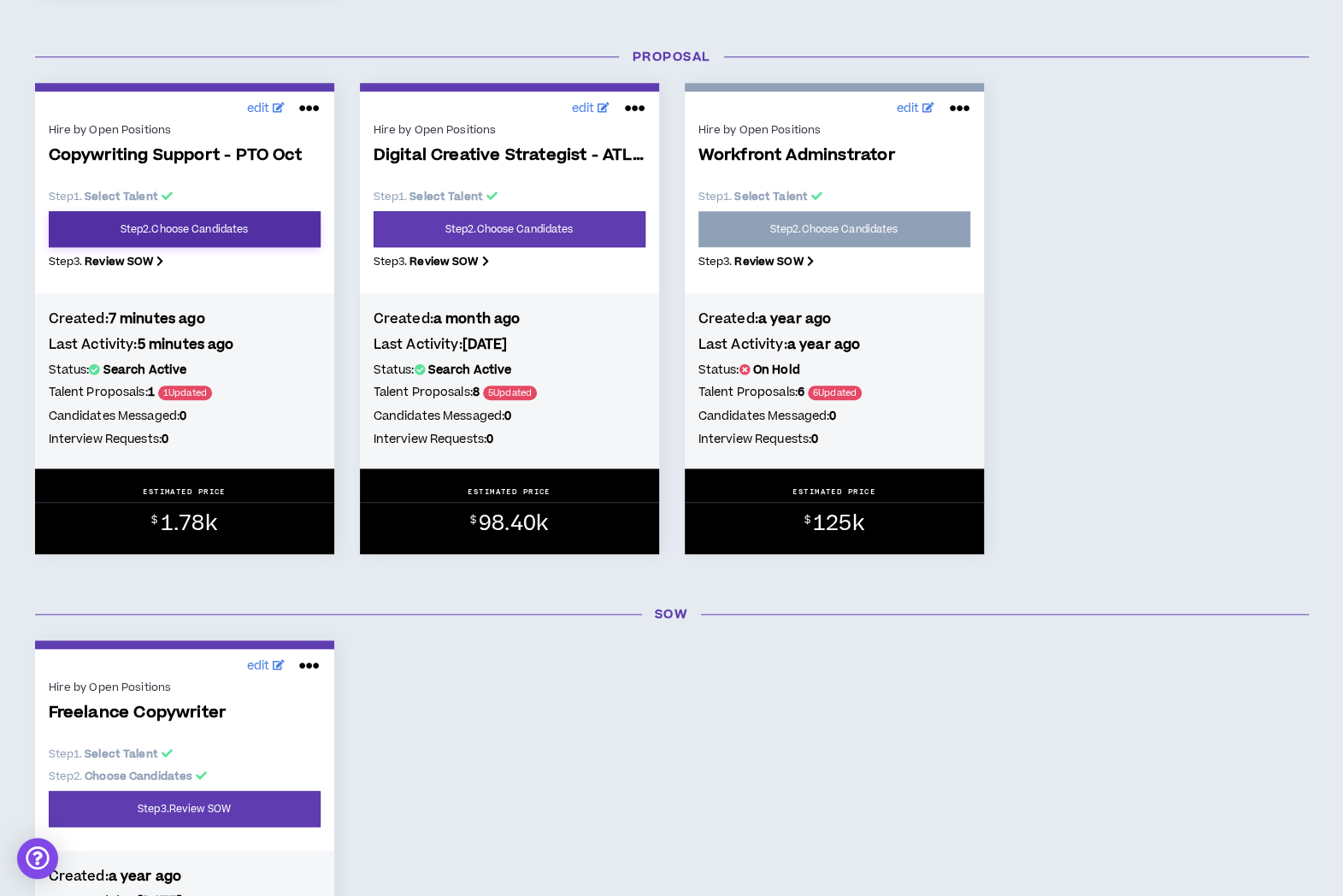
click at [179, 227] on link "Step 2 . Choose Candidates" at bounding box center [184, 229] width 272 height 36
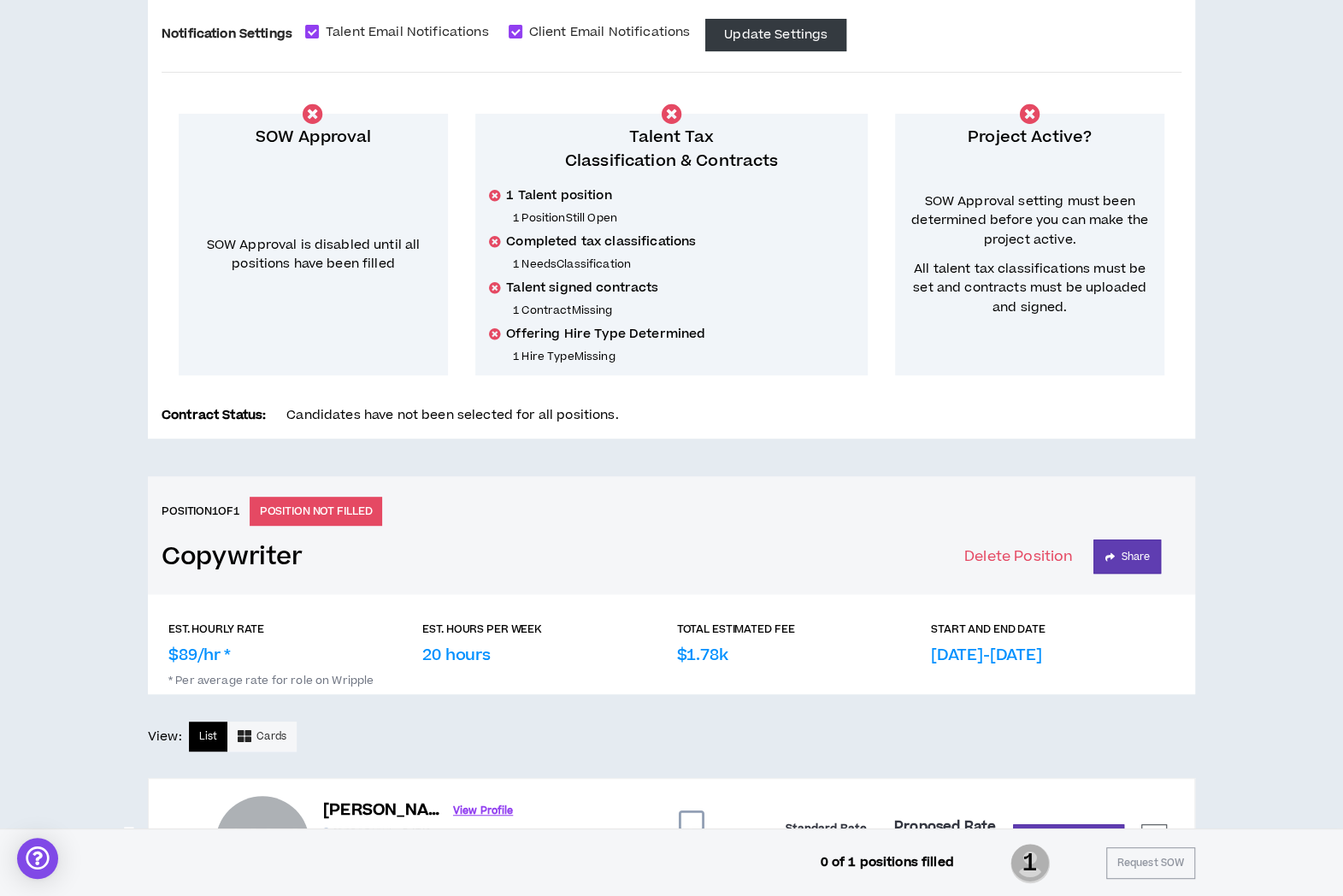
scroll to position [337, 0]
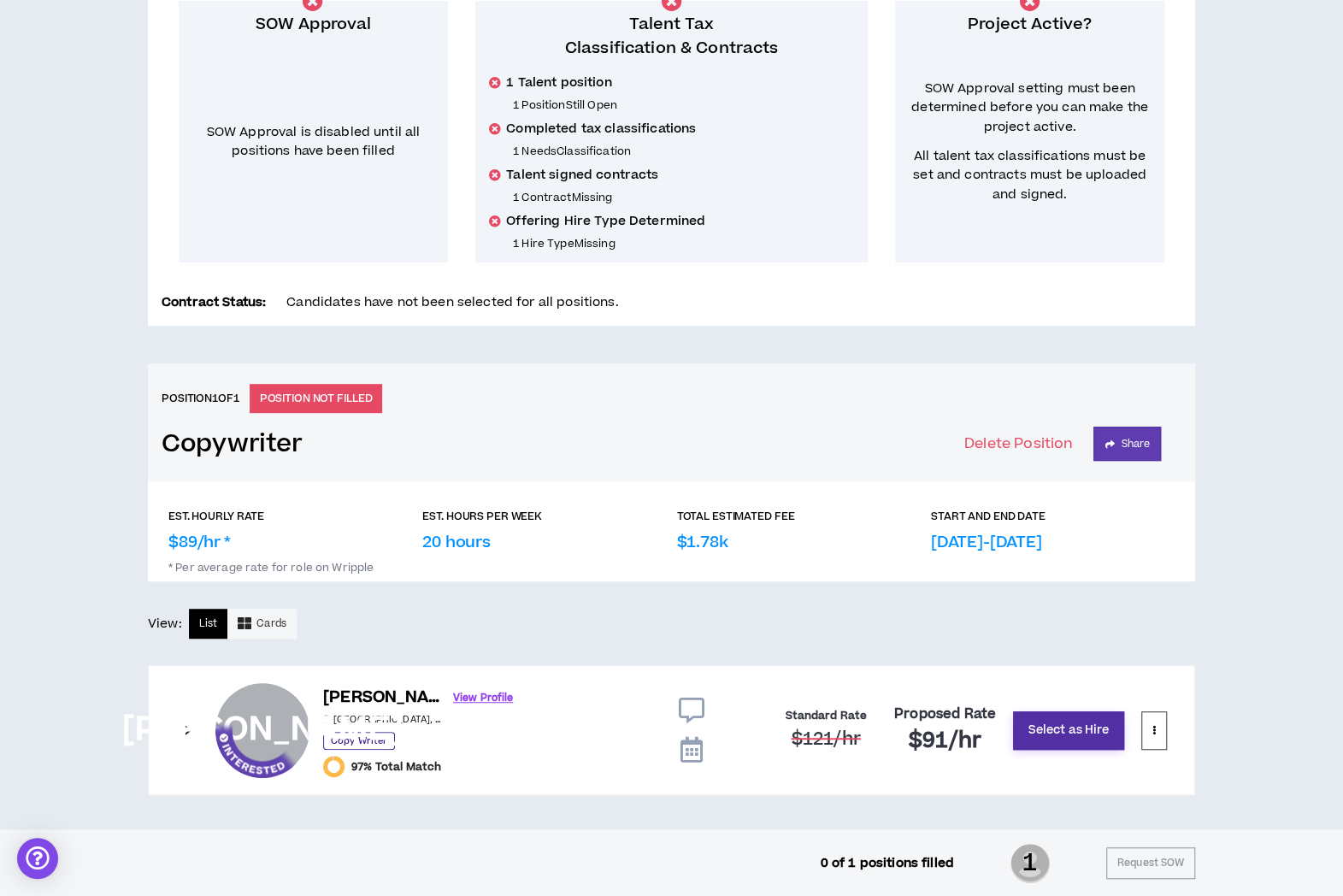
click at [1041, 737] on button "Select as Hire" at bounding box center [1069, 730] width 111 height 39
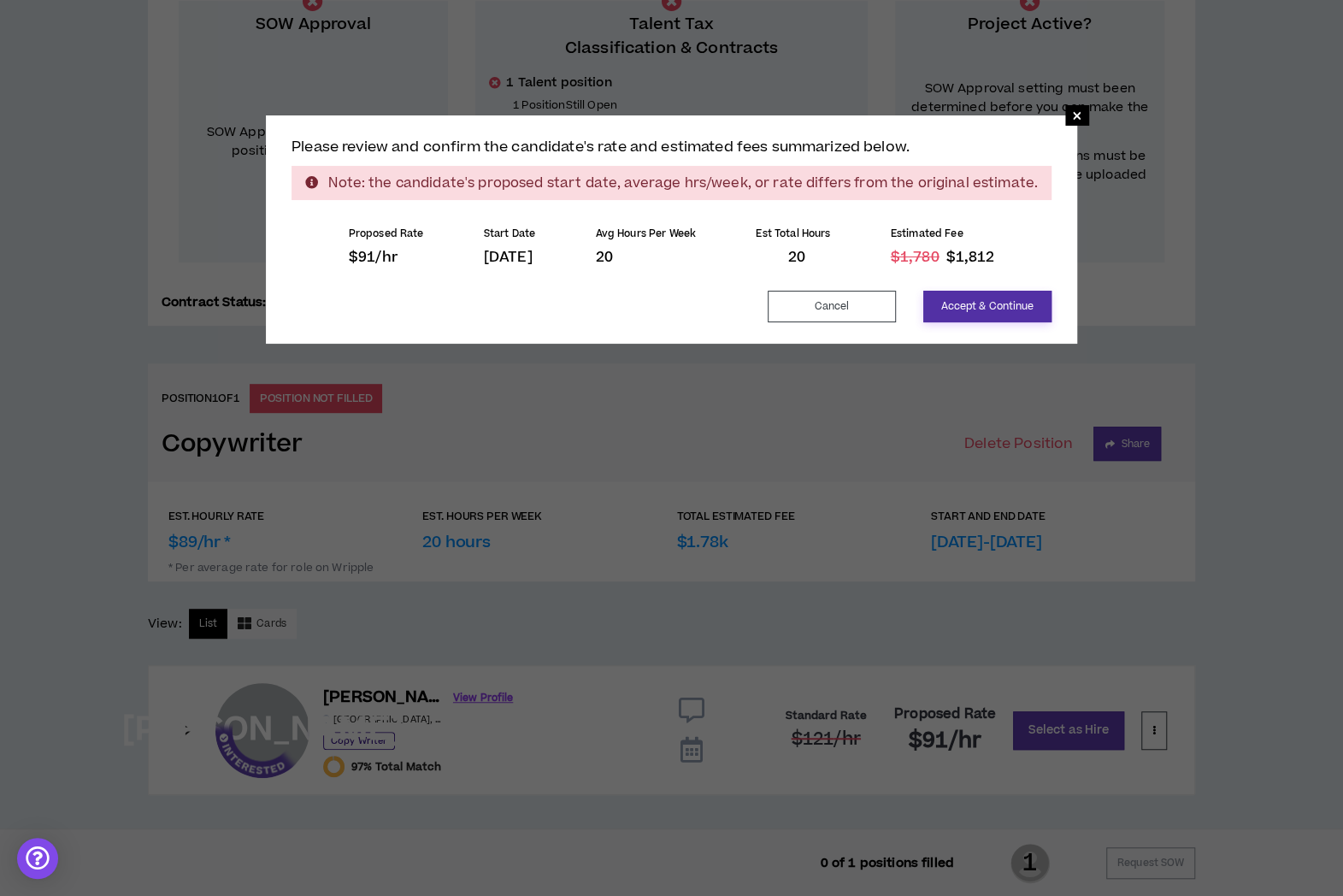
click at [962, 303] on button "Accept & Continue" at bounding box center [988, 306] width 129 height 32
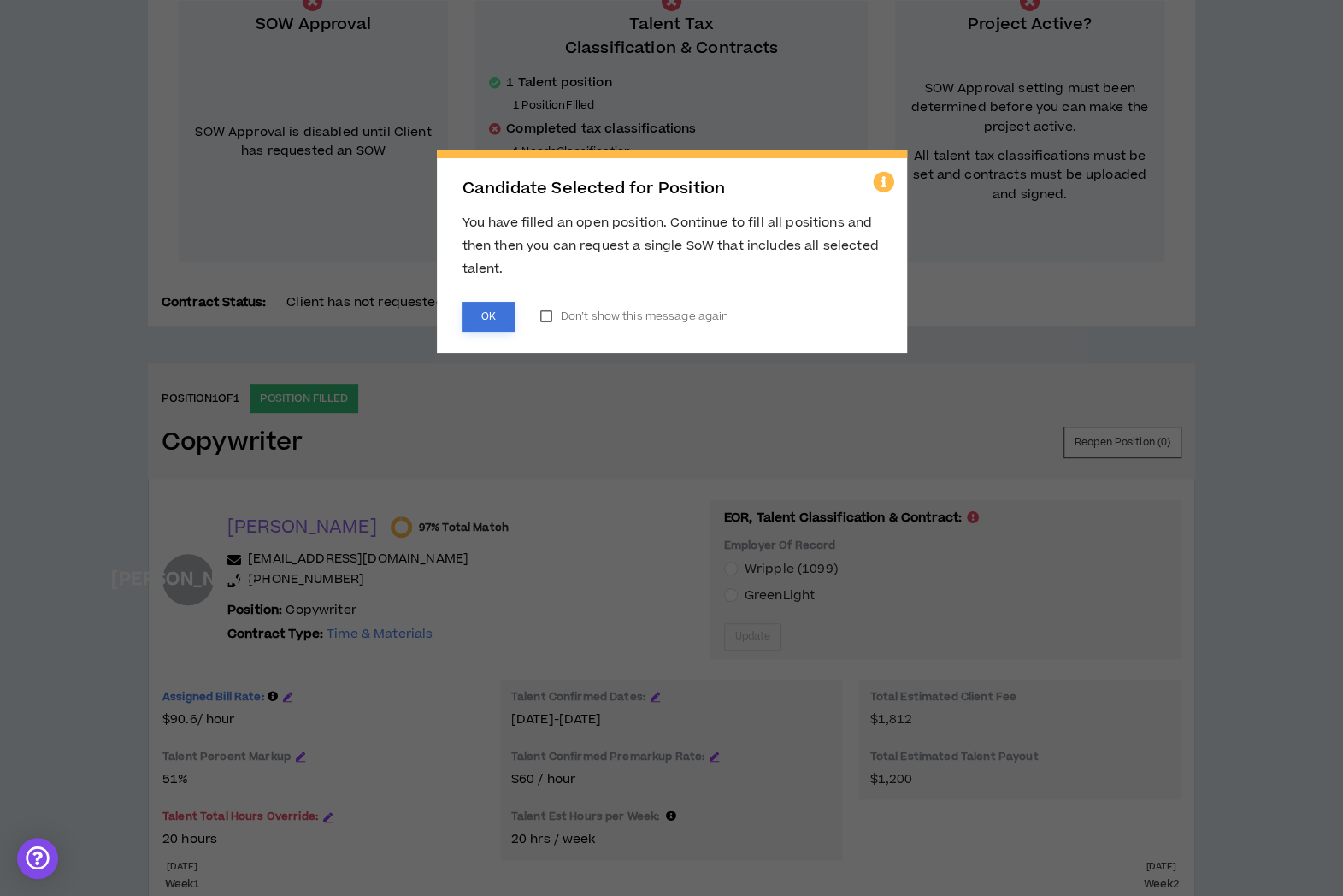
click at [486, 316] on button "OK" at bounding box center [488, 316] width 52 height 30
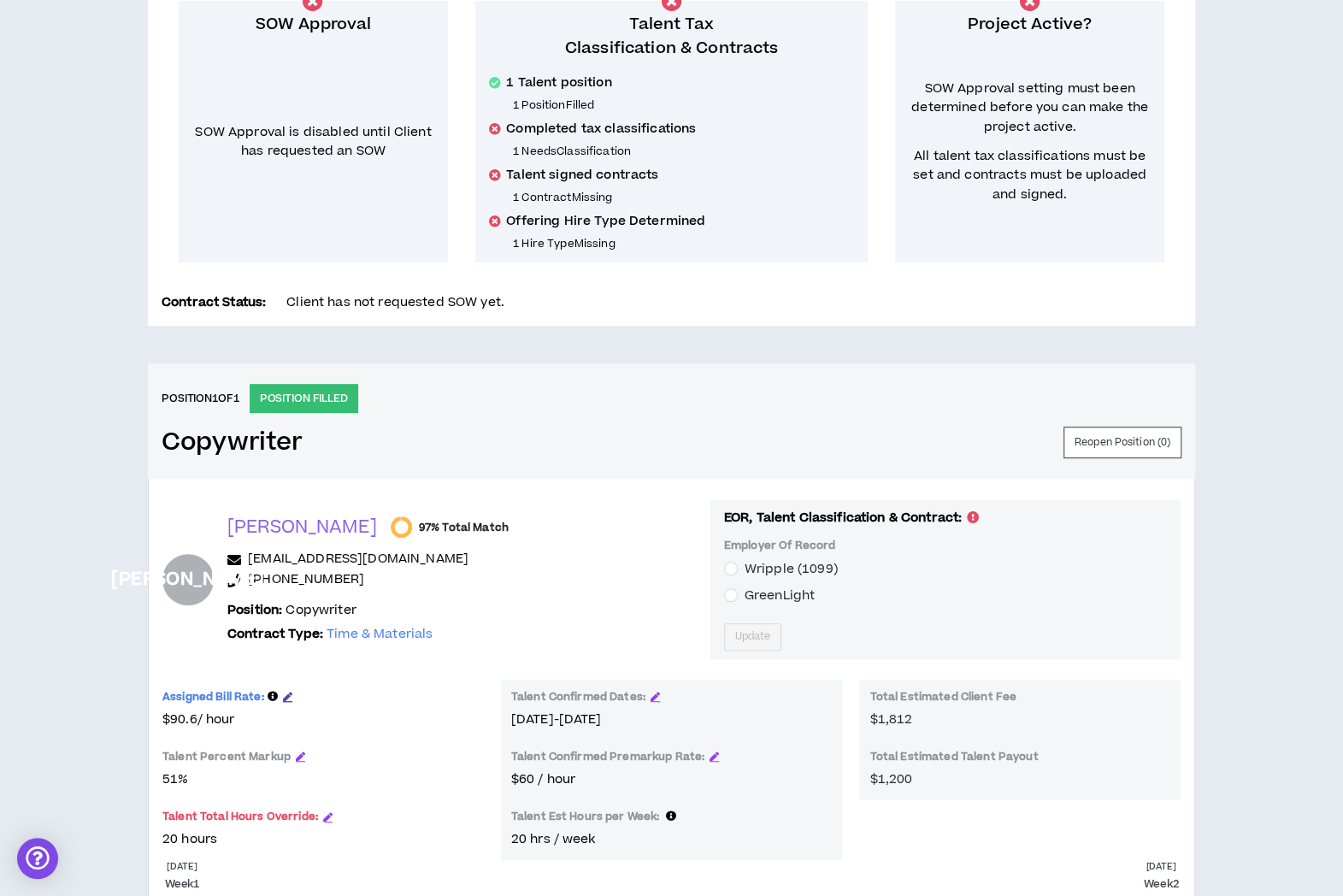
click at [285, 693] on icon "button" at bounding box center [287, 695] width 9 height 9
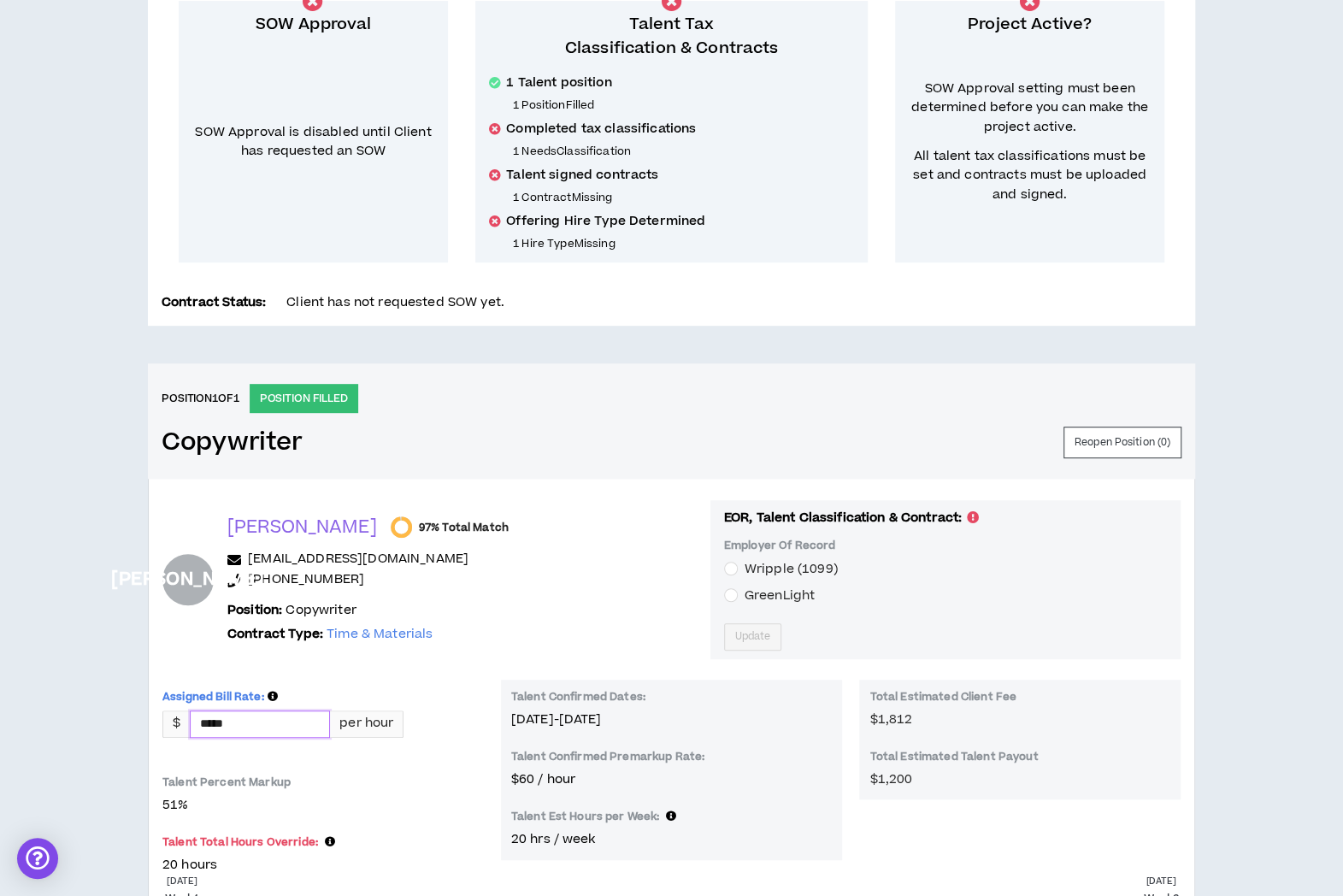
drag, startPoint x: 248, startPoint y: 722, endPoint x: 184, endPoint y: 723, distance: 64.0
click at [184, 723] on div "$ ***** per hour" at bounding box center [282, 724] width 241 height 27
type input "*****"
click at [1234, 613] on div "CLIENT LEAD TOOLS Client is setup for generated SoW Notification Settings Talen…" at bounding box center [672, 426] width 1343 height 1253
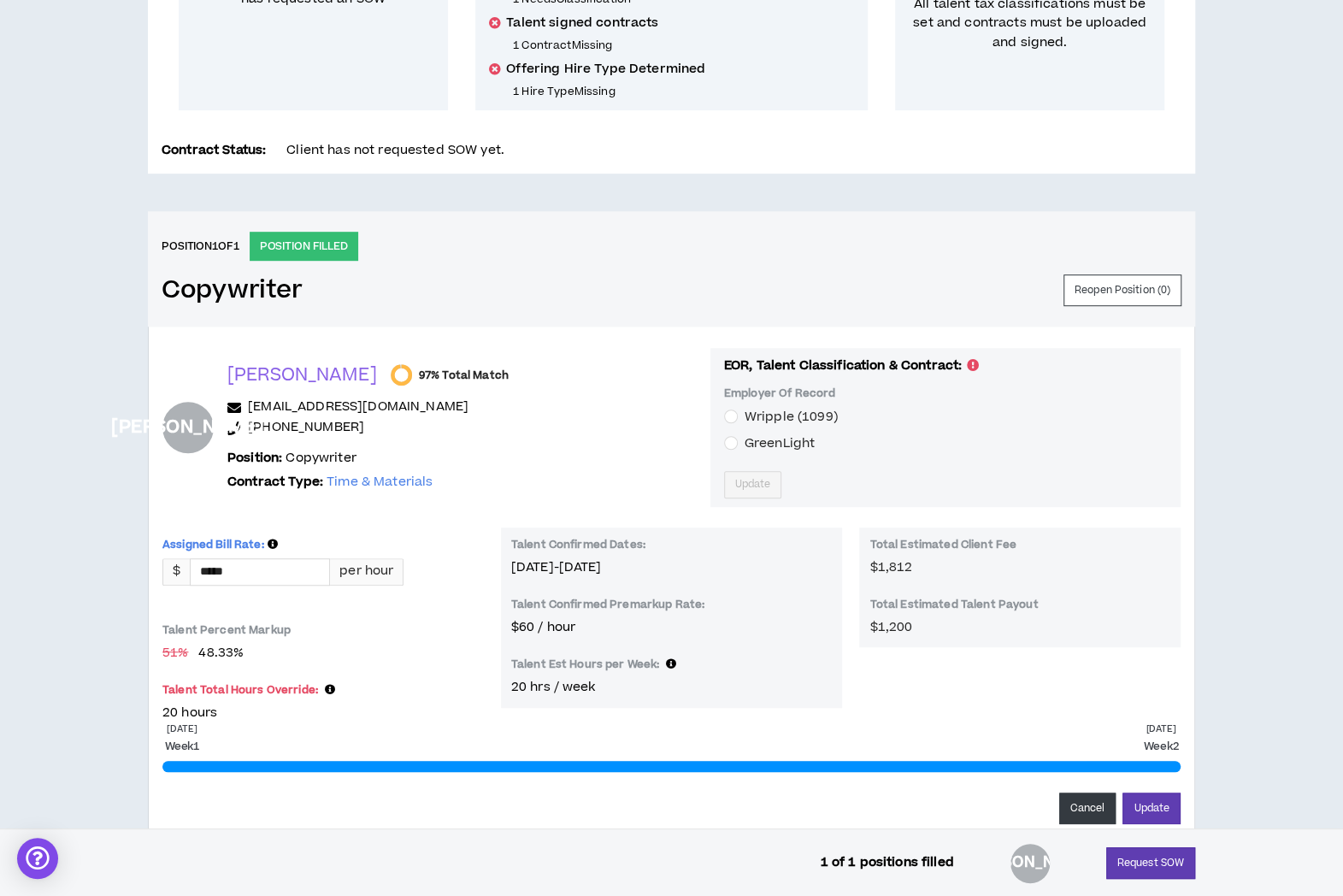
scroll to position [556, 0]
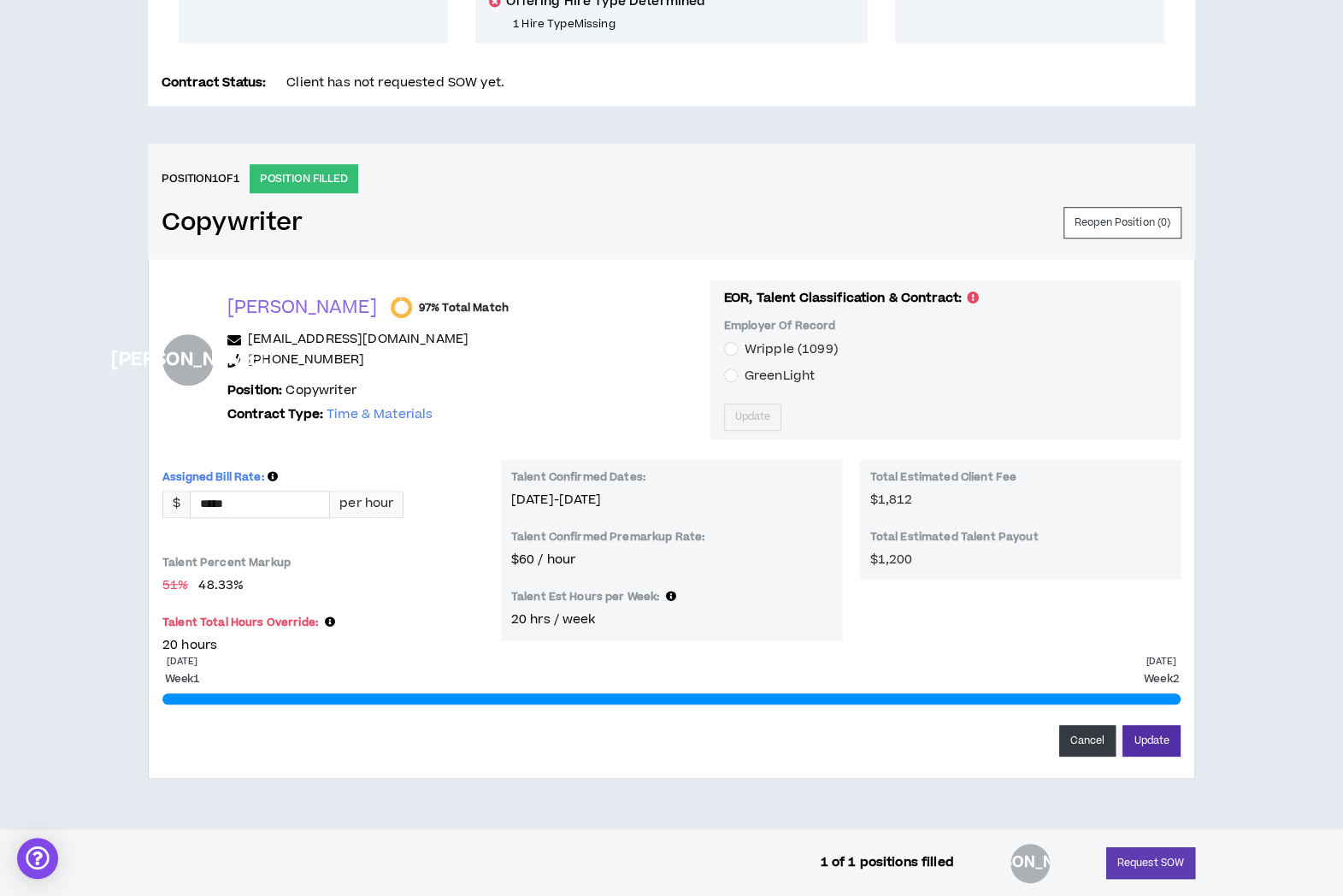
click at [1161, 738] on button "Update" at bounding box center [1152, 740] width 58 height 32
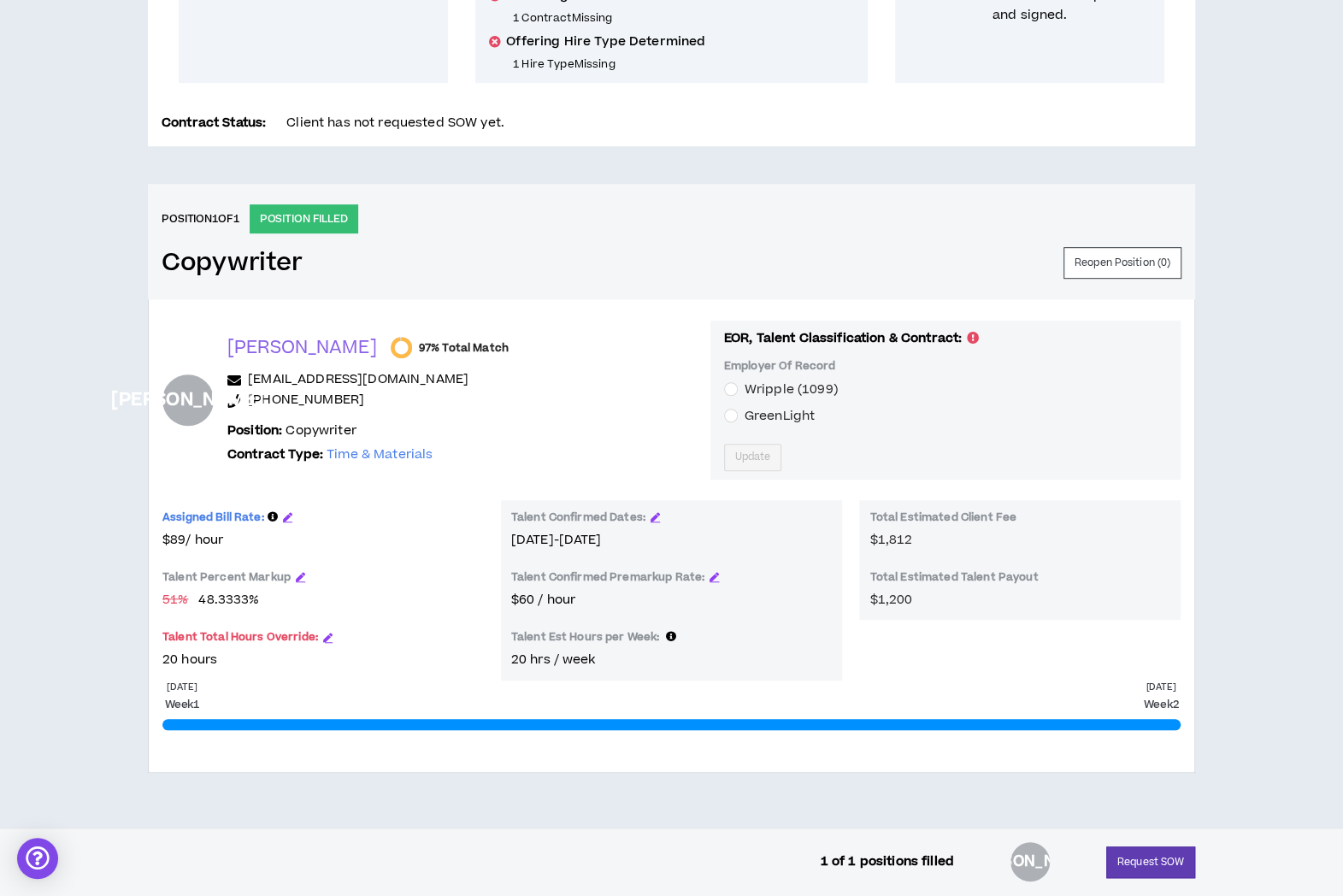
scroll to position [514, 0]
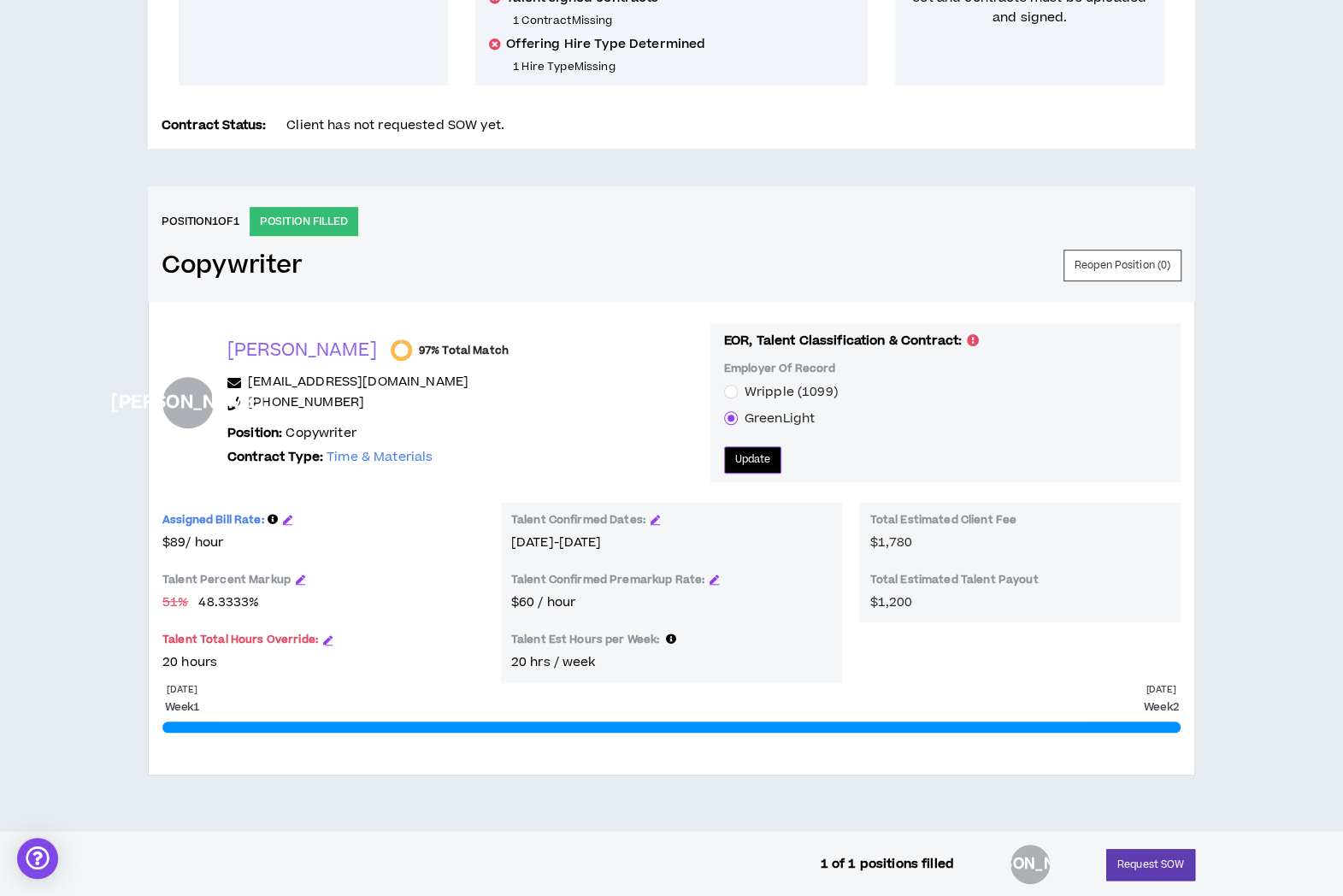
click at [735, 454] on span "Update" at bounding box center [753, 459] width 36 height 16
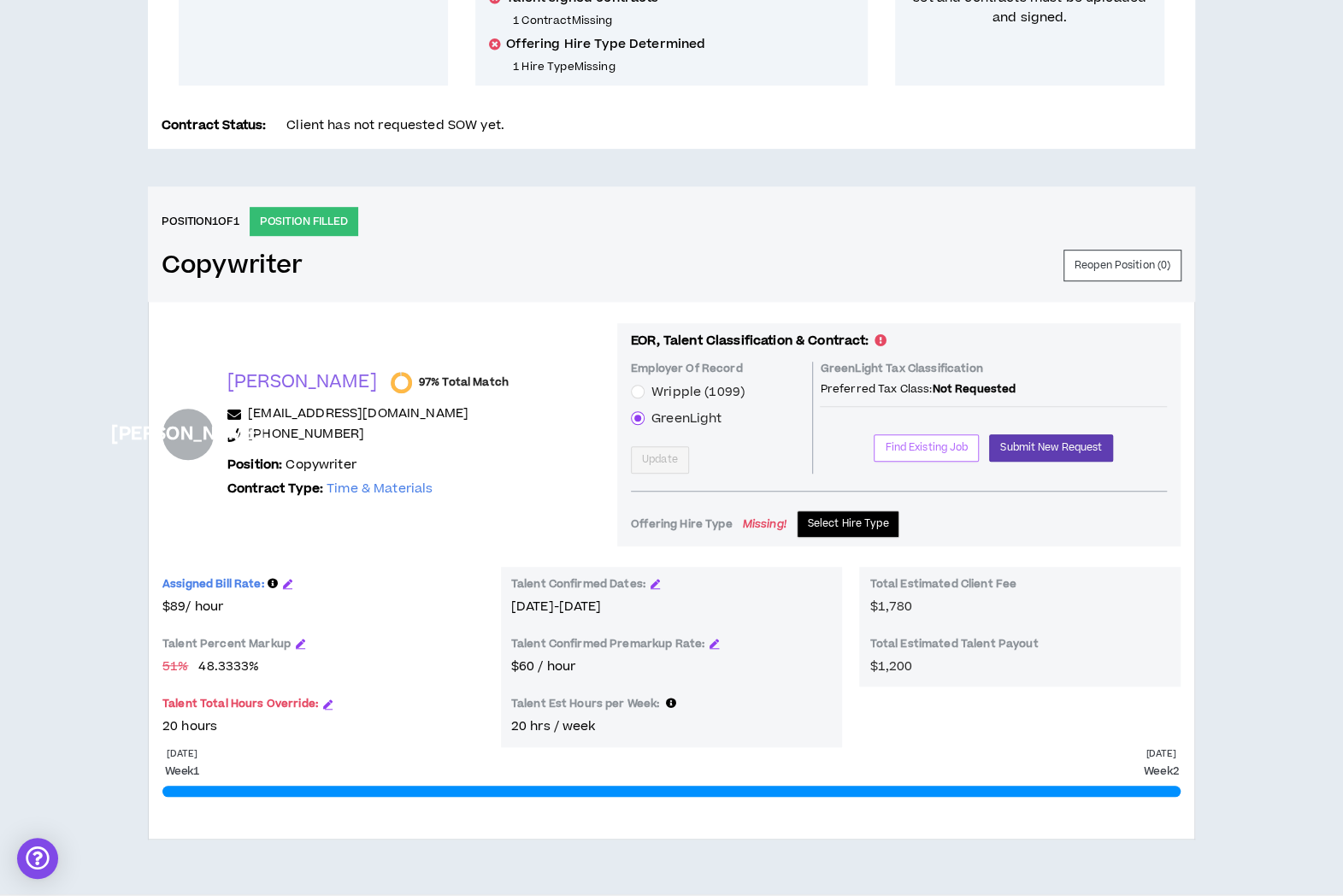
click at [937, 448] on span "Find Existing Job" at bounding box center [926, 447] width 83 height 16
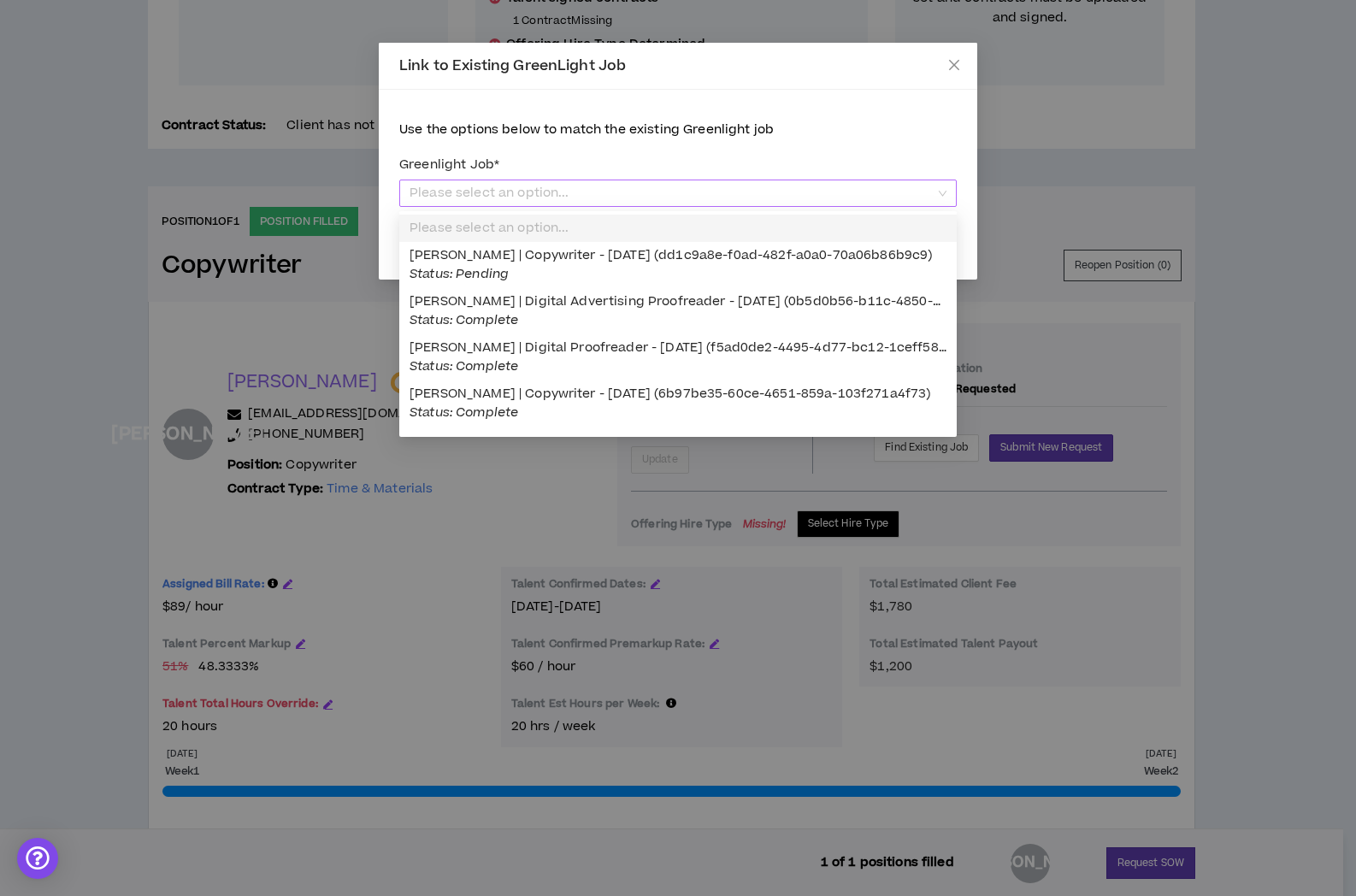
click at [947, 186] on div "Please select an option..." at bounding box center [678, 193] width 557 height 27
click at [792, 261] on span "[PERSON_NAME] | Copywriter - [DATE] (dd1c9a8e-f0ad-482f-a0a0-70a06b86b9c9) Stat…" at bounding box center [671, 264] width 522 height 37
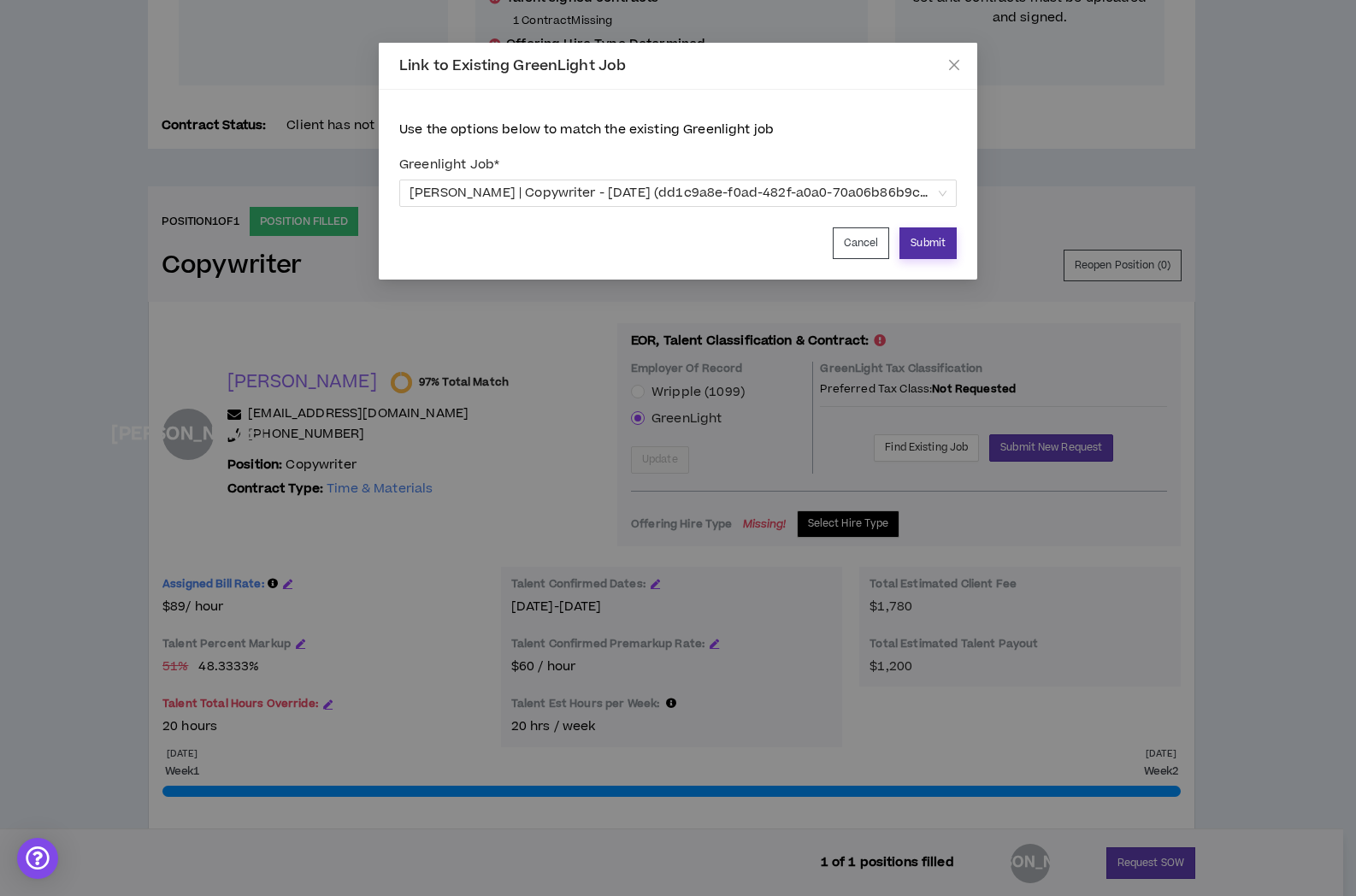
click at [927, 242] on button "Submit" at bounding box center [928, 243] width 57 height 32
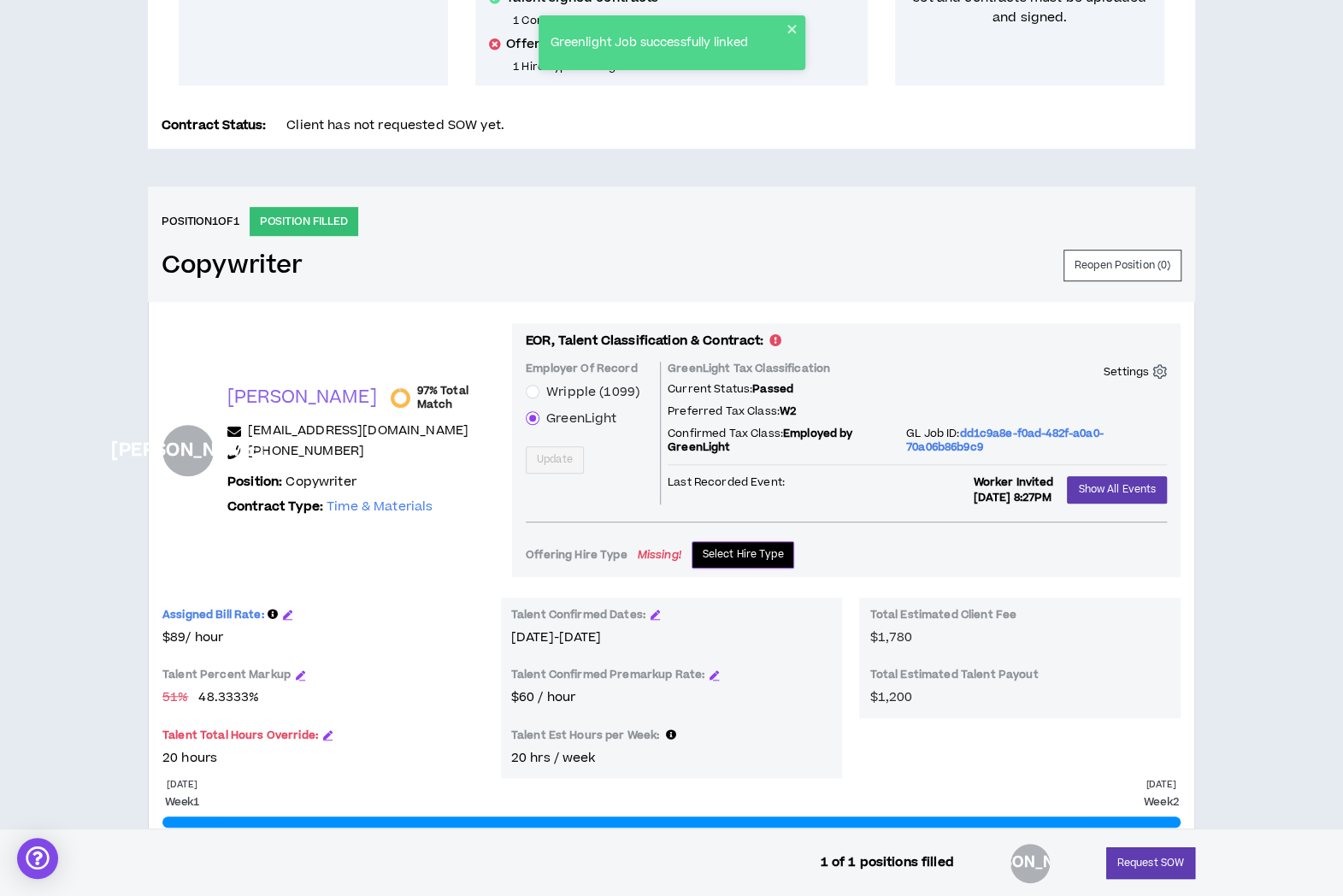
click at [759, 550] on span "Select Hire Type" at bounding box center [743, 554] width 81 height 16
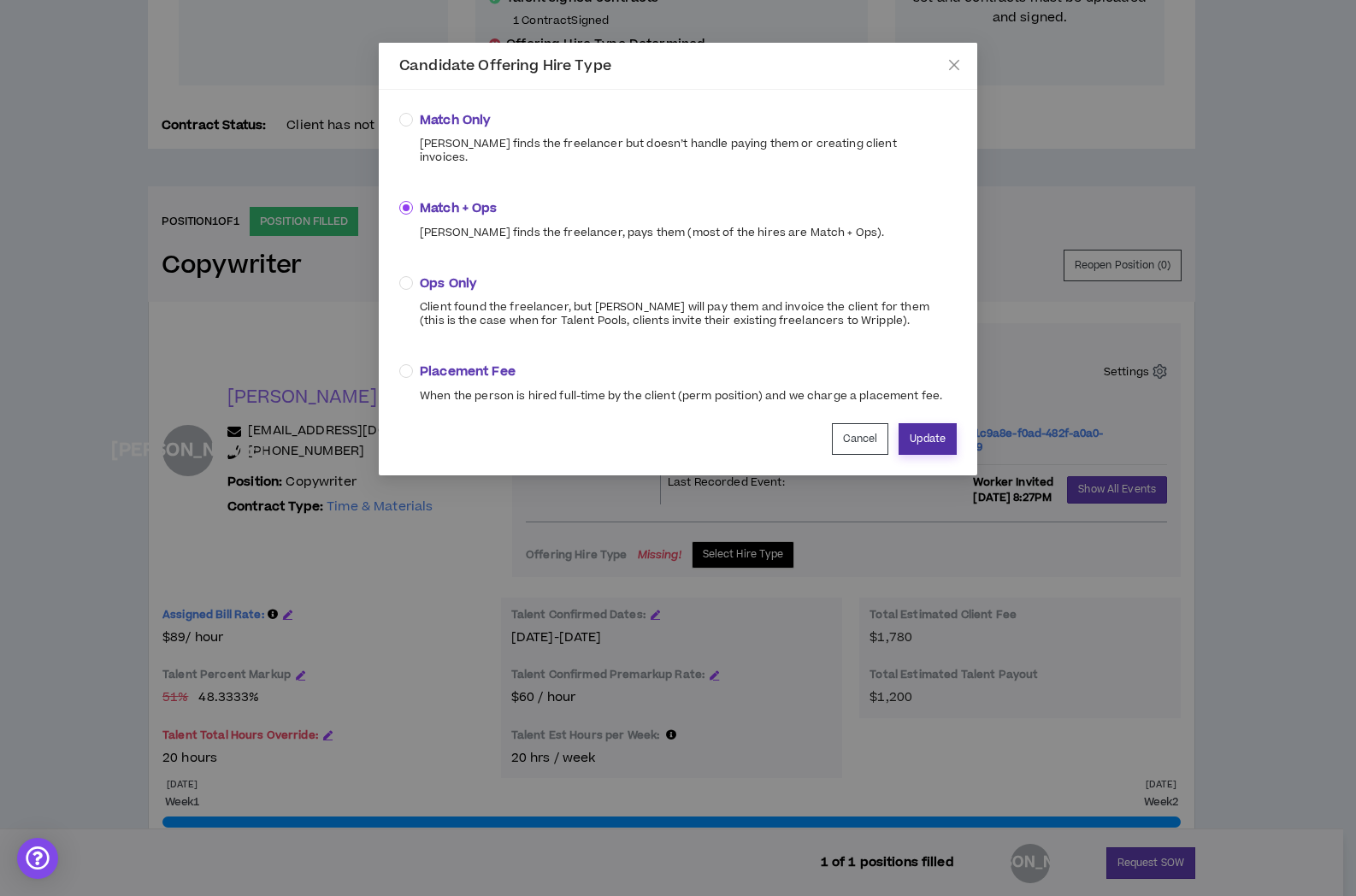
click at [924, 423] on button "Update" at bounding box center [928, 438] width 58 height 32
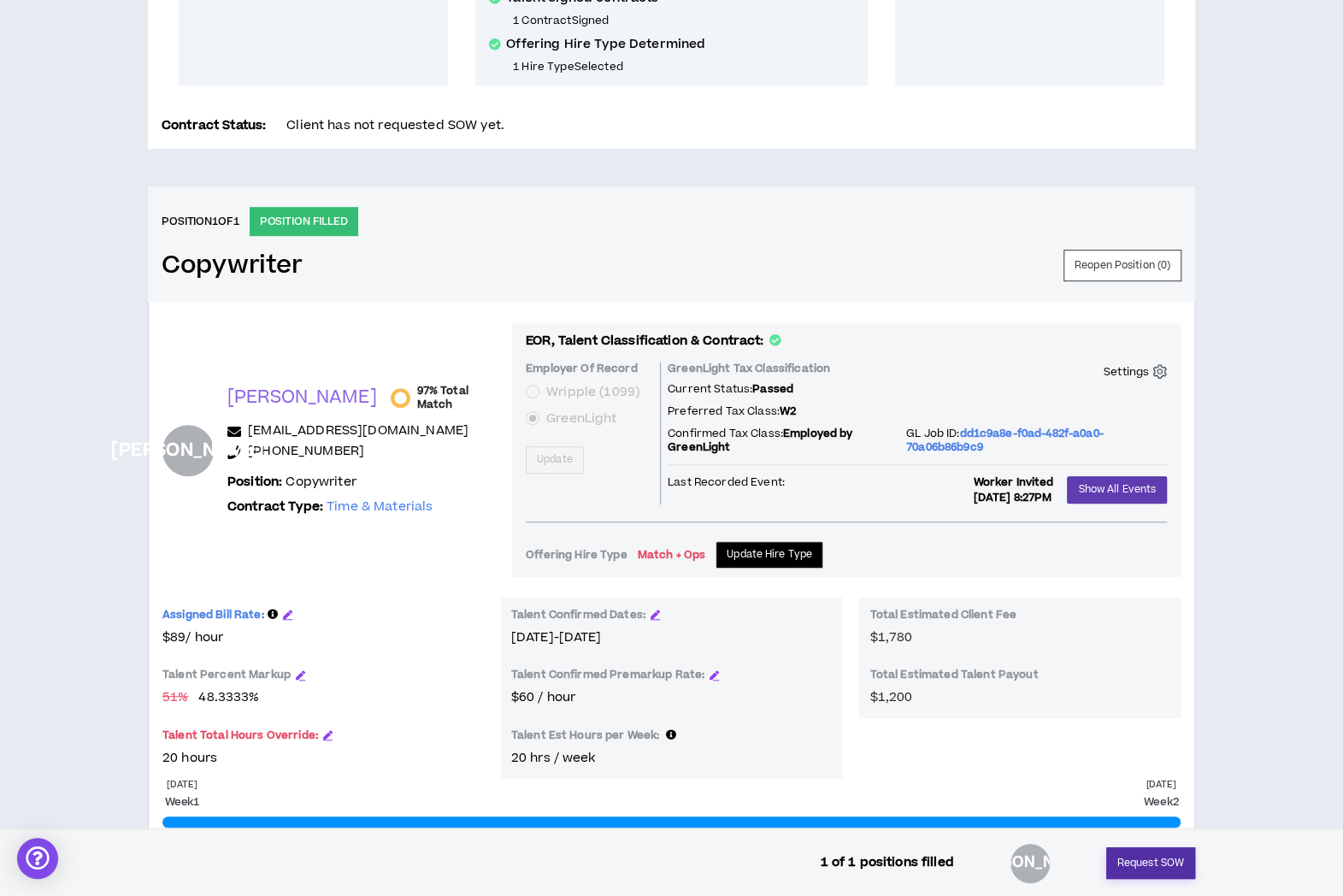
click at [1129, 854] on button "Request SOW" at bounding box center [1151, 863] width 89 height 32
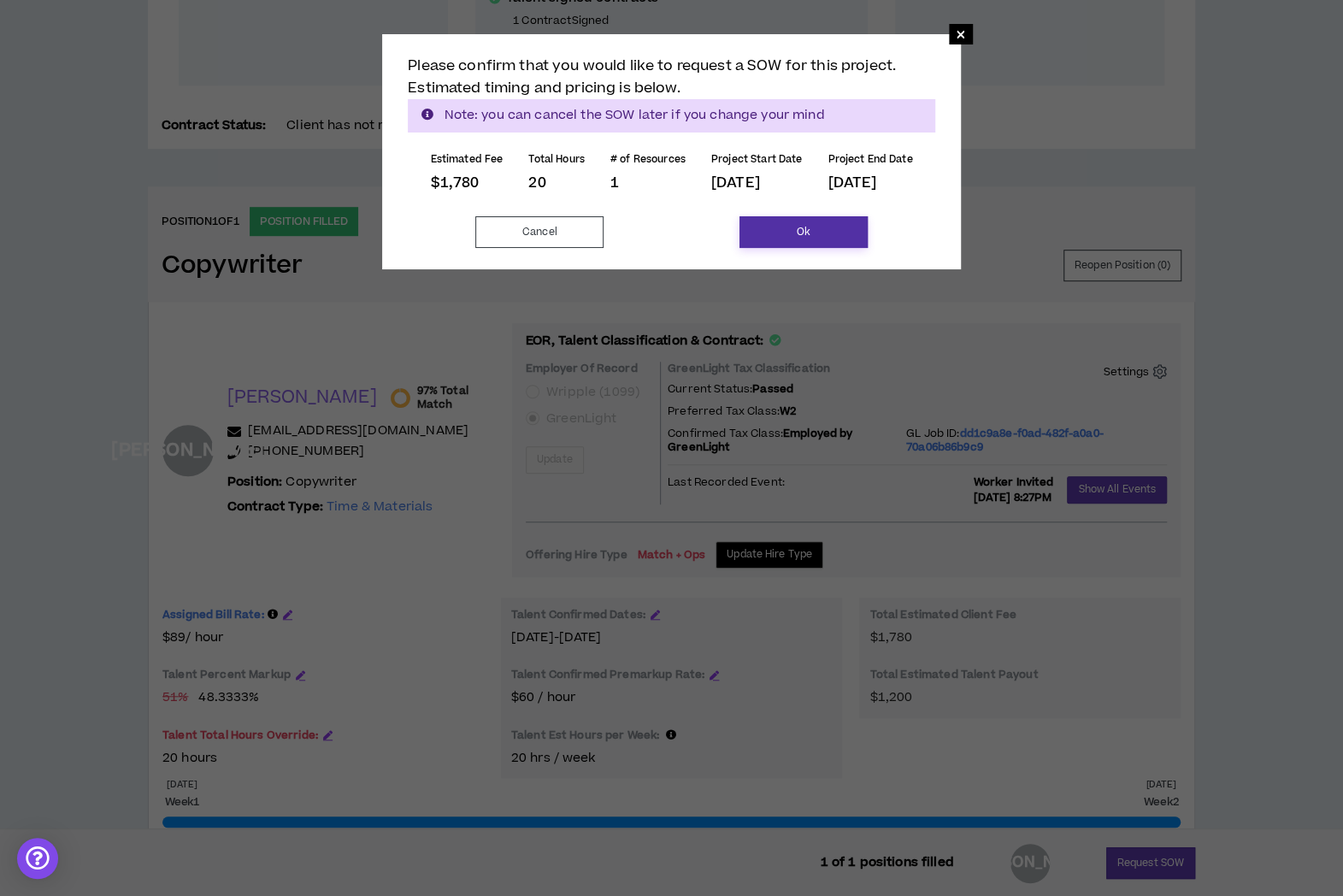
click at [843, 221] on button "Ok" at bounding box center [804, 232] width 129 height 32
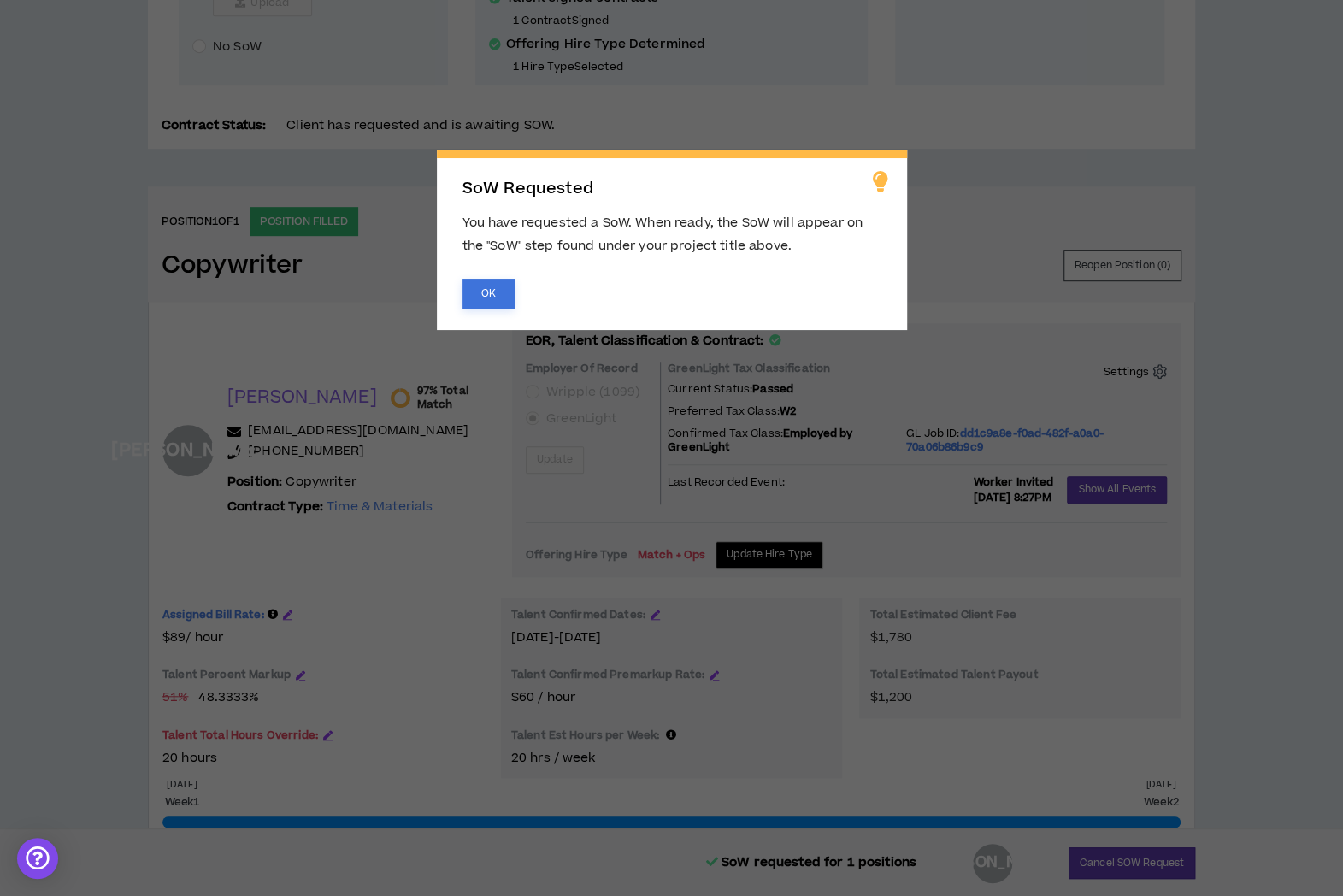
click at [493, 304] on button "OK" at bounding box center [488, 293] width 52 height 30
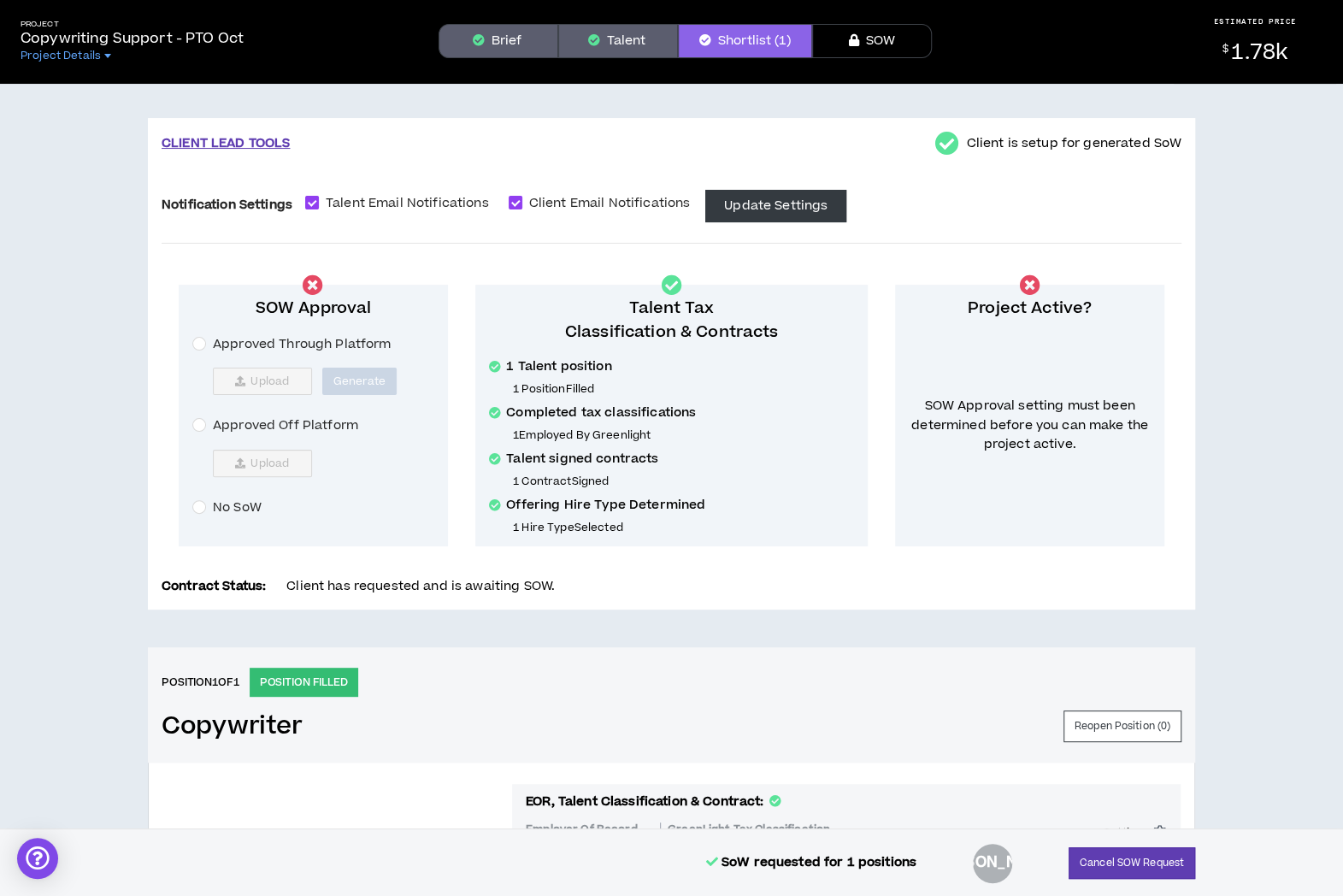
scroll to position [0, 0]
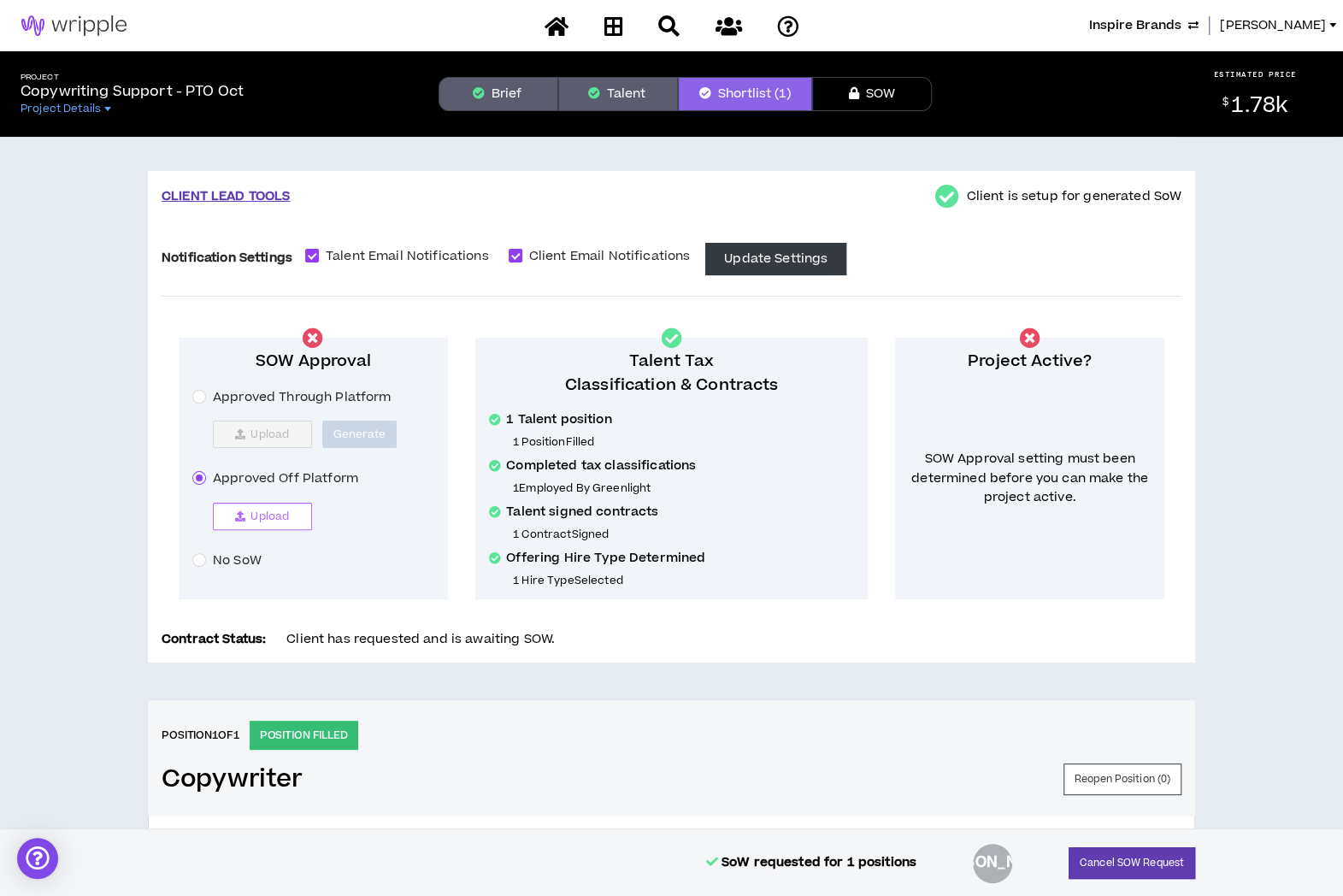
click at [235, 514] on icon "button" at bounding box center [240, 516] width 10 height 10
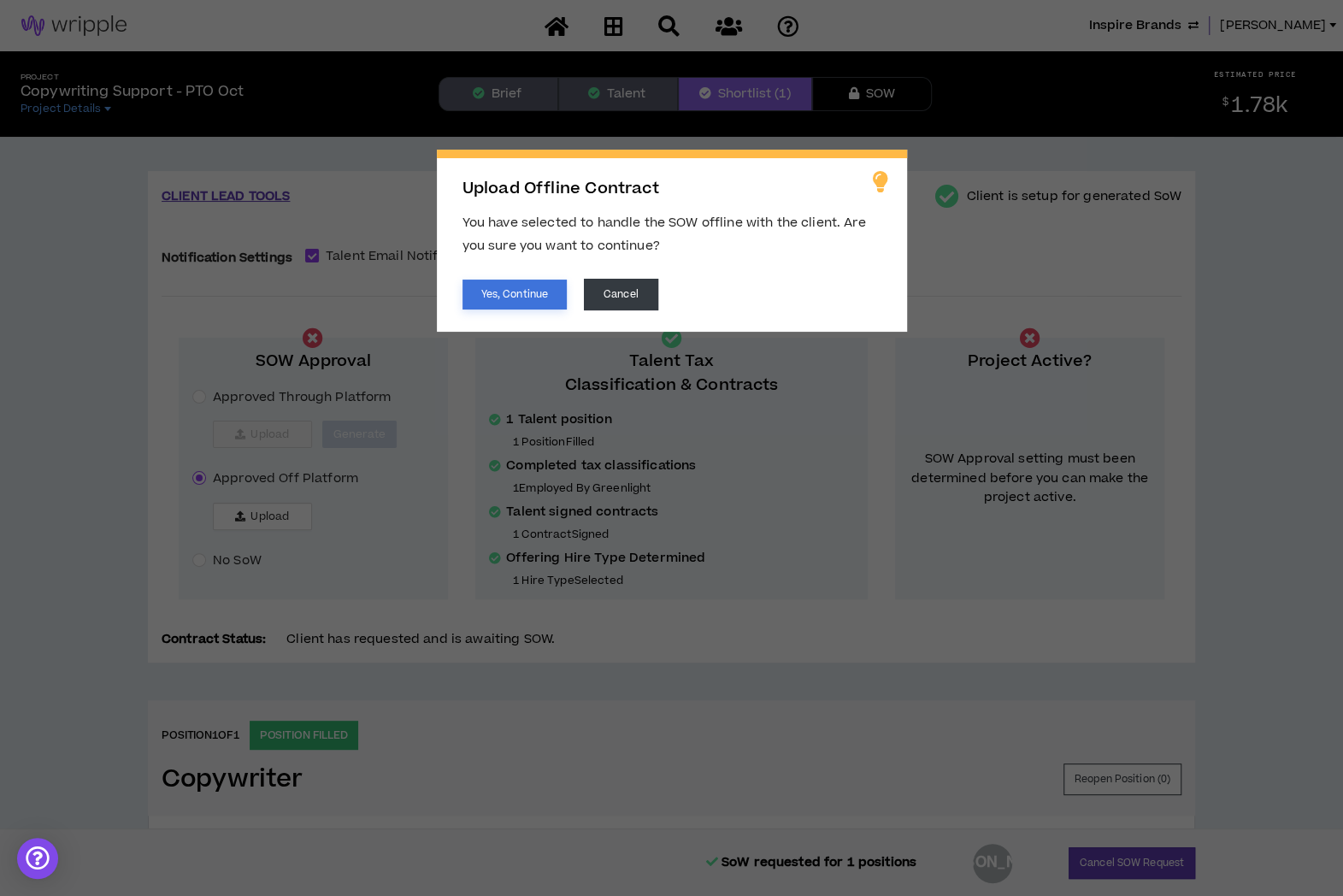
click at [494, 290] on button "Yes, Continue" at bounding box center [515, 294] width 105 height 30
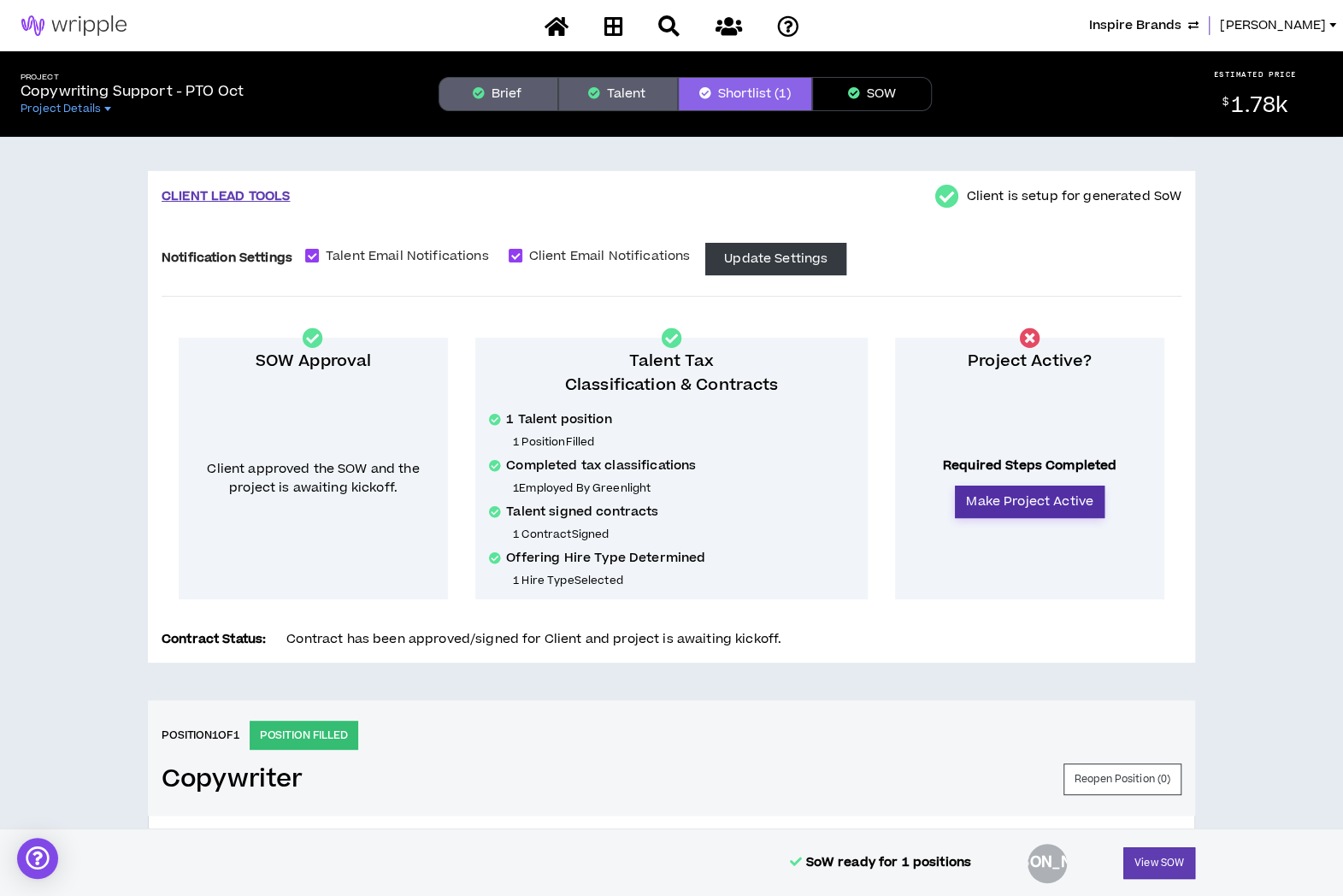
click at [1033, 498] on button "Make Project Active" at bounding box center [1030, 502] width 149 height 33
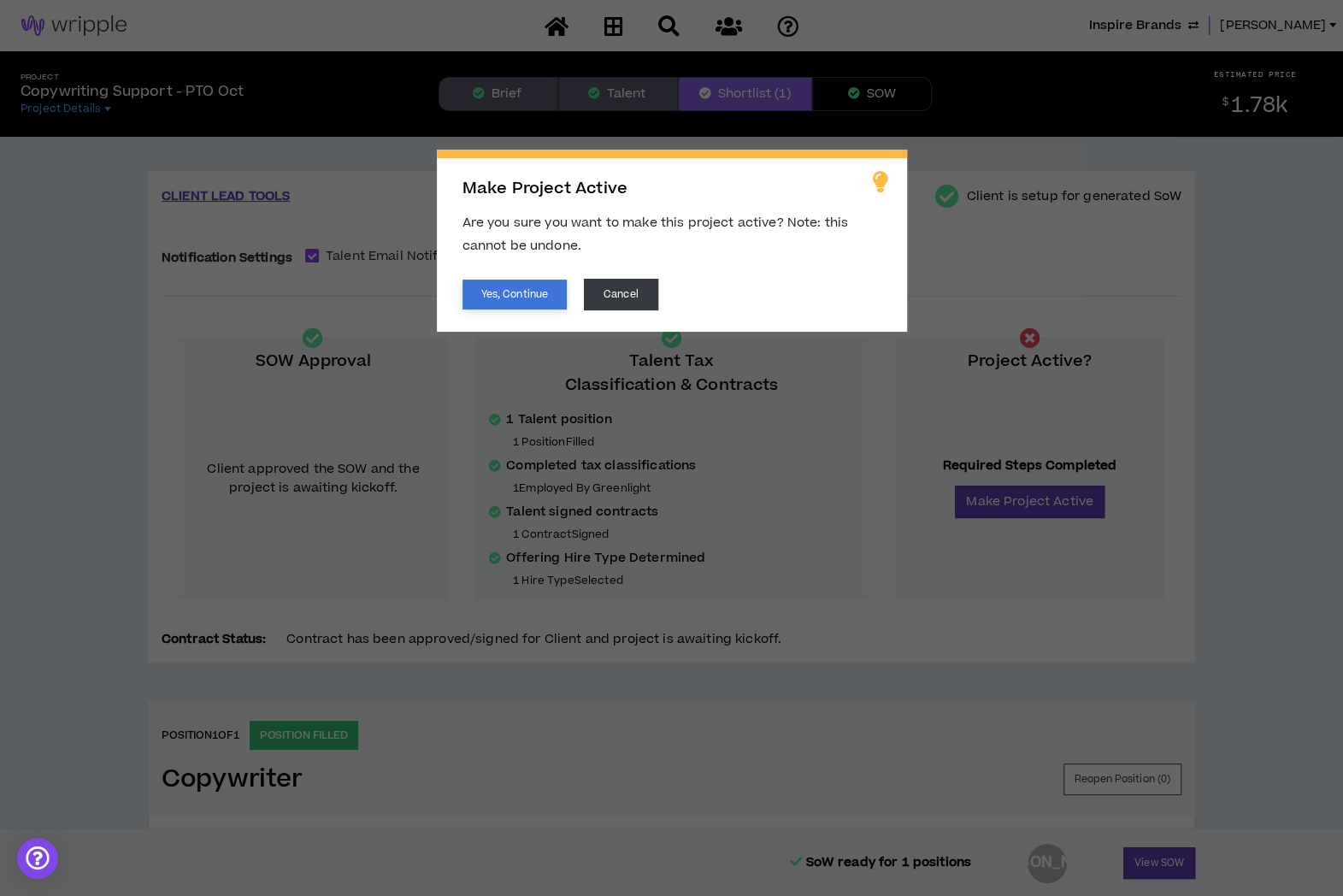
click at [508, 304] on button "Yes, Continue" at bounding box center [515, 294] width 105 height 30
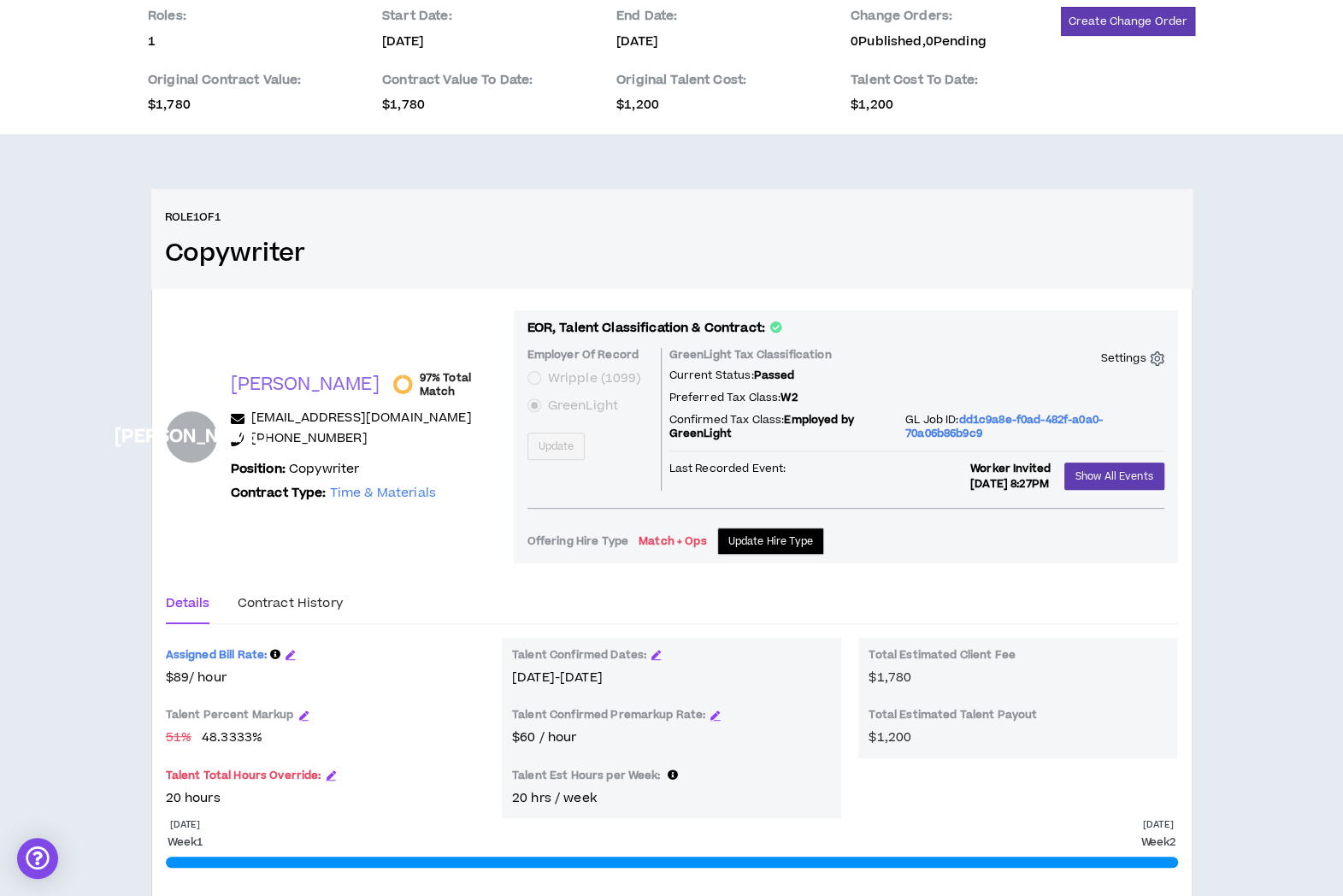
scroll to position [199, 0]
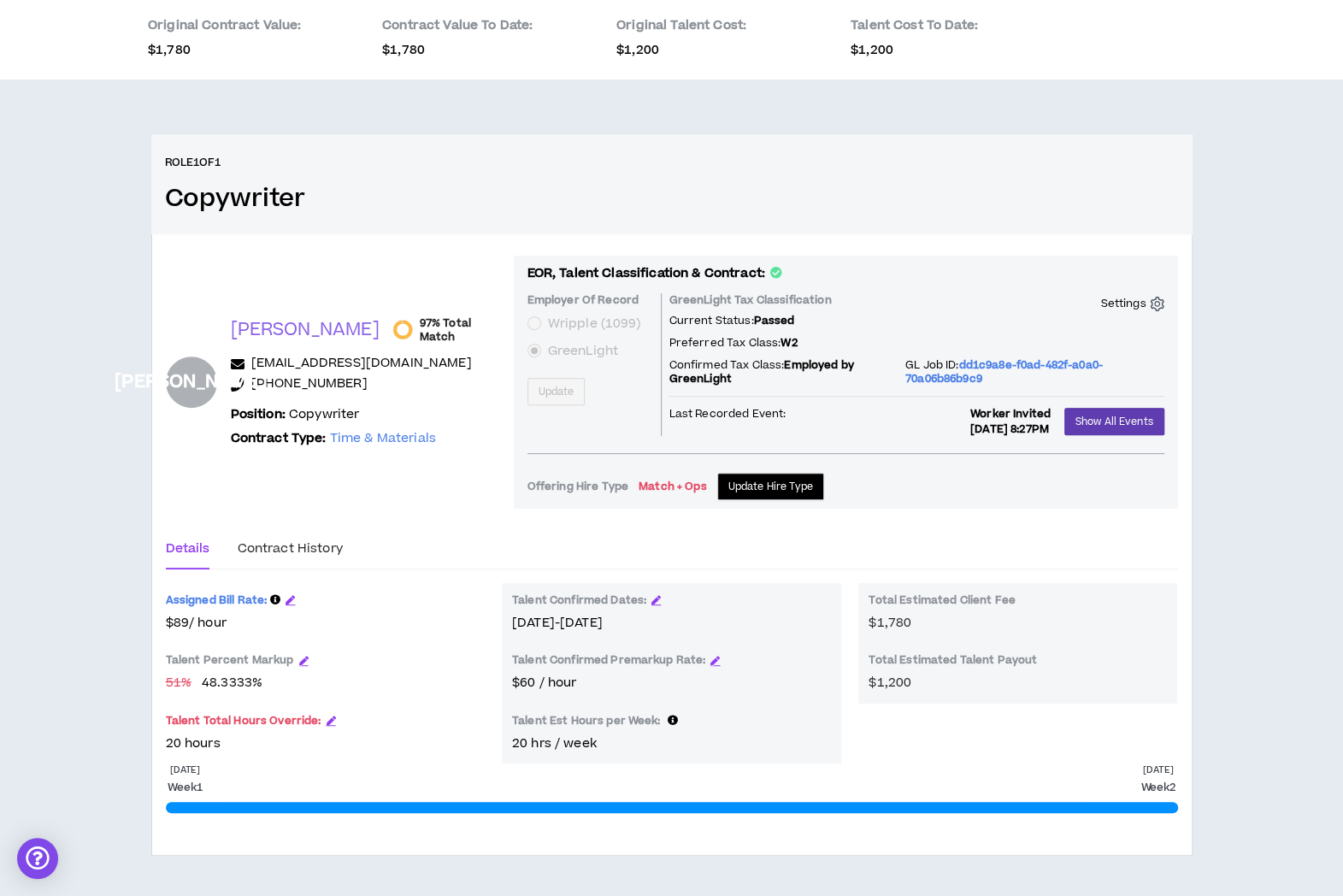
click at [74, 568] on div "Roles: 1 Start Date: [DATE] End Date: [DATE] Change Orders: 0 Published, 0 Pend…" at bounding box center [672, 413] width 1343 height 965
click at [287, 544] on div "Contract History" at bounding box center [289, 549] width 105 height 19
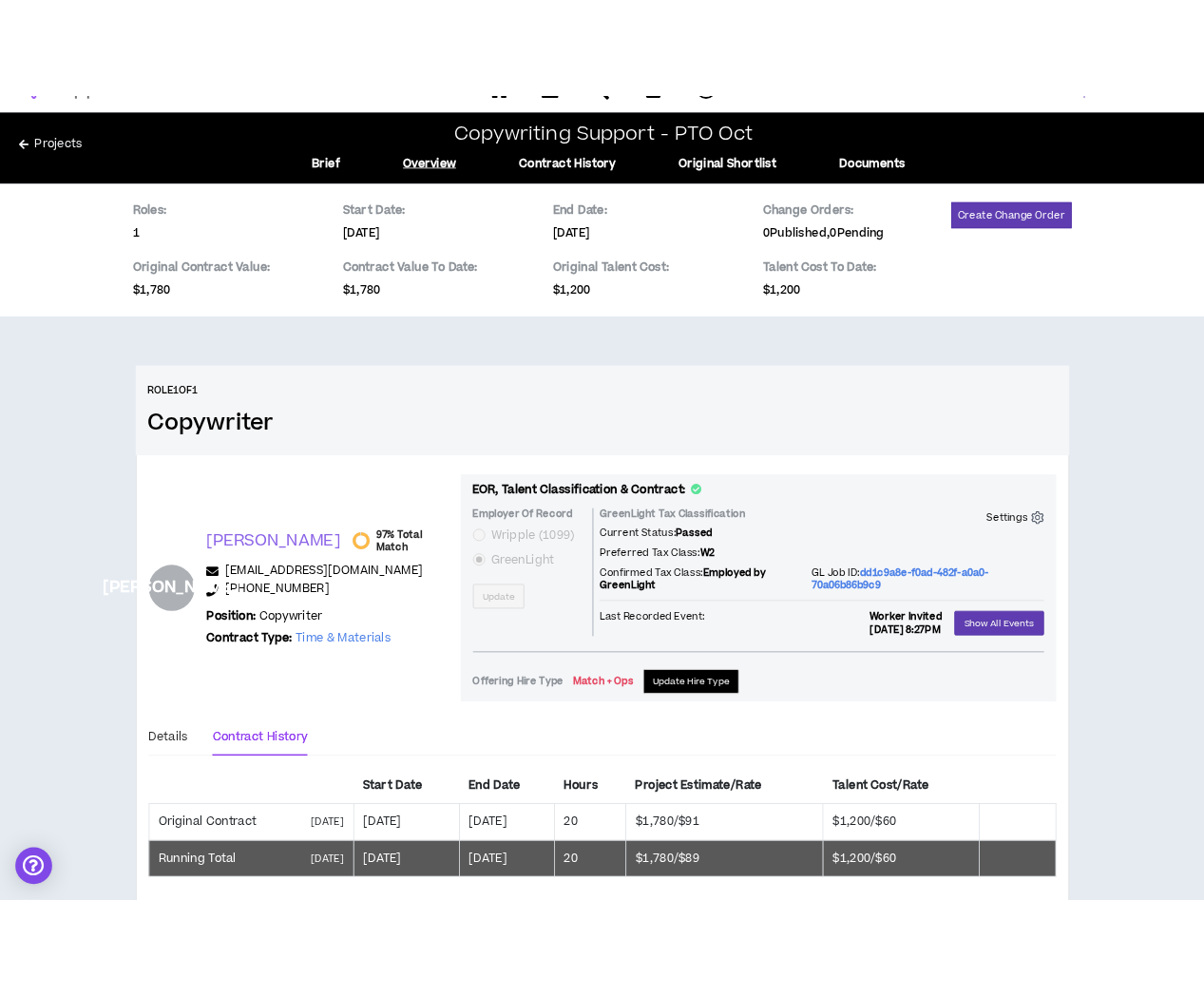
scroll to position [0, 0]
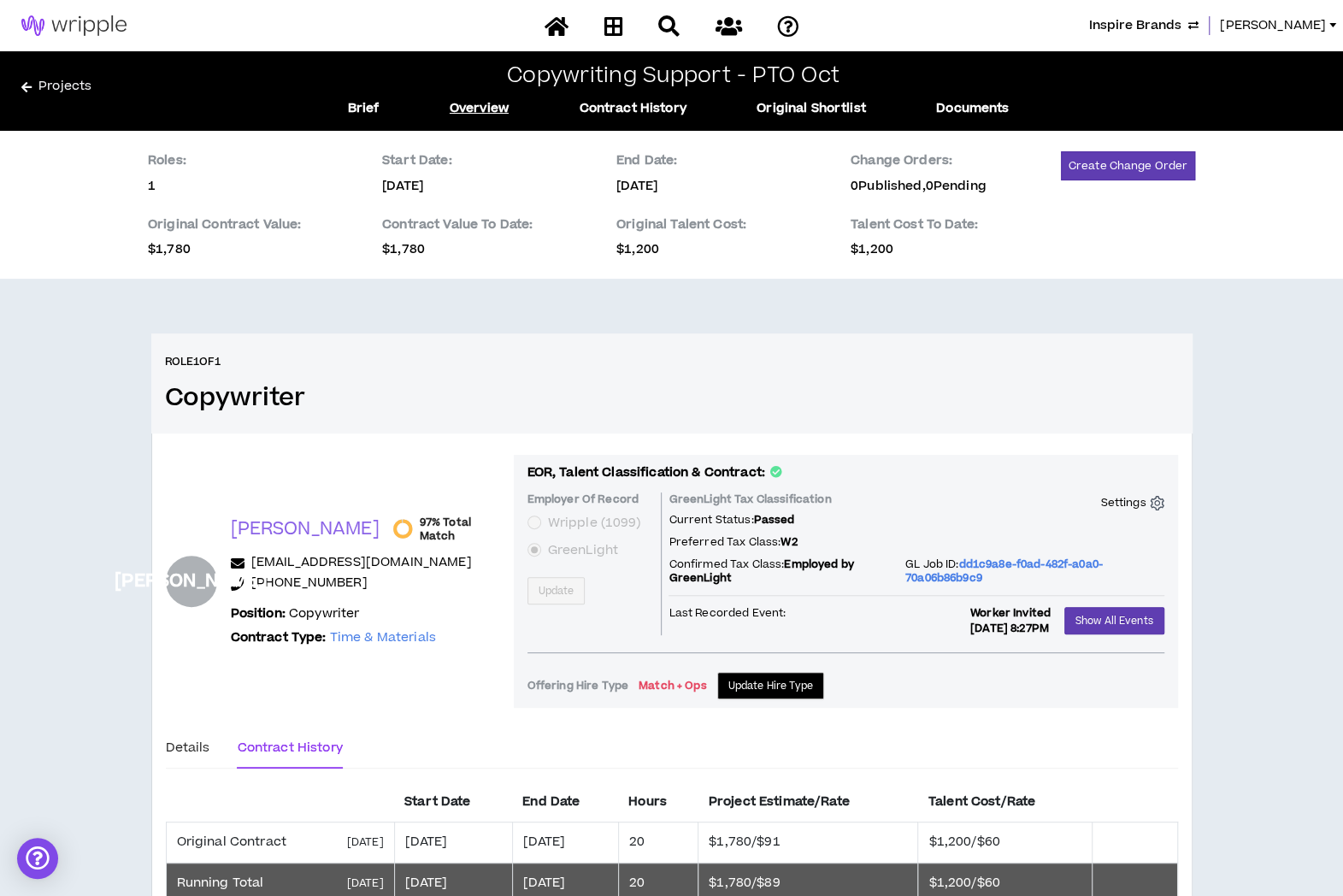
click at [39, 82] on link "Projects" at bounding box center [170, 91] width 298 height 27
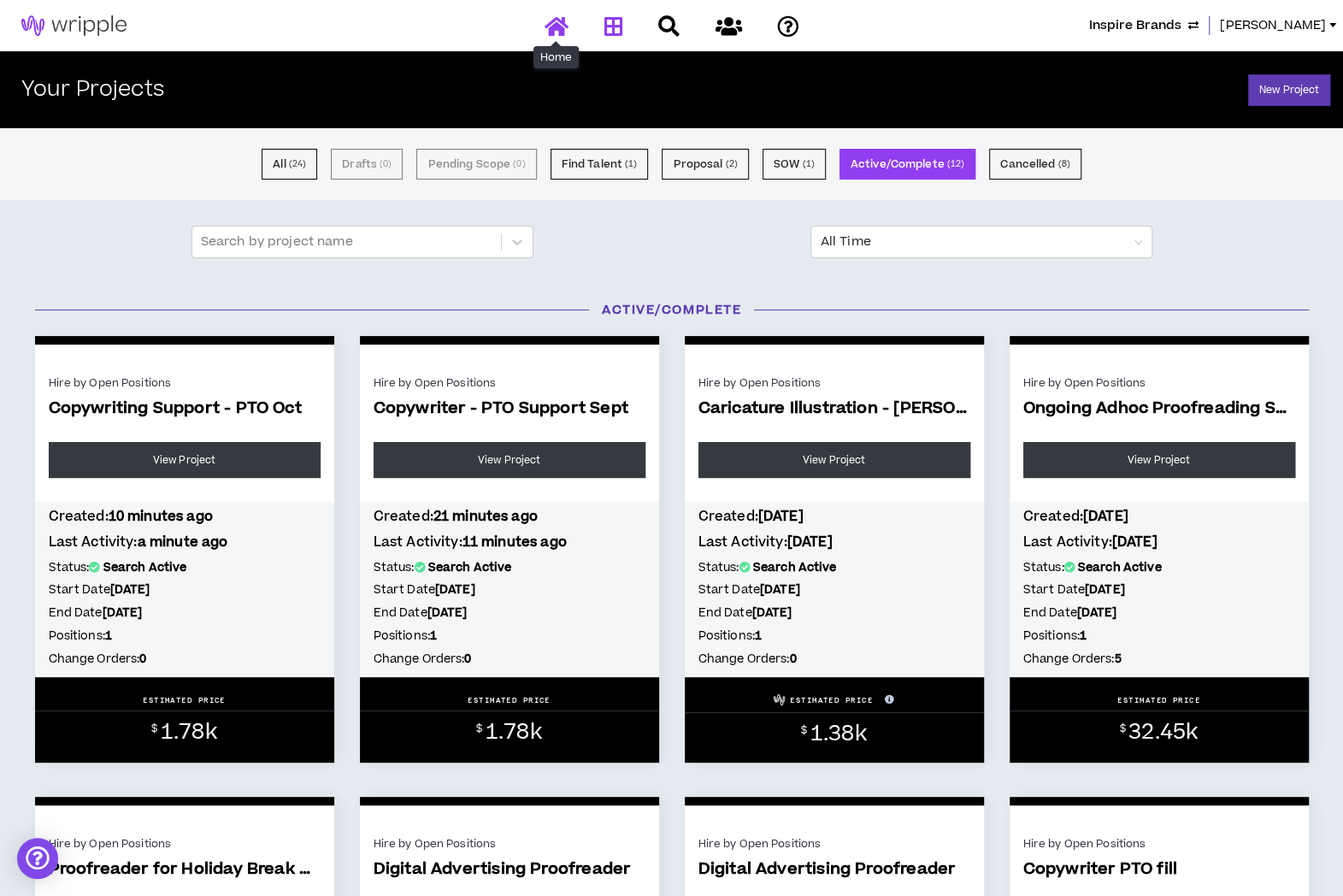
click at [561, 25] on icon at bounding box center [557, 26] width 24 height 21
